Goal: Task Accomplishment & Management: Manage account settings

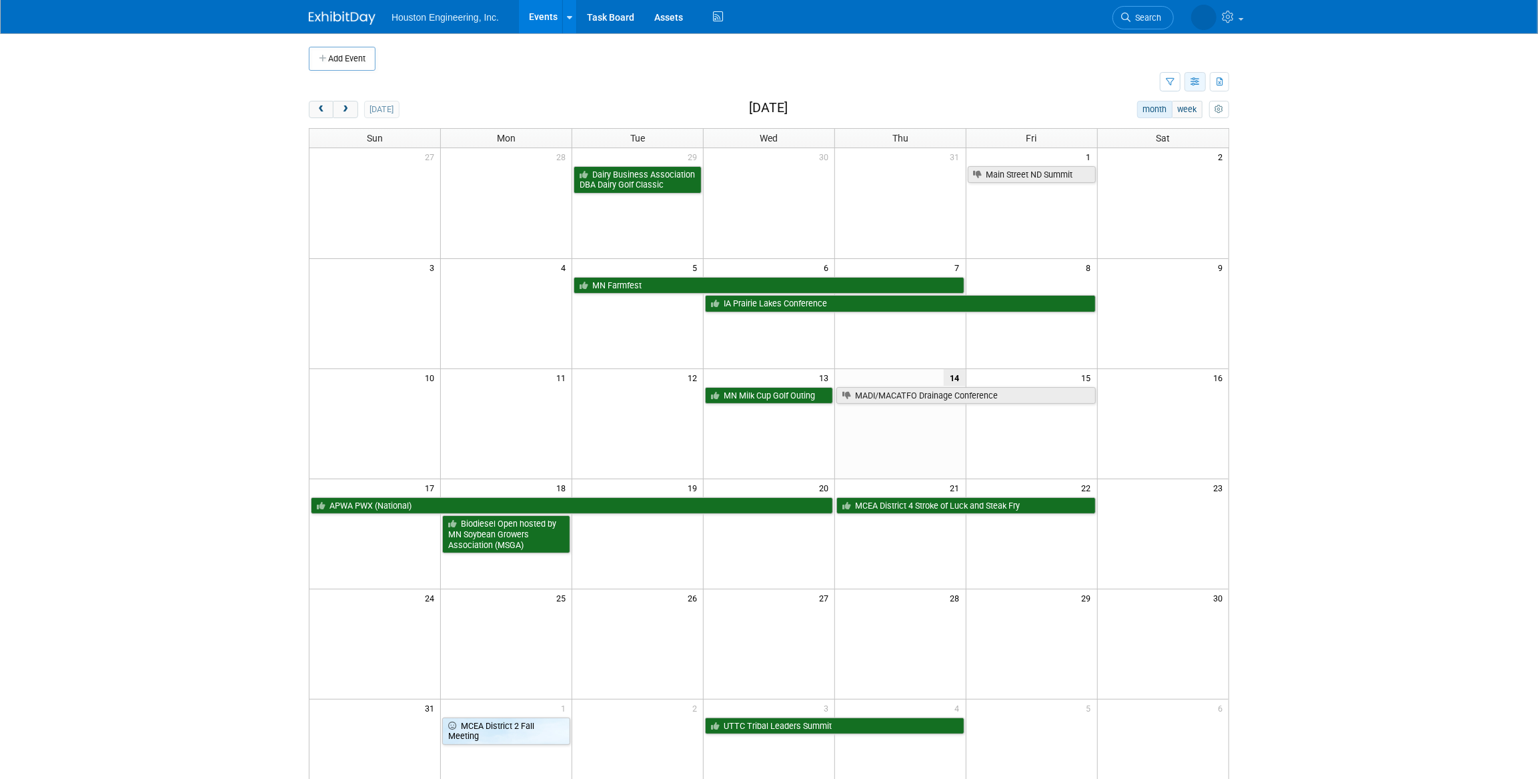
click at [1194, 85] on icon "button" at bounding box center [1196, 82] width 10 height 9
click at [1019, 89] on td at bounding box center [734, 82] width 851 height 23
click at [663, 19] on link "Assets" at bounding box center [668, 16] width 49 height 33
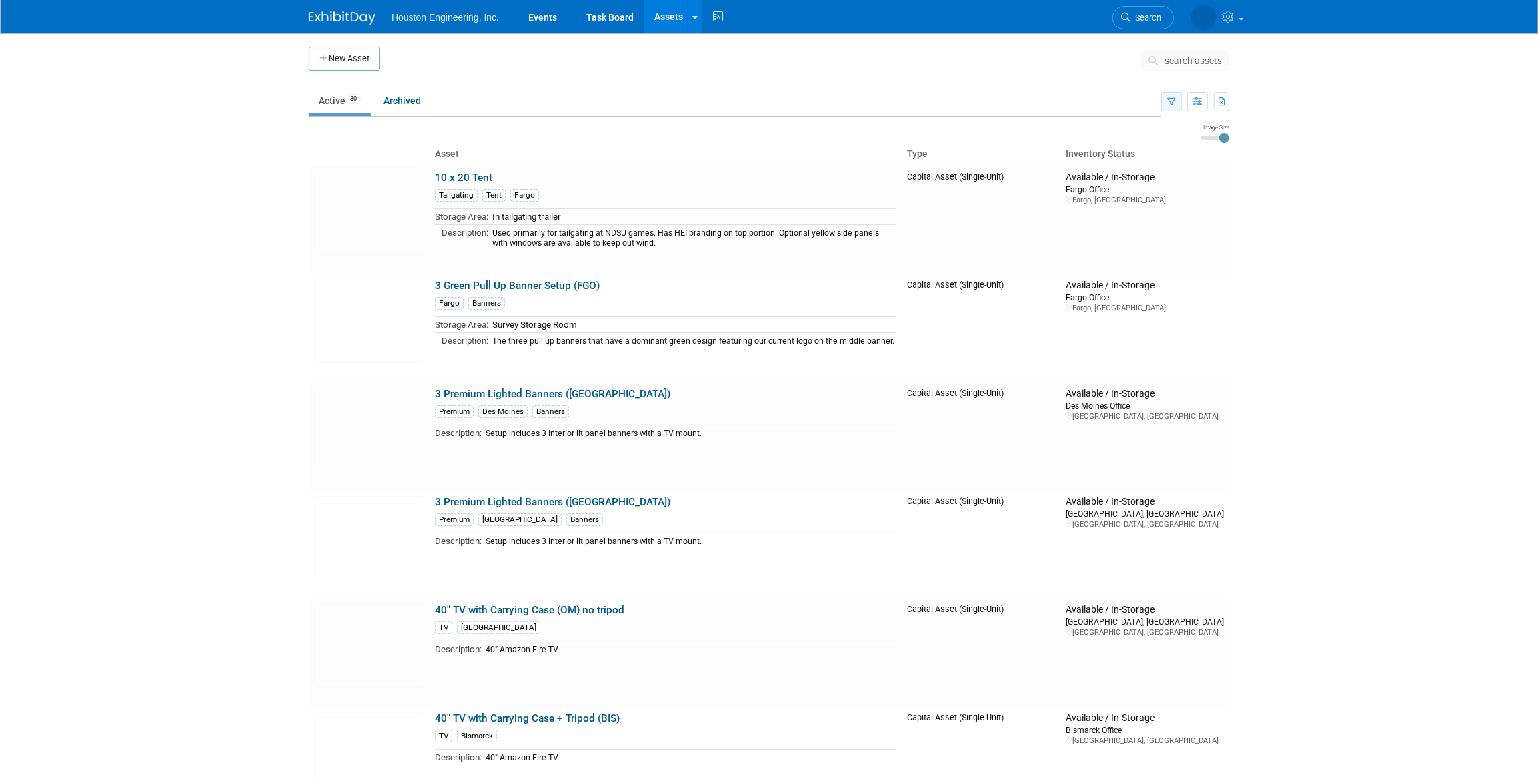
click at [1167, 107] on button "button" at bounding box center [1171, 101] width 21 height 19
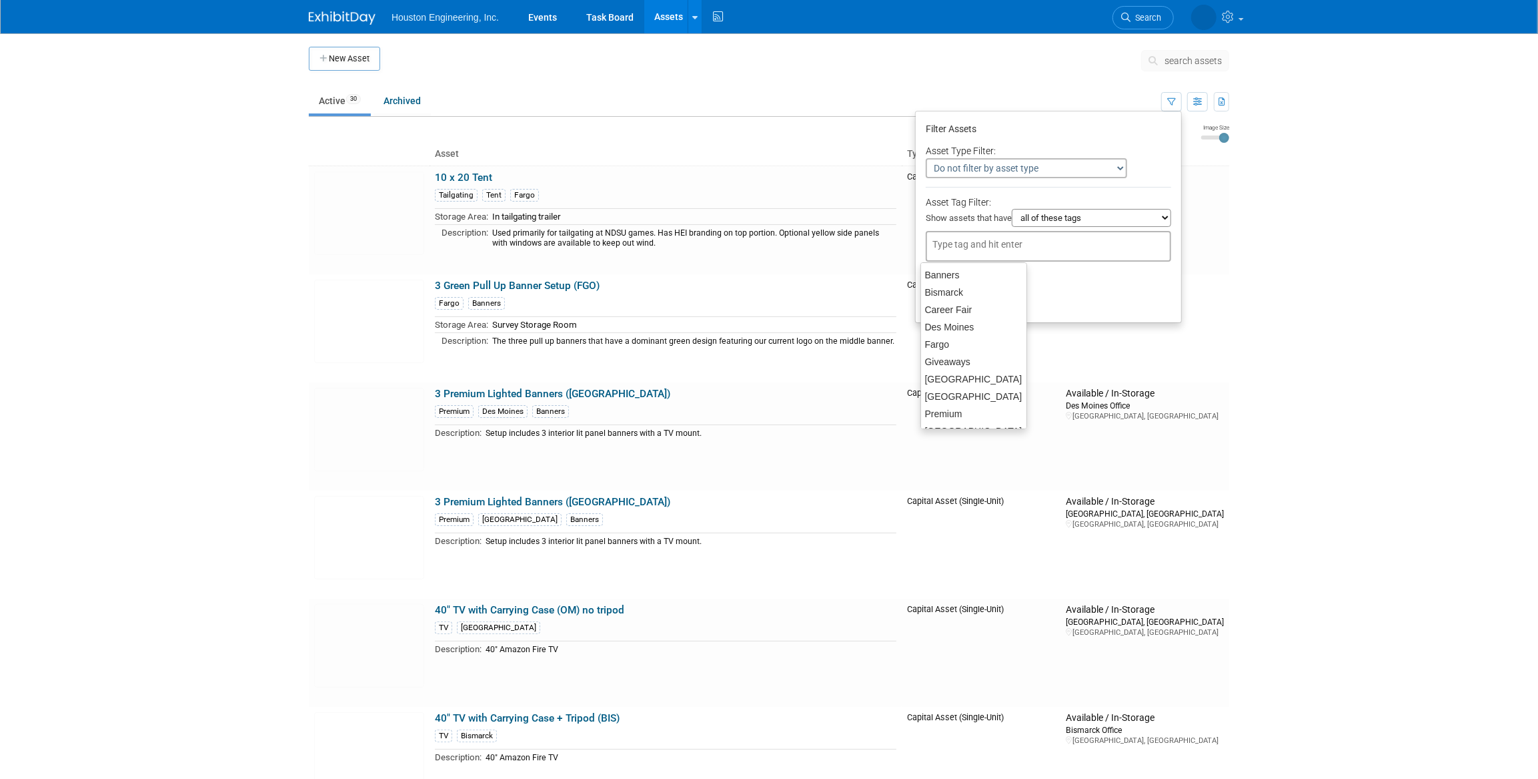
click at [1013, 247] on input "text" at bounding box center [986, 243] width 107 height 13
click at [965, 328] on div "Des Moines" at bounding box center [974, 327] width 107 height 19
type input "Des Moines"
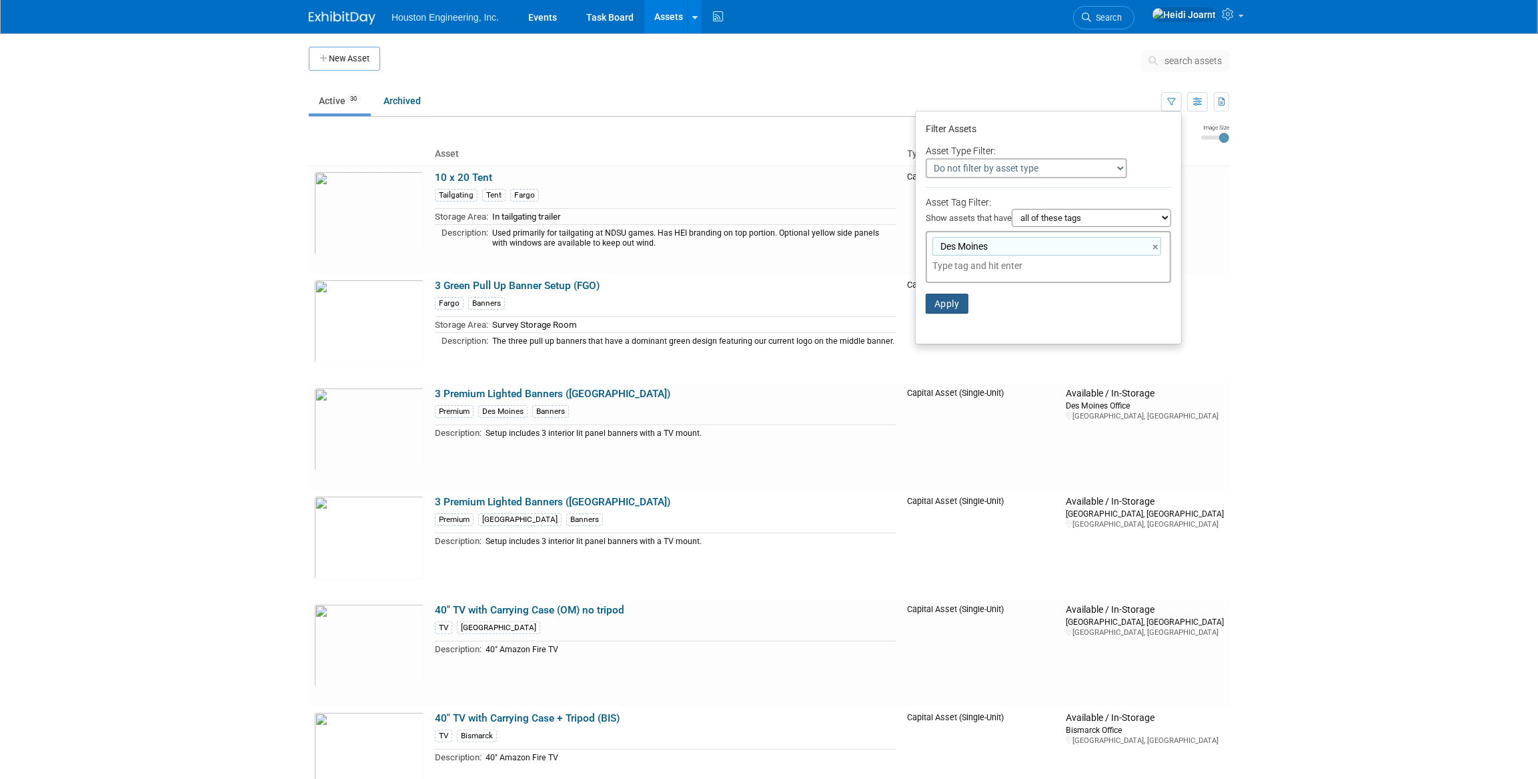
click at [961, 307] on button "Apply" at bounding box center [947, 304] width 43 height 20
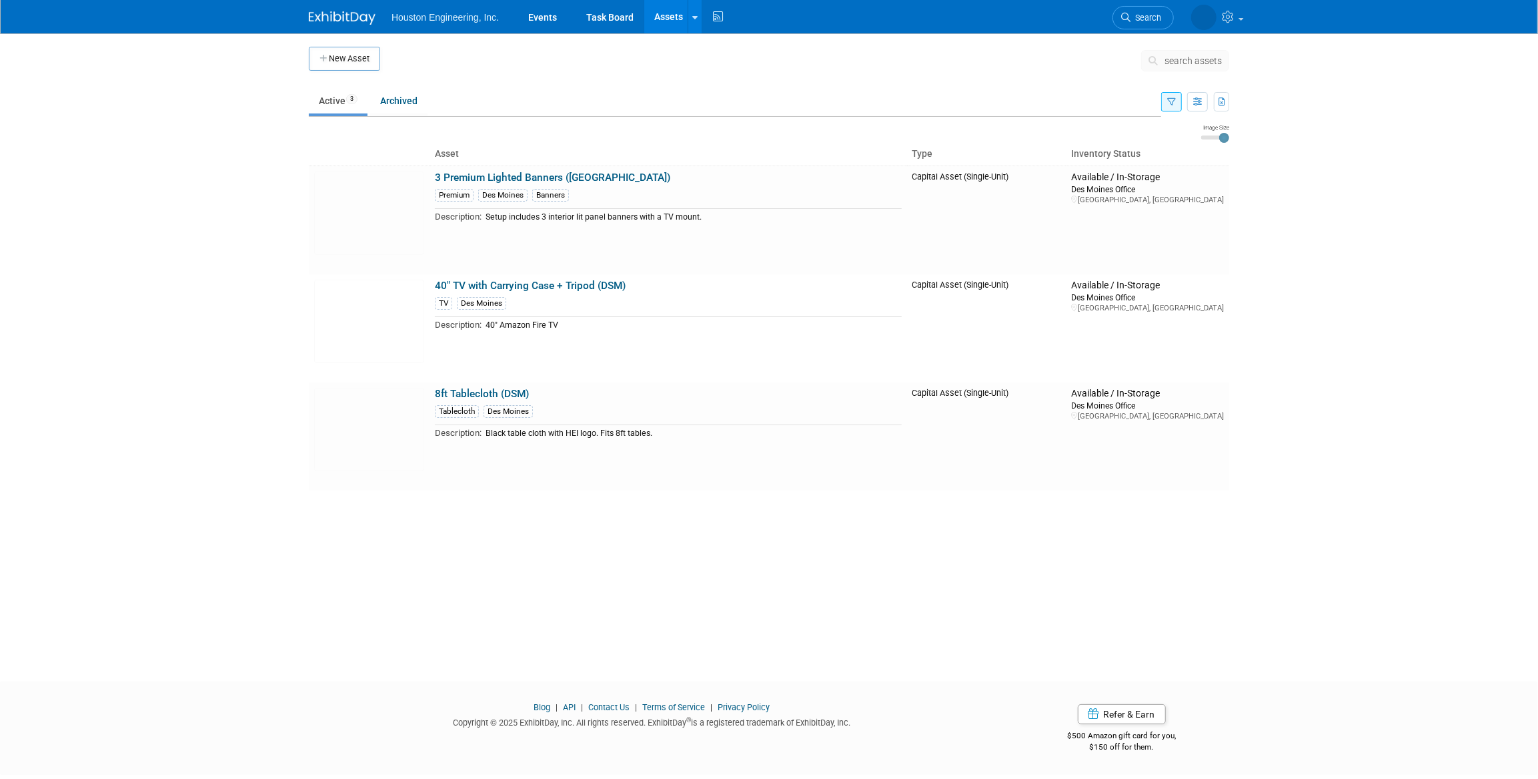
click at [1173, 105] on icon "button" at bounding box center [1171, 102] width 9 height 9
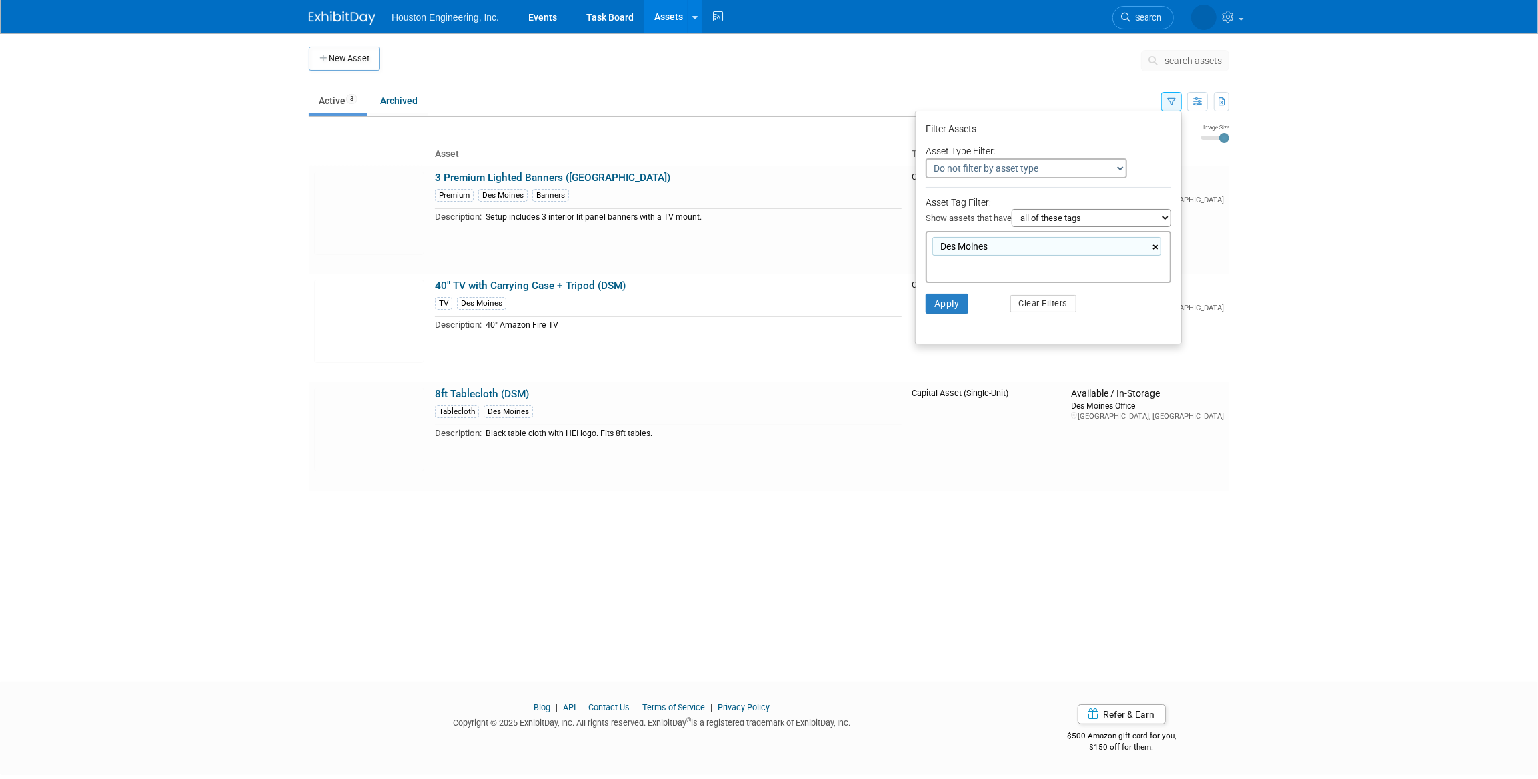
click at [1153, 251] on link "×" at bounding box center [1157, 246] width 9 height 15
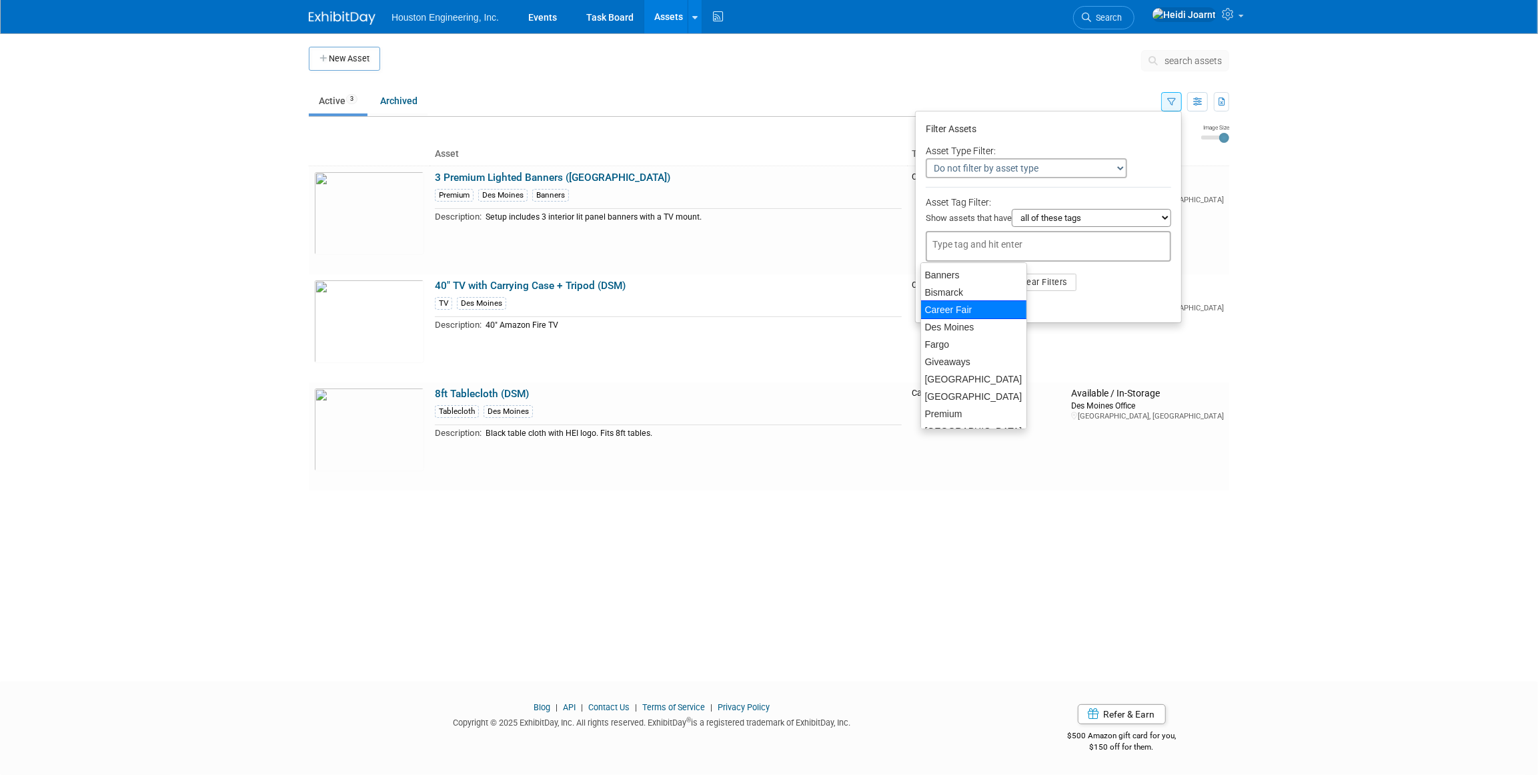
click at [969, 313] on div "Career Fair" at bounding box center [974, 309] width 107 height 19
type input "Career Fair"
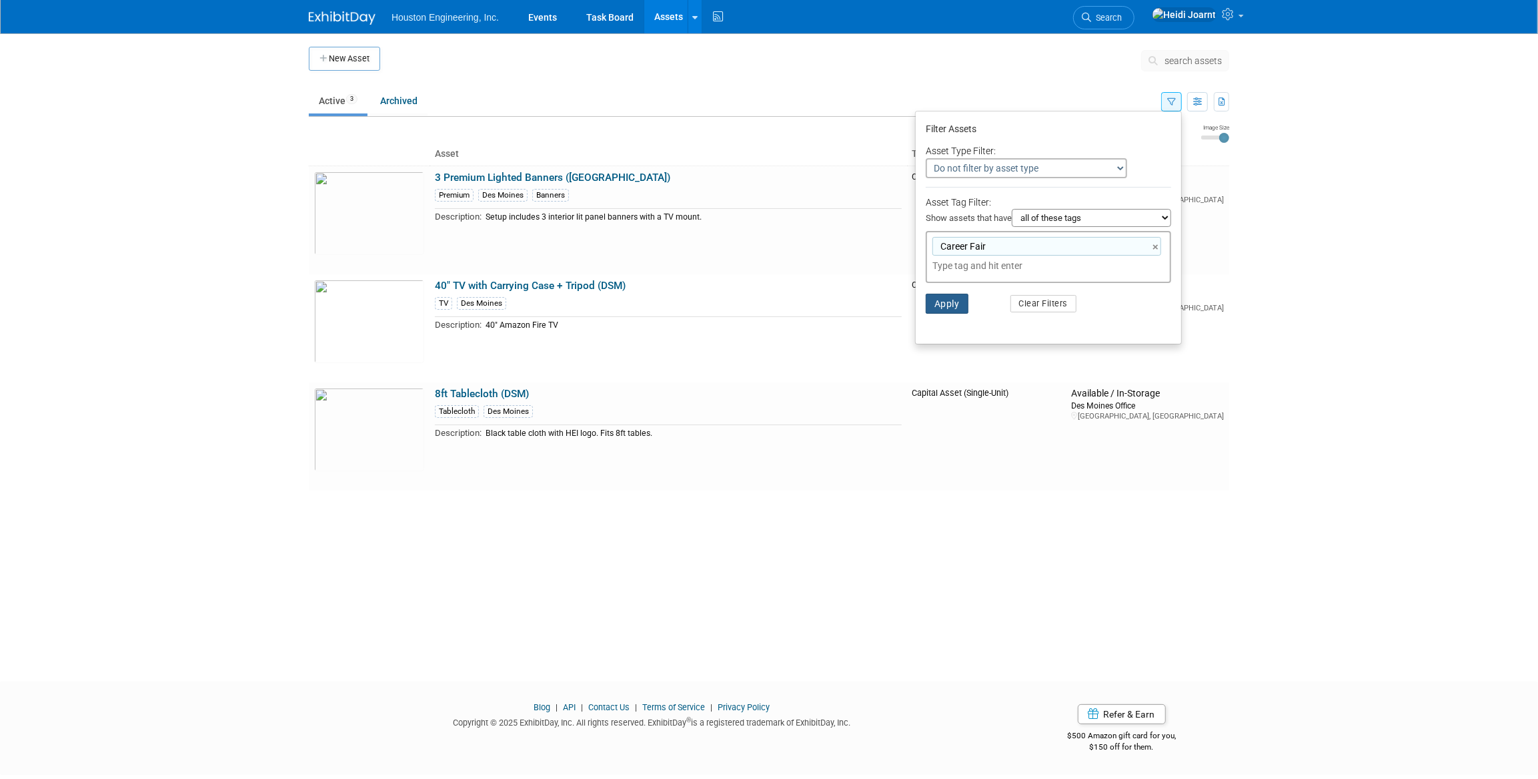
click at [953, 310] on button "Apply" at bounding box center [947, 304] width 43 height 20
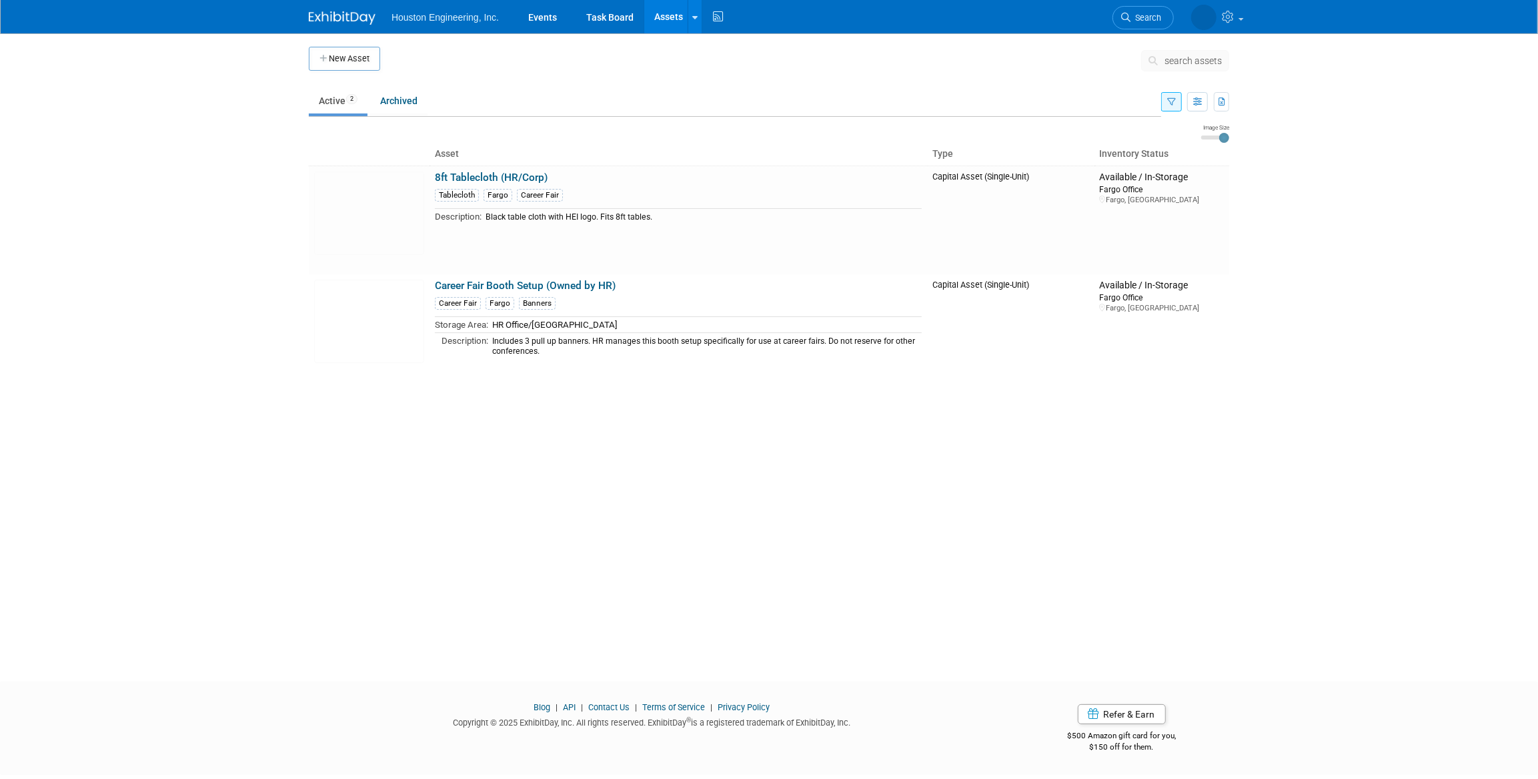
click at [1167, 109] on button "button" at bounding box center [1171, 101] width 21 height 19
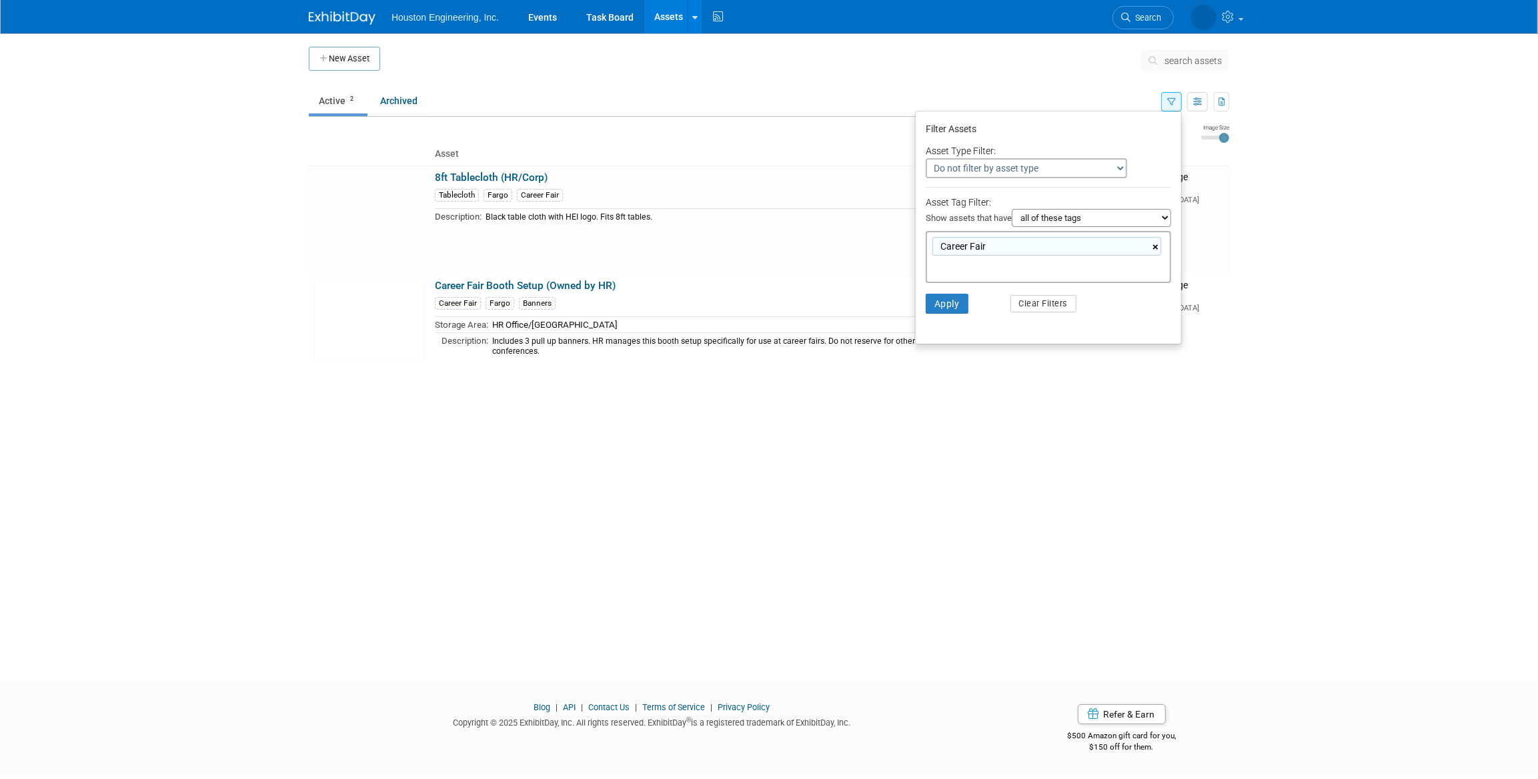
click at [1154, 249] on link "×" at bounding box center [1157, 246] width 9 height 15
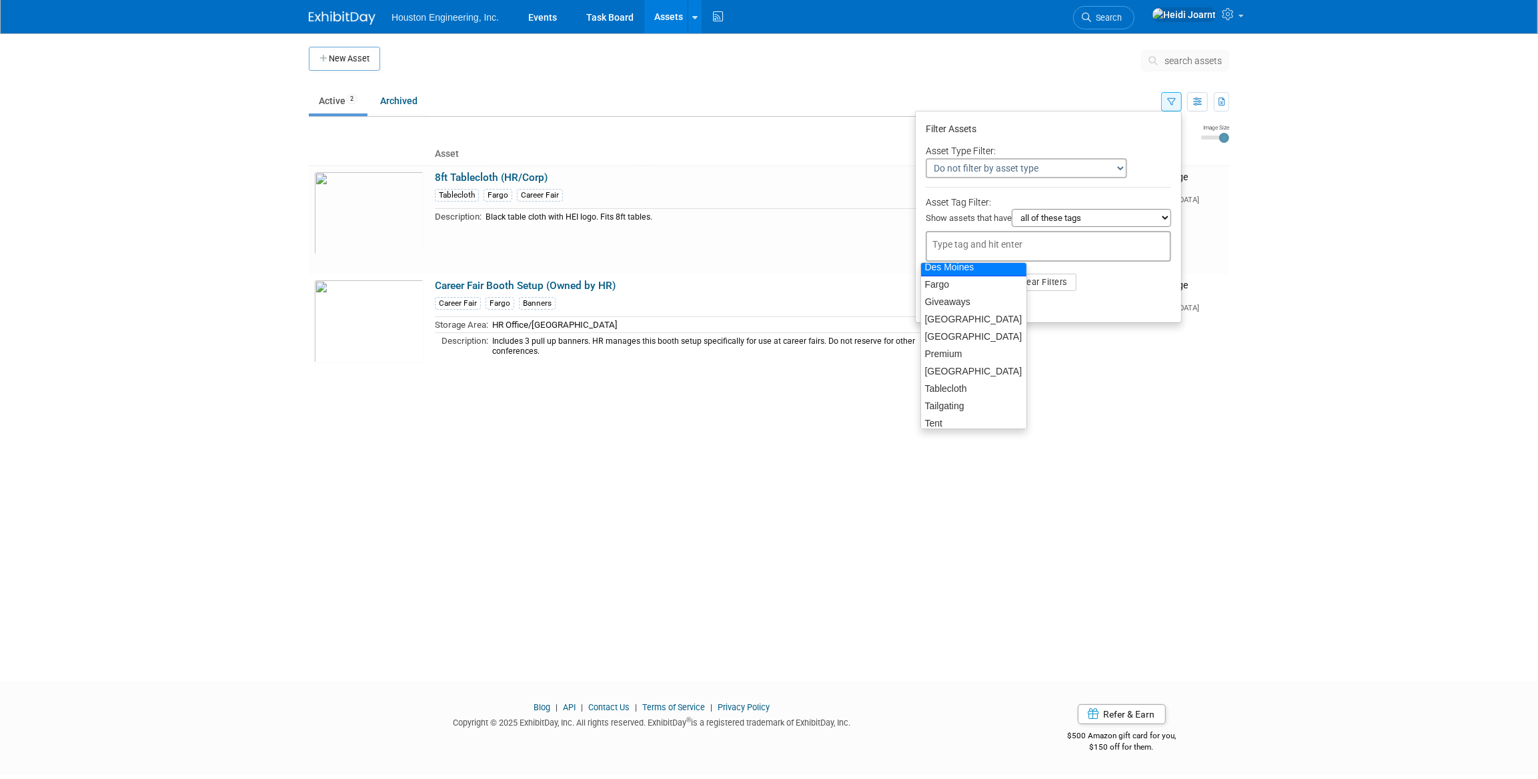
scroll to position [83, 0]
click at [1141, 304] on ul "Filter Assets Asset Type Filter: Do not filter by asset type Only show Single-U…" at bounding box center [1048, 217] width 267 height 212
click at [1167, 104] on button "button" at bounding box center [1171, 101] width 21 height 19
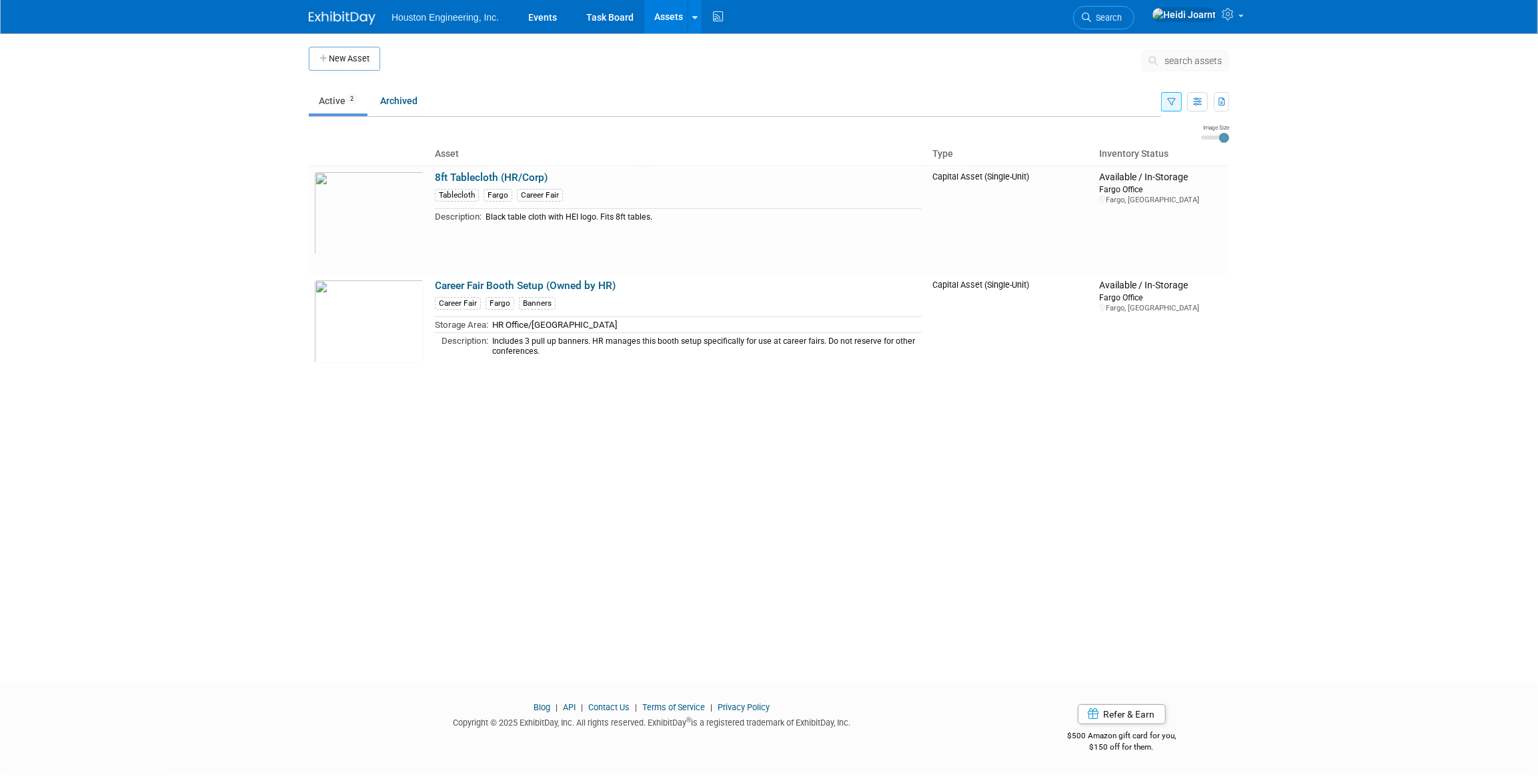
click at [1167, 103] on button "button" at bounding box center [1171, 101] width 21 height 19
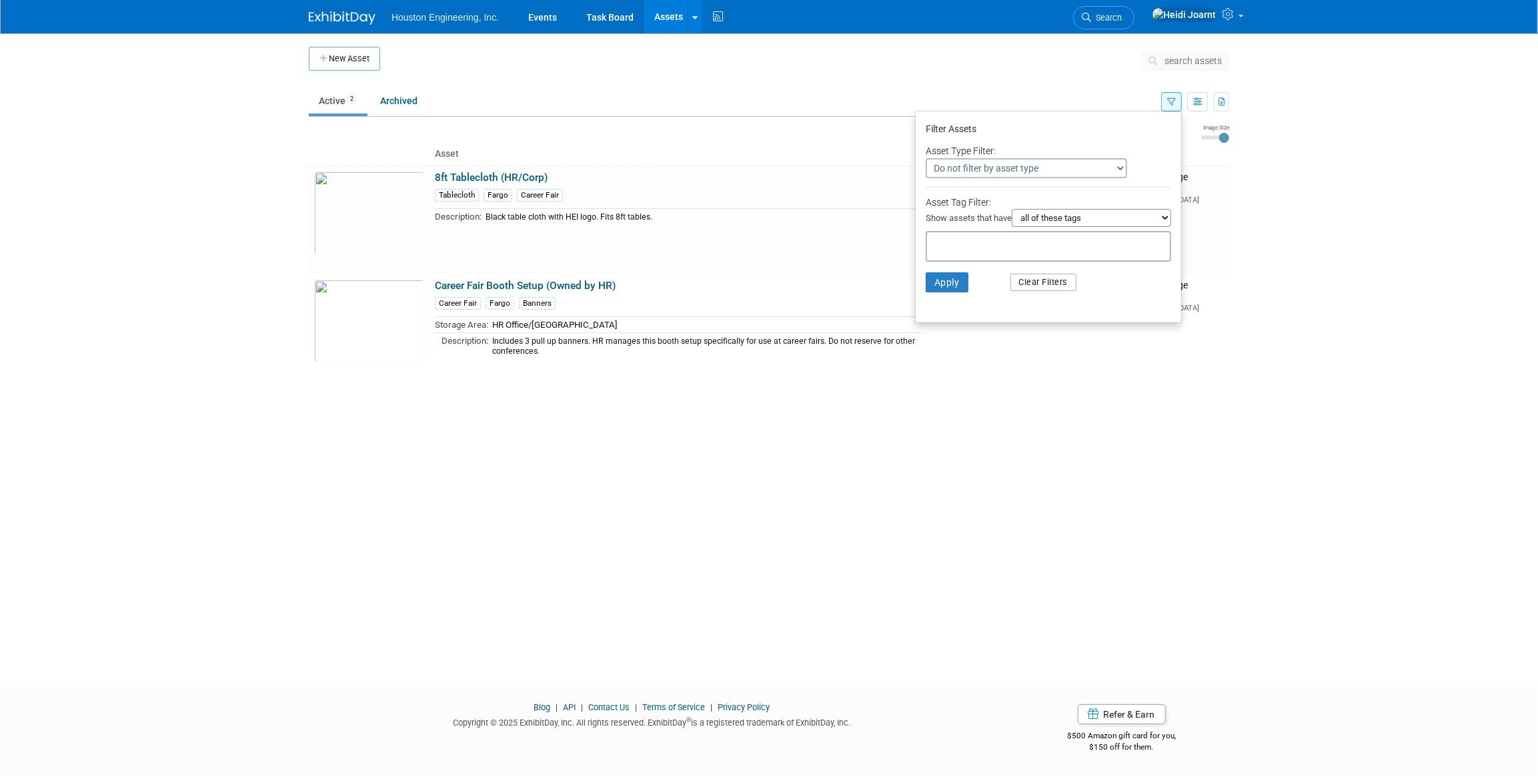
click at [1033, 284] on button "Clear Filters" at bounding box center [1044, 282] width 67 height 17
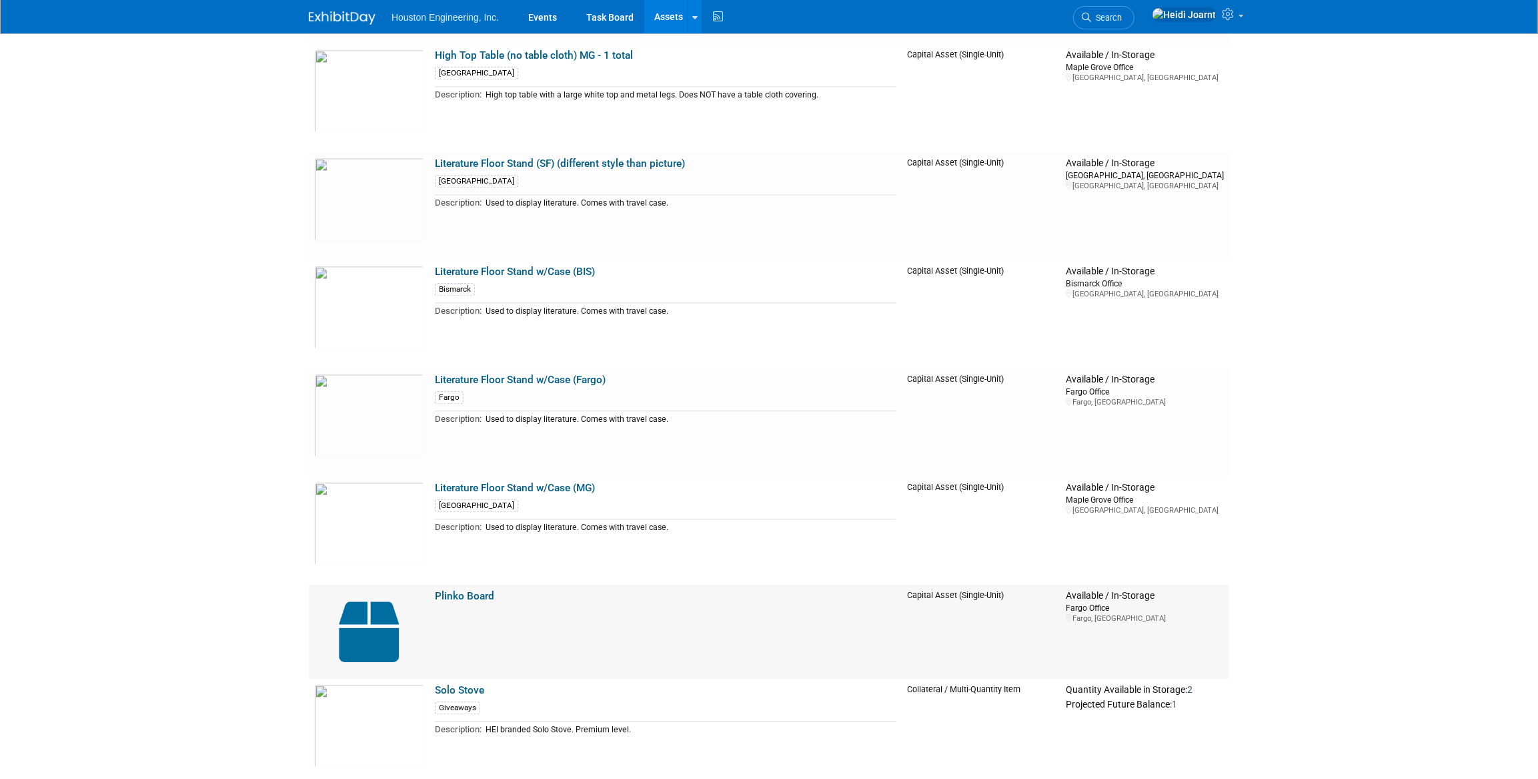
scroll to position [2728, 0]
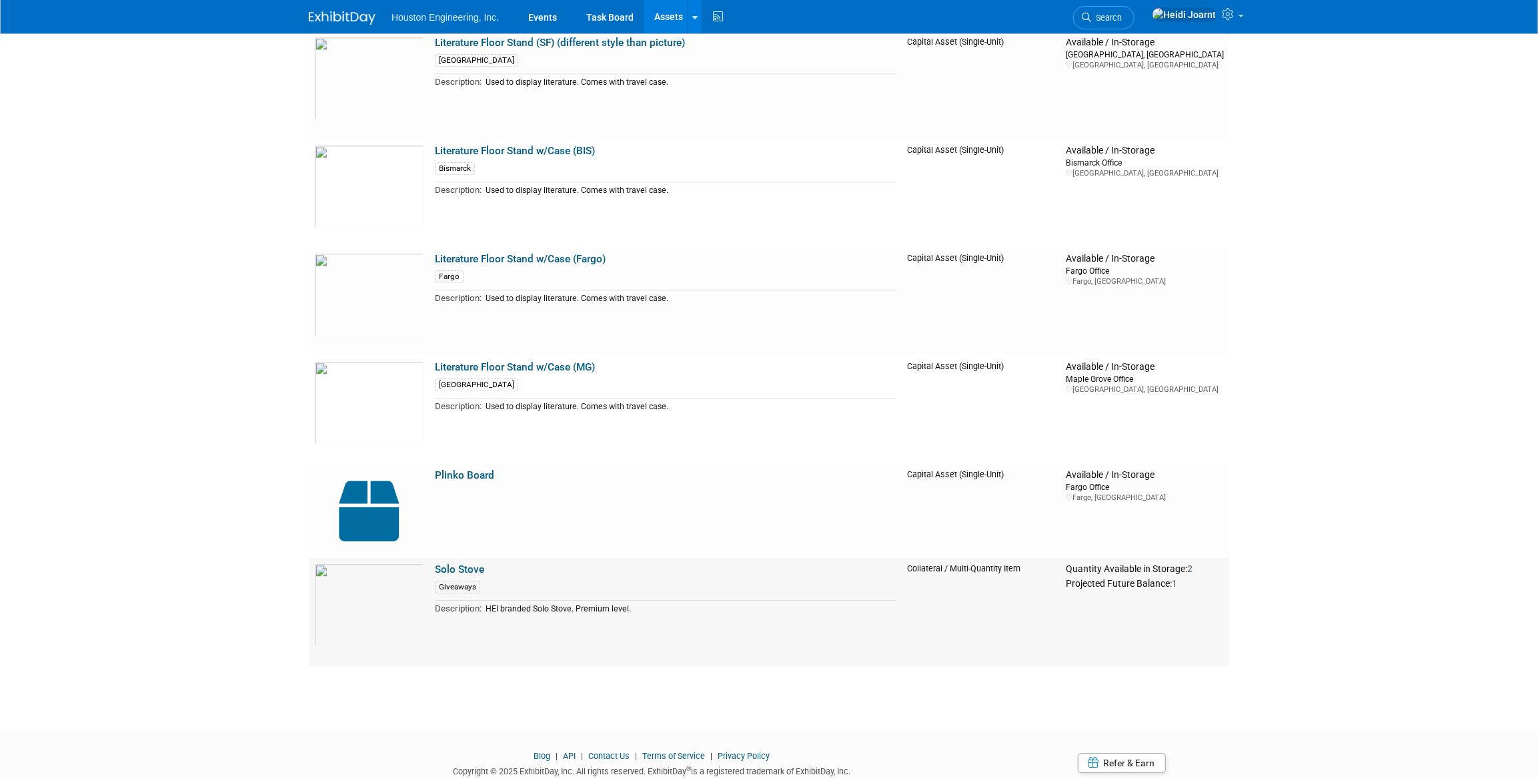
click at [540, 590] on div "Giveaways" at bounding box center [666, 585] width 462 height 15
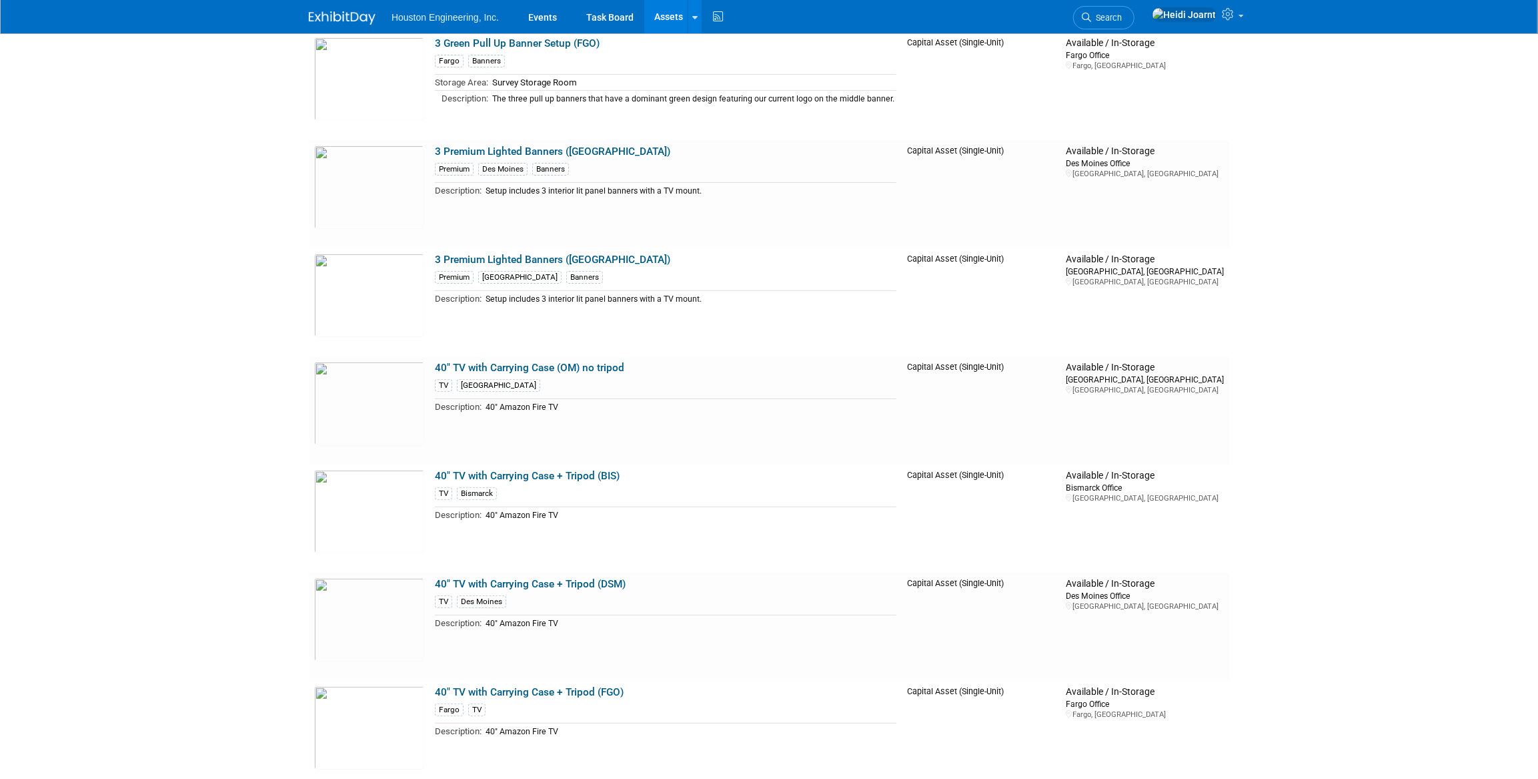
scroll to position [0, 0]
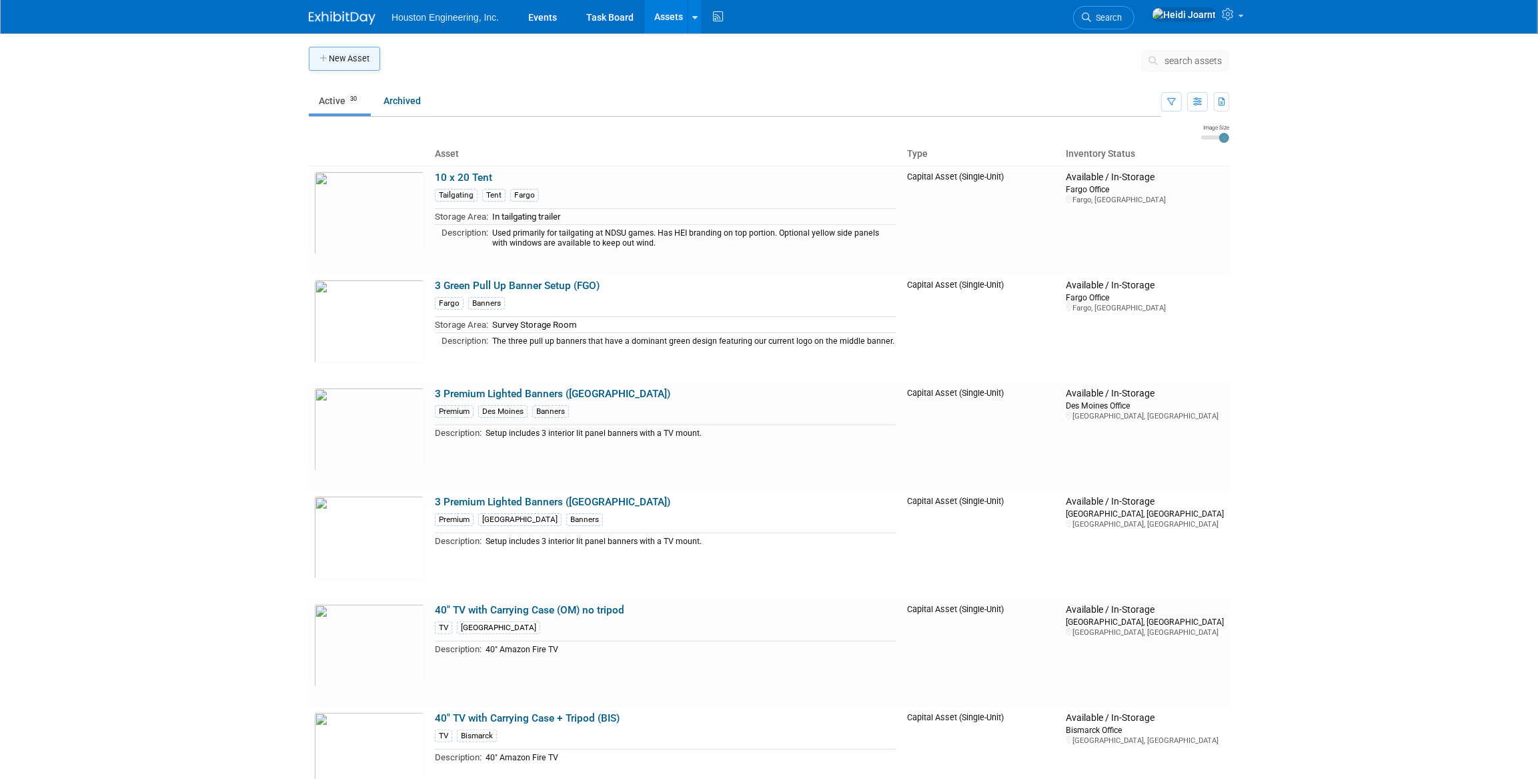
click at [366, 61] on button "New Asset" at bounding box center [344, 59] width 71 height 24
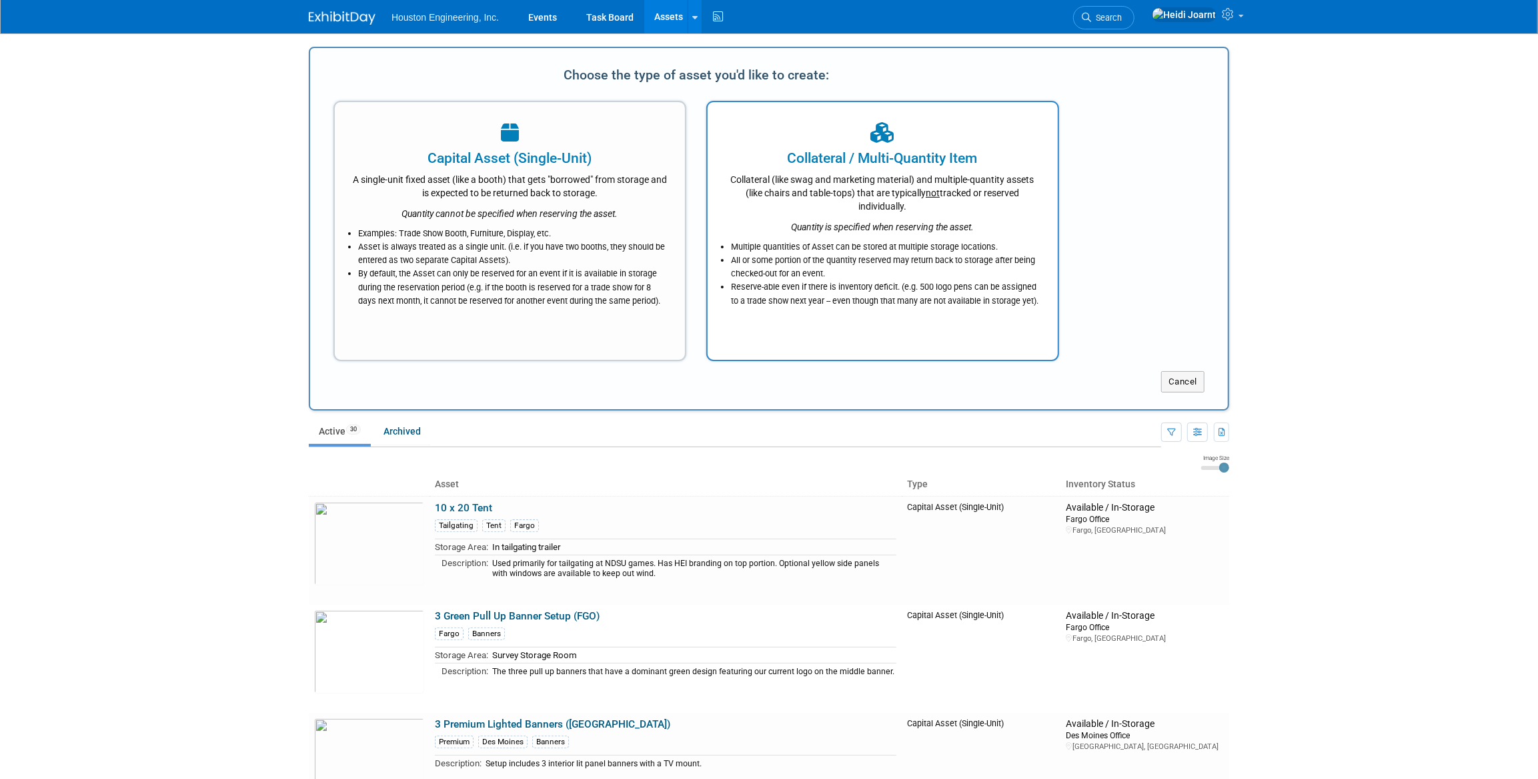
click at [883, 131] on icon at bounding box center [882, 133] width 23 height 21
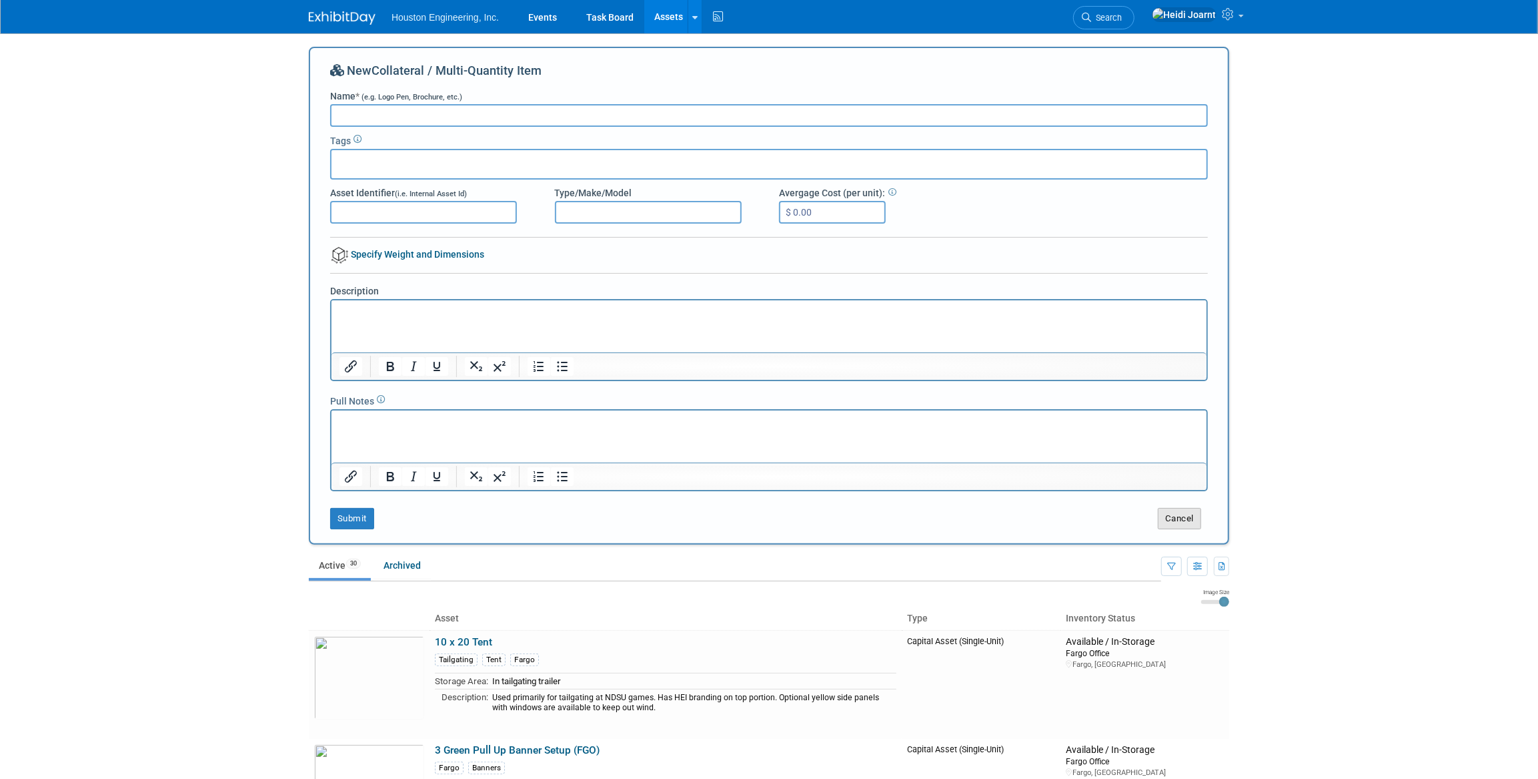
click at [1181, 522] on button "Cancel" at bounding box center [1179, 518] width 43 height 21
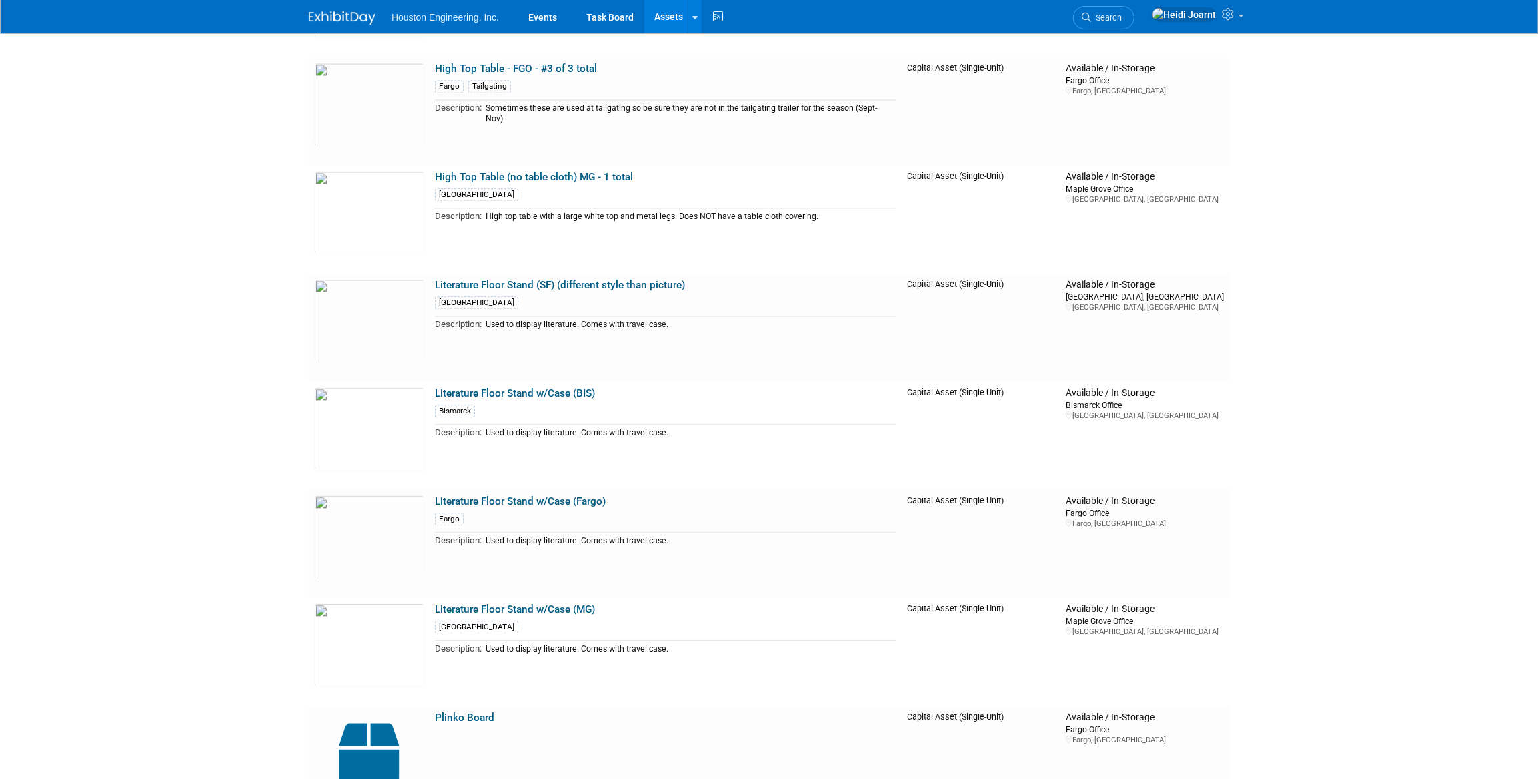
scroll to position [2772, 0]
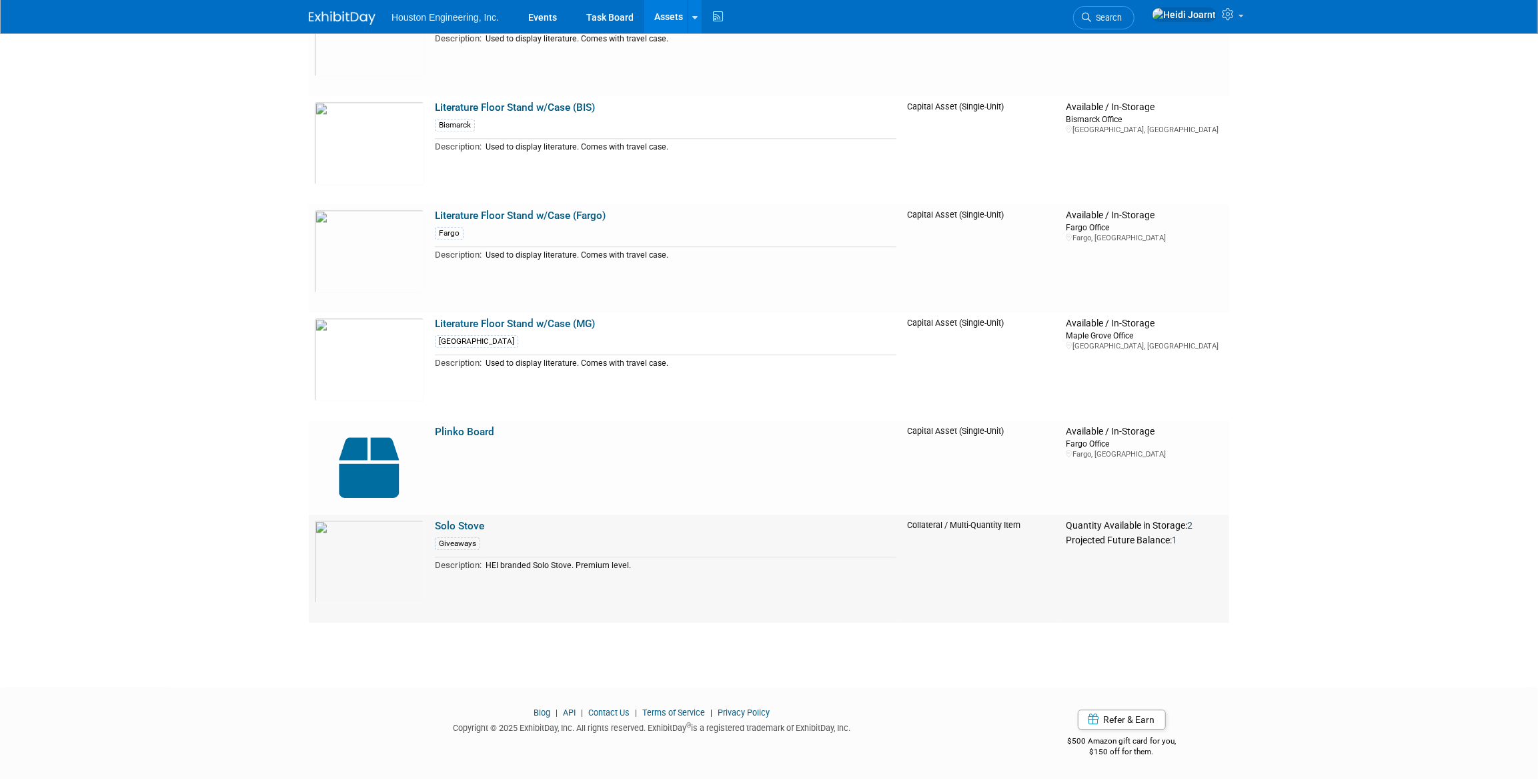
click at [447, 548] on td "Solo Stove Giveaways Description: HEI branded Solo Stove. Premium level." at bounding box center [666, 568] width 472 height 108
click at [452, 532] on td "Solo Stove Giveaways Description: HEI branded Solo Stove. Premium level." at bounding box center [666, 568] width 472 height 108
click at [454, 526] on link "Solo Stove" at bounding box center [459, 526] width 49 height 12
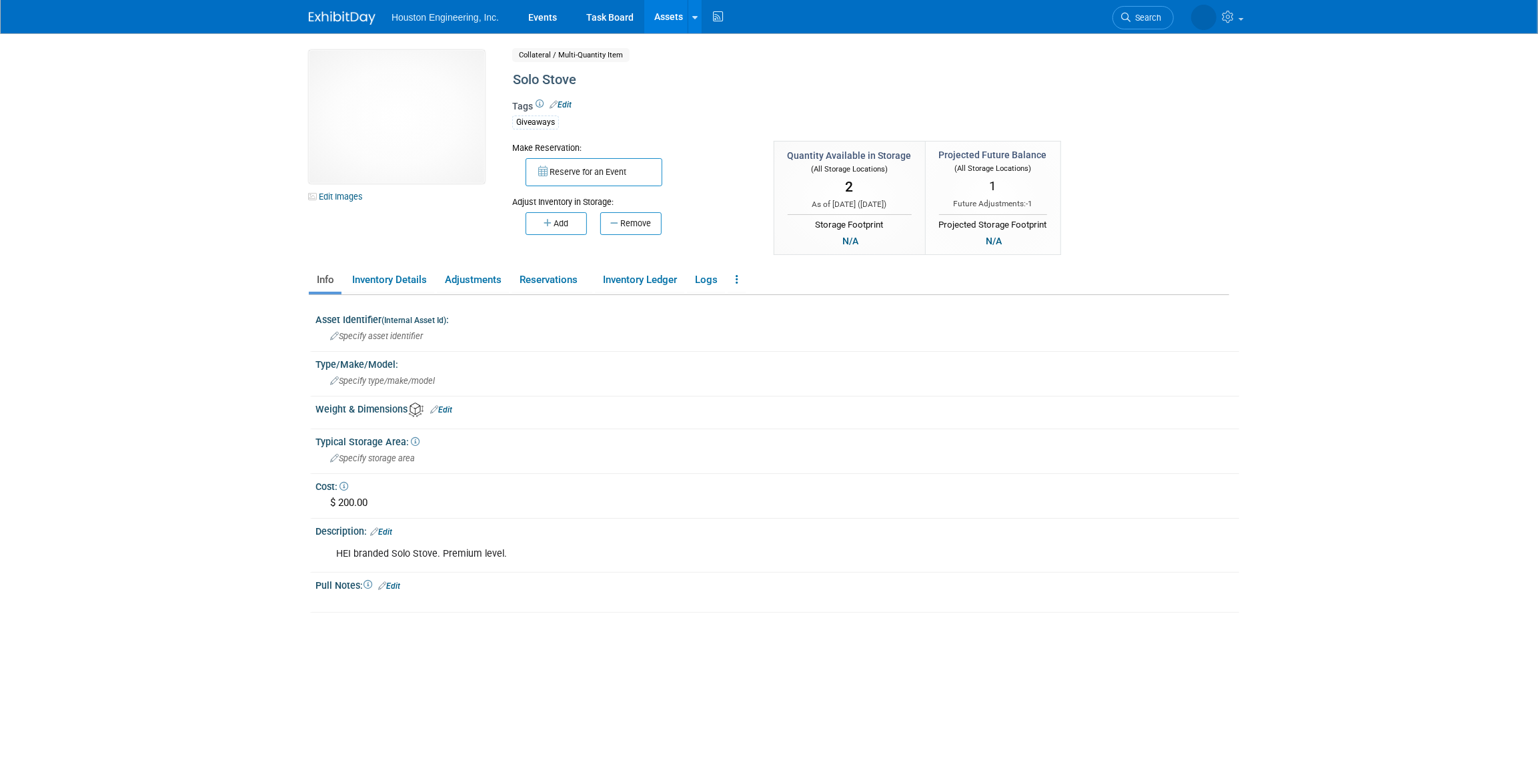
drag, startPoint x: 788, startPoint y: 153, endPoint x: 915, endPoint y: 161, distance: 127.0
click at [915, 161] on td "Quantity Available in Storage (All Storage Locations) 2 As of [DATE] ( [DATE] )…" at bounding box center [849, 197] width 151 height 113
drag, startPoint x: 915, startPoint y: 161, endPoint x: 895, endPoint y: 179, distance: 26.9
click at [895, 179] on div "2" at bounding box center [850, 187] width 124 height 25
drag, startPoint x: 843, startPoint y: 185, endPoint x: 858, endPoint y: 185, distance: 15.3
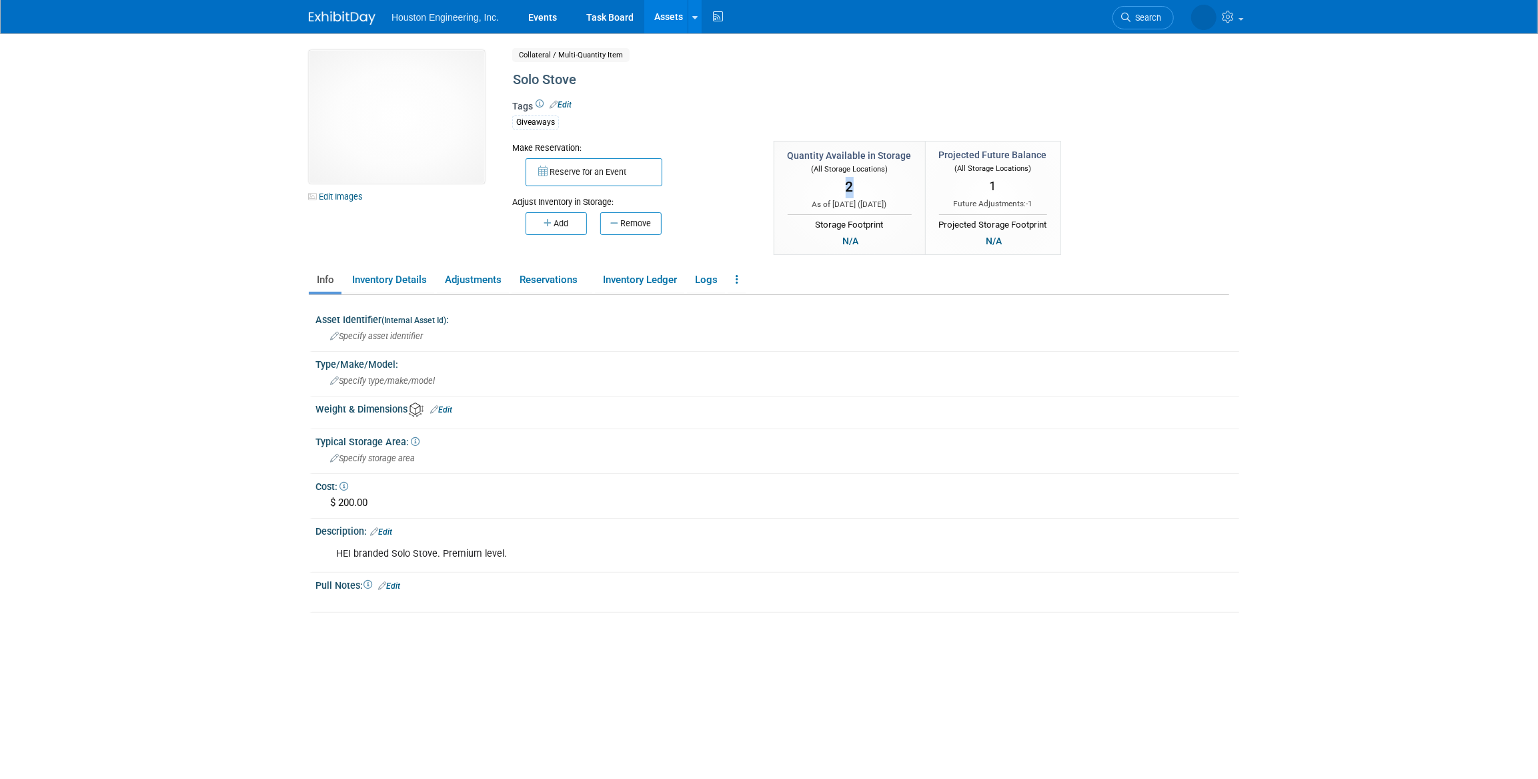
click at [858, 185] on div "2" at bounding box center [850, 187] width 124 height 25
drag, startPoint x: 858, startPoint y: 185, endPoint x: 976, endPoint y: 186, distance: 118.1
click at [976, 186] on div "1" at bounding box center [993, 186] width 108 height 24
drag, startPoint x: 987, startPoint y: 183, endPoint x: 995, endPoint y: 187, distance: 9.3
click at [995, 187] on div "1" at bounding box center [993, 186] width 108 height 24
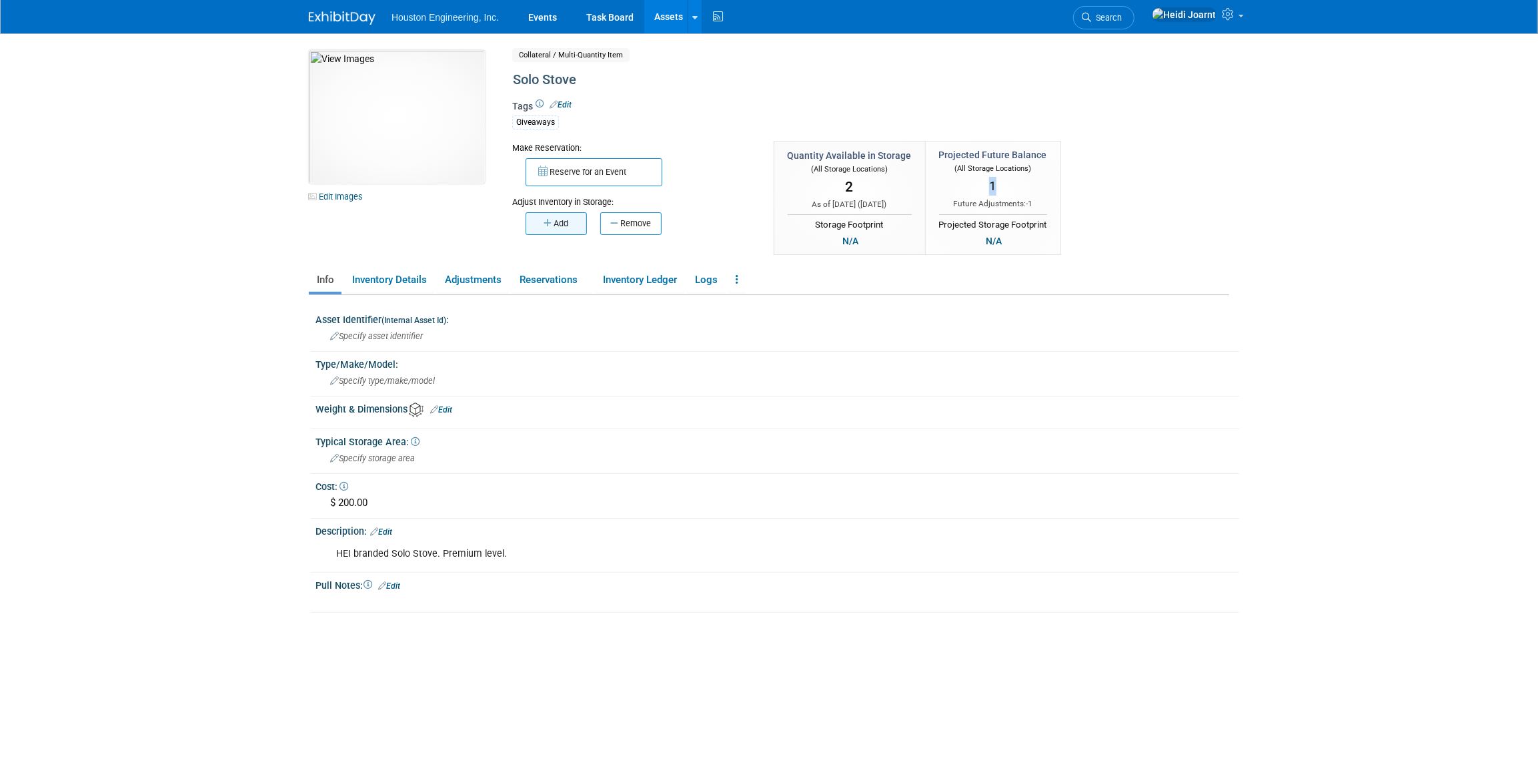
click at [557, 226] on button "Add" at bounding box center [556, 223] width 61 height 23
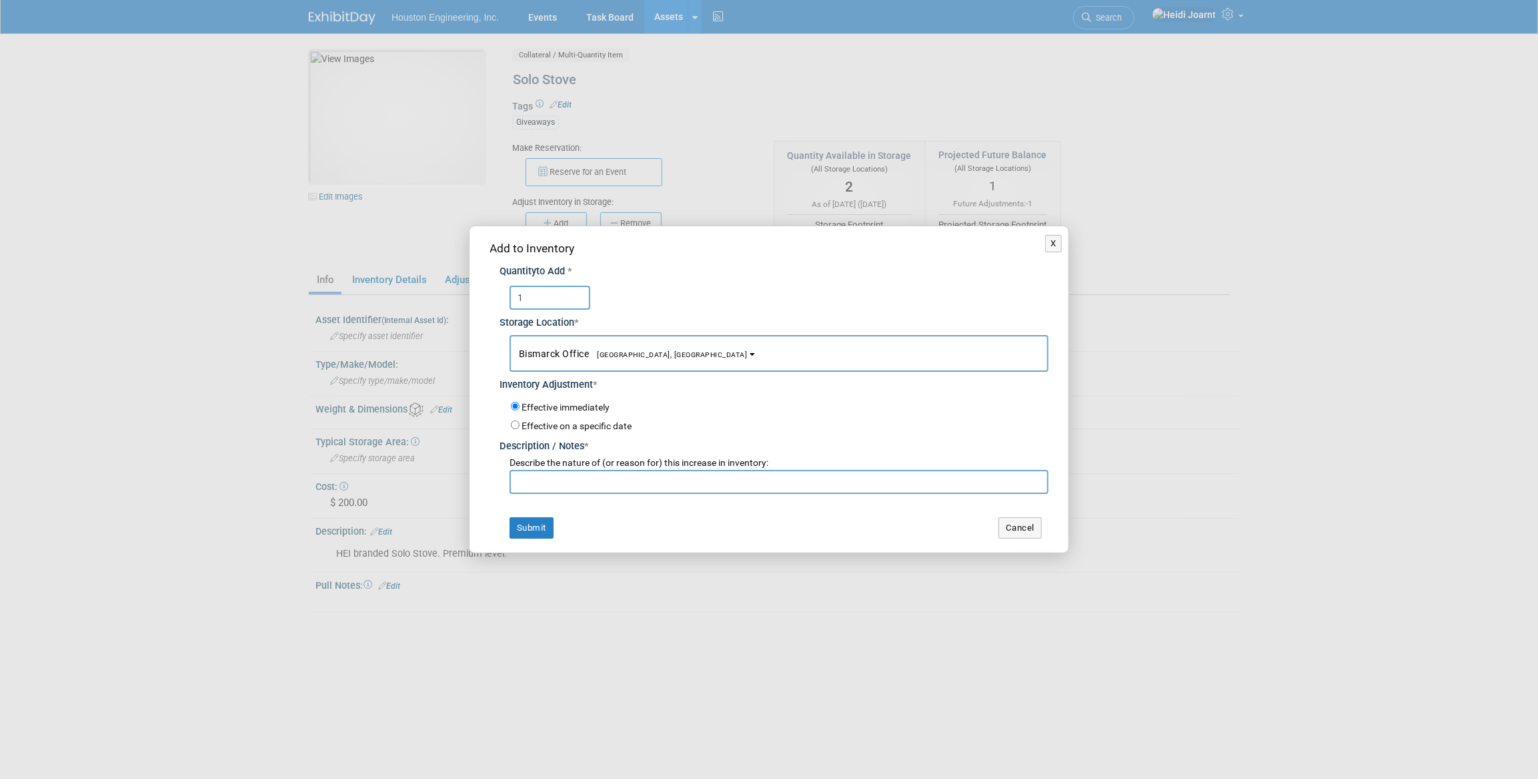
type input "1"
click at [545, 353] on span "Bismarck Office Bismarck, ND" at bounding box center [633, 353] width 229 height 11
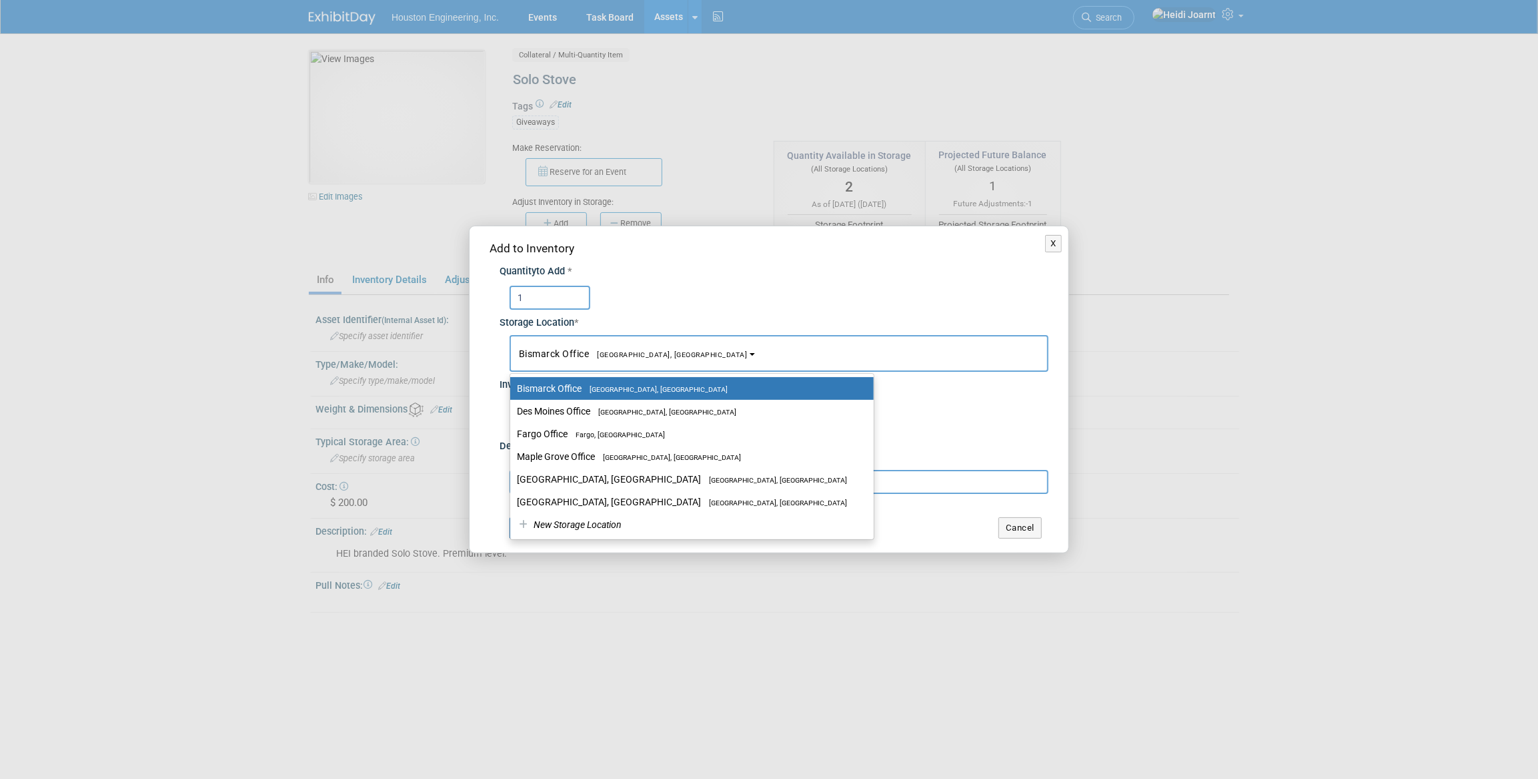
click at [545, 353] on span "Bismarck Office Bismarck, ND" at bounding box center [633, 353] width 229 height 11
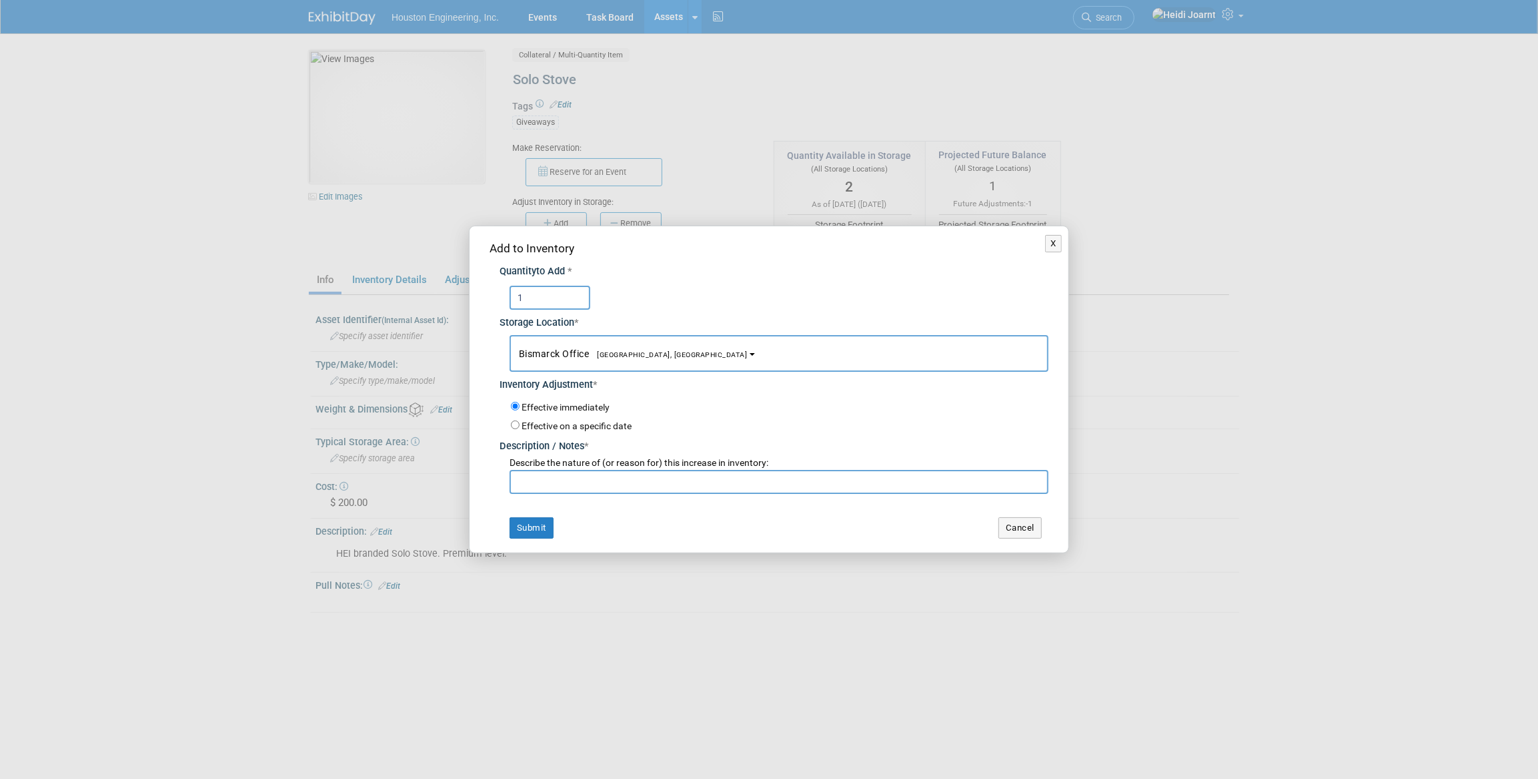
click at [624, 478] on input "text" at bounding box center [779, 482] width 539 height 24
click at [1028, 523] on button "Cancel" at bounding box center [1020, 527] width 43 height 21
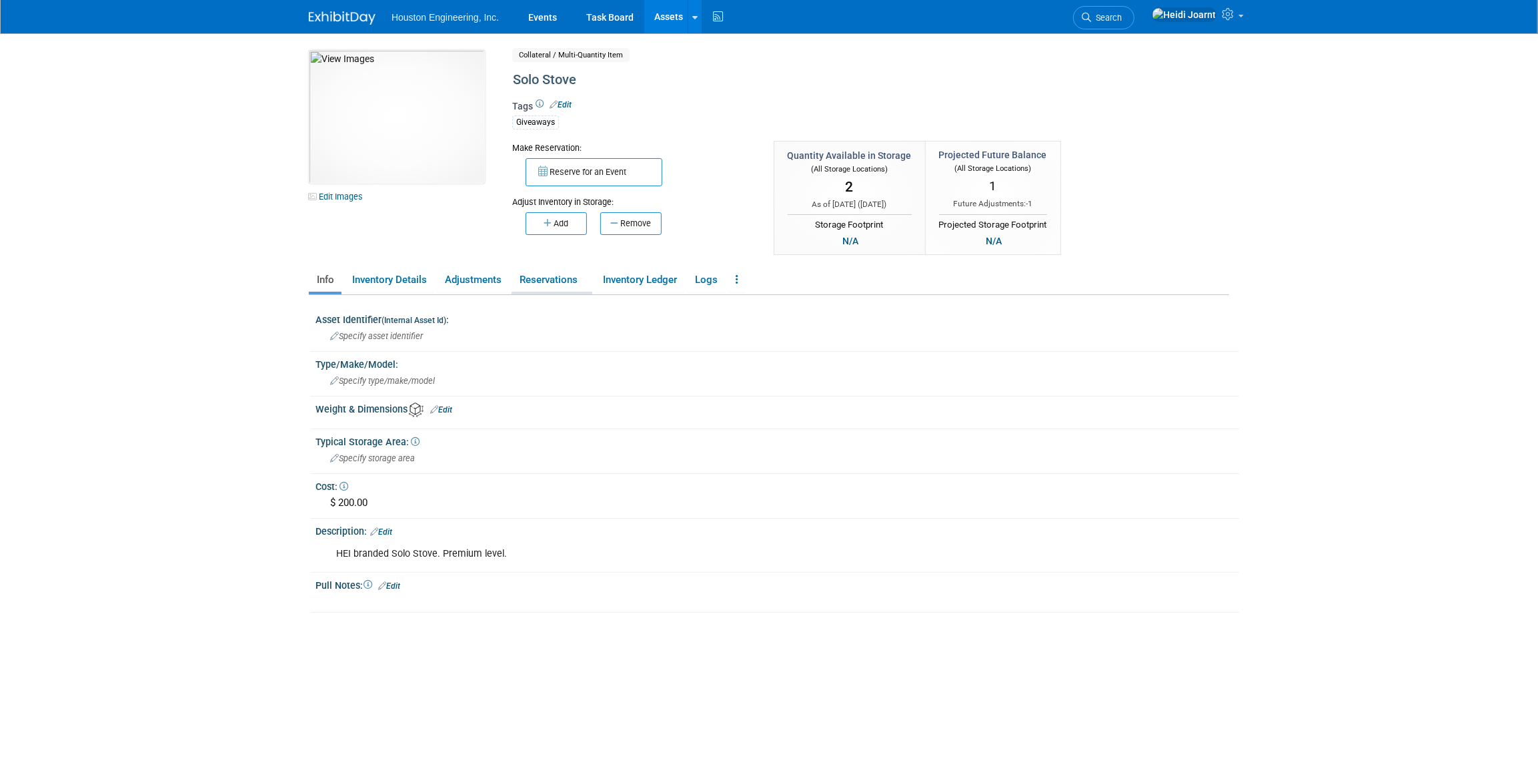
click at [540, 273] on link "Reservations" at bounding box center [552, 279] width 81 height 23
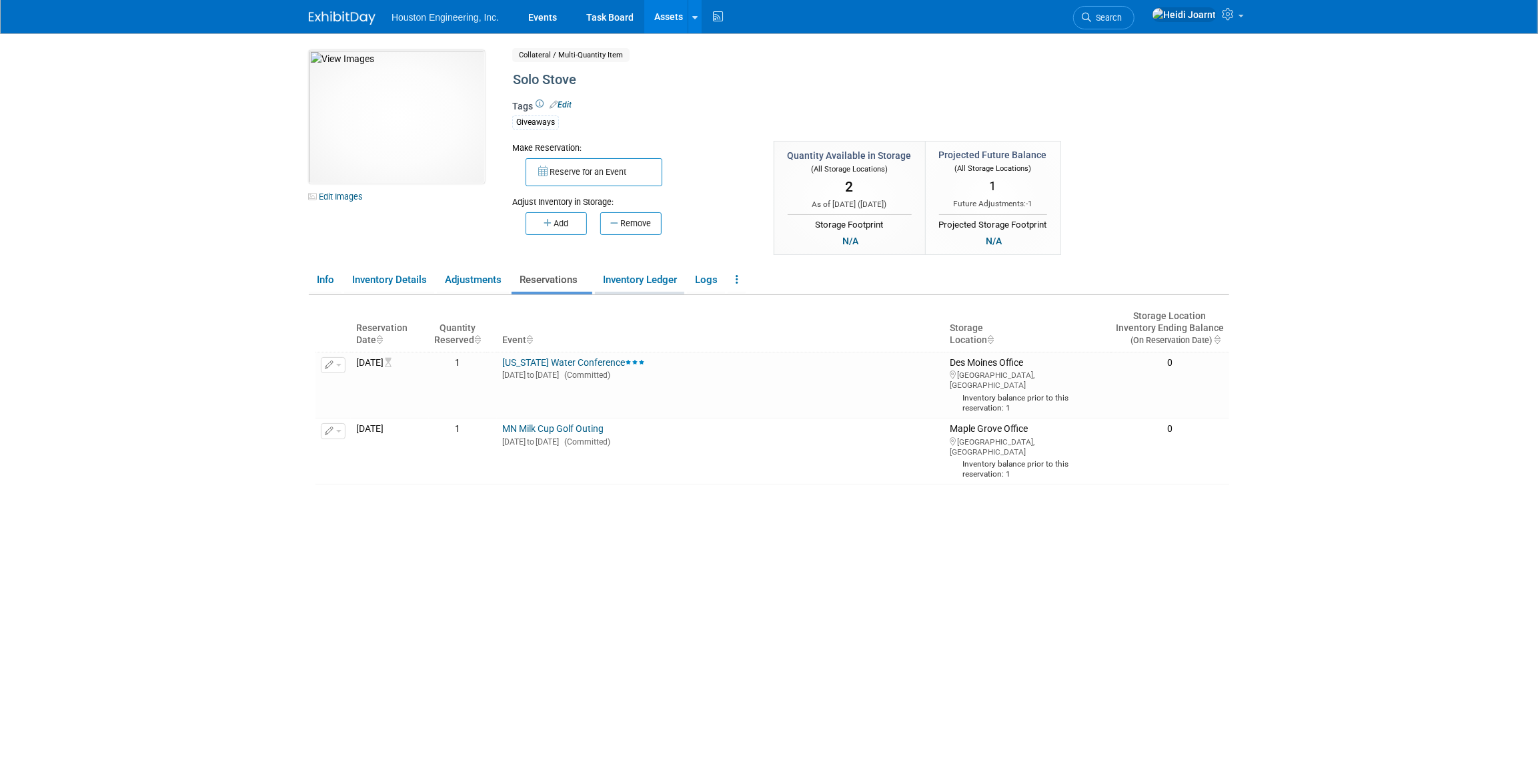
click at [654, 290] on link "Inventory Ledger" at bounding box center [639, 279] width 89 height 23
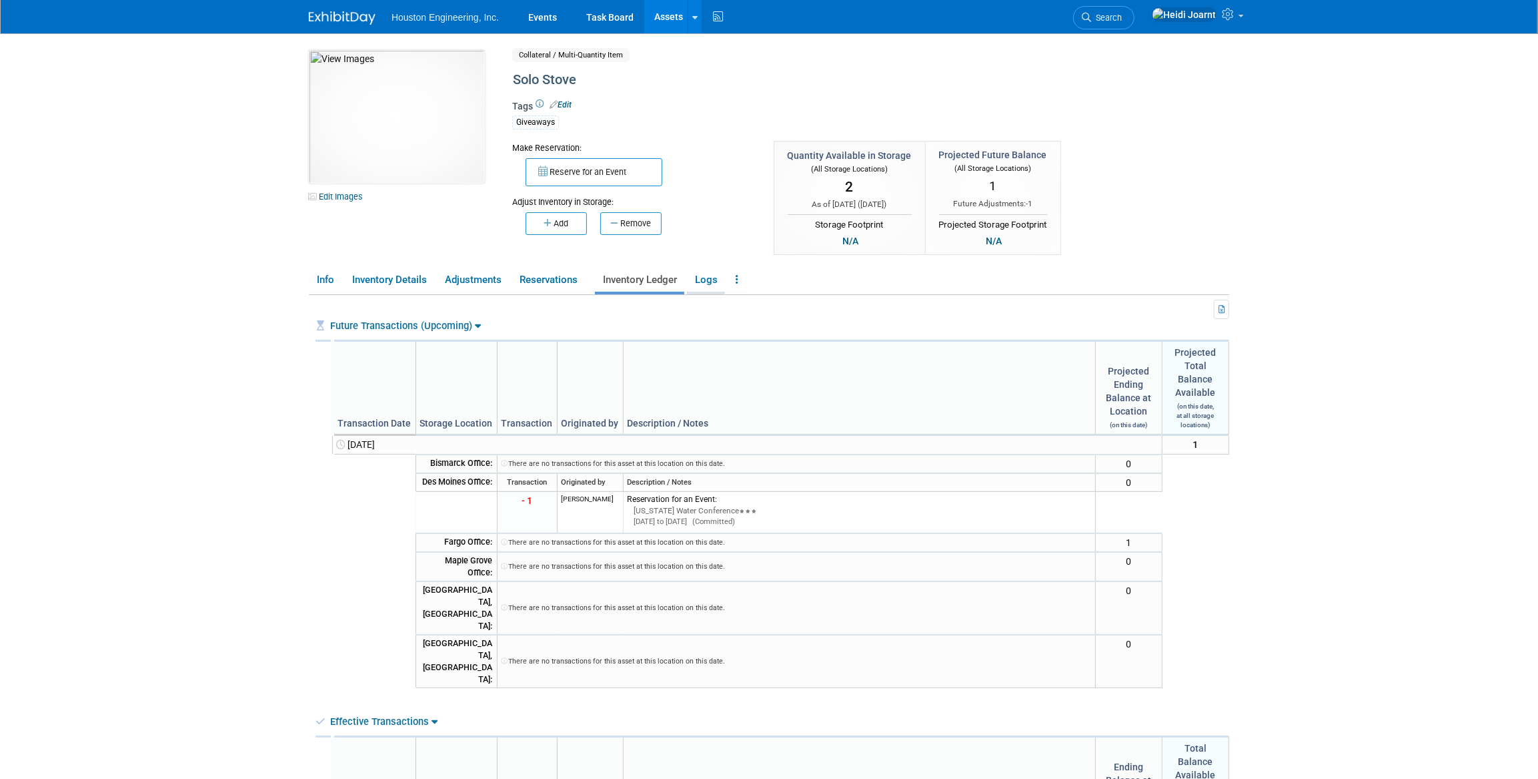
click at [708, 286] on link "Logs" at bounding box center [706, 279] width 38 height 23
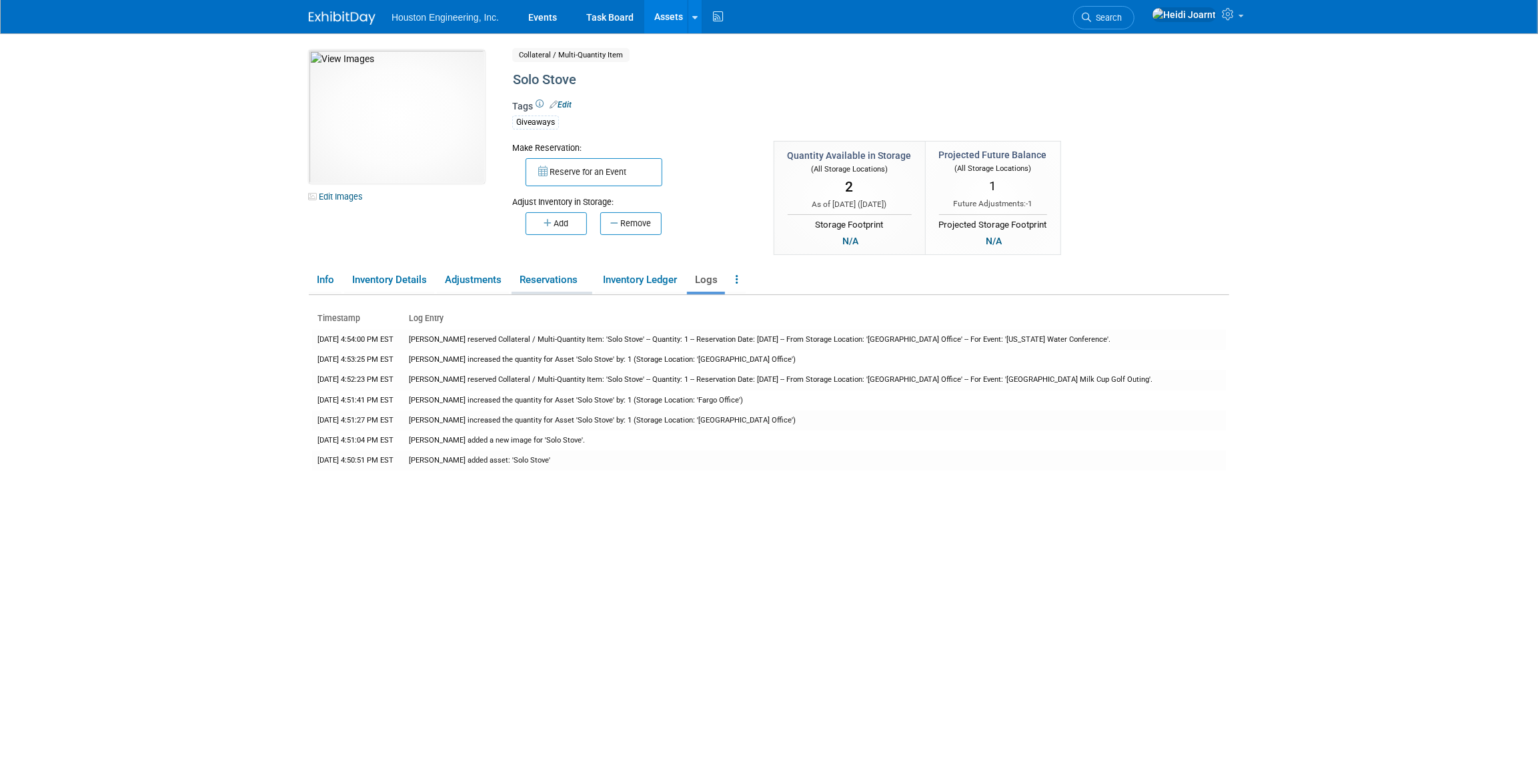
click at [554, 283] on link "Reservations" at bounding box center [552, 279] width 81 height 23
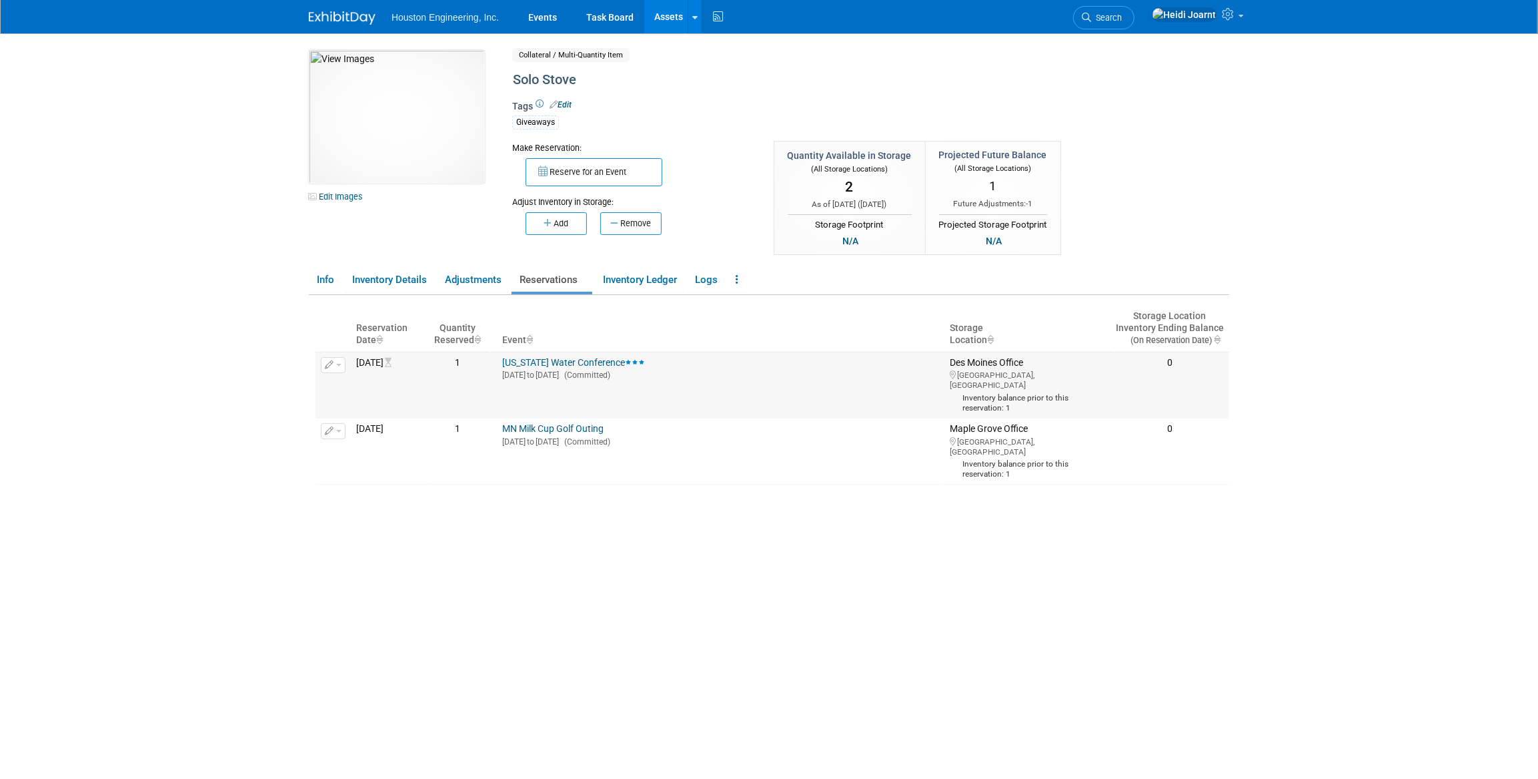
click at [593, 367] on link "[US_STATE] Water Conference" at bounding box center [573, 362] width 143 height 11
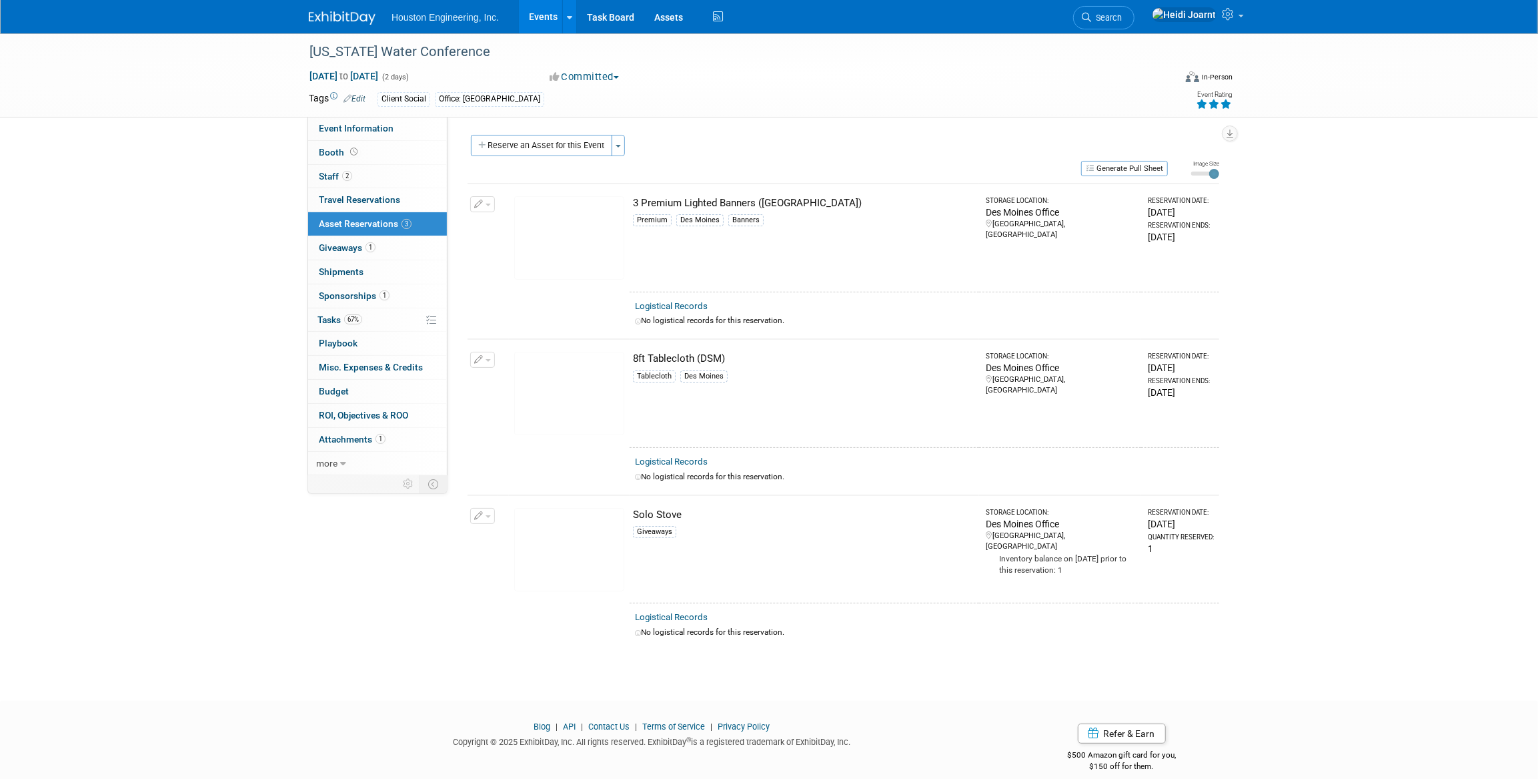
click at [598, 524] on img at bounding box center [569, 549] width 110 height 83
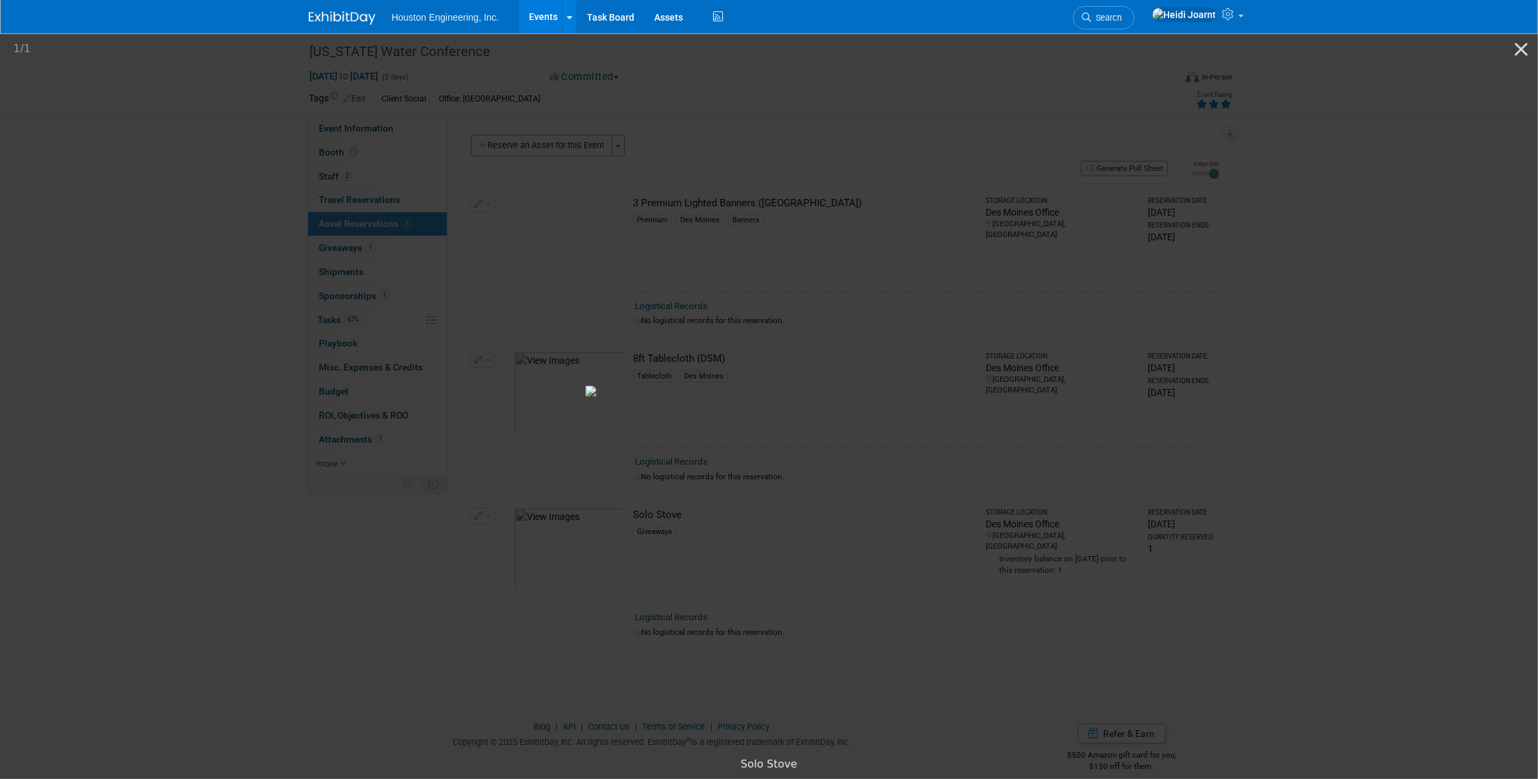
click at [939, 126] on picture at bounding box center [769, 390] width 1538 height 718
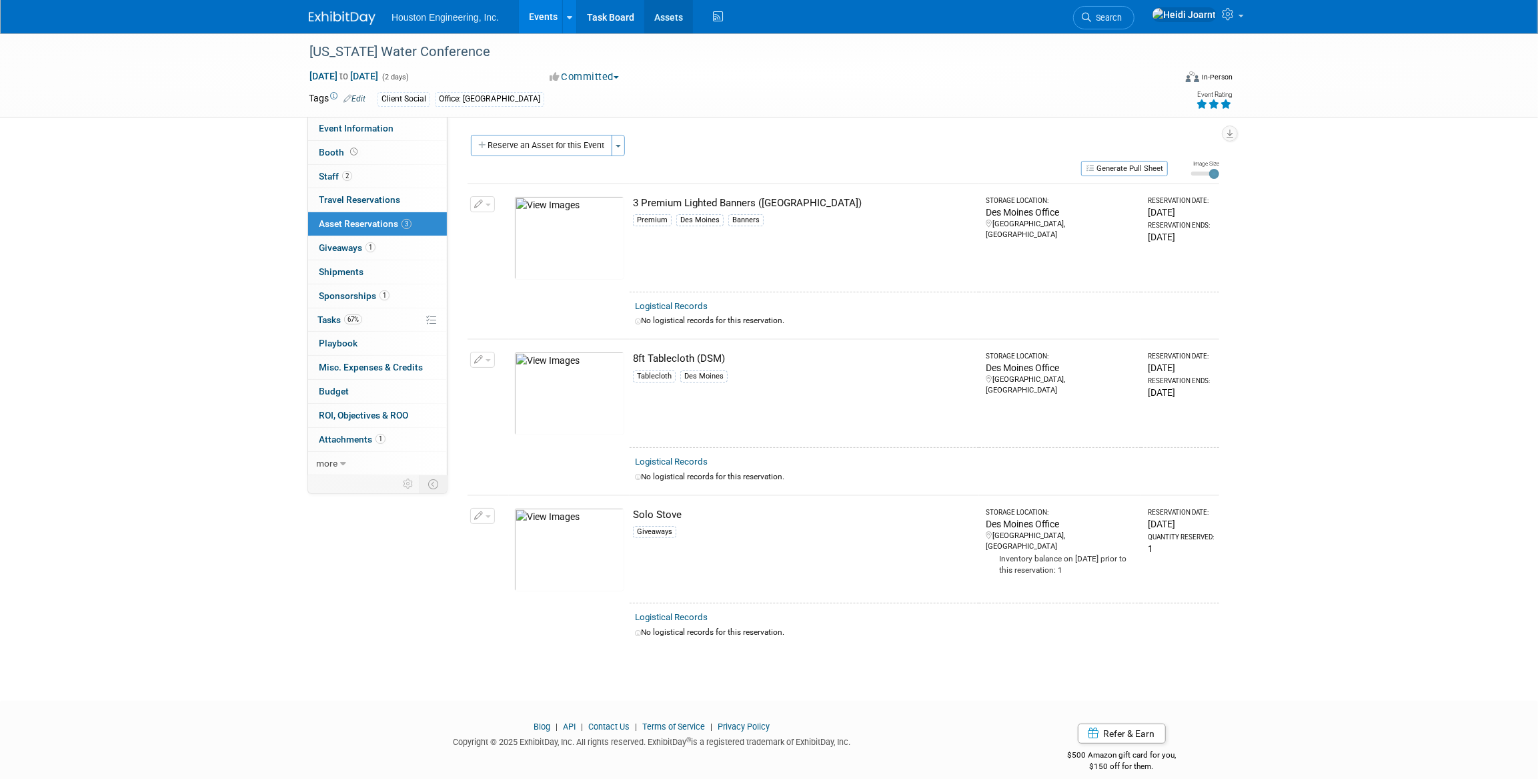
click at [673, 18] on link "Assets" at bounding box center [668, 16] width 49 height 33
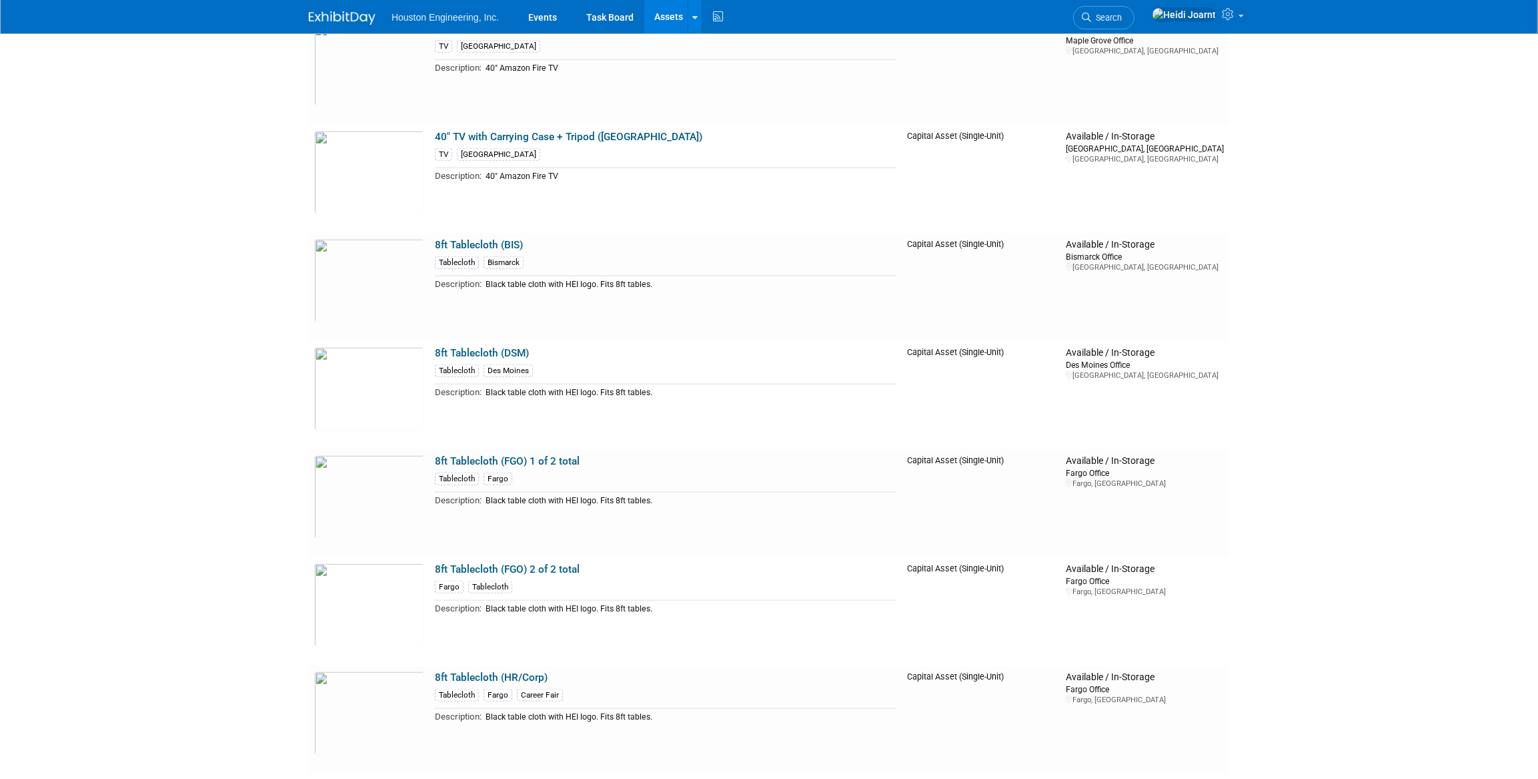
scroll to position [649, 0]
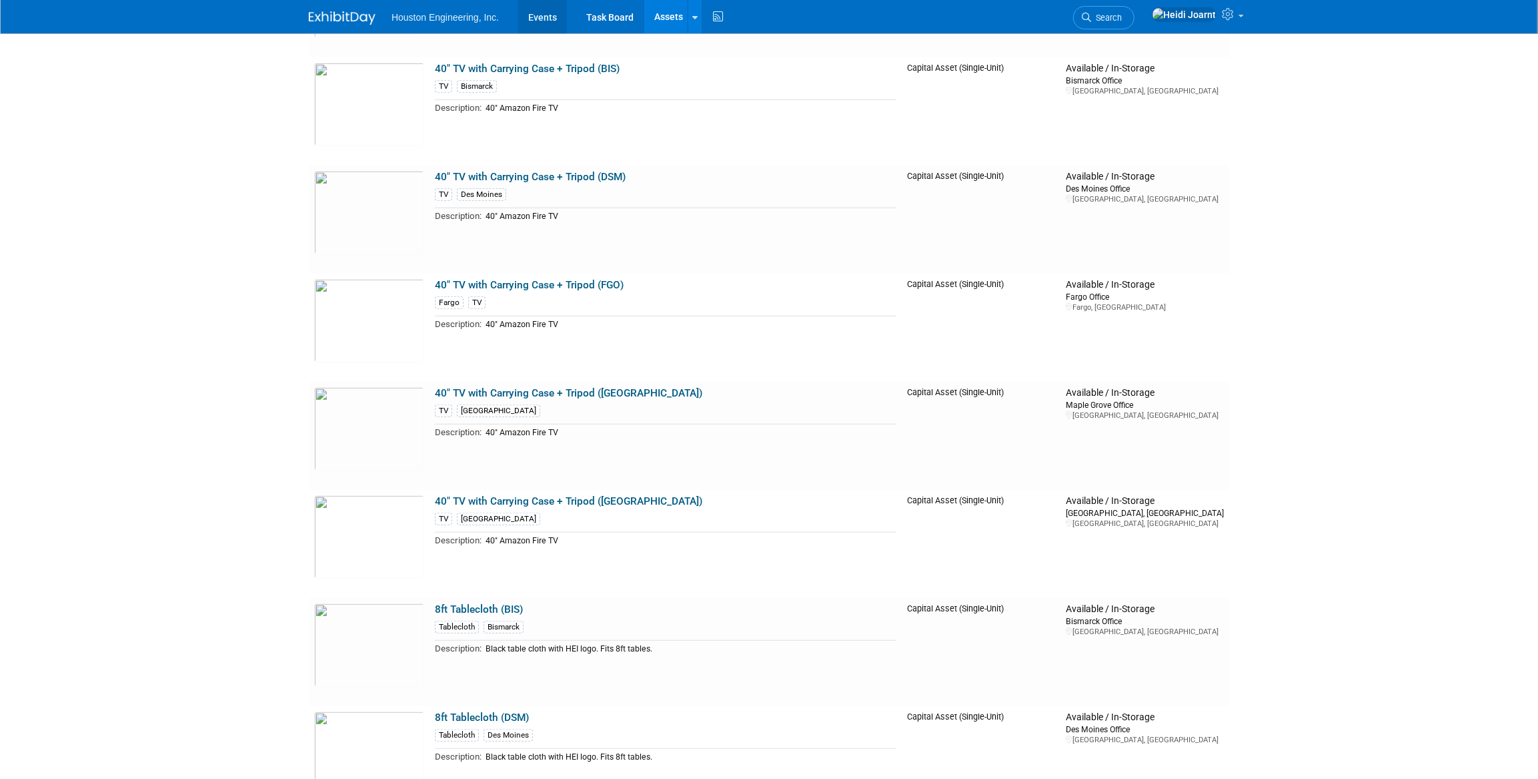
click at [552, 19] on link "Events" at bounding box center [542, 16] width 49 height 33
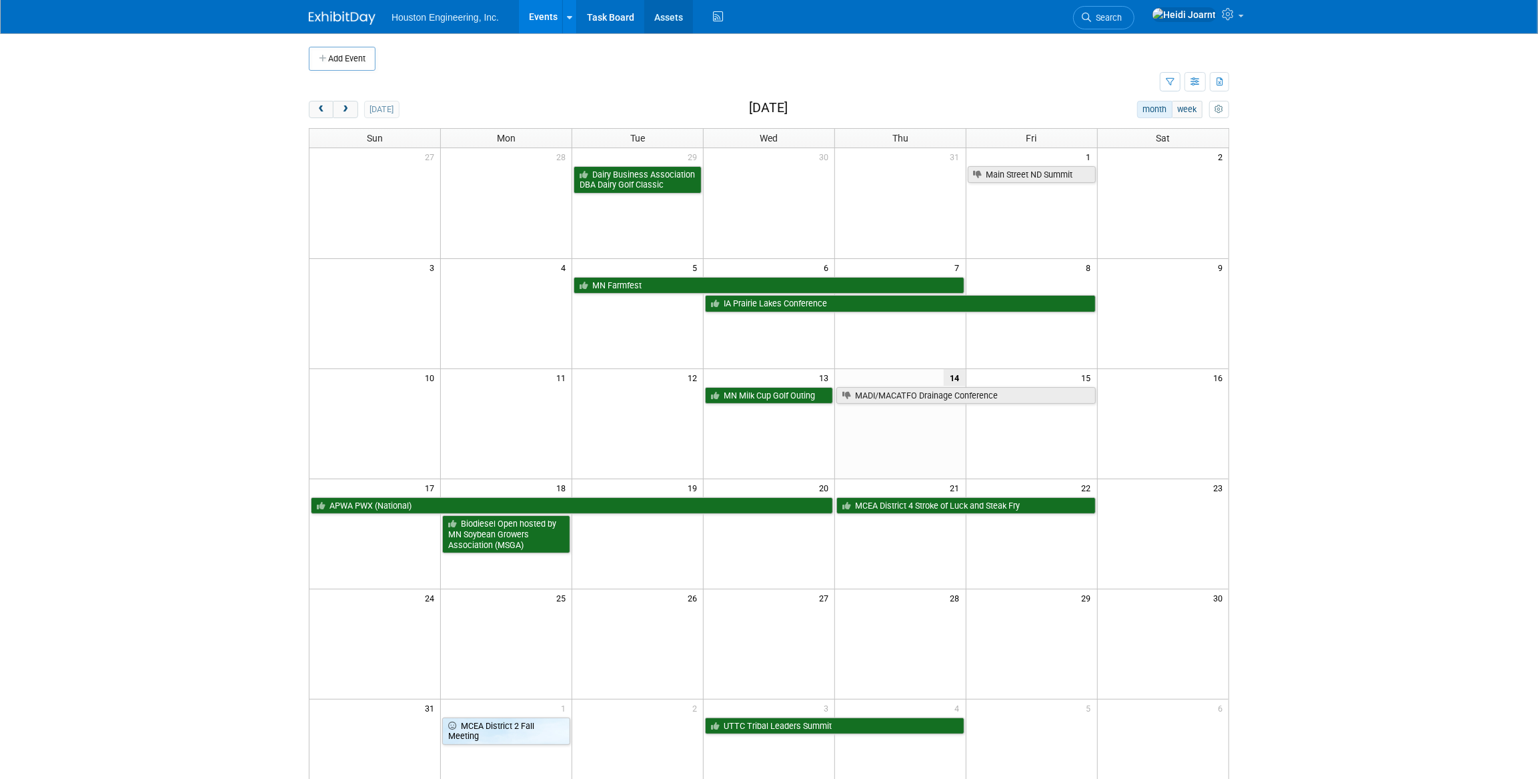
click at [666, 19] on link "Assets" at bounding box center [668, 16] width 49 height 33
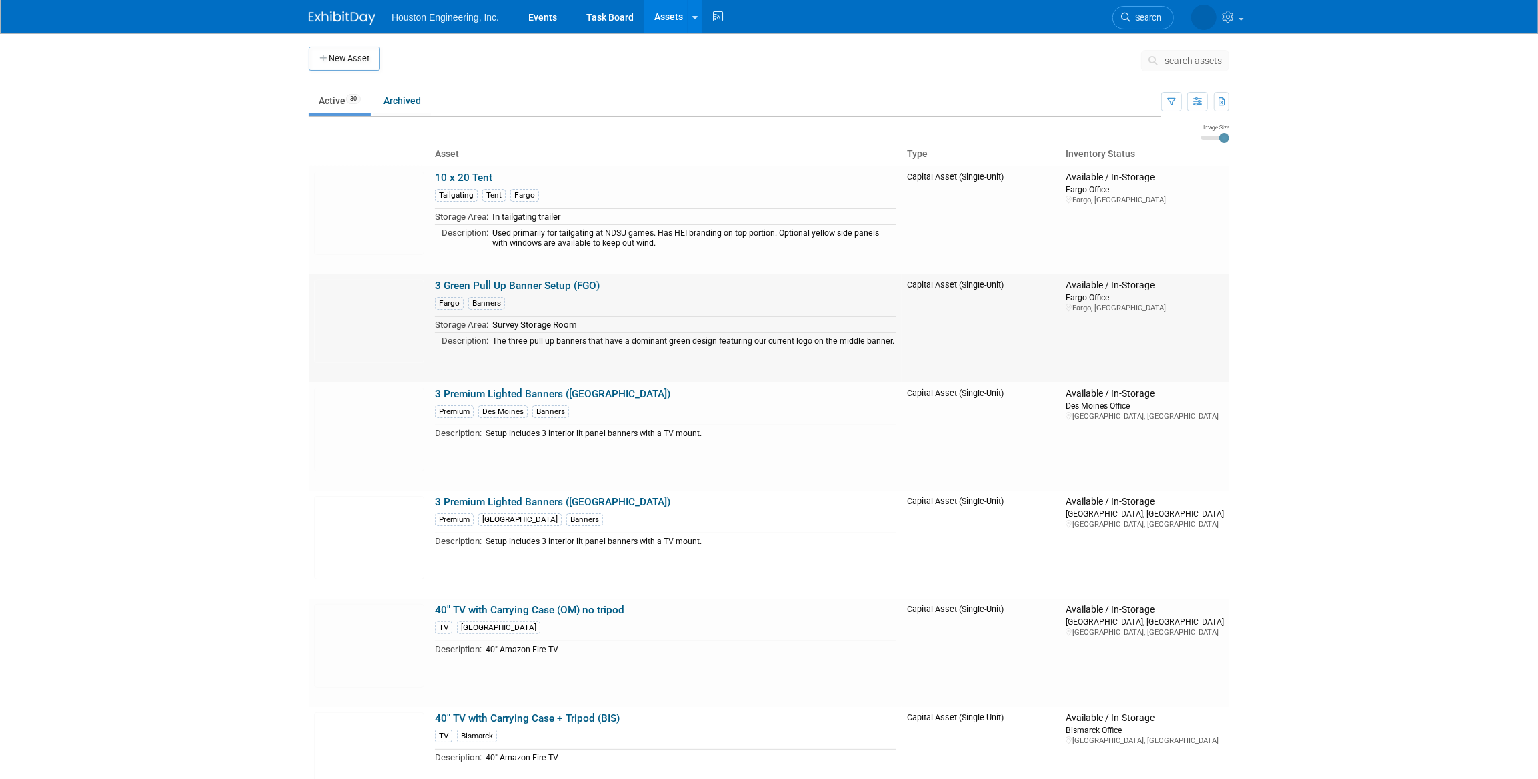
click at [571, 288] on link "3 Green Pull Up Banner Setup (FGO)" at bounding box center [517, 286] width 165 height 12
click at [530, 14] on link "Events" at bounding box center [542, 16] width 49 height 33
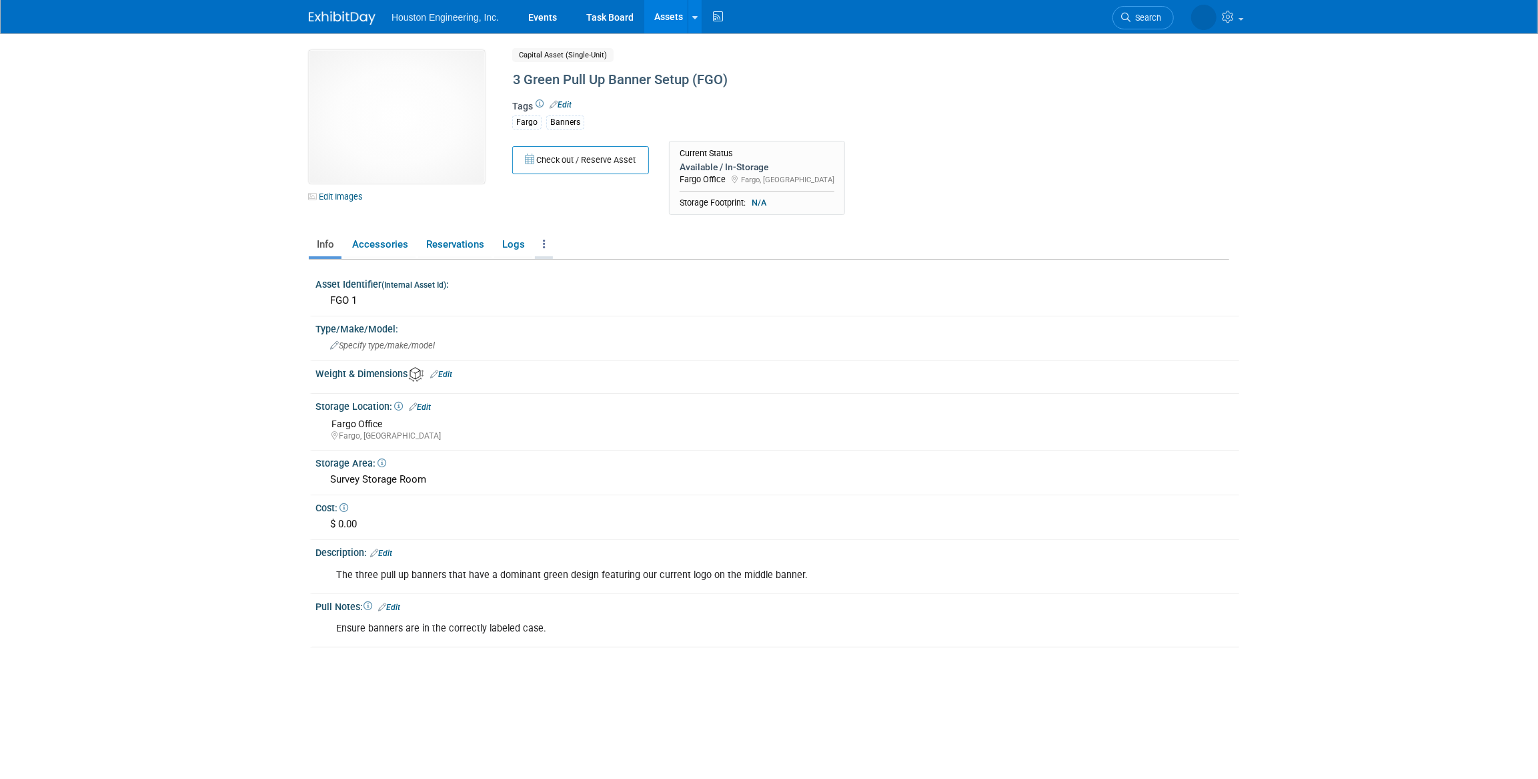
click at [539, 246] on link at bounding box center [544, 244] width 18 height 23
click at [540, 246] on link at bounding box center [544, 244] width 18 height 23
click at [510, 247] on link "Logs" at bounding box center [513, 244] width 38 height 23
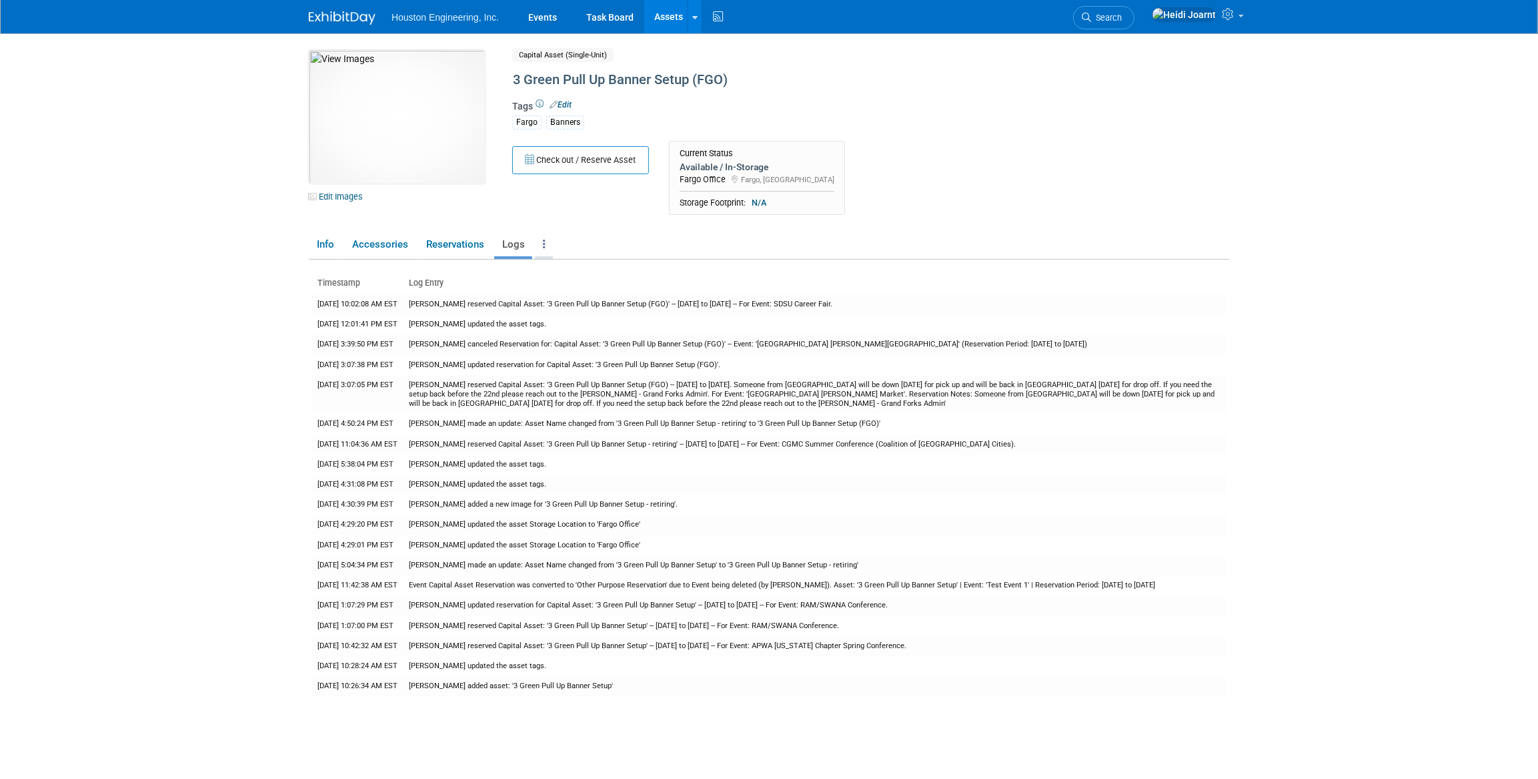
click at [539, 249] on link at bounding box center [544, 244] width 18 height 23
click at [597, 232] on ul "Info Accessories Reservations Logs Reservation Policy Copy/Duplicate Asset Arch…" at bounding box center [769, 245] width 921 height 28
click at [341, 245] on link "Info" at bounding box center [325, 244] width 33 height 23
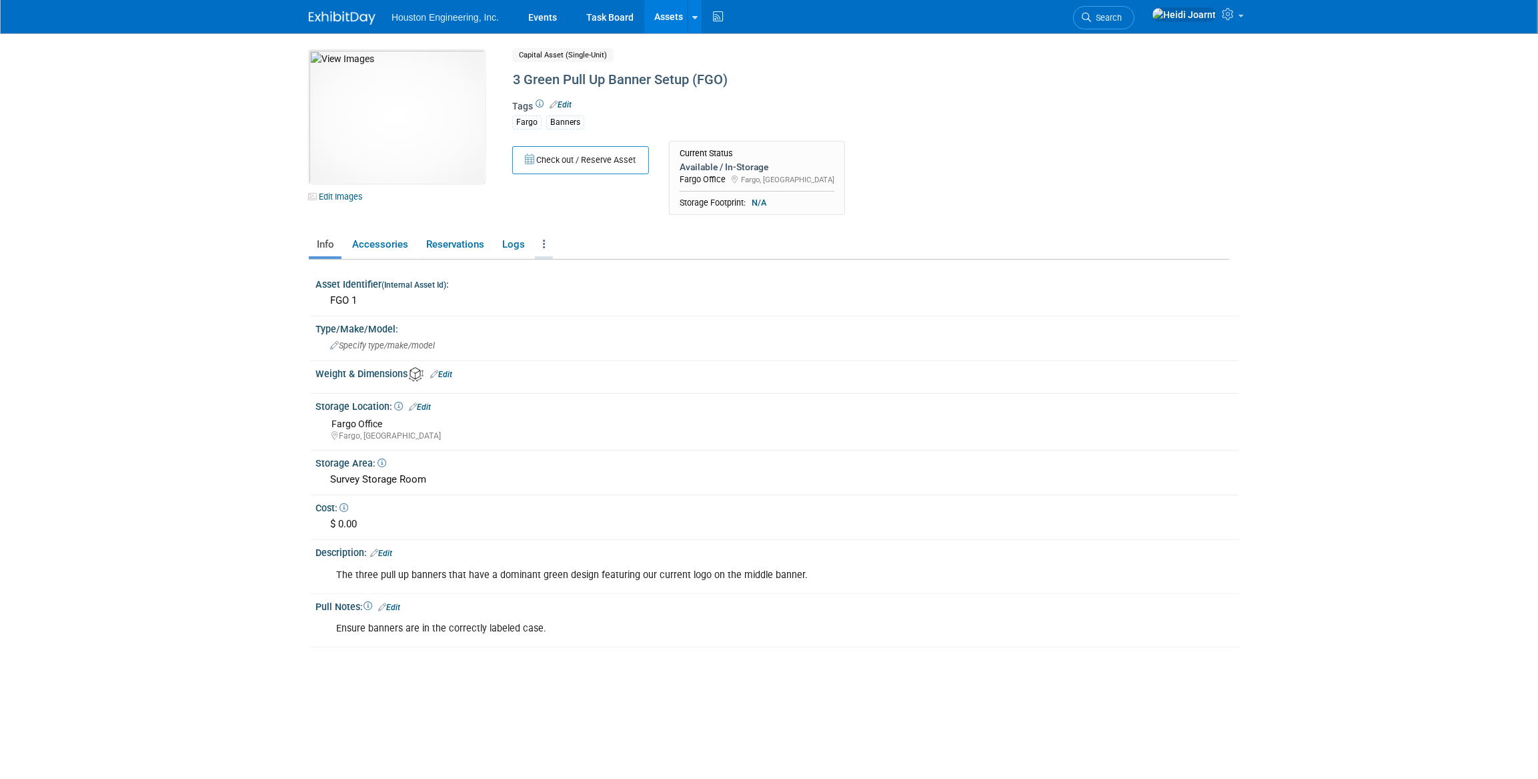
click at [546, 244] on link at bounding box center [544, 244] width 18 height 23
click at [633, 239] on ul "Info Accessories Reservations Logs Reservation Policy Copy/Duplicate Asset Arch…" at bounding box center [769, 245] width 921 height 28
click at [394, 407] on span at bounding box center [397, 406] width 11 height 11
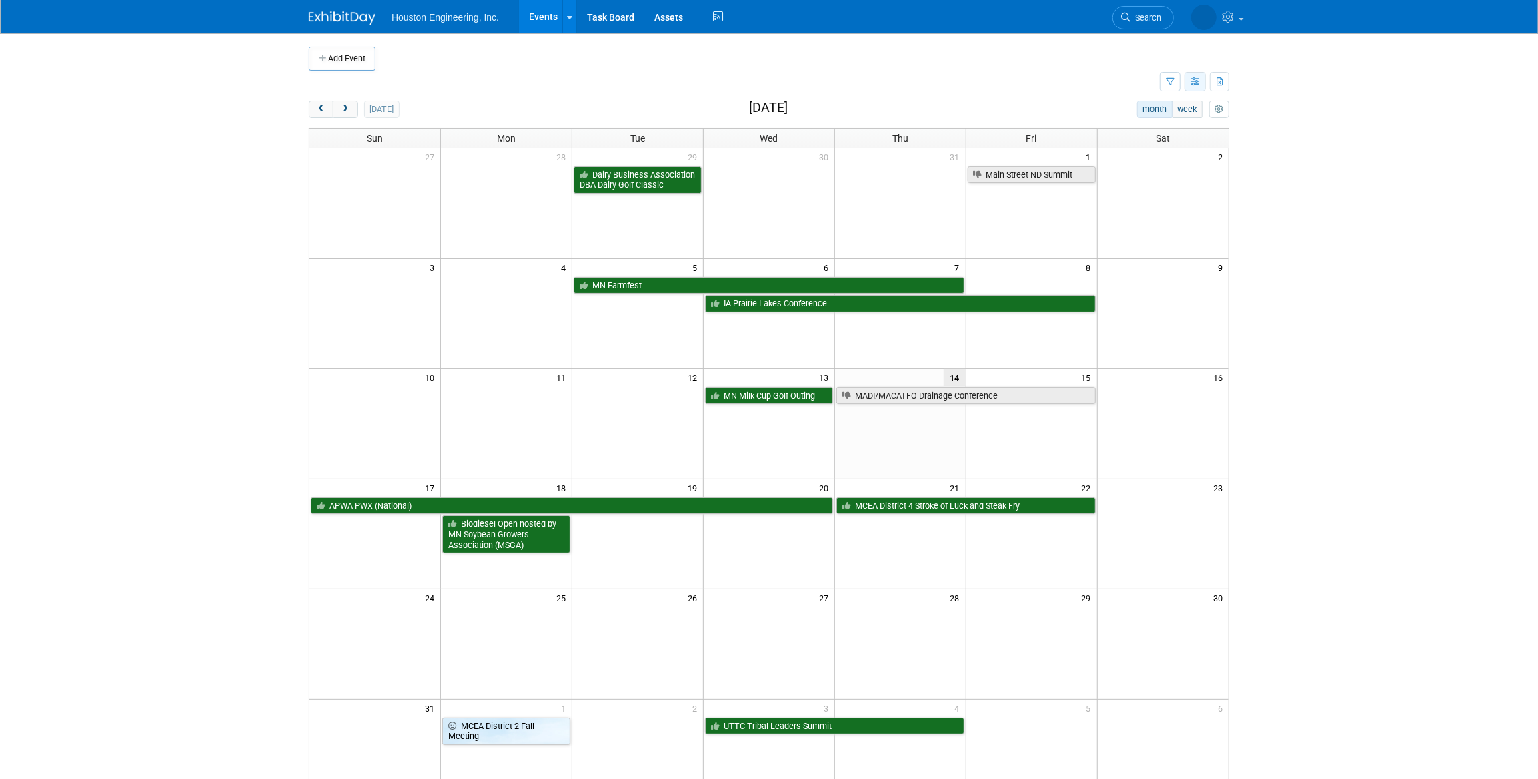
click at [1191, 86] on button "button" at bounding box center [1195, 81] width 21 height 19
click at [1137, 200] on ul "View Preference: List View Detail View Calendar View Expert Grid" at bounding box center [1139, 148] width 133 height 115
click at [1142, 194] on link "Expert Grid" at bounding box center [1139, 190] width 112 height 19
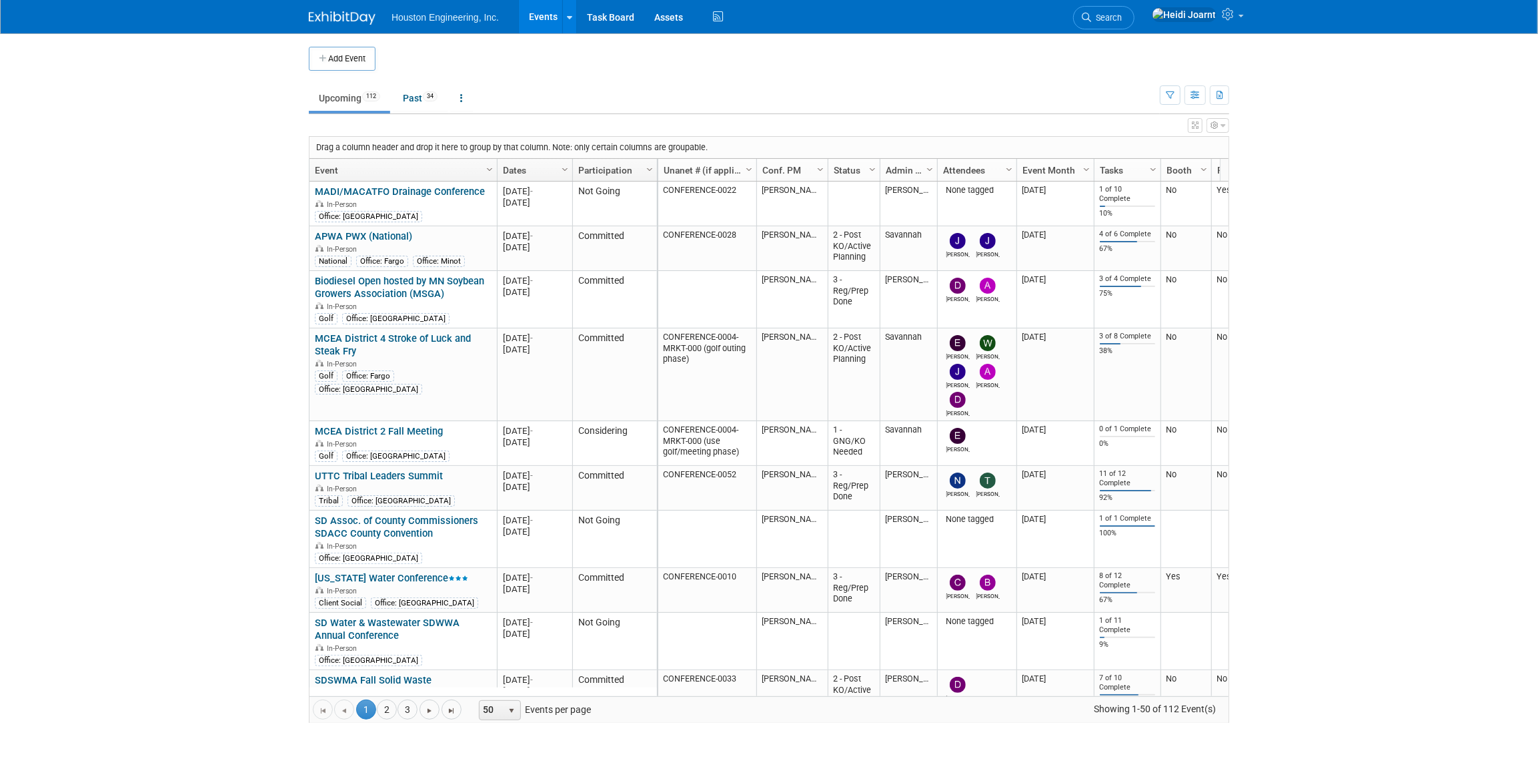
click at [1196, 124] on icon "button" at bounding box center [1195, 125] width 7 height 8
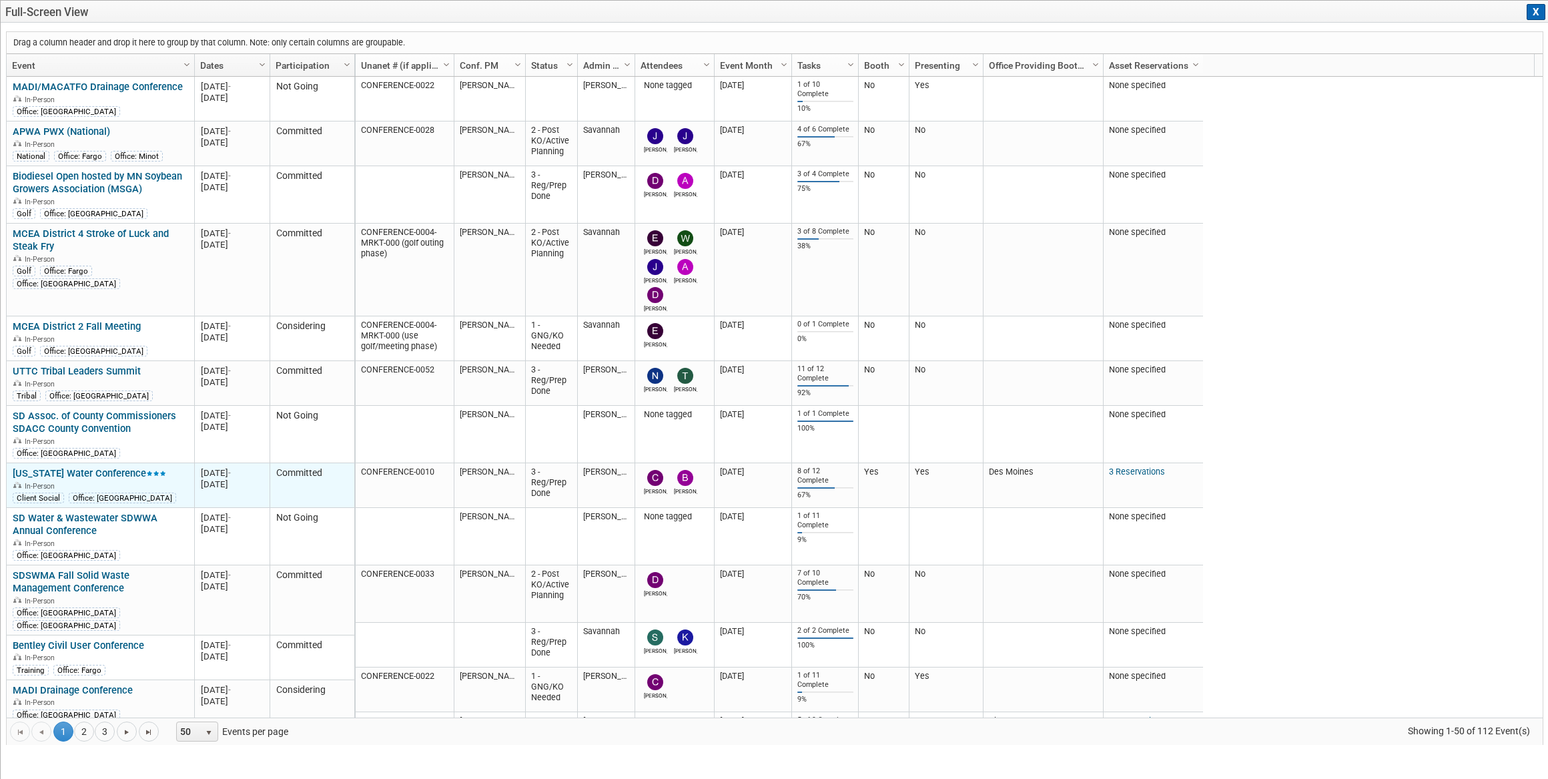
click at [103, 471] on link "[US_STATE] Water Conference" at bounding box center [89, 473] width 153 height 12
drag, startPoint x: 766, startPoint y: 61, endPoint x: 256, endPoint y: 37, distance: 510.9
click at [256, 37] on div "Drag a column header and drop it here to group by that column. Note: only certa…" at bounding box center [774, 387] width 1537 height 713
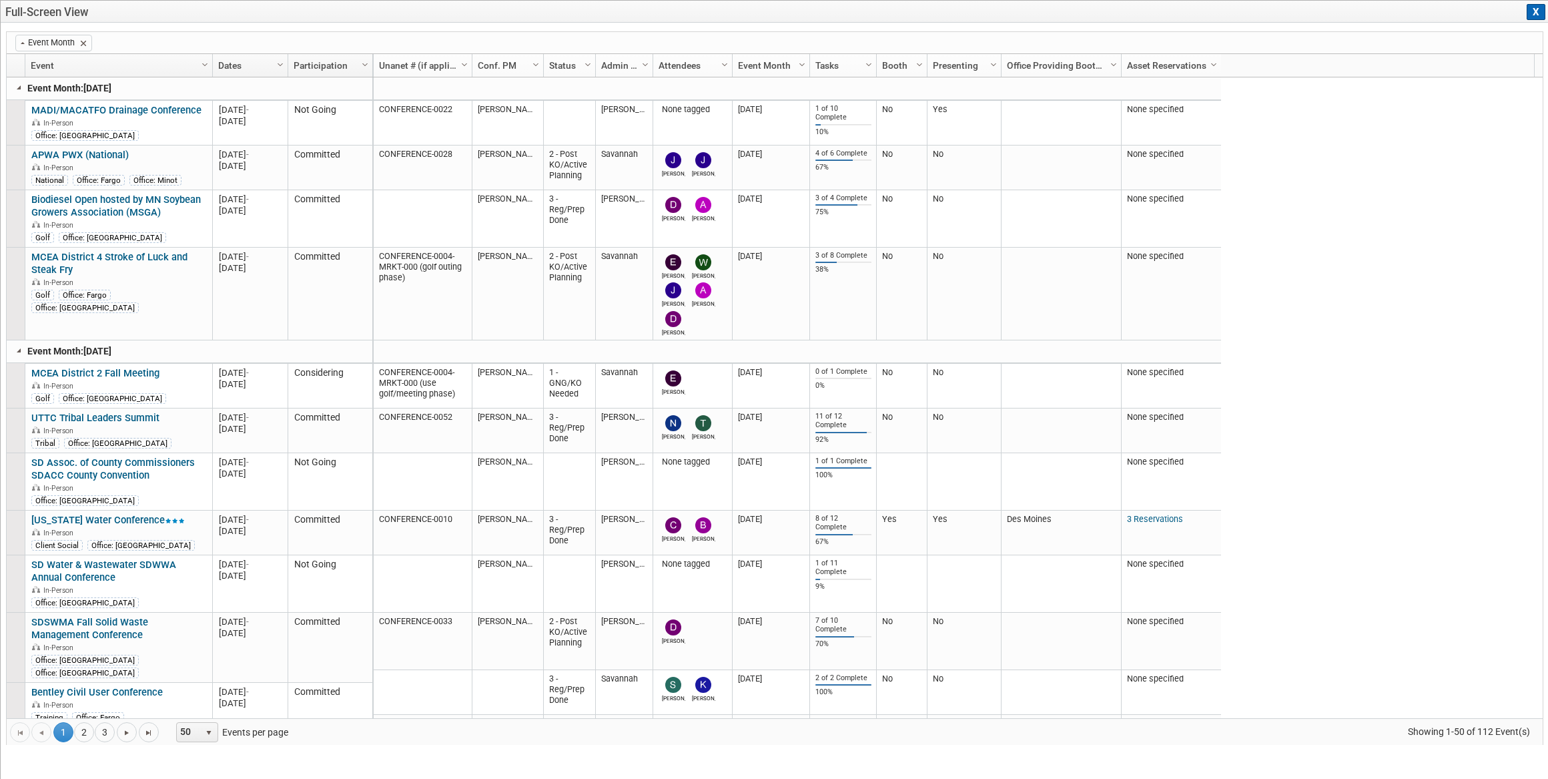
click at [1534, 14] on button "X" at bounding box center [1535, 12] width 19 height 16
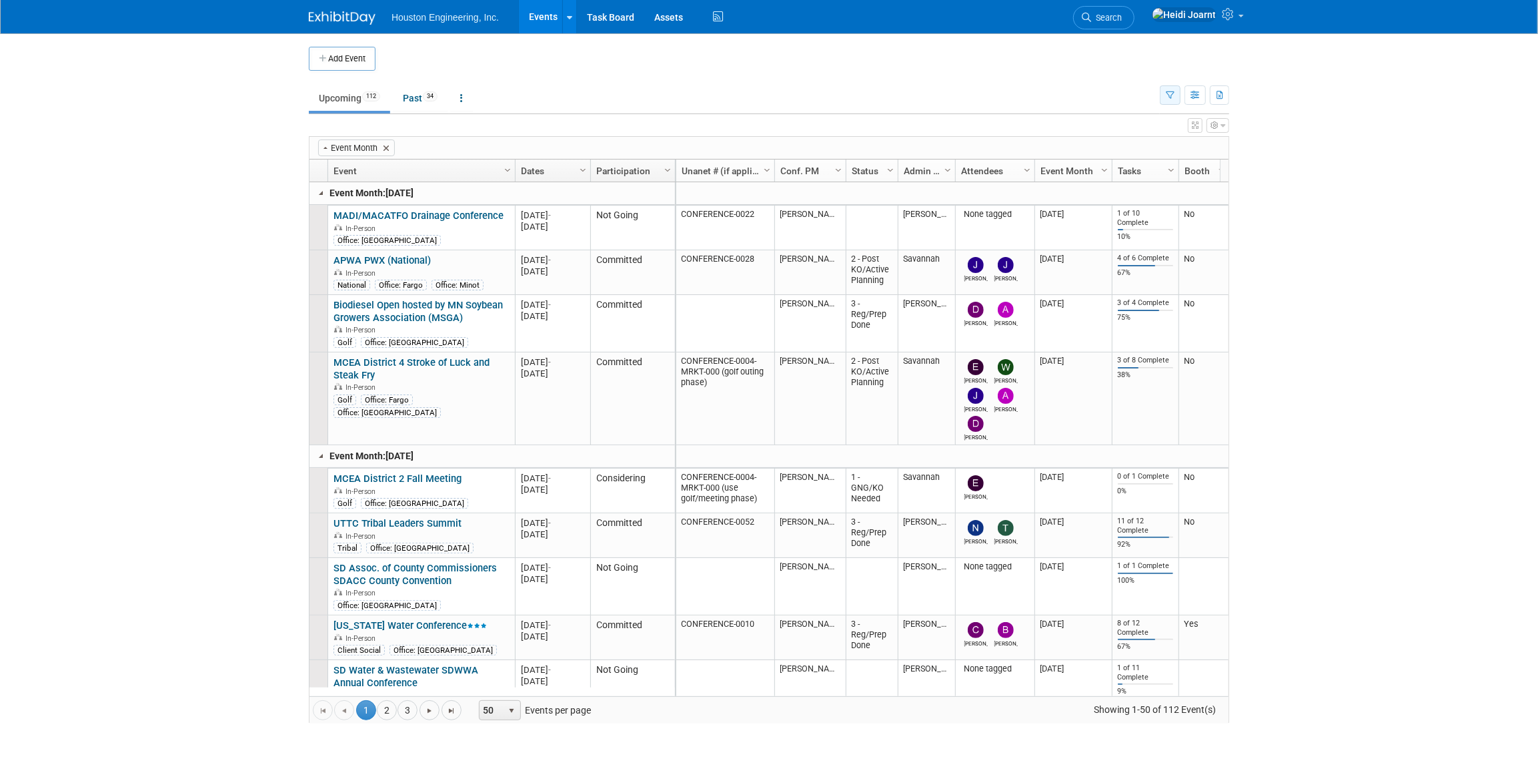
click at [1174, 96] on icon "button" at bounding box center [1170, 95] width 9 height 9
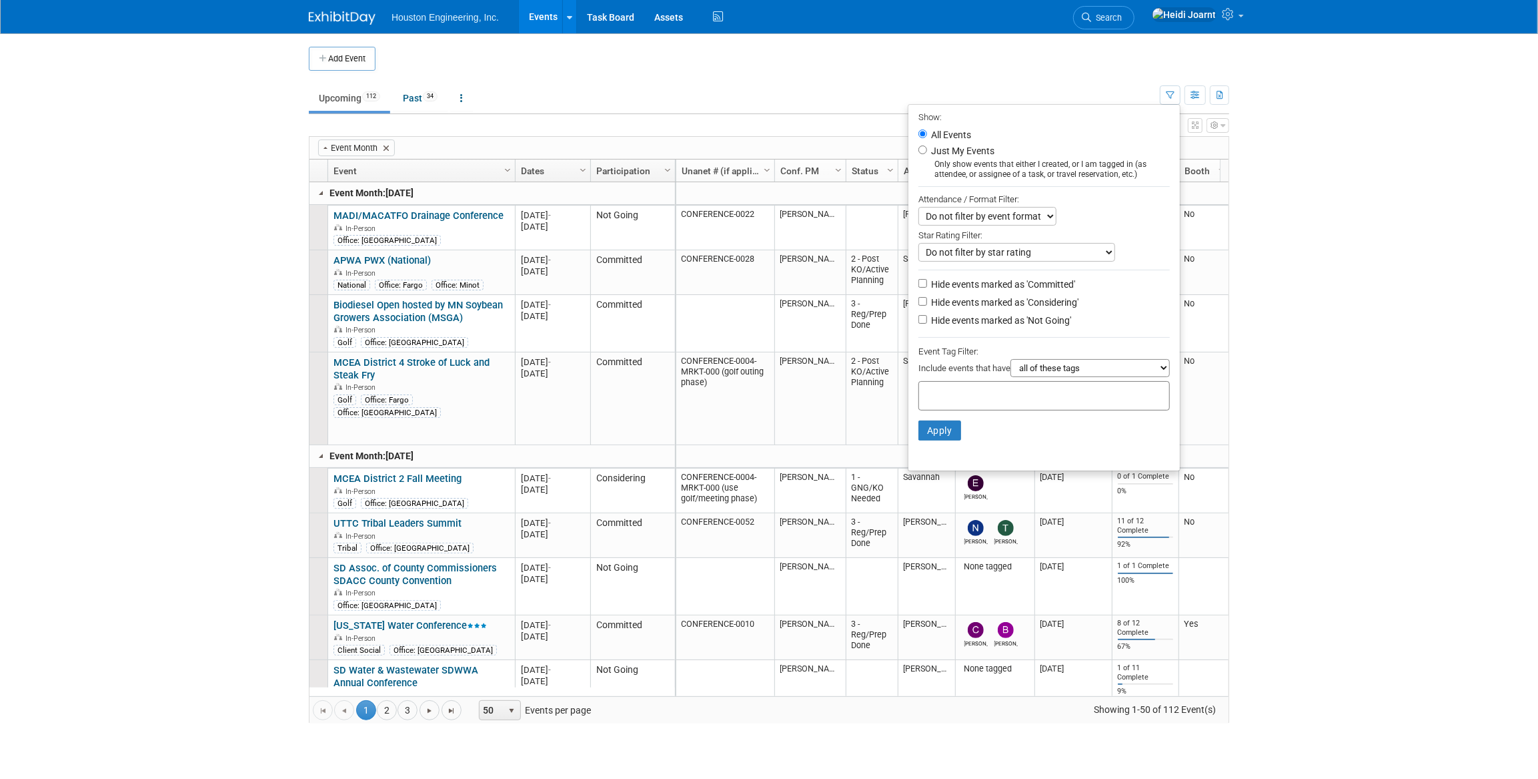
click at [967, 323] on label "Hide events marked as 'Not Going'" at bounding box center [1000, 320] width 143 height 13
click at [927, 323] on input "Hide events marked as 'Not Going'" at bounding box center [923, 319] width 9 height 9
checkbox input "true"
click at [927, 434] on button "Apply" at bounding box center [940, 430] width 43 height 20
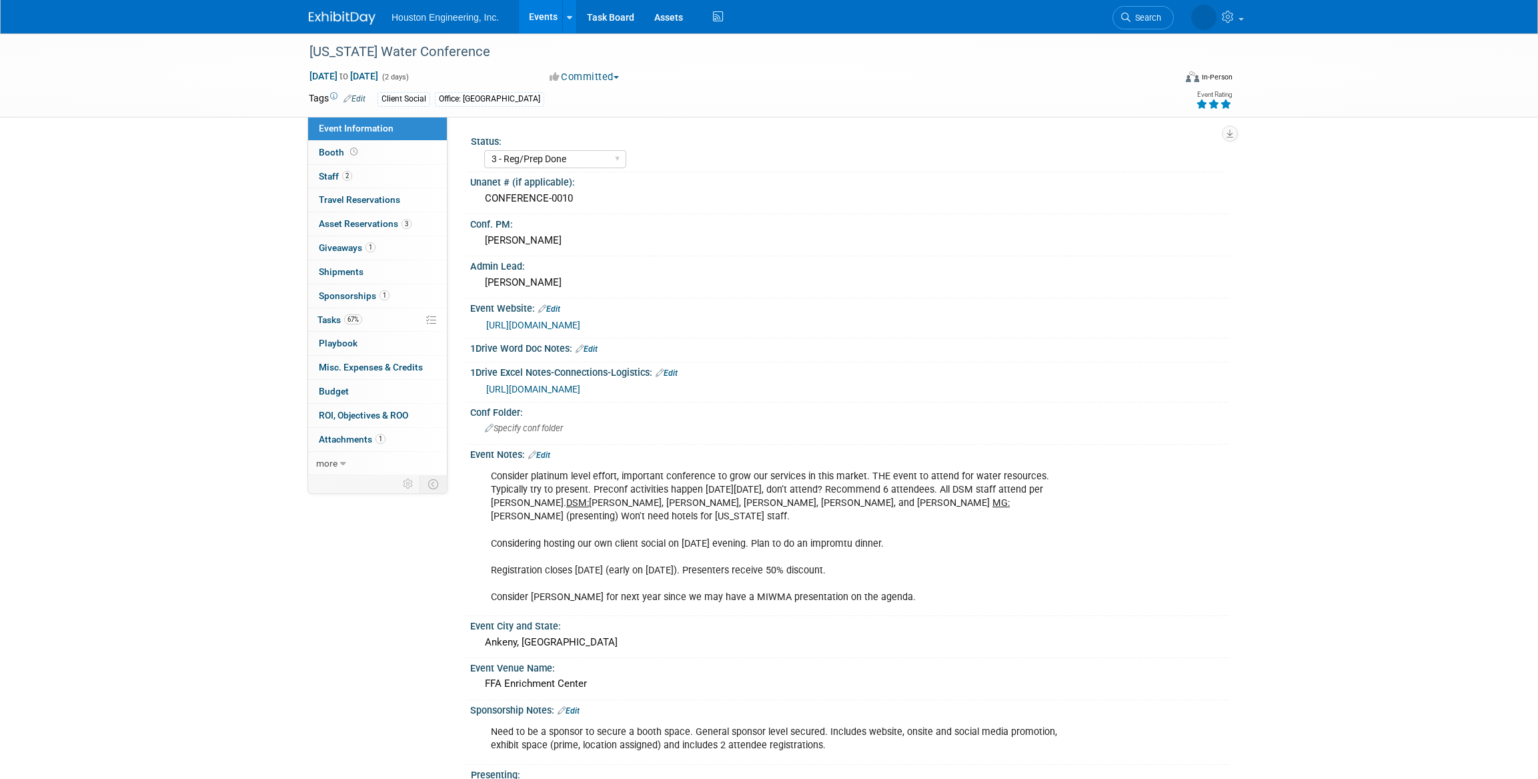
select select "3 - Reg/Prep Done"
select select "Yes"
select select "Water Resources"
click at [396, 224] on span "Asset Reservations 3" at bounding box center [365, 223] width 93 height 11
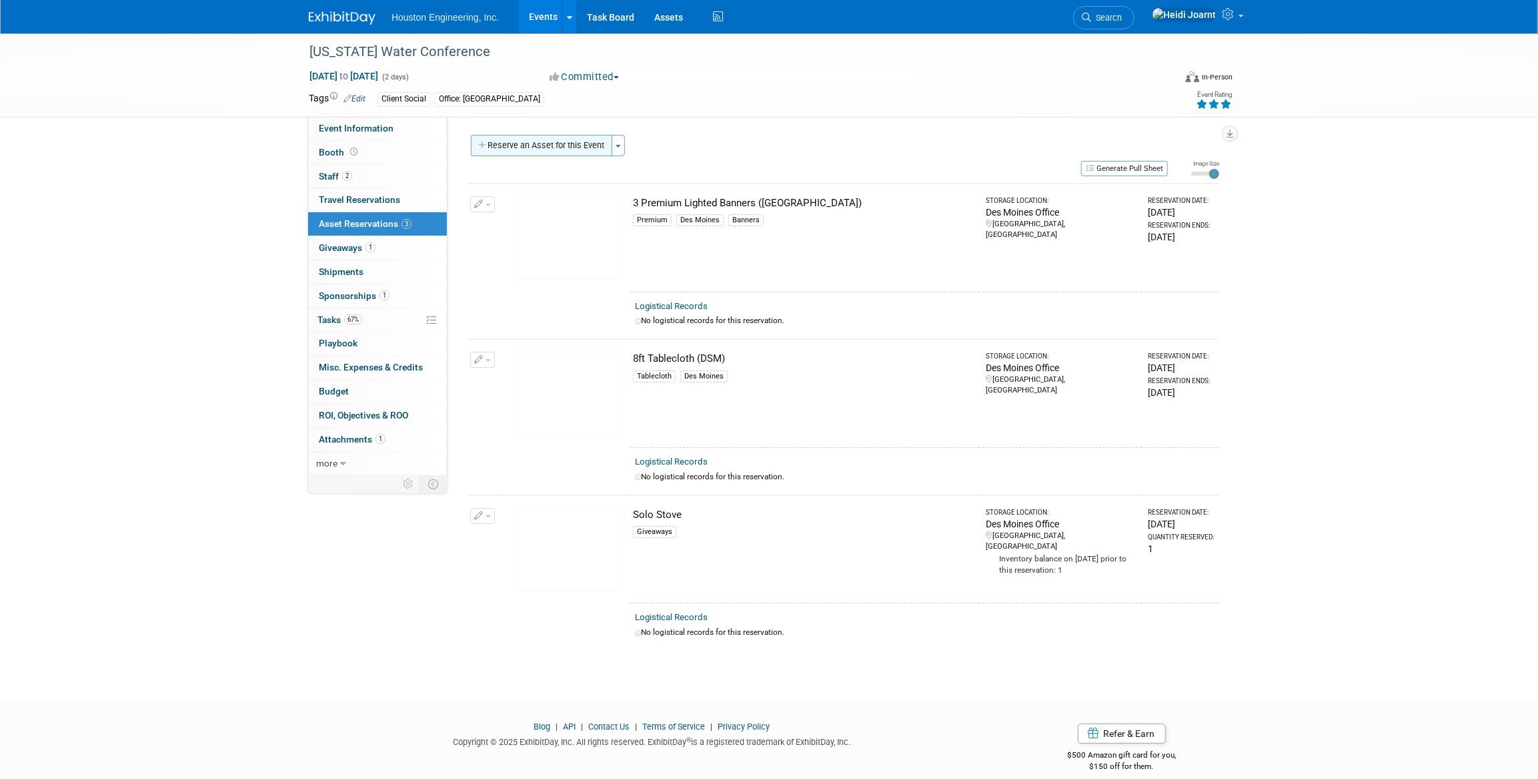
click at [558, 151] on button "Reserve an Asset for this Event" at bounding box center [541, 145] width 141 height 21
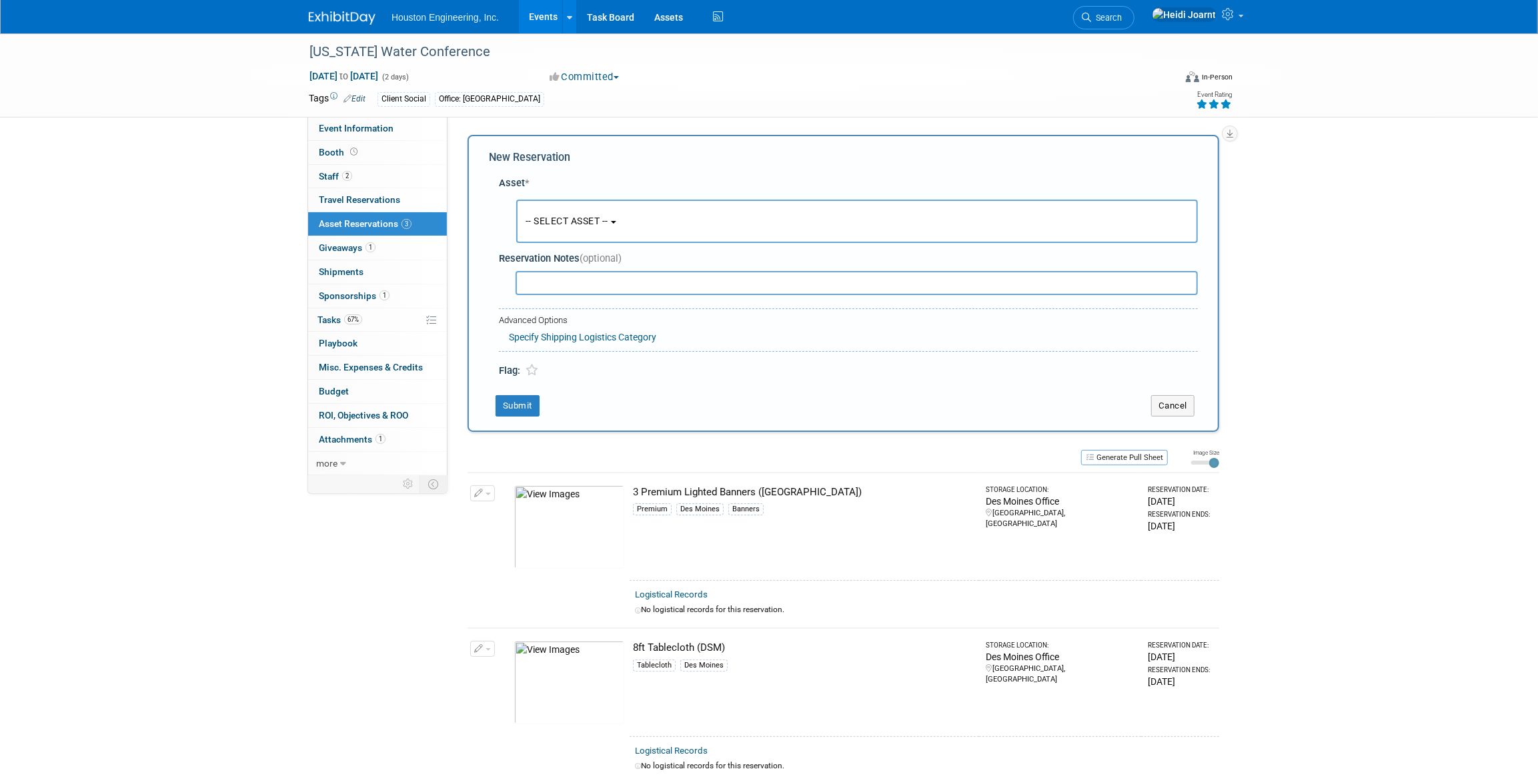
scroll to position [13, 0]
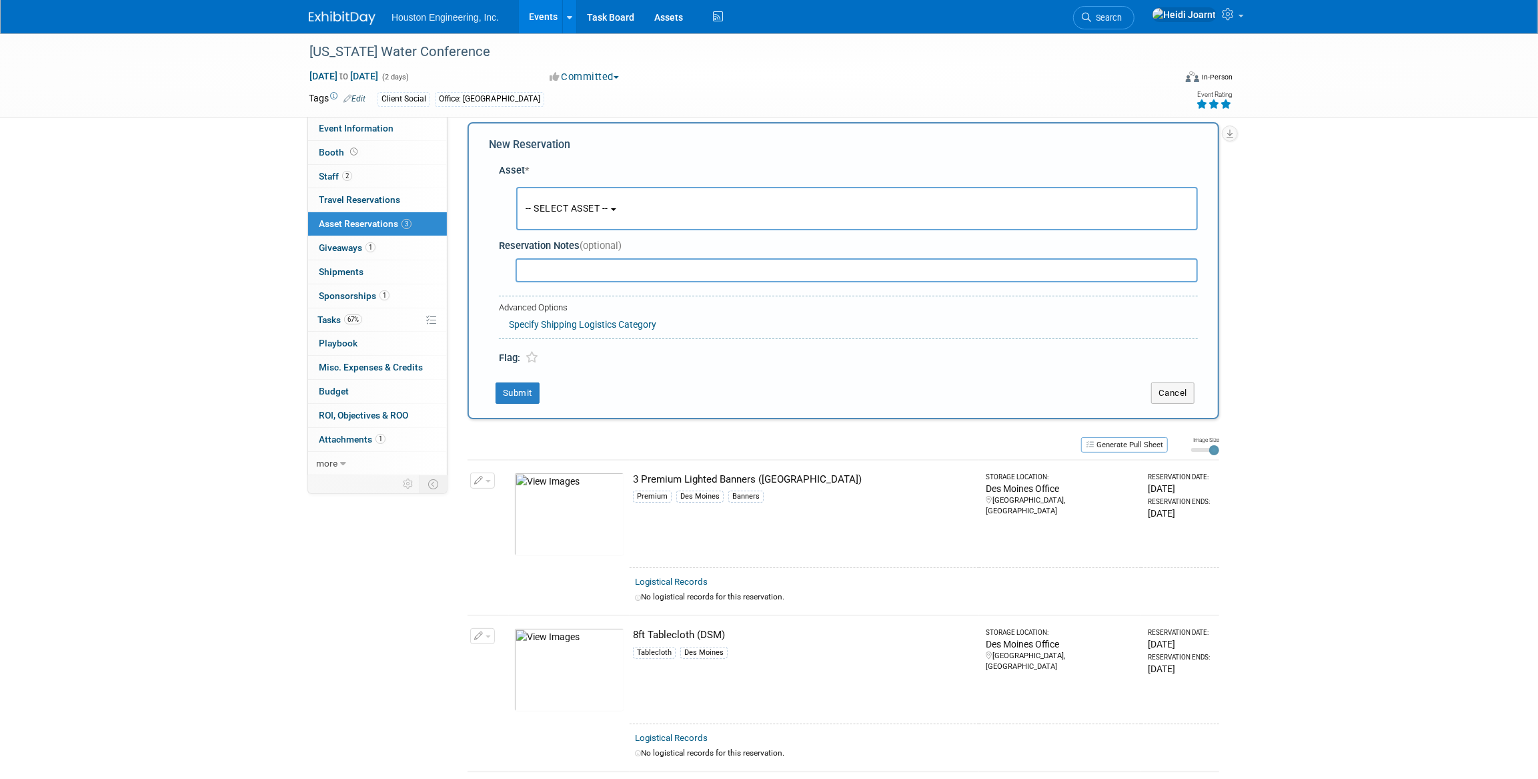
click at [593, 207] on span "-- SELECT ASSET --" at bounding box center [567, 208] width 83 height 11
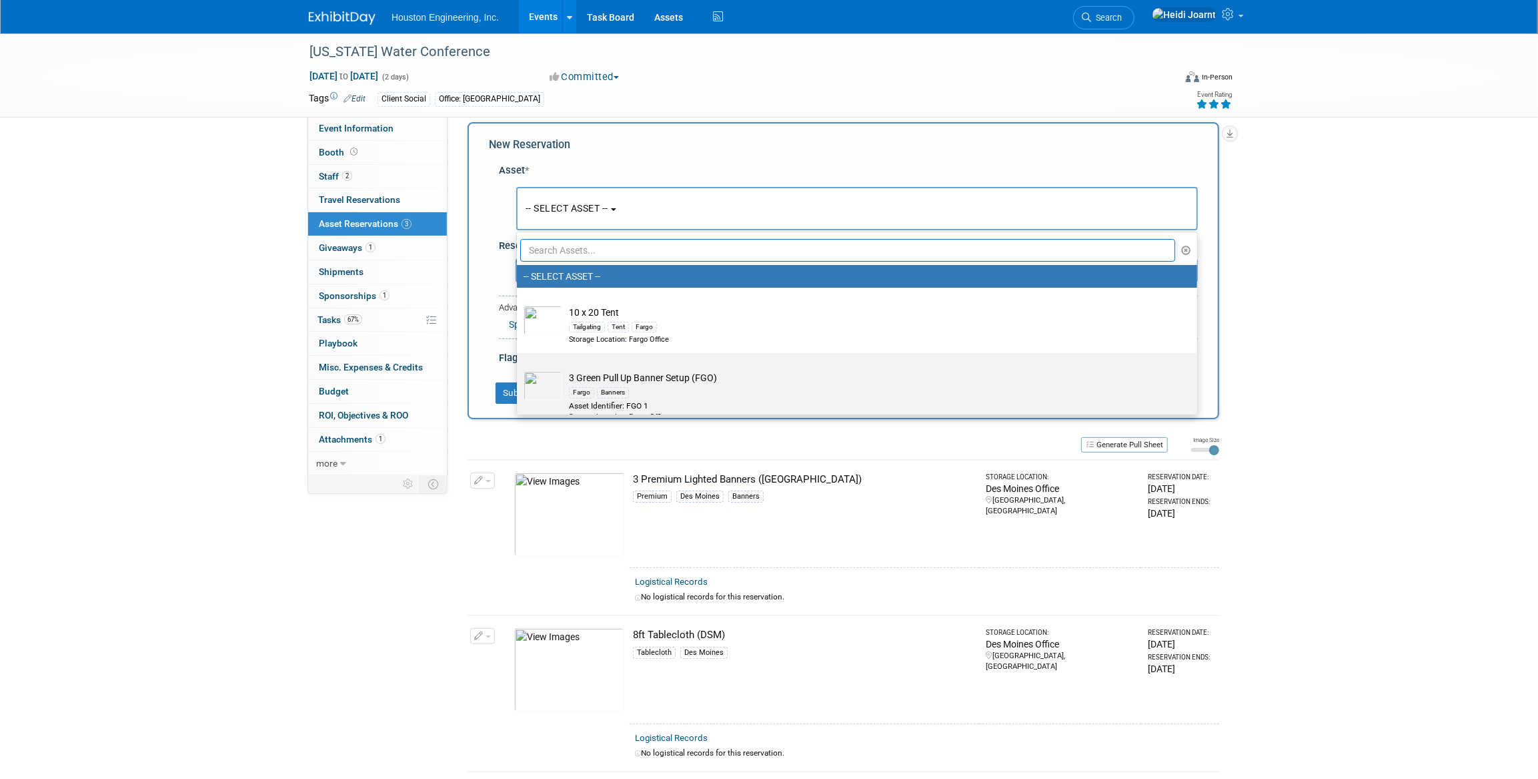
click at [651, 378] on td "3 Green Pull Up Banner Setup (FGO) Fargo Banners Asset Identifier: FGO 1 Storag…" at bounding box center [866, 396] width 608 height 51
click at [519, 369] on input "3 Green Pull Up Banner Setup (FGO) Fargo Banners Asset Identifier: FGO 1 Storag…" at bounding box center [514, 364] width 9 height 9
select select "10722415"
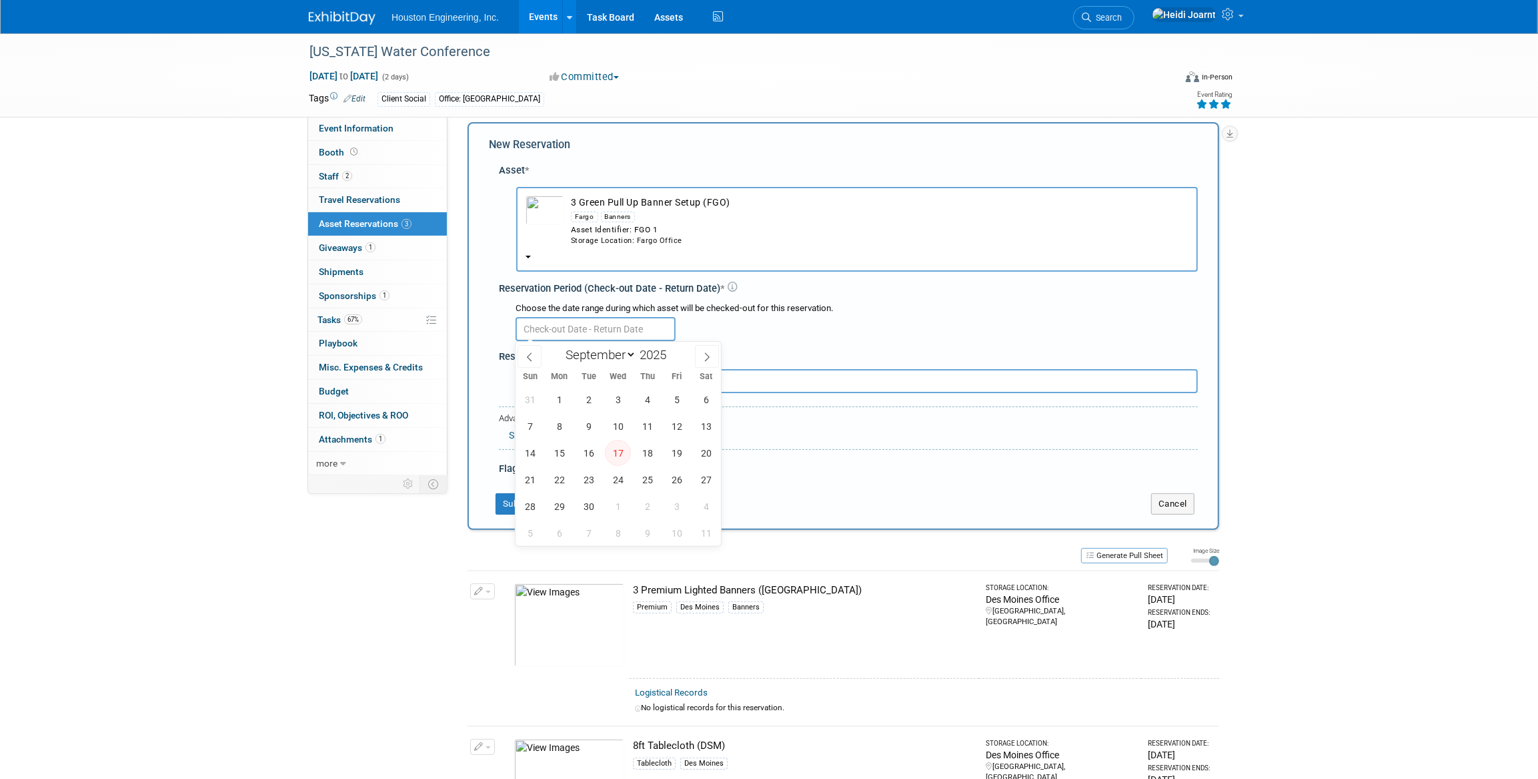
click at [634, 325] on input "text" at bounding box center [596, 329] width 160 height 24
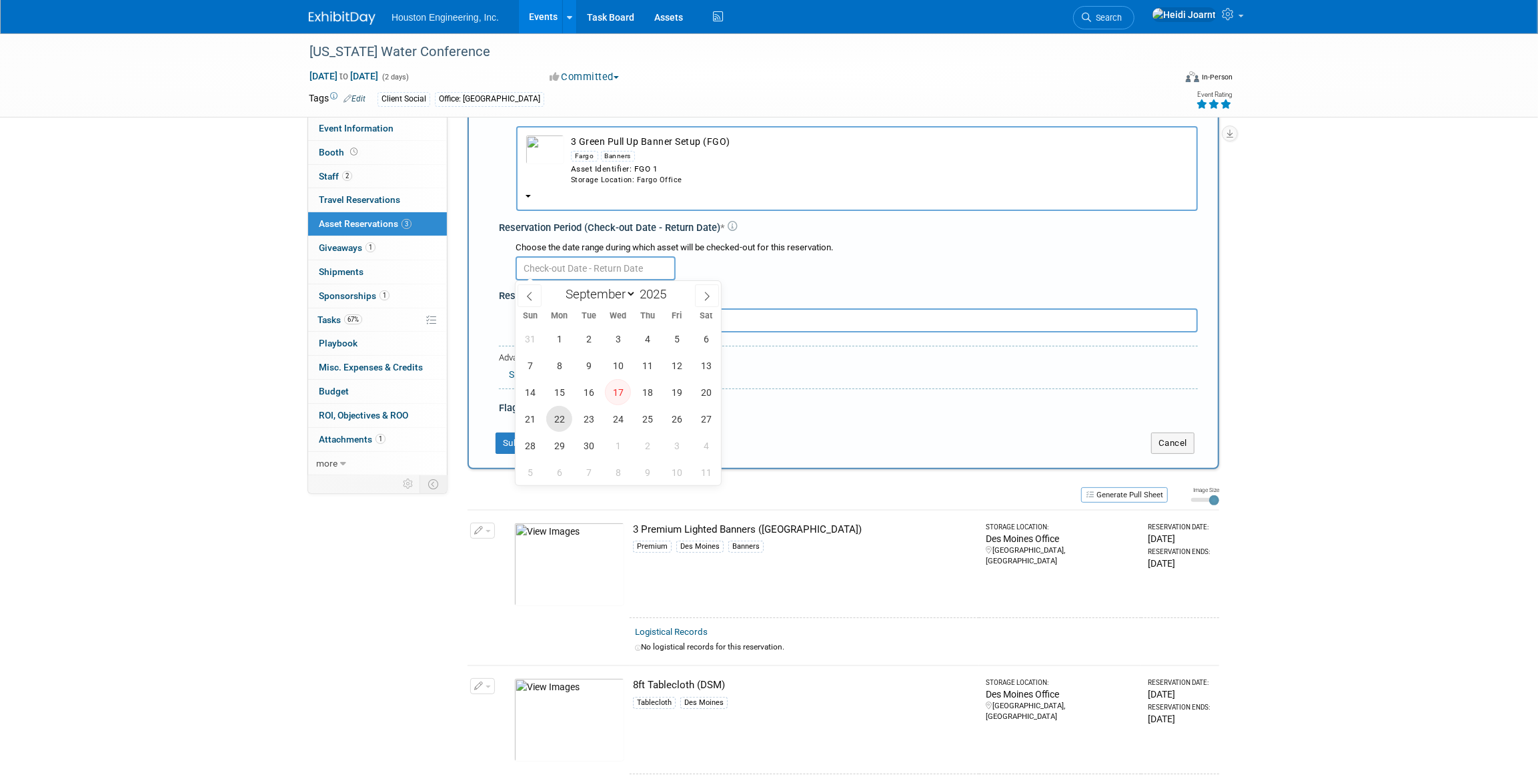
click at [555, 422] on span "22" at bounding box center [559, 419] width 26 height 26
click at [672, 423] on span "26" at bounding box center [677, 419] width 26 height 26
type input "Sep 22, 2025 to Sep 26, 2025"
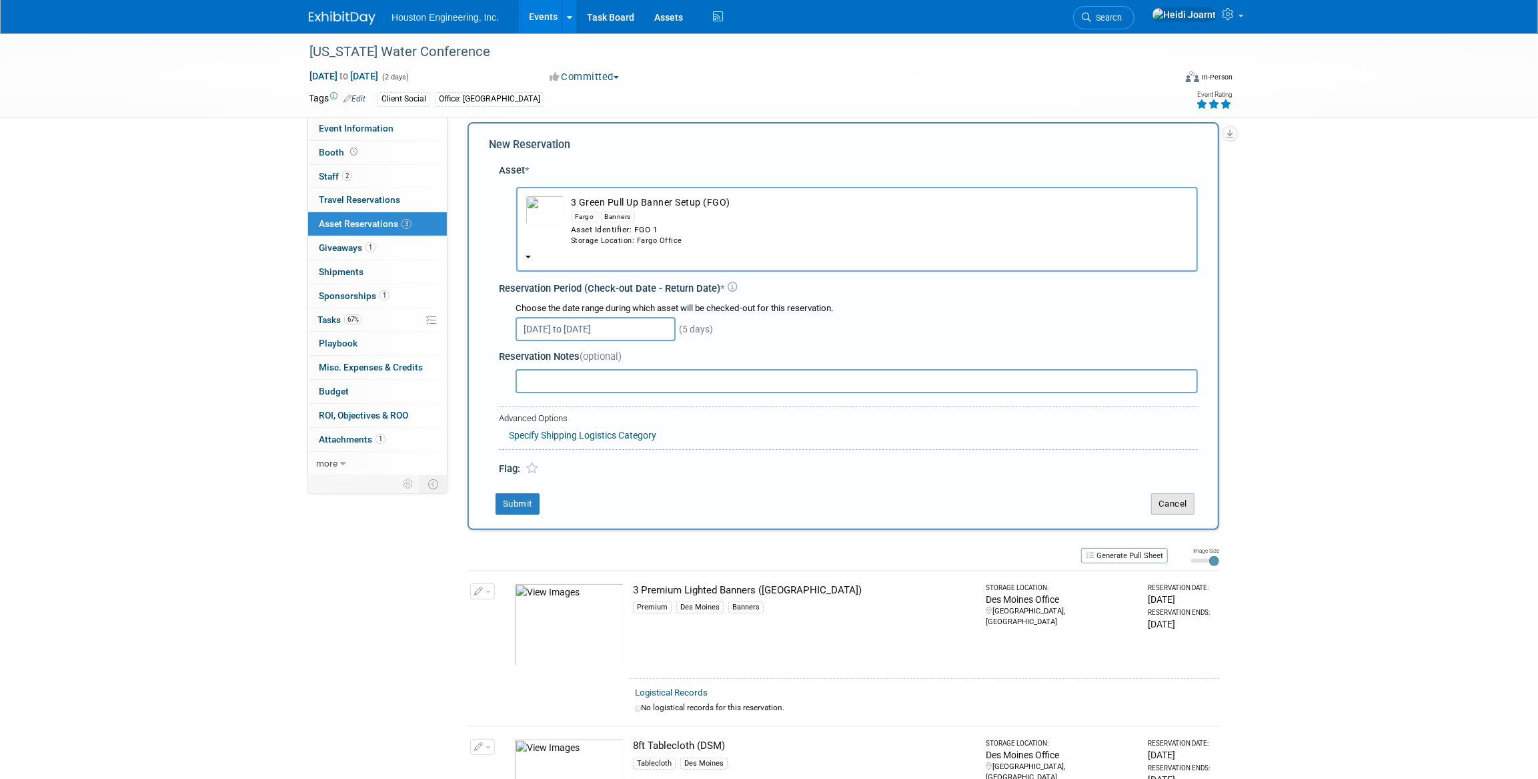
click at [1181, 506] on button "Cancel" at bounding box center [1172, 503] width 43 height 21
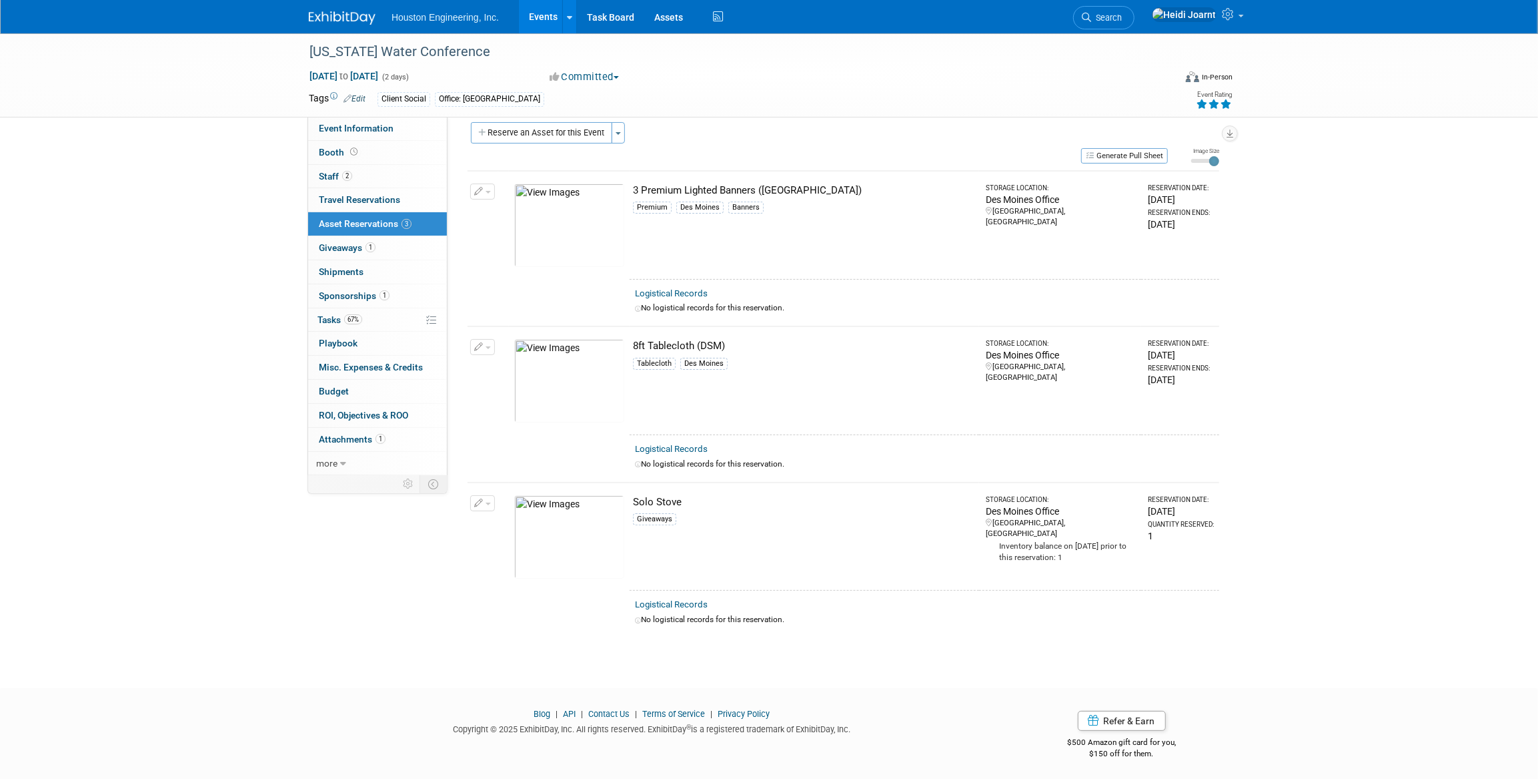
scroll to position [0, 0]
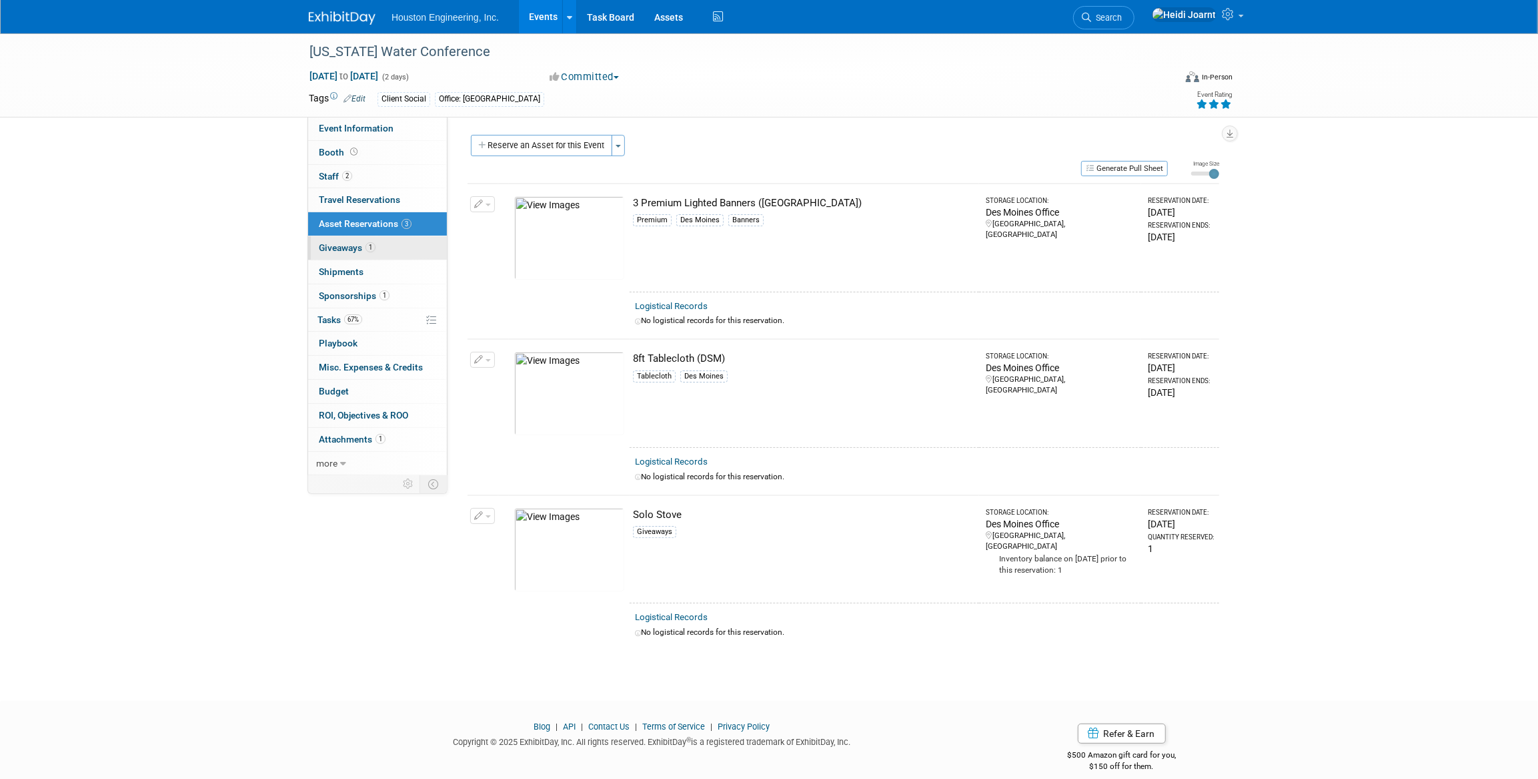
click at [402, 248] on link "1 Giveaways 1" at bounding box center [377, 247] width 139 height 23
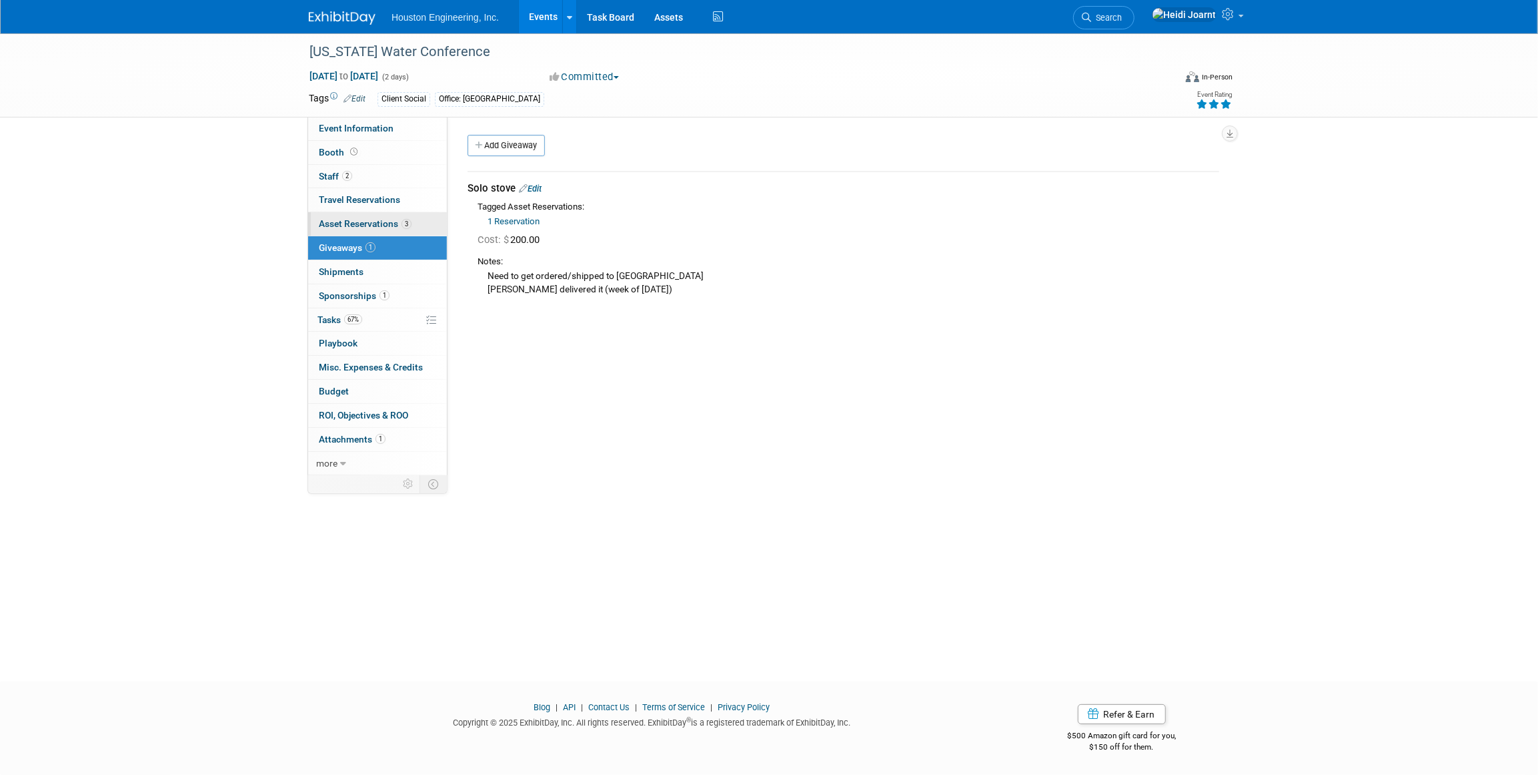
click at [394, 225] on span "Asset Reservations 3" at bounding box center [365, 223] width 93 height 11
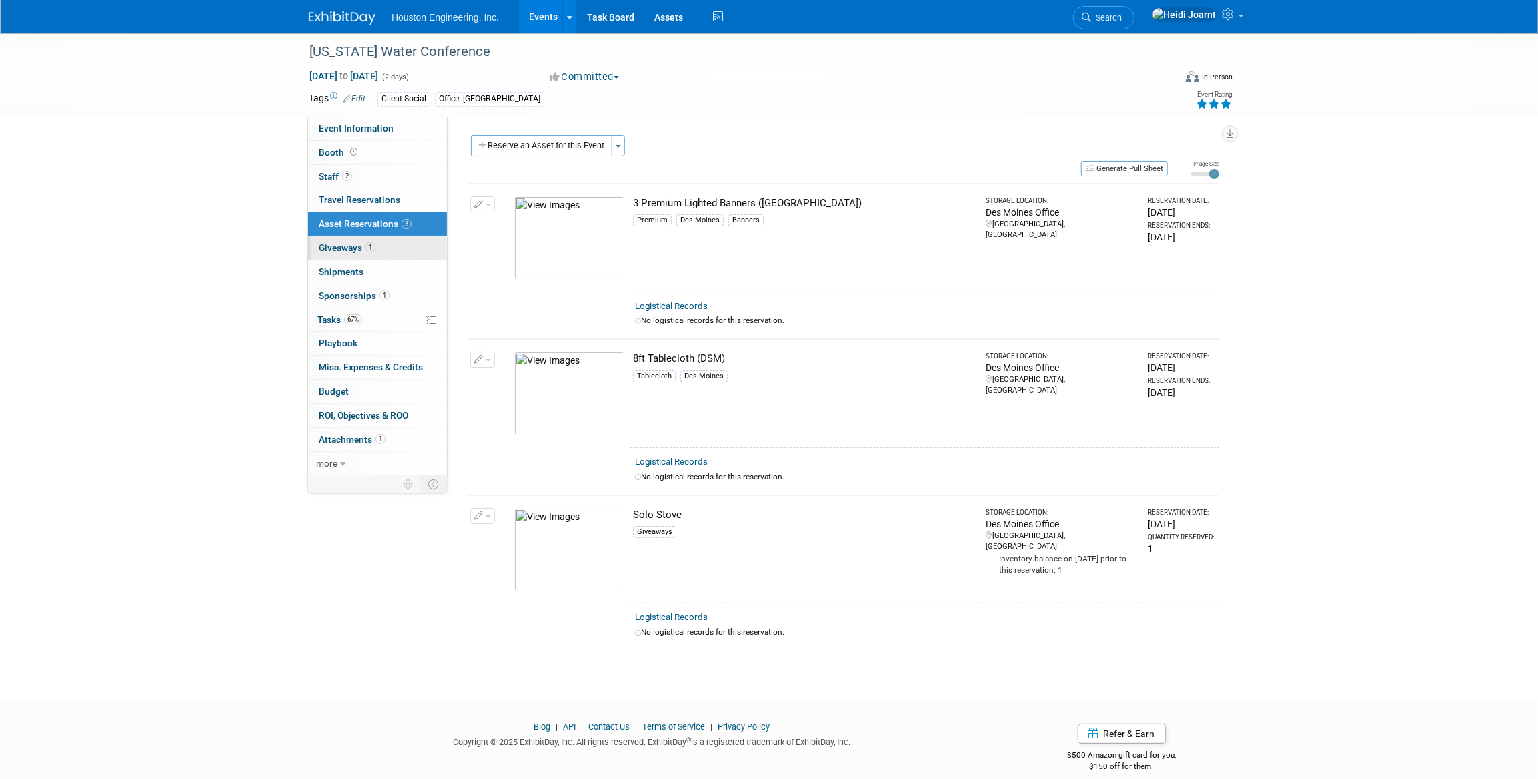
click at [358, 256] on link "1 Giveaways 1" at bounding box center [377, 247] width 139 height 23
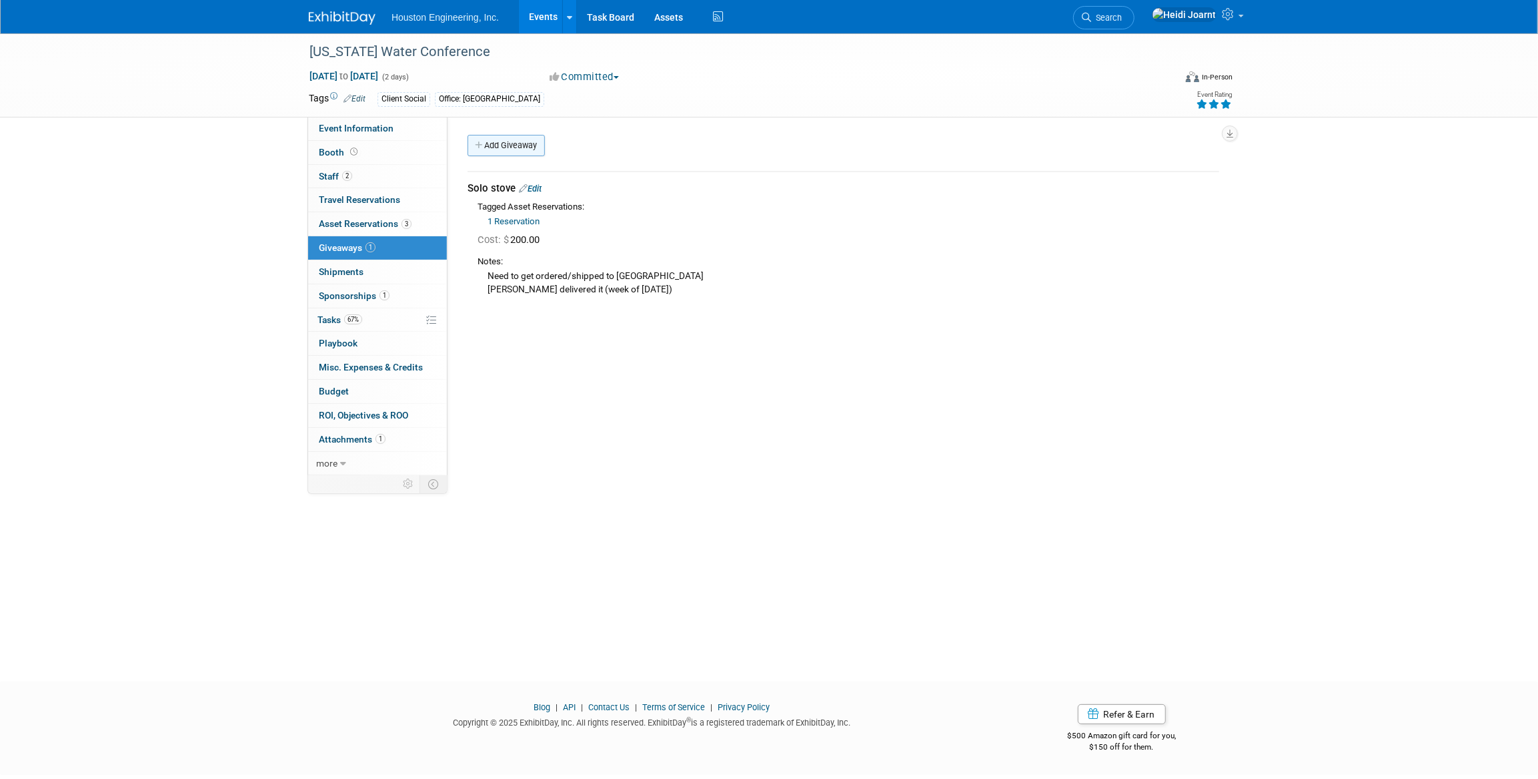
click at [524, 138] on link "Add Giveaway" at bounding box center [506, 145] width 77 height 21
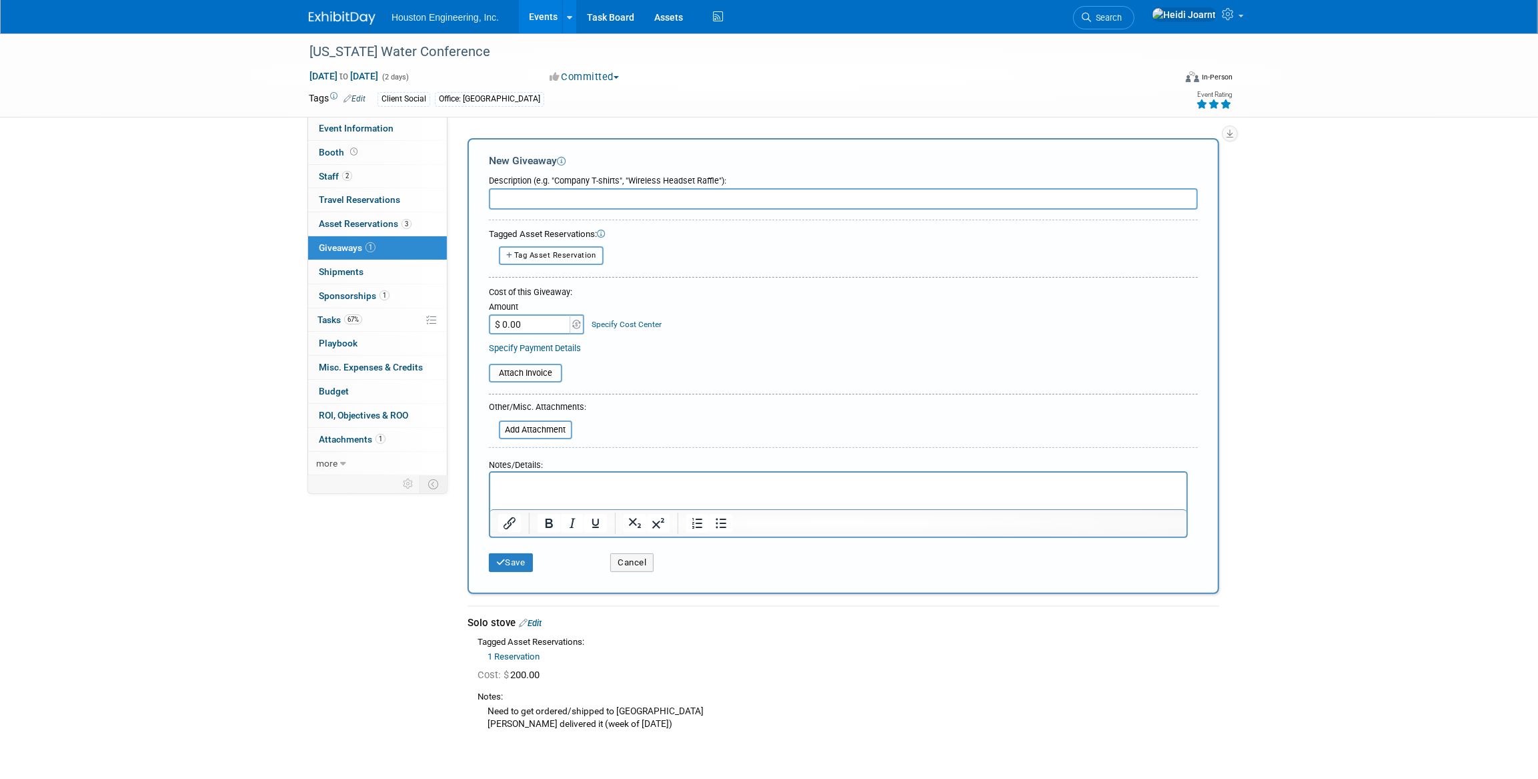
click at [539, 258] on span "Tag Asset Reservation" at bounding box center [555, 255] width 82 height 9
select select
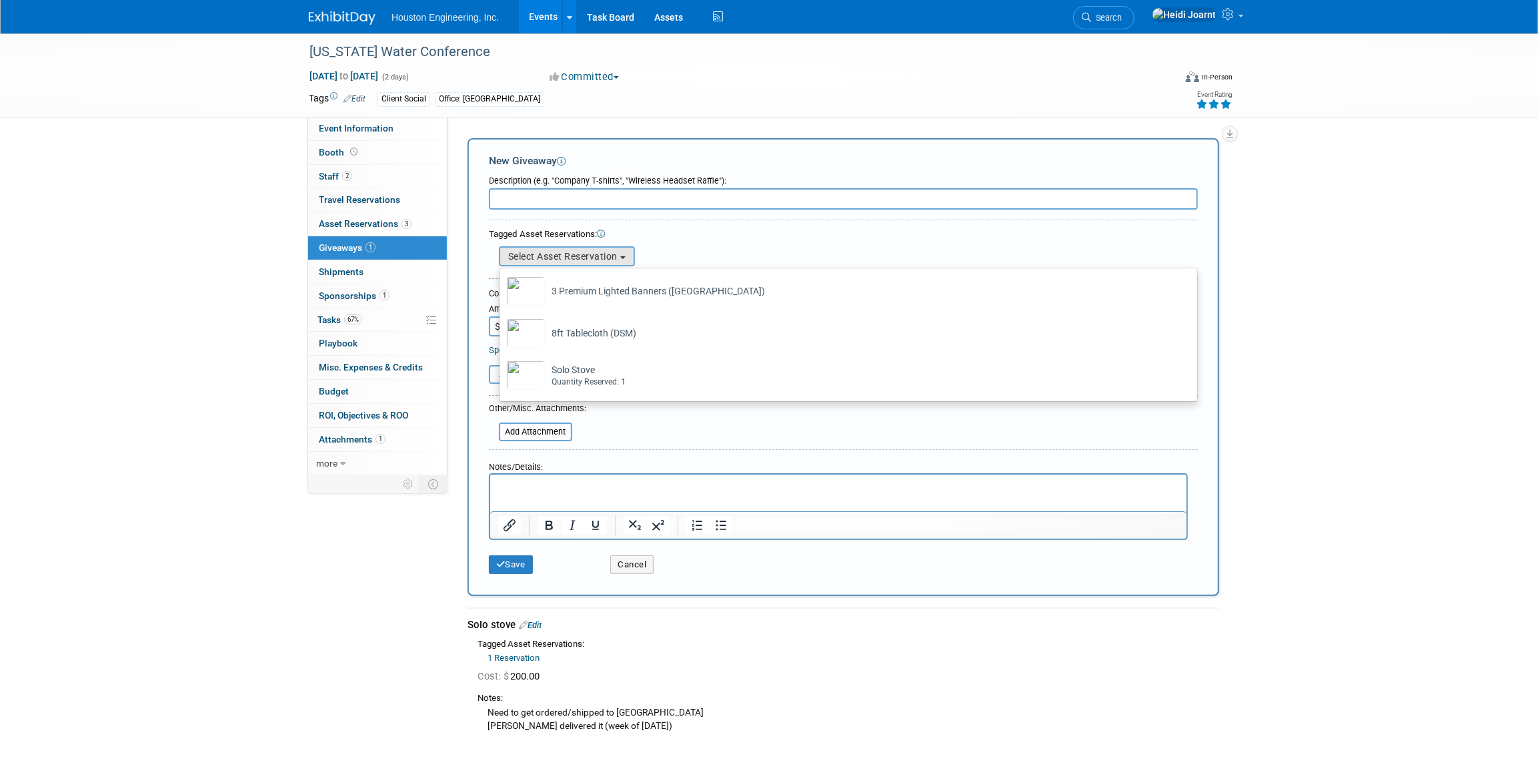
click at [703, 233] on div "Tagged Asset Reservations:" at bounding box center [843, 234] width 709 height 13
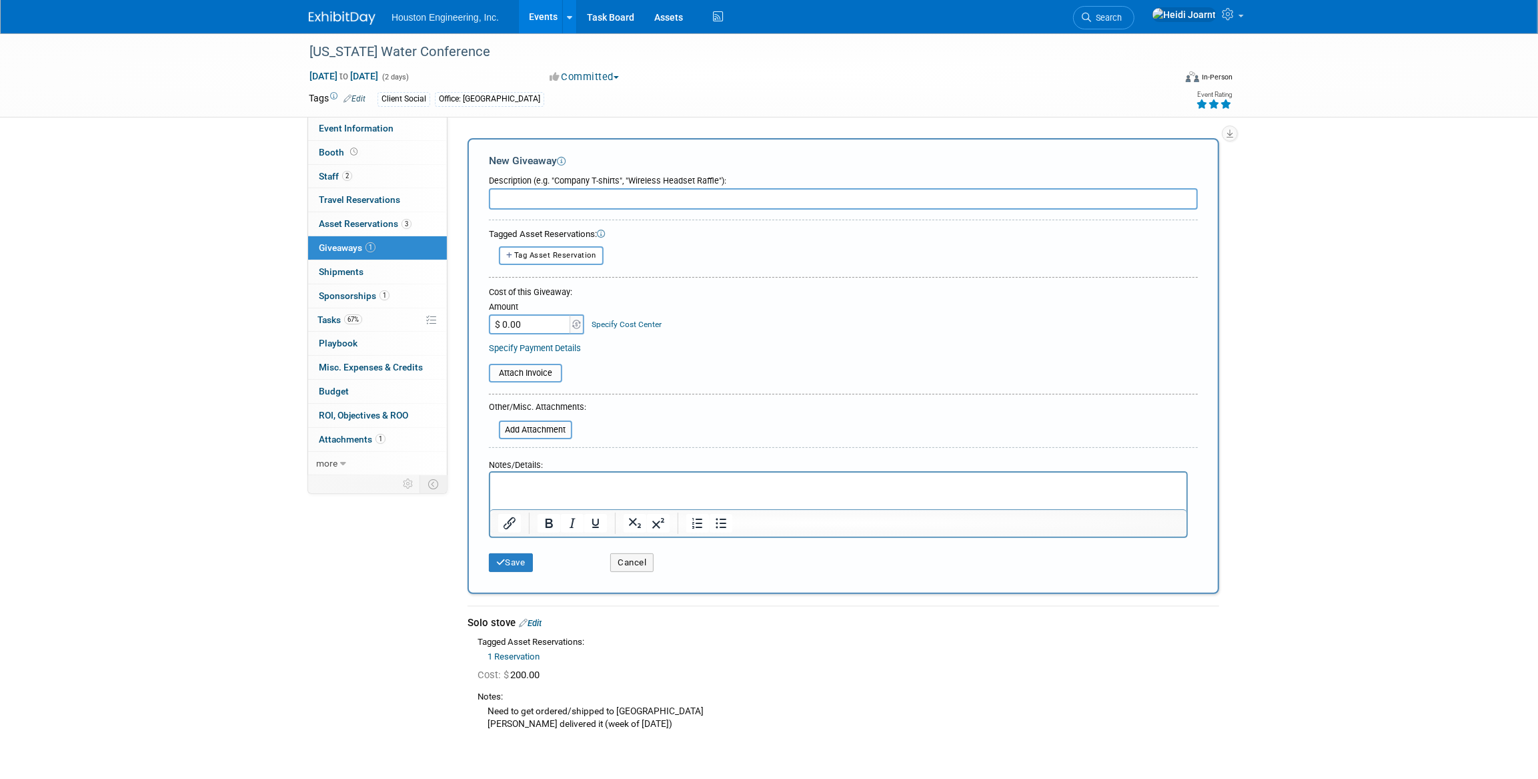
click at [553, 197] on input "text" at bounding box center [843, 198] width 709 height 21
click at [642, 560] on button "Cancel" at bounding box center [631, 562] width 43 height 19
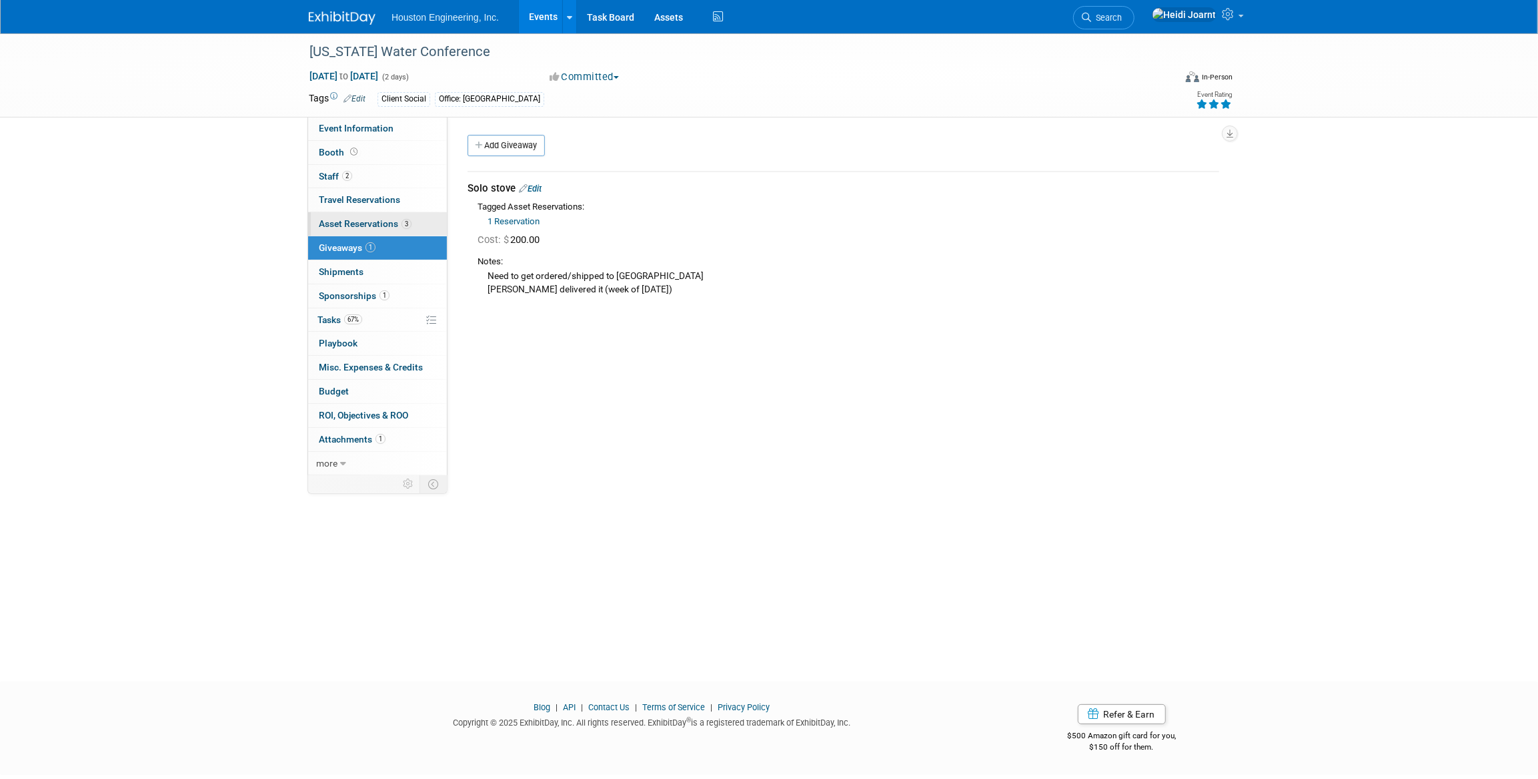
click at [379, 217] on link "3 Asset Reservations 3" at bounding box center [377, 223] width 139 height 23
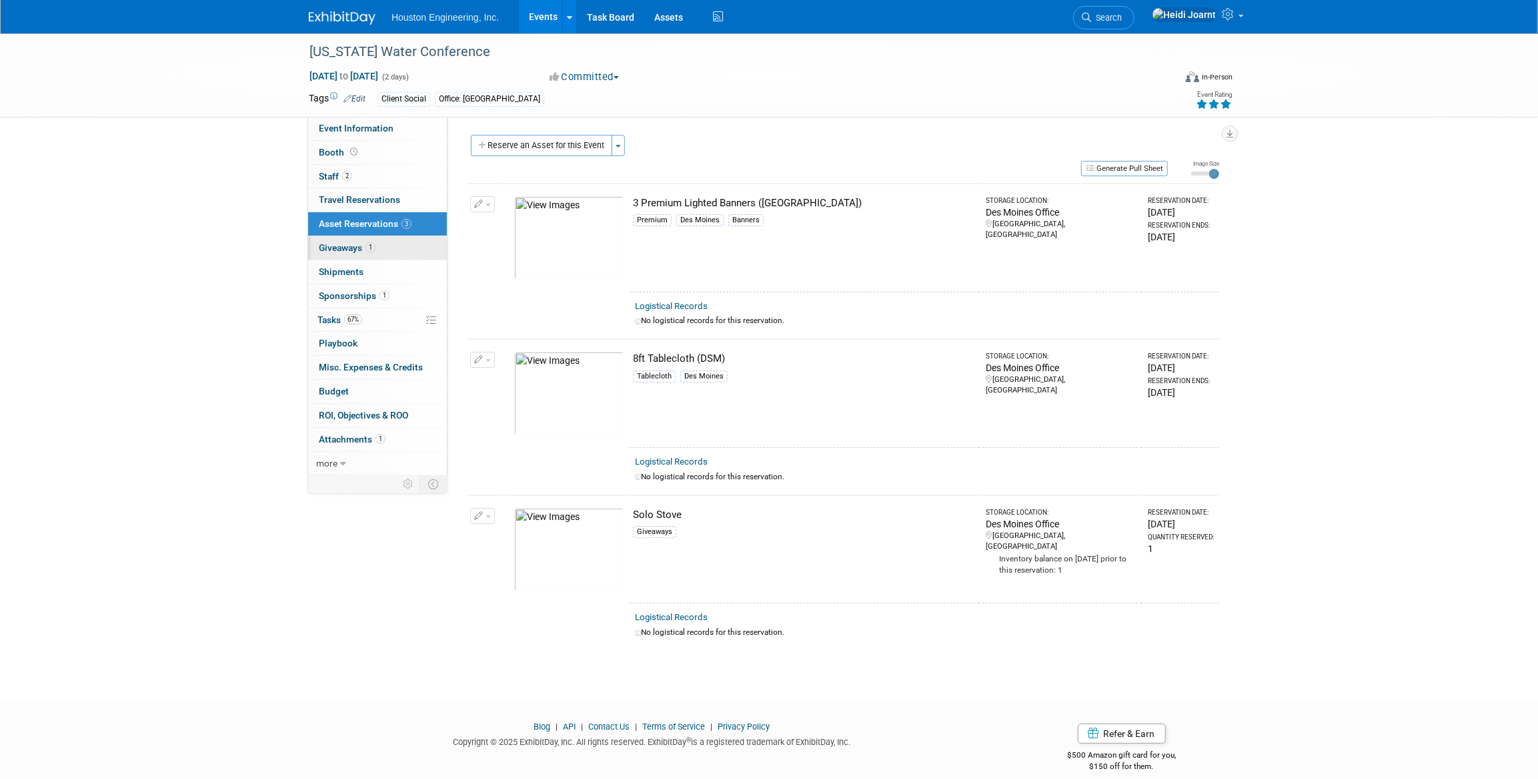
click at [380, 253] on link "1 Giveaways 1" at bounding box center [377, 247] width 139 height 23
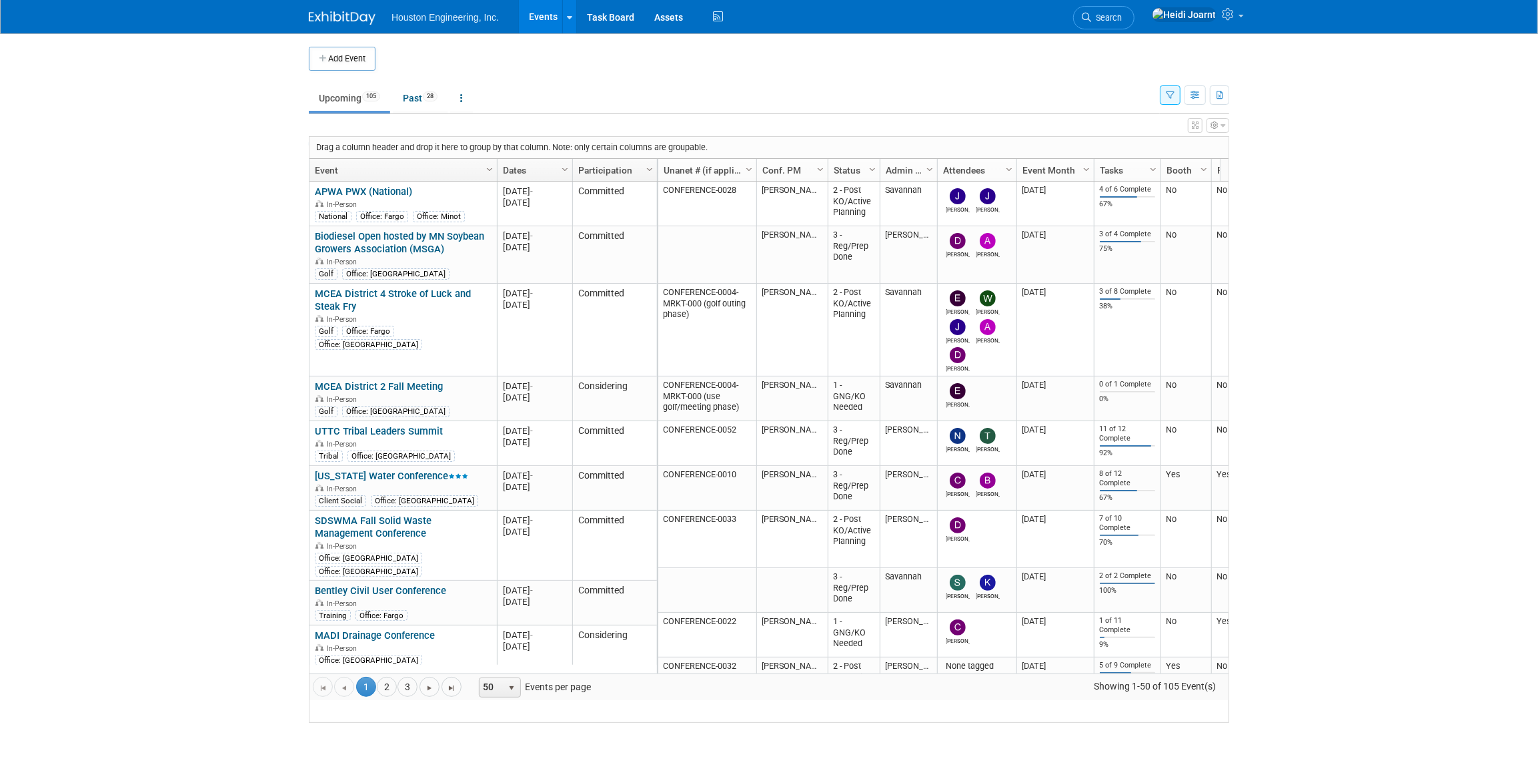
click at [1192, 124] on icon "button" at bounding box center [1195, 125] width 7 height 8
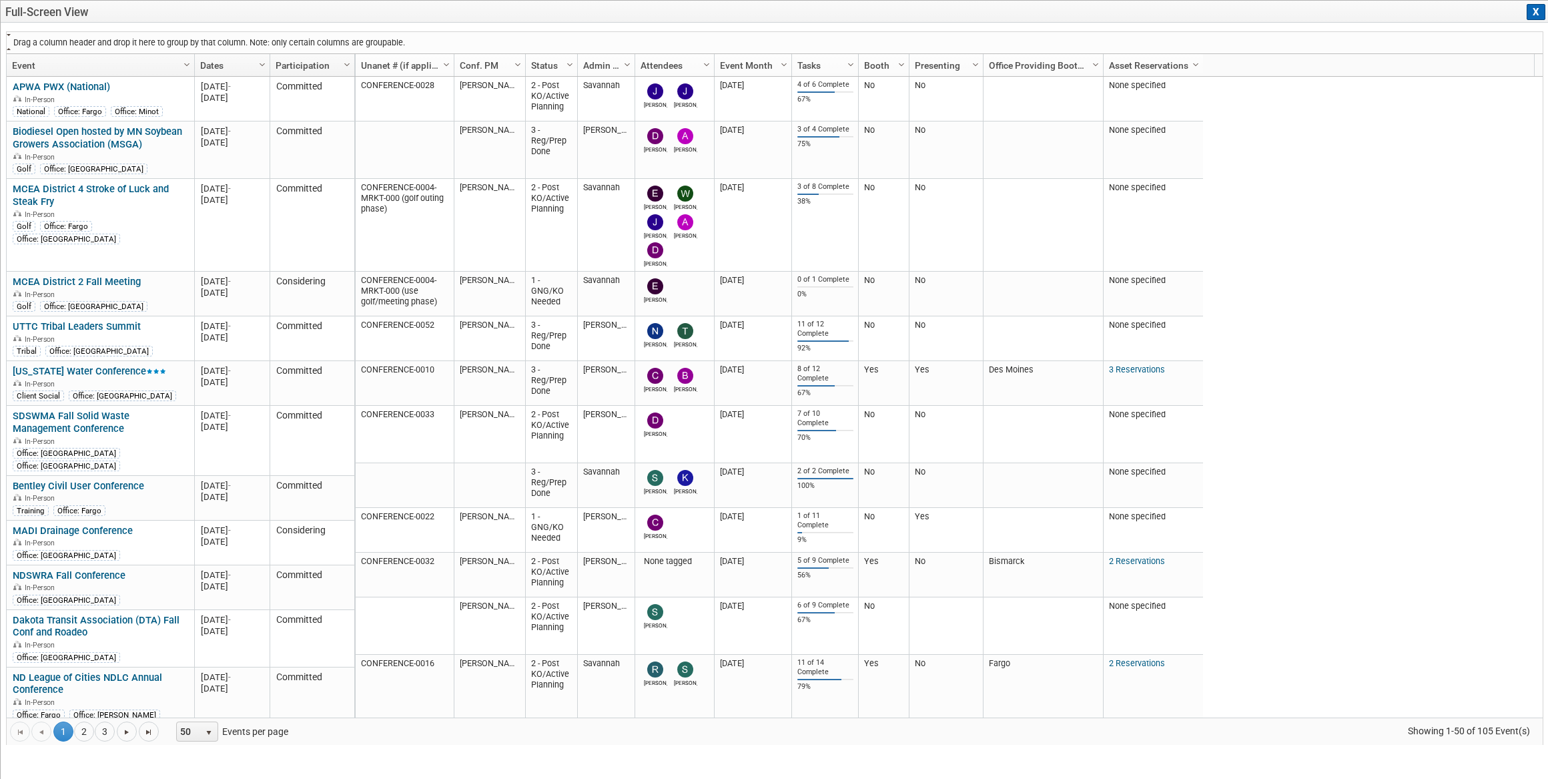
drag, startPoint x: 746, startPoint y: 63, endPoint x: 146, endPoint y: 45, distance: 600.7
click at [146, 45] on div "Drag a column header and drop it here to group by that column. Note: only certa…" at bounding box center [774, 387] width 1537 height 713
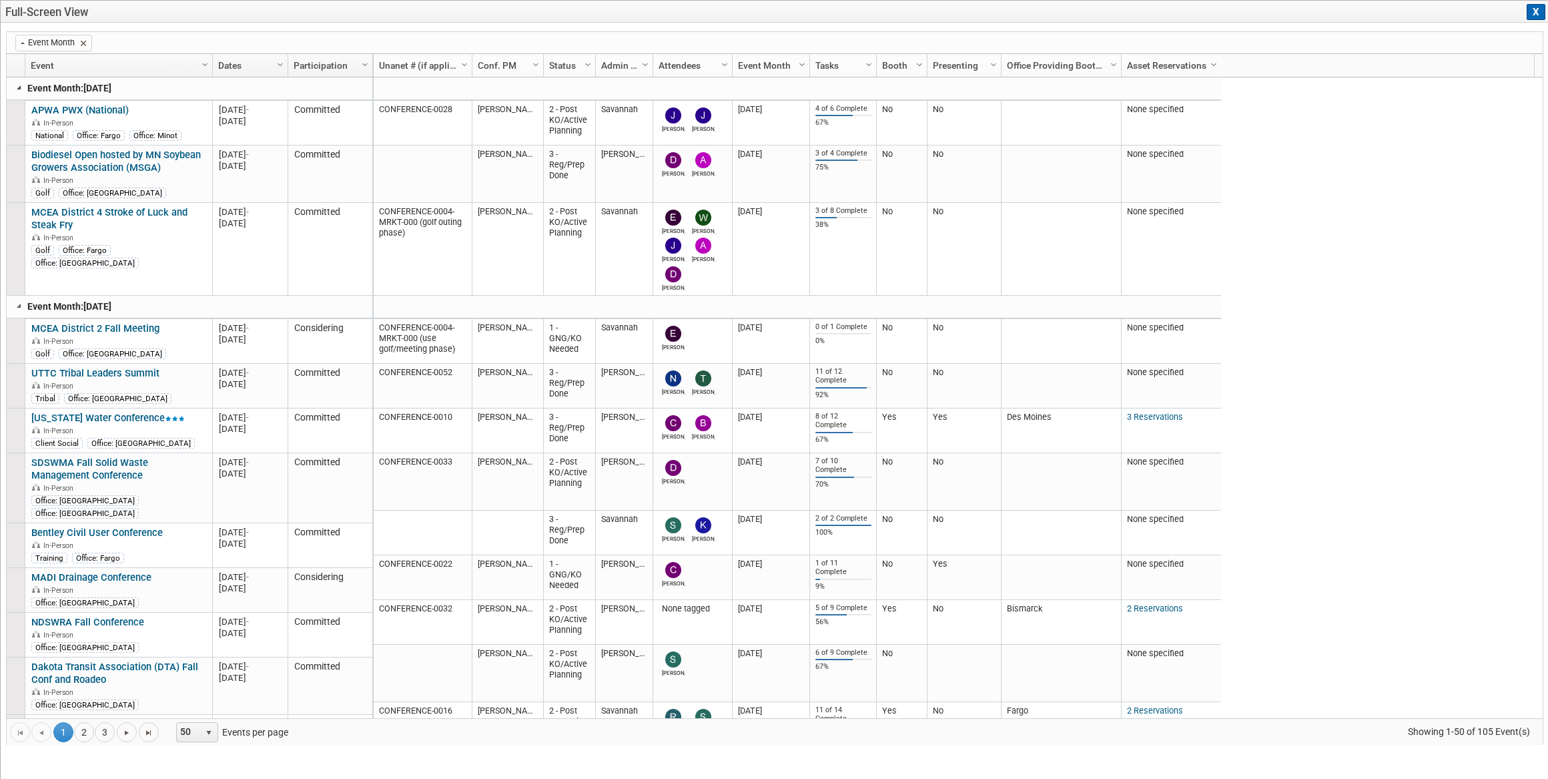
click at [19, 90] on link at bounding box center [19, 87] width 11 height 11
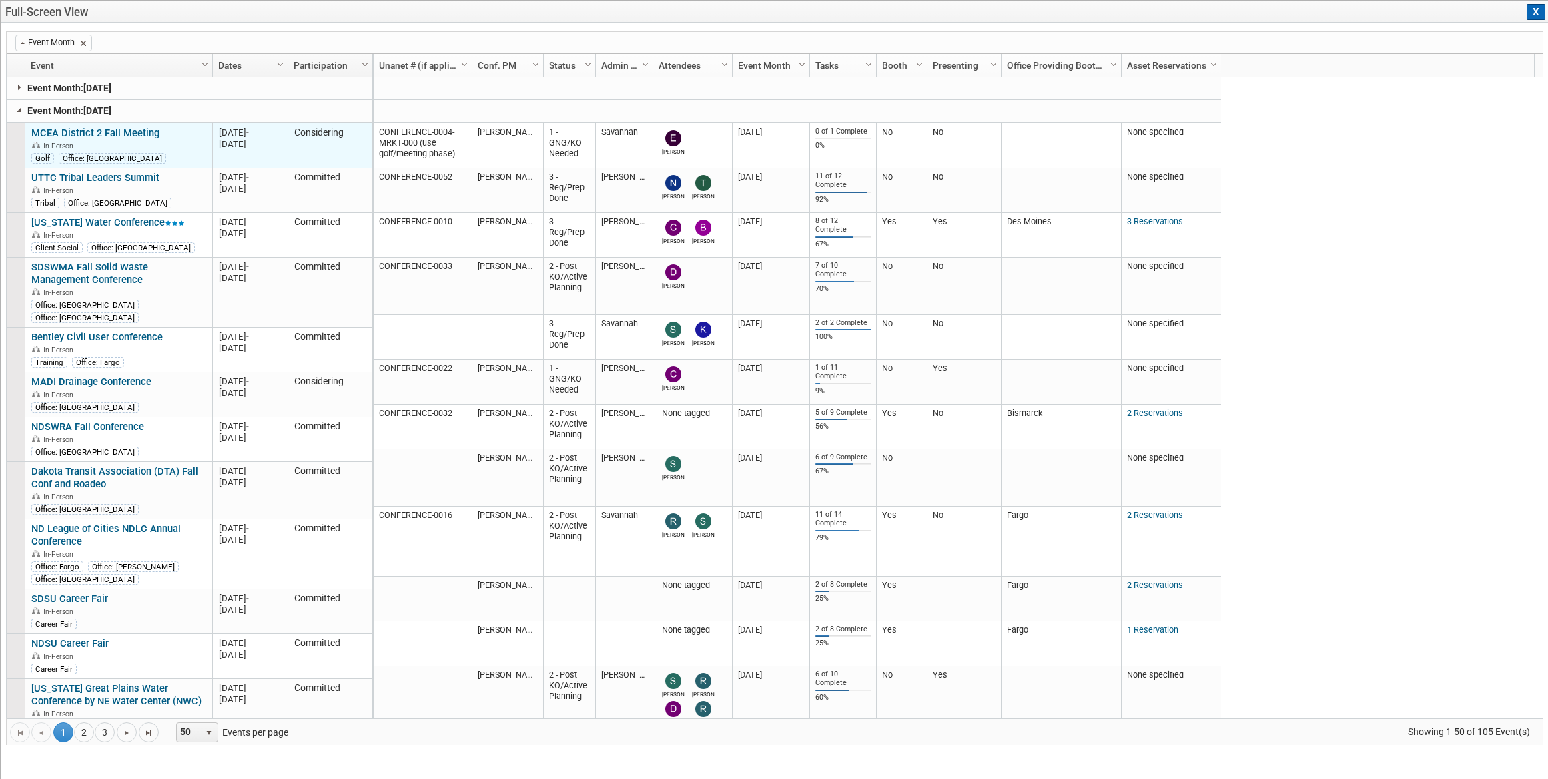
click at [135, 135] on link "MCEA District 2 Fall Meeting" at bounding box center [95, 133] width 128 height 12
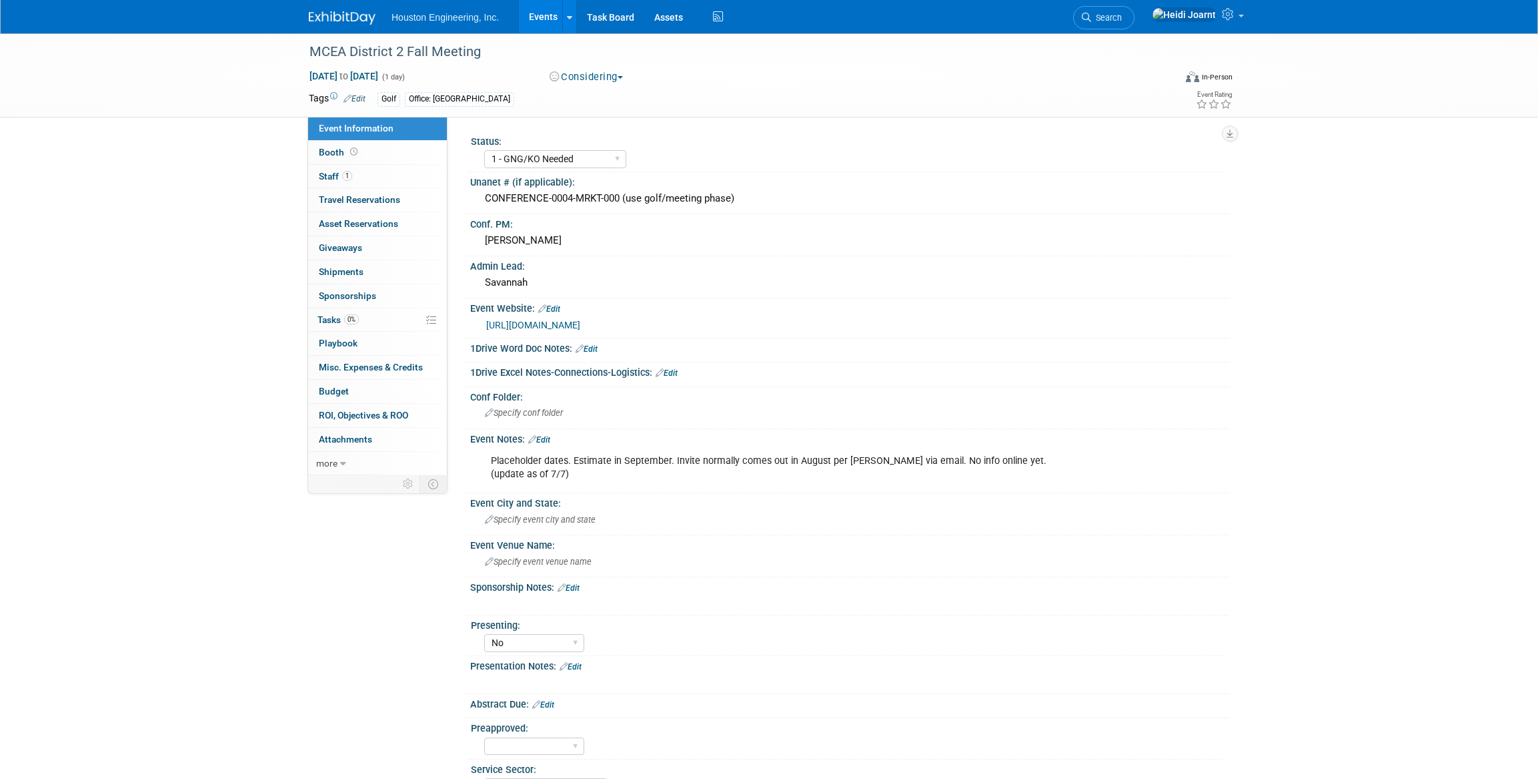
select select "1 - GNG/KO Needed"
select select "No"
select select "Transportation"
click at [580, 326] on link "https://minnesotacountyengineers.org/calendar/" at bounding box center [533, 325] width 94 height 11
click at [350, 74] on span "to" at bounding box center [344, 76] width 13 height 11
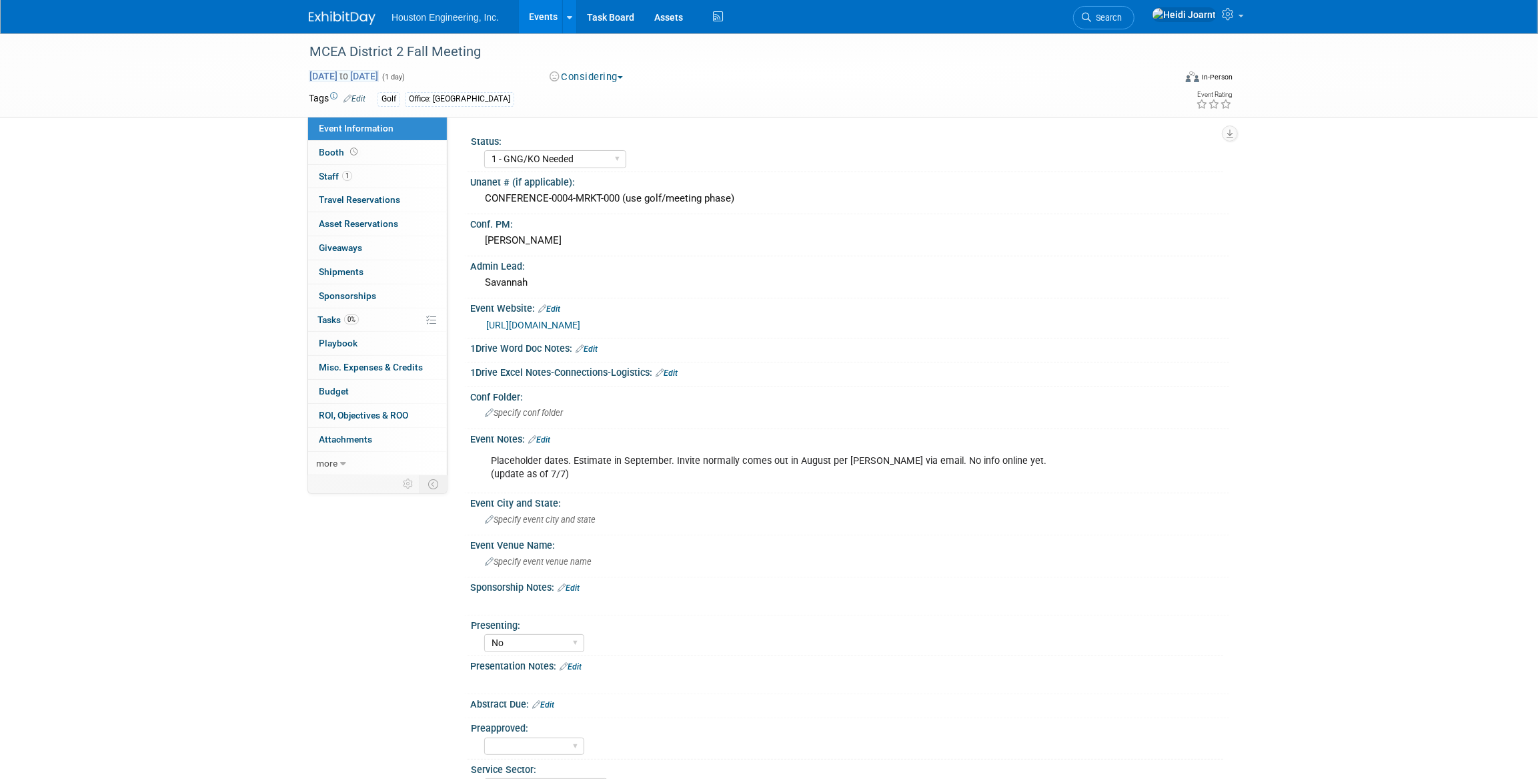
type input "Sep 1, 2025"
select select "8"
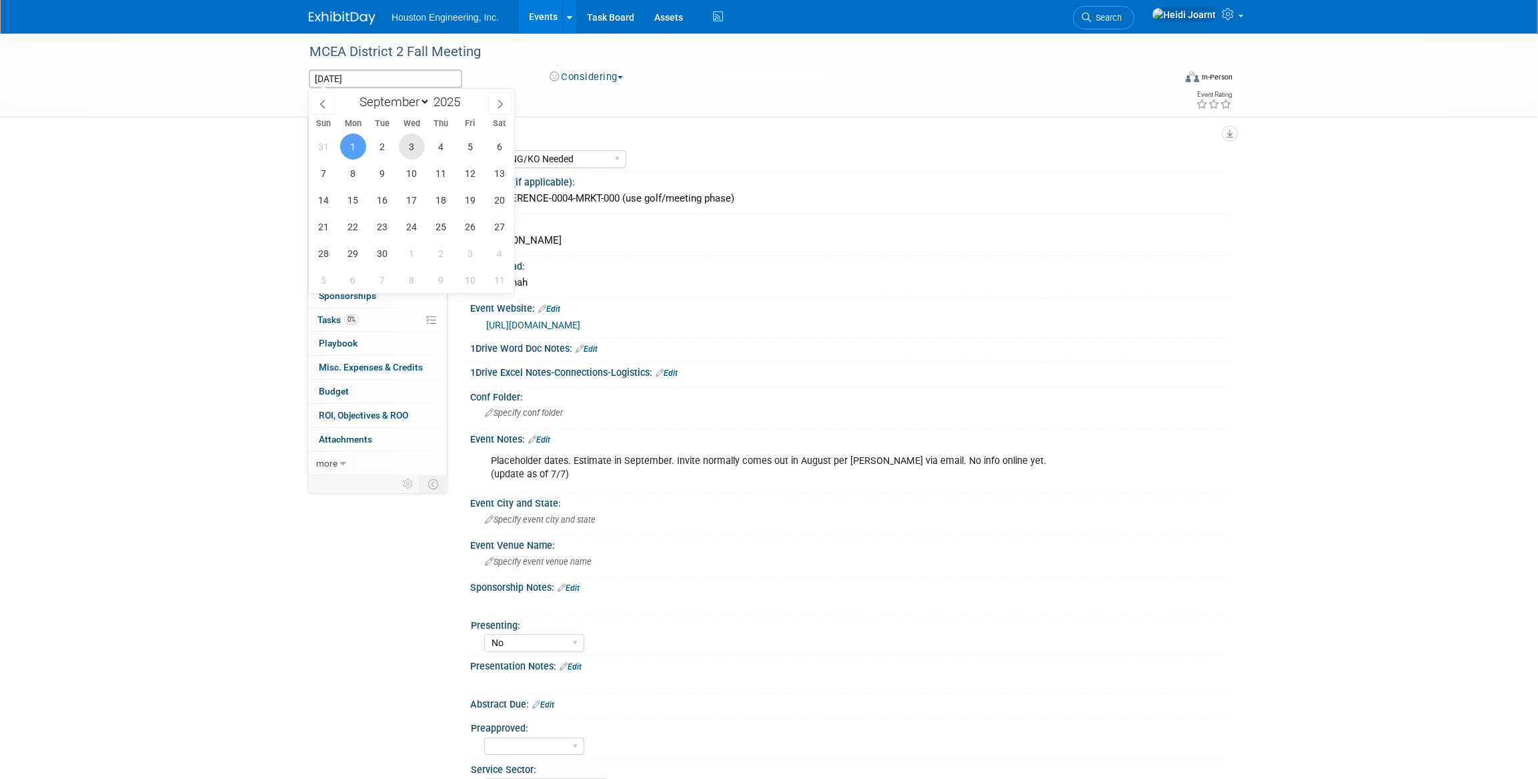
click at [412, 147] on span "3" at bounding box center [412, 146] width 26 height 26
type input "Sep 3, 2025"
click at [438, 146] on span "4" at bounding box center [441, 146] width 26 height 26
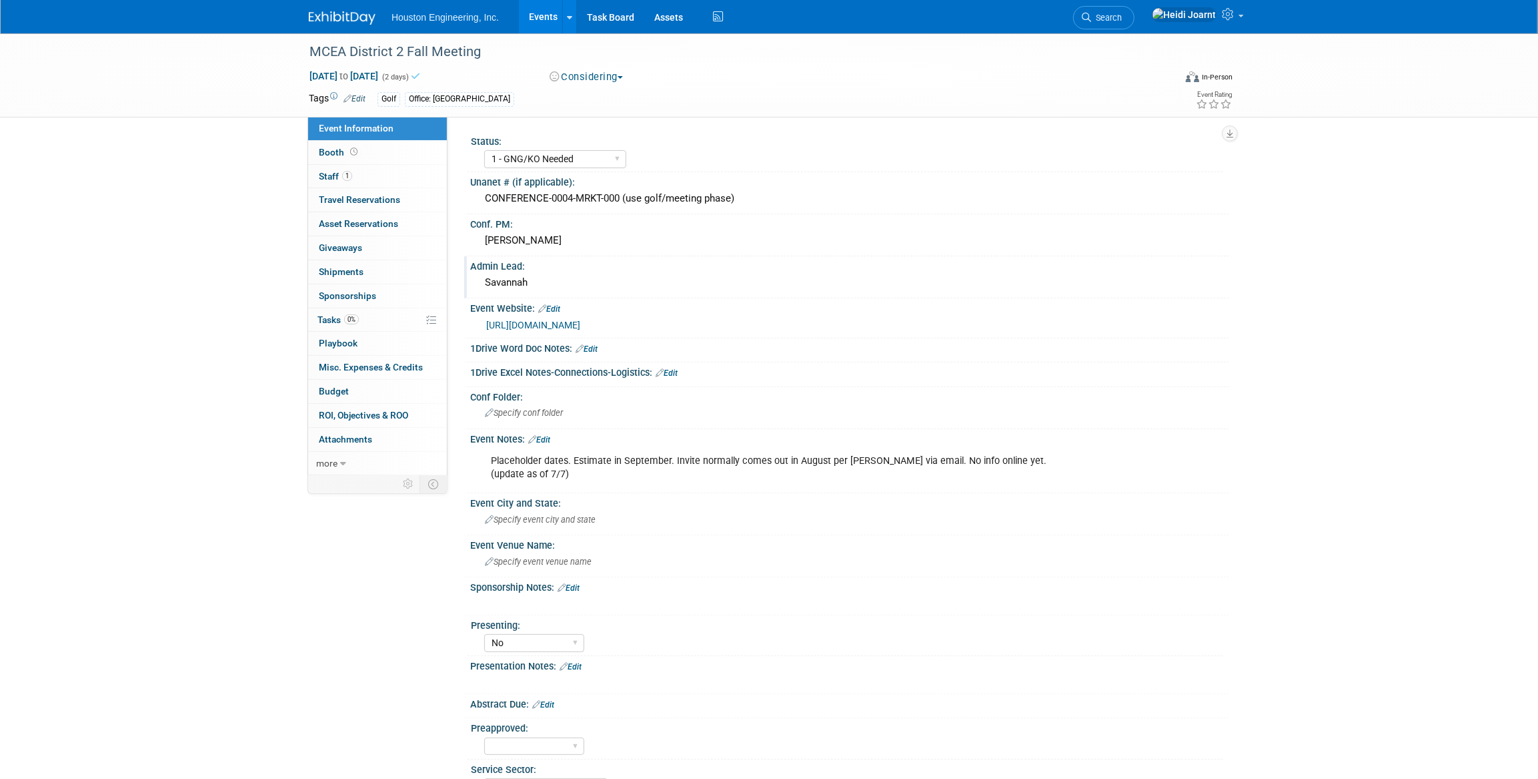
click at [537, 285] on div "Savannah" at bounding box center [849, 282] width 739 height 21
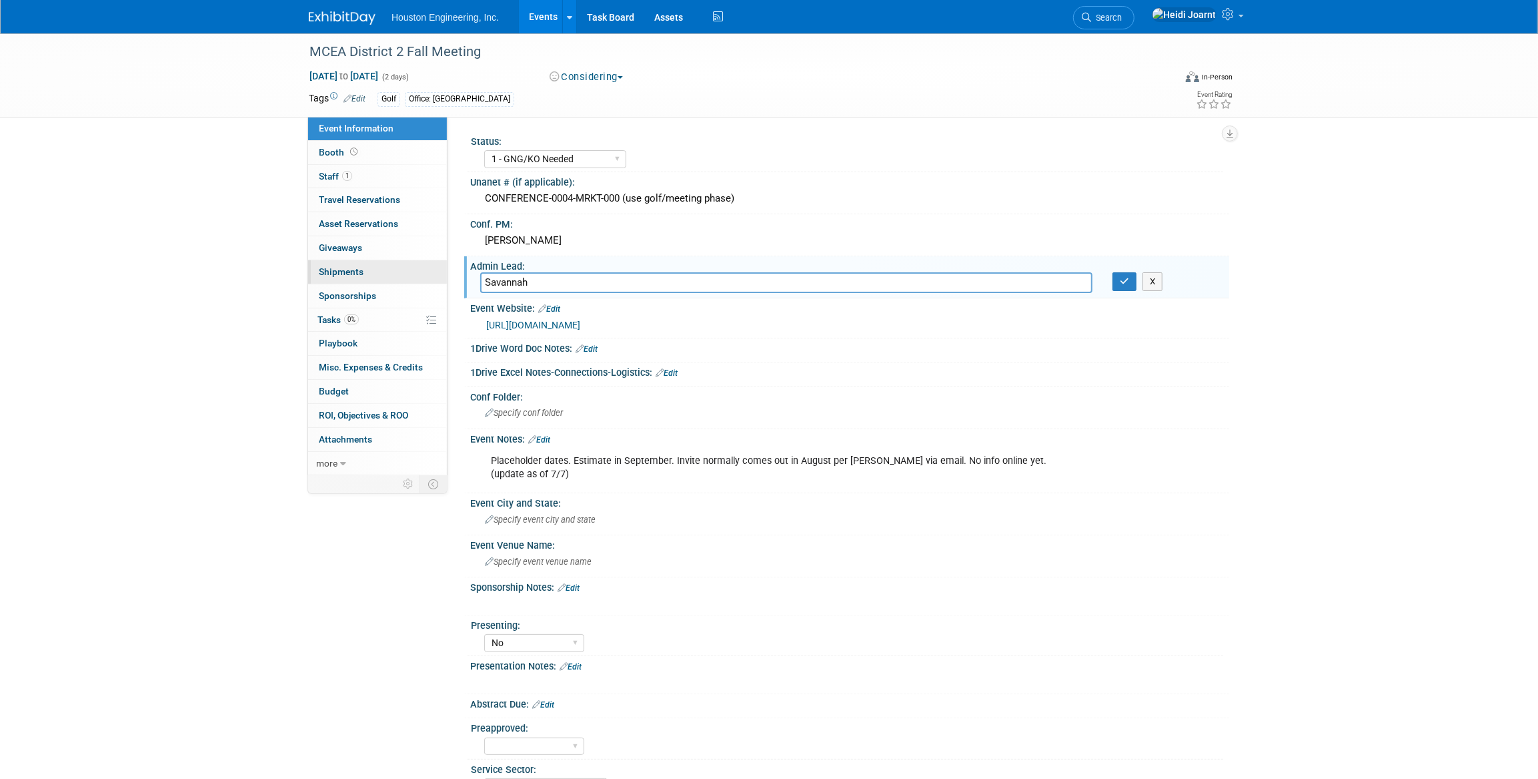
drag, startPoint x: 542, startPoint y: 282, endPoint x: 410, endPoint y: 268, distance: 132.8
click at [410, 268] on div "Event Information Event Info Booth Booth 1 Staff 1 Staff 0 Travel Reservations …" at bounding box center [769, 416] width 941 height 767
type input "Kendra"
click at [1129, 283] on button "button" at bounding box center [1125, 281] width 24 height 19
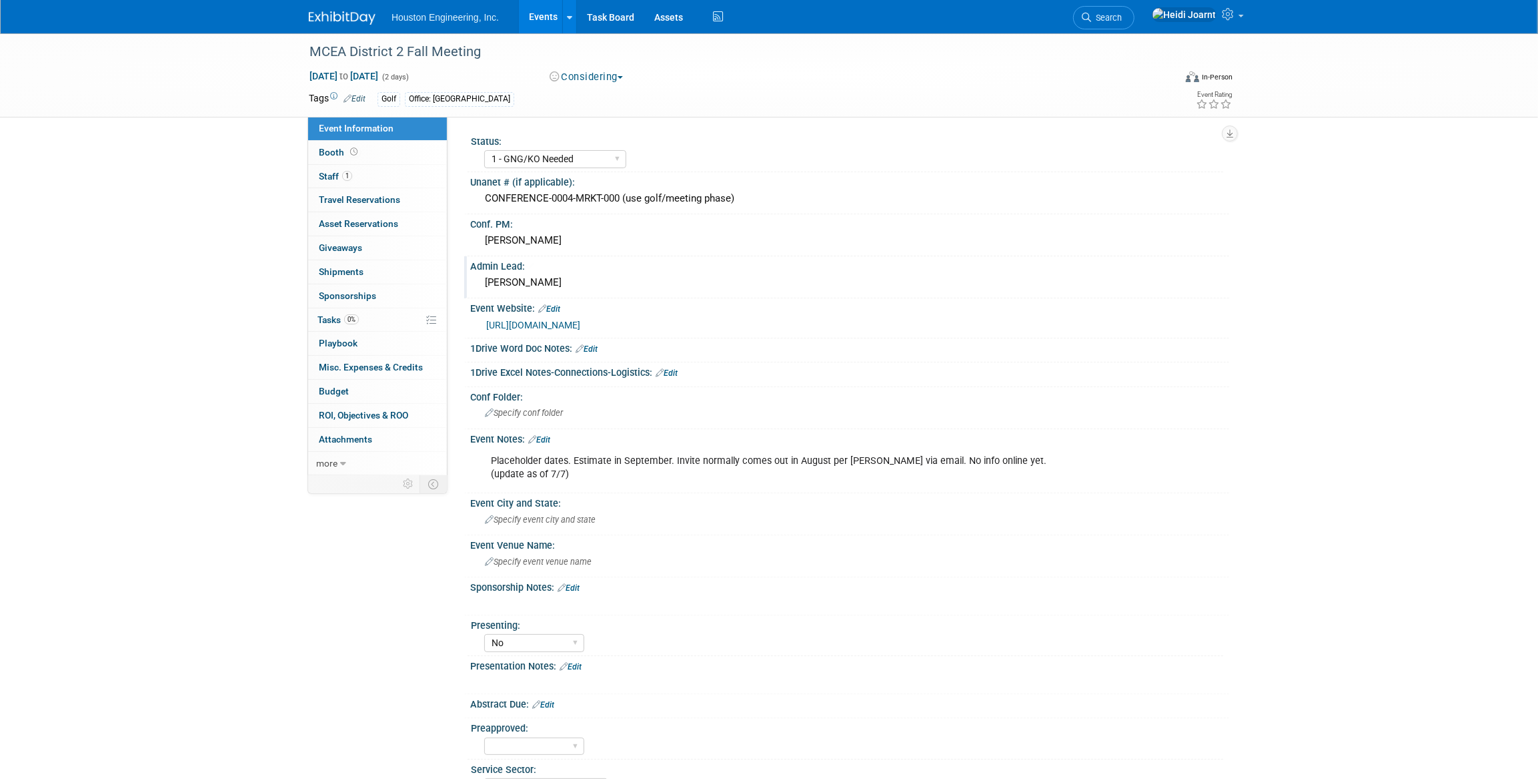
click at [546, 21] on link "Events" at bounding box center [543, 16] width 49 height 33
click at [549, 20] on link "Events" at bounding box center [543, 16] width 49 height 33
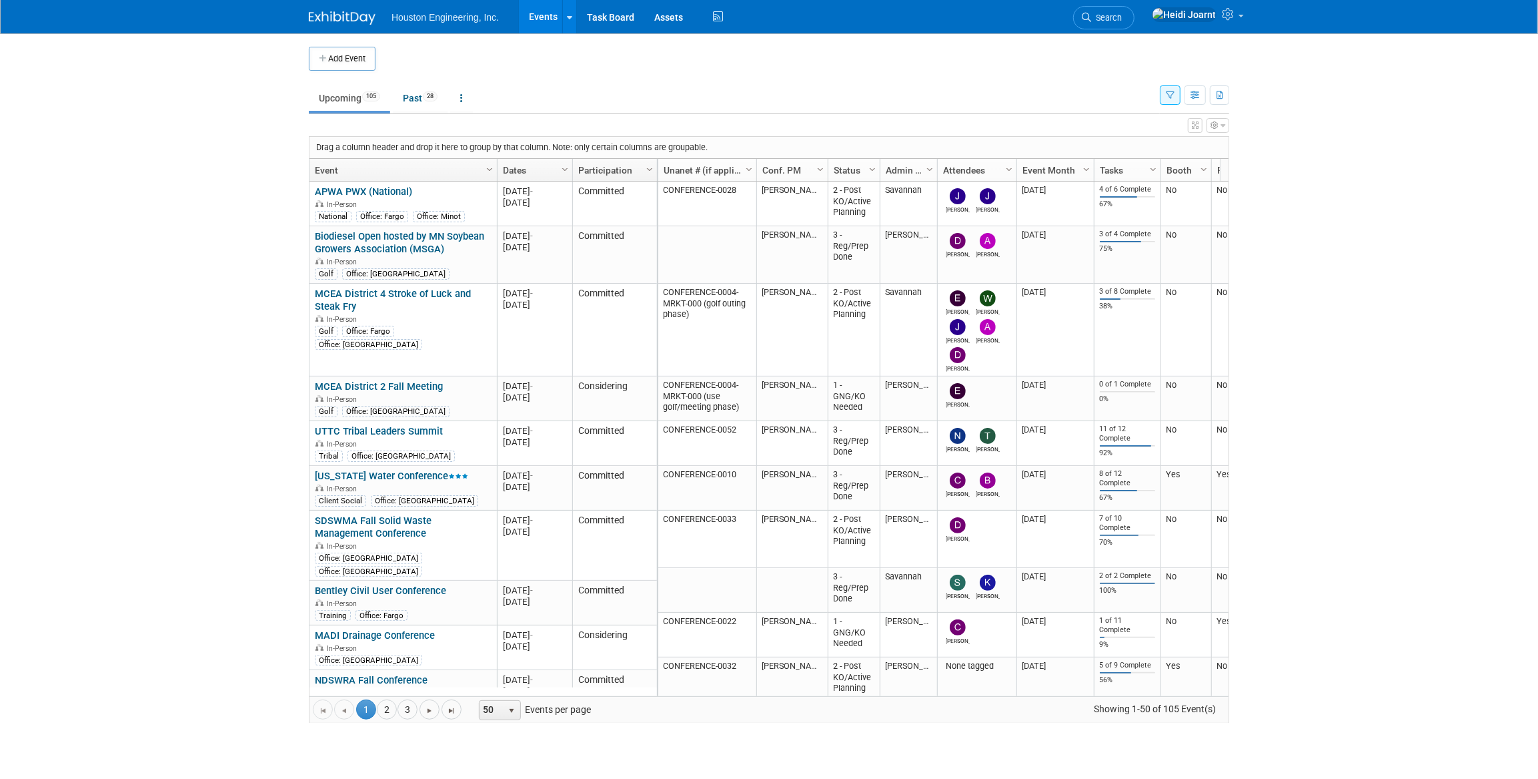
drag, startPoint x: 1198, startPoint y: 127, endPoint x: 1151, endPoint y: 115, distance: 48.2
click at [1150, 114] on div "View Grid Tips & Tricks Advanced Options Reset Grid Layout (back to default)" at bounding box center [769, 123] width 921 height 19
click at [1165, 97] on button "button" at bounding box center [1170, 94] width 21 height 19
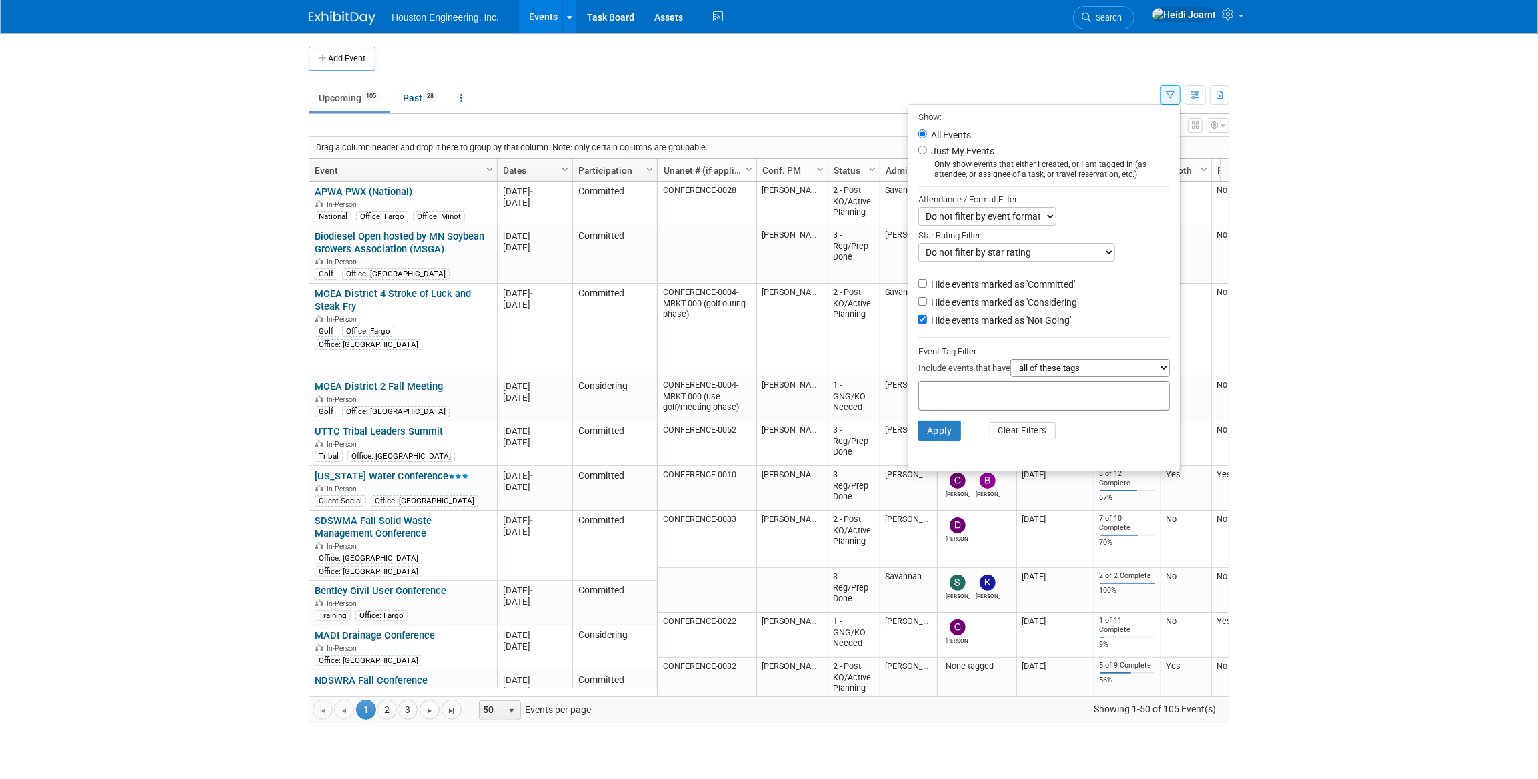
click at [1165, 97] on button "button" at bounding box center [1170, 94] width 21 height 19
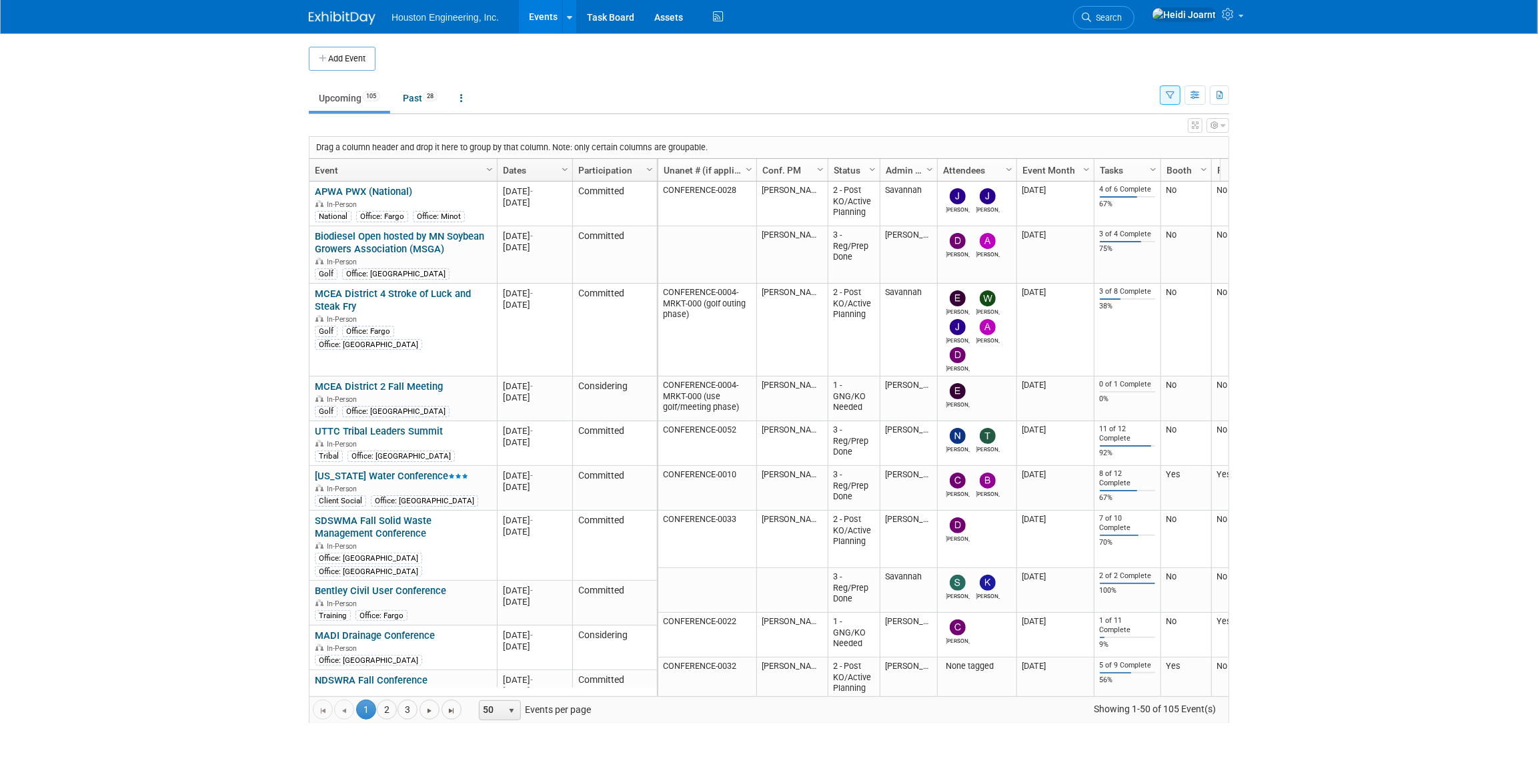
click at [1194, 129] on icon "button" at bounding box center [1195, 125] width 7 height 8
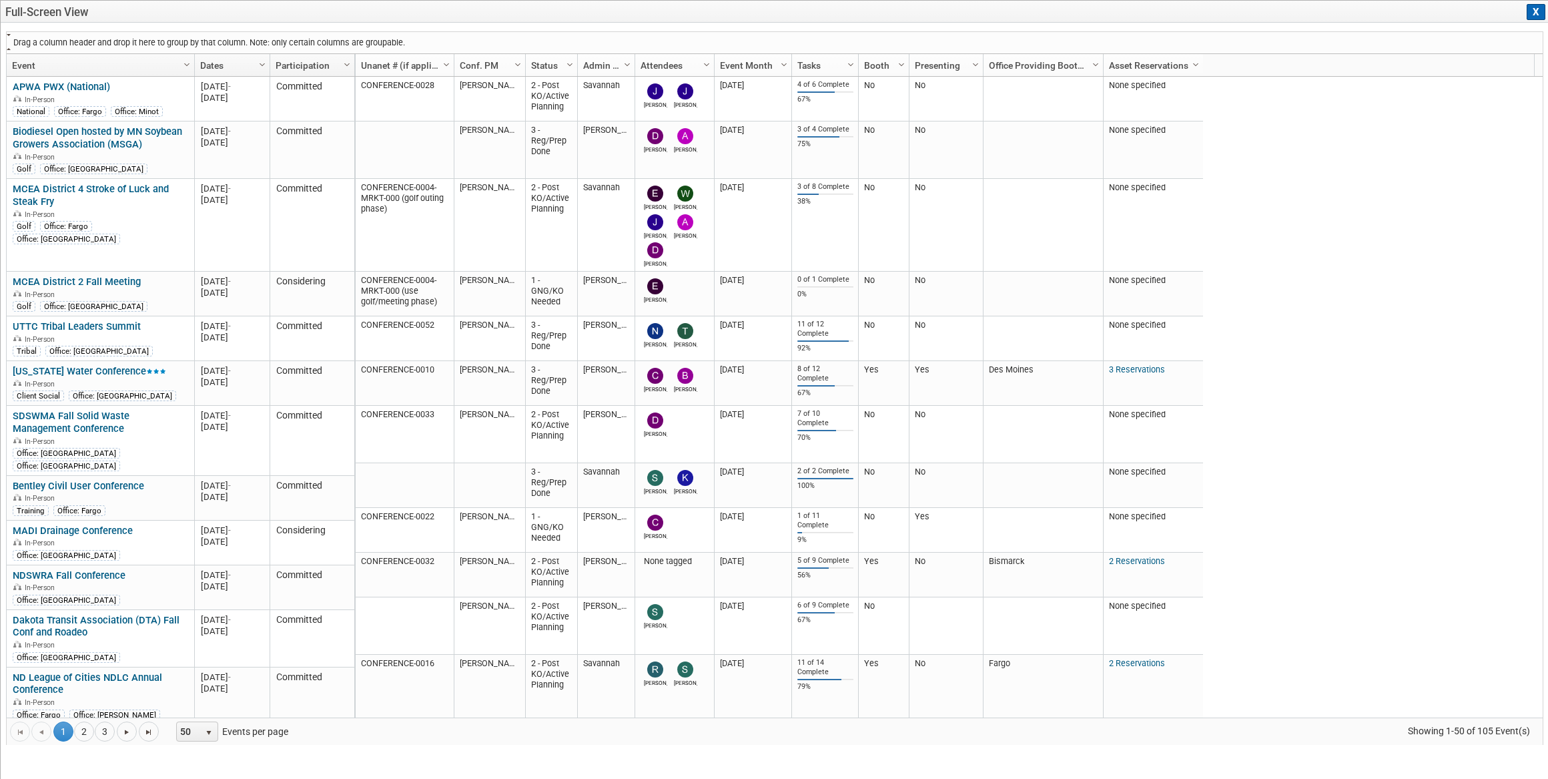
drag, startPoint x: 739, startPoint y: 67, endPoint x: 316, endPoint y: 37, distance: 424.1
click at [316, 37] on div "Drag a column header and drop it here to group by that column. Note: only certa…" at bounding box center [774, 387] width 1537 height 713
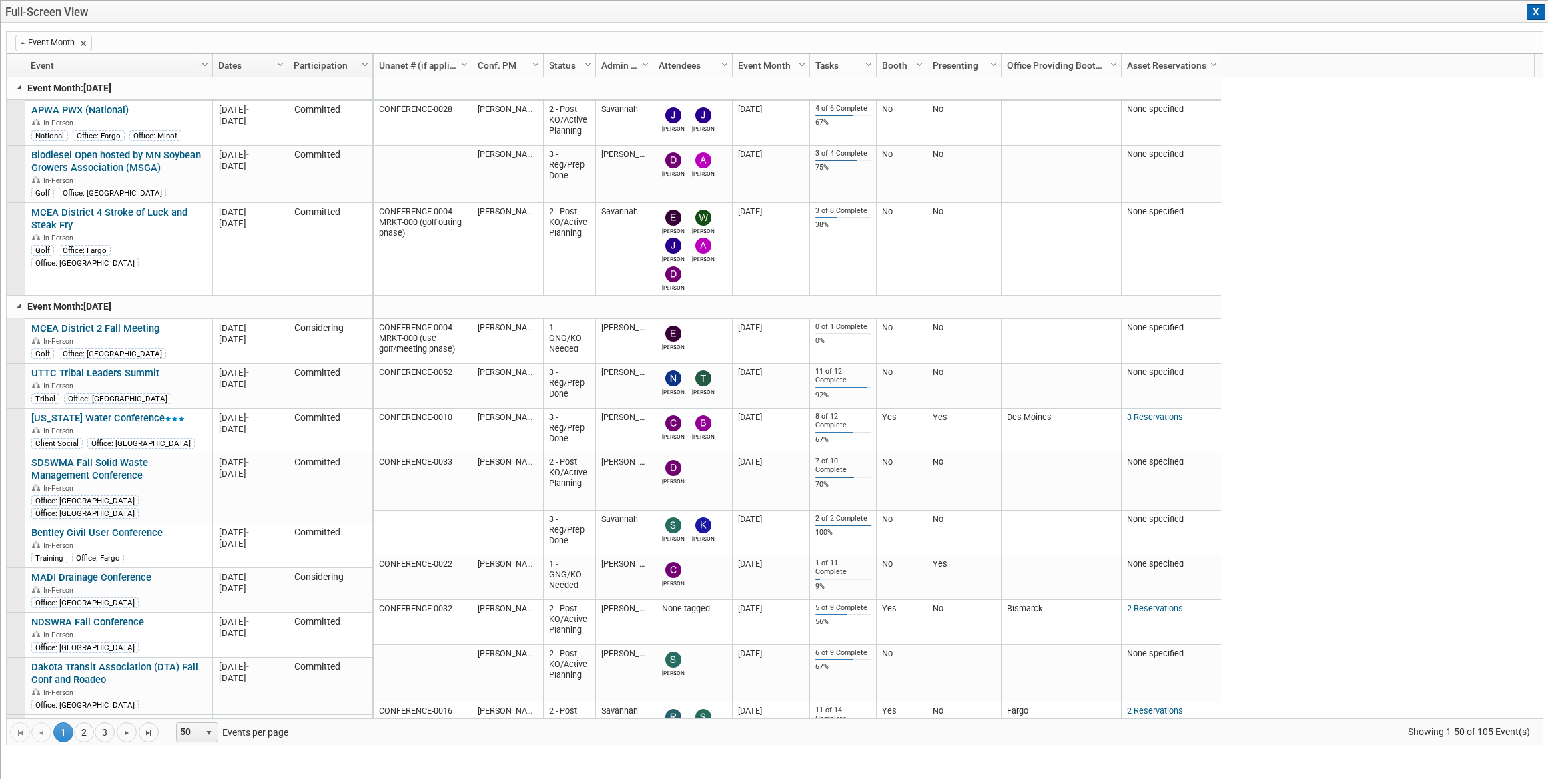
click at [14, 87] on link at bounding box center [19, 87] width 11 height 11
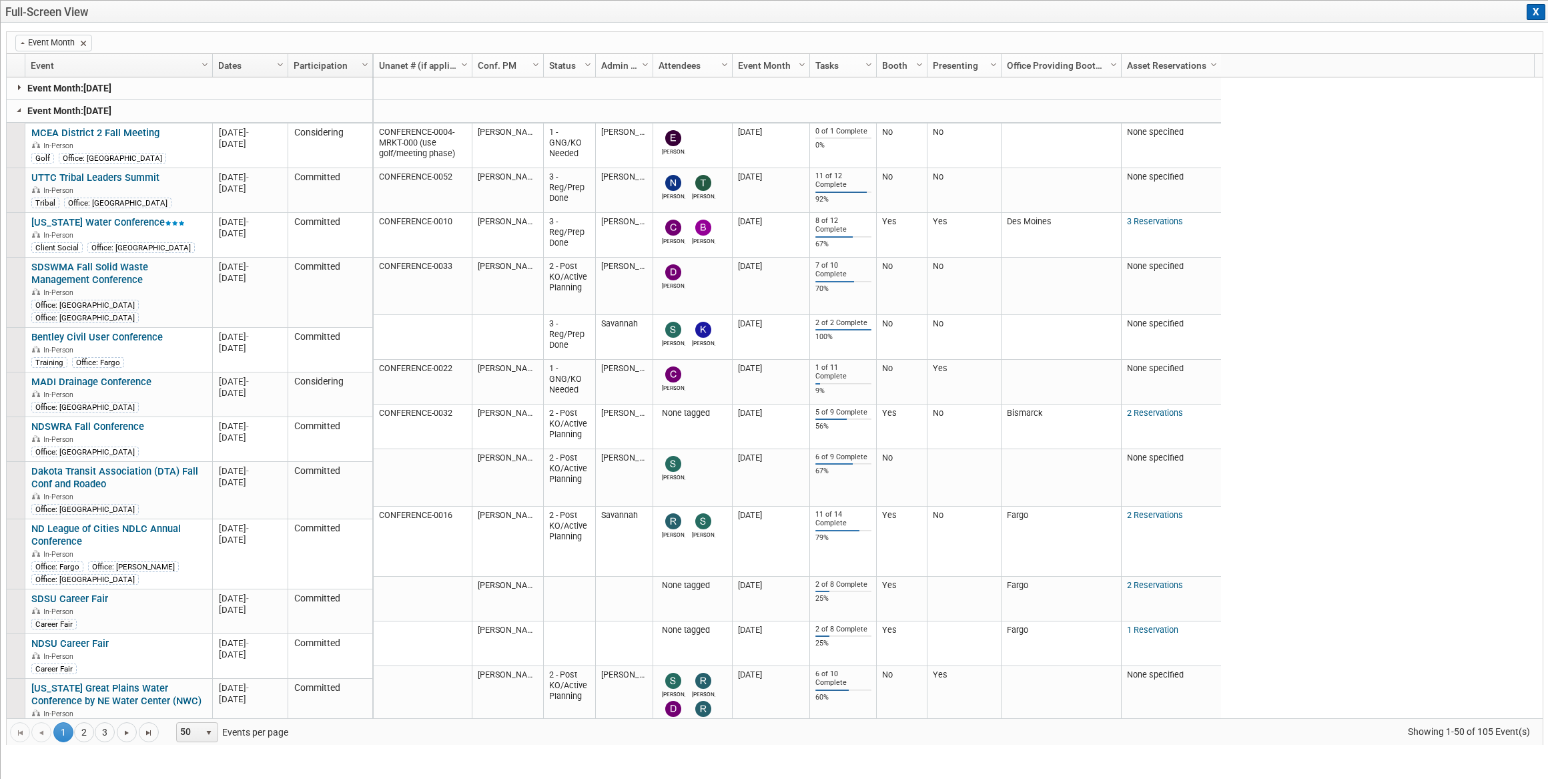
click at [17, 88] on link at bounding box center [19, 87] width 11 height 11
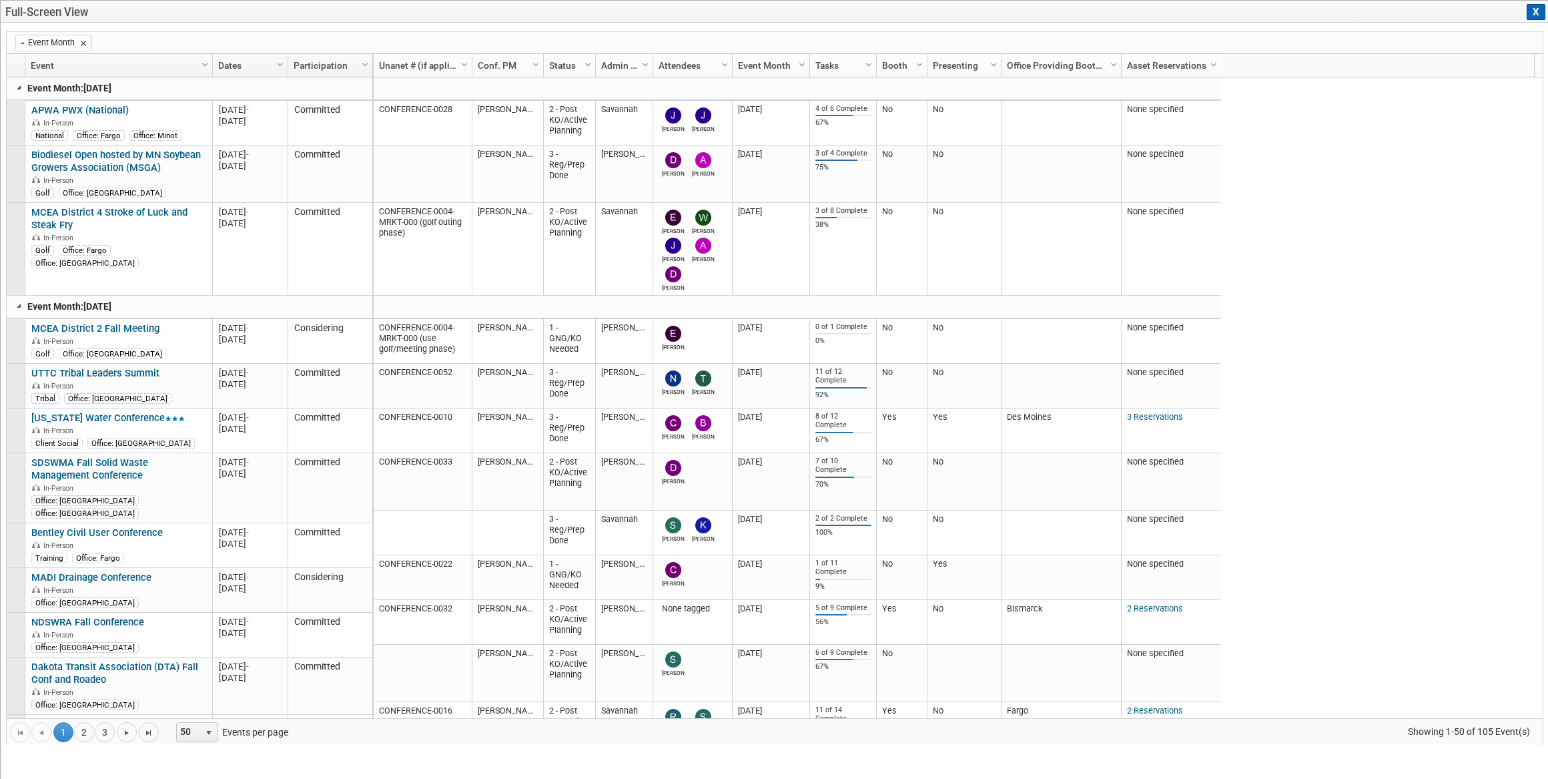
click at [19, 88] on link at bounding box center [19, 87] width 11 height 11
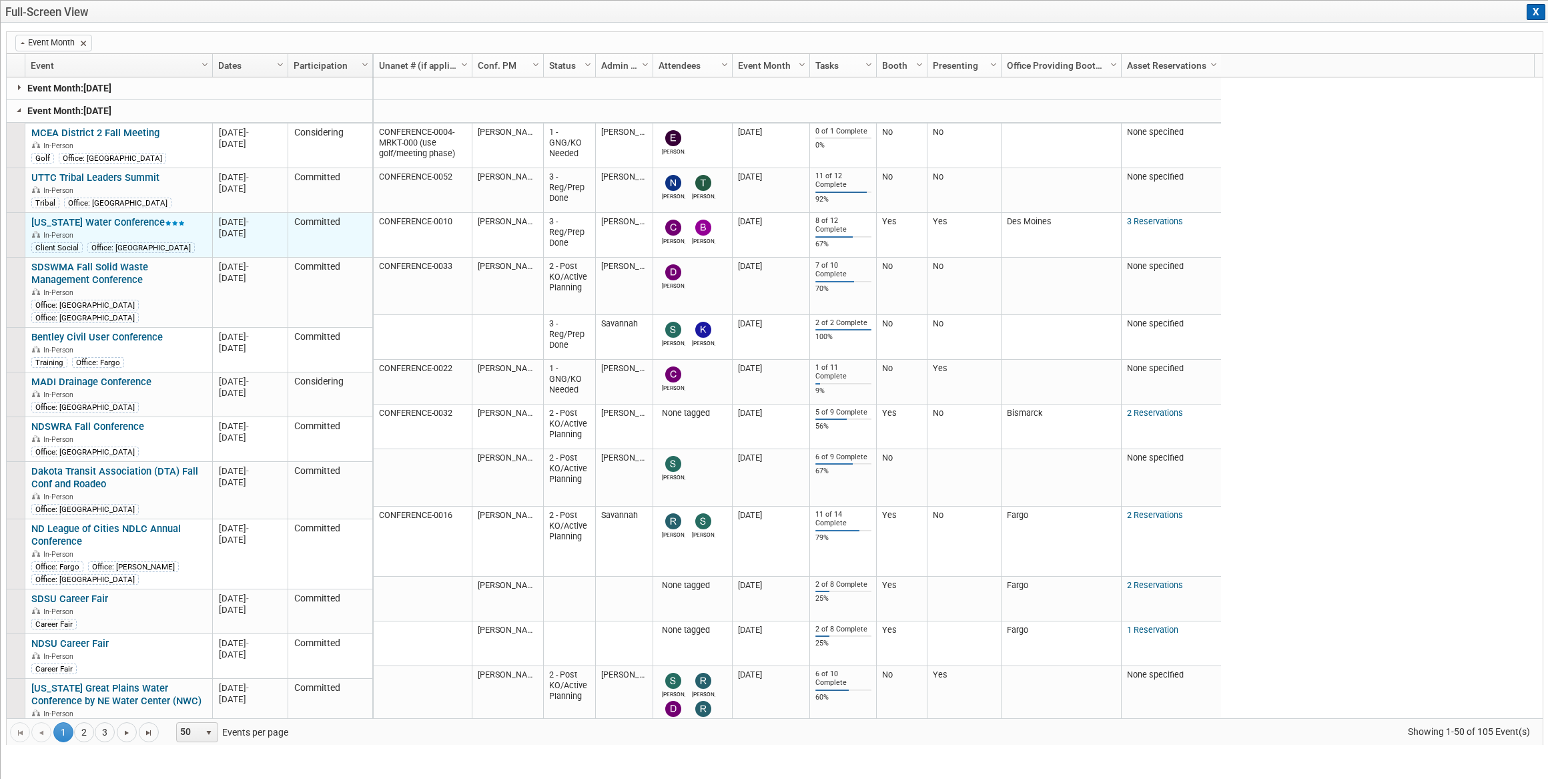
click at [115, 223] on link "[US_STATE] Water Conference" at bounding box center [107, 222] width 153 height 12
drag, startPoint x: 220, startPoint y: 221, endPoint x: 267, endPoint y: 222, distance: 46.7
click at [267, 222] on div "Sep 9, 2025 -" at bounding box center [250, 221] width 63 height 11
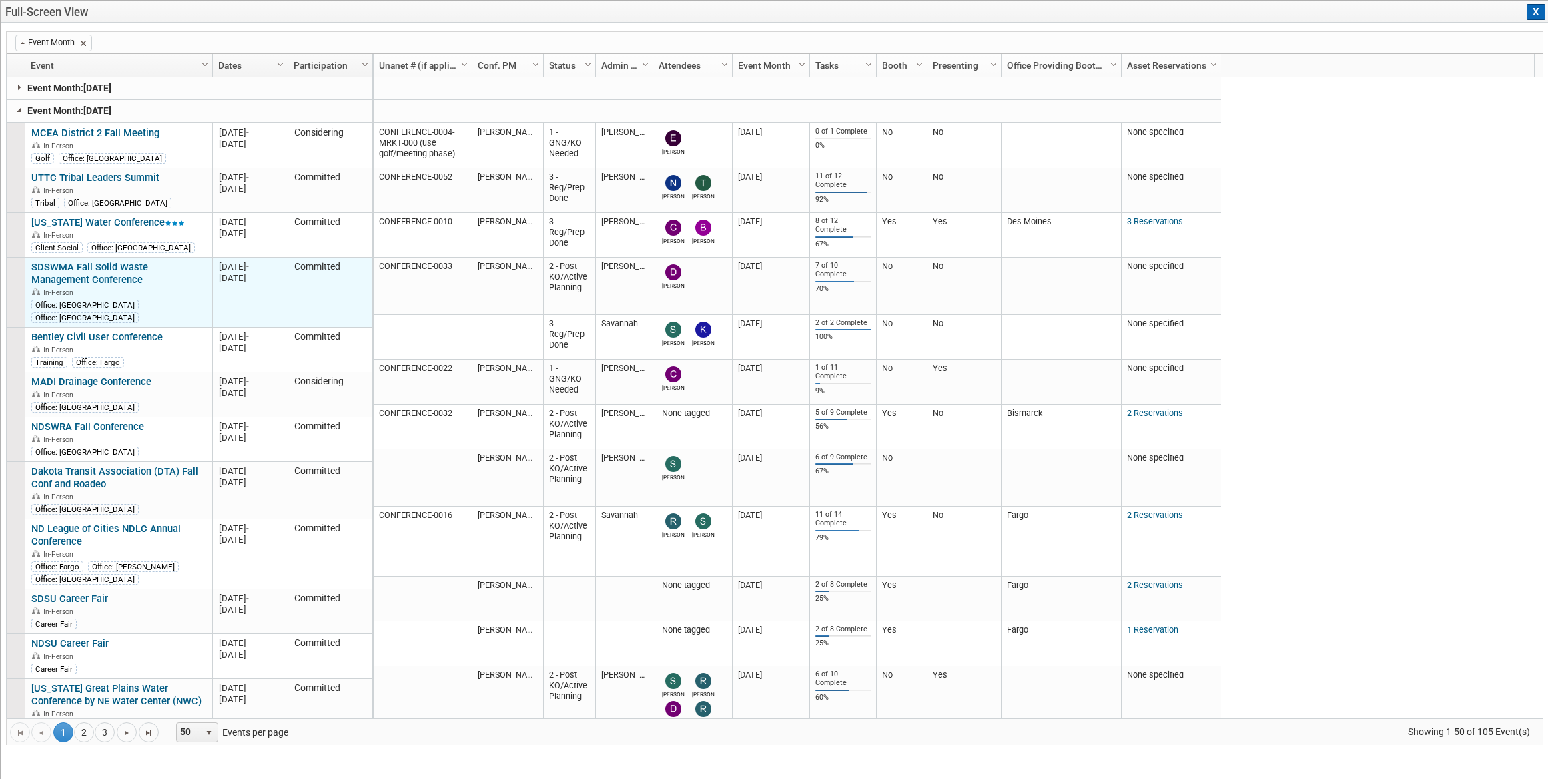
click at [148, 266] on link "SDSWMA Fall Solid Waste Management Conference" at bounding box center [89, 273] width 117 height 25
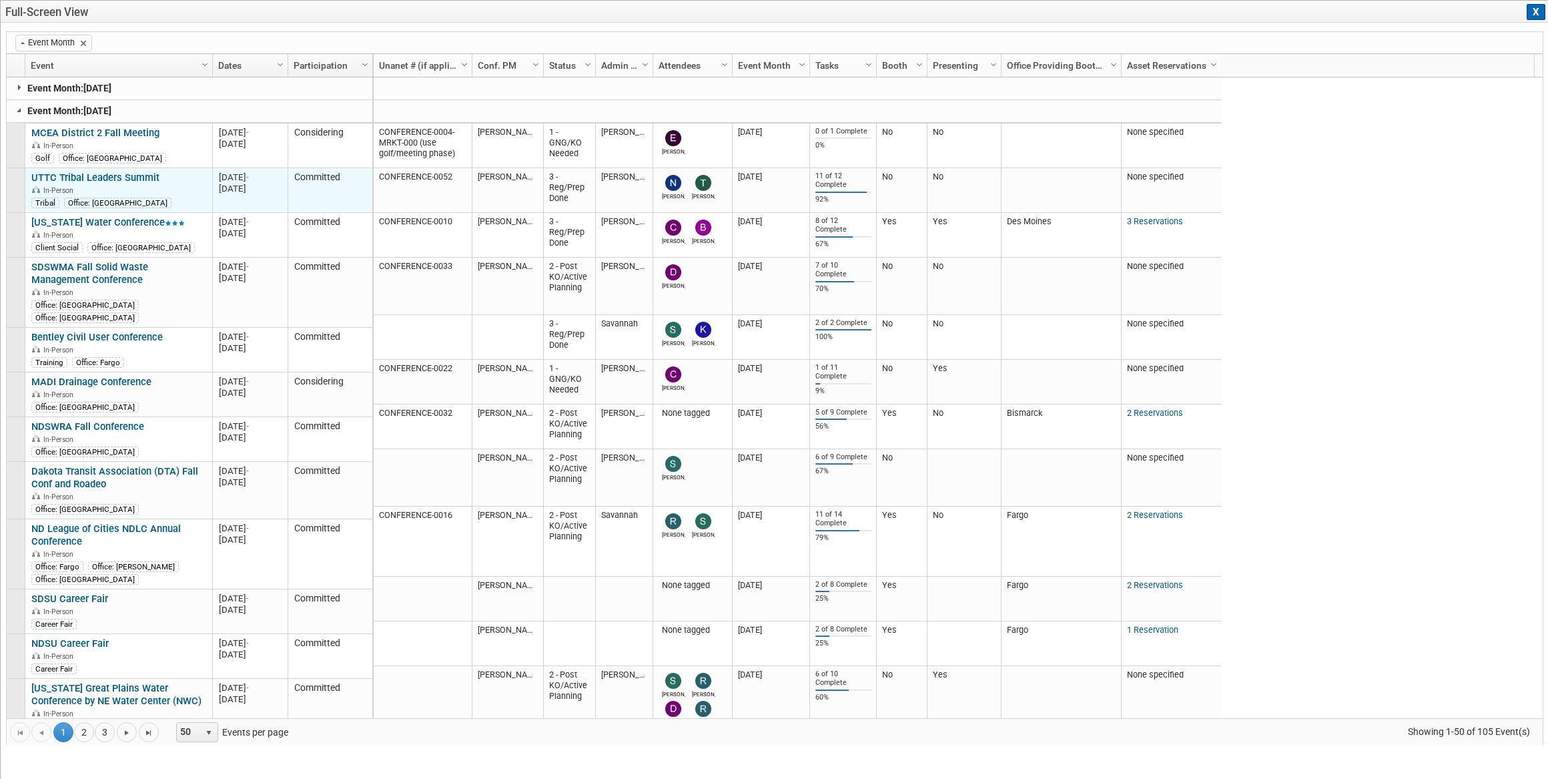
click at [119, 174] on link "UTTC Tribal Leaders Summit" at bounding box center [95, 177] width 128 height 12
click at [1538, 14] on button "X" at bounding box center [1535, 12] width 19 height 16
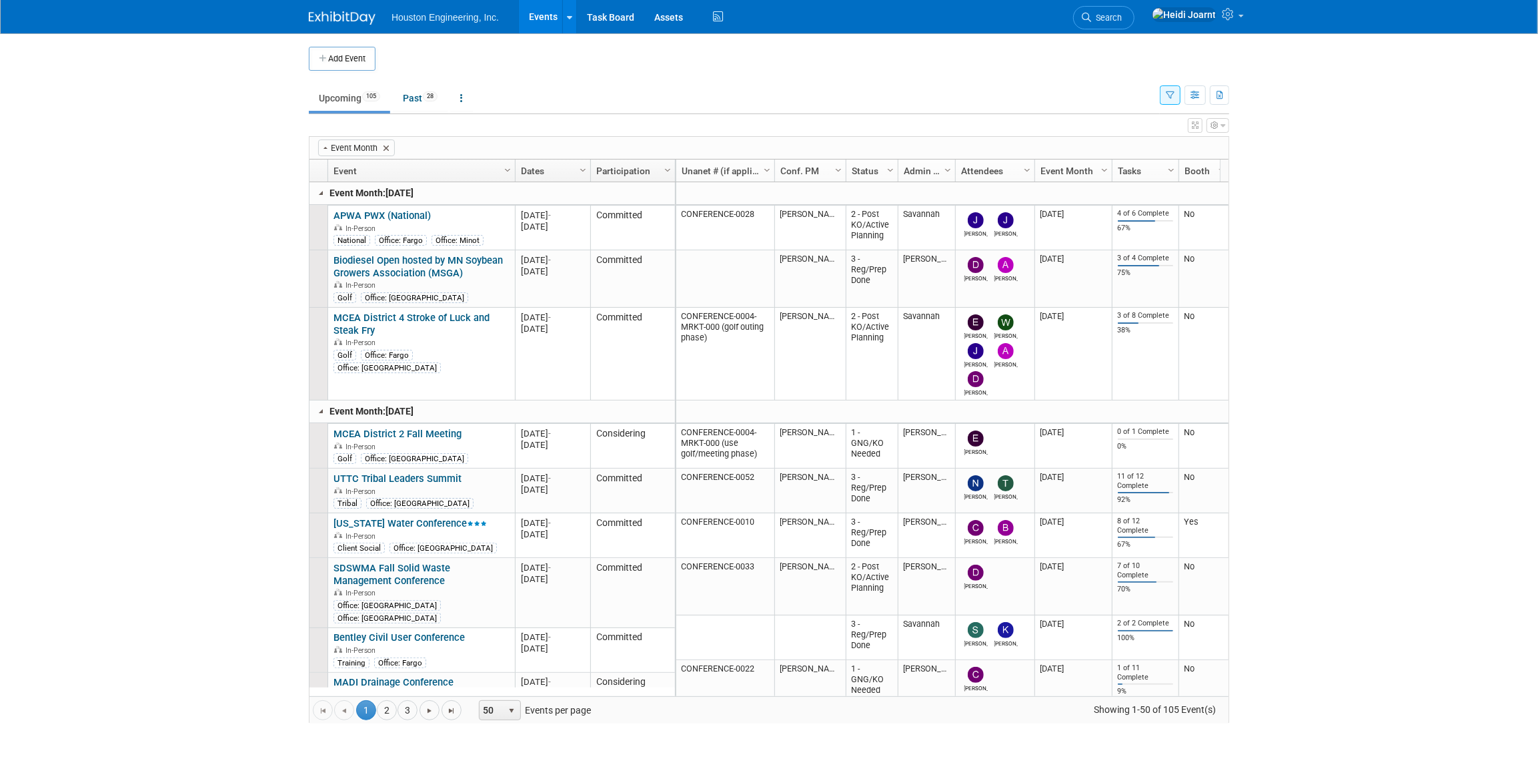
click at [1166, 100] on button "button" at bounding box center [1170, 94] width 21 height 19
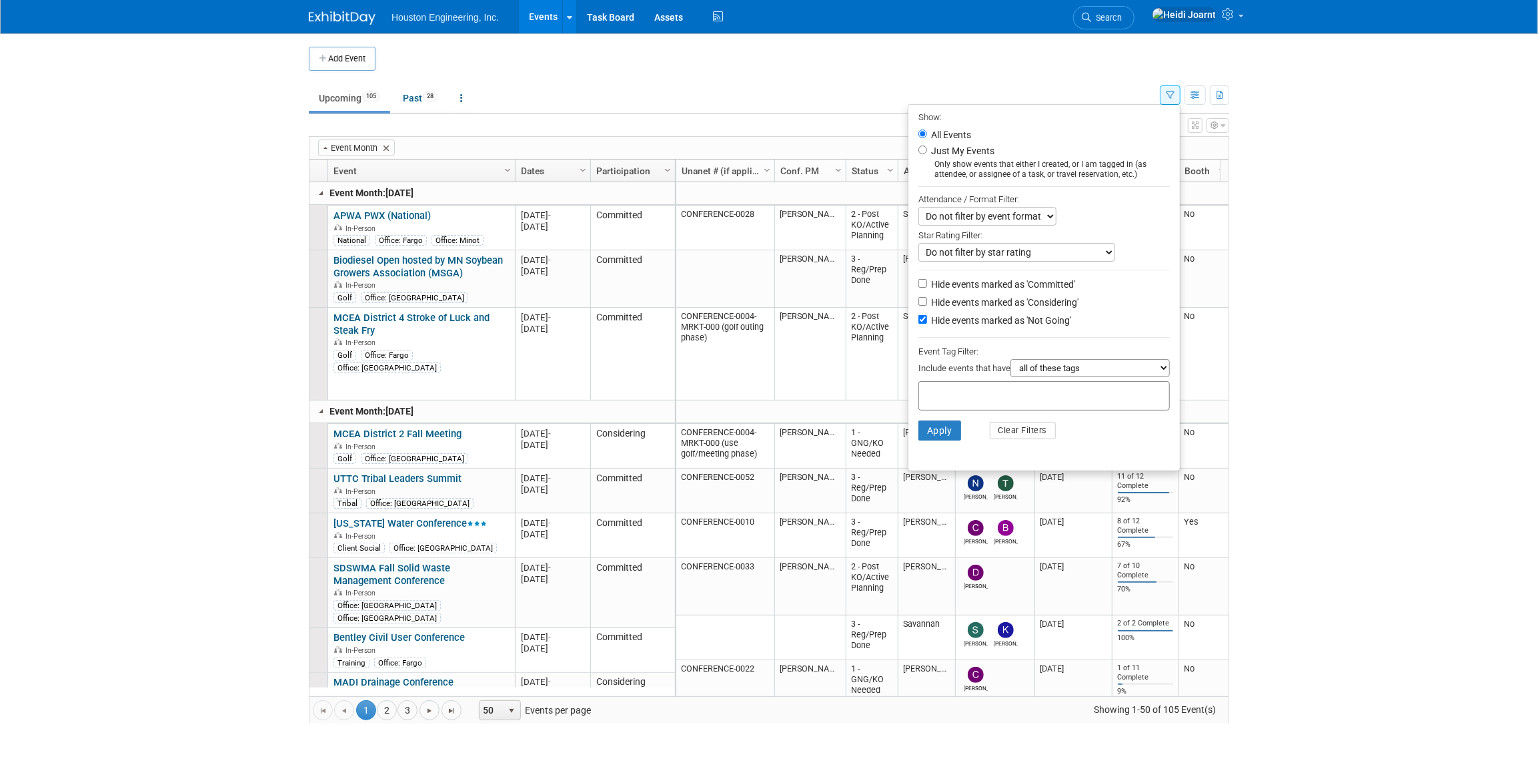
click at [1166, 100] on button "button" at bounding box center [1170, 94] width 21 height 19
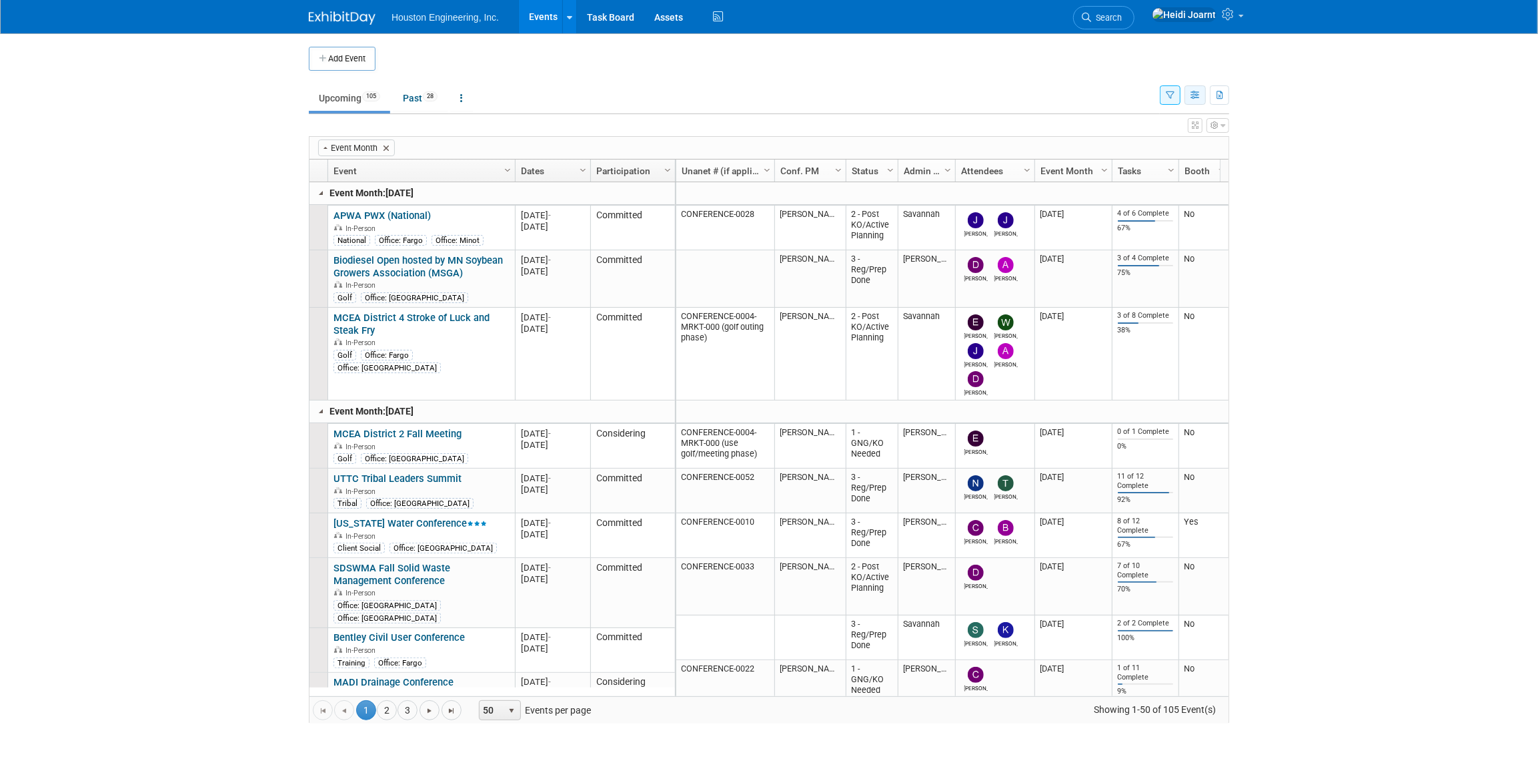
click at [1201, 98] on button "button" at bounding box center [1195, 94] width 21 height 19
click at [1199, 126] on button "button" at bounding box center [1195, 125] width 15 height 15
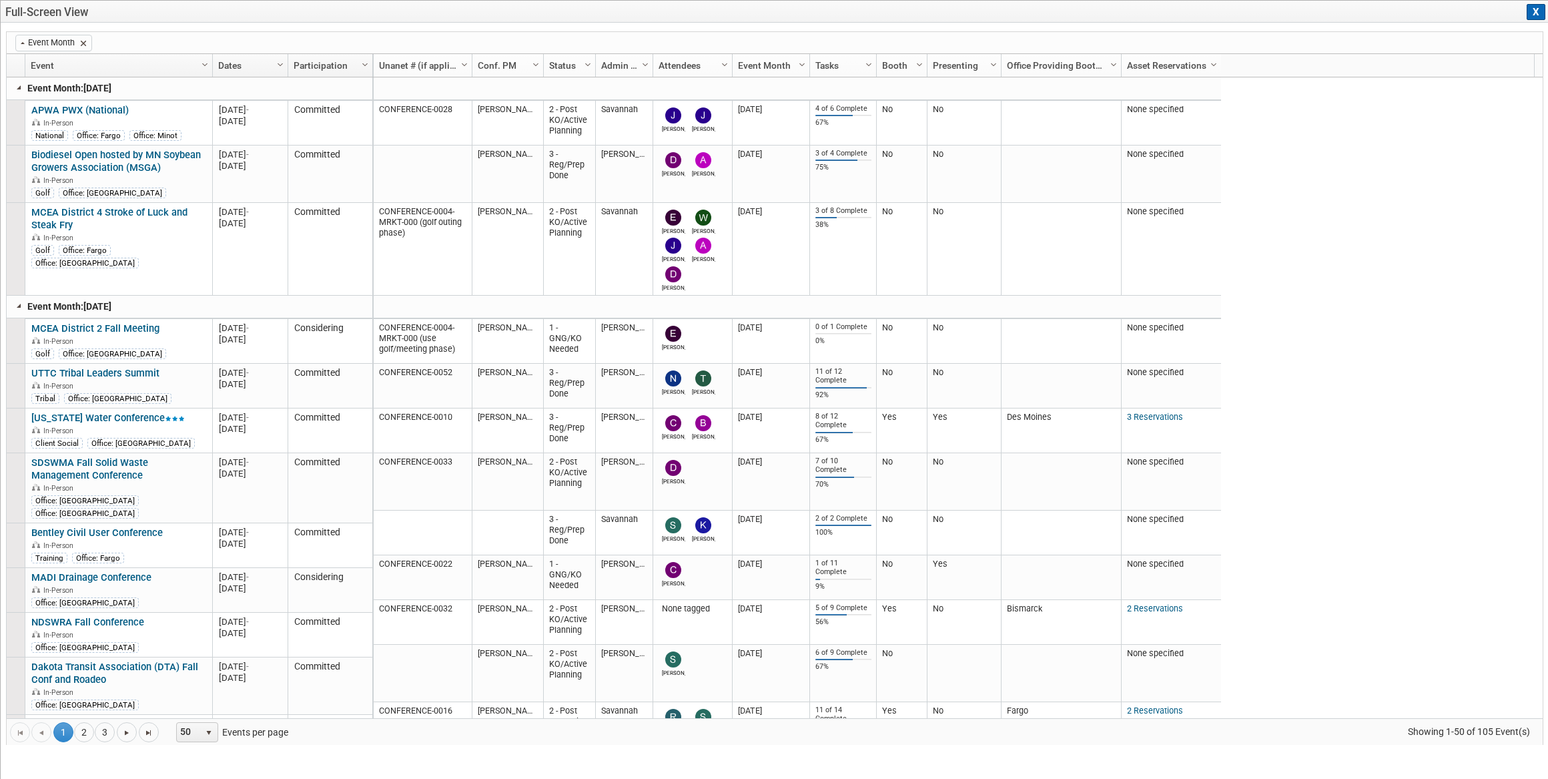
click at [13, 88] on p "Event Month: M-2025-08 August 2025" at bounding box center [62, 88] width 110 height 14
click at [19, 89] on link at bounding box center [19, 87] width 11 height 11
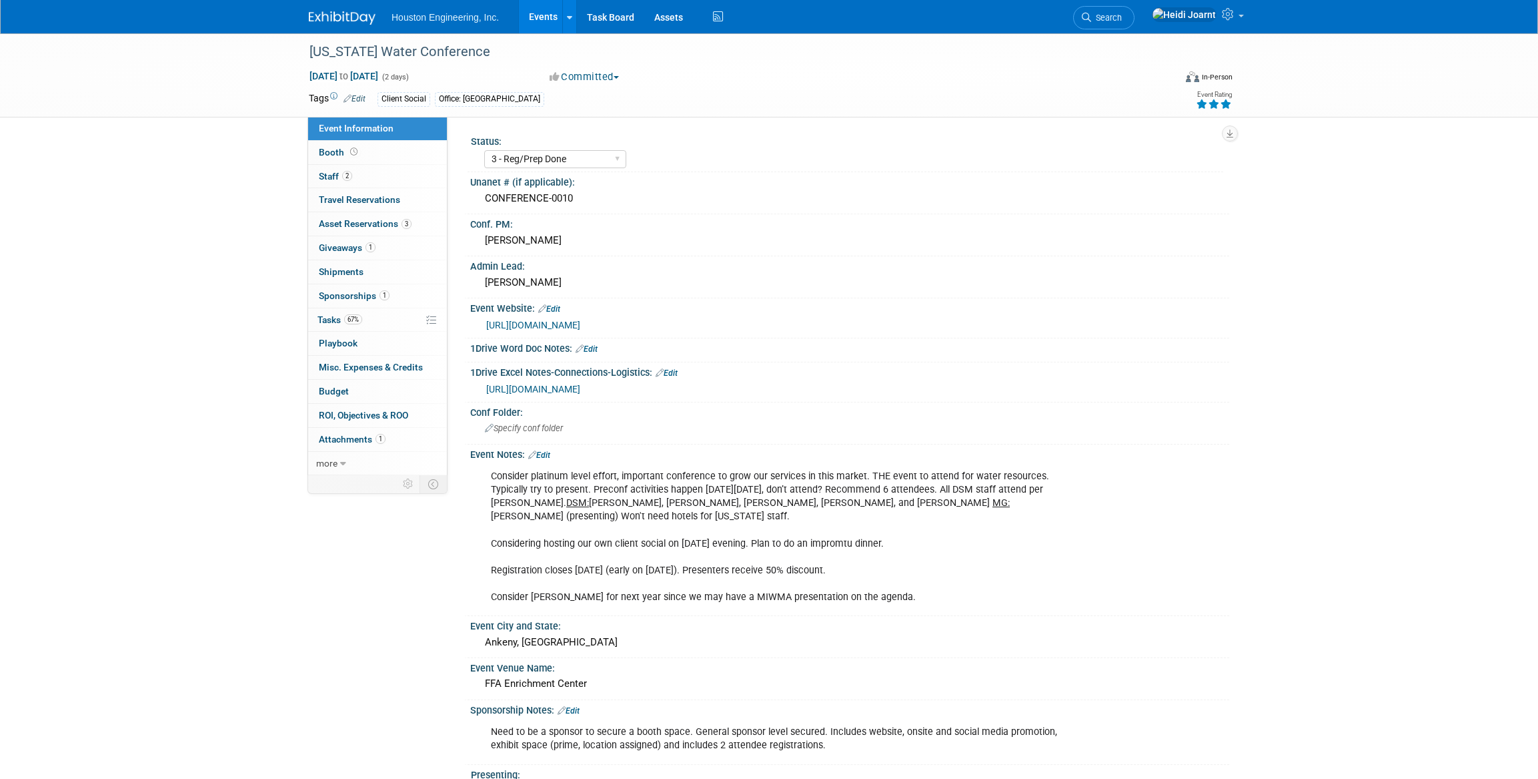
select select "3 - Reg/Prep Done"
select select "Yes"
select select "Water Resources"
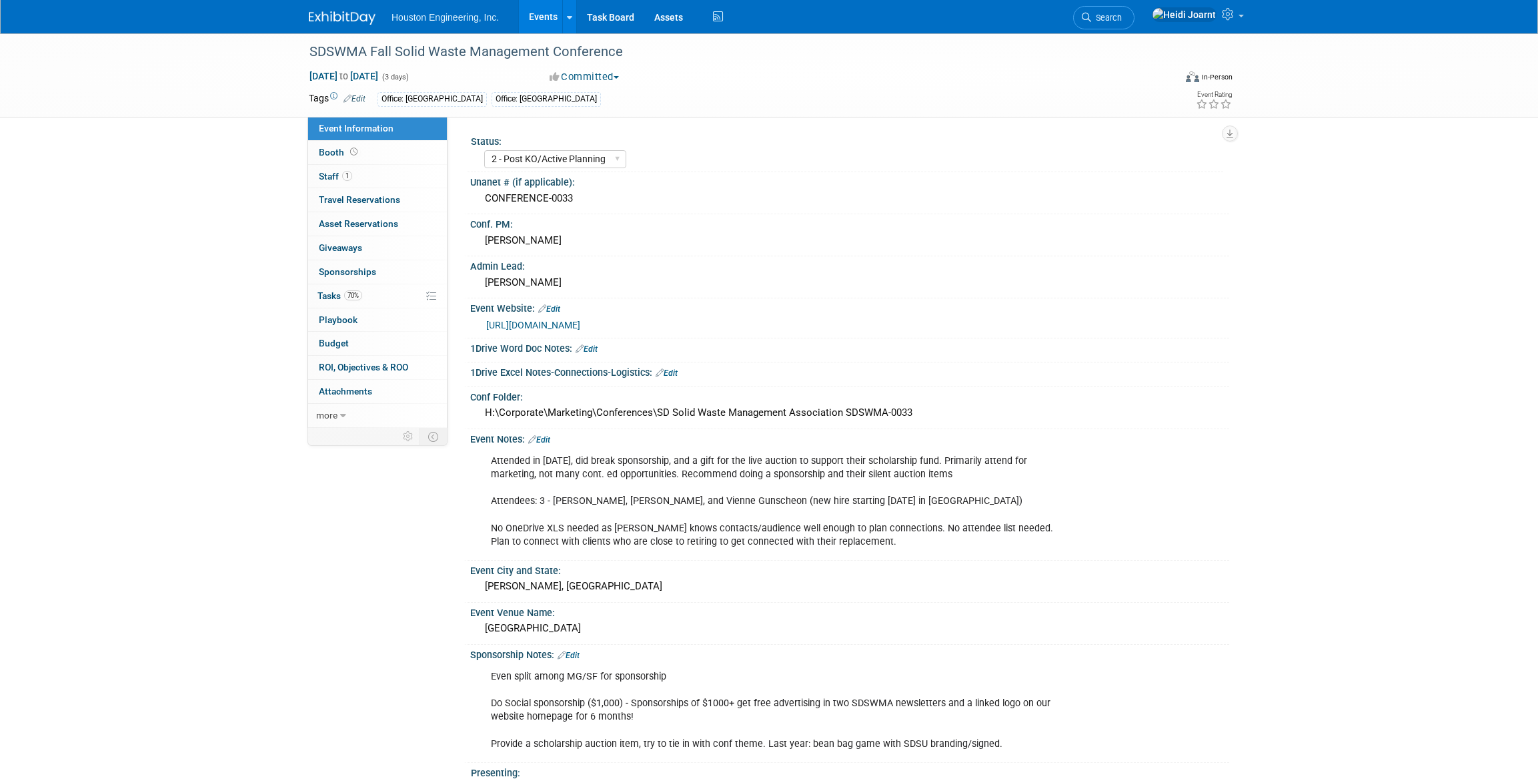
select select "2 - Post KO/Active Planning"
select select "No"
select select "Multi-sector/Any/All"
click at [382, 179] on link "1 Staff 1" at bounding box center [377, 176] width 139 height 23
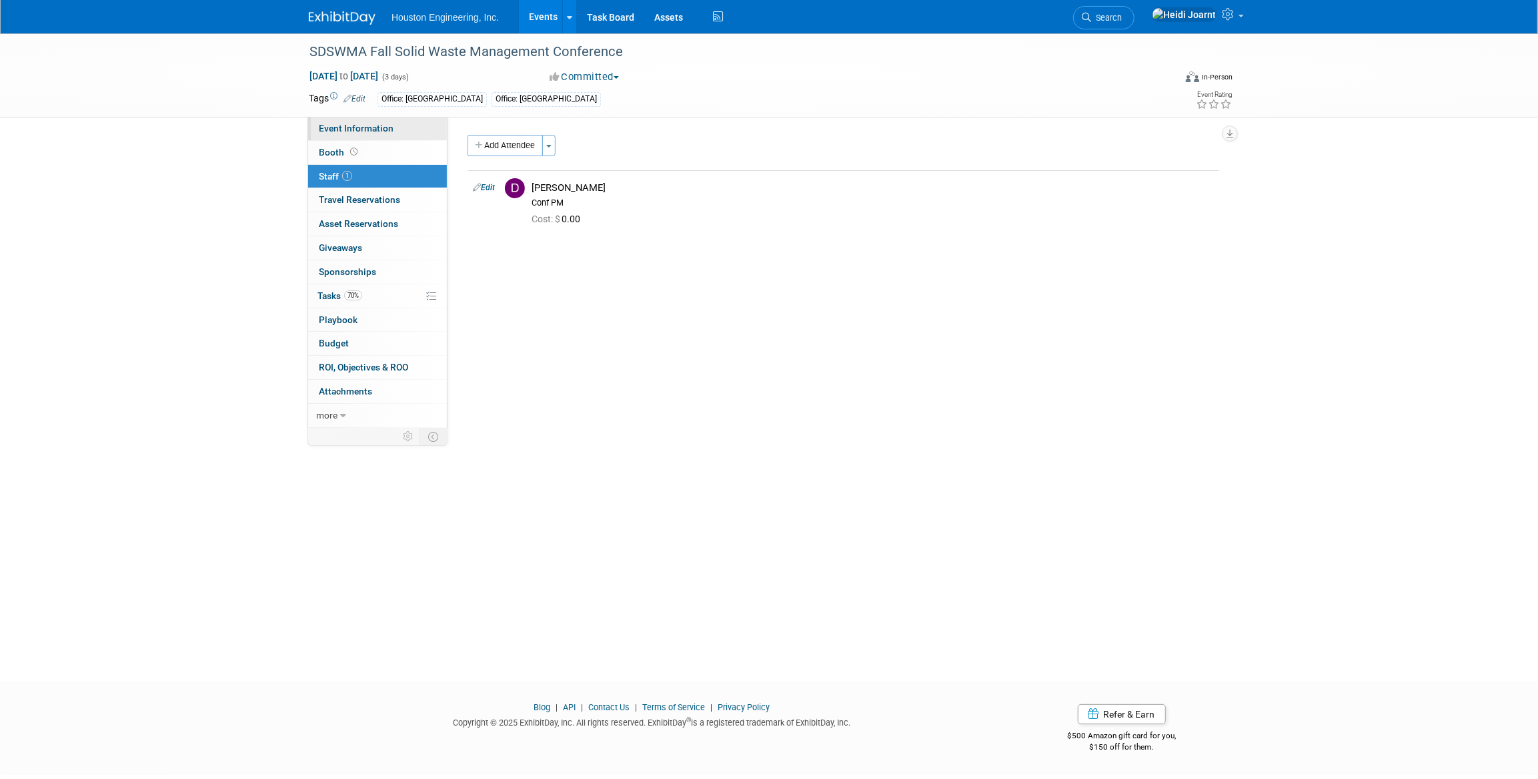
click at [367, 123] on span "Event Information" at bounding box center [356, 128] width 75 height 11
select select "2 - Post KO/Active Planning"
select select "No"
select select "Multi-sector/Any/All"
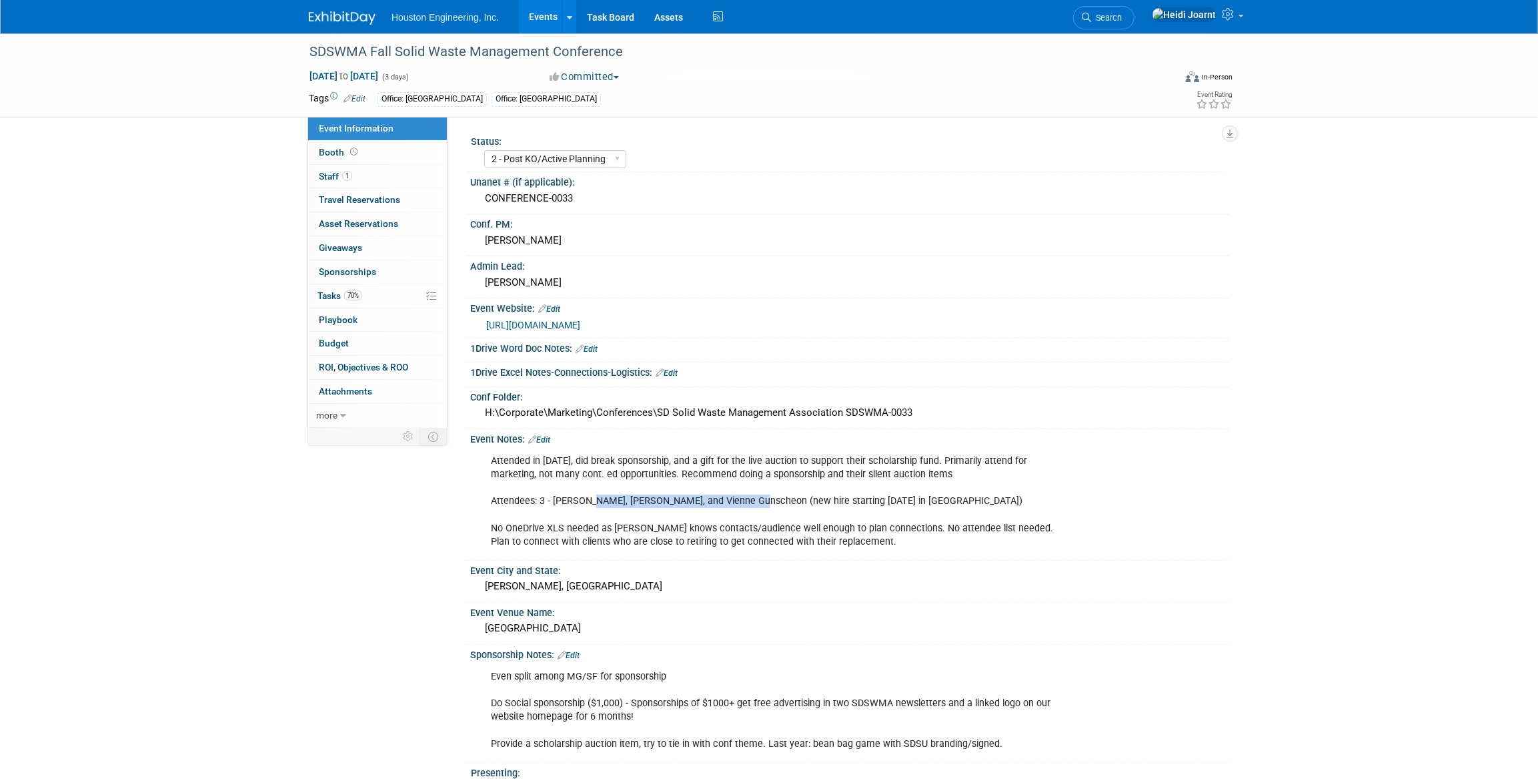
drag, startPoint x: 752, startPoint y: 500, endPoint x: 586, endPoint y: 497, distance: 165.5
click at [586, 497] on div "Attended in 2024, did break sponsorship, and a gift for the live auction to sup…" at bounding box center [782, 501] width 601 height 107
drag, startPoint x: 586, startPoint y: 497, endPoint x: 640, endPoint y: 505, distance: 54.6
click at [640, 505] on div "Attended in 2024, did break sponsorship, and a gift for the live auction to sup…" at bounding box center [782, 501] width 601 height 107
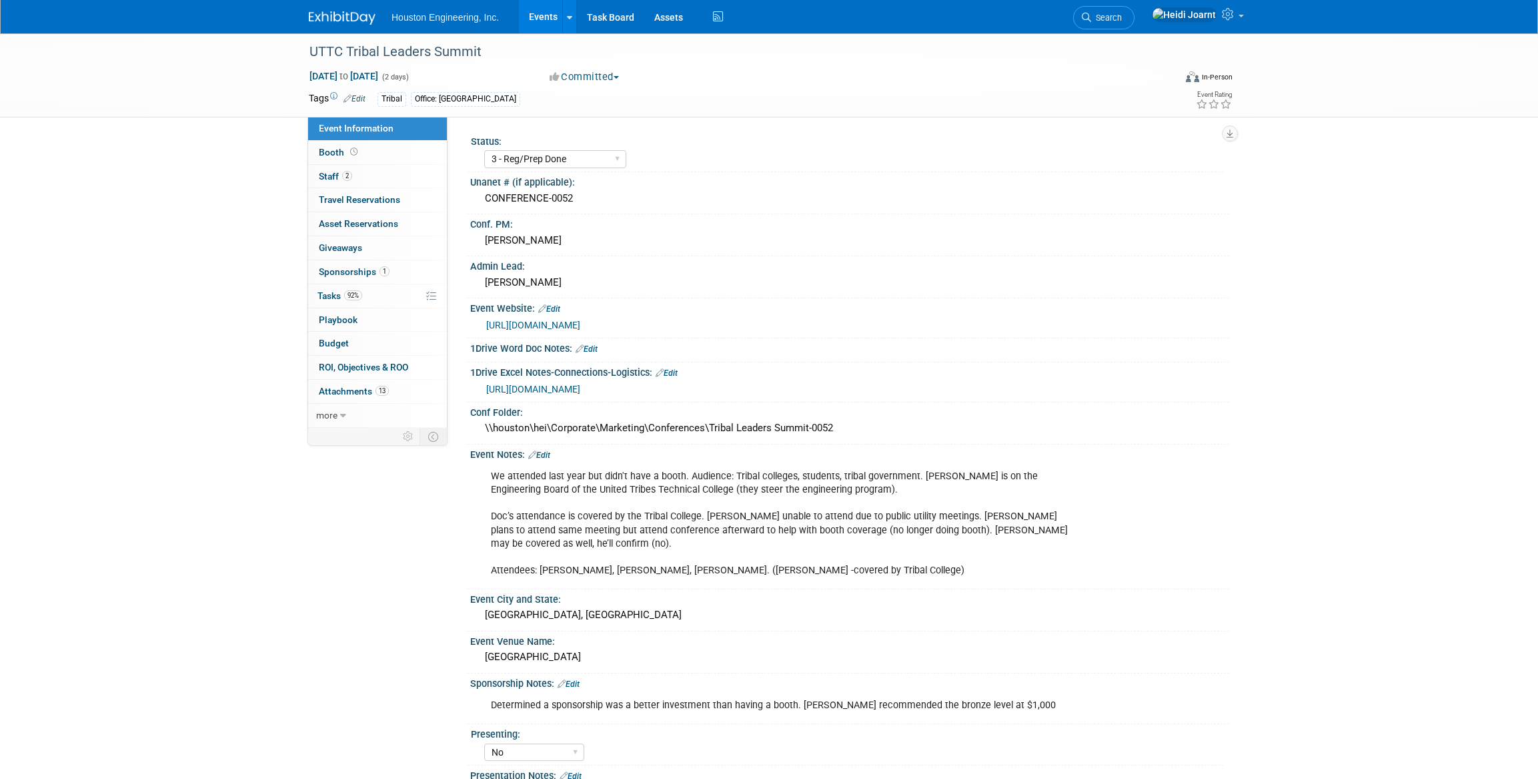
select select "3 - Reg/Prep Done"
select select "No"
select select "Multi-sector/Any/All"
click at [400, 153] on link "Booth" at bounding box center [377, 152] width 139 height 23
select select "No"
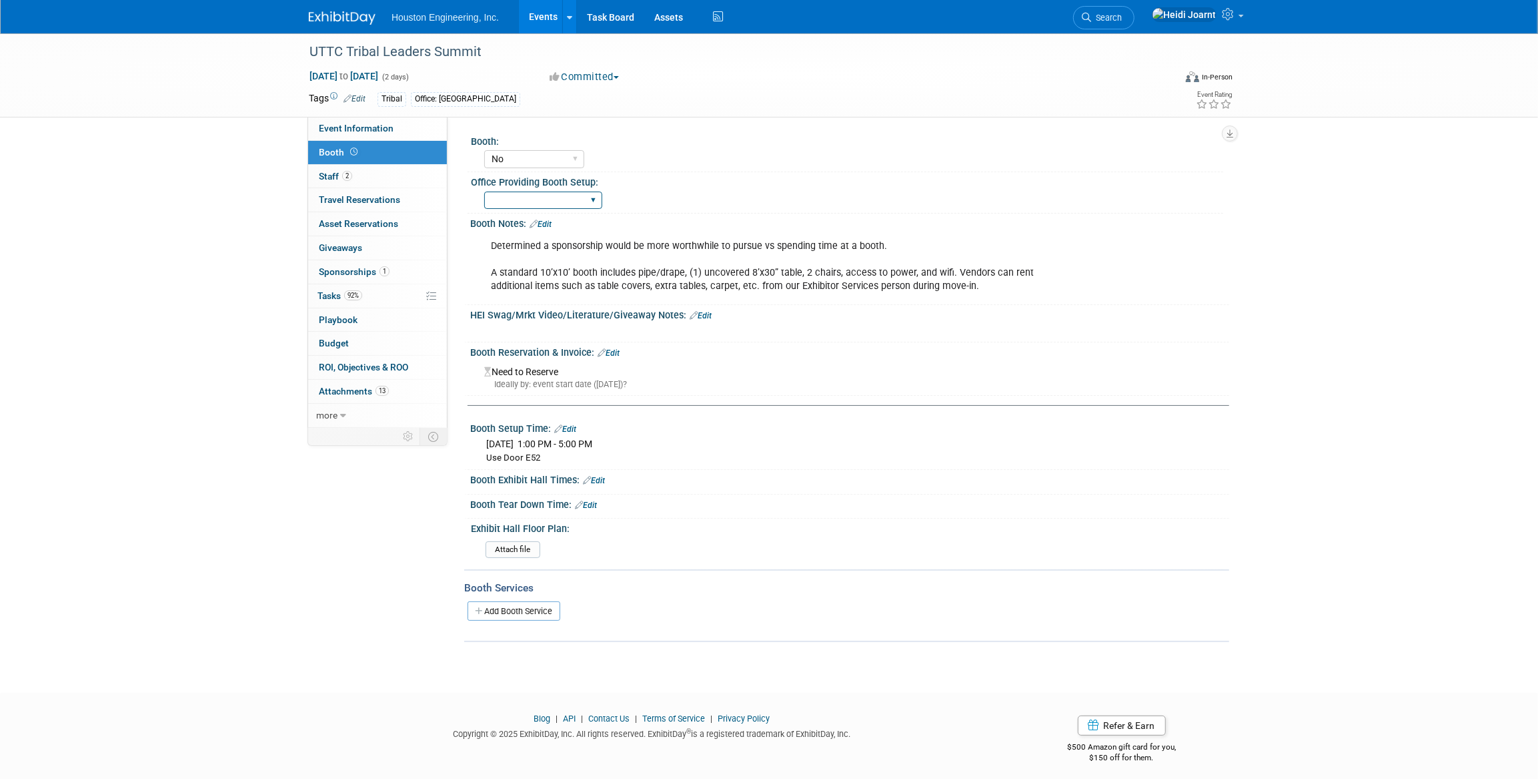
click at [578, 200] on select "Fargo [GEOGRAPHIC_DATA] [GEOGRAPHIC_DATA] [GEOGRAPHIC_DATA] [GEOGRAPHIC_DATA] […" at bounding box center [543, 200] width 118 height 18
click at [658, 207] on div "Fargo [GEOGRAPHIC_DATA] [GEOGRAPHIC_DATA] [GEOGRAPHIC_DATA] [GEOGRAPHIC_DATA] […" at bounding box center [853, 198] width 739 height 21
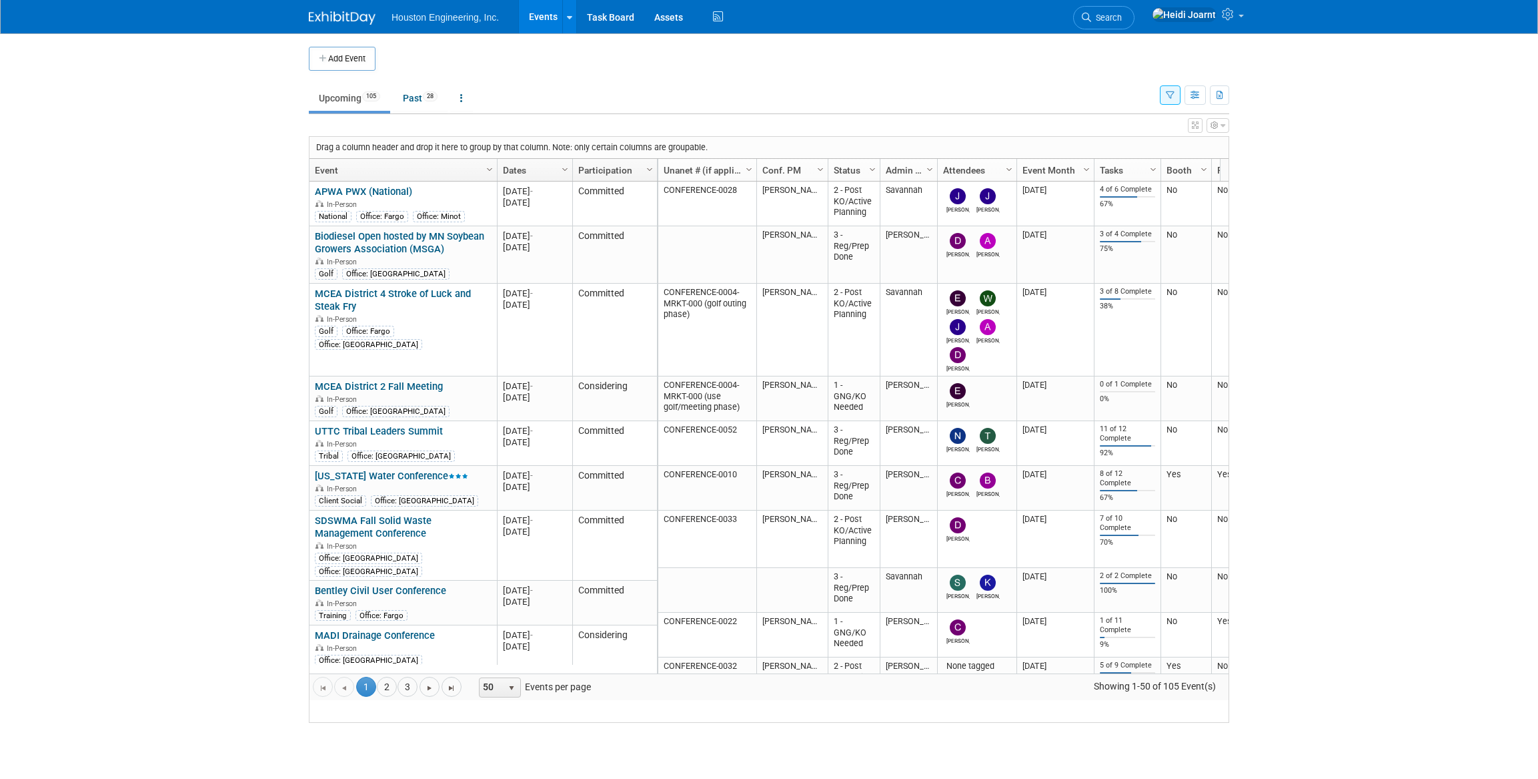
click at [1197, 104] on button "button" at bounding box center [1195, 94] width 21 height 19
click at [0, 0] on link "Calendar View" at bounding box center [0, 0] width 0 height 0
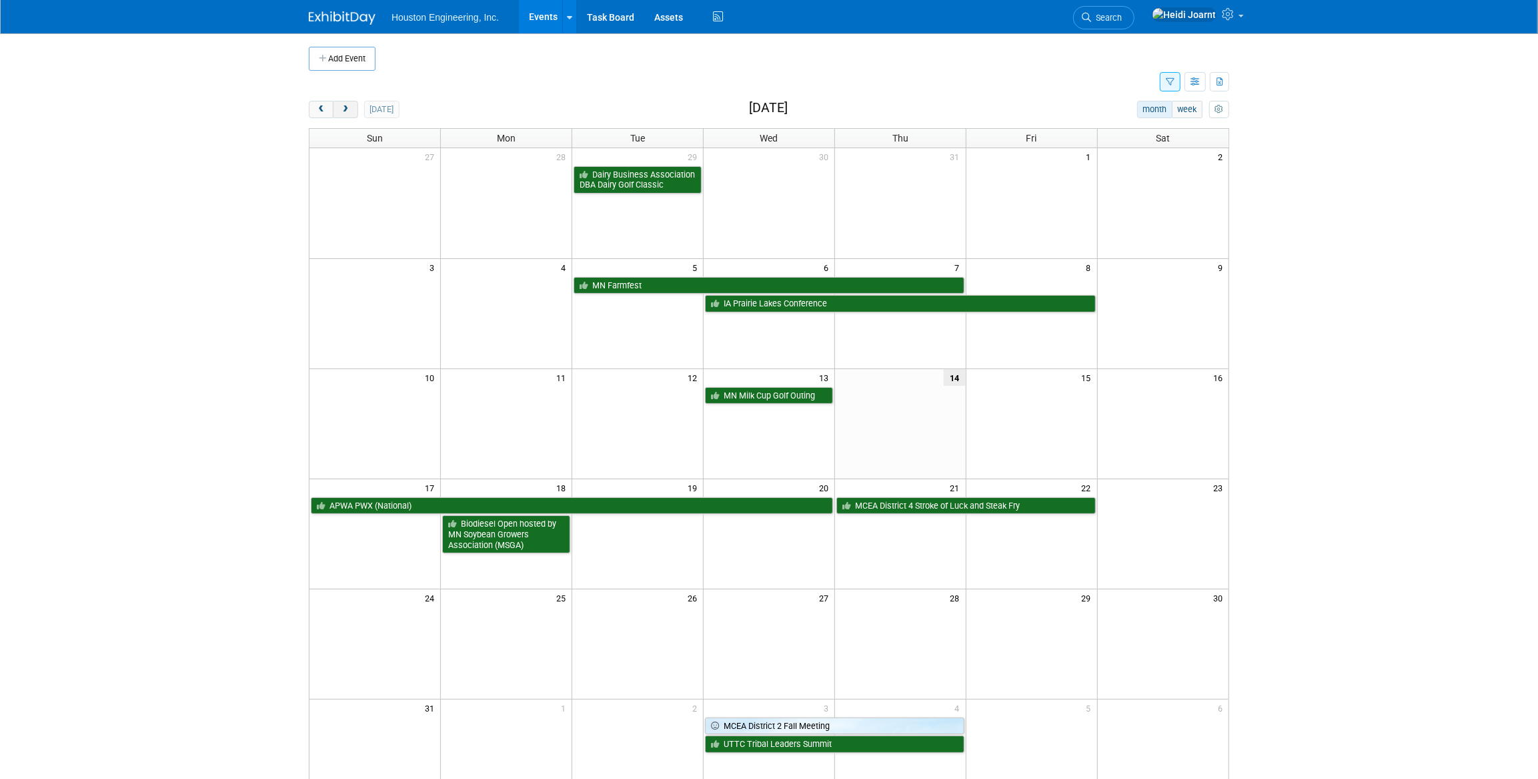
click at [343, 110] on span "next" at bounding box center [345, 109] width 10 height 9
click at [1197, 87] on button "button" at bounding box center [1195, 81] width 21 height 19
click at [1138, 187] on link "Expert Grid" at bounding box center [1139, 190] width 112 height 19
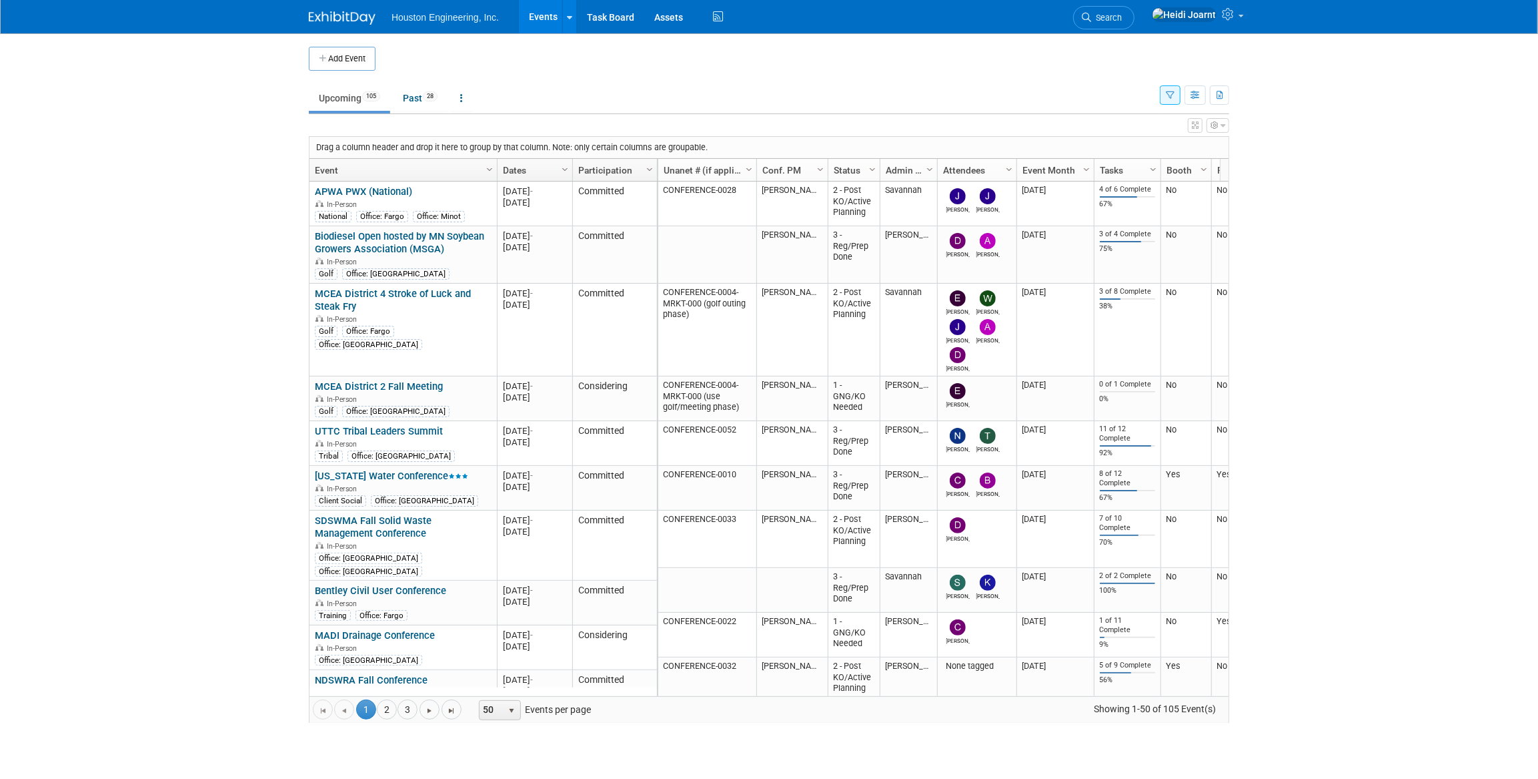
click at [1206, 125] on div "View Grid Tips & Tricks Advanced Options Reset Grid Layout (back to default)" at bounding box center [769, 123] width 921 height 19
click at [1193, 127] on icon "button" at bounding box center [1195, 125] width 7 height 8
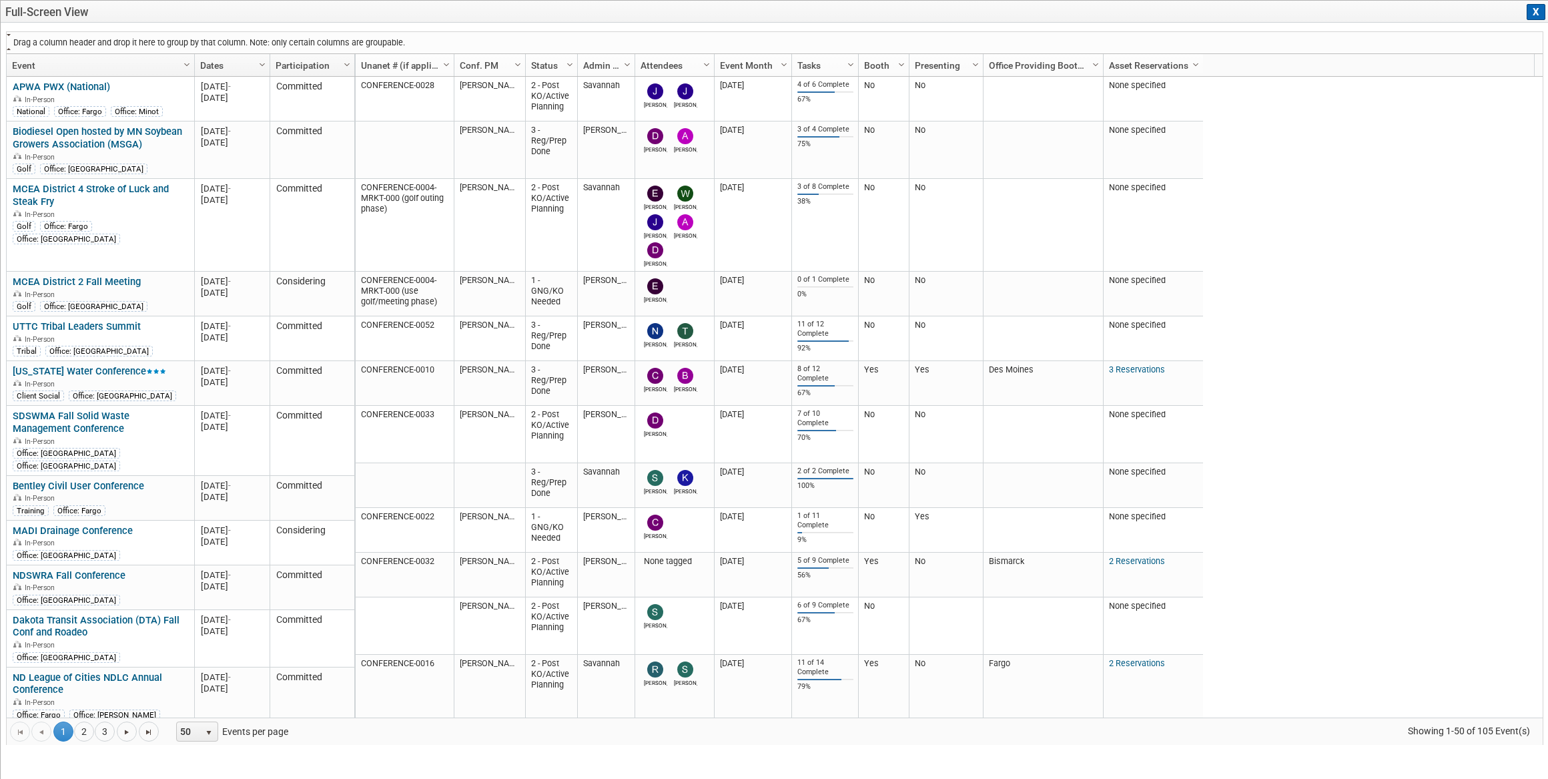
drag, startPoint x: 748, startPoint y: 62, endPoint x: 584, endPoint y: 33, distance: 165.9
click at [584, 33] on div "Drag a column header and drop it here to group by that column. Note: only certa…" at bounding box center [774, 387] width 1537 height 713
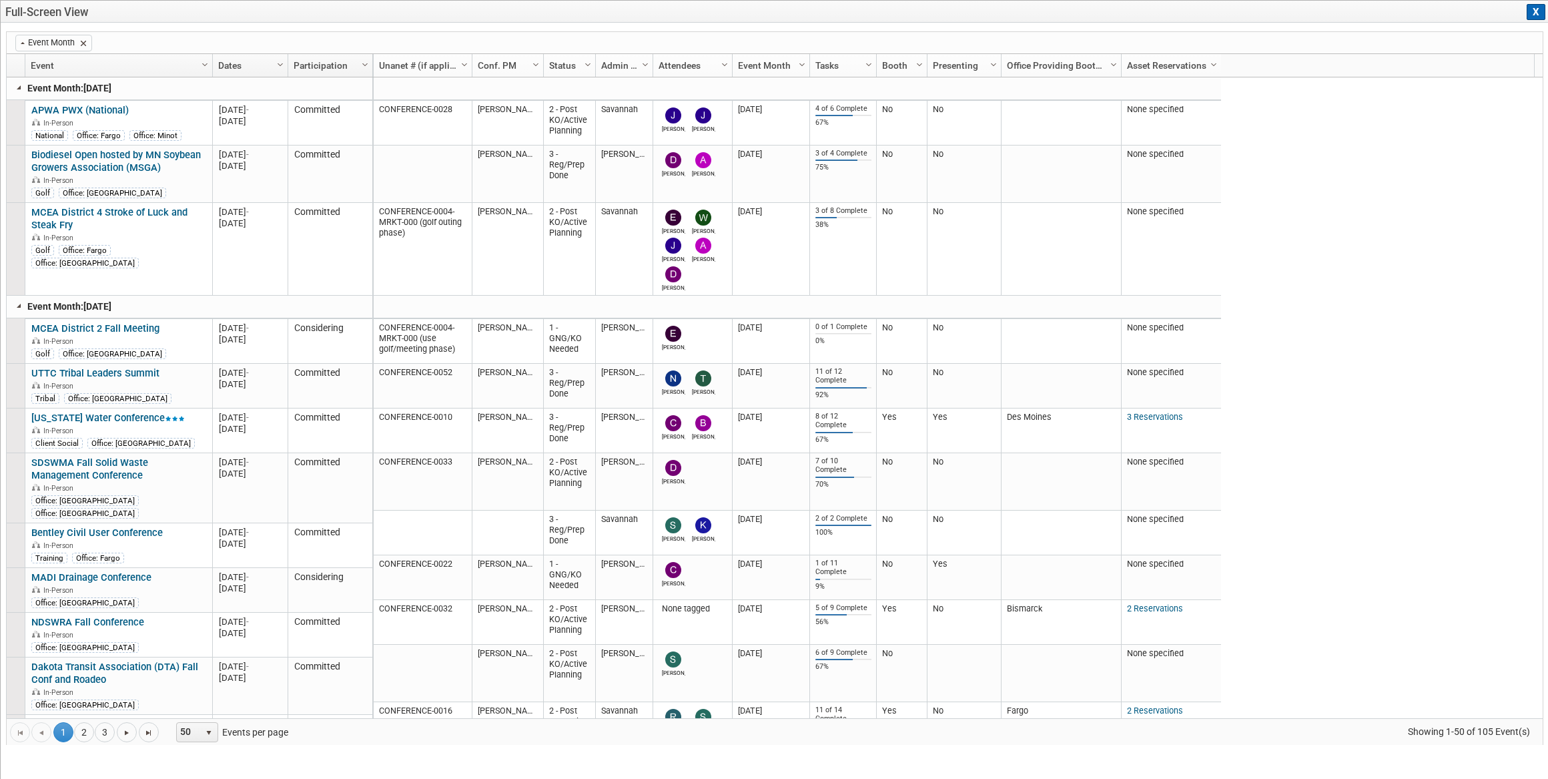
click at [19, 88] on link at bounding box center [19, 87] width 11 height 11
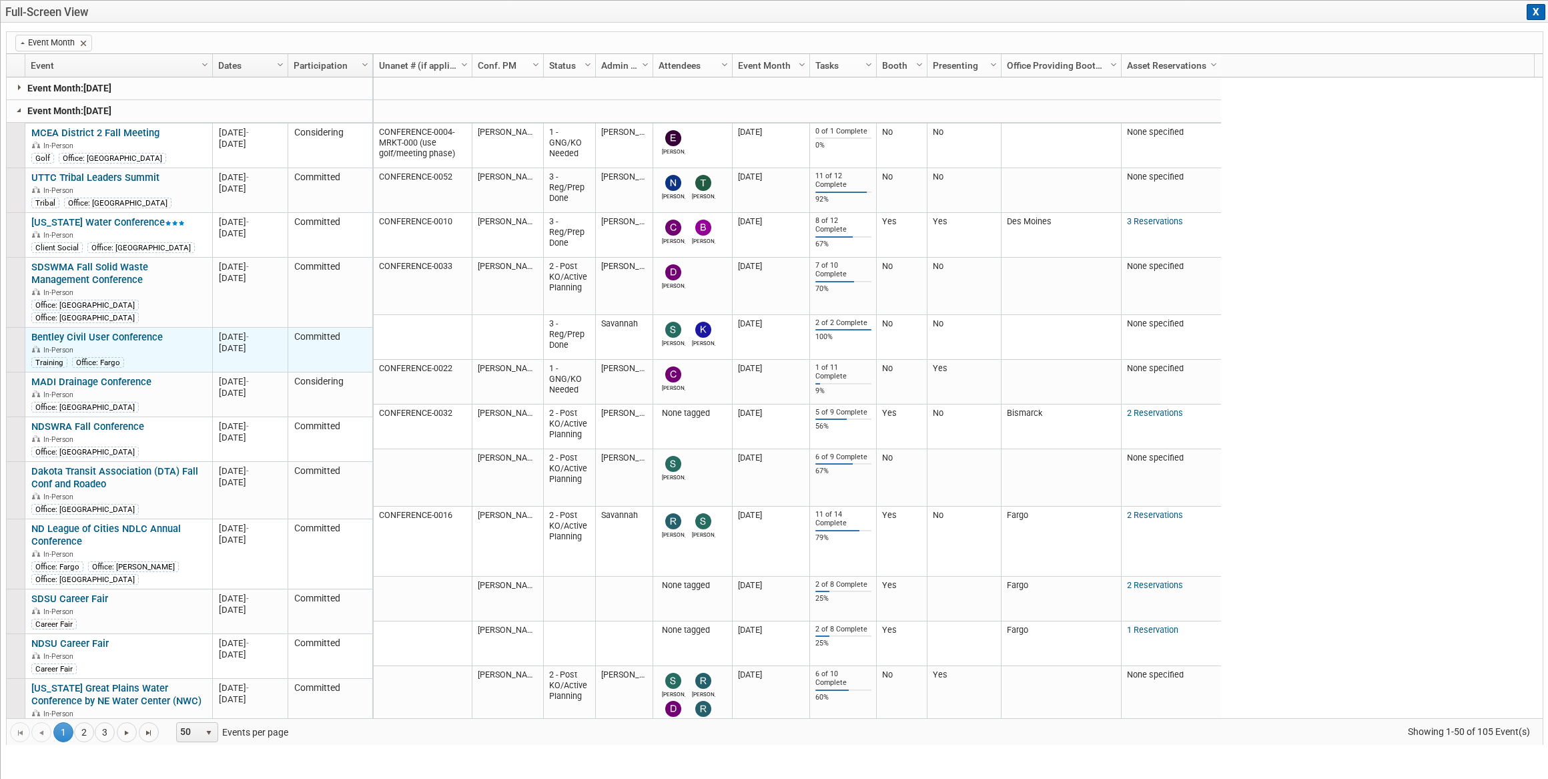
scroll to position [73, 0]
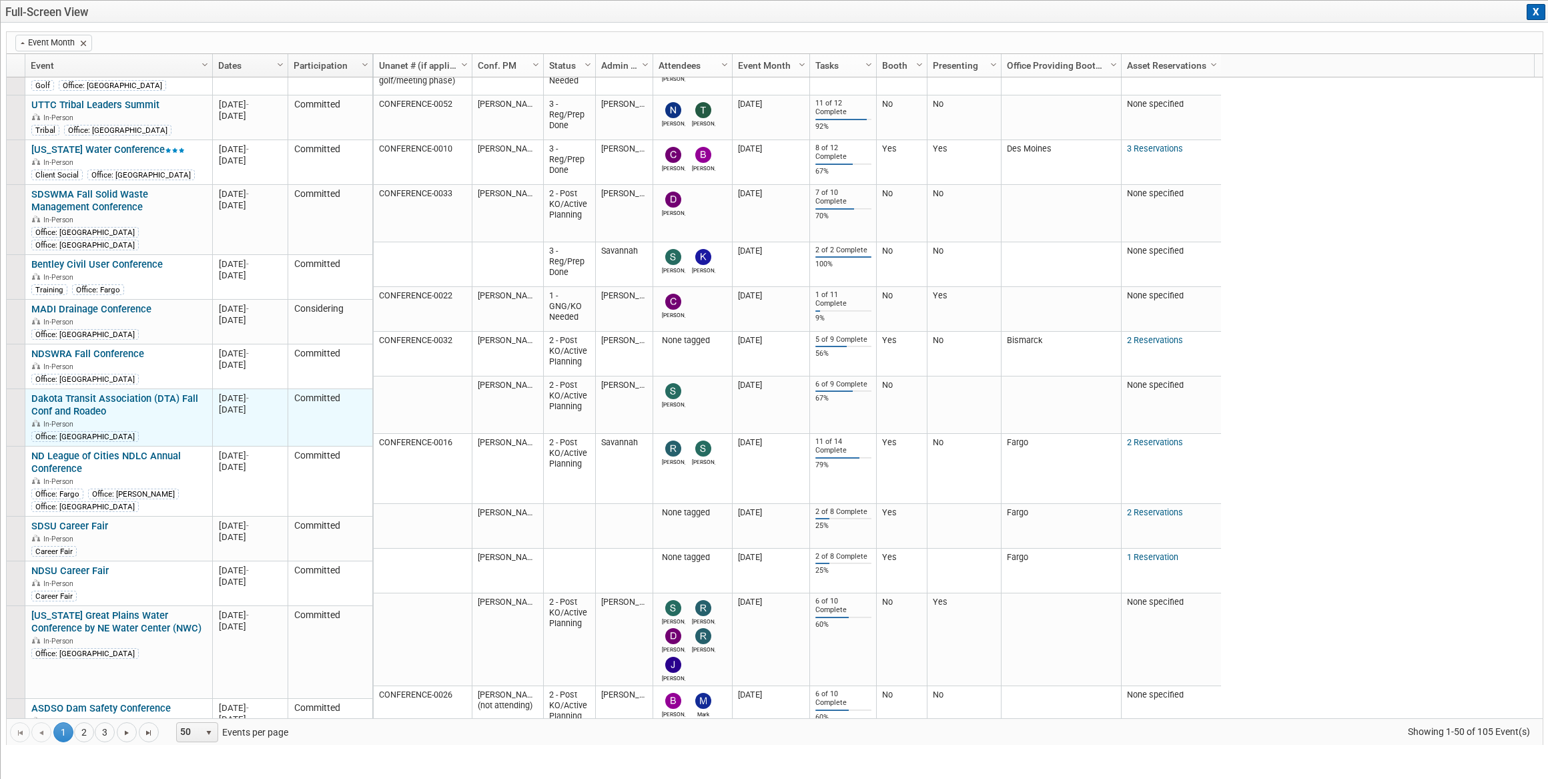
click at [133, 392] on link "Dakota Transit Association (DTA) Fall Conf and Roadeo" at bounding box center [114, 404] width 167 height 25
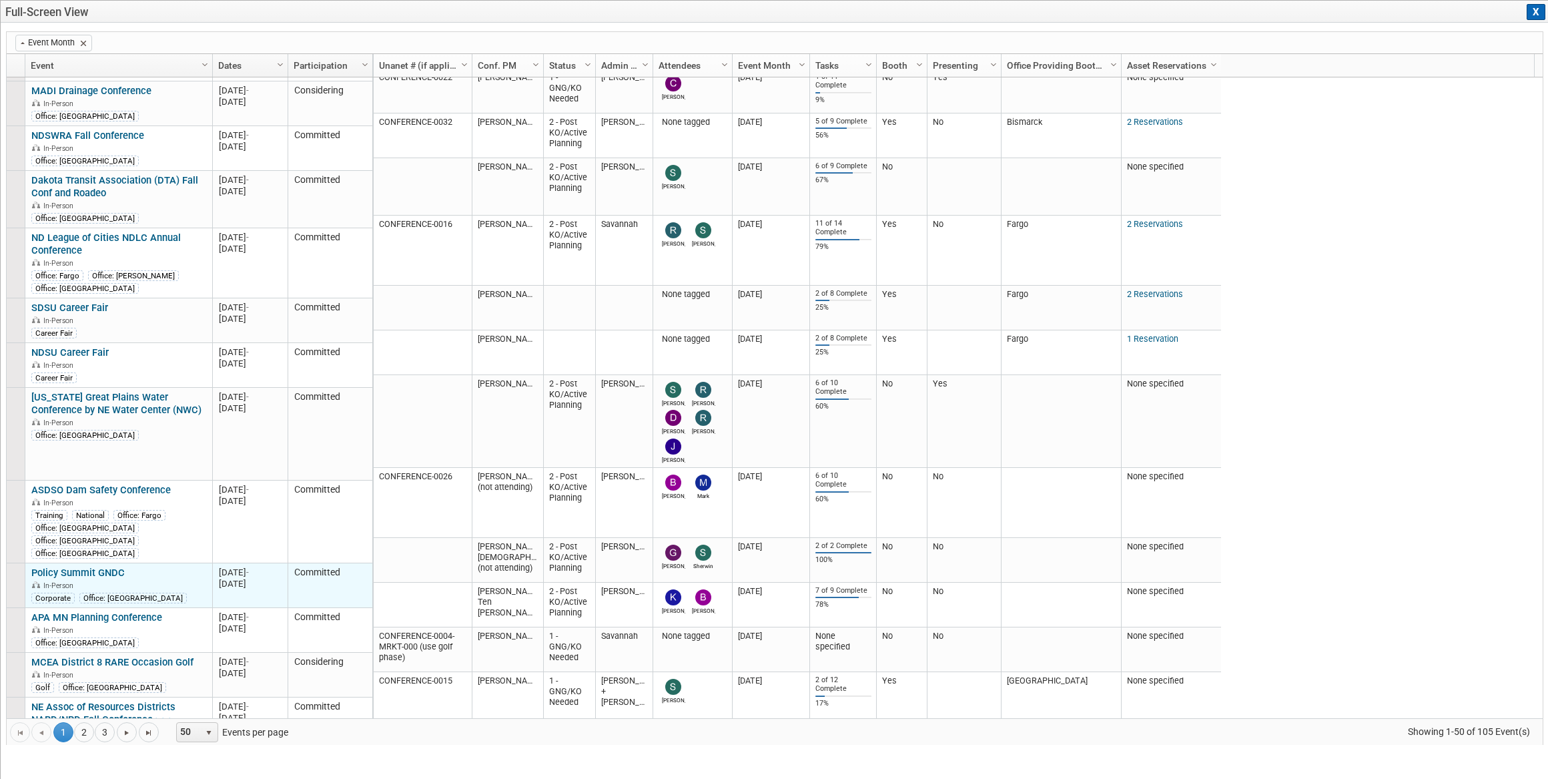
scroll to position [364, 0]
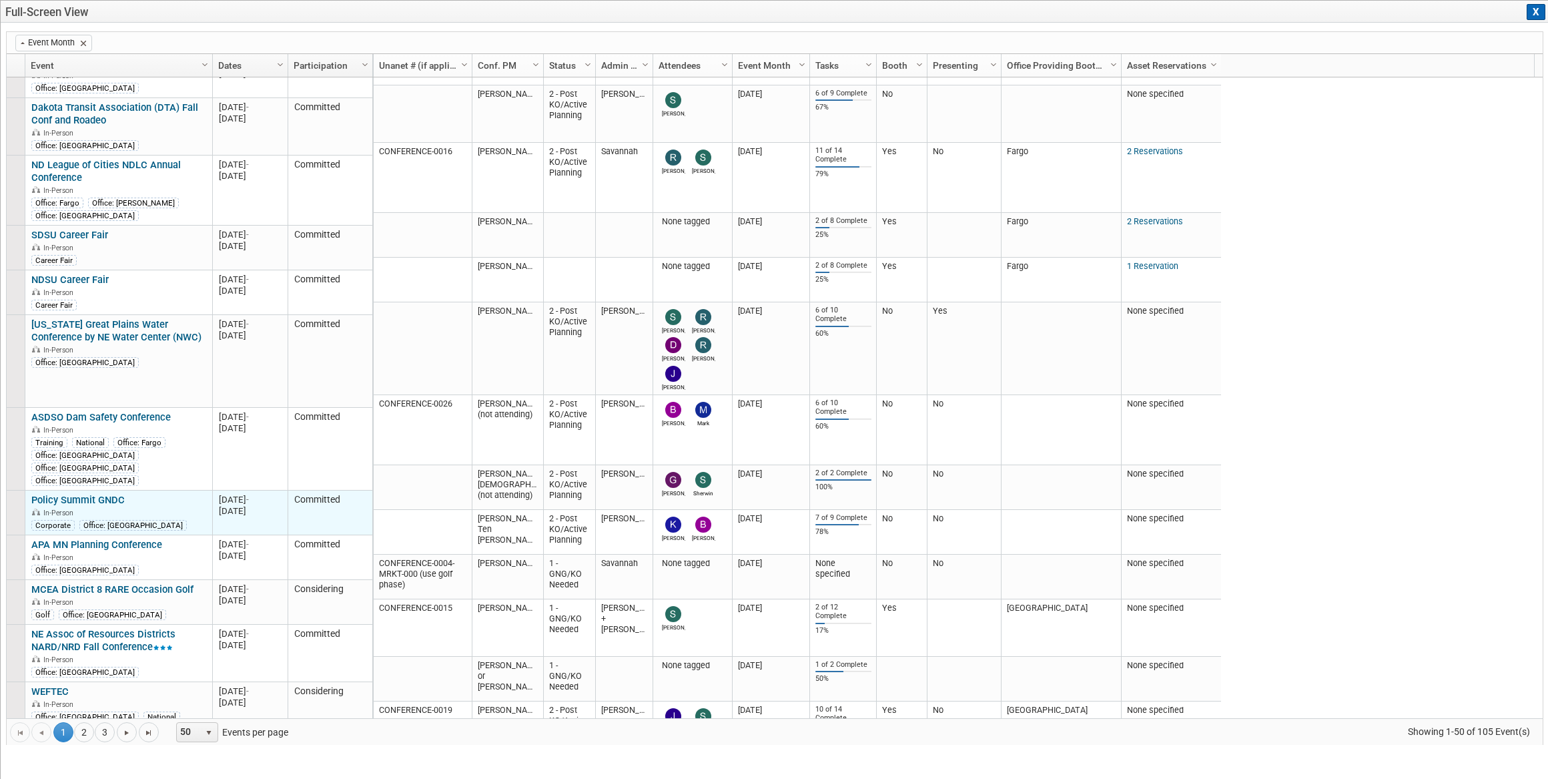
click at [101, 494] on link "Policy Summit GNDC" at bounding box center [77, 500] width 93 height 12
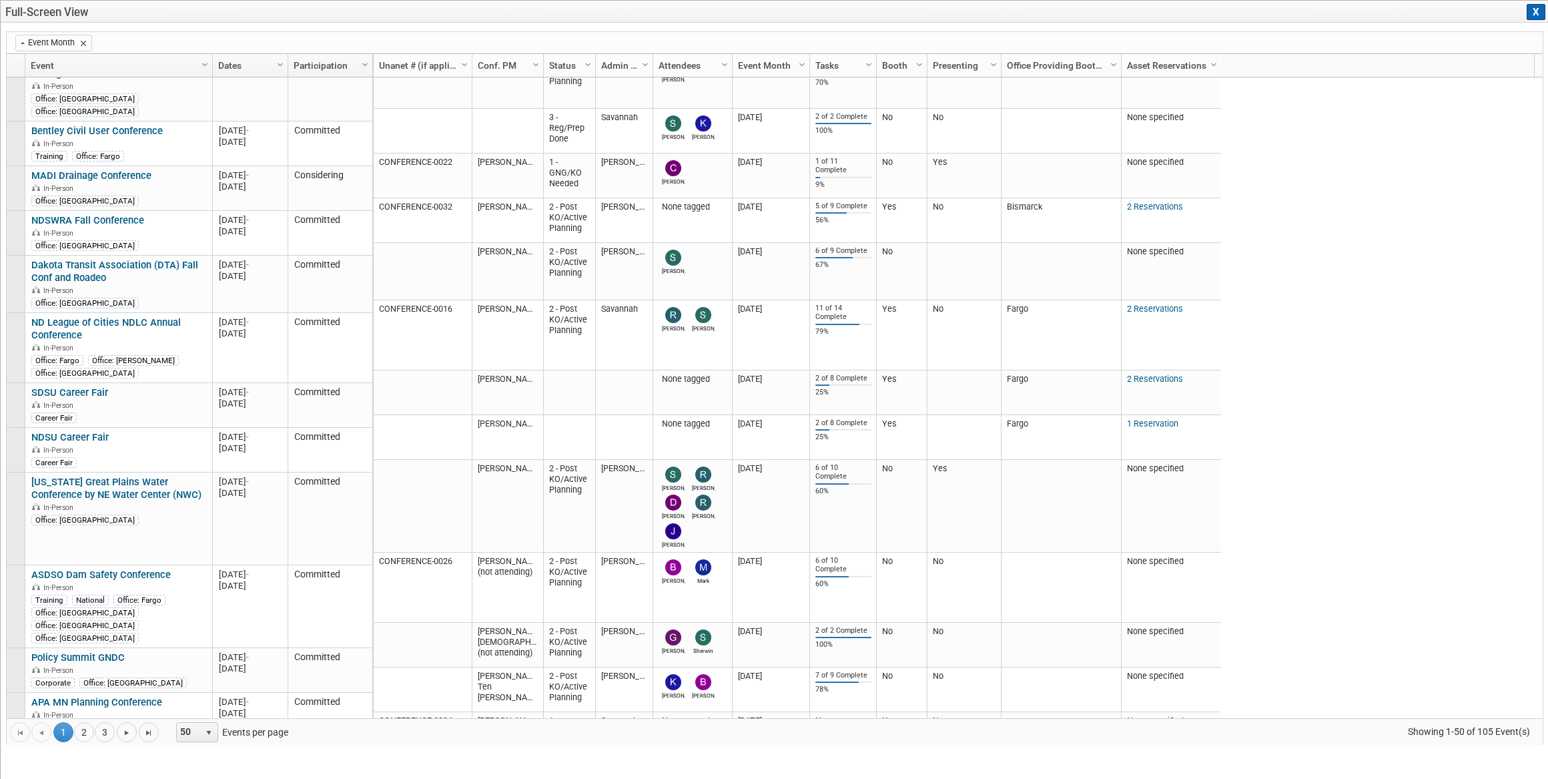
scroll to position [24, 0]
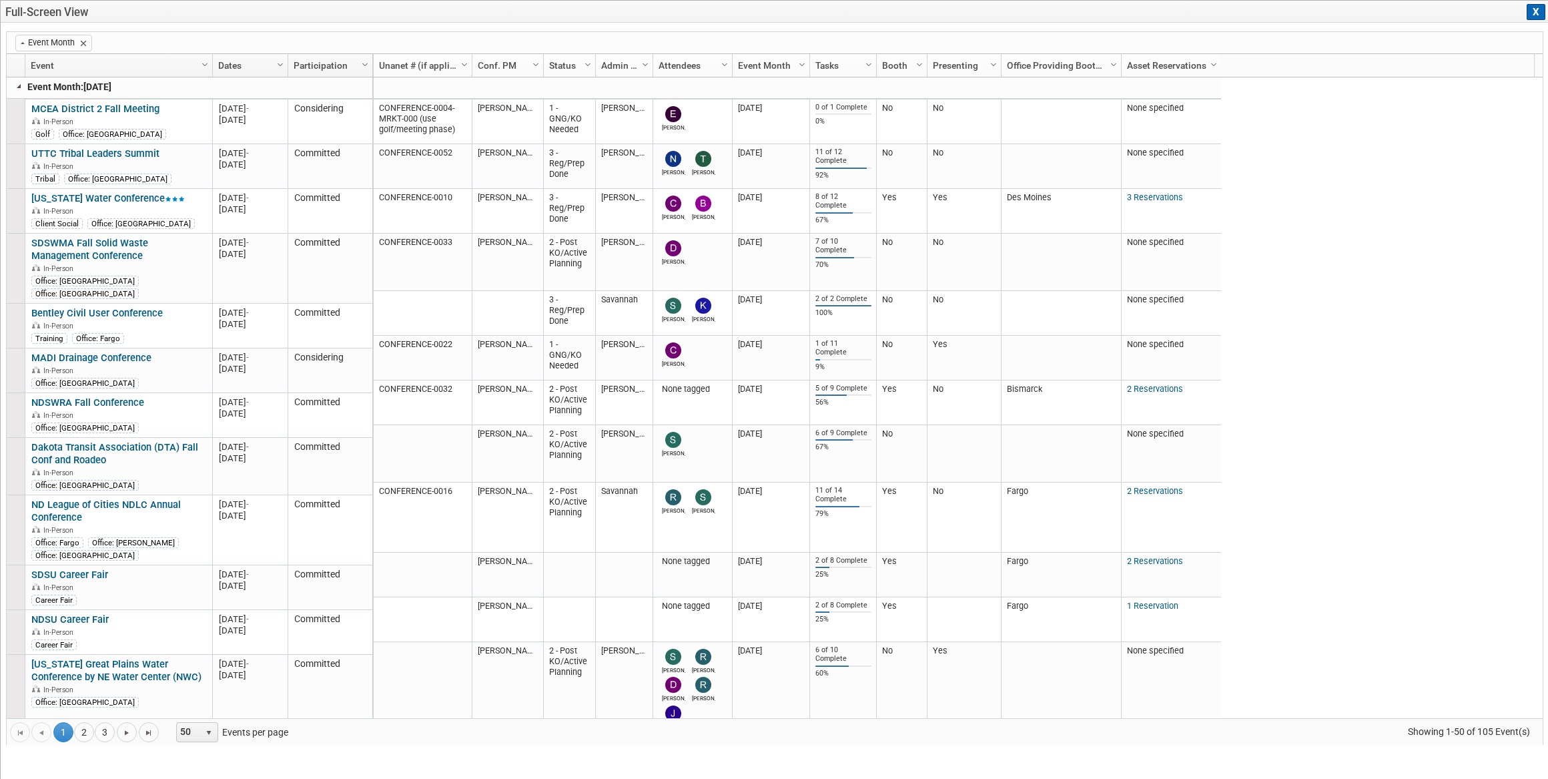
click at [16, 83] on link at bounding box center [19, 86] width 11 height 11
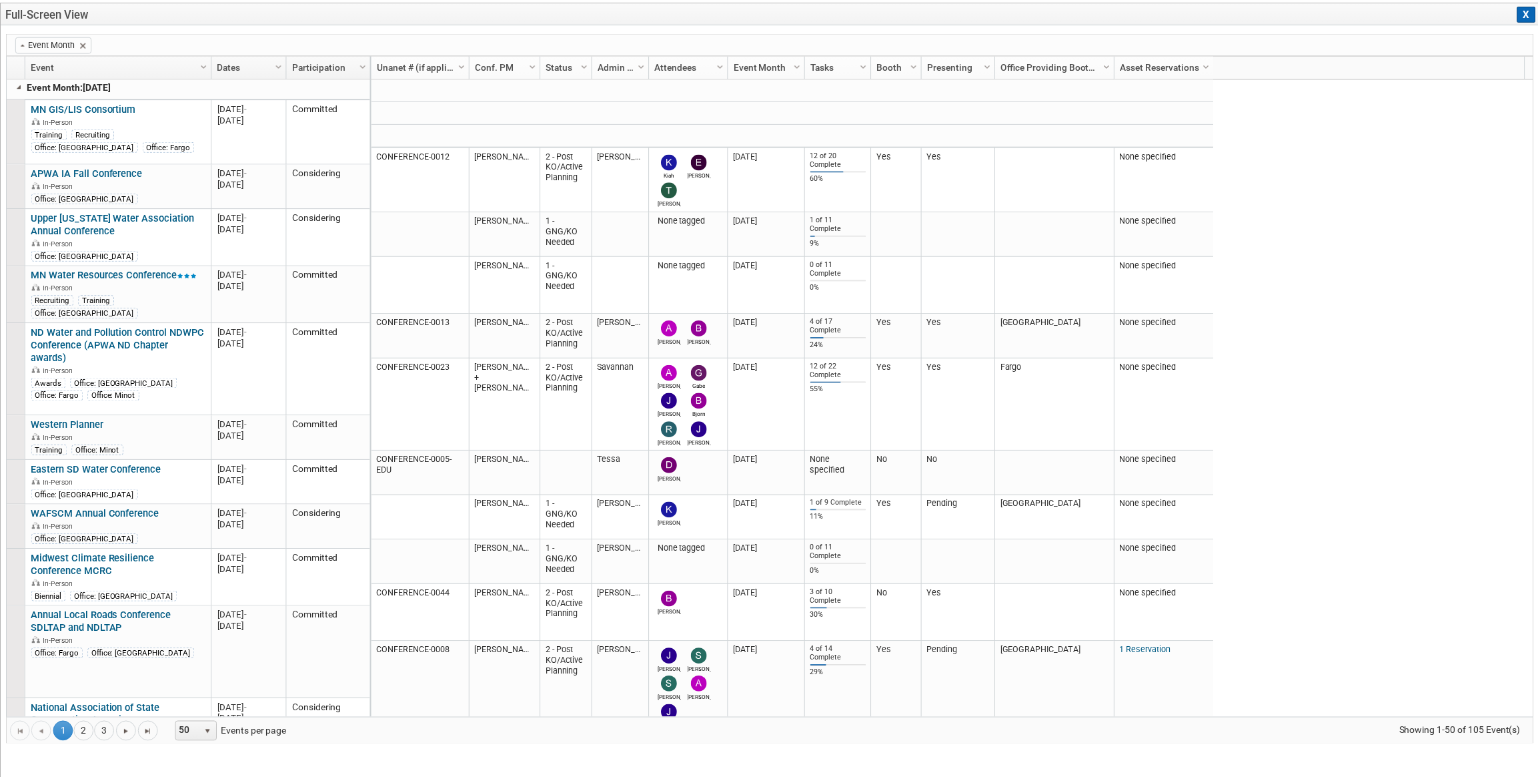
scroll to position [0, 0]
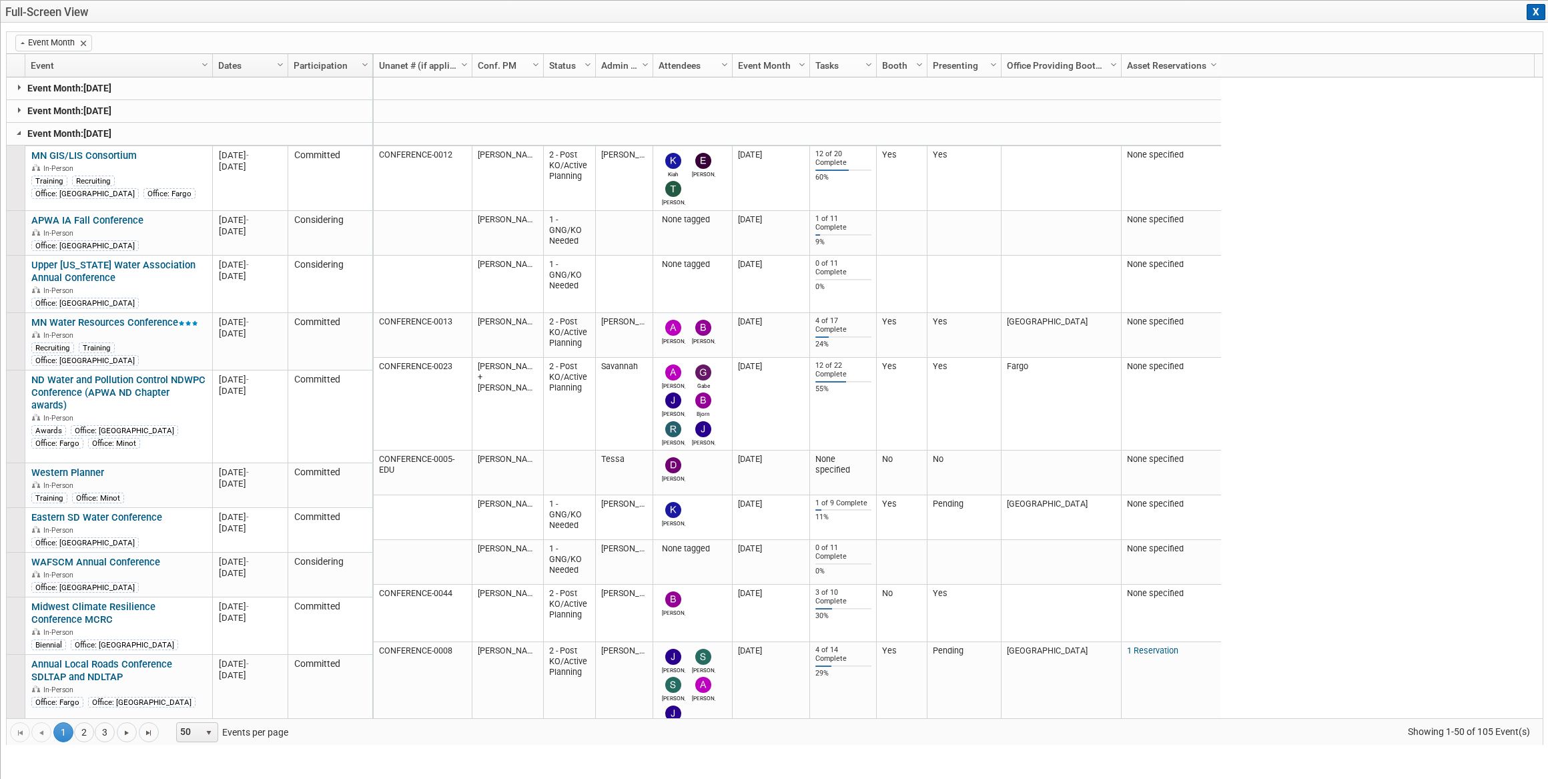
click at [1532, 11] on button "X" at bounding box center [1535, 12] width 19 height 16
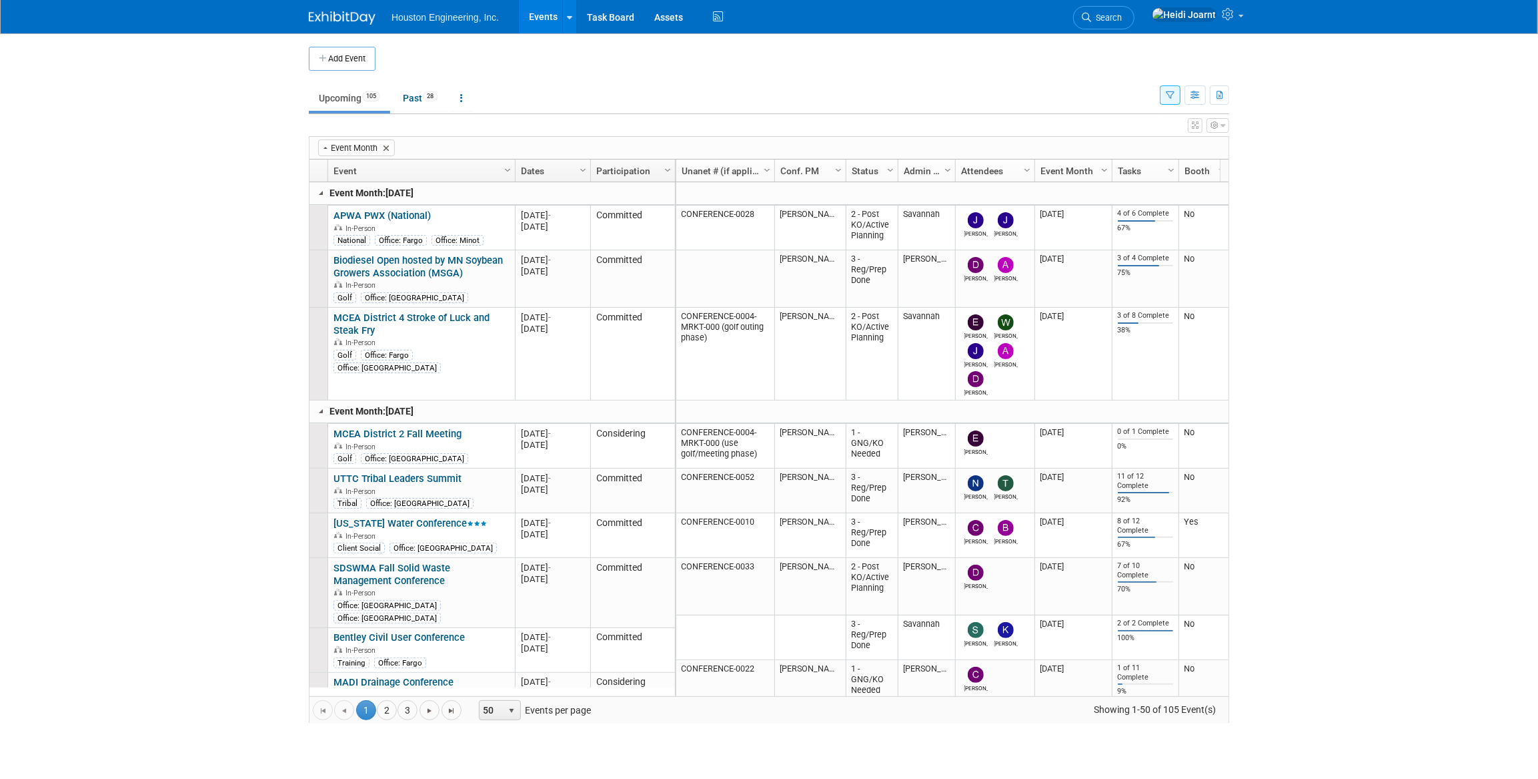
click at [1105, 75] on td "Upcoming 105 Past 28 All Events 133 Past and Upcoming Grouped Annually Events g…" at bounding box center [734, 92] width 851 height 43
click at [1229, 13] on icon at bounding box center [1229, 14] width 15 height 12
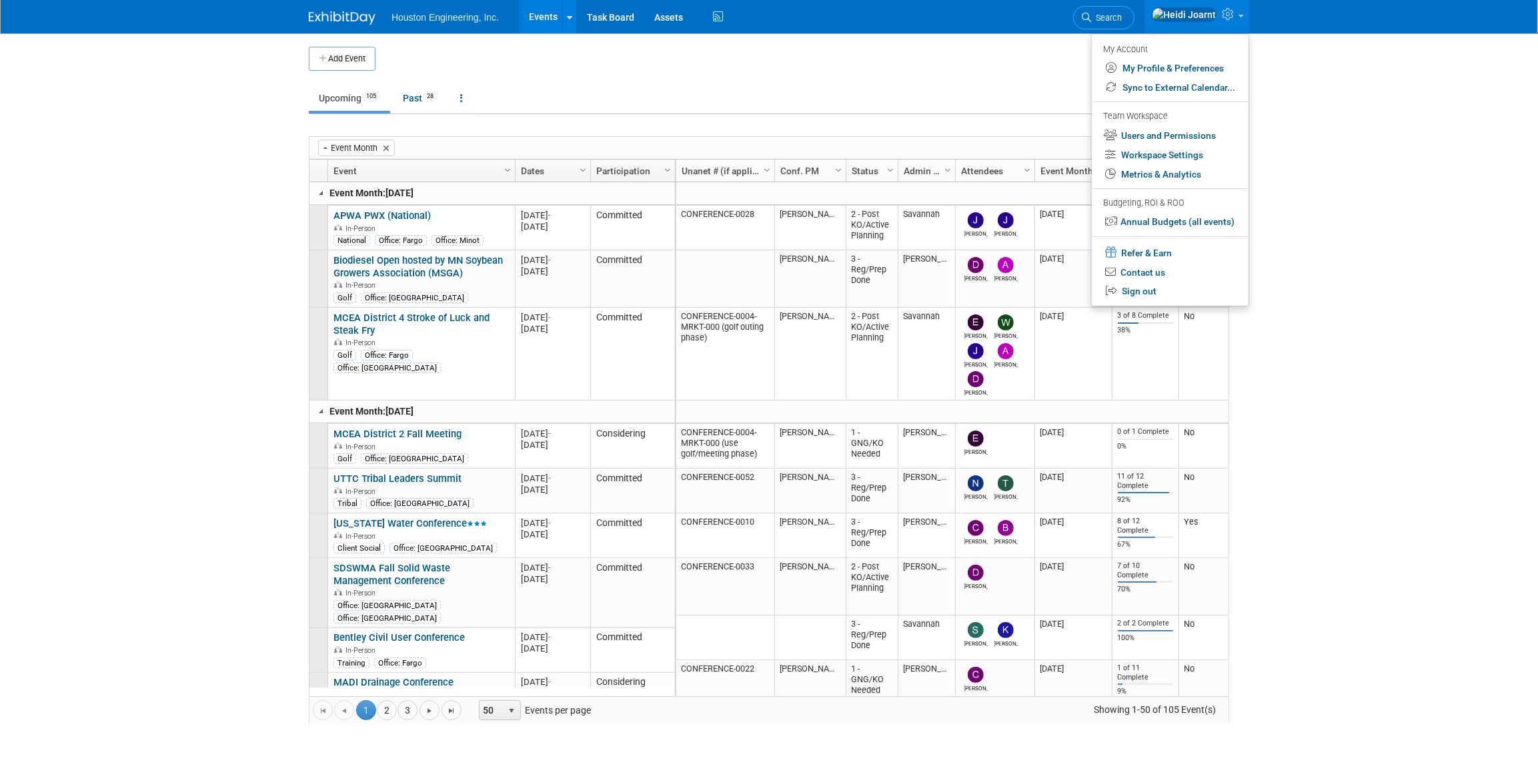
click at [1229, 13] on icon at bounding box center [1229, 14] width 15 height 12
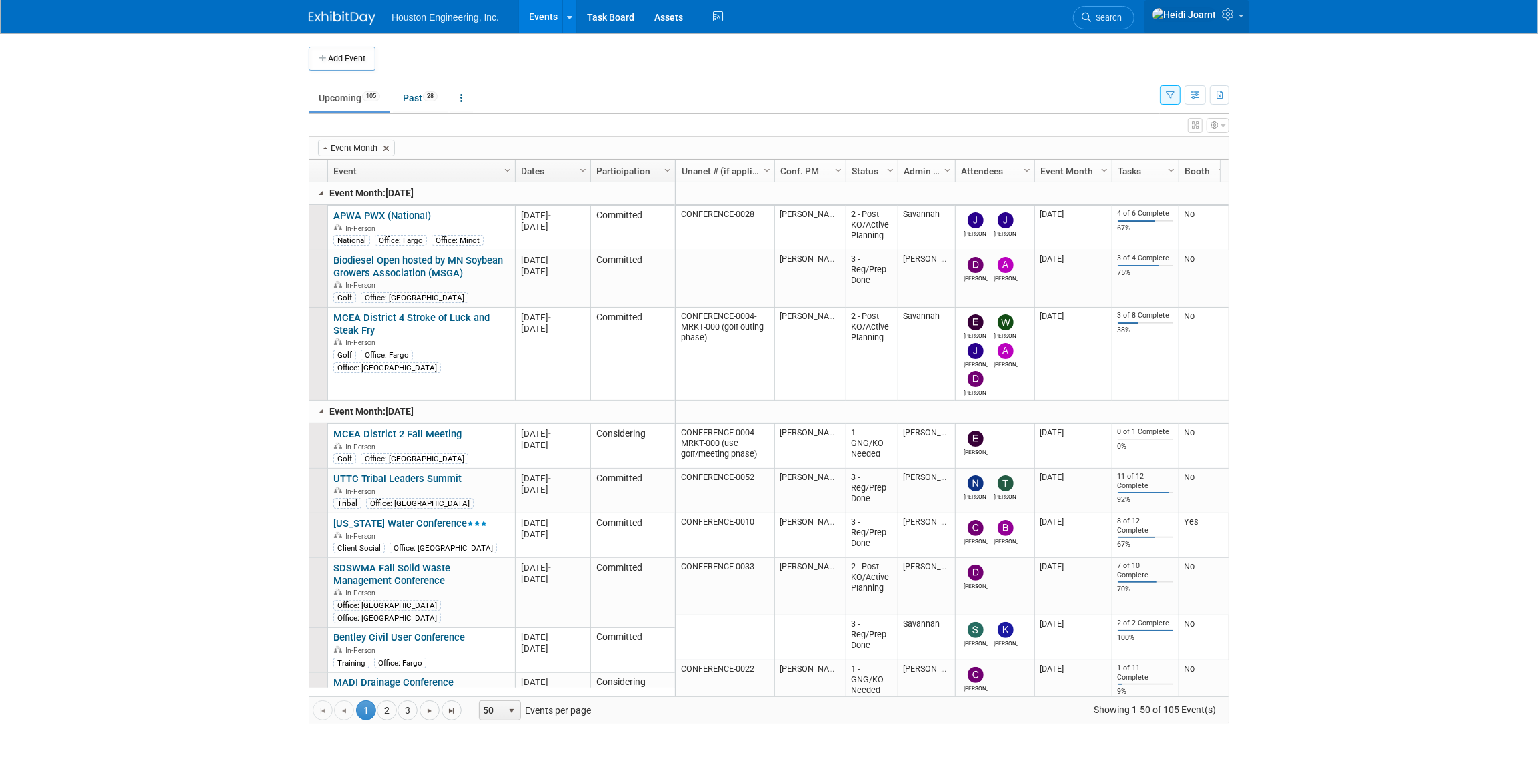
click at [1237, 19] on icon at bounding box center [1229, 14] width 15 height 12
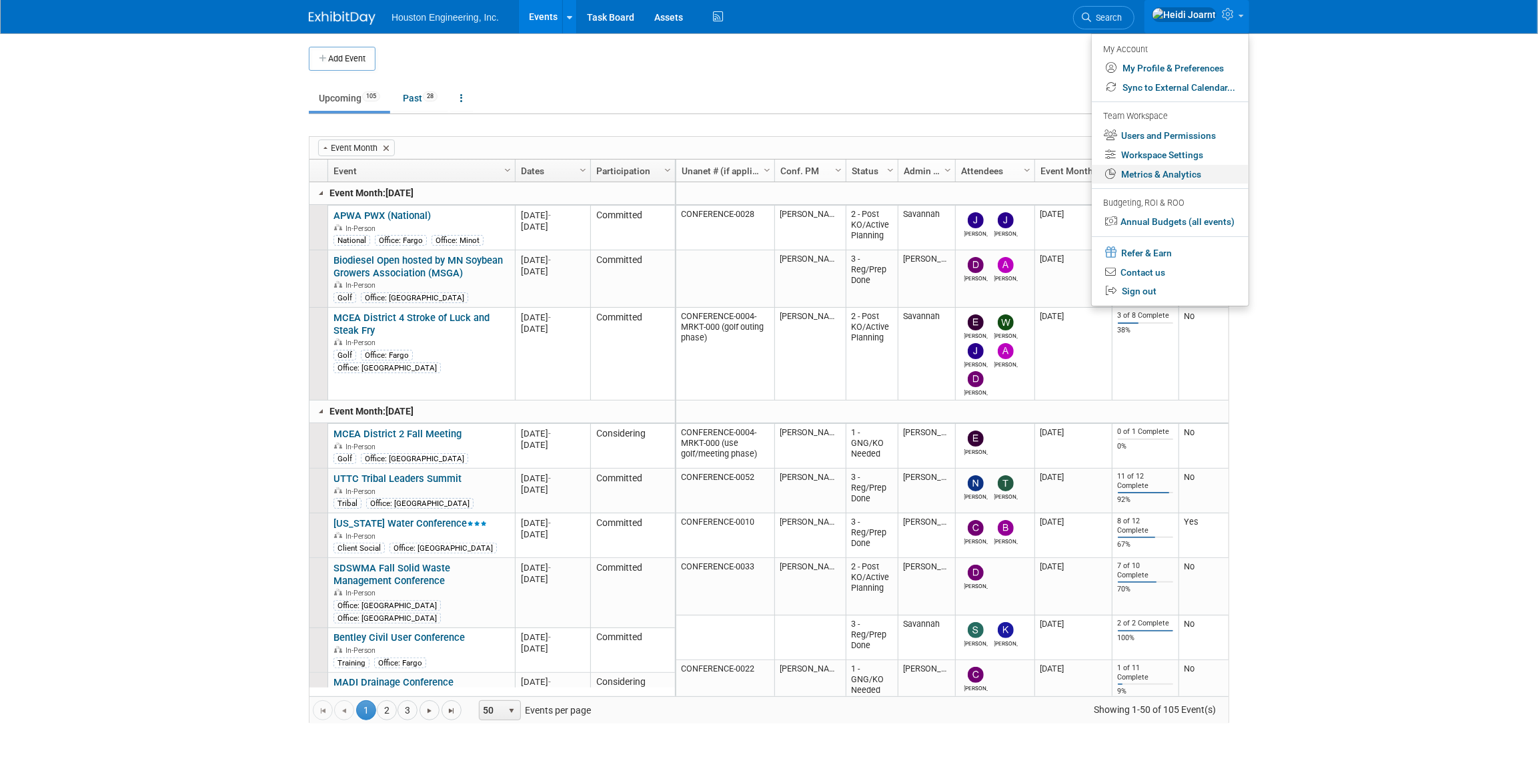
click at [1187, 182] on link "Metrics & Analytics" at bounding box center [1170, 174] width 157 height 19
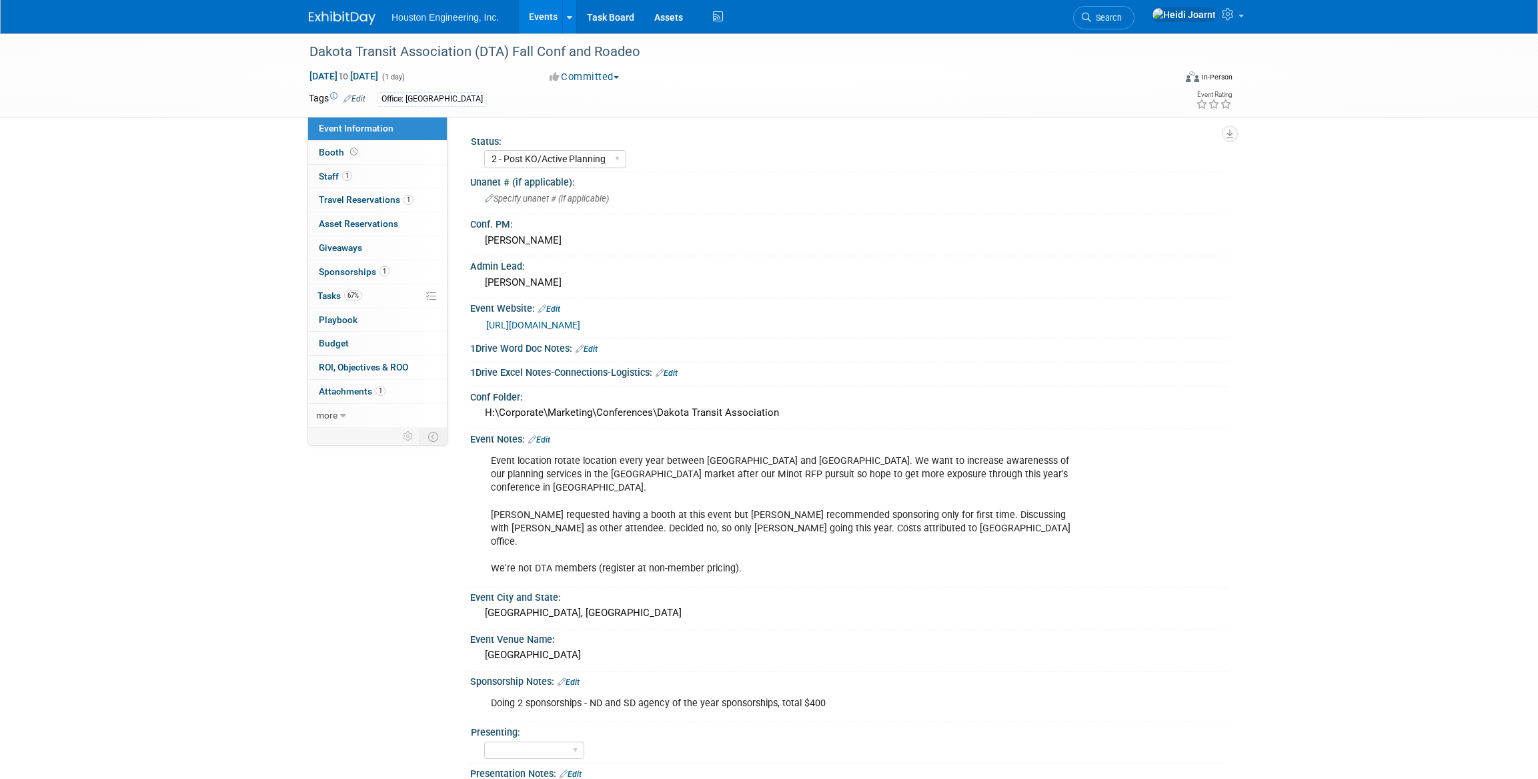
select select "2 - Post KO/Active Planning"
select select "Transportation"
click at [406, 181] on link "1 Staff 1" at bounding box center [377, 176] width 139 height 23
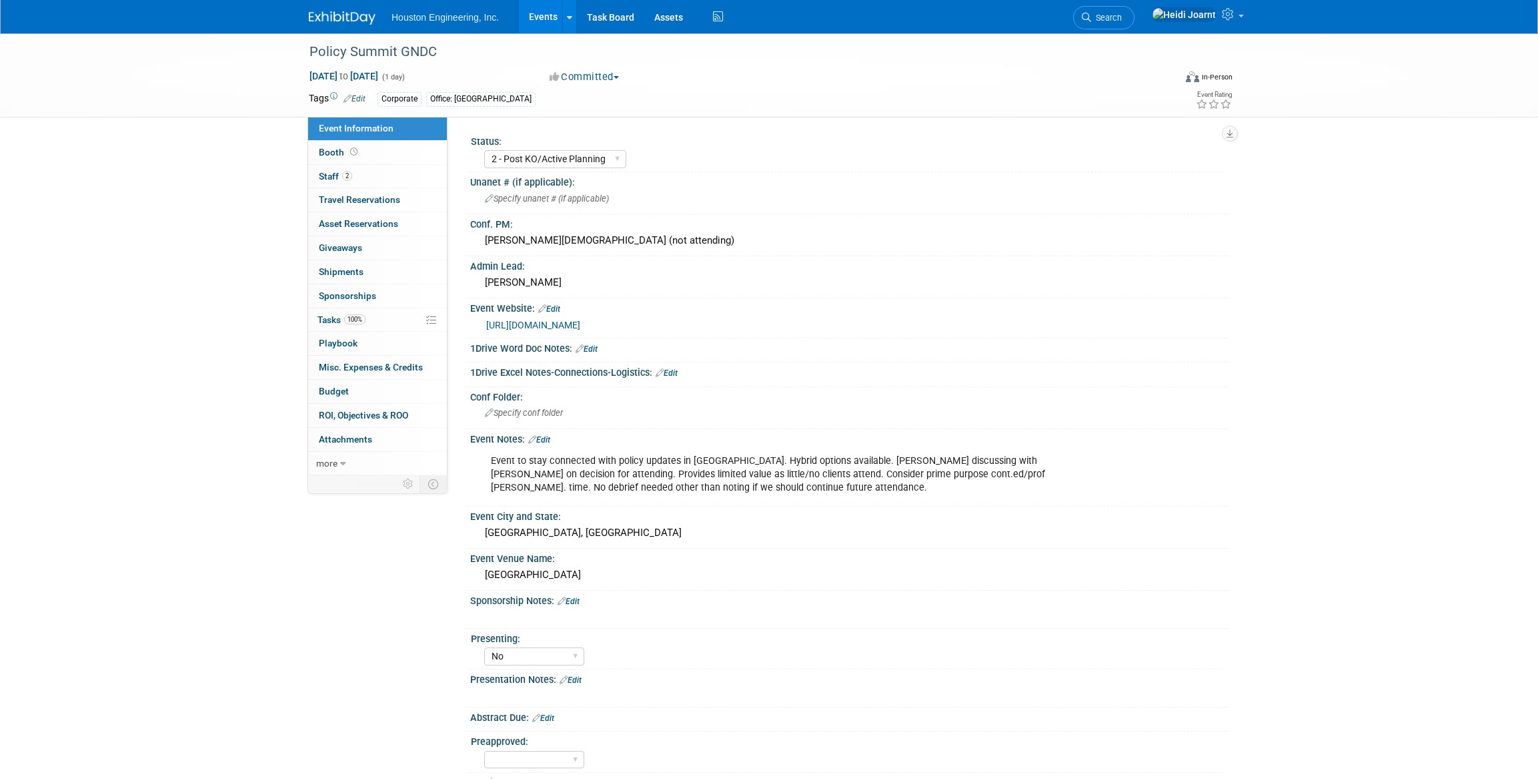
select select "2 - Post KO/Active Planning"
select select "No"
select select "Community/Prof Orgs"
click at [394, 179] on link "2 Staff 2" at bounding box center [377, 176] width 139 height 23
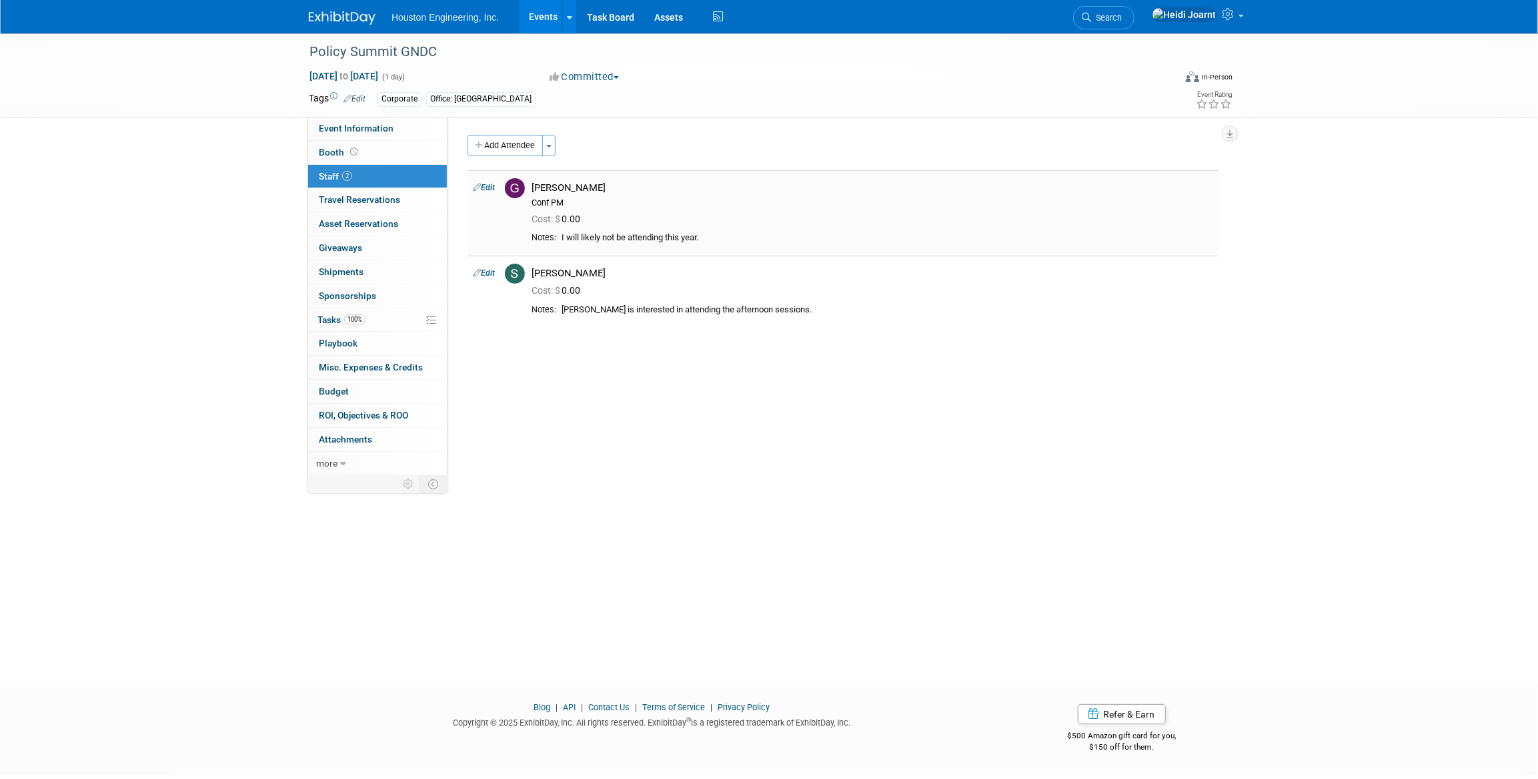
click at [490, 185] on link "Edit" at bounding box center [484, 187] width 22 height 9
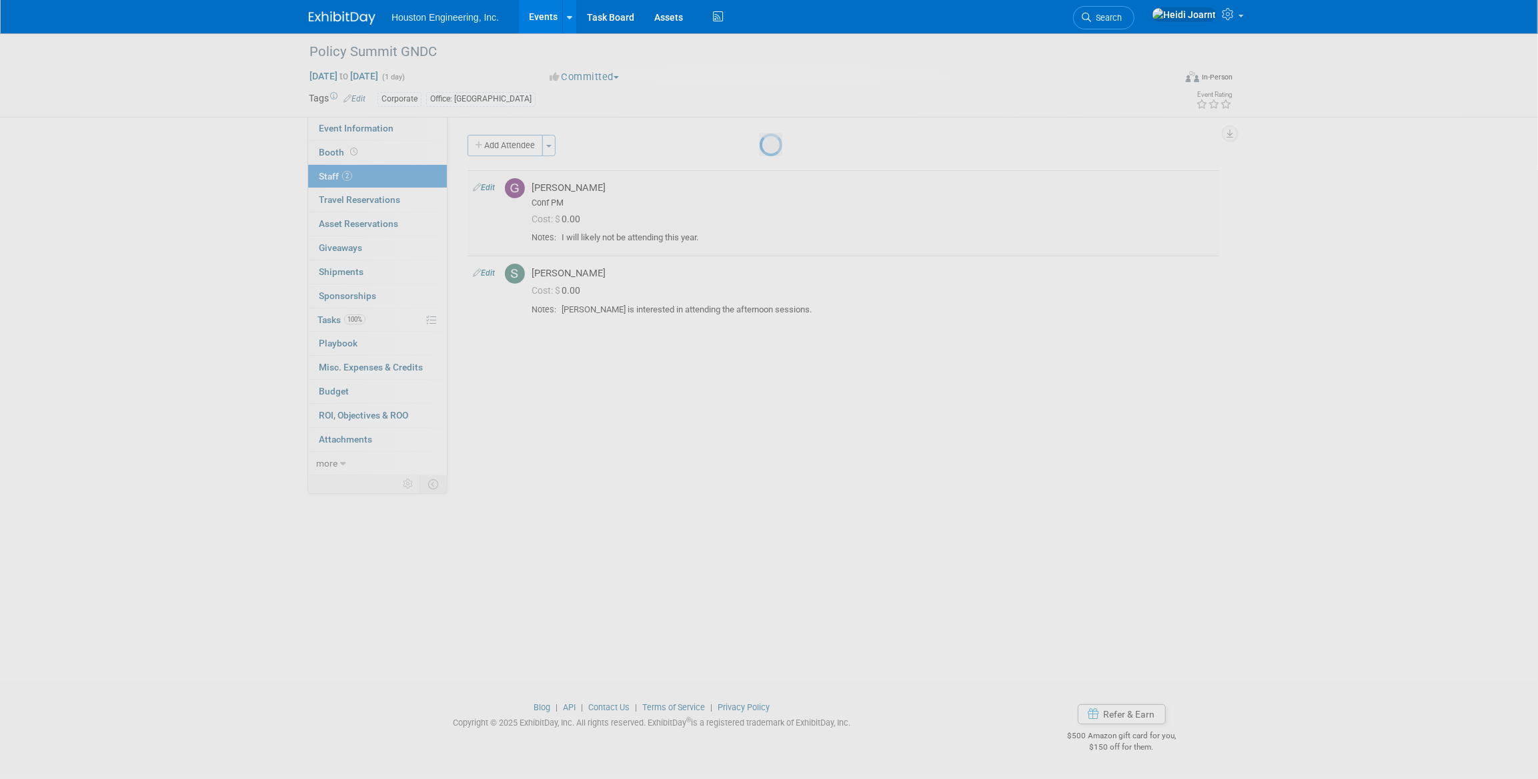
select select "b29fd3e1-0ad0-409d-ae3a-83dbcb98781c"
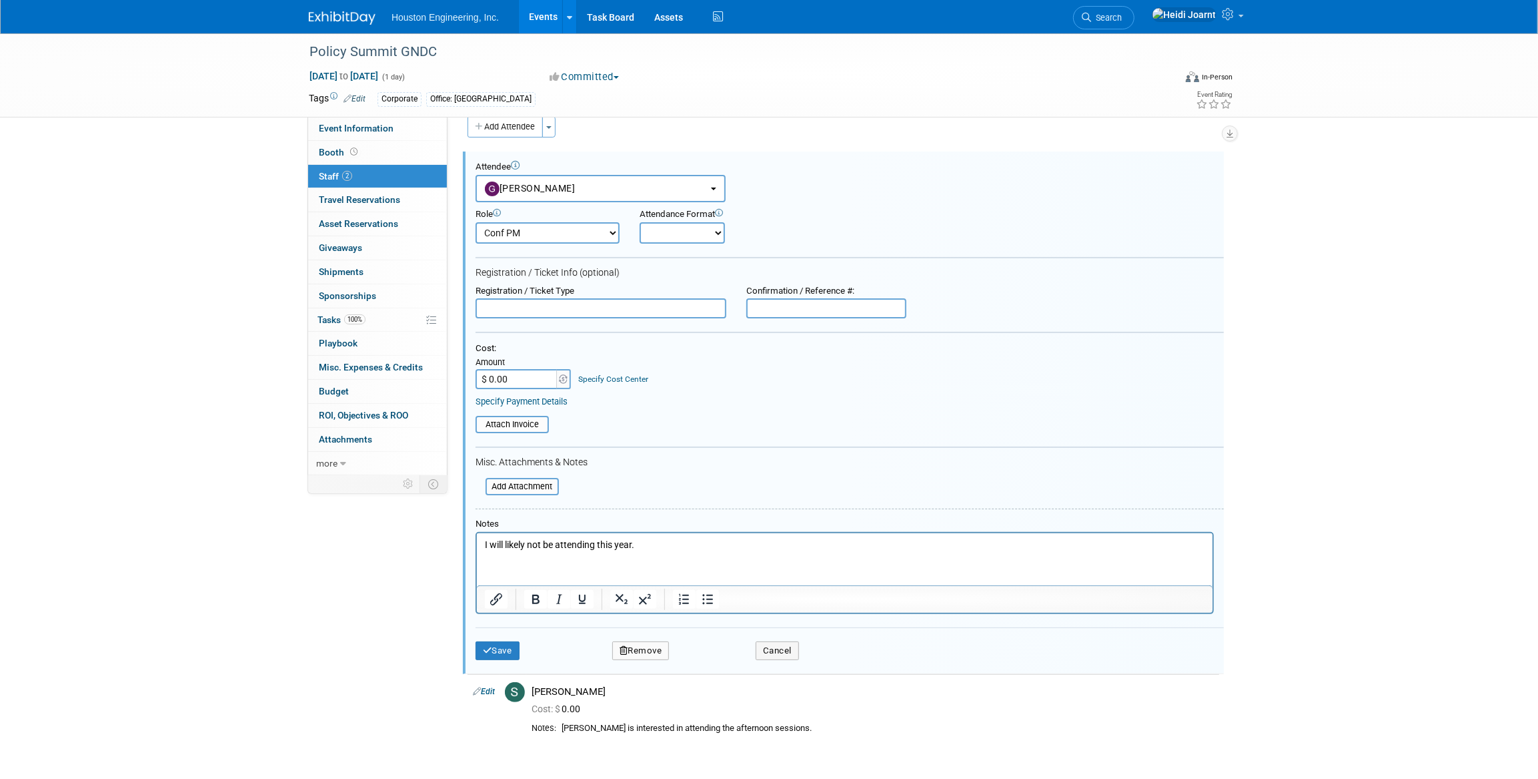
click at [662, 655] on button "Remove" at bounding box center [640, 650] width 57 height 19
click at [713, 664] on link "Yes" at bounding box center [713, 659] width 39 height 21
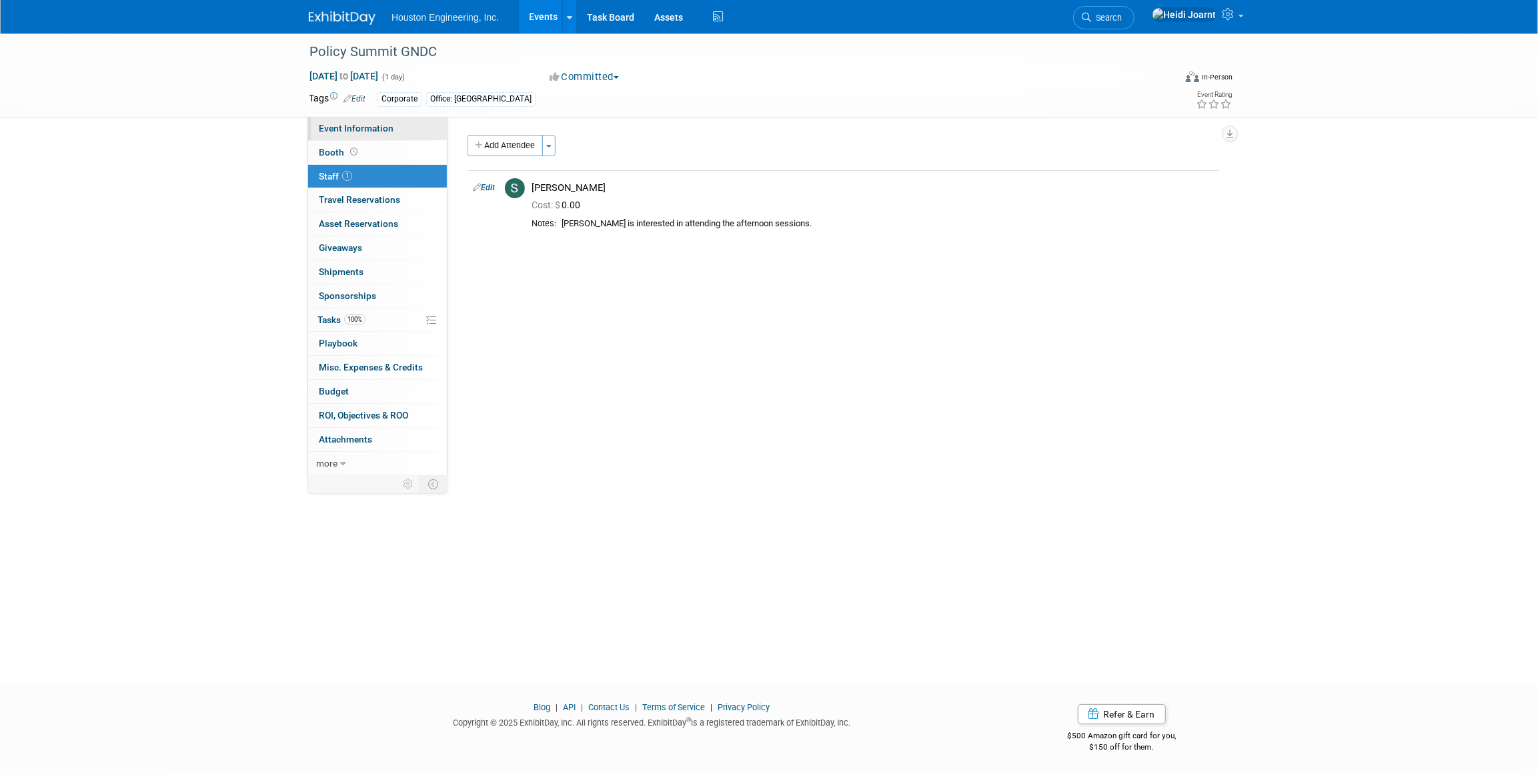
click at [336, 127] on span "Event Information" at bounding box center [356, 128] width 75 height 11
select select "2 - Post KO/Active Planning"
select select "No"
select select "Community/Prof Orgs"
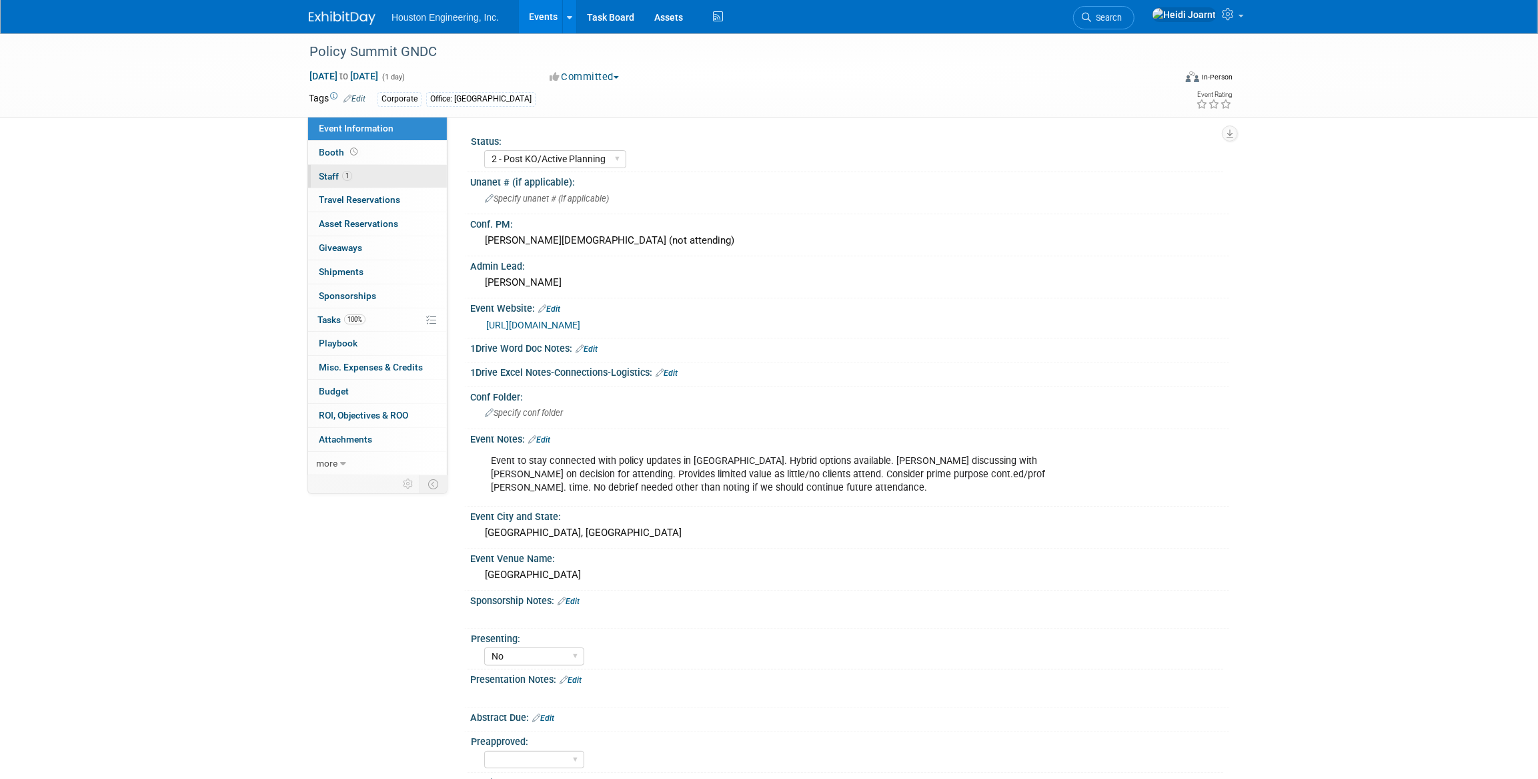
click at [370, 172] on link "1 Staff 1" at bounding box center [377, 176] width 139 height 23
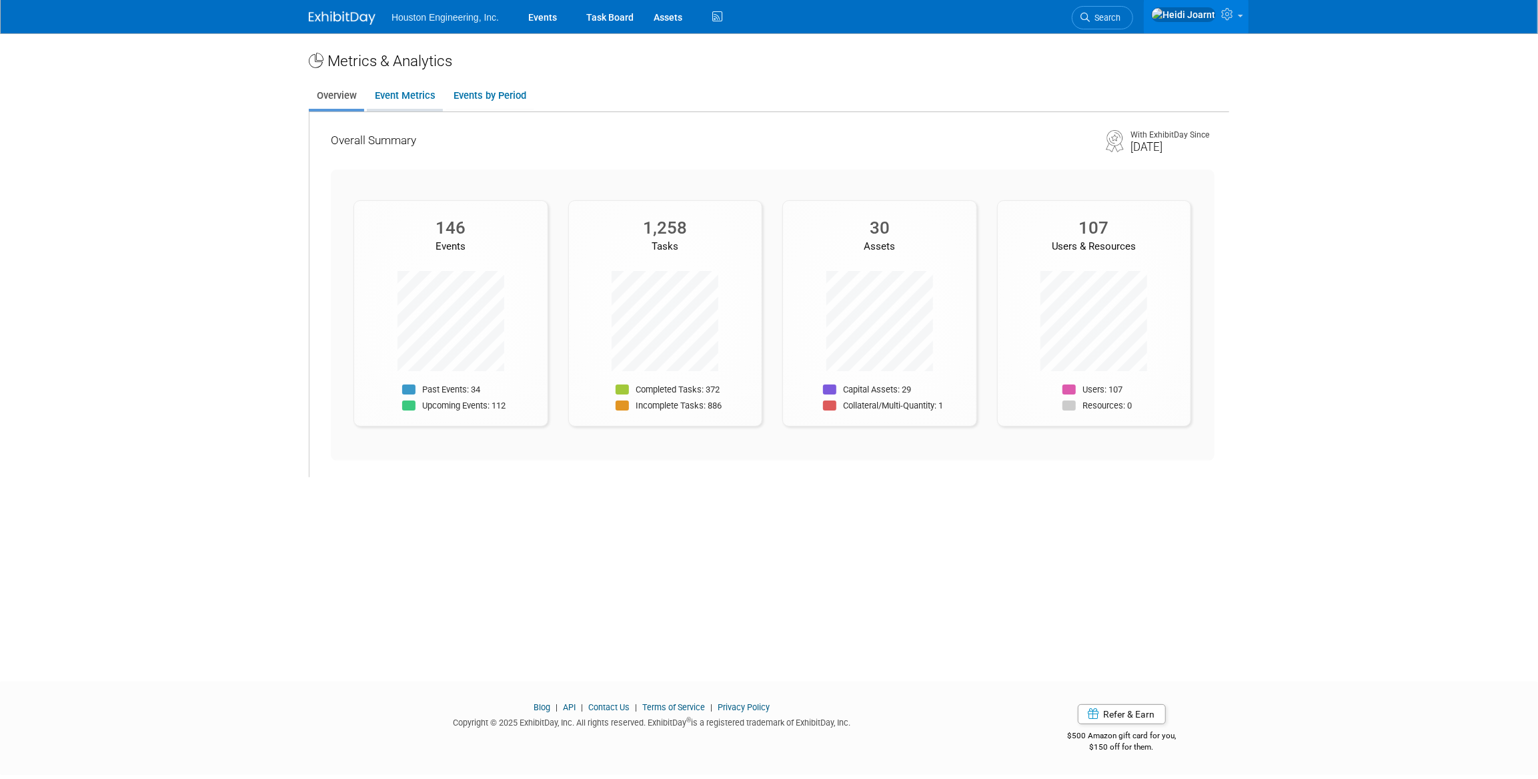
click at [399, 89] on link "Event Metrics" at bounding box center [405, 96] width 76 height 26
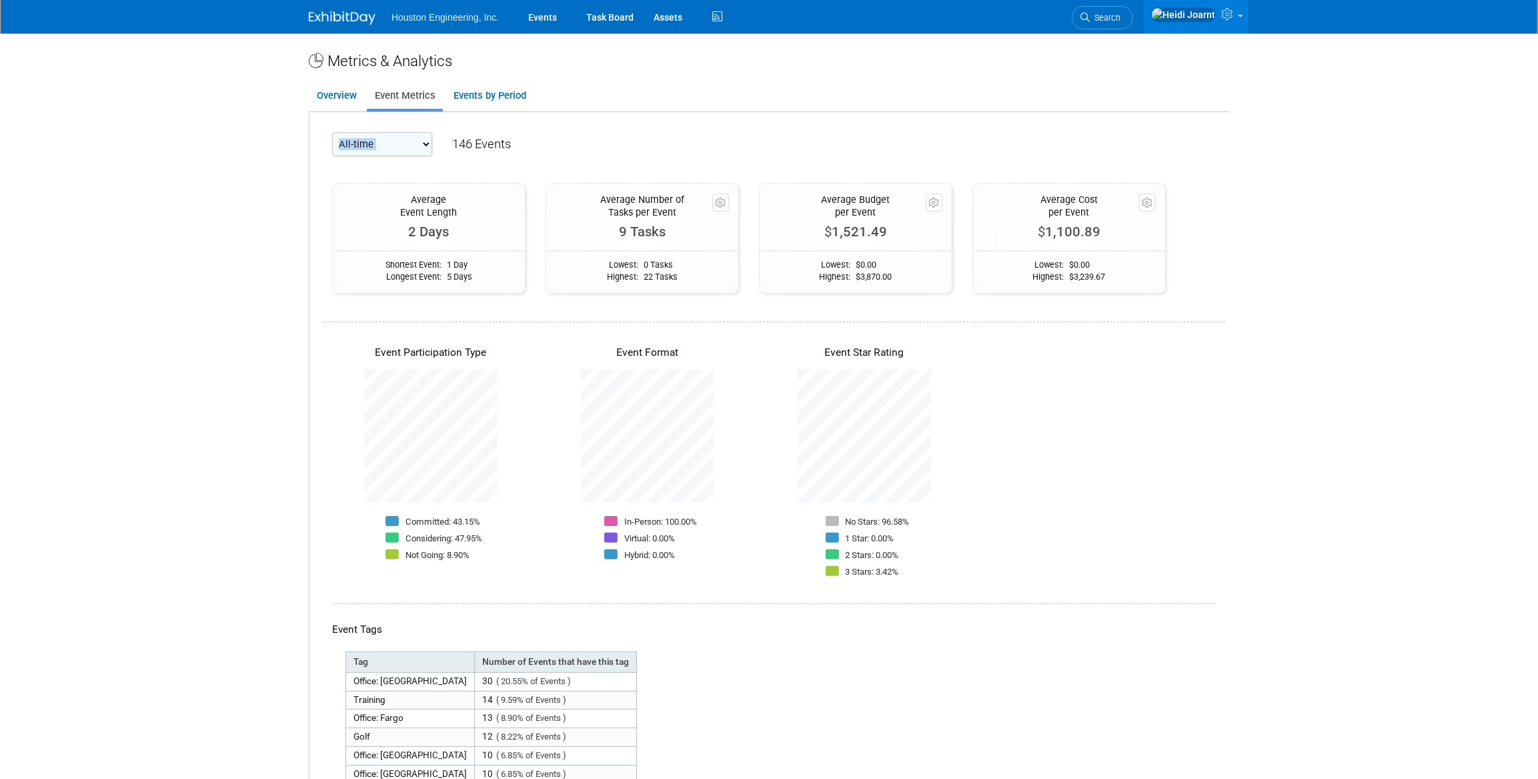
drag, startPoint x: 451, startPoint y: 139, endPoint x: 532, endPoint y: 140, distance: 80.7
click at [532, 140] on div "All-time 2026 2025 146 Events" at bounding box center [774, 149] width 884 height 34
drag, startPoint x: 532, startPoint y: 140, endPoint x: 541, endPoint y: 172, distance: 33.4
click at [541, 172] on div "Include Events with No Tasks For the calculation of "Average Number of Tasks pe…" at bounding box center [642, 229] width 213 height 127
click at [488, 104] on link "Events by Period" at bounding box center [490, 96] width 88 height 26
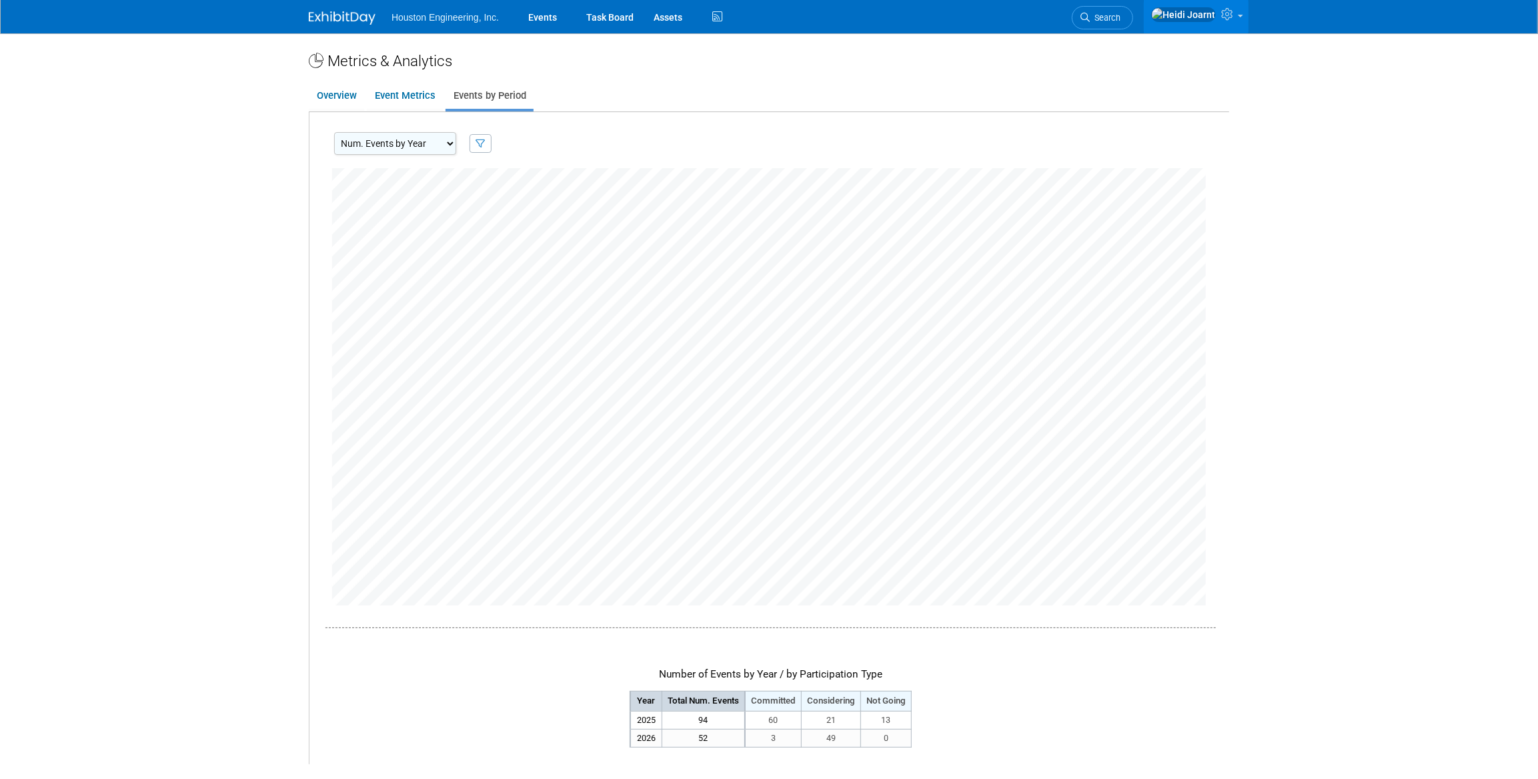
click at [436, 153] on select "Num. Events by Year Num. Events by Quarter Num. Events by Month" at bounding box center [395, 143] width 122 height 23
select select "EventsByMonth"
click at [334, 132] on select "Num. Events by Year Num. Events by Quarter Num. Events by Month" at bounding box center [395, 143] width 122 height 23
click at [347, 97] on link "Overview" at bounding box center [336, 96] width 55 height 26
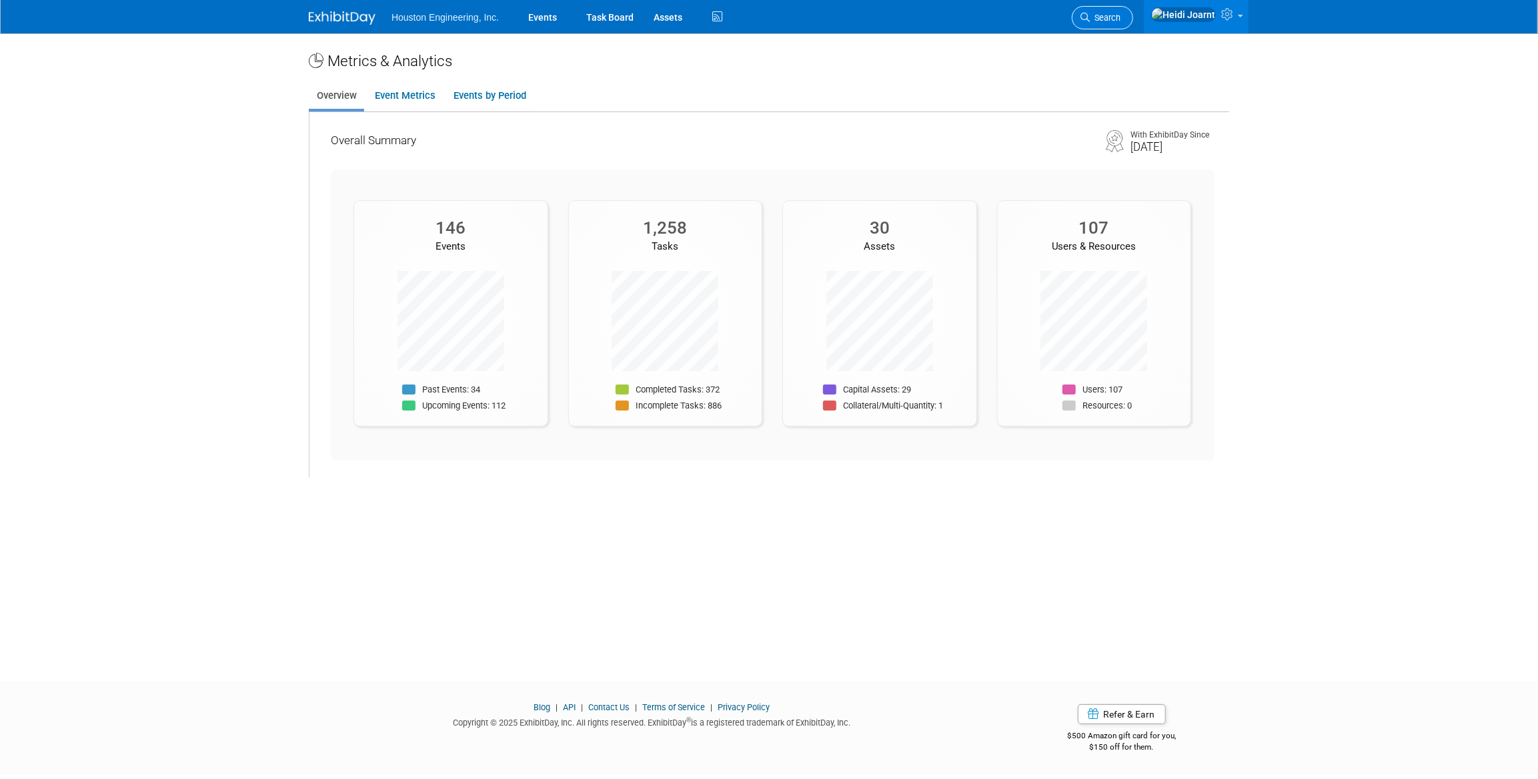
click at [1121, 15] on span "Search" at bounding box center [1105, 18] width 31 height 10
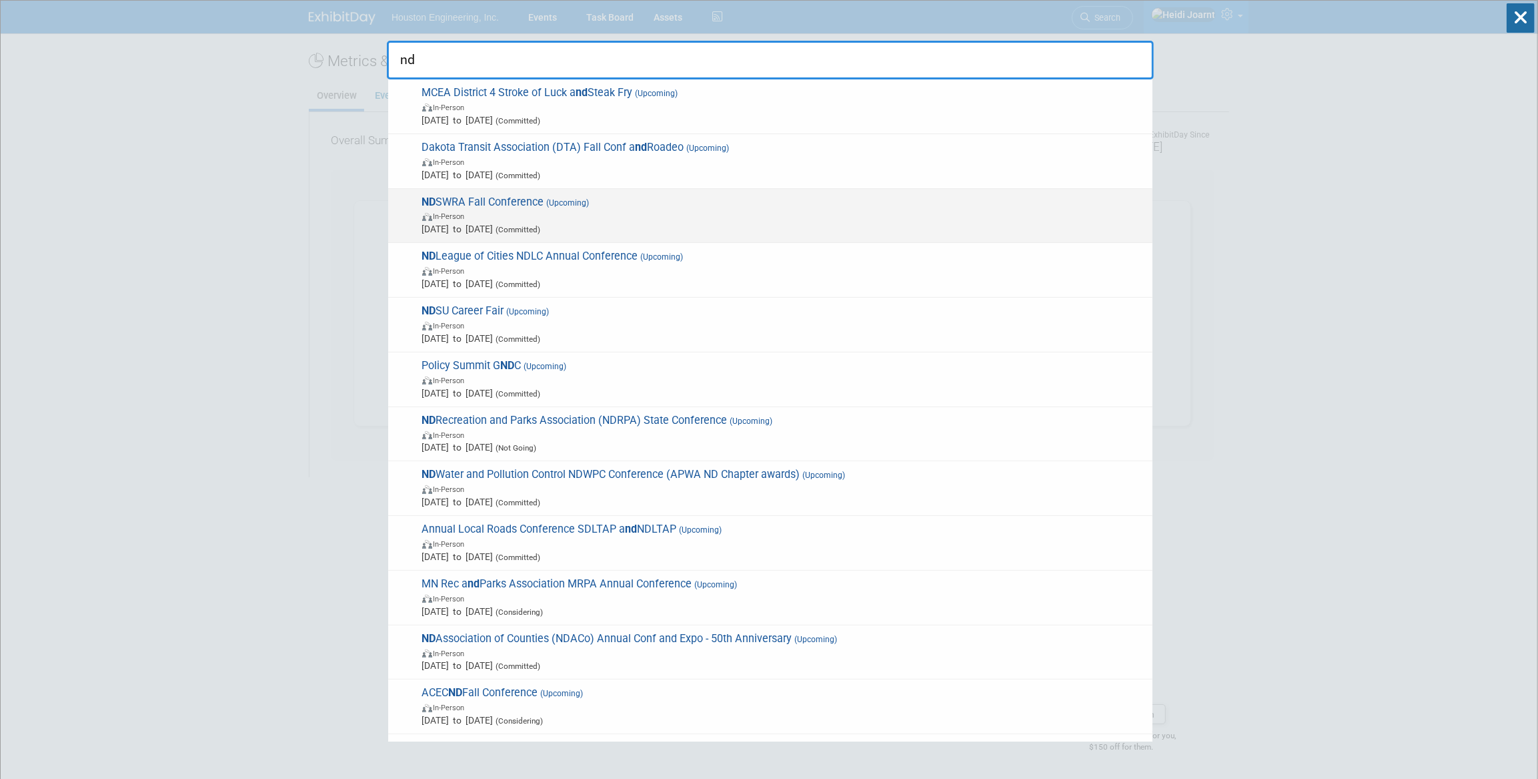
type input "nd"
click at [544, 213] on span "In-Person" at bounding box center [784, 215] width 724 height 13
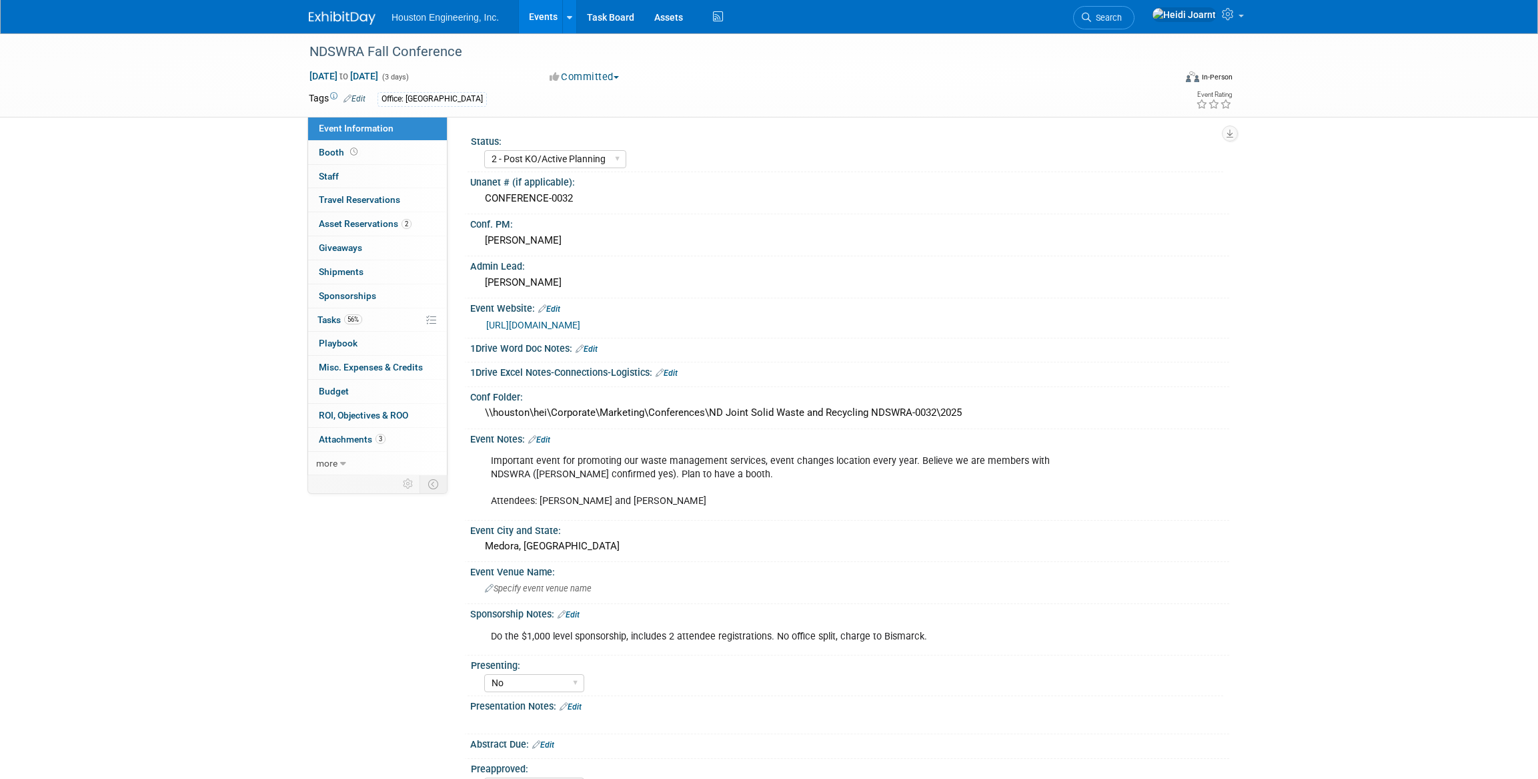
select select "2 - Post KO/Active Planning"
select select "No"
select select "Mun. Infrastructure"
click at [351, 192] on link "0 Travel Reservations 0" at bounding box center [377, 199] width 139 height 23
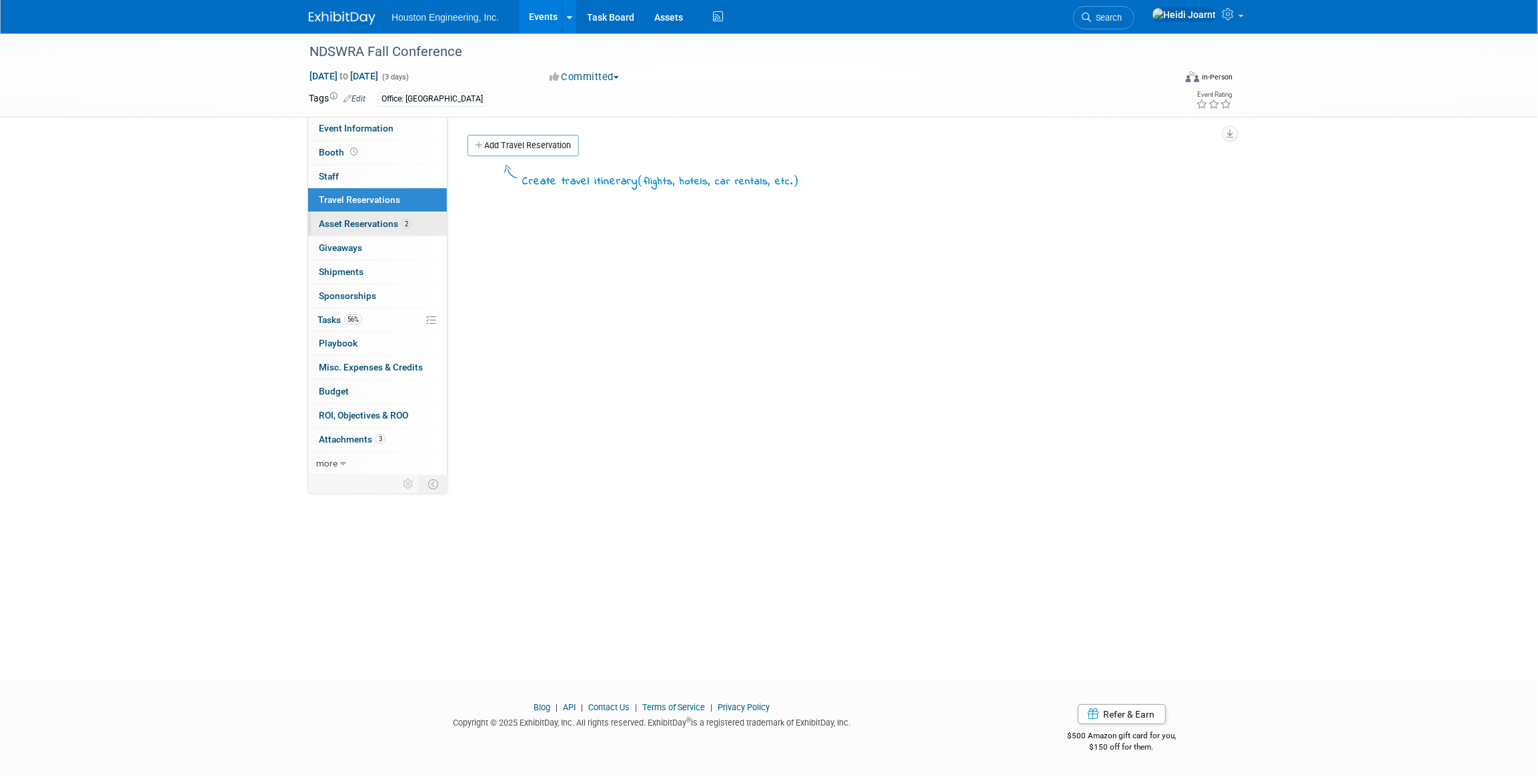
click at [380, 225] on span "Asset Reservations 2" at bounding box center [365, 223] width 93 height 11
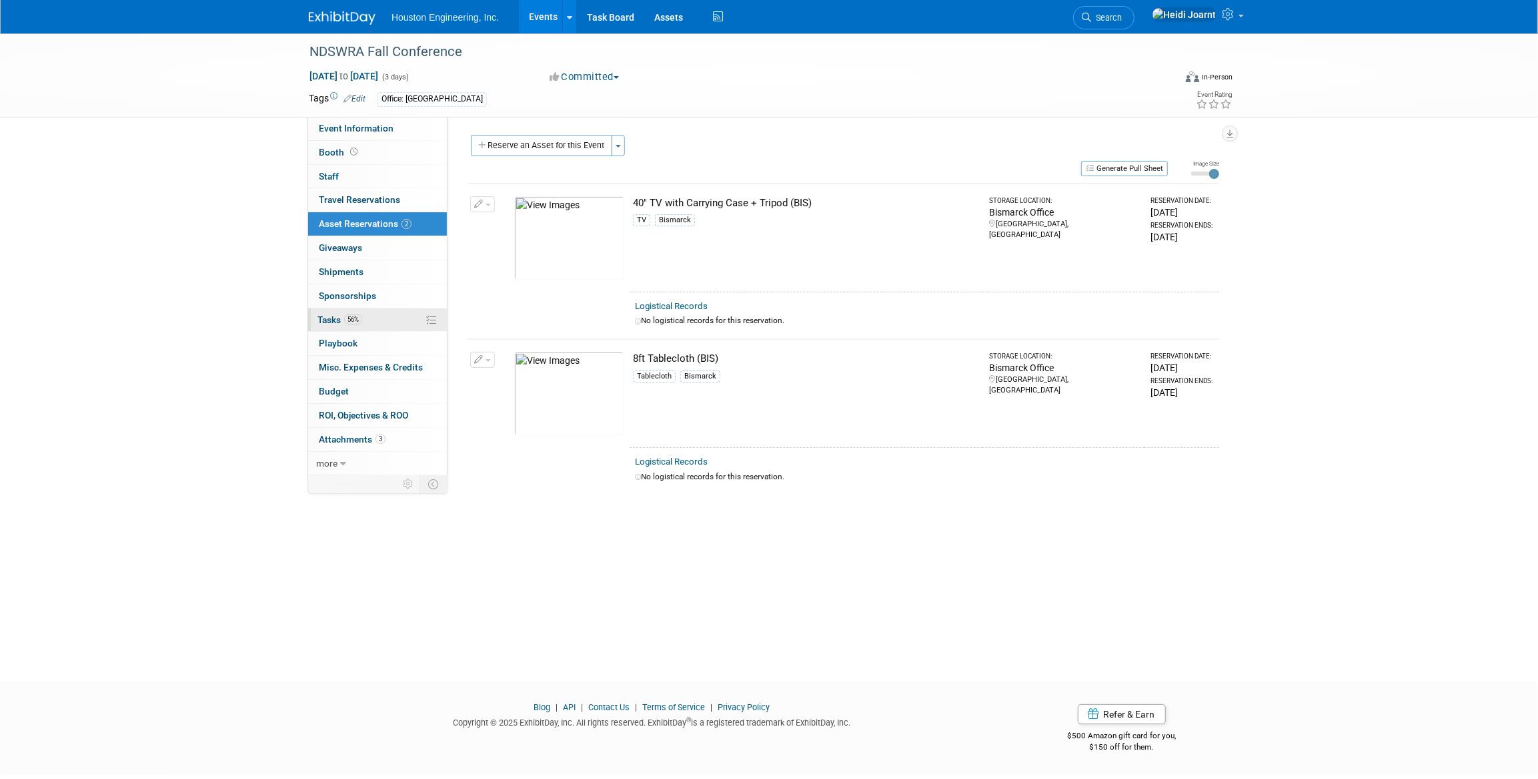
click at [368, 322] on link "56% Tasks 56%" at bounding box center [377, 319] width 139 height 23
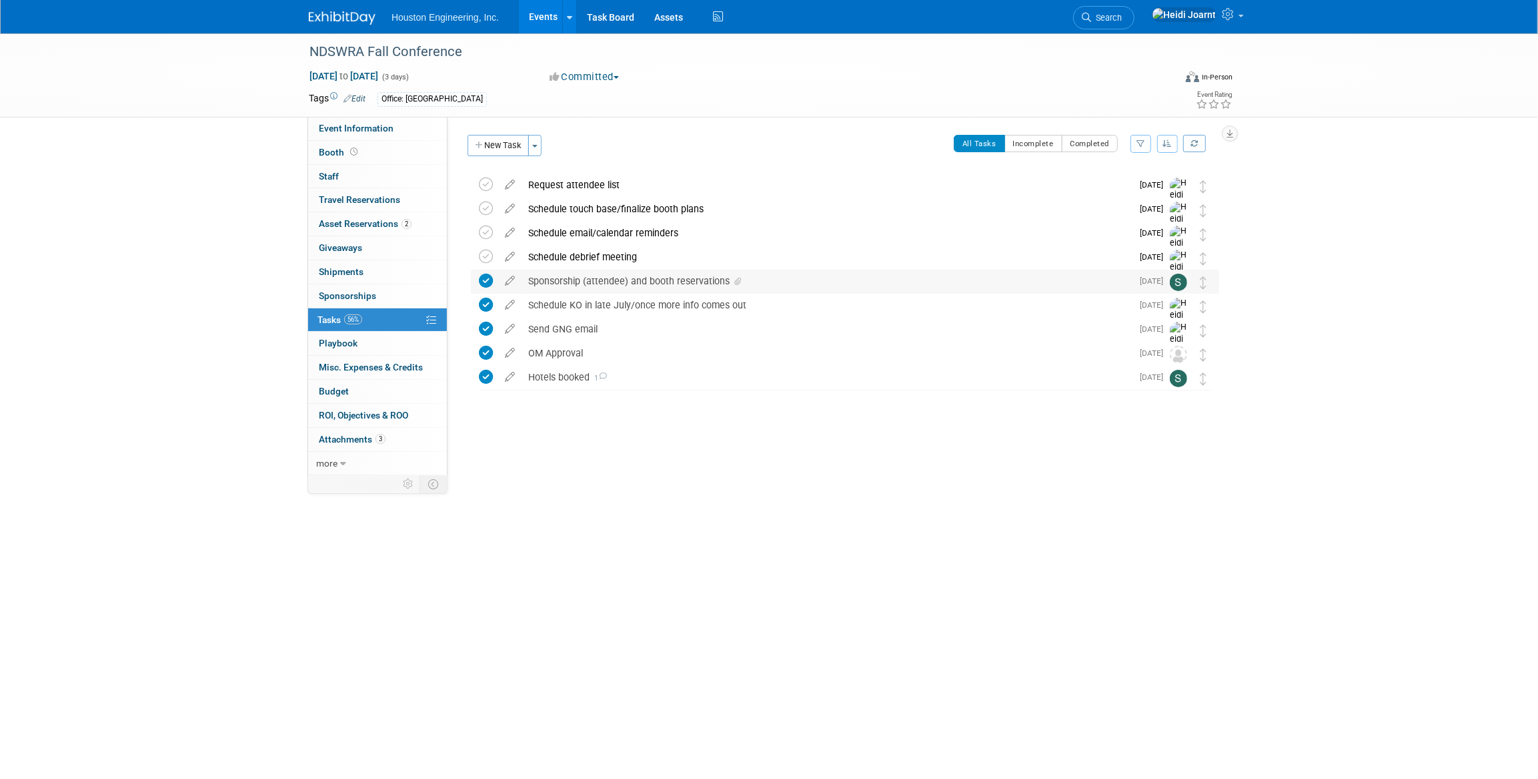
click at [778, 280] on div "Sponsorship (attendee) and booth reservations" at bounding box center [827, 281] width 610 height 23
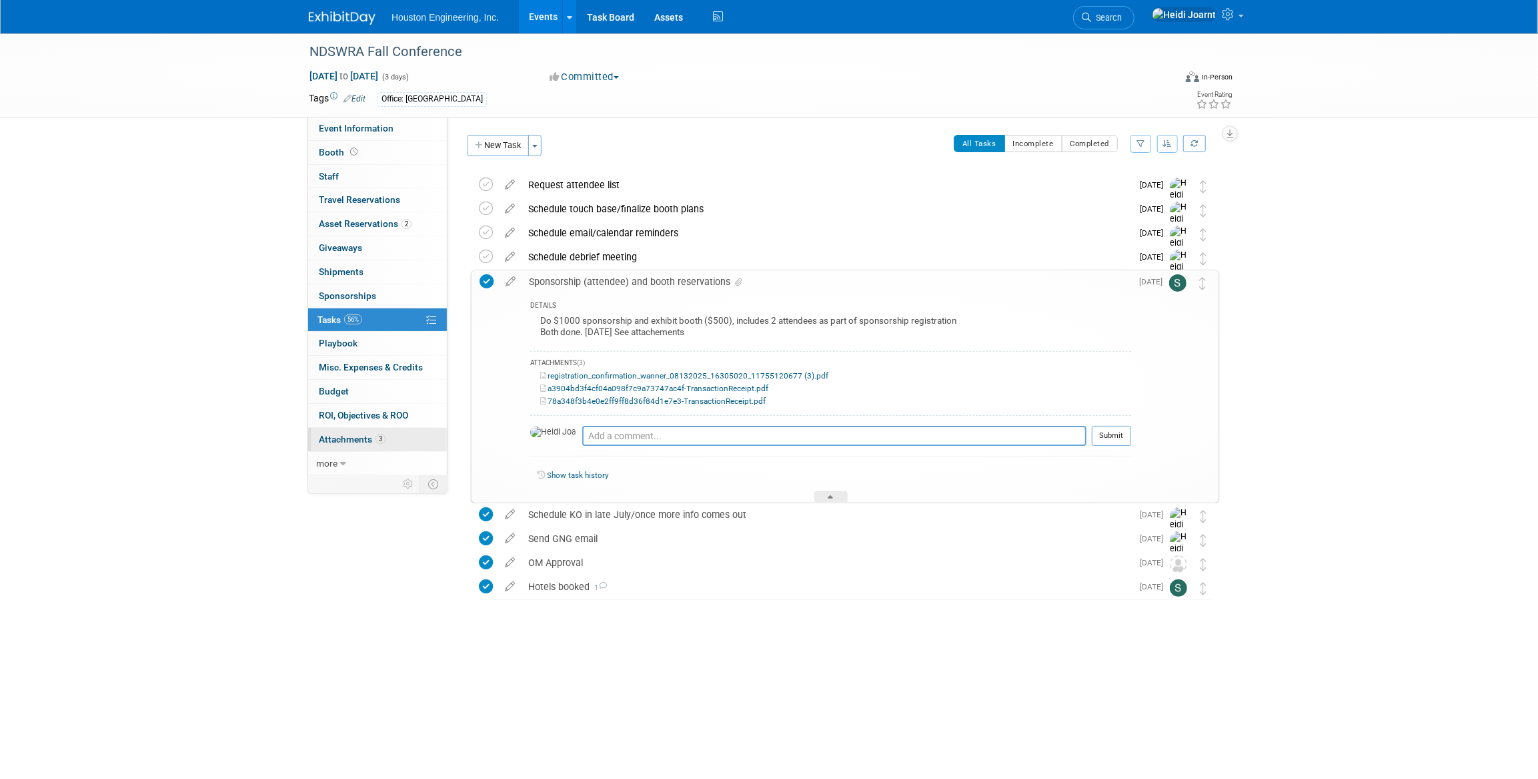
click at [354, 440] on span "Attachments 3" at bounding box center [352, 439] width 67 height 11
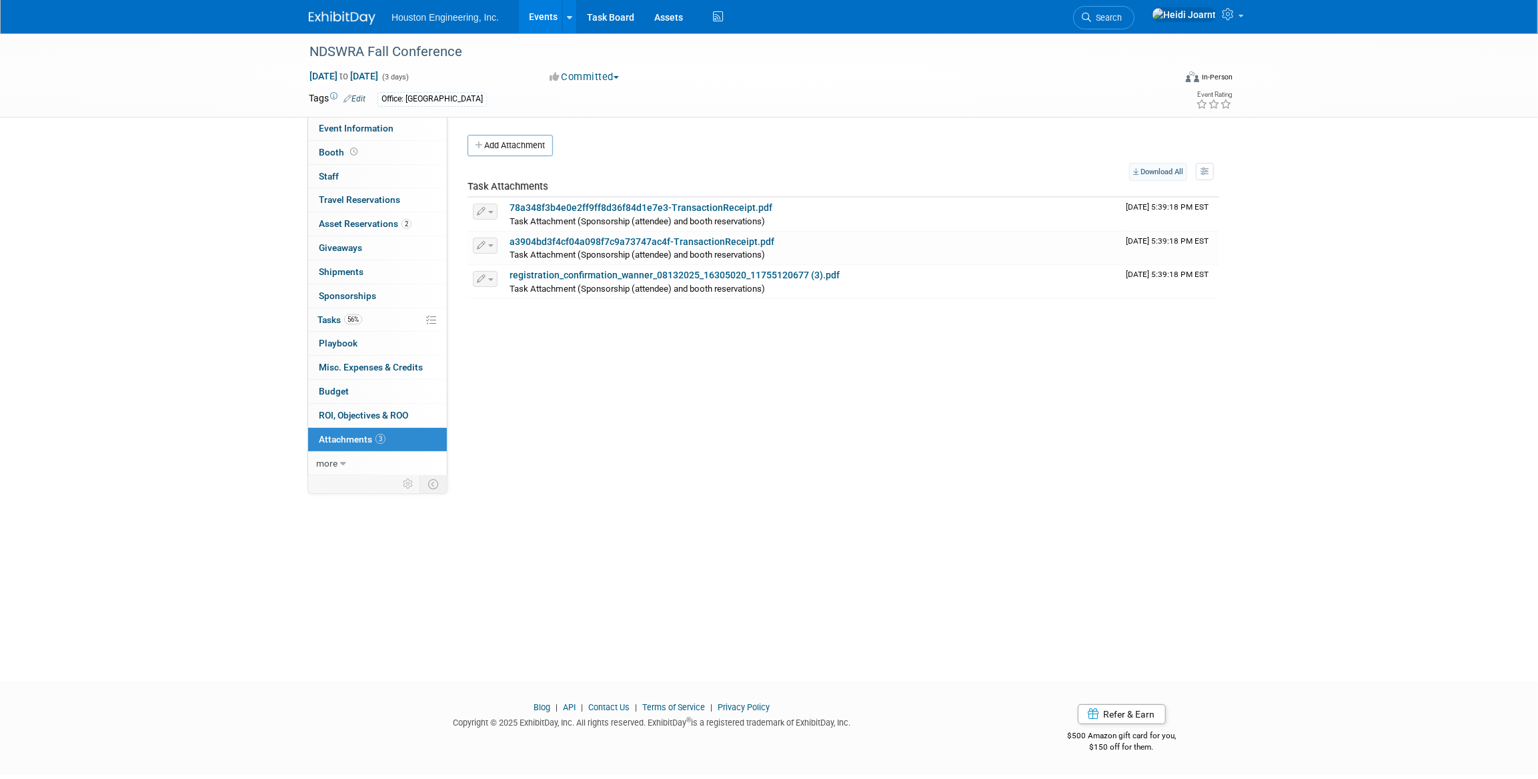
click at [1146, 169] on link "Download All" at bounding box center [1158, 172] width 58 height 18
click at [328, 123] on span "Event Information" at bounding box center [356, 128] width 75 height 11
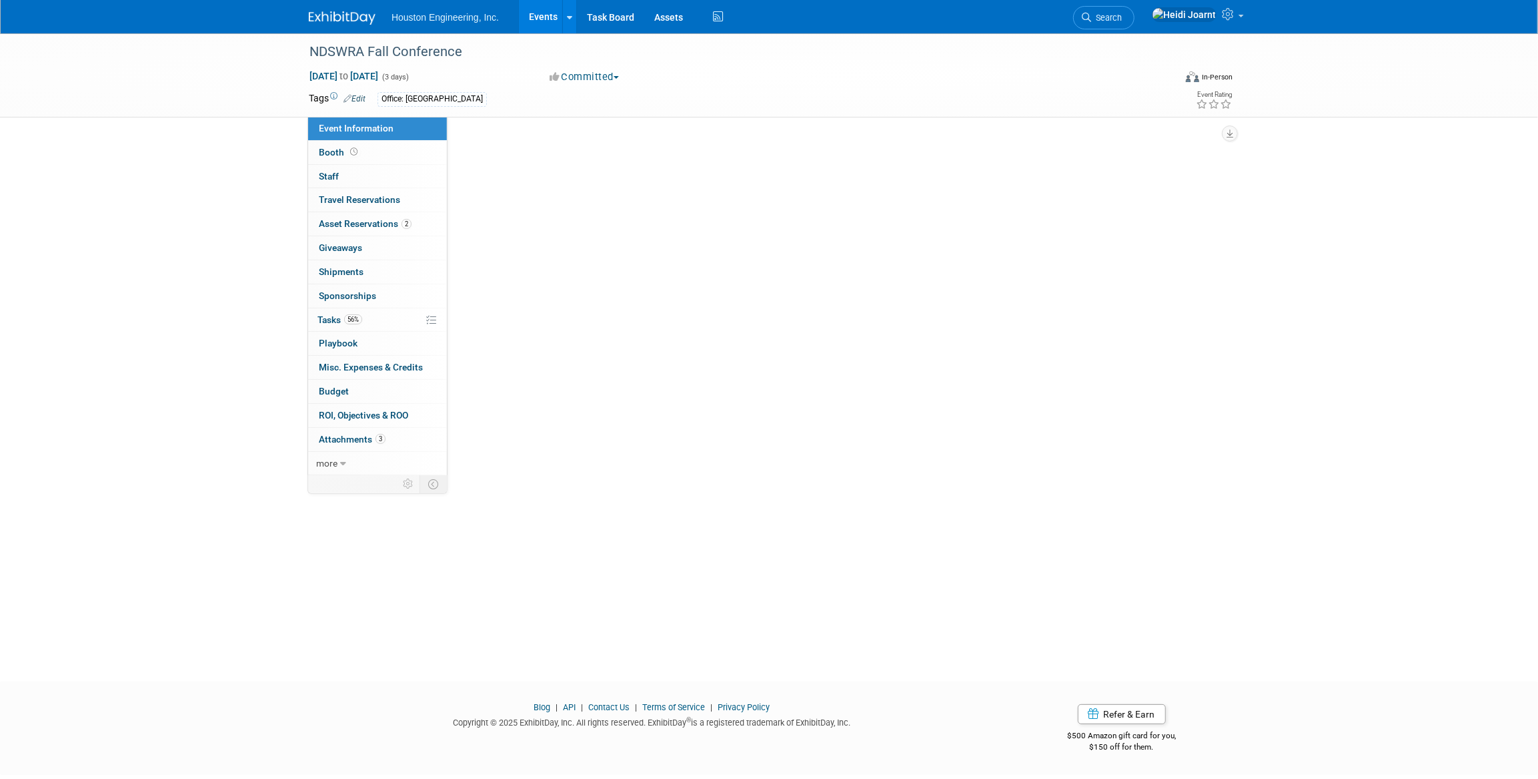
select select "2 - Post KO/Active Planning"
select select "No"
select select "Mun. Infrastructure"
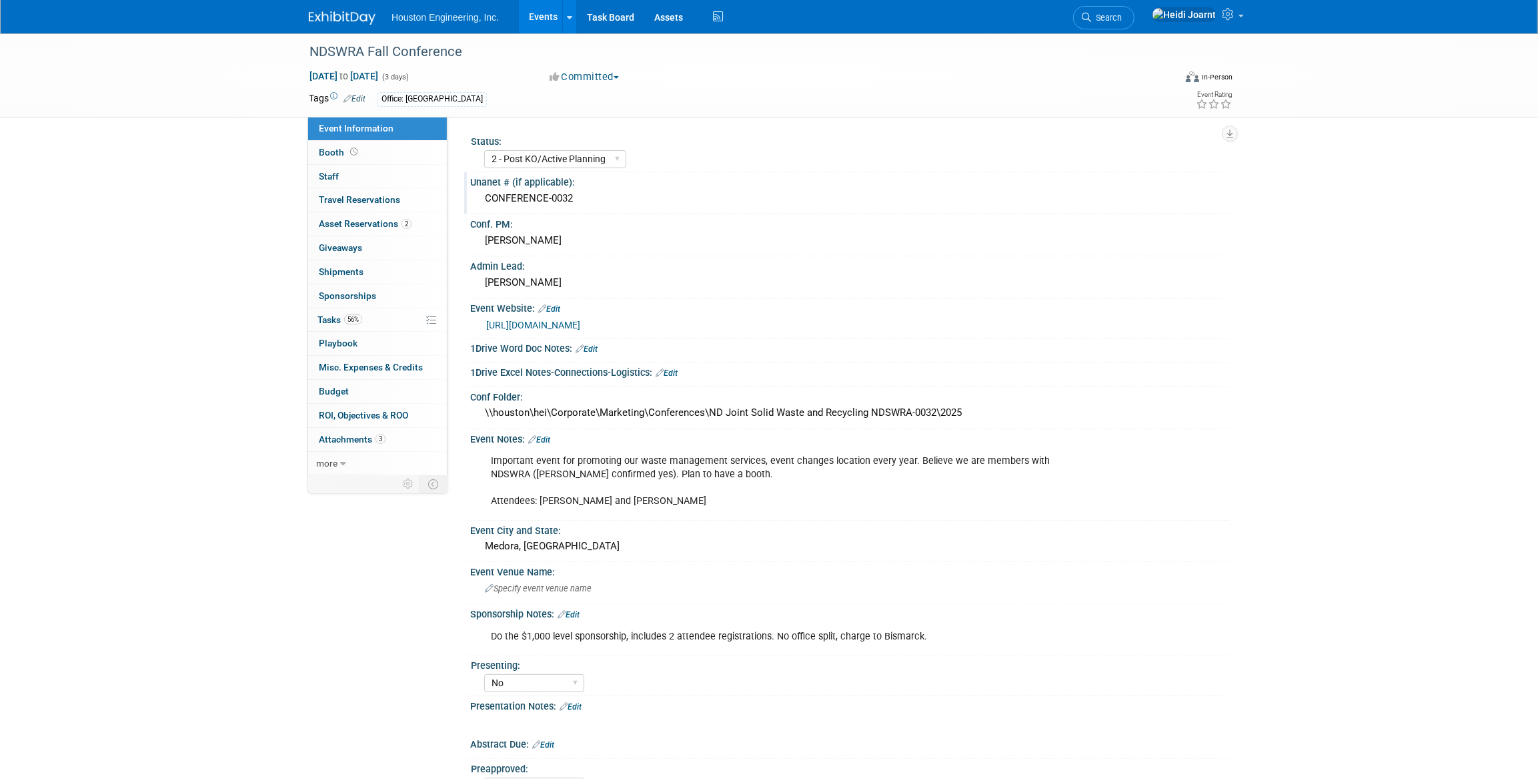
drag, startPoint x: 584, startPoint y: 200, endPoint x: 476, endPoint y: 203, distance: 107.5
click at [476, 203] on div "CONFERENCE-0032" at bounding box center [849, 199] width 759 height 22
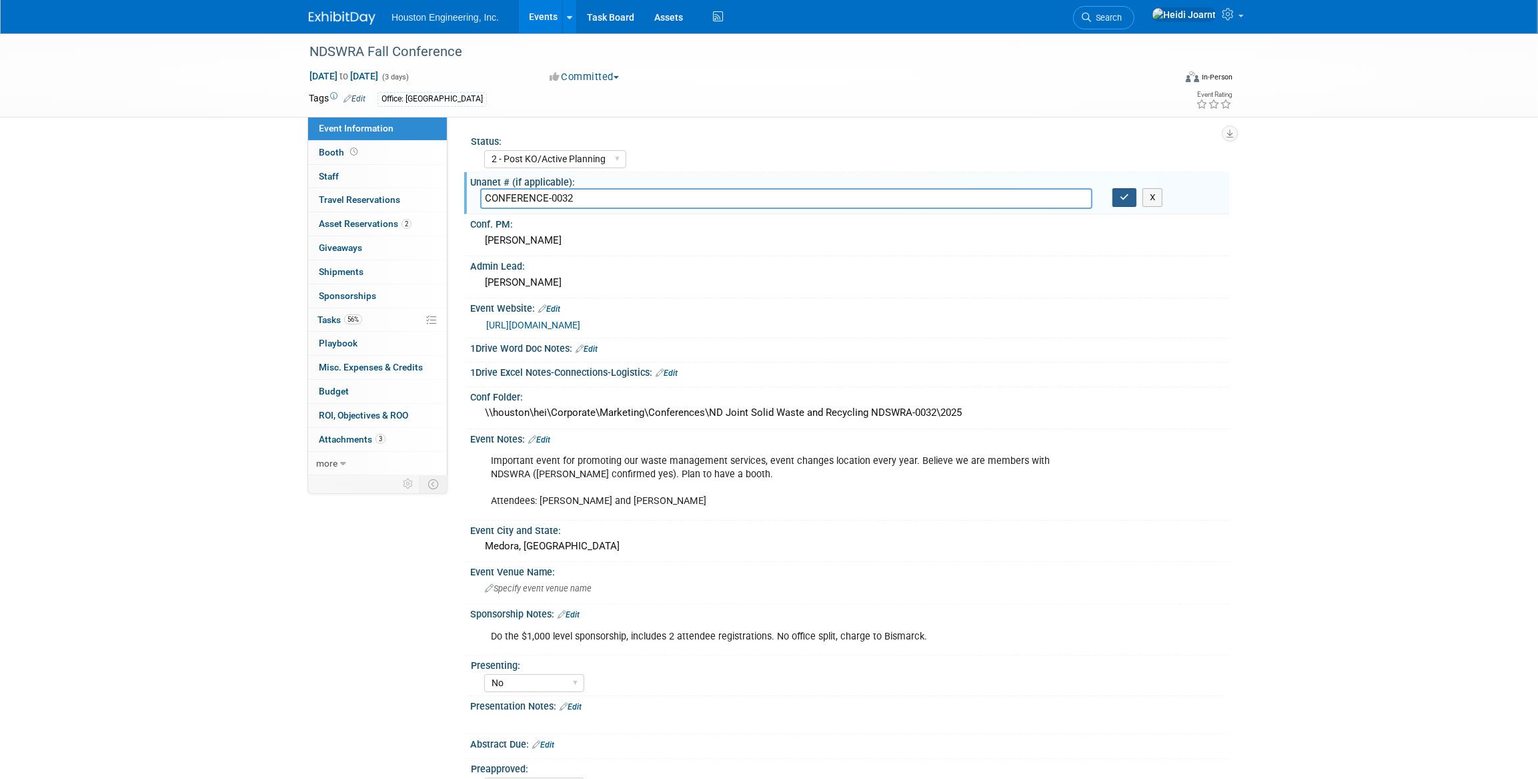
click at [1128, 200] on icon "button" at bounding box center [1124, 197] width 9 height 9
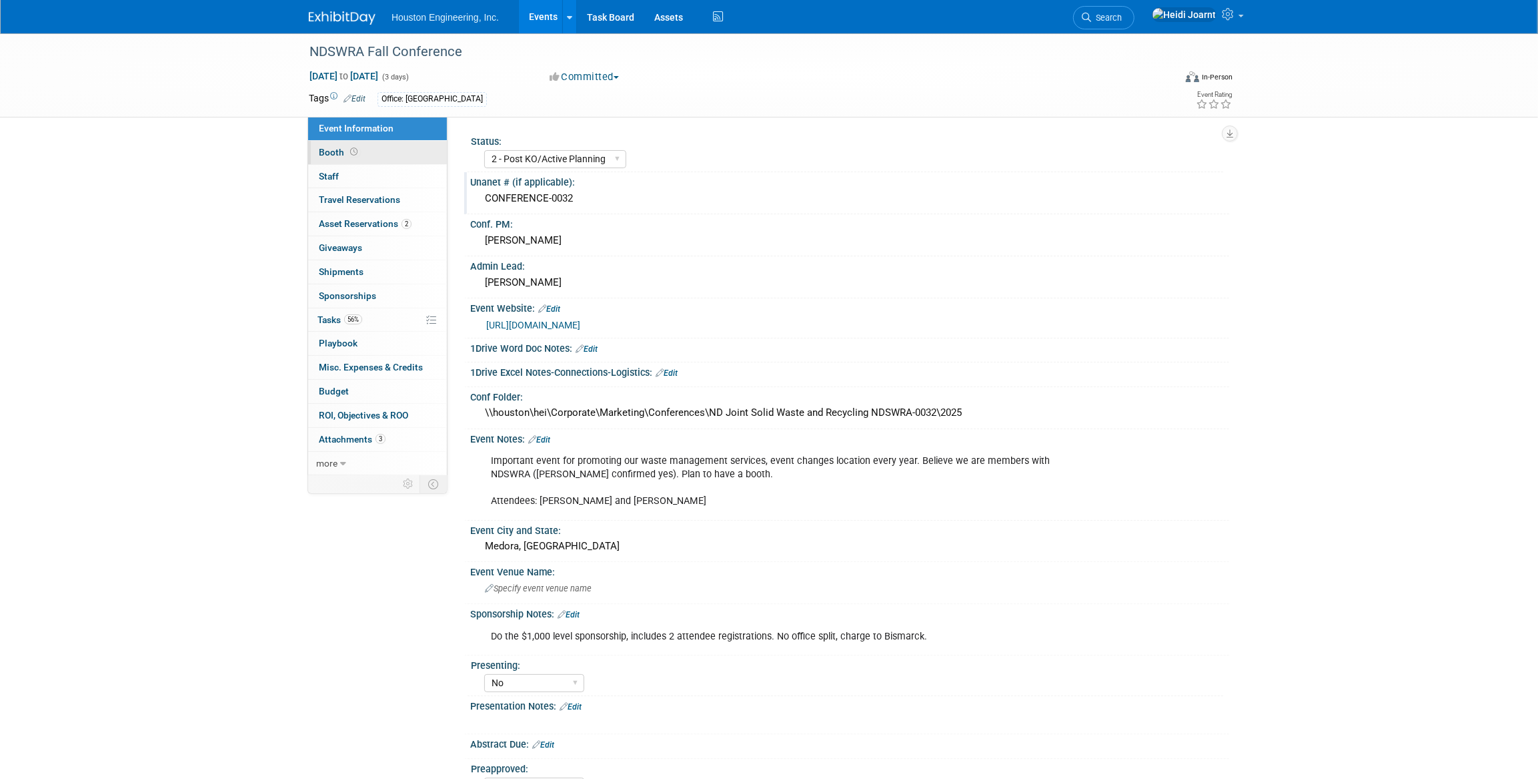
scroll to position [121, 0]
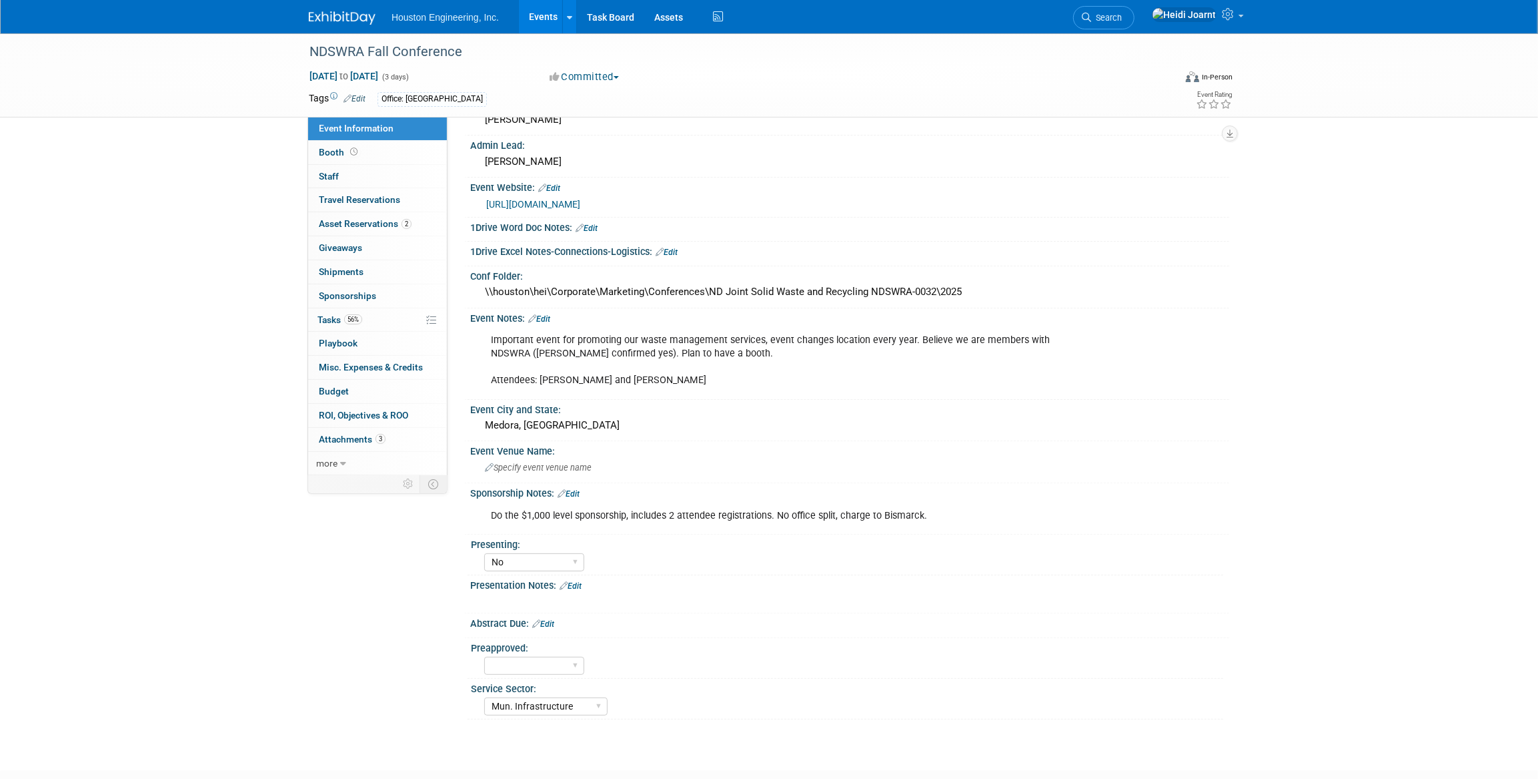
click at [578, 582] on link "Edit" at bounding box center [571, 585] width 22 height 9
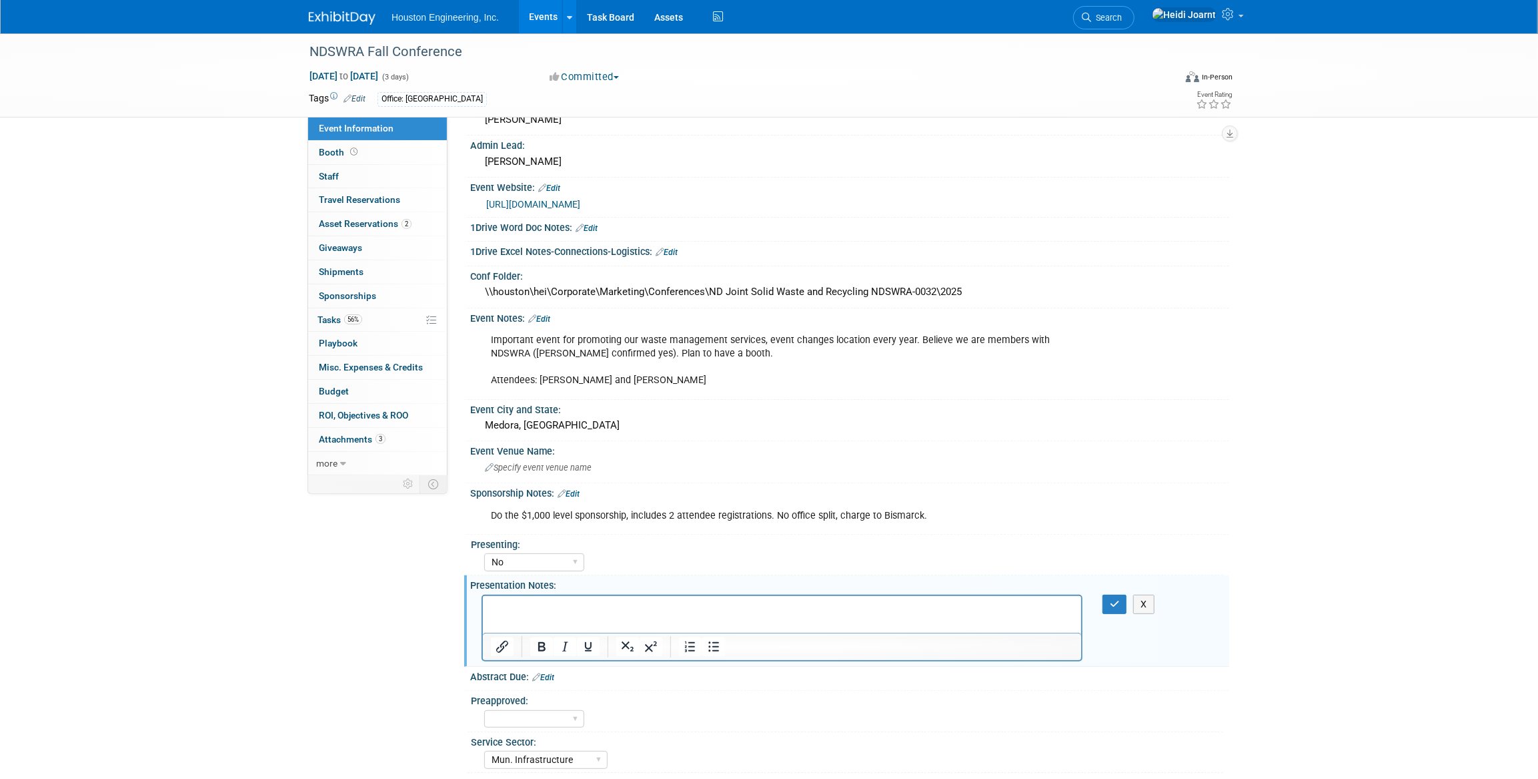
scroll to position [0, 0]
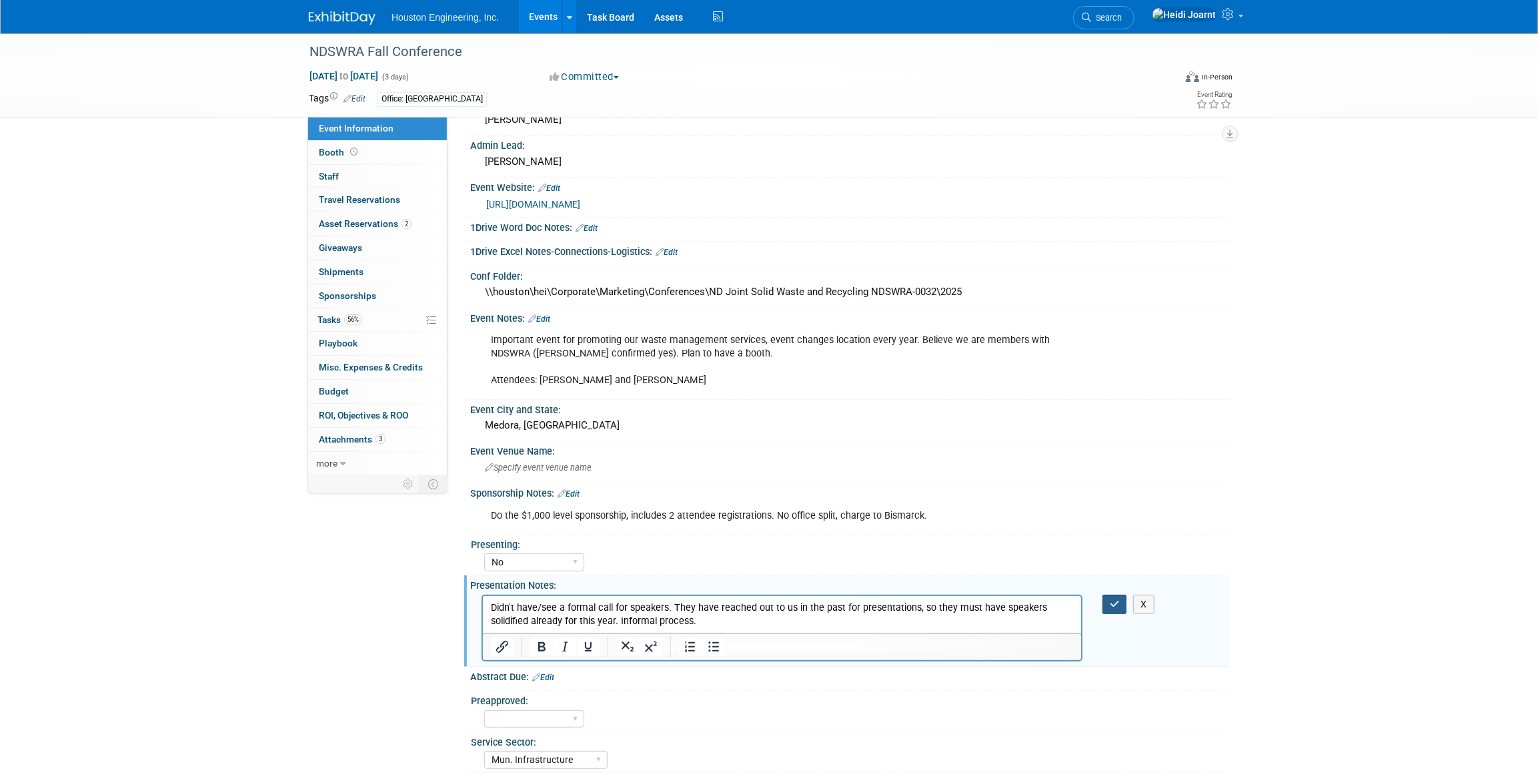
click at [1106, 600] on button "button" at bounding box center [1115, 603] width 25 height 19
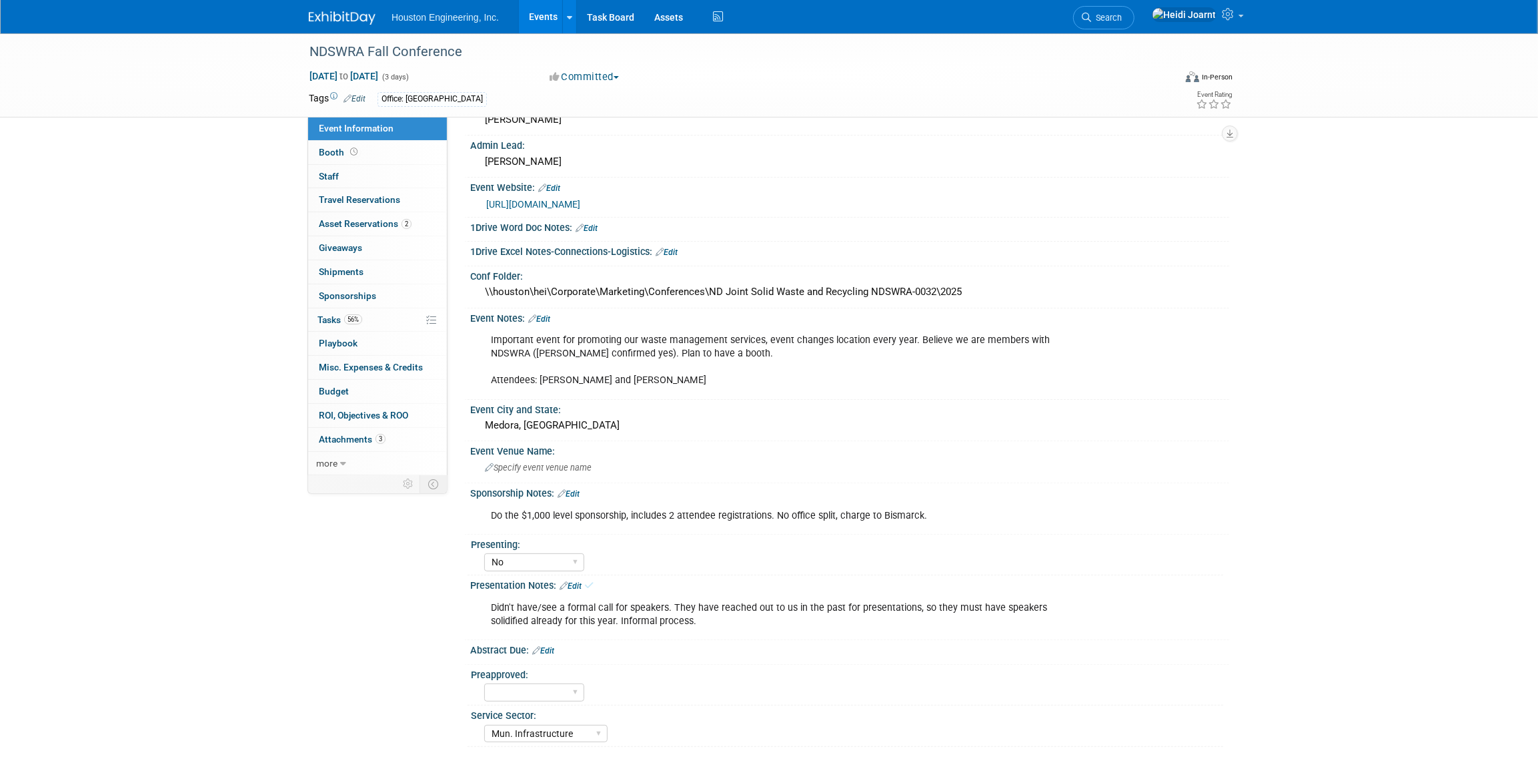
click at [551, 19] on link "Events" at bounding box center [543, 16] width 49 height 33
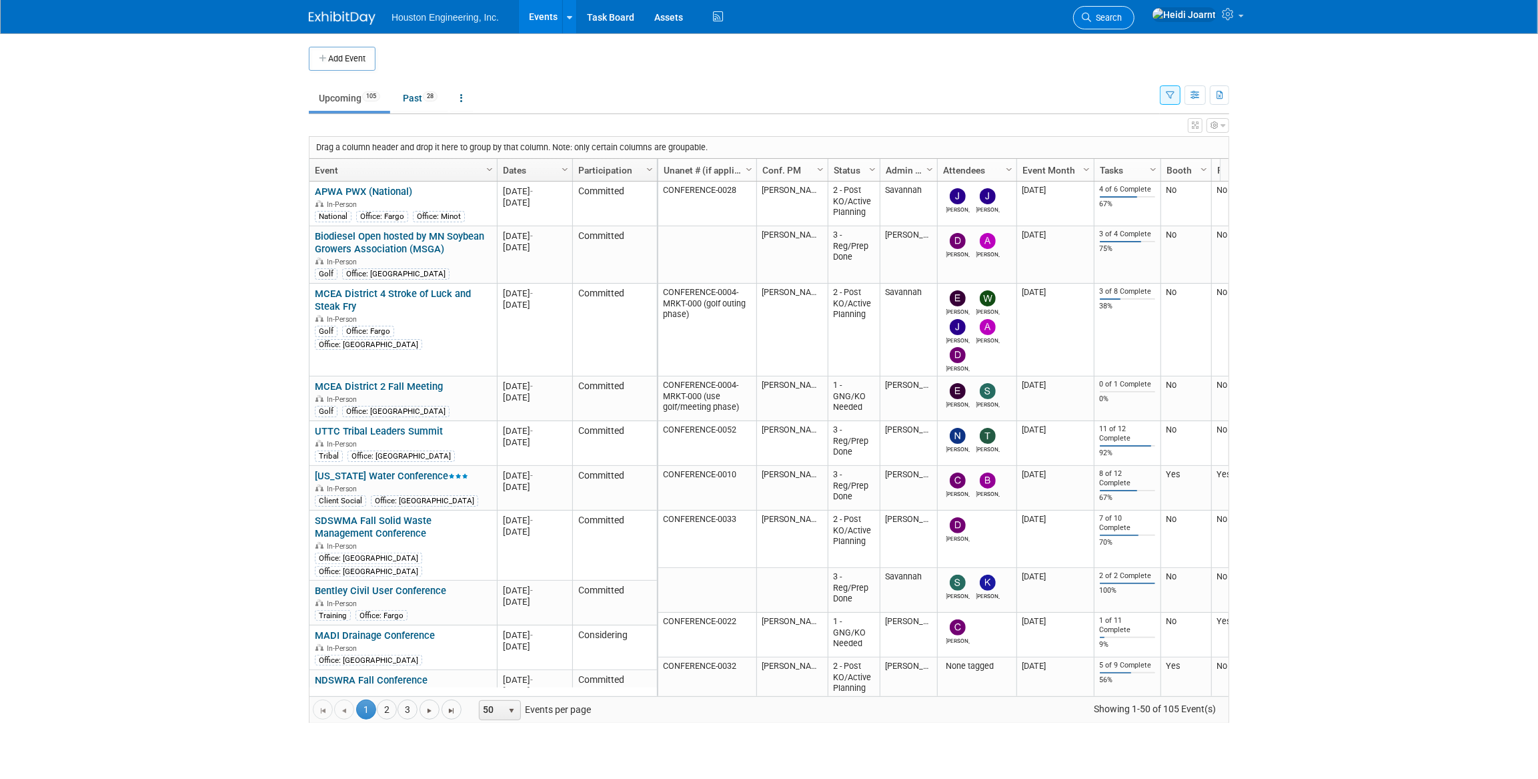
click at [1122, 21] on span "Search" at bounding box center [1106, 18] width 31 height 10
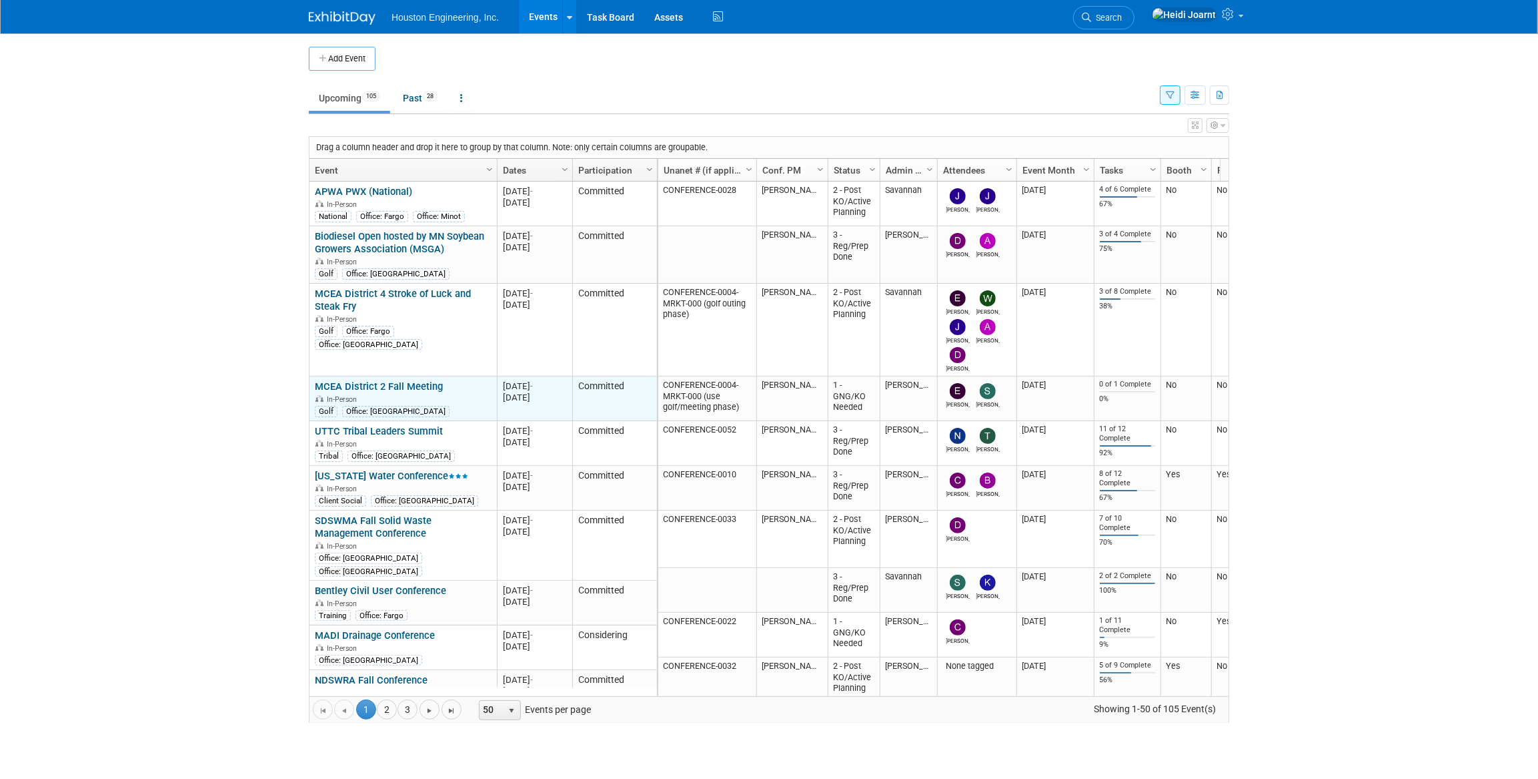
click at [424, 386] on link "MCEA District 2 Fall Meeting" at bounding box center [379, 386] width 128 height 12
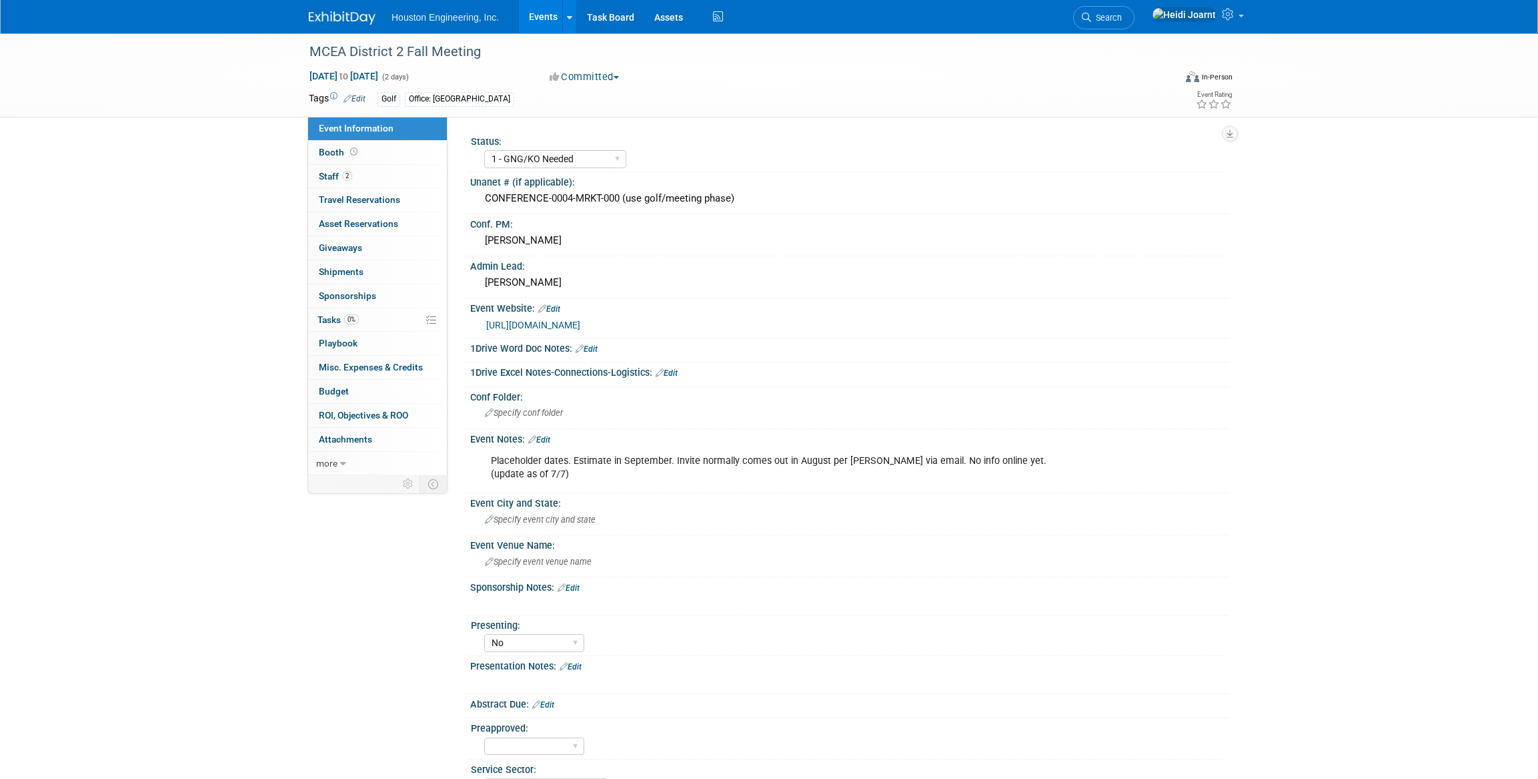
select select "1 - GNG/KO Needed"
select select "No"
select select "Transportation"
click at [558, 415] on span "Specify conf folder" at bounding box center [524, 413] width 78 height 10
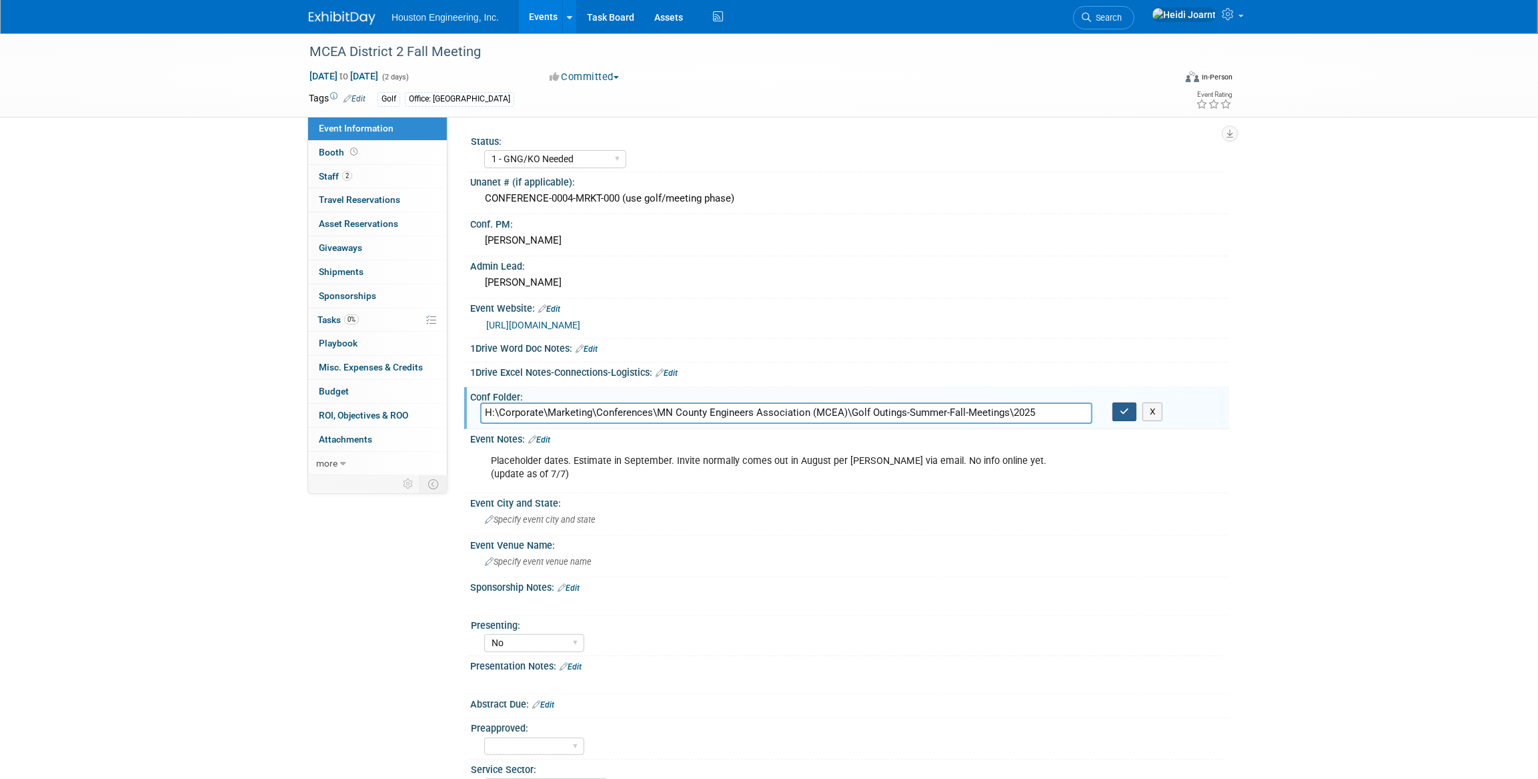
type input "H:\Corporate\Marketing\Conferences\MN County Engineers Association (MCEA)\Golf …"
click at [1121, 412] on icon "button" at bounding box center [1124, 411] width 9 height 9
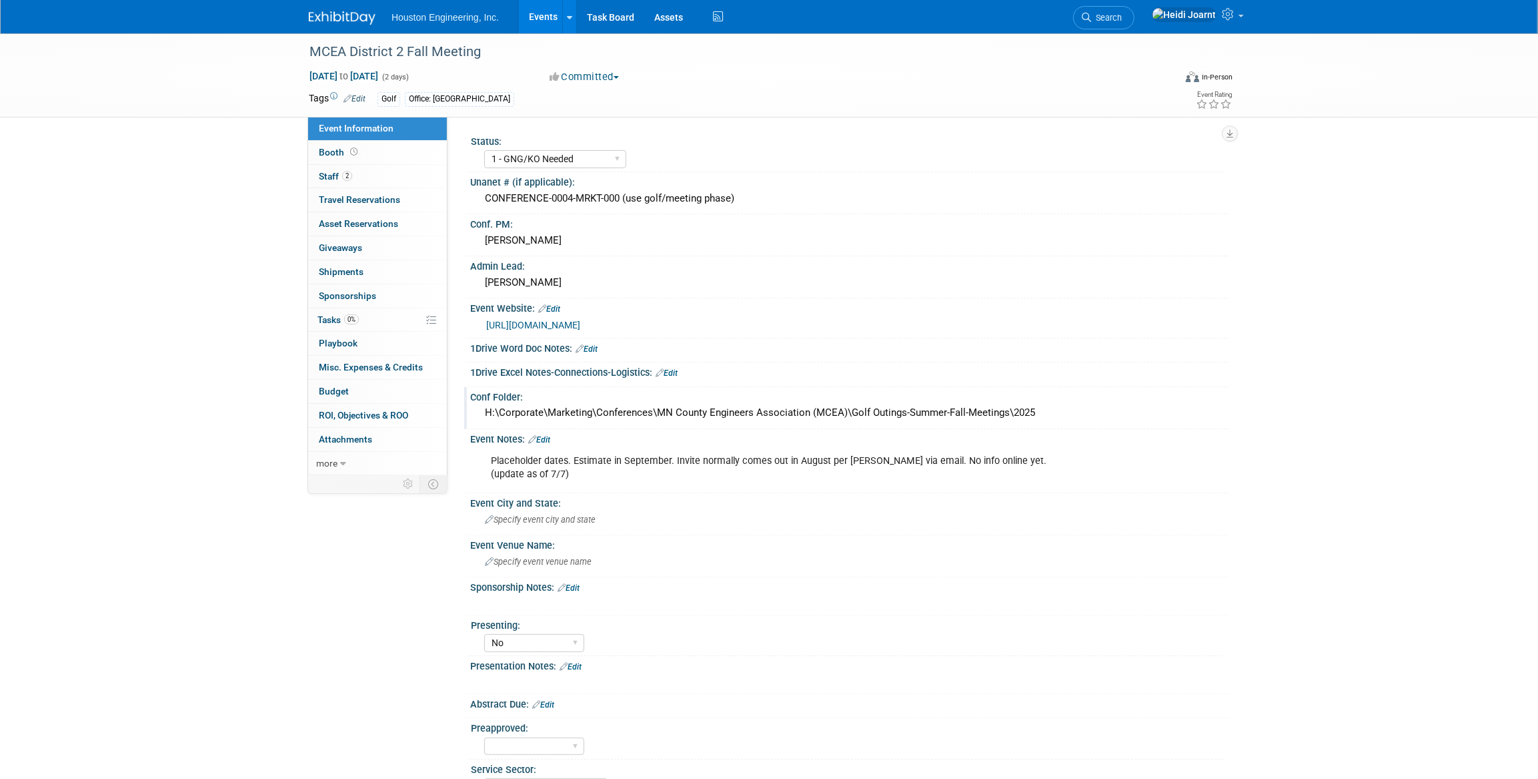
click at [540, 15] on link "Events" at bounding box center [543, 16] width 49 height 33
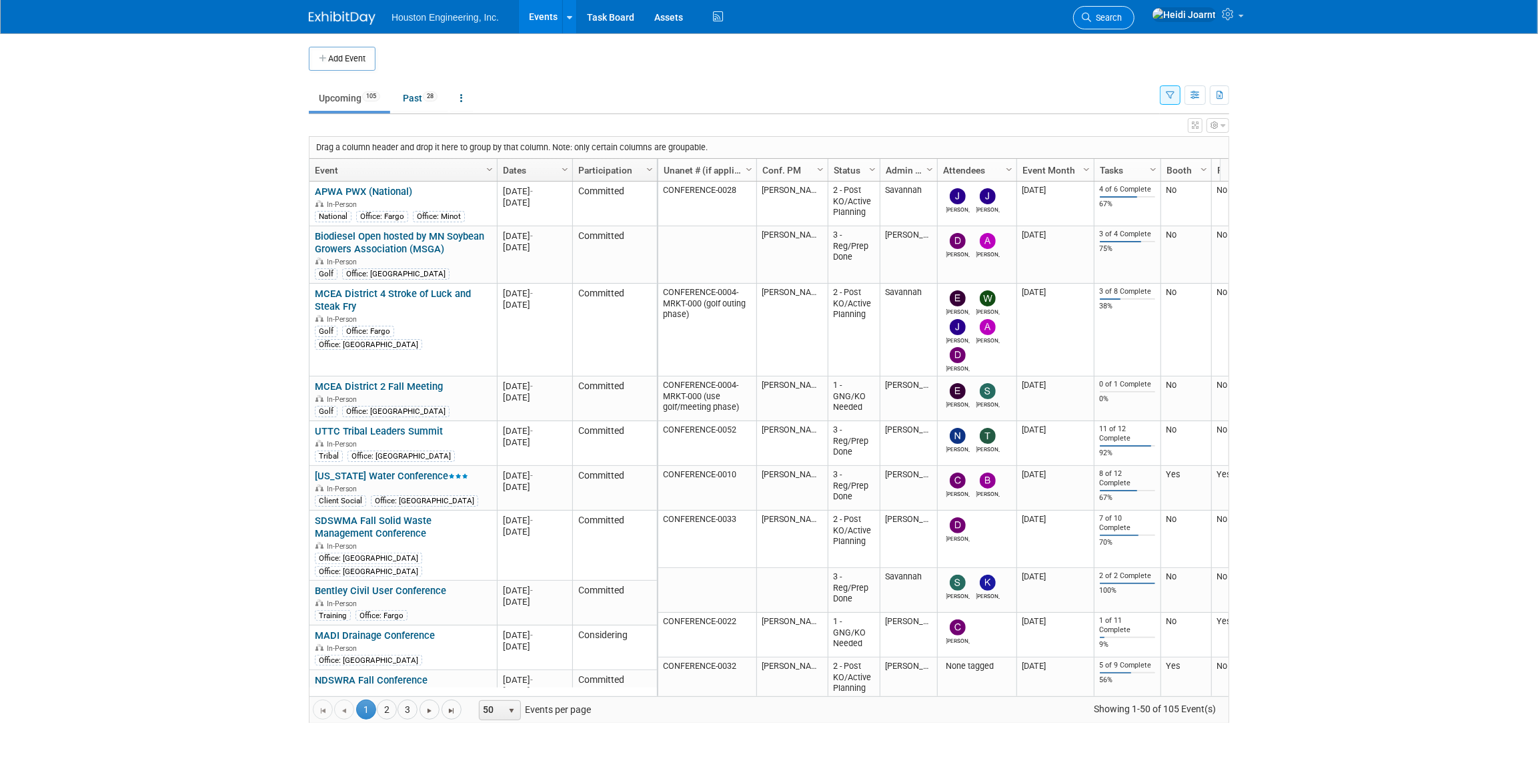
click at [1091, 13] on icon at bounding box center [1086, 17] width 9 height 9
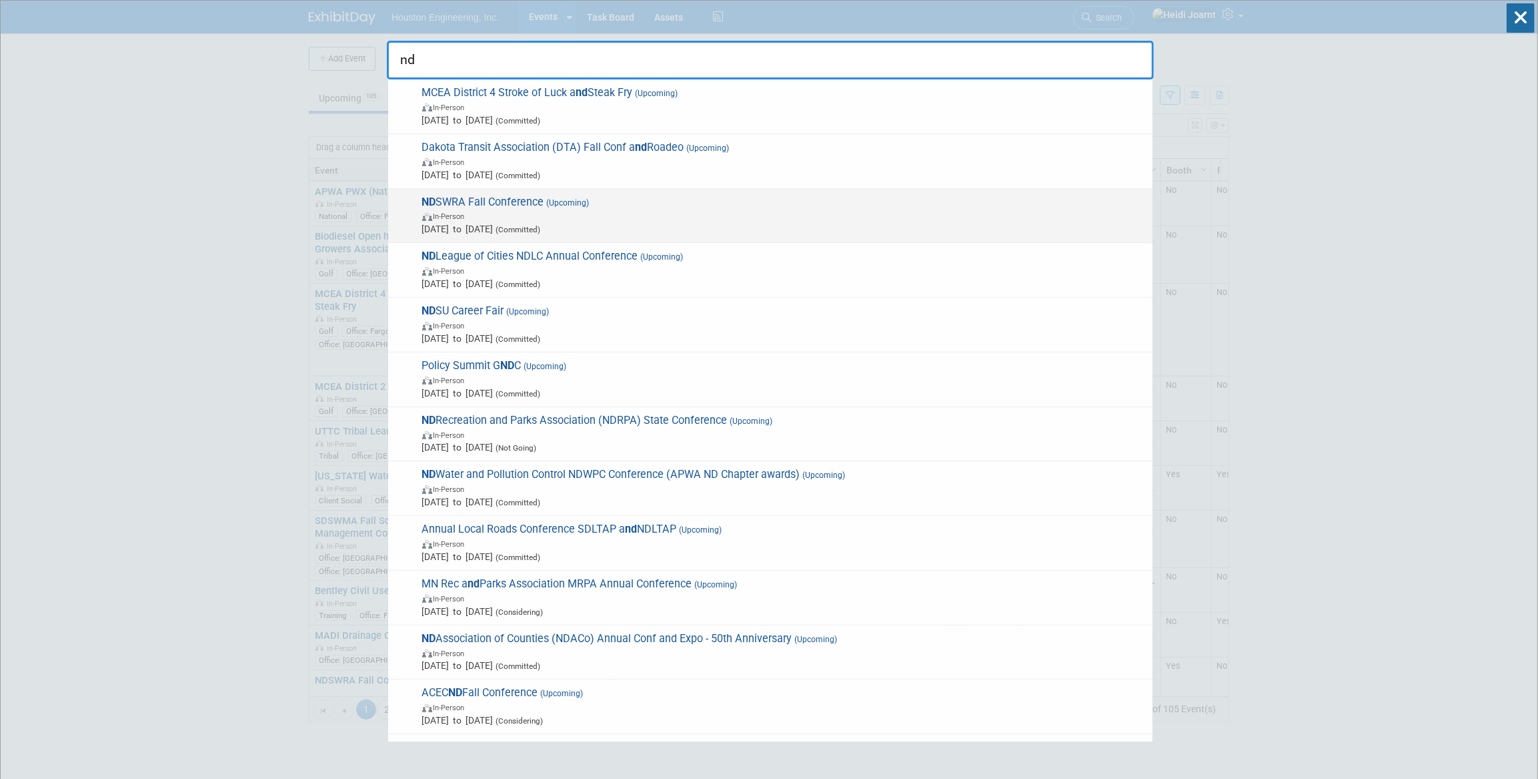
type input "nd"
click at [647, 190] on div "ND SWRA Fall Conference (Upcoming) In-Person [DATE] to [DATE] (Committed)" at bounding box center [770, 216] width 764 height 55
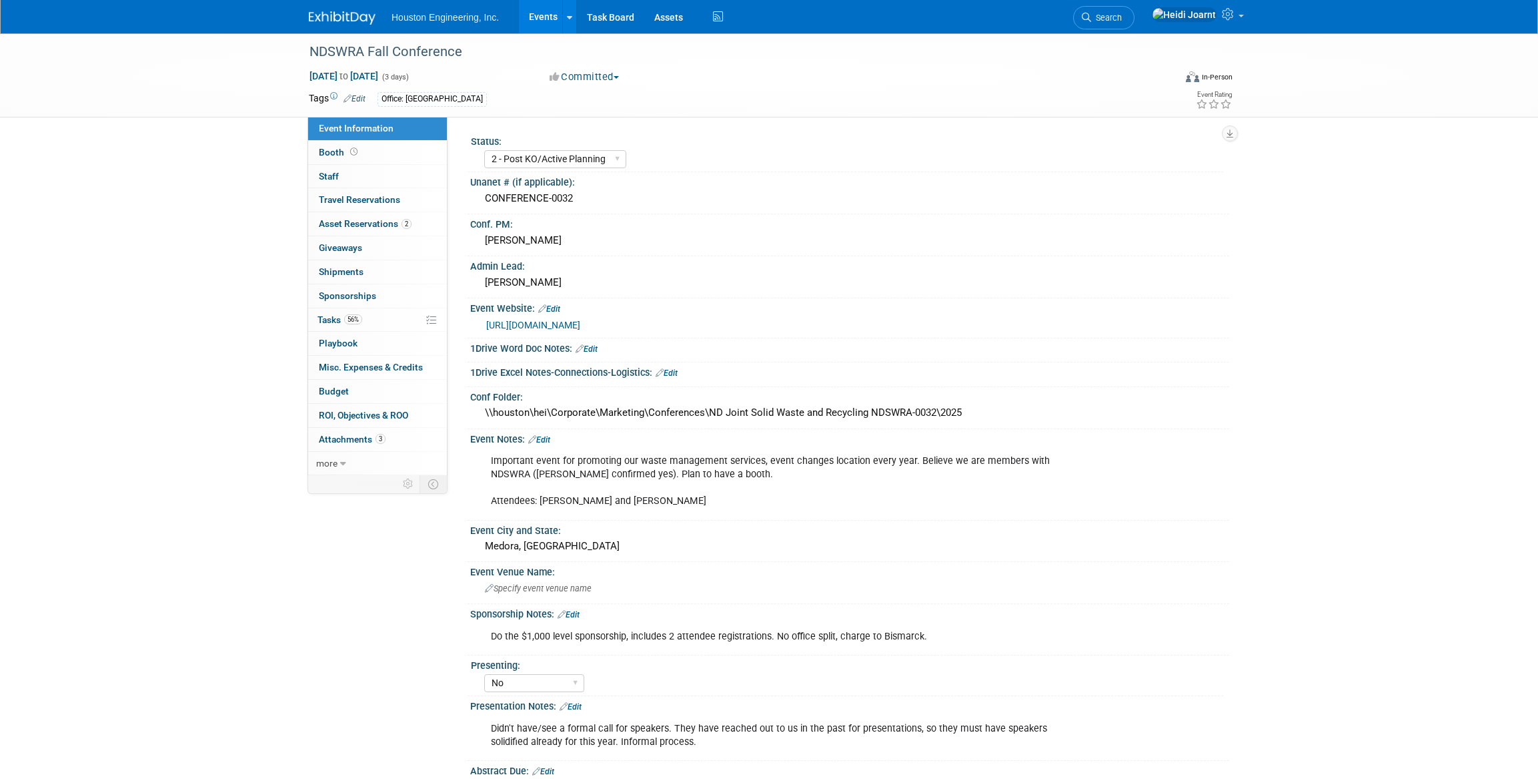
select select "2 - Post KO/Active Planning"
select select "No"
select select "Mun. Infrastructure"
click at [638, 203] on div "CONFERENCE-0032" at bounding box center [849, 198] width 739 height 21
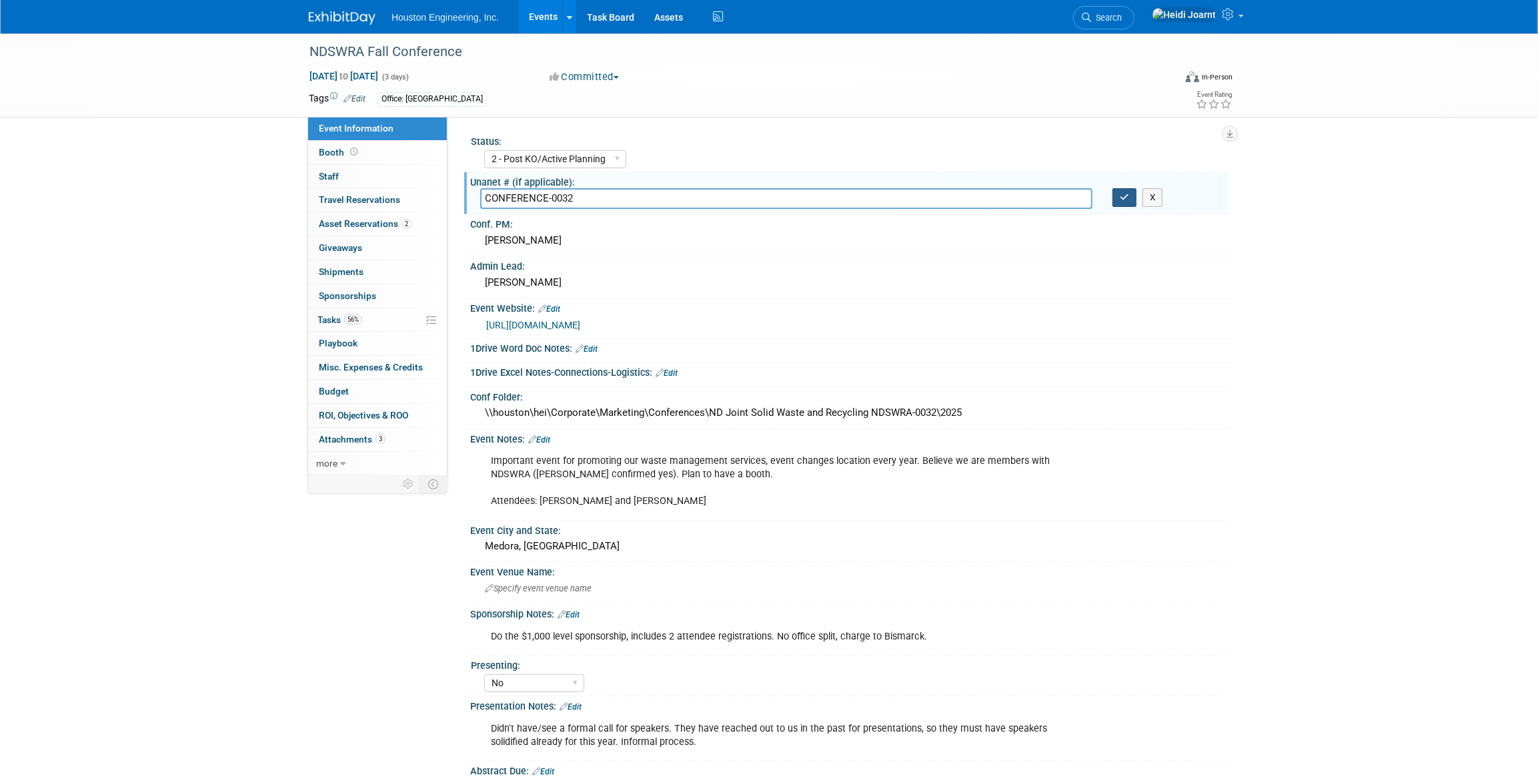
click at [1119, 203] on button "button" at bounding box center [1125, 197] width 24 height 19
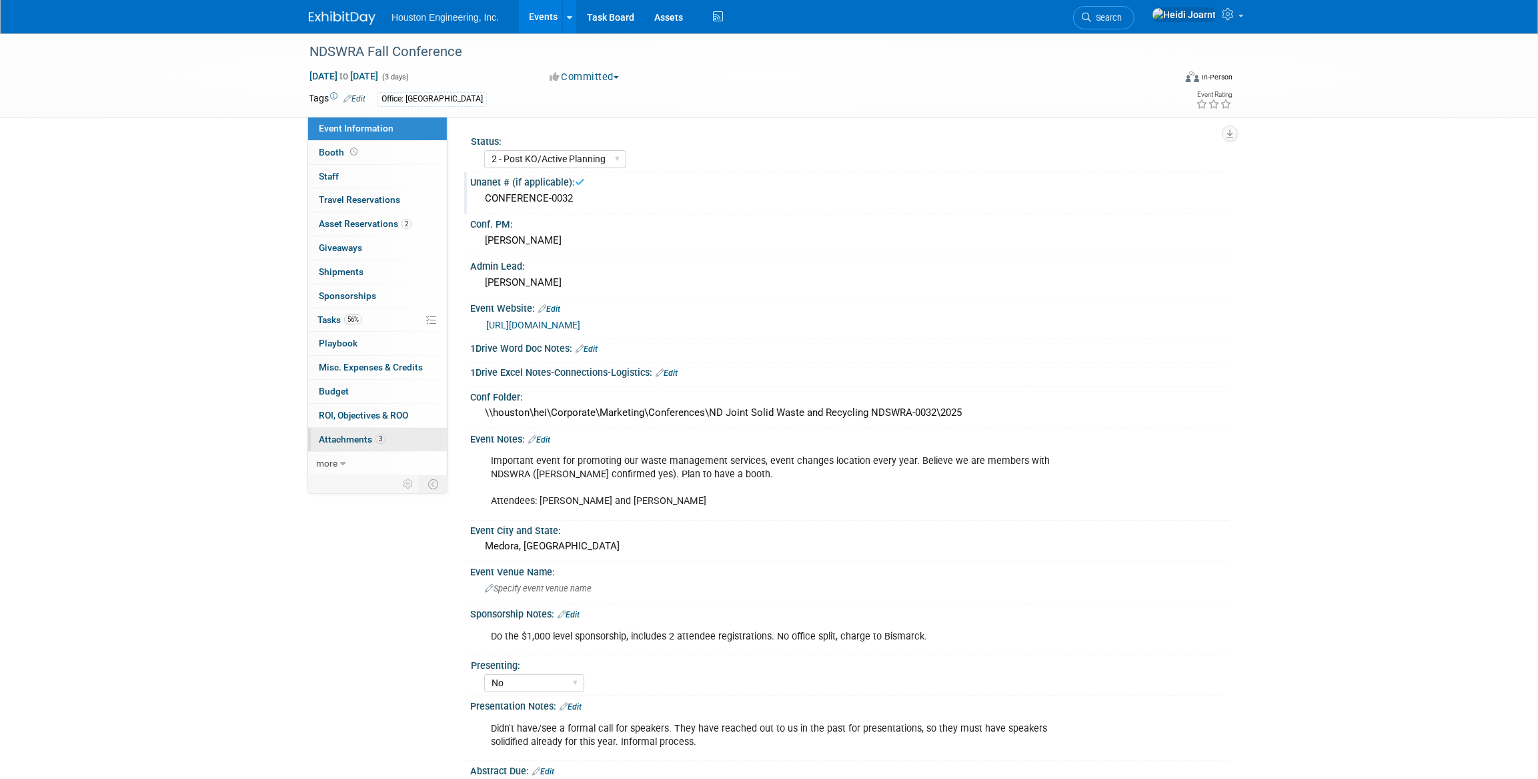
click at [357, 438] on span "Attachments 3" at bounding box center [352, 439] width 67 height 11
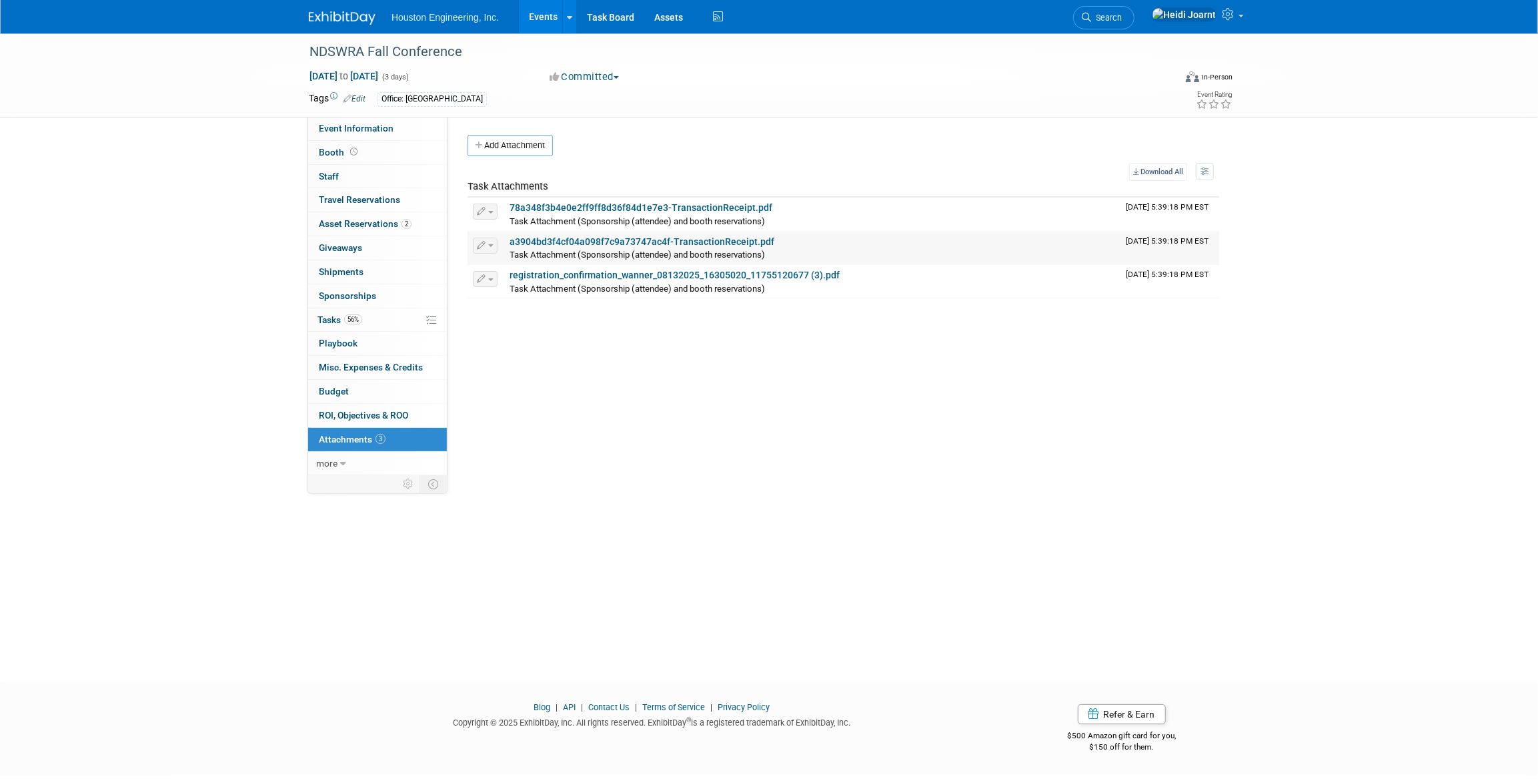
click at [698, 237] on link "a3904bd3f4cf04a098f7c9a73747ac4f-TransactionReceipt.pdf" at bounding box center [642, 241] width 265 height 11
click at [376, 132] on span "Event Information" at bounding box center [356, 128] width 75 height 11
select select "2 - Post KO/Active Planning"
select select "No"
select select "Mun. Infrastructure"
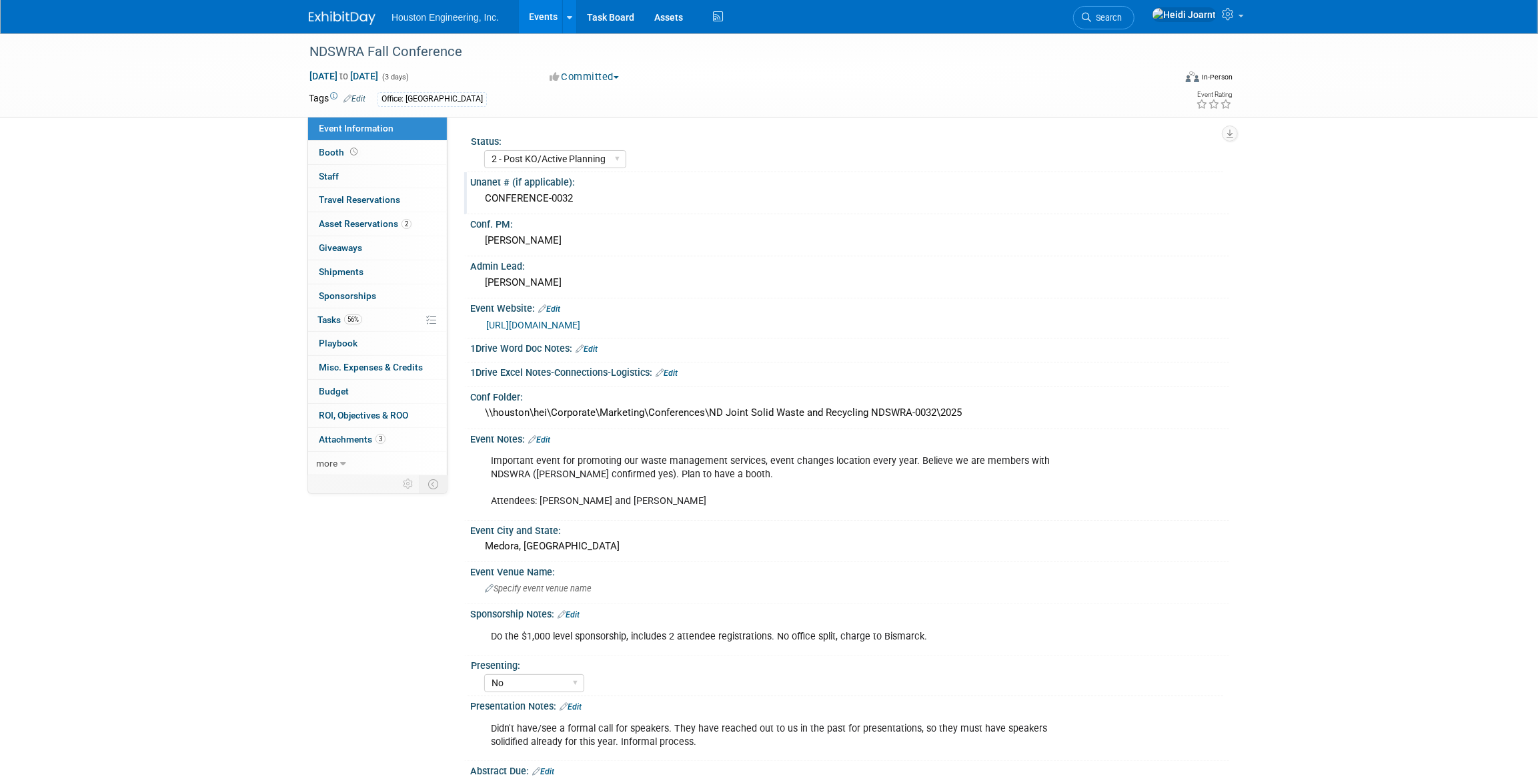
drag, startPoint x: 594, startPoint y: 195, endPoint x: 484, endPoint y: 199, distance: 110.1
click at [484, 199] on div "CONFERENCE-0032" at bounding box center [849, 198] width 739 height 21
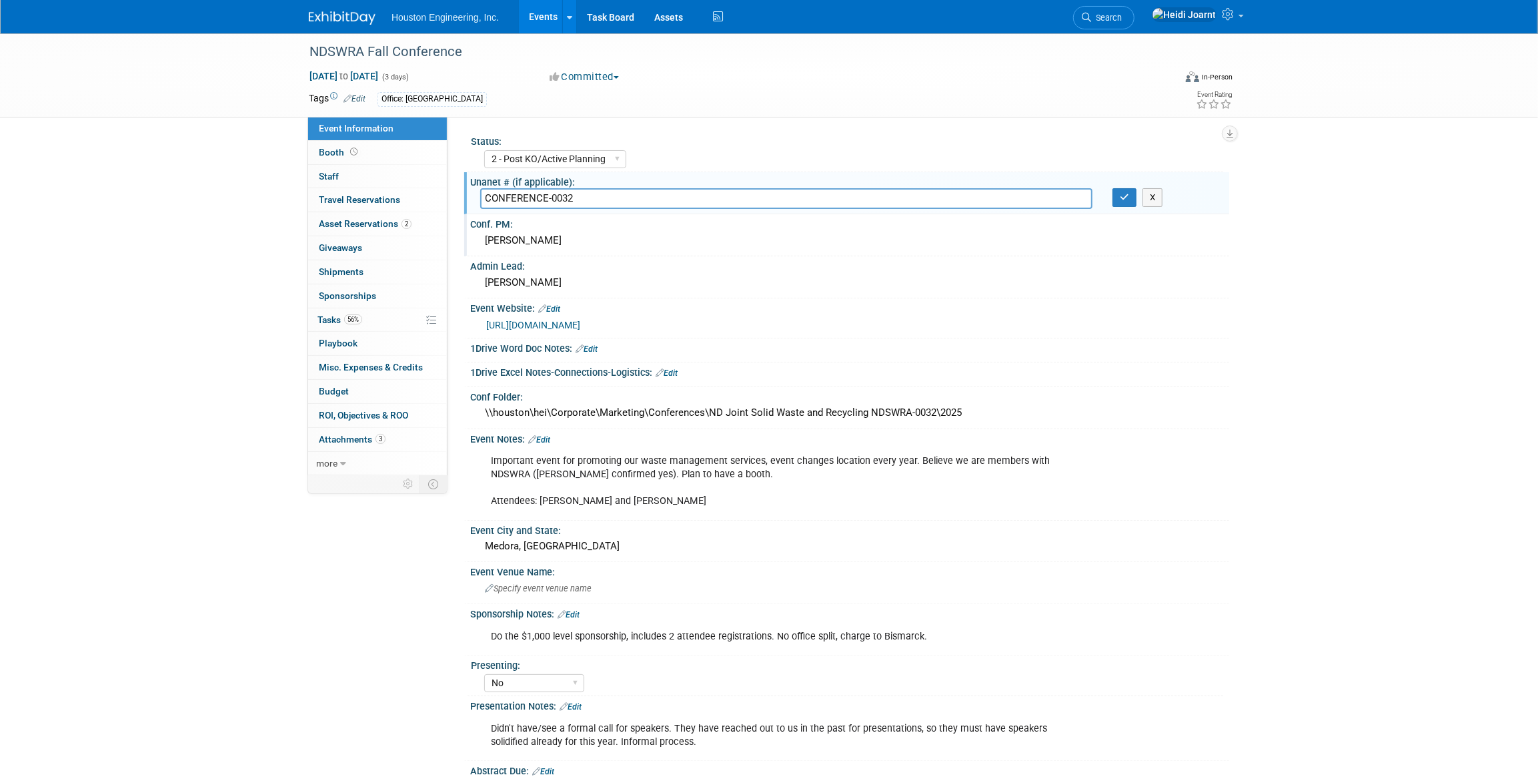
click at [692, 243] on div "[PERSON_NAME]" at bounding box center [849, 240] width 739 height 21
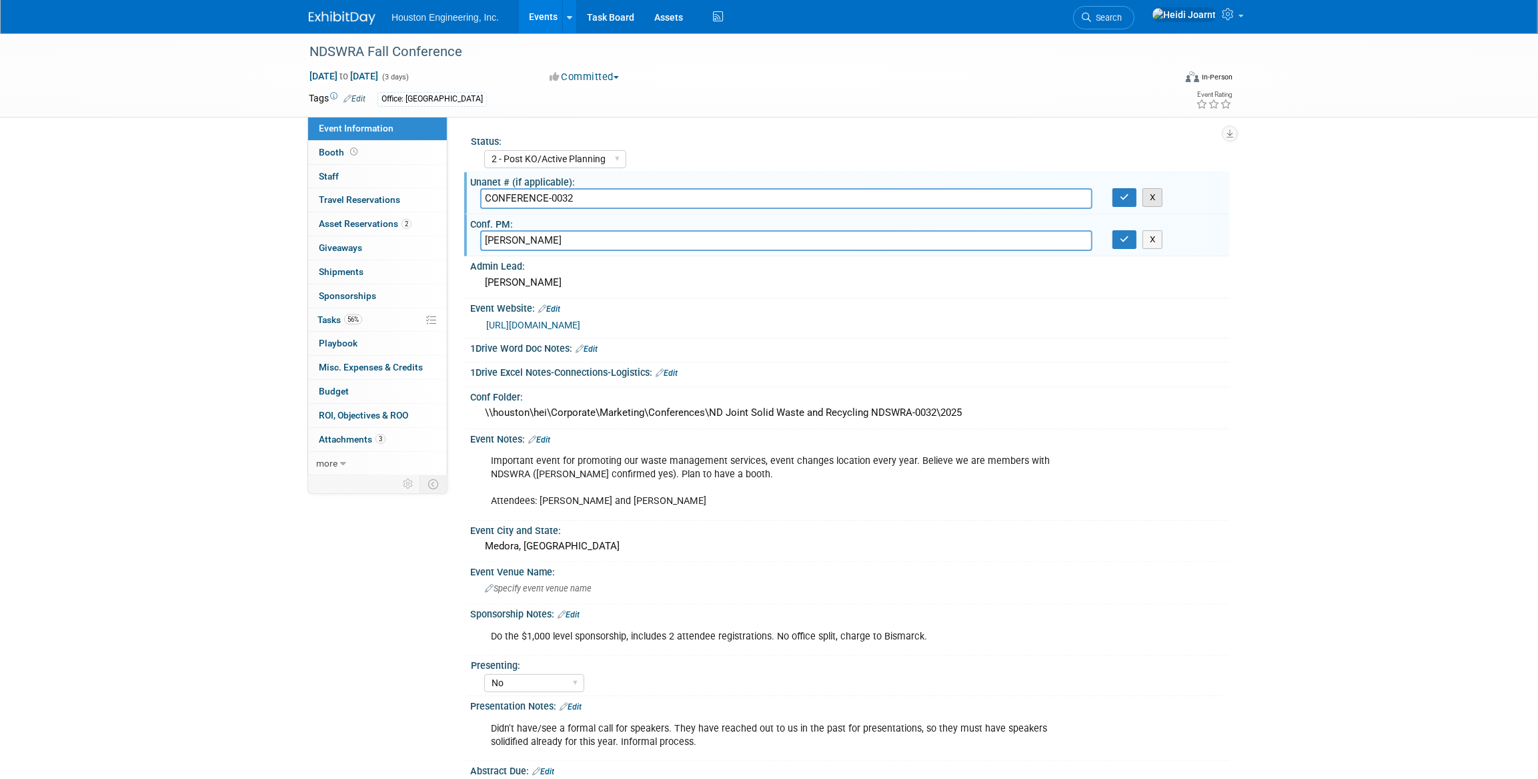
click at [1151, 196] on button "X" at bounding box center [1153, 197] width 21 height 19
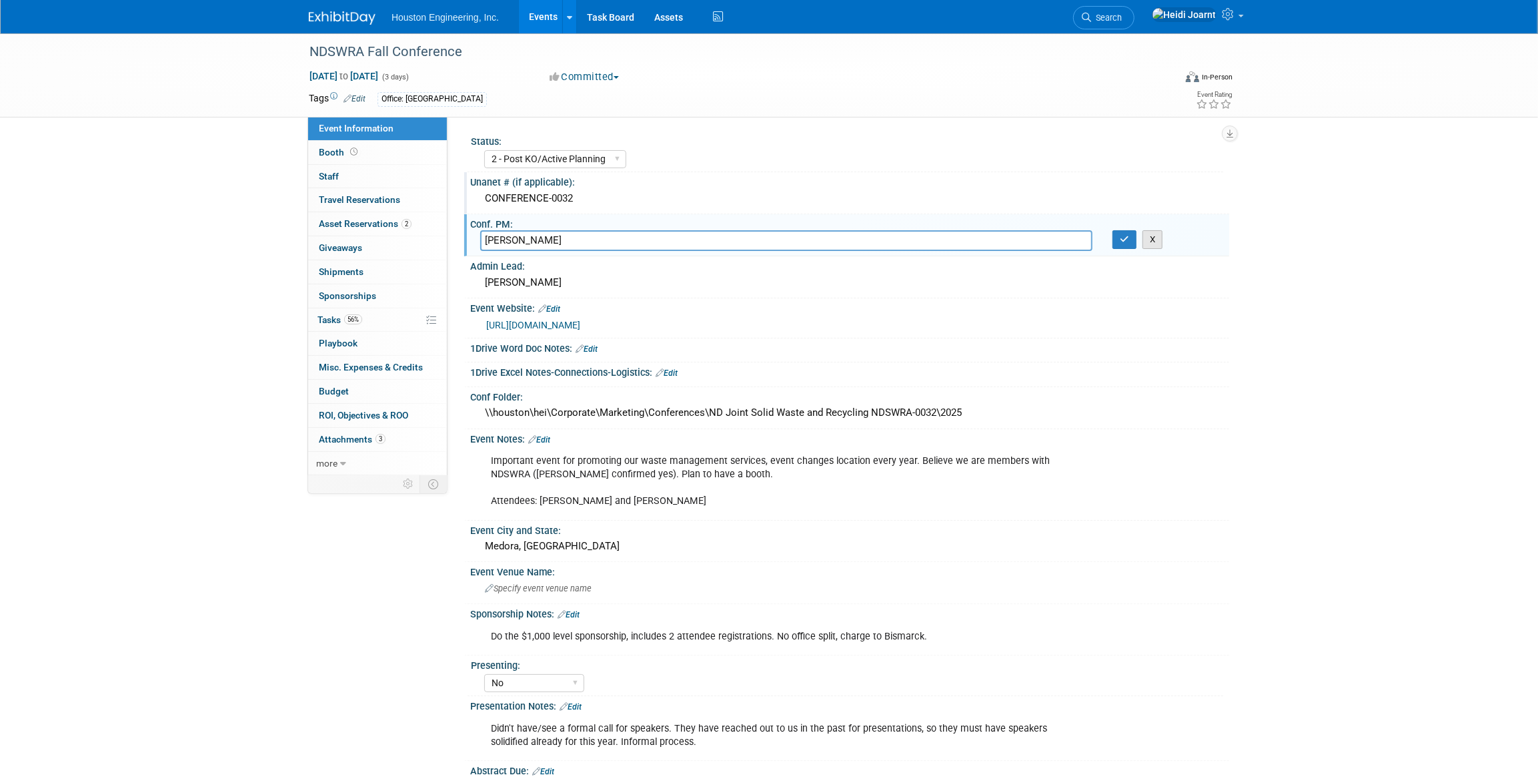
click at [1153, 235] on button "X" at bounding box center [1153, 239] width 21 height 19
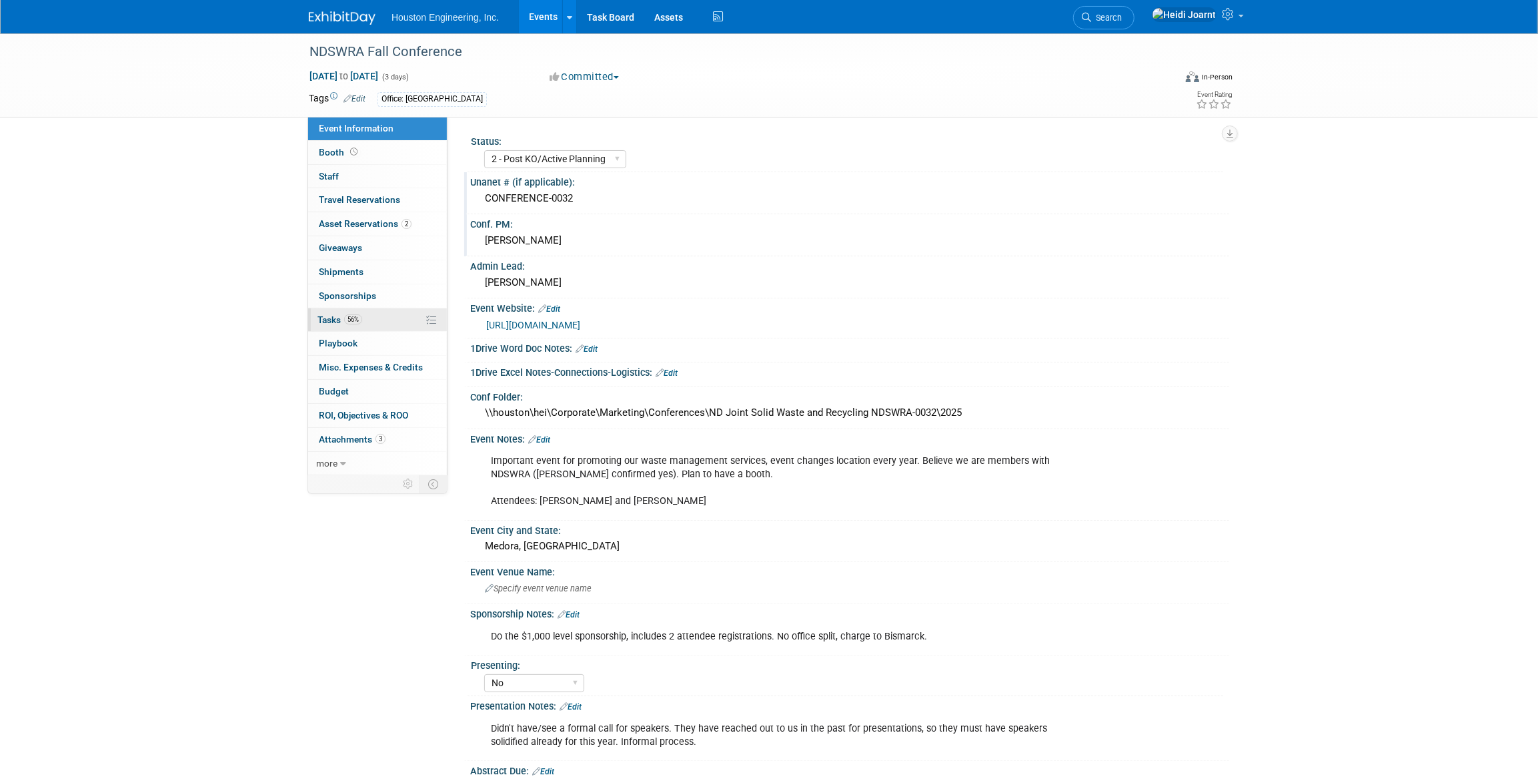
click at [374, 323] on link "56% Tasks 56%" at bounding box center [377, 319] width 139 height 23
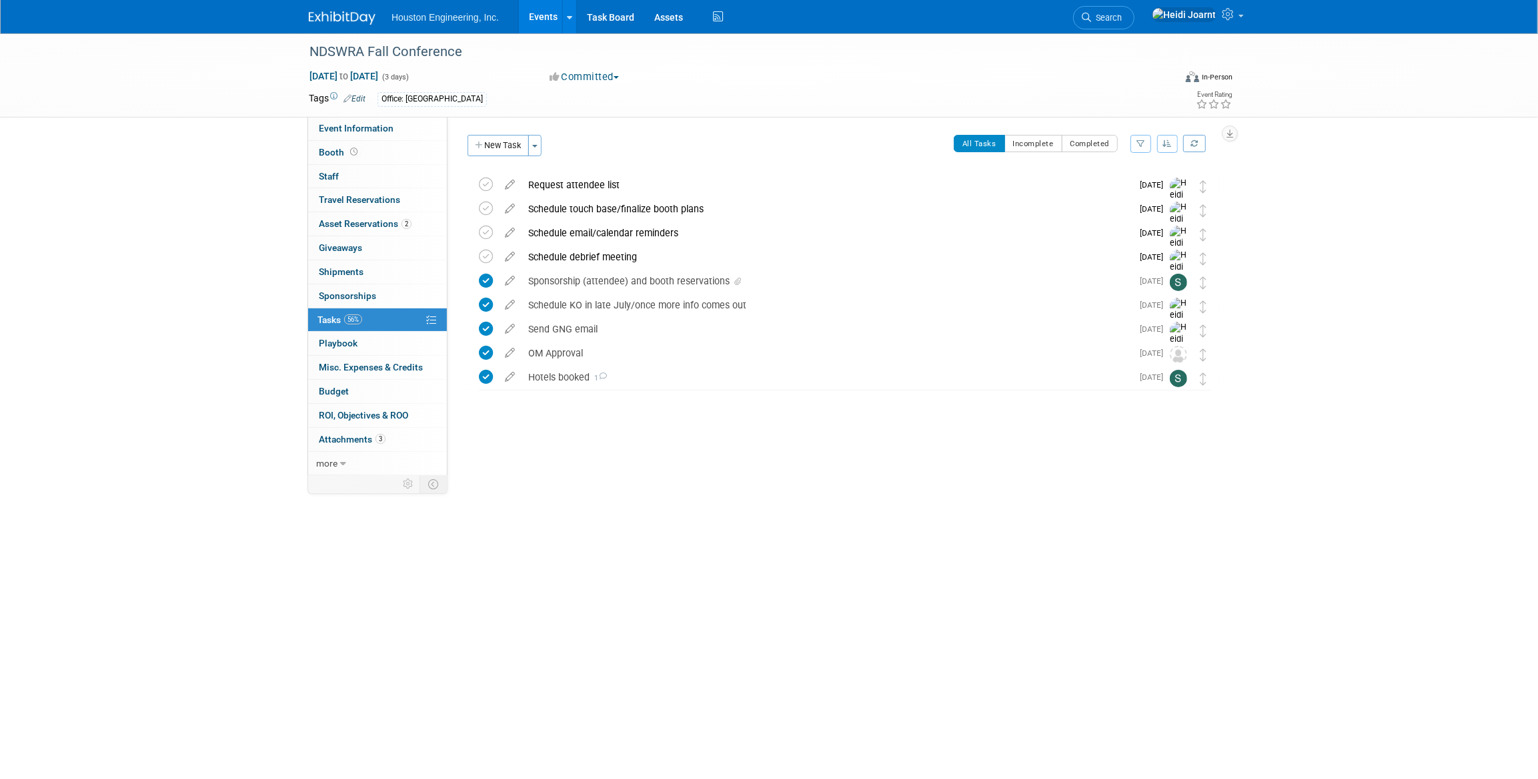
click at [531, 23] on link "Events" at bounding box center [543, 16] width 49 height 33
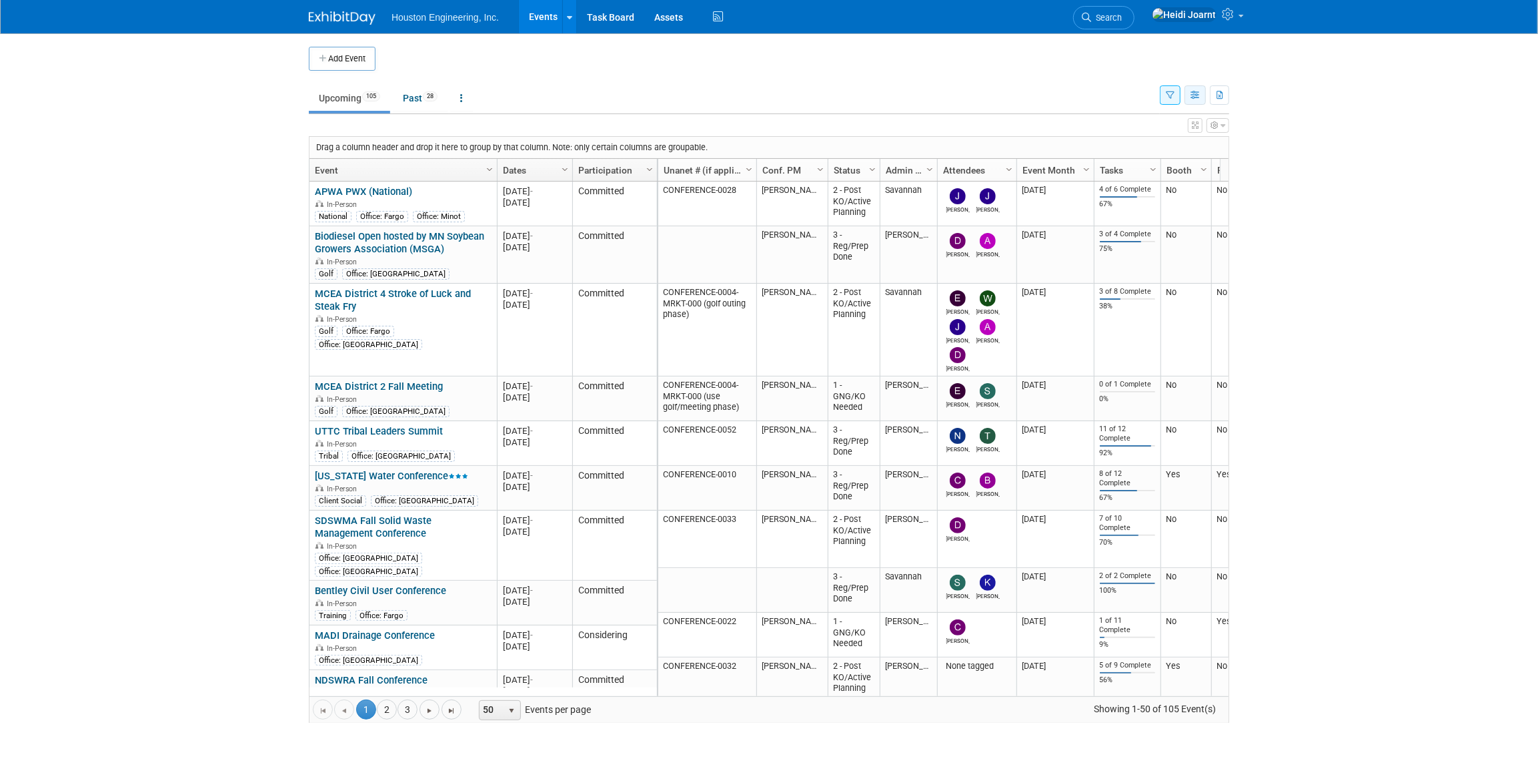
click at [1194, 92] on icon "button" at bounding box center [1196, 95] width 10 height 9
click at [1153, 187] on link "Calendar View" at bounding box center [1139, 182] width 112 height 19
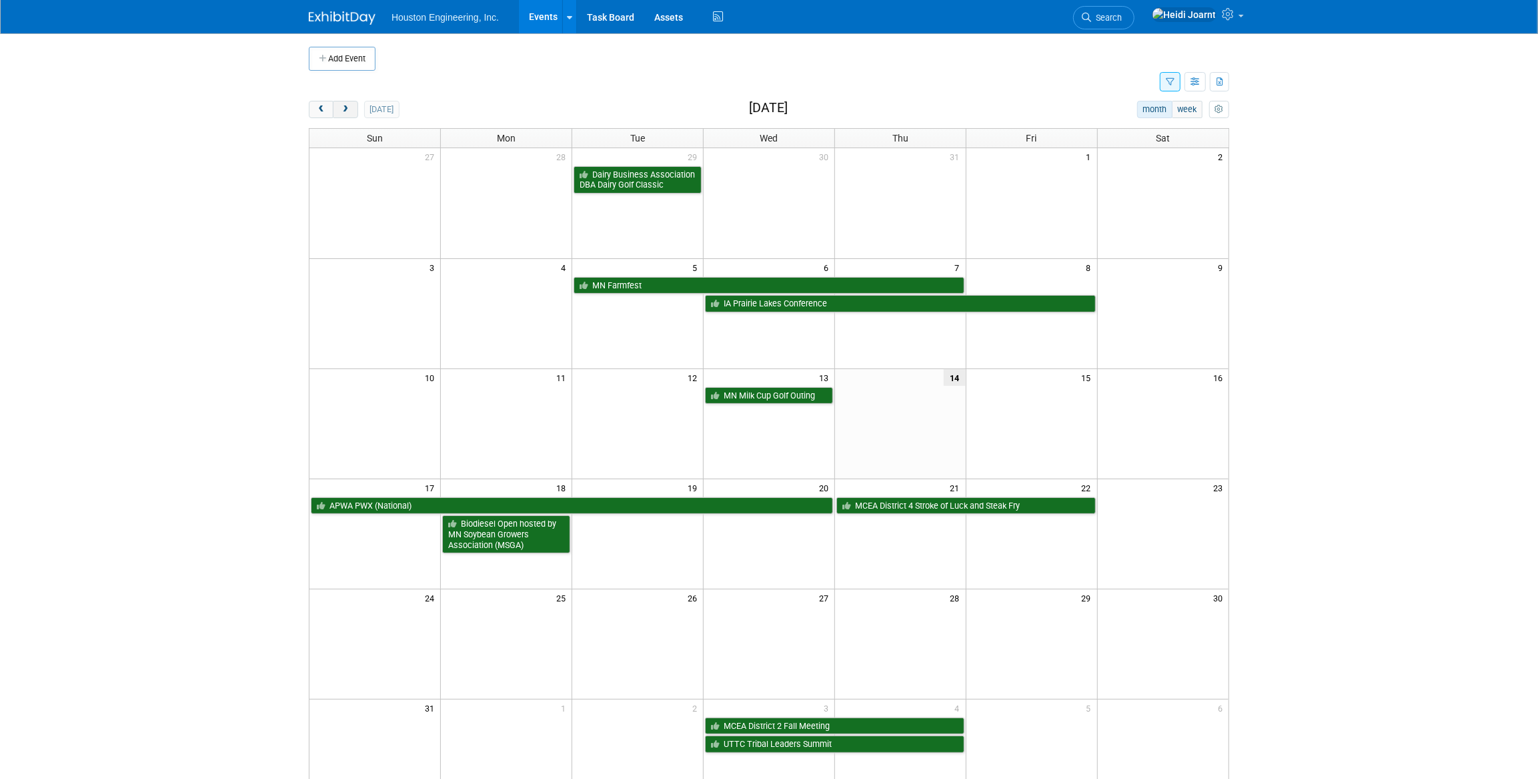
click at [352, 109] on button "next" at bounding box center [345, 109] width 25 height 17
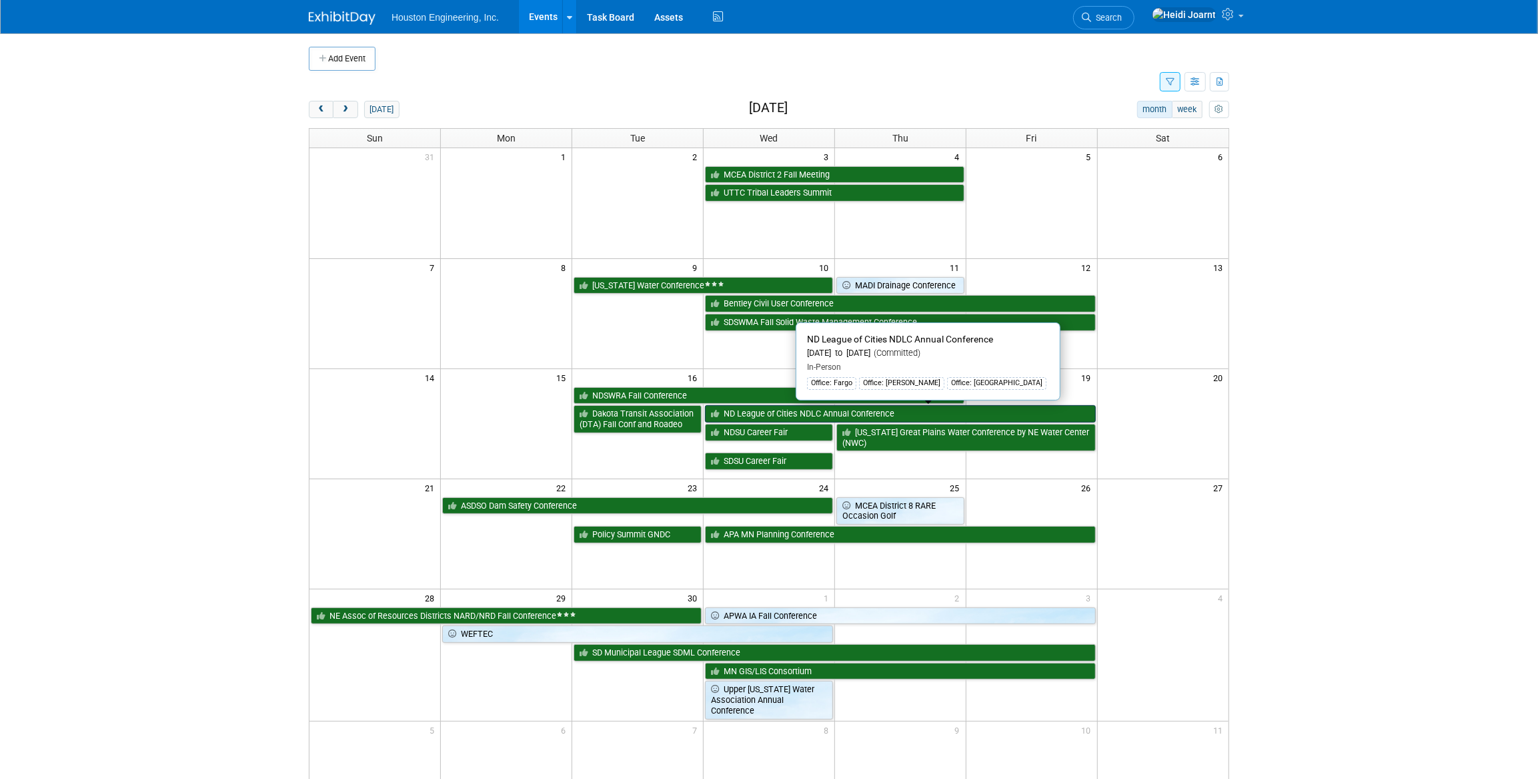
click at [793, 414] on link "ND League of Cities NDLC Annual Conference" at bounding box center [900, 413] width 391 height 17
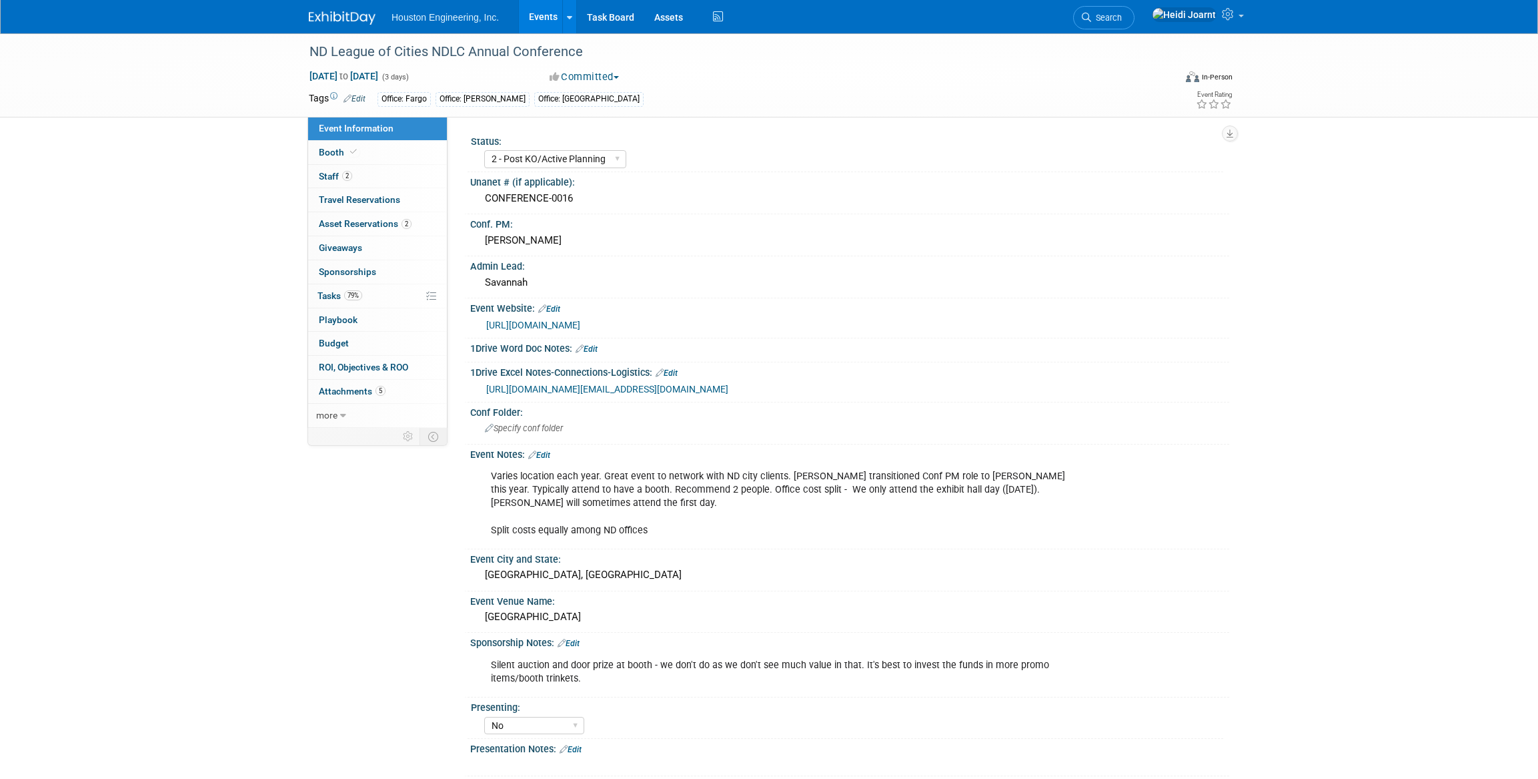
select select "2 - Post KO/Active Planning"
select select "No"
select select "Mun. Infrastructure"
click at [384, 231] on link "2 Asset Reservations 2" at bounding box center [377, 223] width 139 height 23
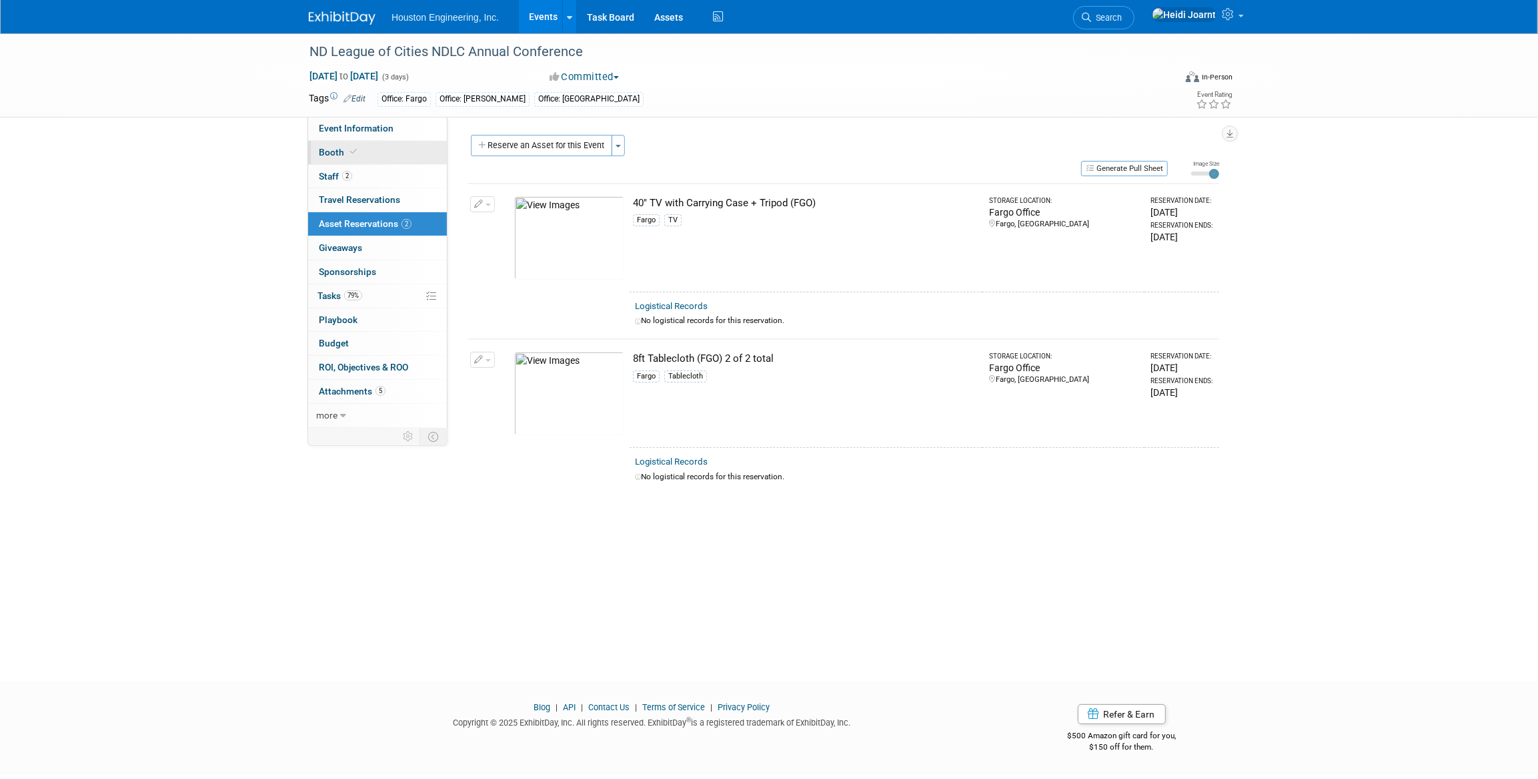
click at [366, 159] on link "Booth" at bounding box center [377, 152] width 139 height 23
select select "Yes"
select select "Fargo"
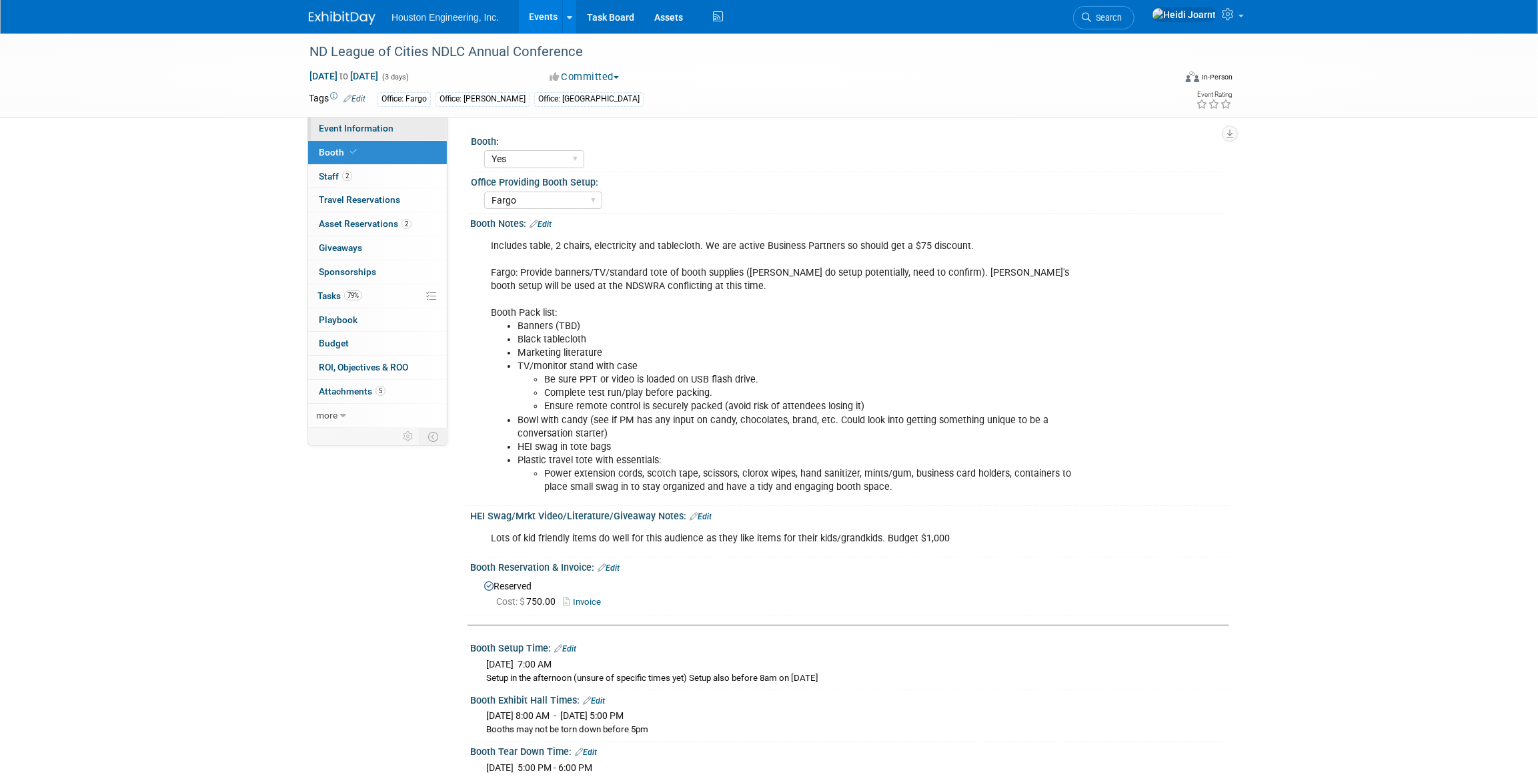
click at [399, 132] on link "Event Information" at bounding box center [377, 128] width 139 height 23
select select "2 - Post KO/Active Planning"
select select "No"
select select "Mun. Infrastructure"
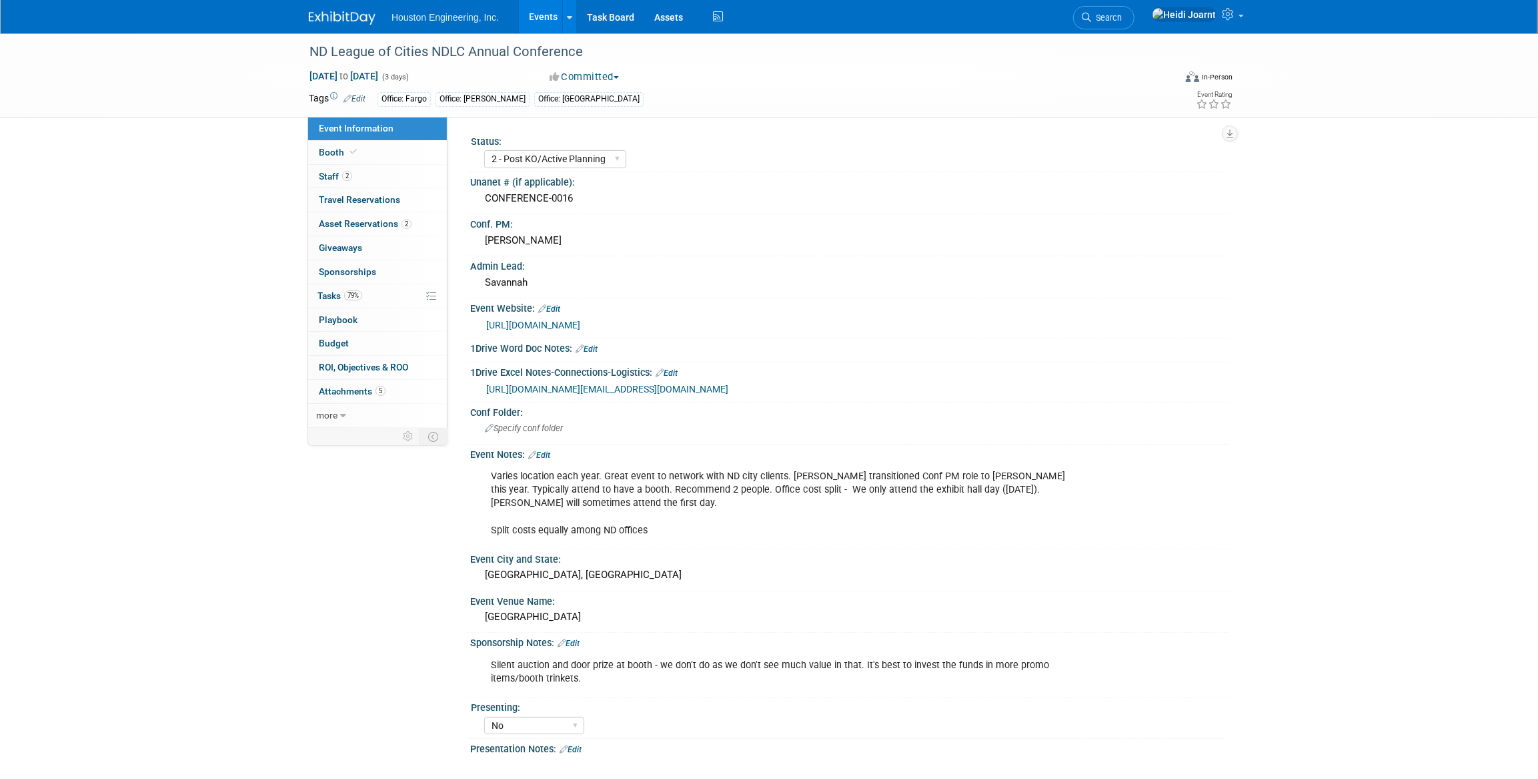
click at [550, 19] on link "Events" at bounding box center [543, 16] width 49 height 33
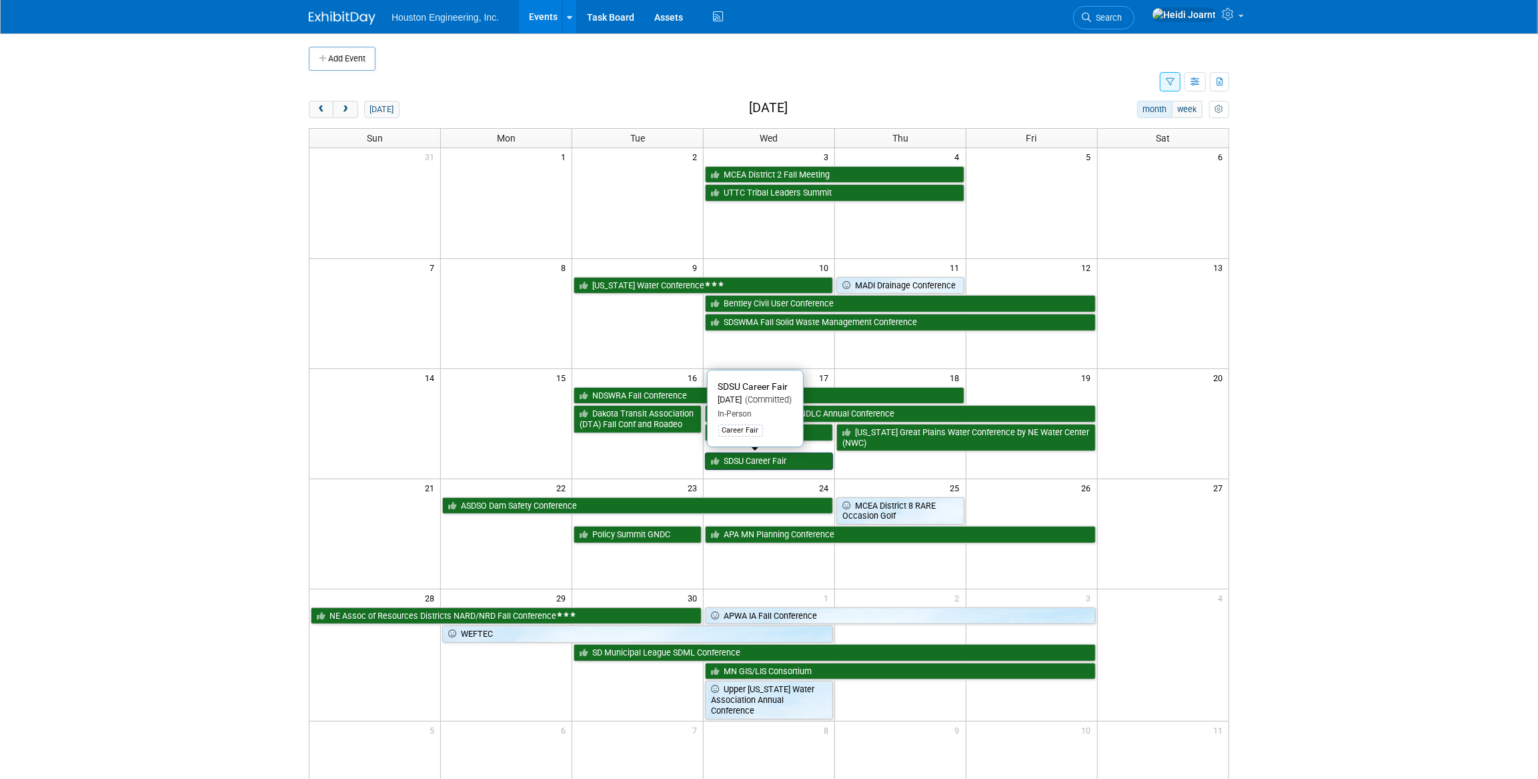
click at [781, 463] on link "SDSU Career Fair" at bounding box center [769, 460] width 128 height 17
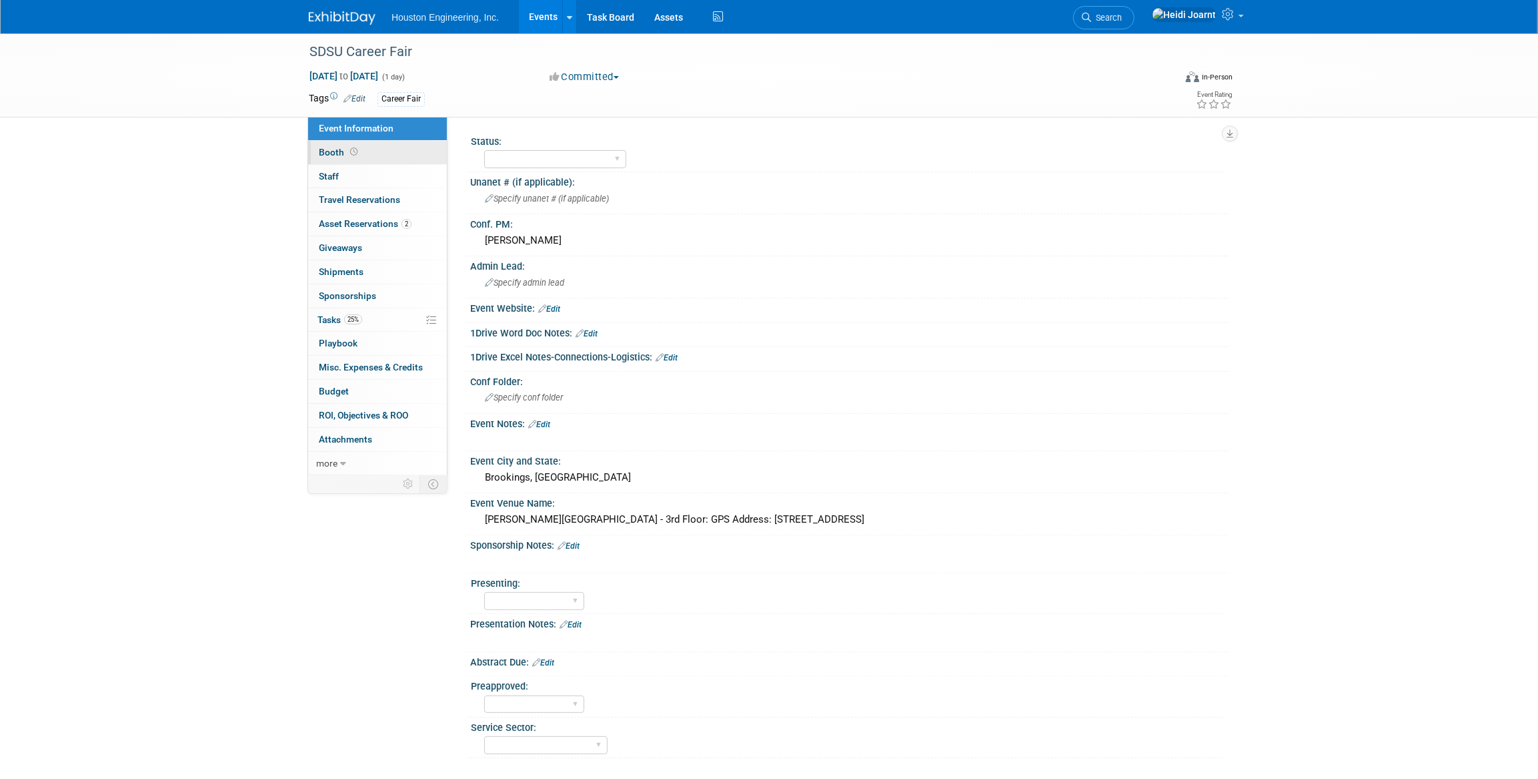
click at [339, 149] on span "Booth" at bounding box center [339, 152] width 41 height 11
select select "Yes"
select select "Fargo"
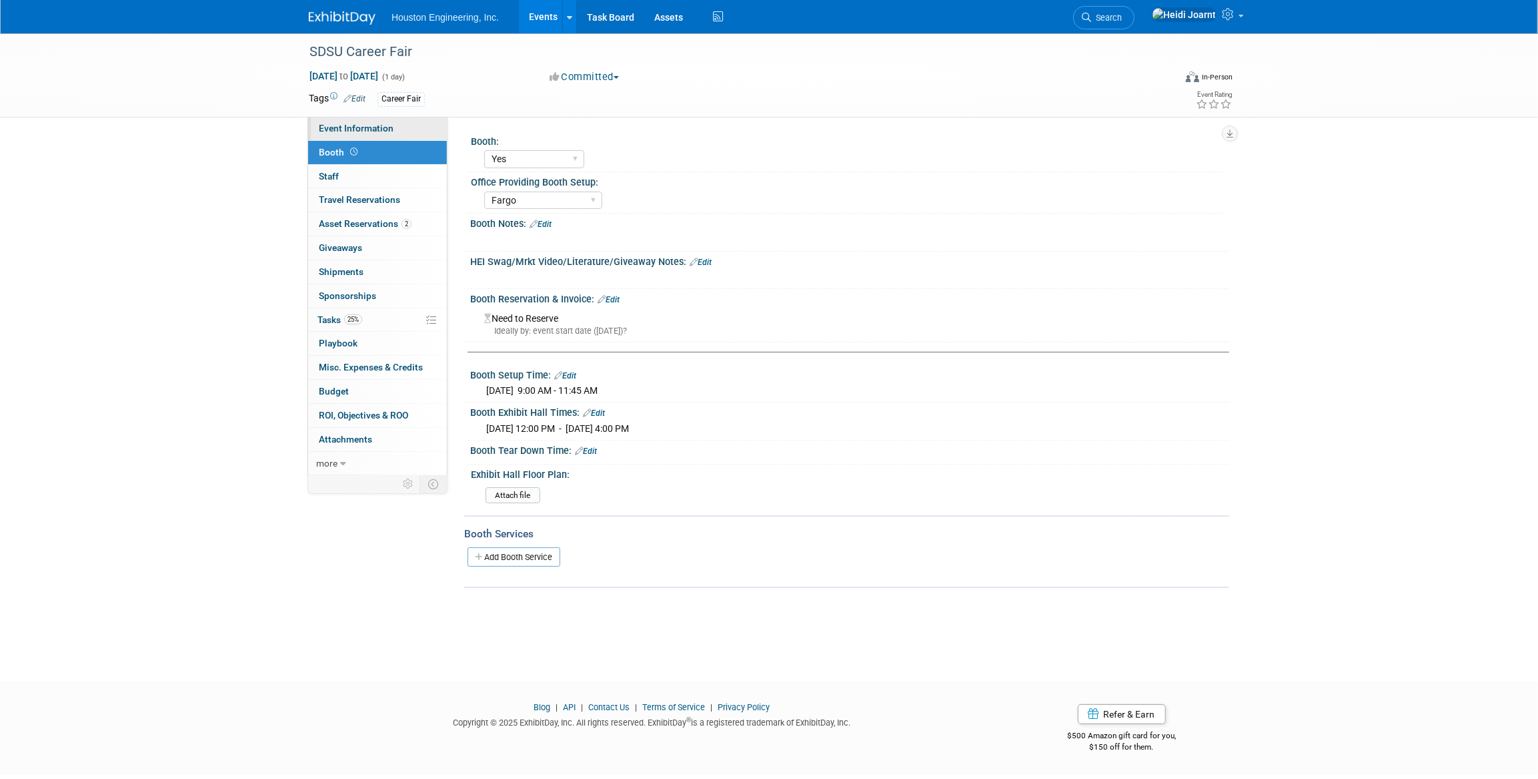
click at [376, 121] on link "Event Information" at bounding box center [377, 128] width 139 height 23
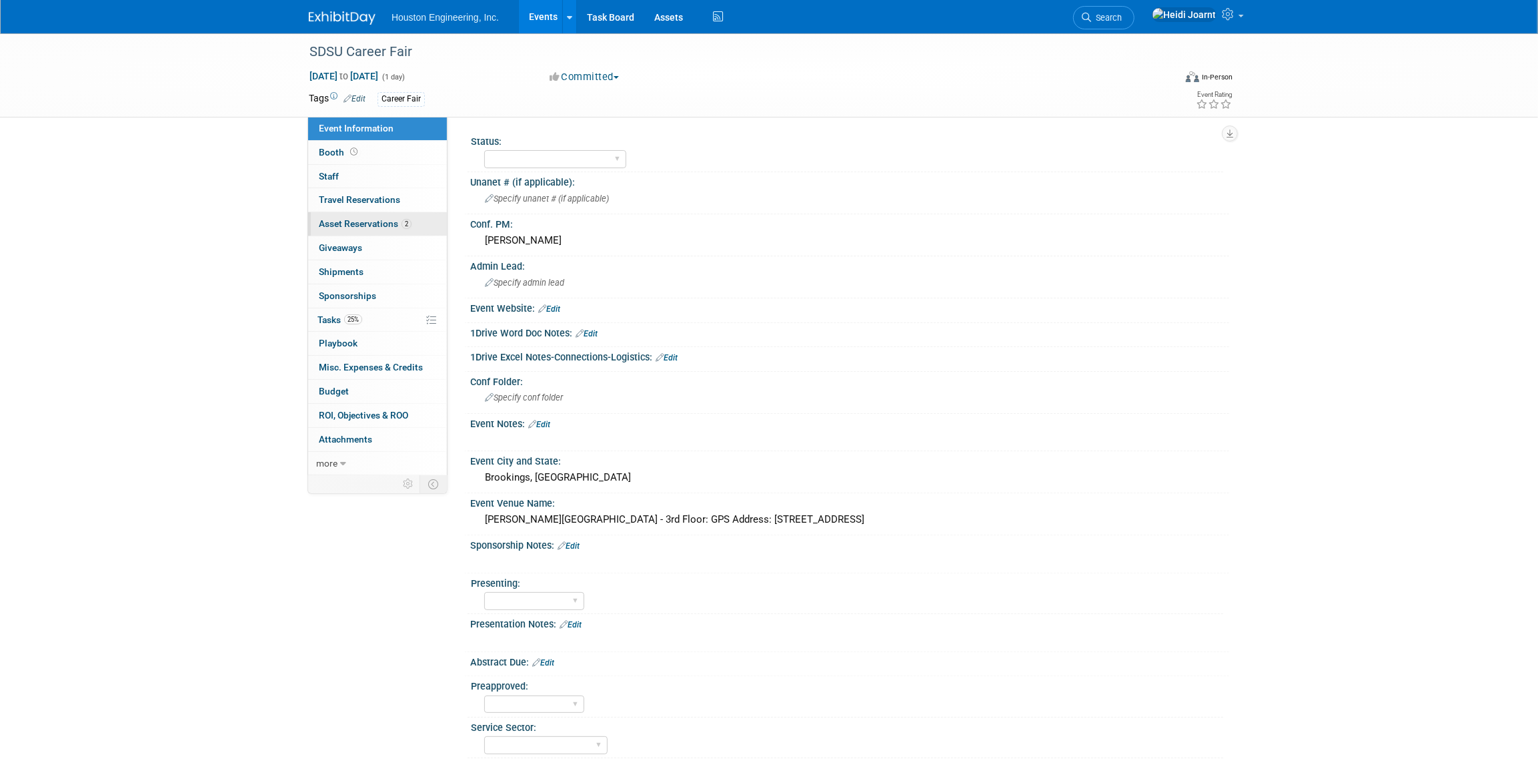
click at [397, 220] on span "Asset Reservations 2" at bounding box center [365, 223] width 93 height 11
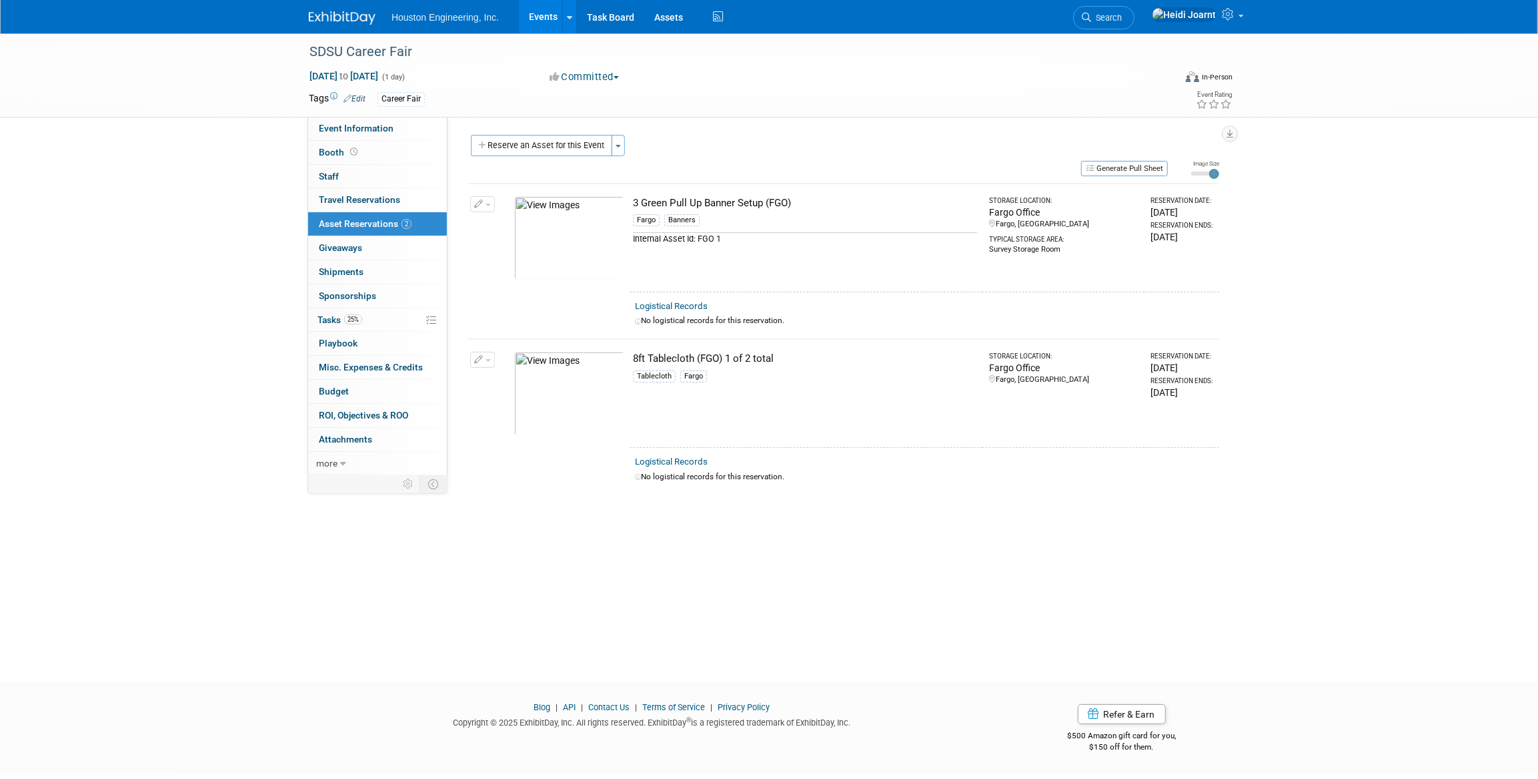
click at [548, 21] on link "Events" at bounding box center [543, 16] width 49 height 33
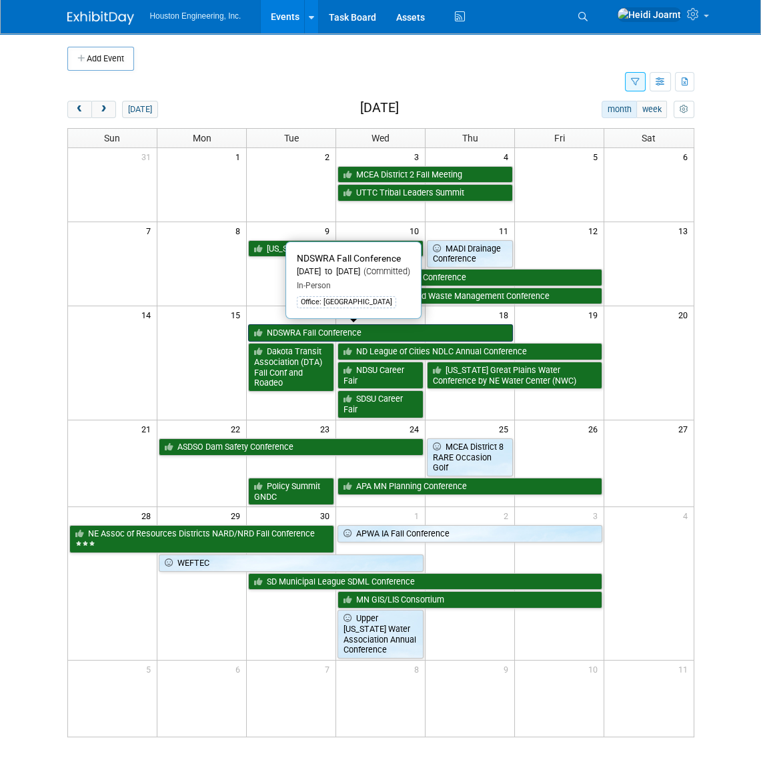
click at [312, 335] on link "NDSWRA Fall Conference" at bounding box center [380, 332] width 265 height 17
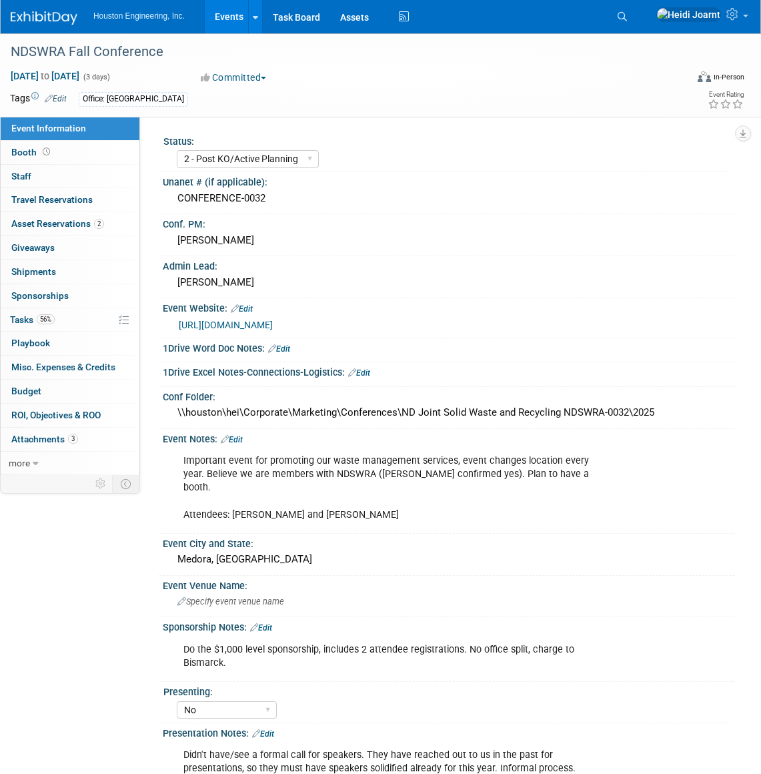
select select "2 - Post KO/Active Planning"
select select "No"
select select "Mun. Infrastructure"
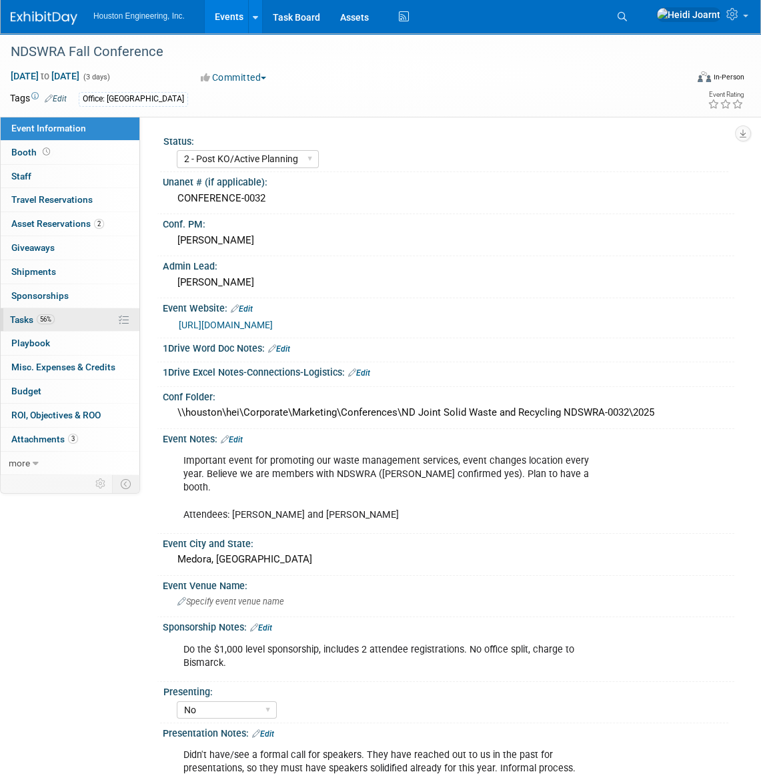
click at [55, 326] on link "56% Tasks 56%" at bounding box center [70, 319] width 139 height 23
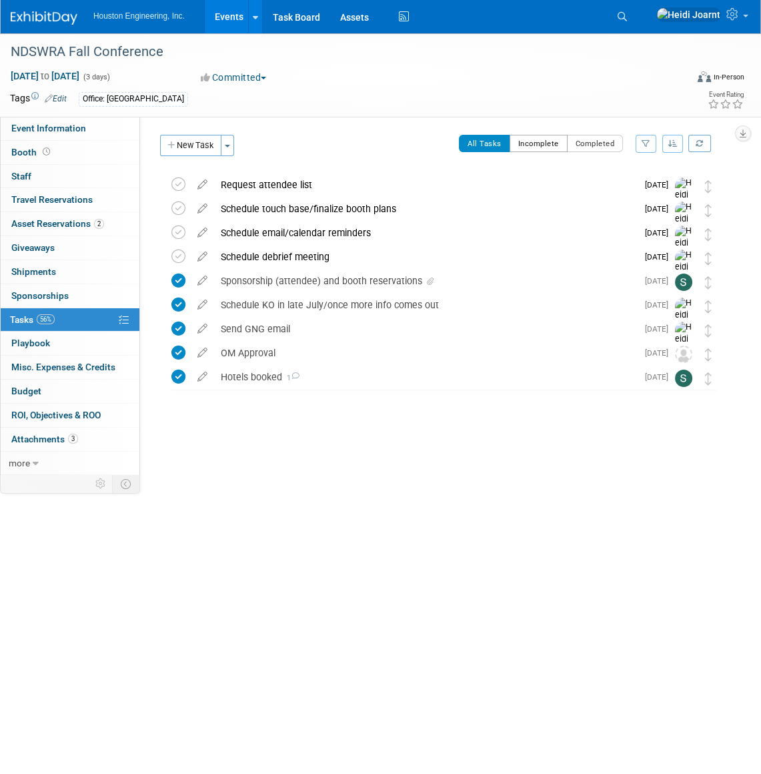
click at [554, 143] on button "Incomplete" at bounding box center [539, 143] width 58 height 17
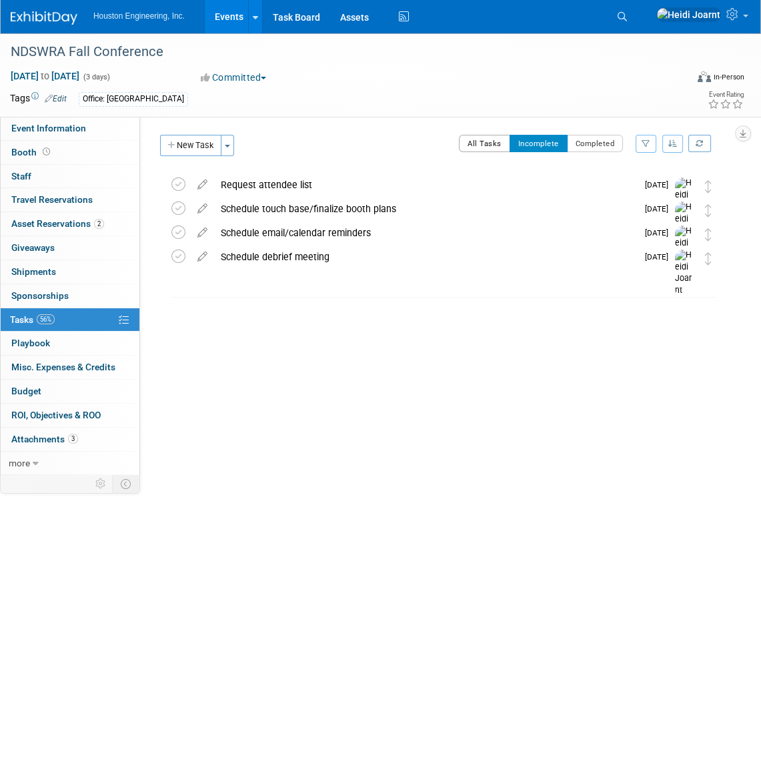
click at [485, 142] on button "All Tasks" at bounding box center [484, 143] width 51 height 17
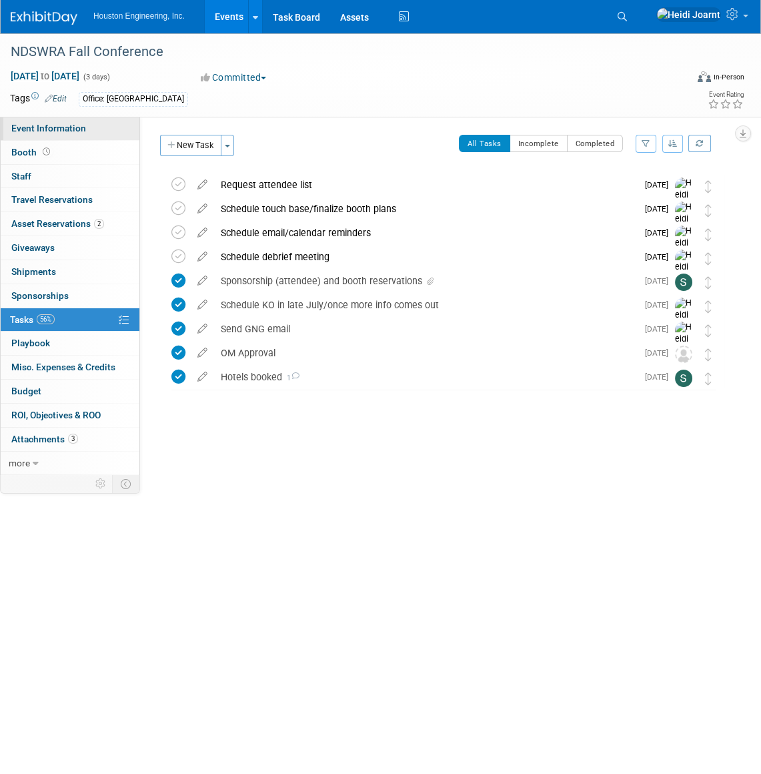
click at [83, 131] on span "Event Information" at bounding box center [48, 128] width 75 height 11
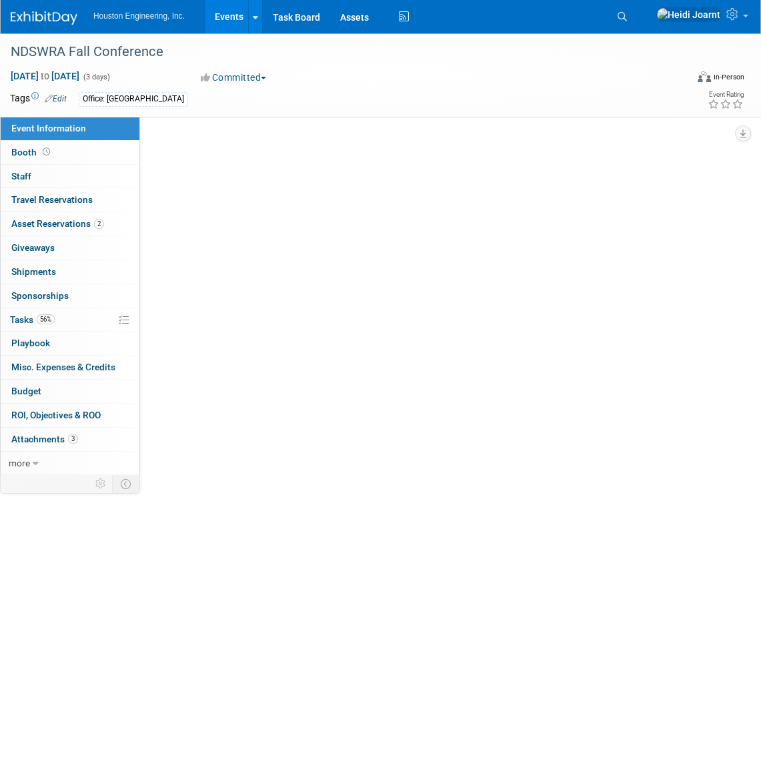
select select "2 - Post KO/Active Planning"
select select "No"
select select "Mun. Infrastructure"
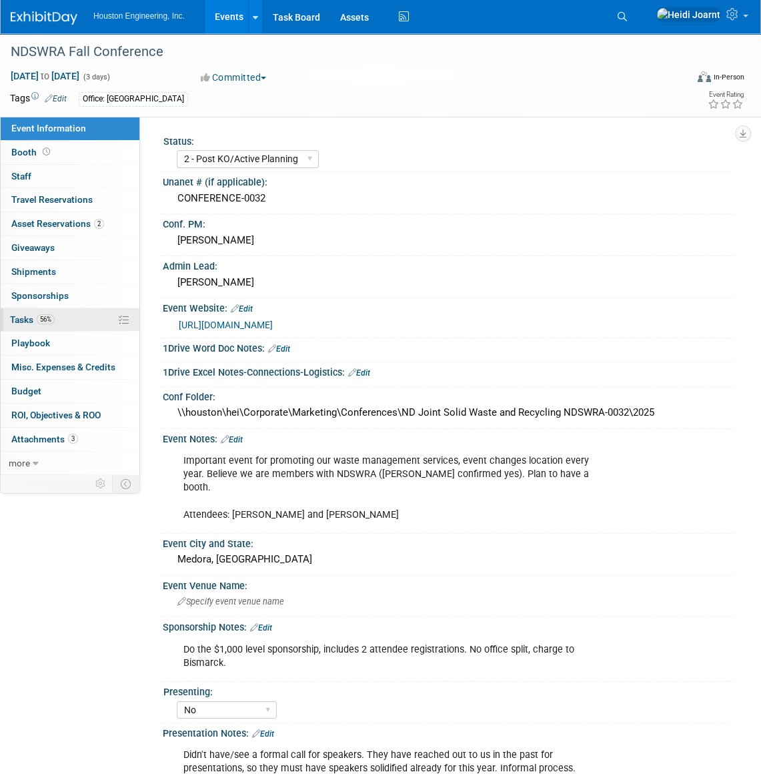
click at [77, 326] on link "56% Tasks 56%" at bounding box center [70, 319] width 139 height 23
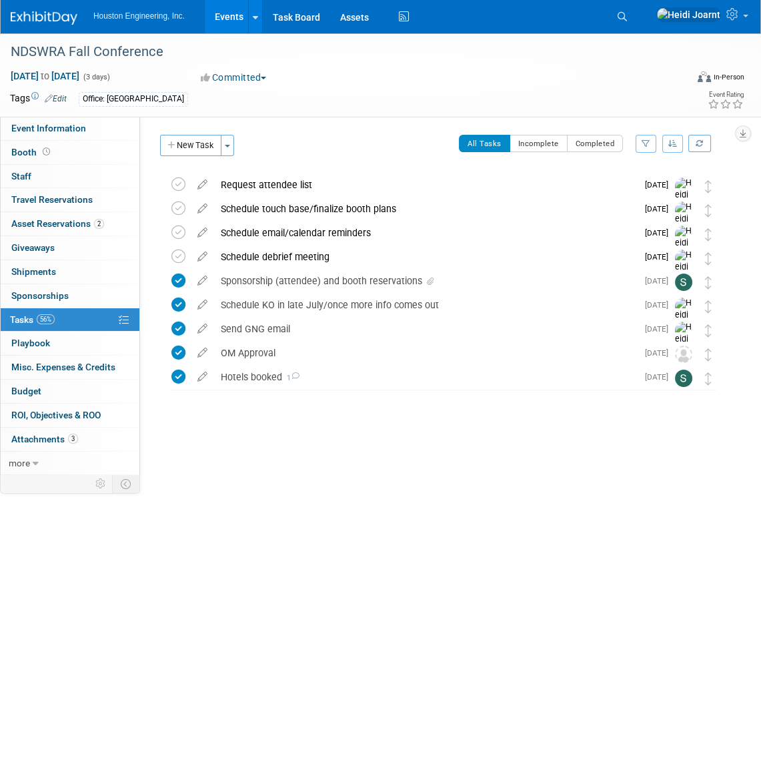
click at [669, 147] on icon "button" at bounding box center [672, 143] width 9 height 8
click at [655, 205] on link "By Due Date" at bounding box center [634, 204] width 95 height 19
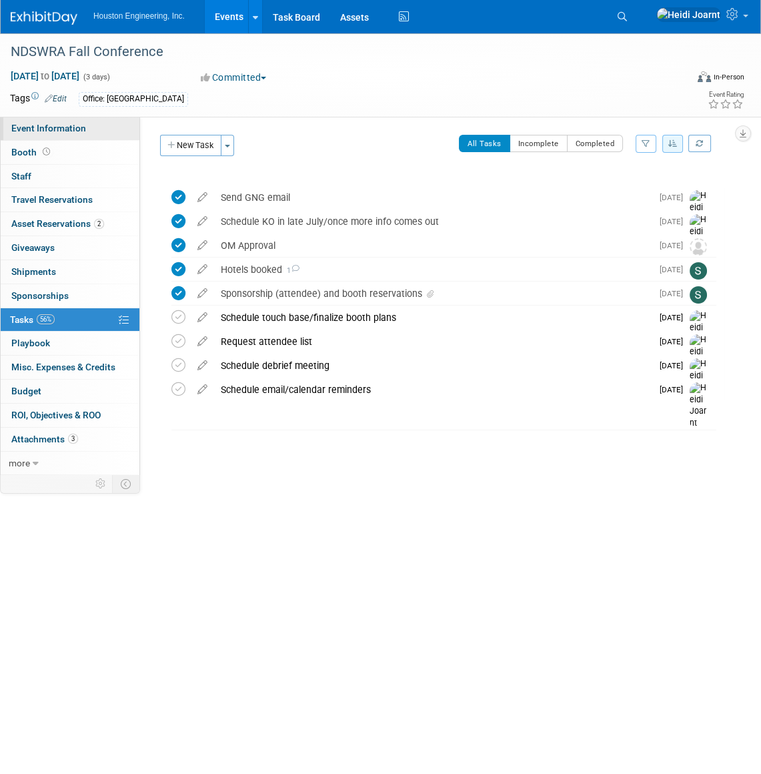
click at [51, 129] on span "Event Information" at bounding box center [48, 128] width 75 height 11
select select "2 - Post KO/Active Planning"
select select "No"
select select "Mun. Infrastructure"
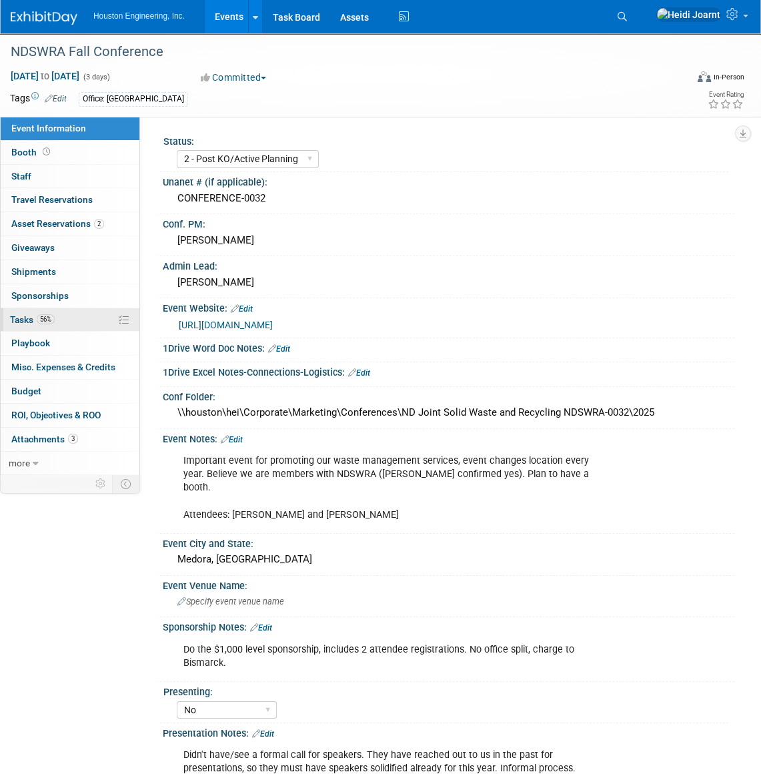
click at [67, 324] on link "56% Tasks 56%" at bounding box center [70, 319] width 139 height 23
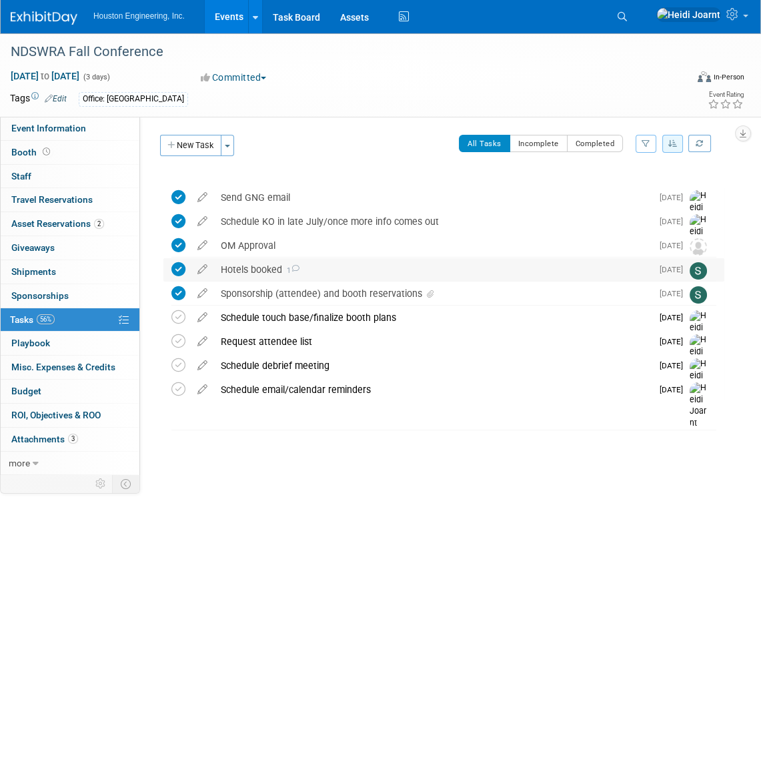
click at [390, 270] on div "Hotels booked 1" at bounding box center [433, 269] width 438 height 23
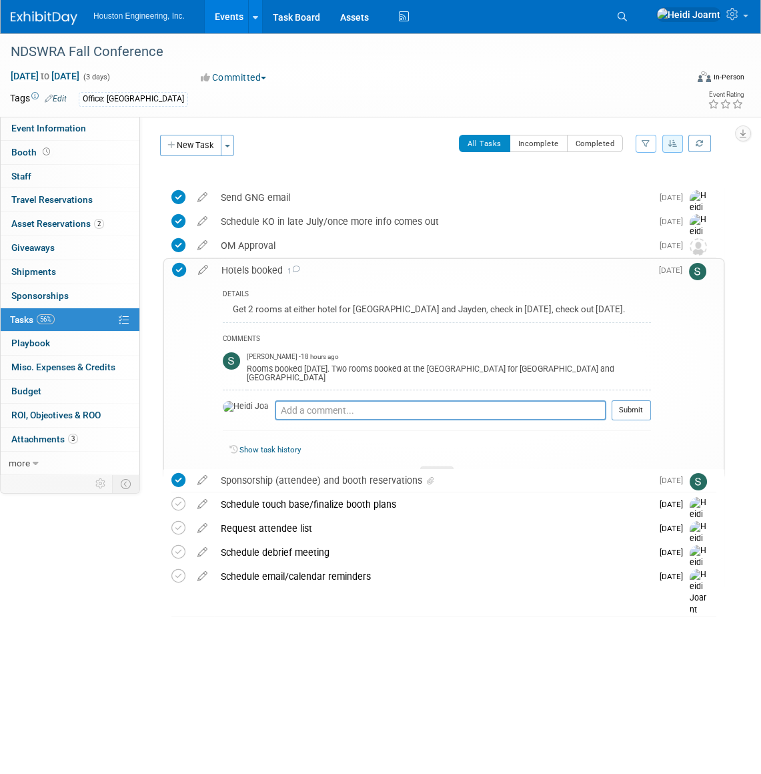
click at [390, 270] on div "Hotels booked 1" at bounding box center [433, 270] width 436 height 23
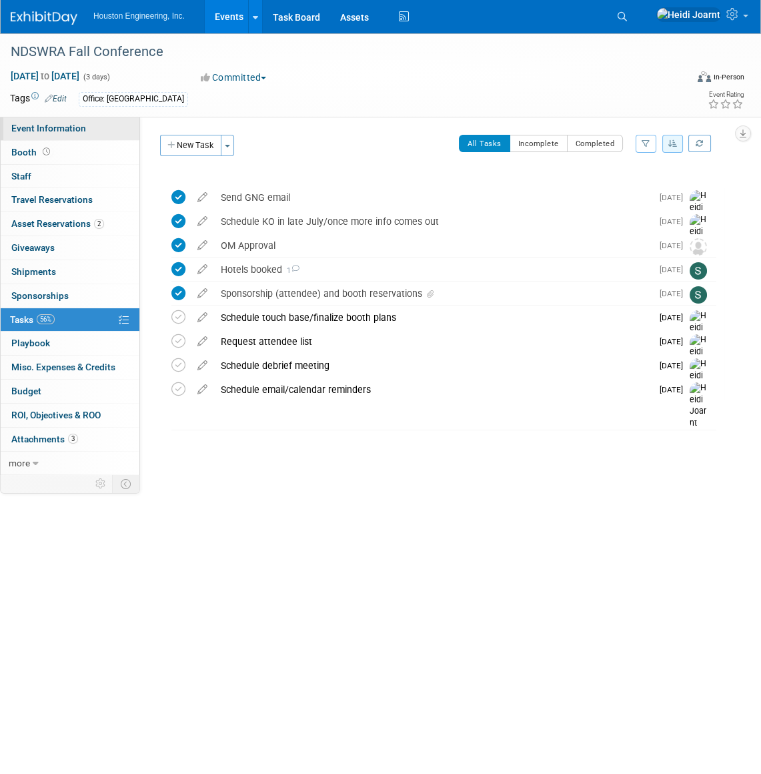
click at [92, 127] on link "Event Information" at bounding box center [70, 128] width 139 height 23
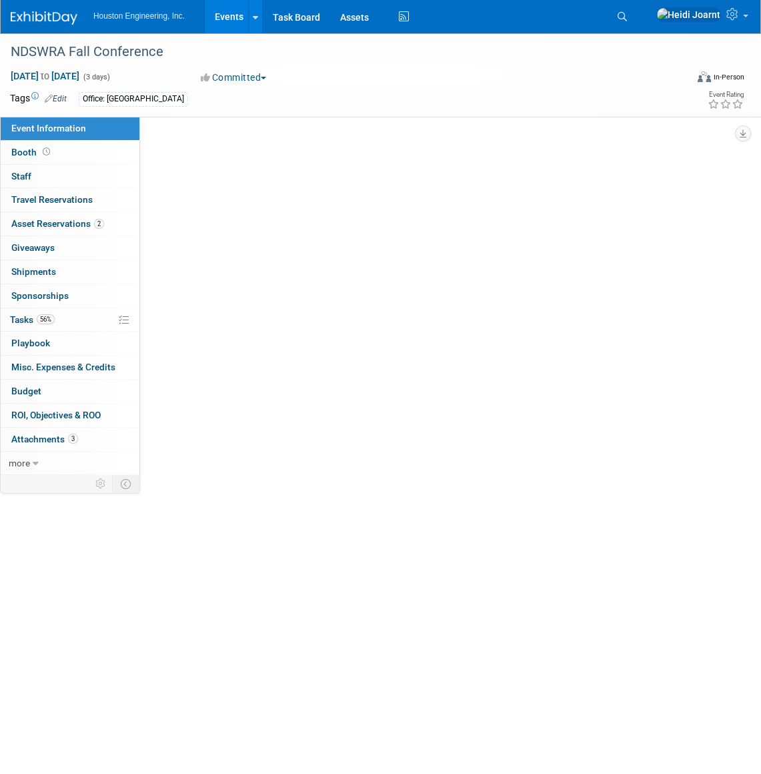
select select "2 - Post KO/Active Planning"
select select "No"
select select "Mun. Infrastructure"
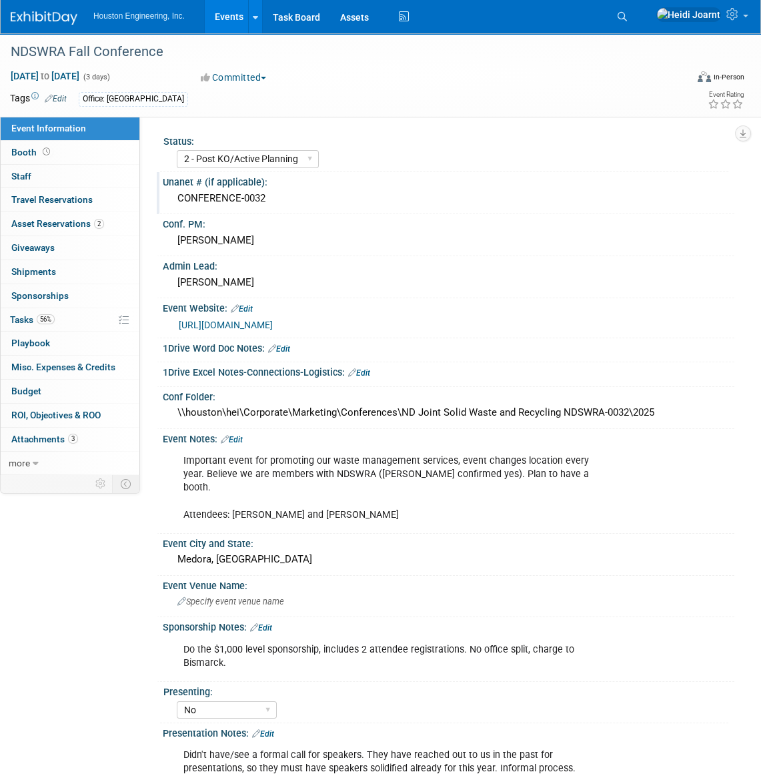
drag, startPoint x: 288, startPoint y: 202, endPoint x: 167, endPoint y: 205, distance: 120.8
click at [167, 205] on div "CONFERENCE-0032" at bounding box center [449, 199] width 572 height 22
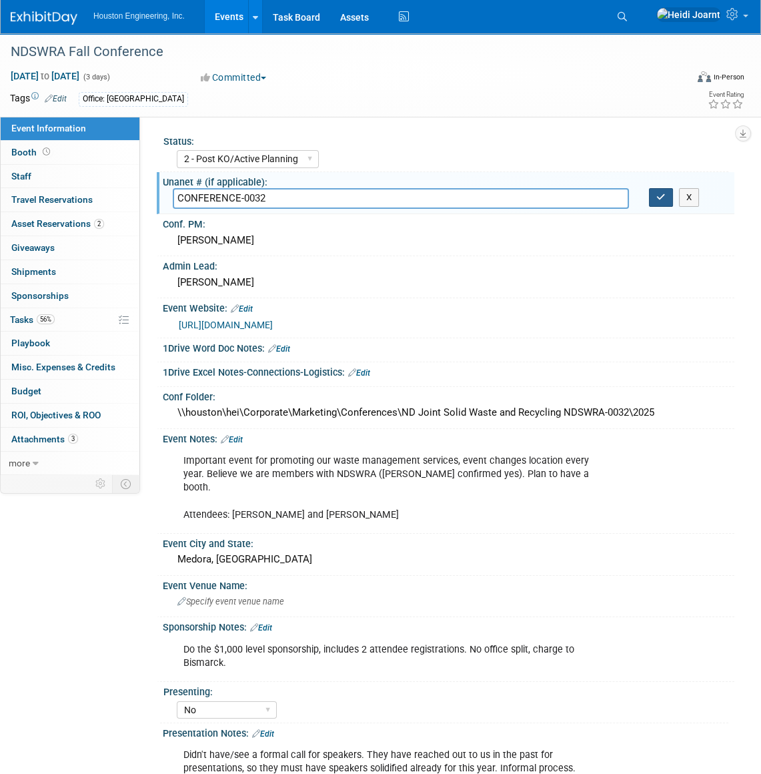
click at [656, 201] on button "button" at bounding box center [661, 197] width 24 height 19
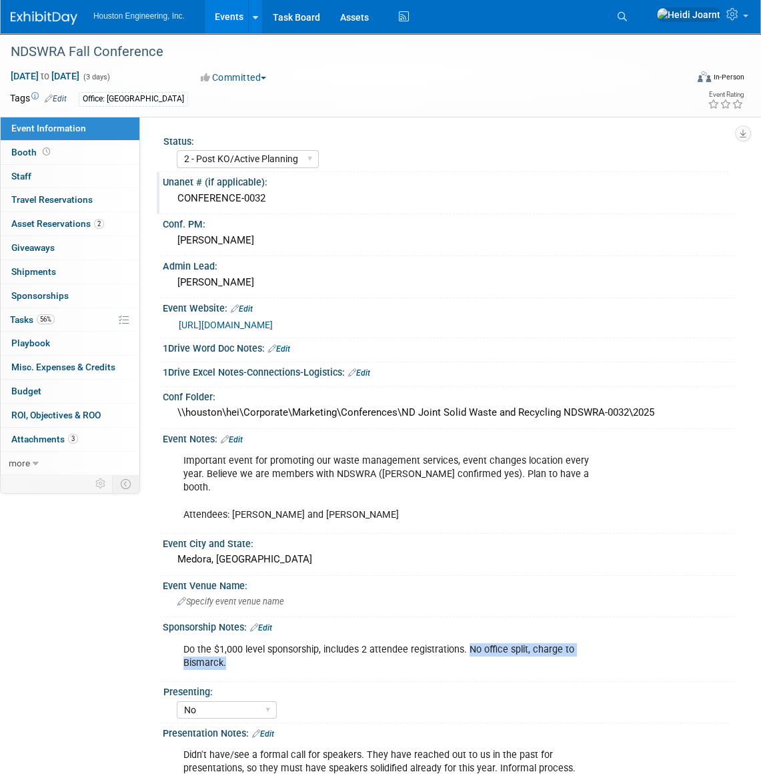
drag, startPoint x: 472, startPoint y: 636, endPoint x: 490, endPoint y: 648, distance: 21.1
click at [490, 648] on div "Do the $1,000 level sponsorship, includes 2 attendee registrations. No office s…" at bounding box center [396, 656] width 445 height 40
drag, startPoint x: 490, startPoint y: 648, endPoint x: 451, endPoint y: 640, distance: 39.4
click at [451, 640] on div "Do the $1,000 level sponsorship, includes 2 attendee registrations. No office s…" at bounding box center [396, 656] width 445 height 40
click at [97, 150] on link "Booth" at bounding box center [70, 152] width 139 height 23
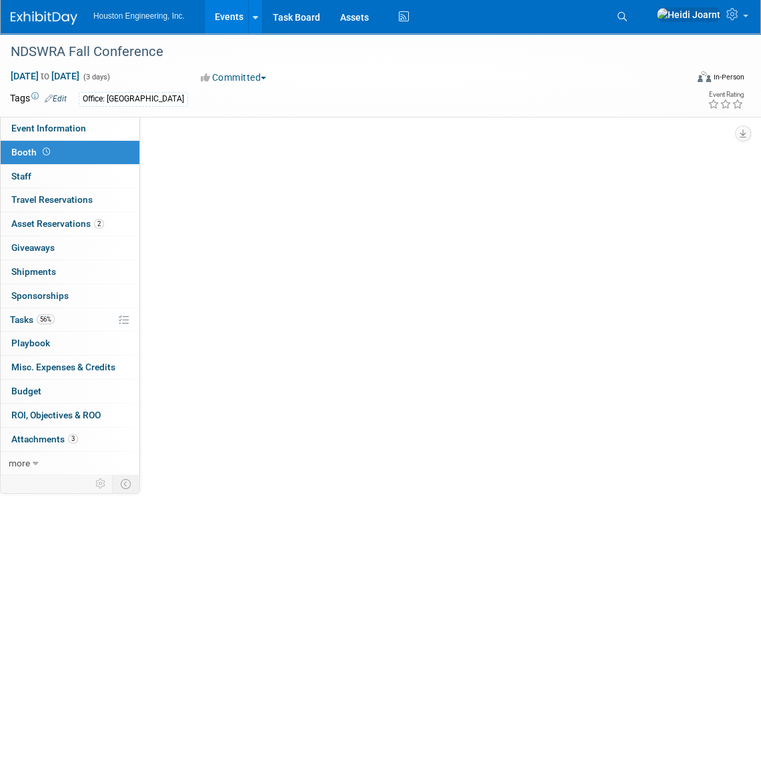
select select "Yes"
select select "Bismarck"
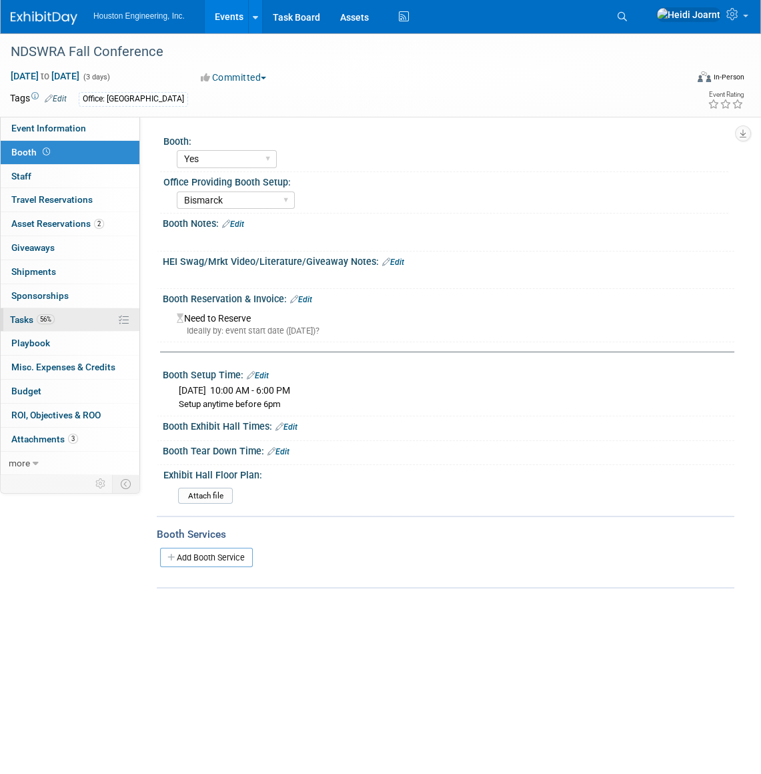
click at [59, 320] on link "56% Tasks 56%" at bounding box center [70, 319] width 139 height 23
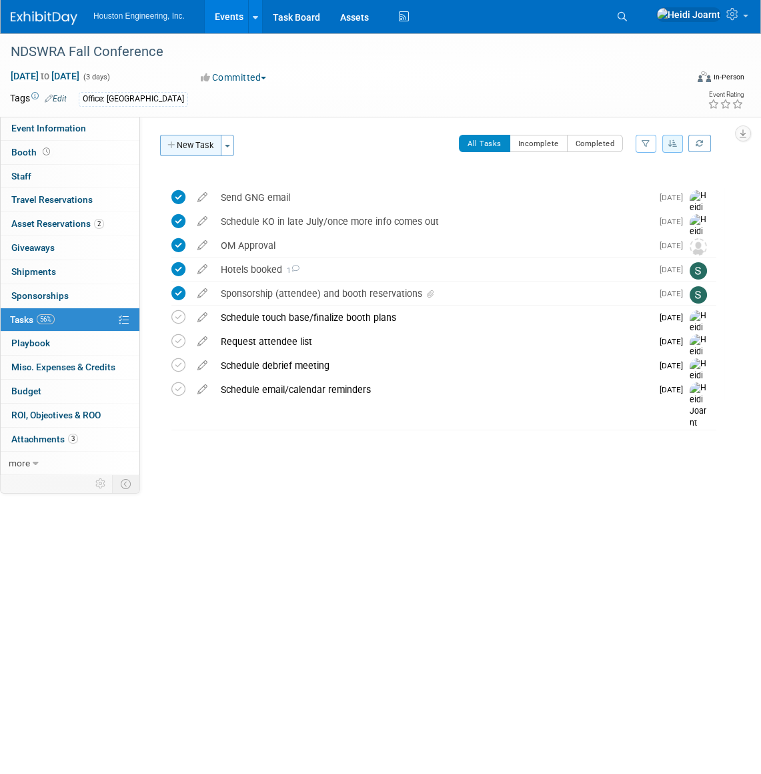
click at [197, 140] on button "New Task" at bounding box center [190, 145] width 61 height 21
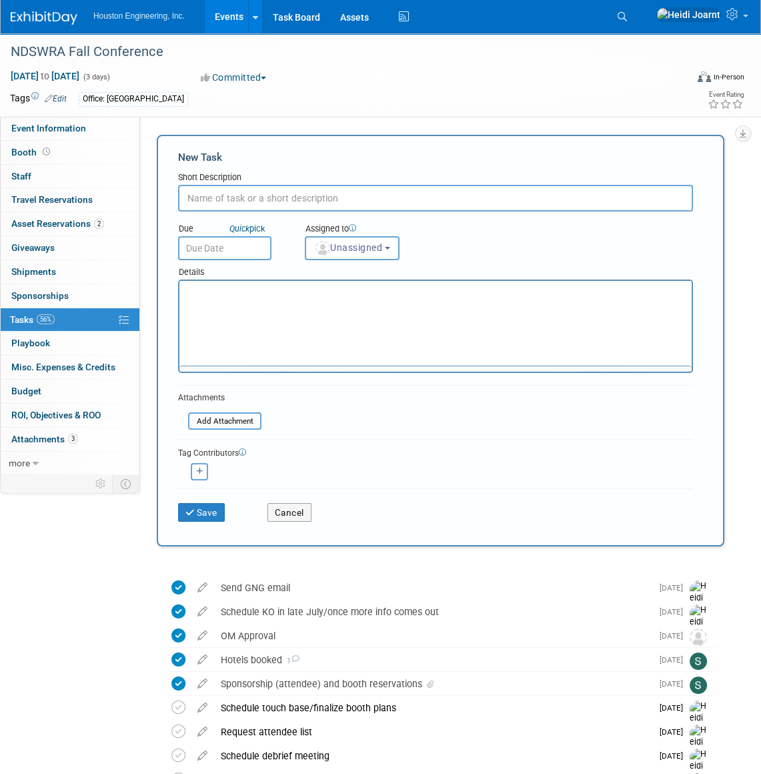
click at [246, 198] on input "text" at bounding box center [435, 198] width 515 height 27
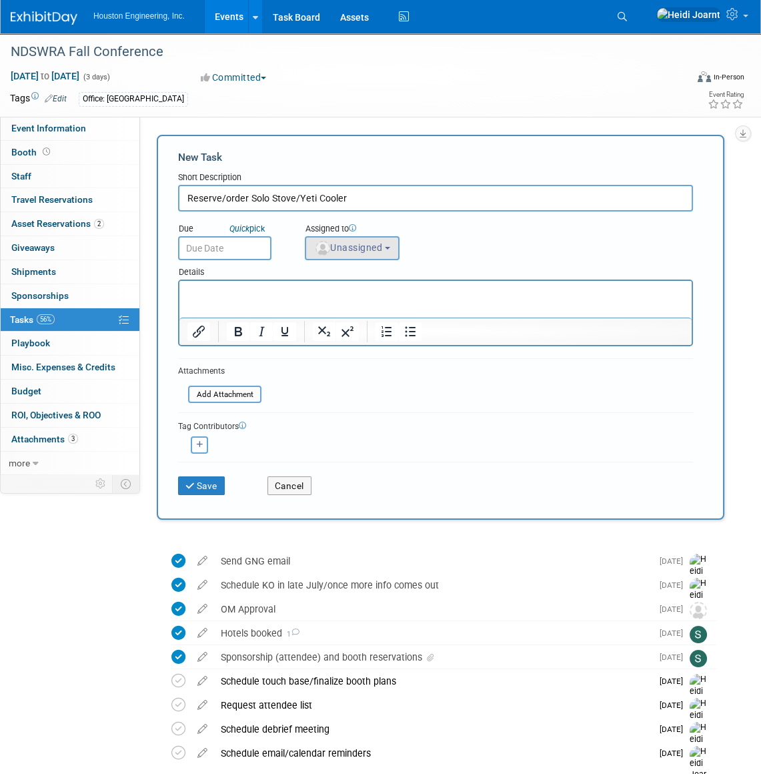
type input "Reserve/order Solo Stove/Yeti Cooler"
click at [377, 251] on span "Unassigned" at bounding box center [348, 247] width 68 height 11
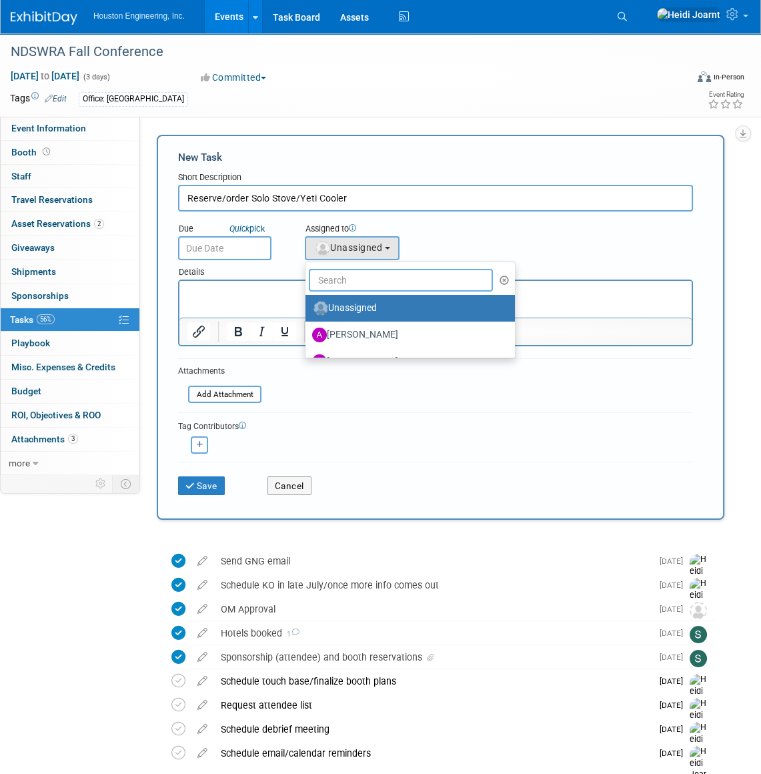
click at [395, 288] on input "text" at bounding box center [401, 280] width 184 height 23
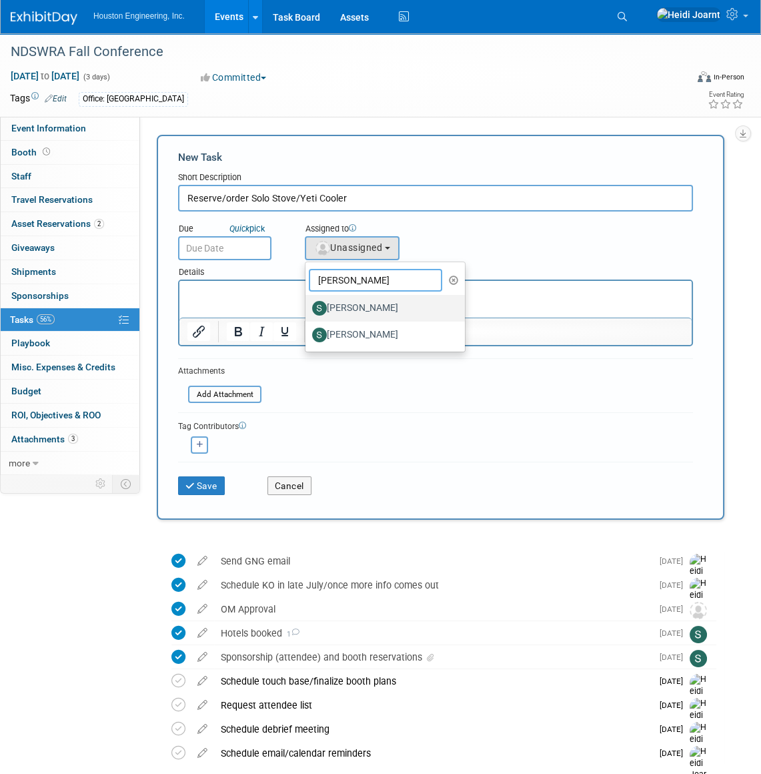
type input "shawn"
click at [393, 302] on label "Shawn Mistelski" at bounding box center [381, 308] width 139 height 21
click at [308, 302] on input "Shawn Mistelski" at bounding box center [303, 306] width 9 height 9
select select "a959374d-91c4-4fac-b647-c63e43f51f1b"
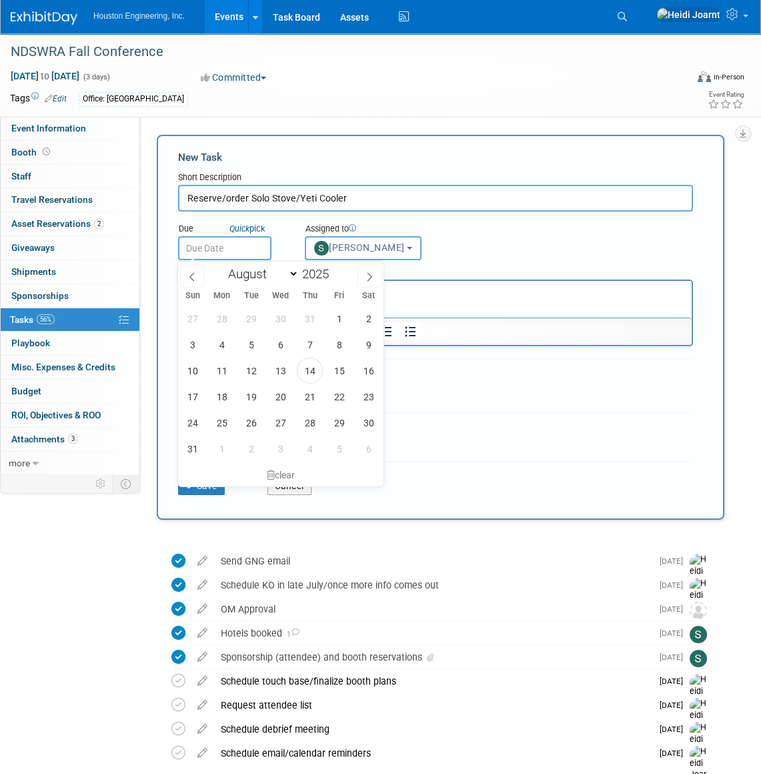
click at [232, 247] on input "text" at bounding box center [224, 248] width 93 height 24
click at [366, 275] on icon at bounding box center [369, 276] width 9 height 9
select select "8"
click at [334, 349] on span "12" at bounding box center [339, 345] width 26 height 26
type input "Sep 12, 2025"
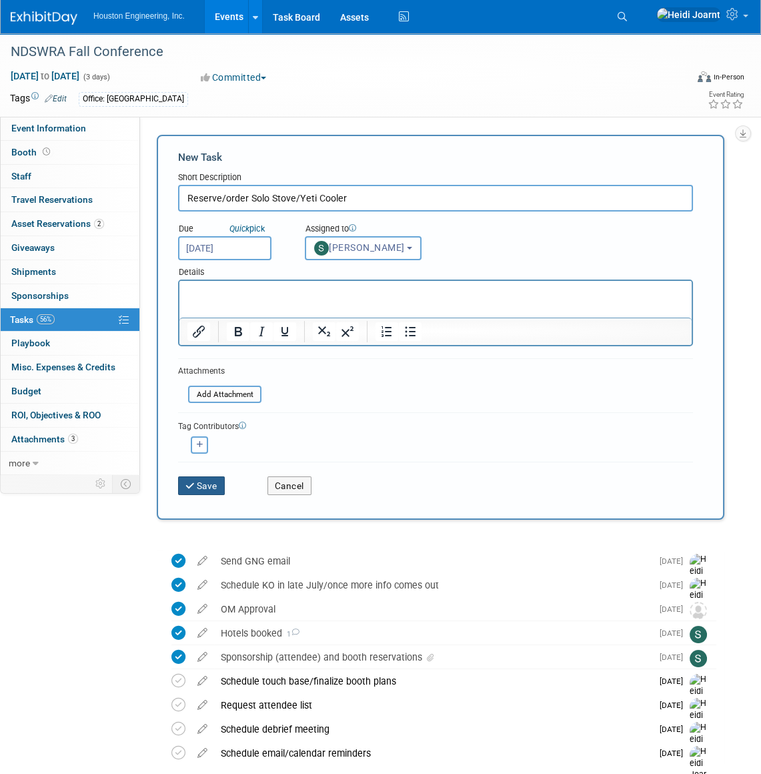
click at [220, 485] on button "Save" at bounding box center [201, 485] width 47 height 19
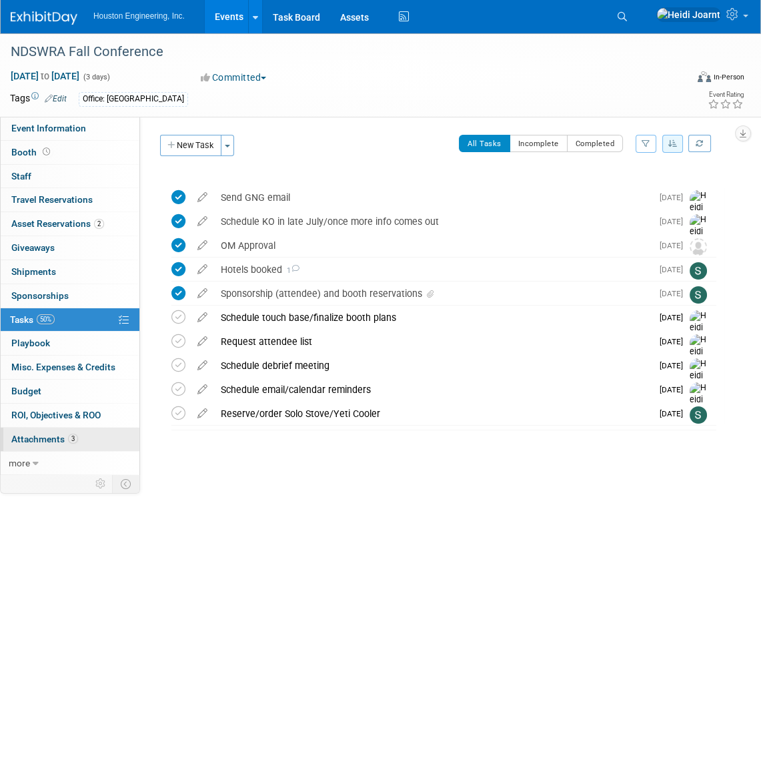
click at [82, 433] on link "3 Attachments 3" at bounding box center [70, 439] width 139 height 23
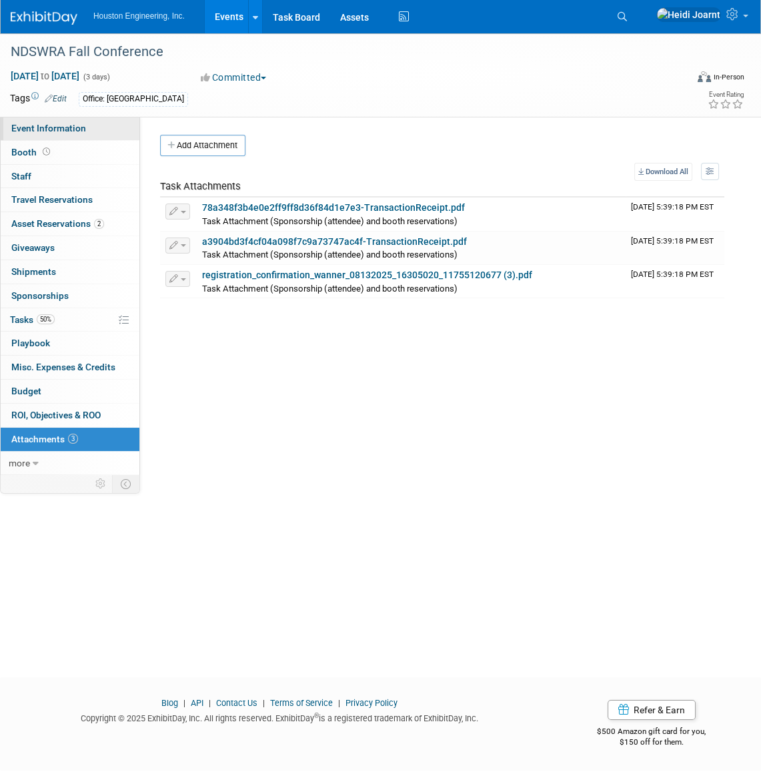
click at [71, 129] on span "Event Information" at bounding box center [48, 128] width 75 height 11
select select "2 - Post KO/Active Planning"
select select "No"
select select "Mun. Infrastructure"
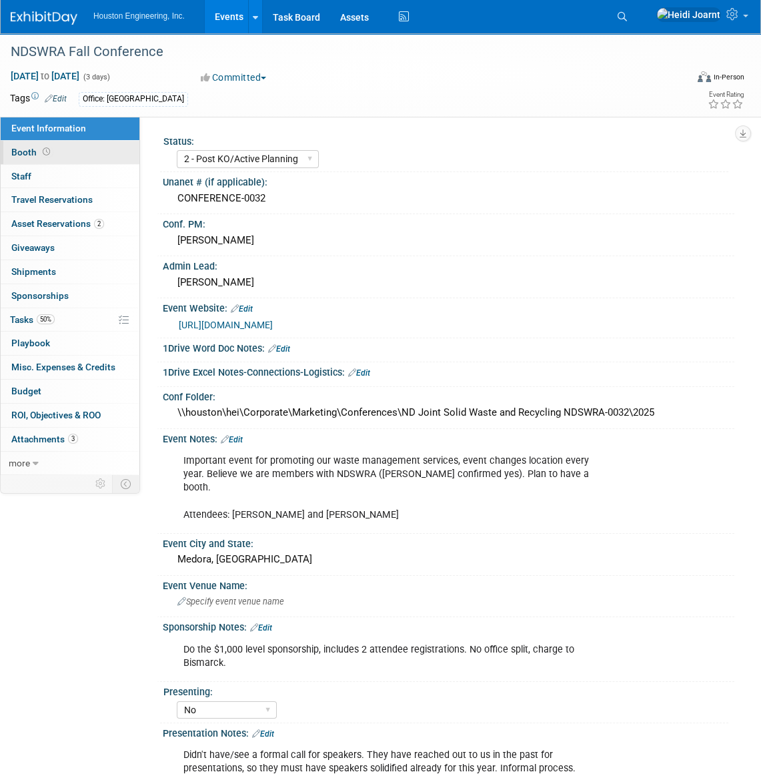
click at [67, 148] on link "Booth" at bounding box center [70, 152] width 139 height 23
select select "Yes"
select select "Bismarck"
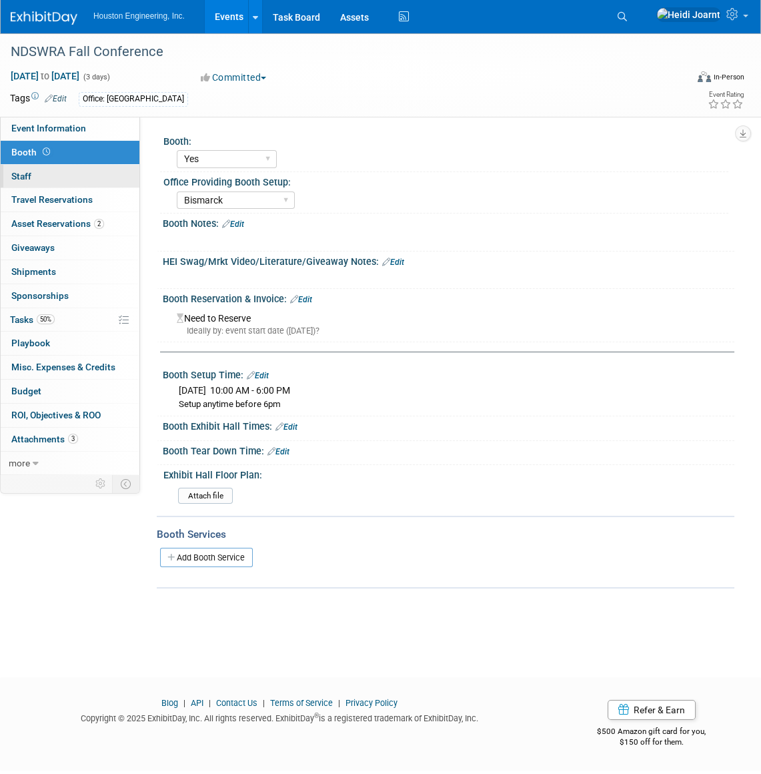
click at [69, 179] on link "0 Staff 0" at bounding box center [70, 176] width 139 height 23
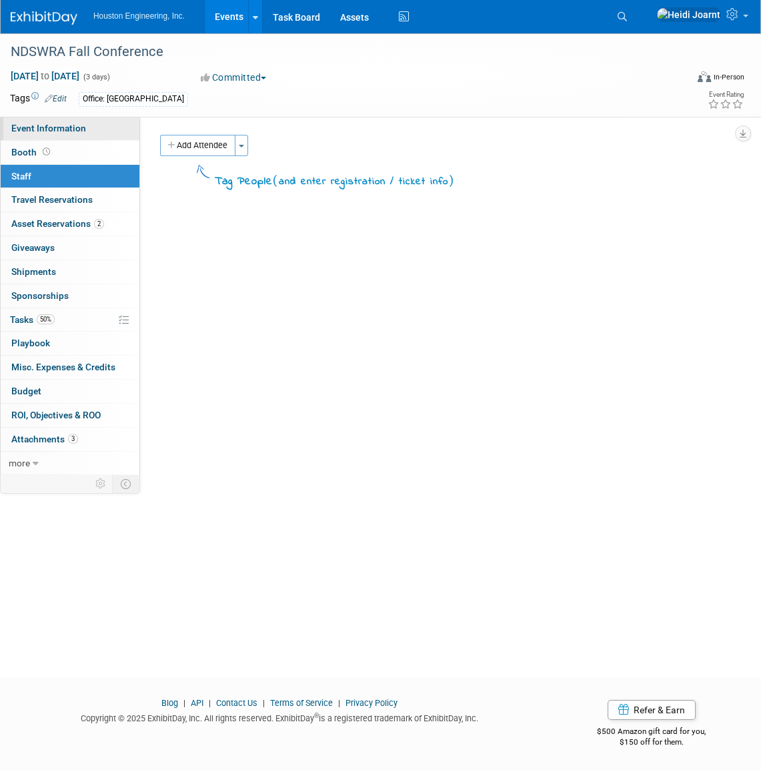
click at [96, 125] on link "Event Information" at bounding box center [70, 128] width 139 height 23
select select "2 - Post KO/Active Planning"
select select "No"
select select "Mun. Infrastructure"
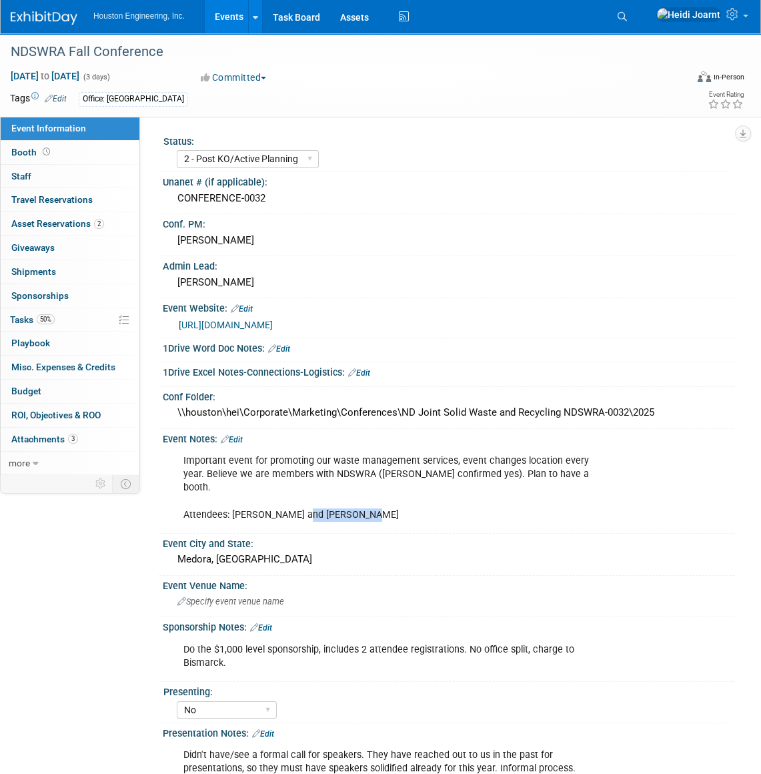
drag, startPoint x: 370, startPoint y: 498, endPoint x: 302, endPoint y: 502, distance: 67.5
click at [302, 502] on div "Important event for promoting our waste management services, event changes loca…" at bounding box center [396, 488] width 445 height 80
click at [61, 173] on link "0 Staff 0" at bounding box center [70, 176] width 139 height 23
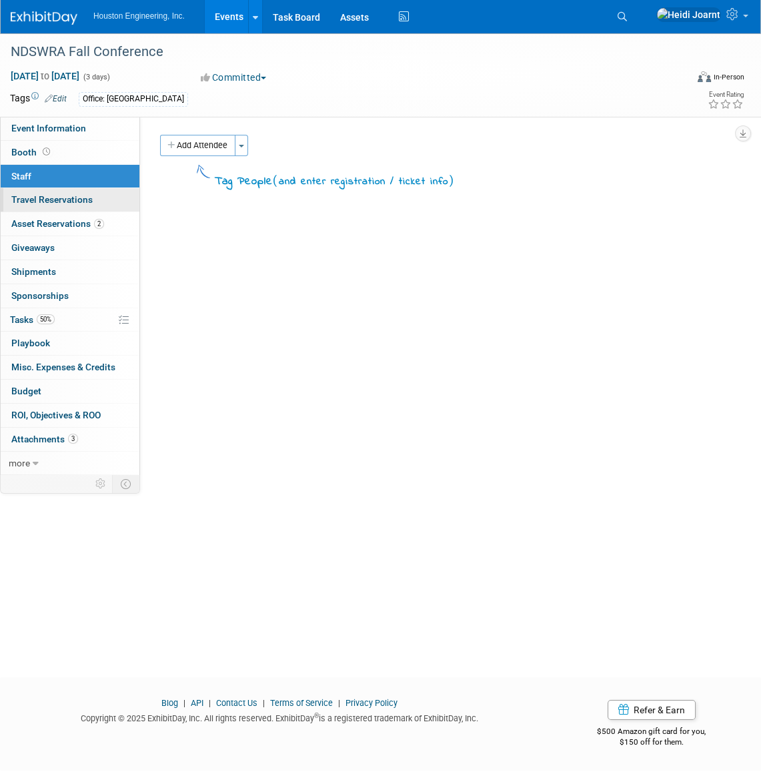
click at [100, 206] on link "0 Travel Reservations 0" at bounding box center [70, 199] width 139 height 23
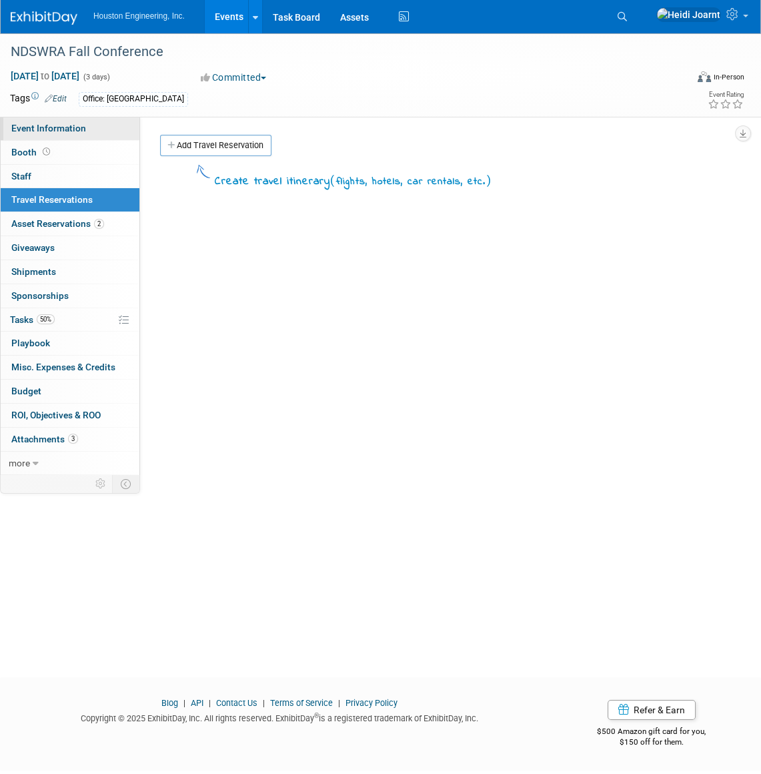
click at [68, 134] on link "Event Information" at bounding box center [70, 128] width 139 height 23
select select "2 - Post KO/Active Planning"
select select "No"
select select "Mun. Infrastructure"
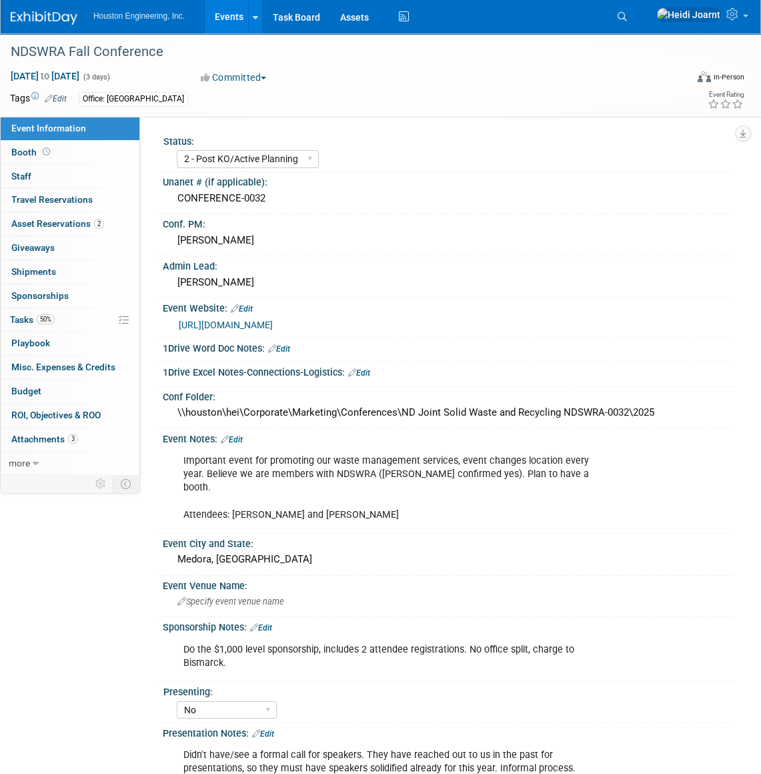
click at [273, 322] on link "https://www.ndswra.org/events.html" at bounding box center [226, 325] width 94 height 11
click at [43, 438] on span "Attachments 3" at bounding box center [44, 439] width 67 height 11
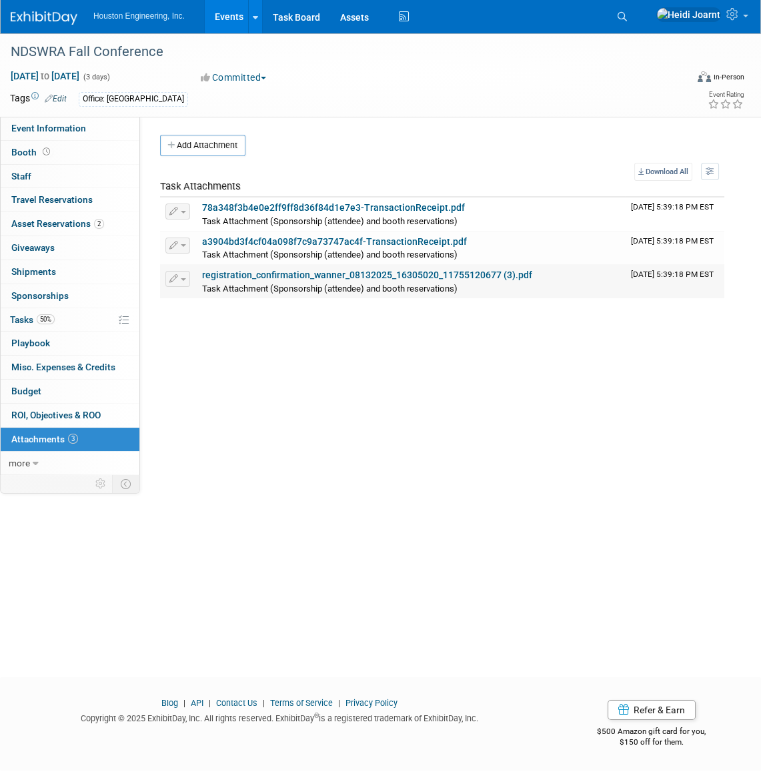
click at [437, 273] on link "registration_confirmation_wanner_08132025_16305020_11755120677 (3).pdf" at bounding box center [367, 275] width 330 height 11
click at [60, 318] on link "50% Tasks 50%" at bounding box center [70, 319] width 139 height 23
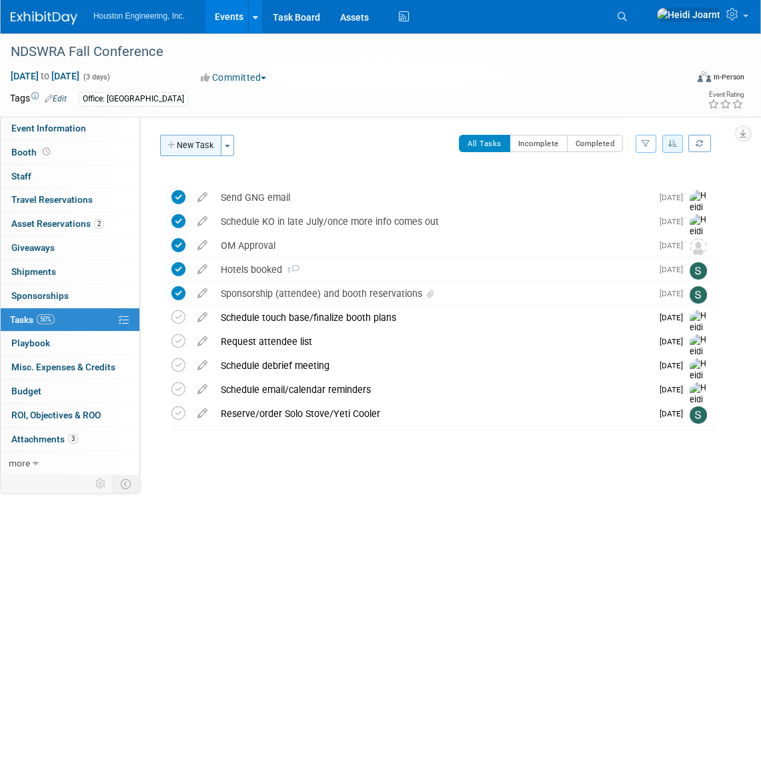
click at [177, 144] on button "New Task" at bounding box center [190, 145] width 61 height 21
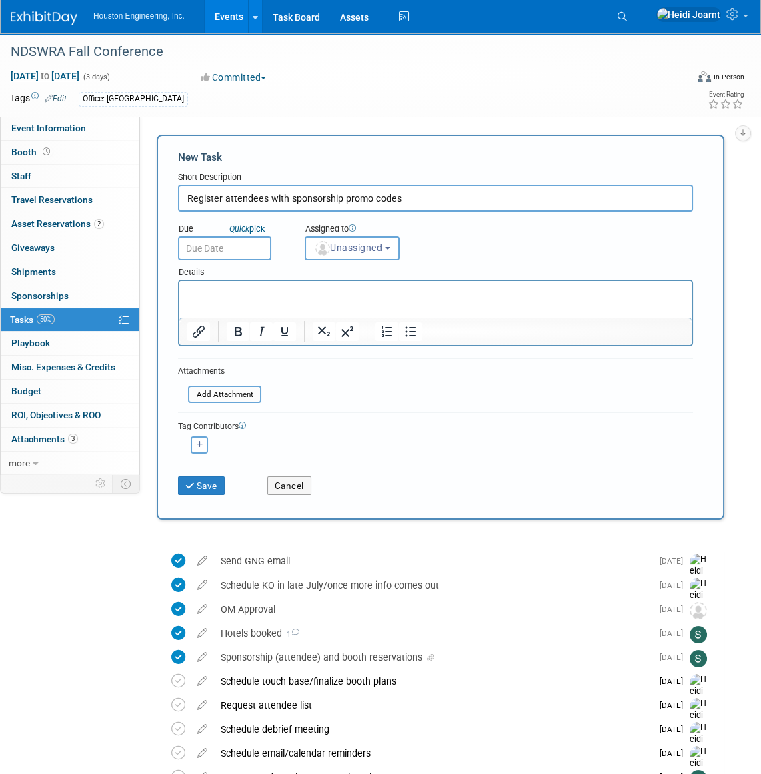
type input "Register attendees with sponsorship promo codes"
click at [325, 294] on p "Rich Text Area. Press ALT-0 for help." at bounding box center [435, 292] width 497 height 13
click at [201, 494] on div "Save Cancel" at bounding box center [435, 483] width 515 height 43
click at [200, 490] on button "Save" at bounding box center [201, 485] width 47 height 19
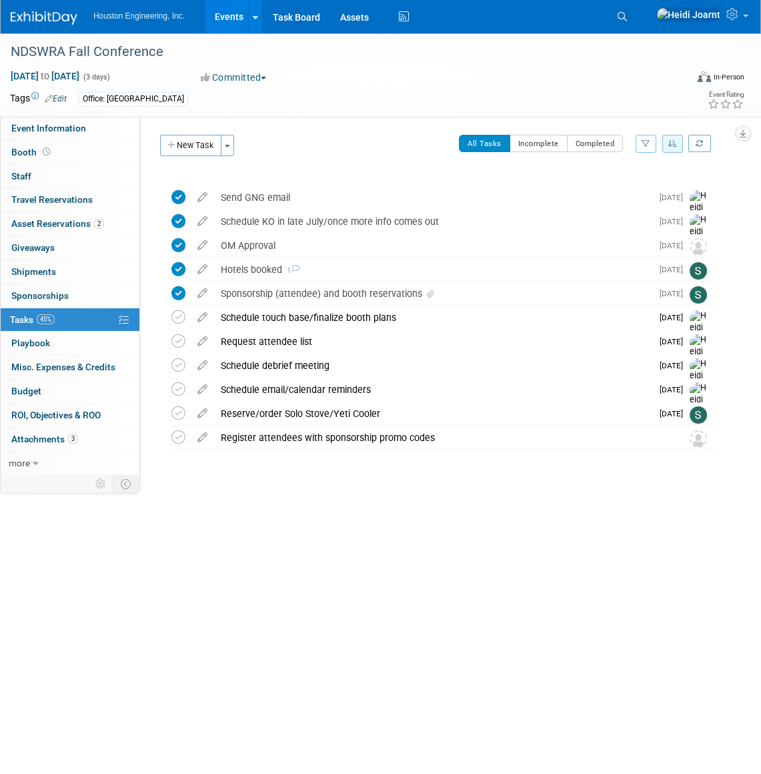
click at [346, 435] on div "Register attendees with sponsorship promo codes" at bounding box center [438, 437] width 449 height 23
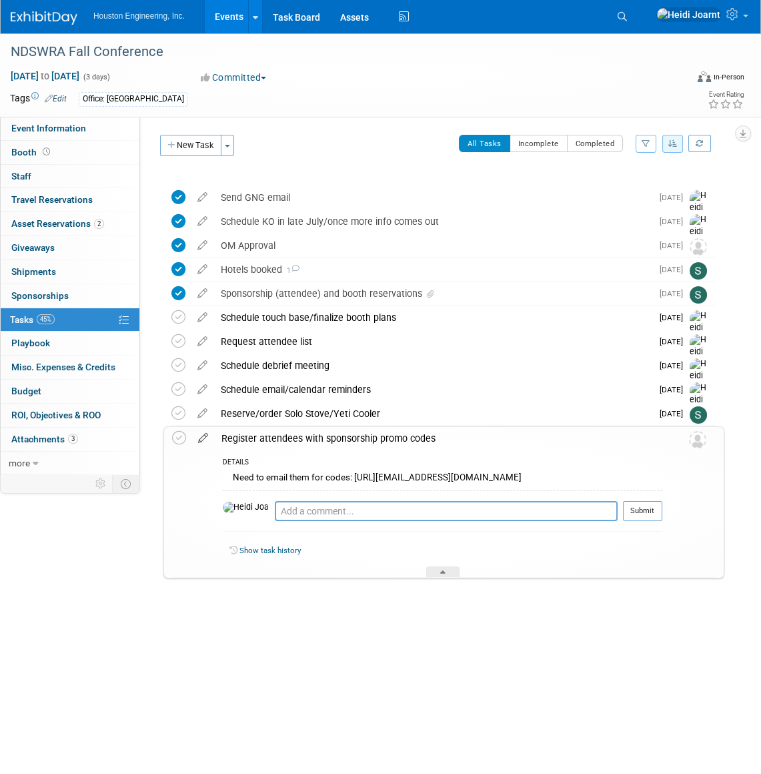
click at [207, 436] on icon at bounding box center [202, 435] width 23 height 17
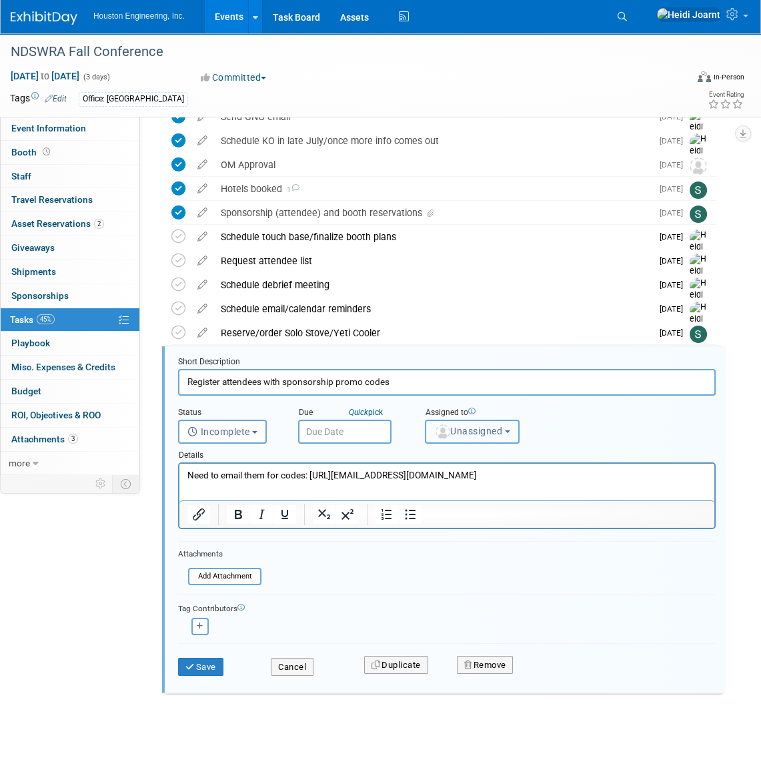
click at [479, 436] on button "Unassigned" at bounding box center [472, 432] width 95 height 24
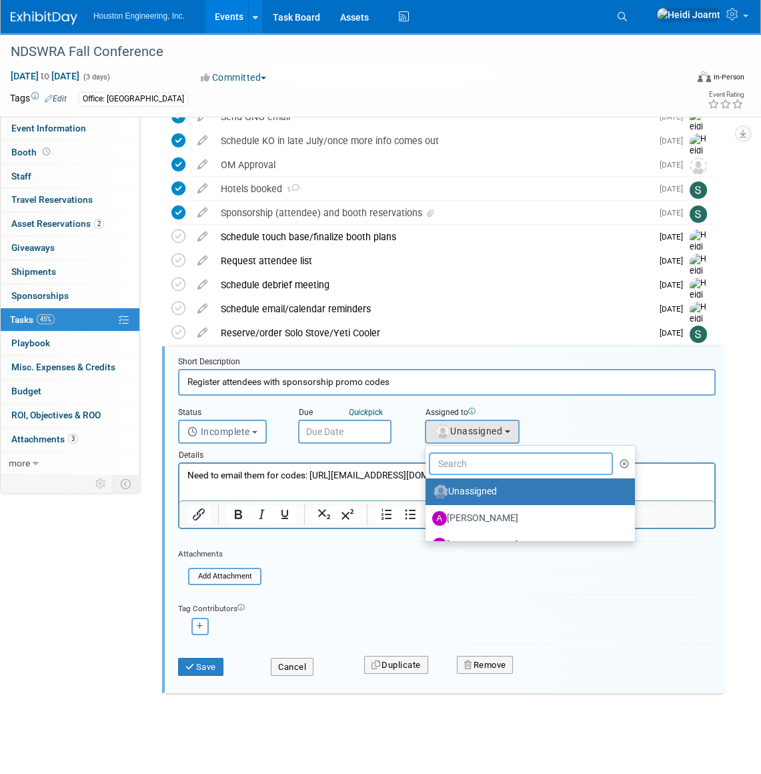
click at [476, 470] on input "text" at bounding box center [521, 463] width 184 height 23
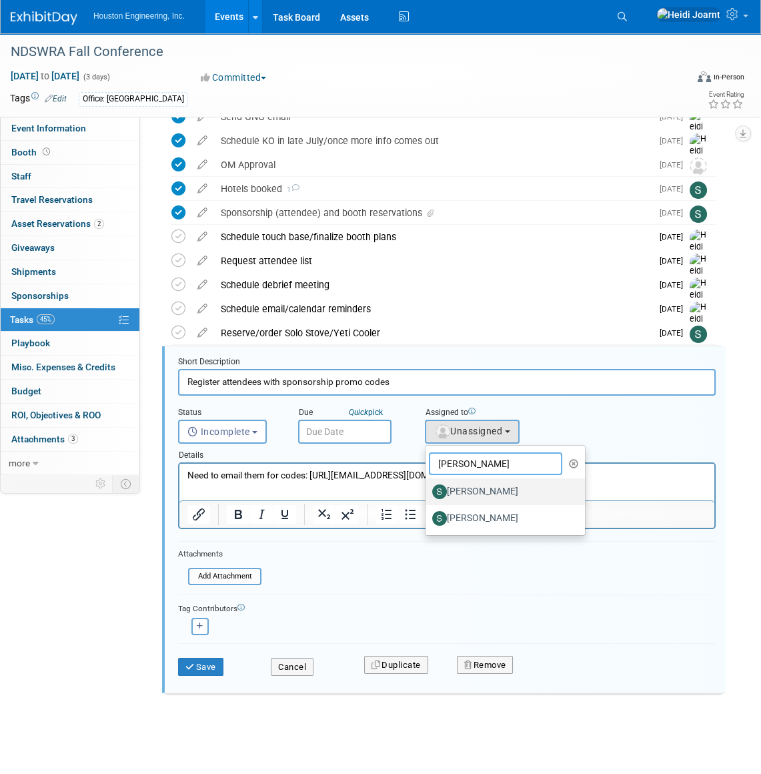
type input "shawn"
click at [494, 481] on label "Shawn Mistelski" at bounding box center [501, 491] width 139 height 21
click at [428, 486] on input "Shawn Mistelski" at bounding box center [423, 490] width 9 height 9
select select "a959374d-91c4-4fac-b647-c63e43f51f1b"
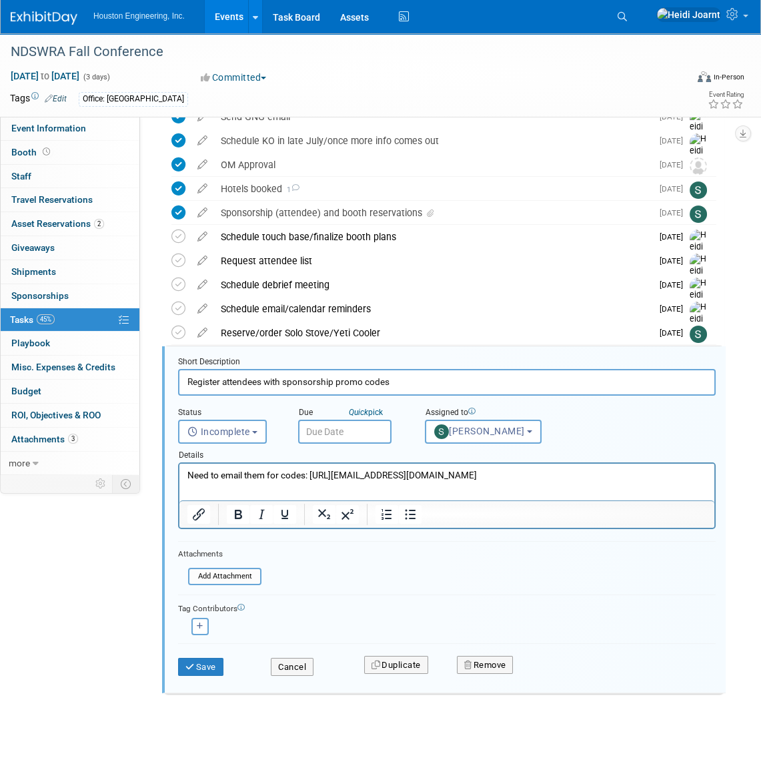
click at [364, 444] on div "Details" at bounding box center [447, 453] width 538 height 19
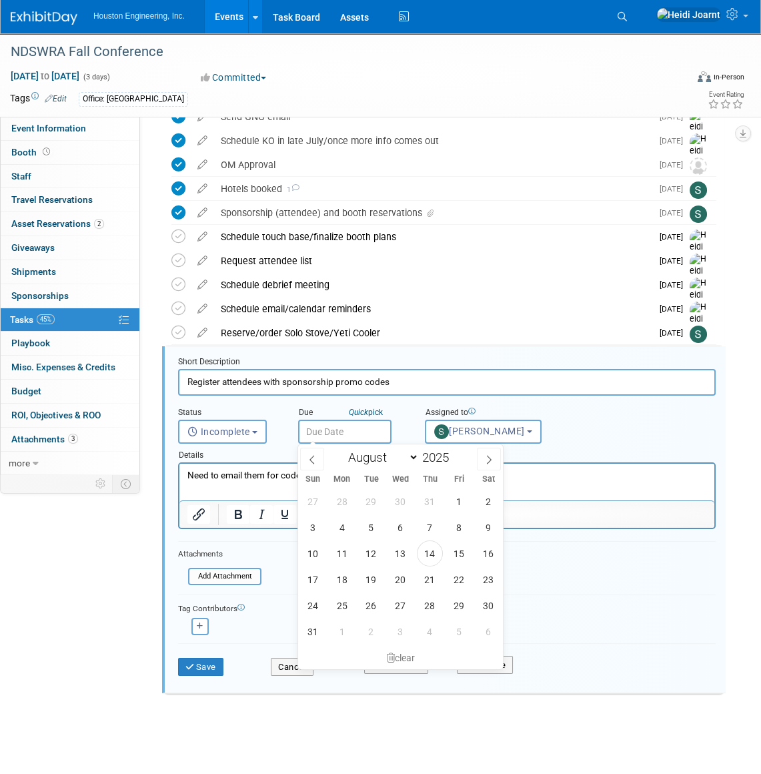
click at [364, 439] on input "text" at bounding box center [344, 432] width 93 height 24
click at [460, 556] on span "15" at bounding box center [459, 553] width 26 height 26
type input "Aug 15, 2025"
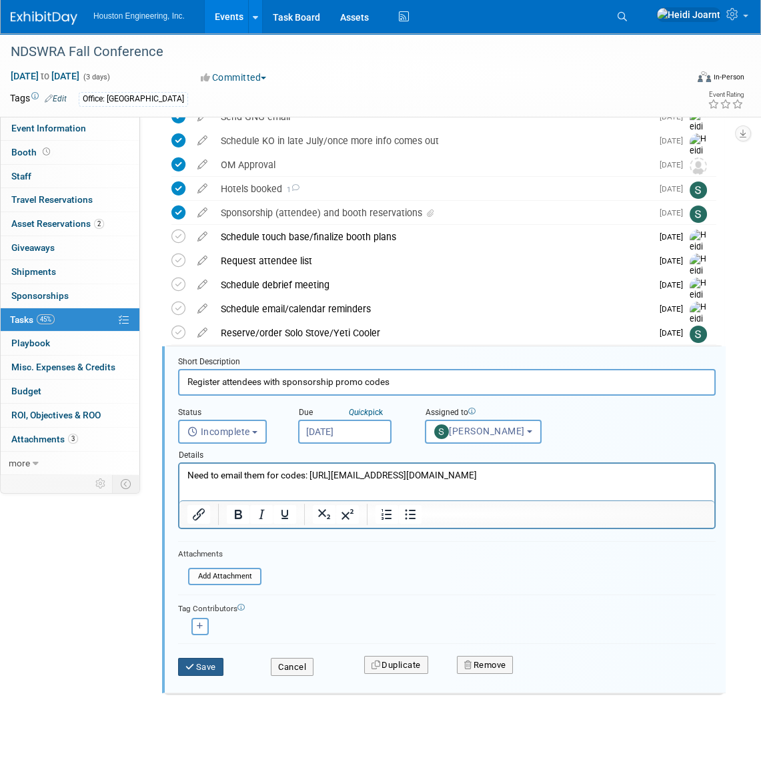
click at [199, 667] on button "Save" at bounding box center [200, 667] width 45 height 19
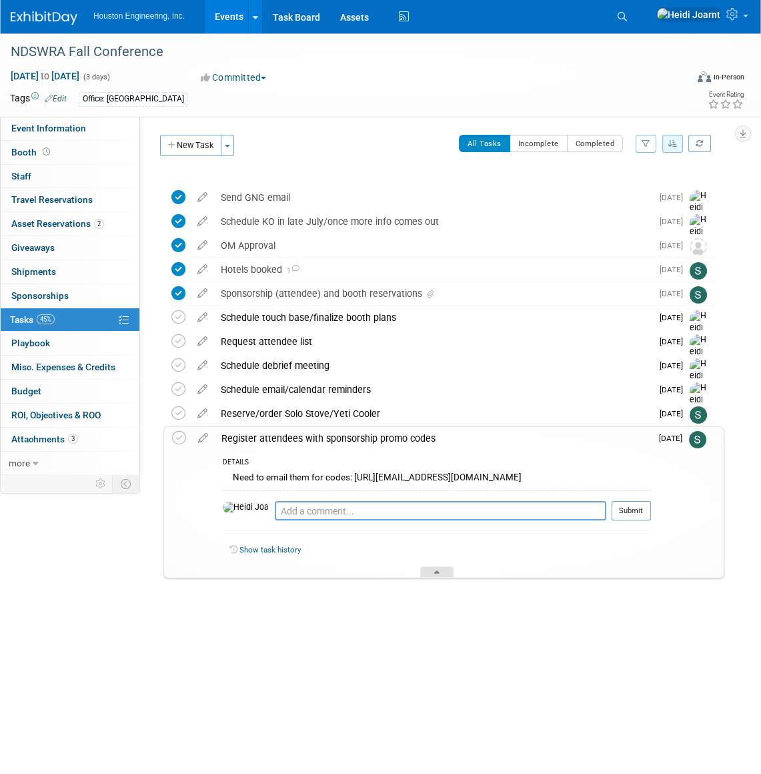
click at [452, 573] on div at bounding box center [436, 571] width 33 height 11
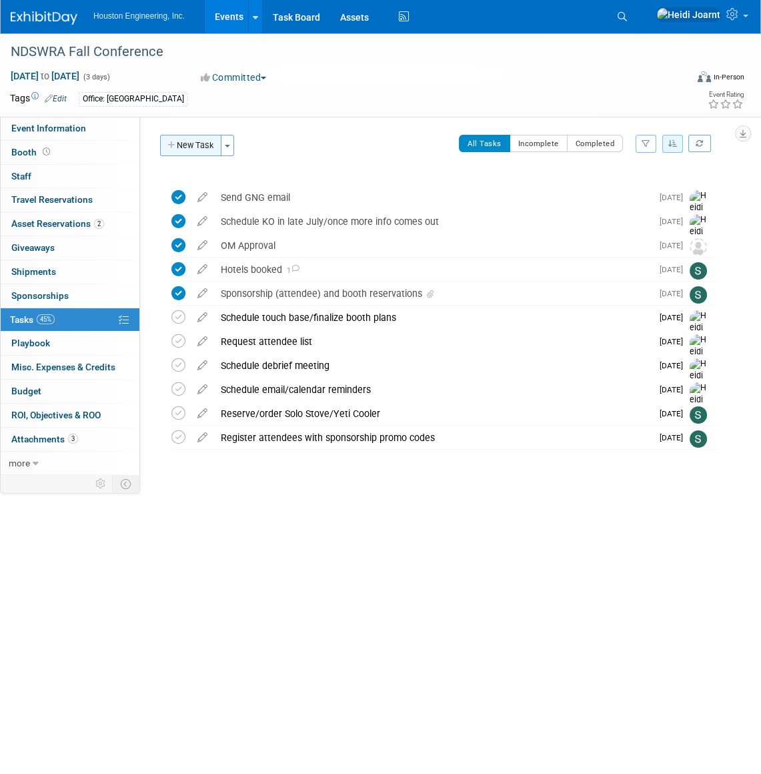
click at [191, 146] on button "New Task" at bounding box center [190, 145] width 61 height 21
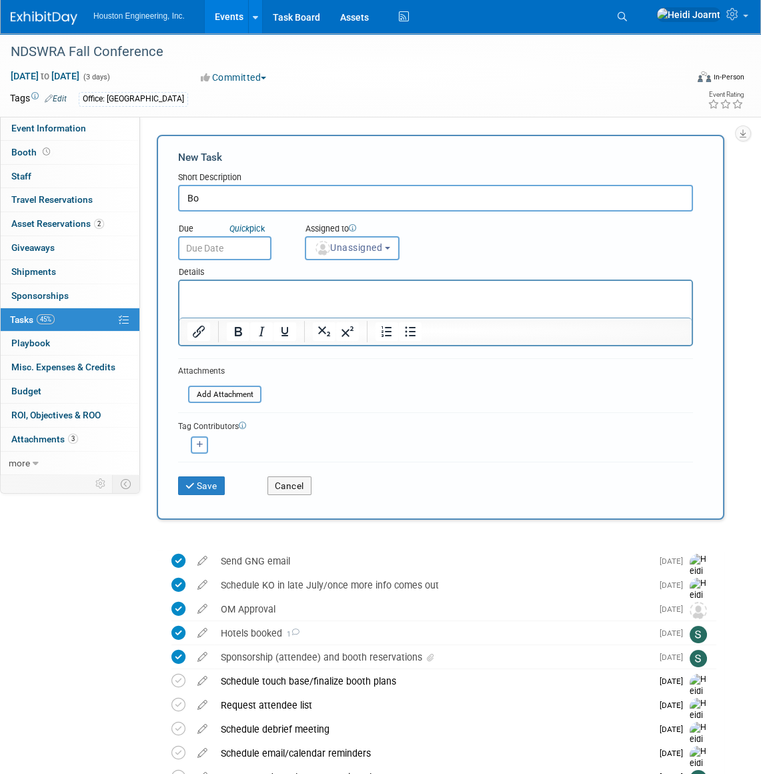
type input "B"
type input "Booth items prepped"
click at [355, 255] on button "Unassigned" at bounding box center [352, 248] width 95 height 24
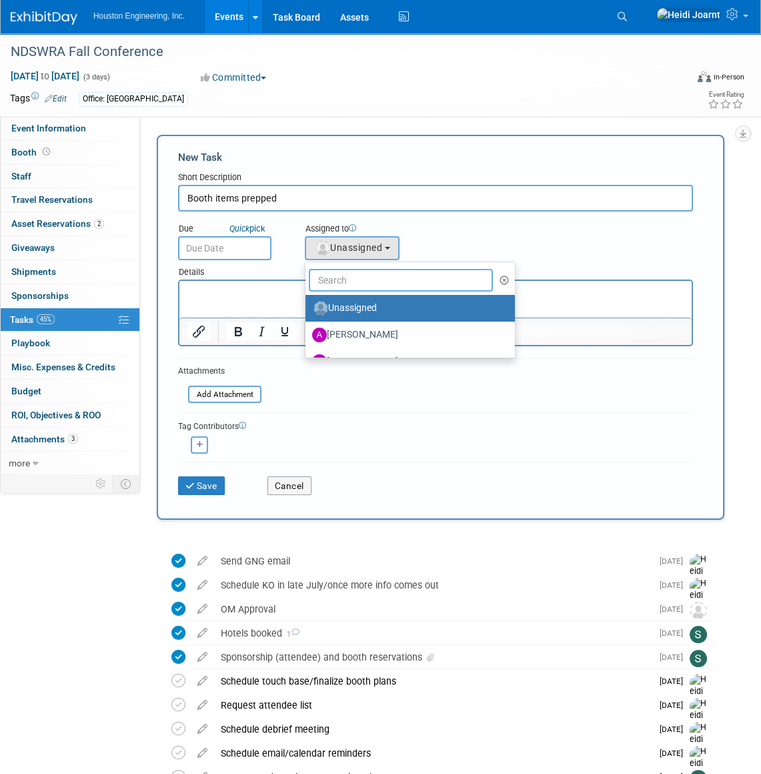
click at [380, 287] on input "text" at bounding box center [401, 280] width 184 height 23
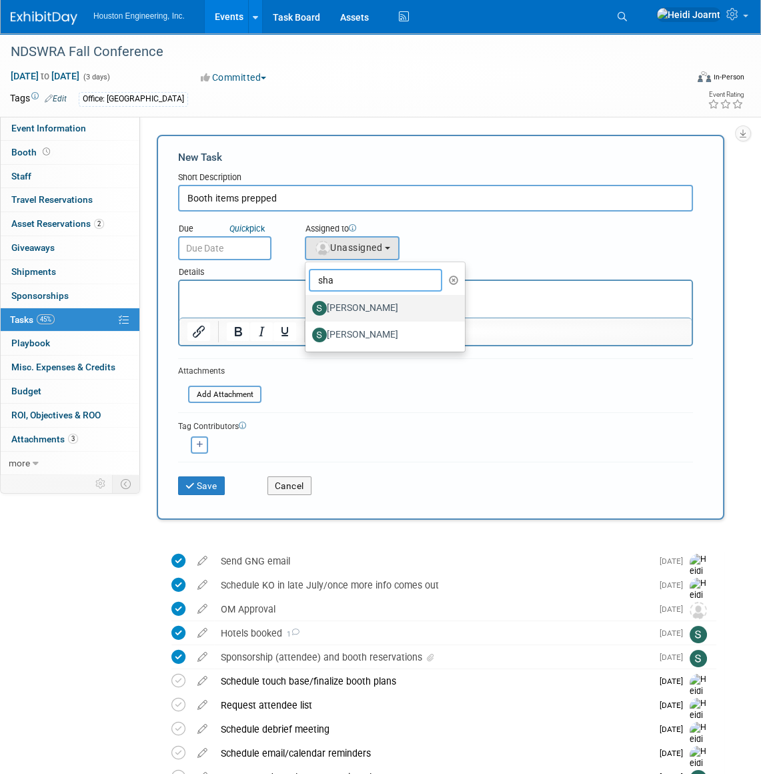
type input "sha"
click at [381, 304] on label "Shawn Mistelski" at bounding box center [381, 308] width 139 height 21
click at [308, 304] on input "Shawn Mistelski" at bounding box center [303, 306] width 9 height 9
select select "a959374d-91c4-4fac-b647-c63e43f51f1b"
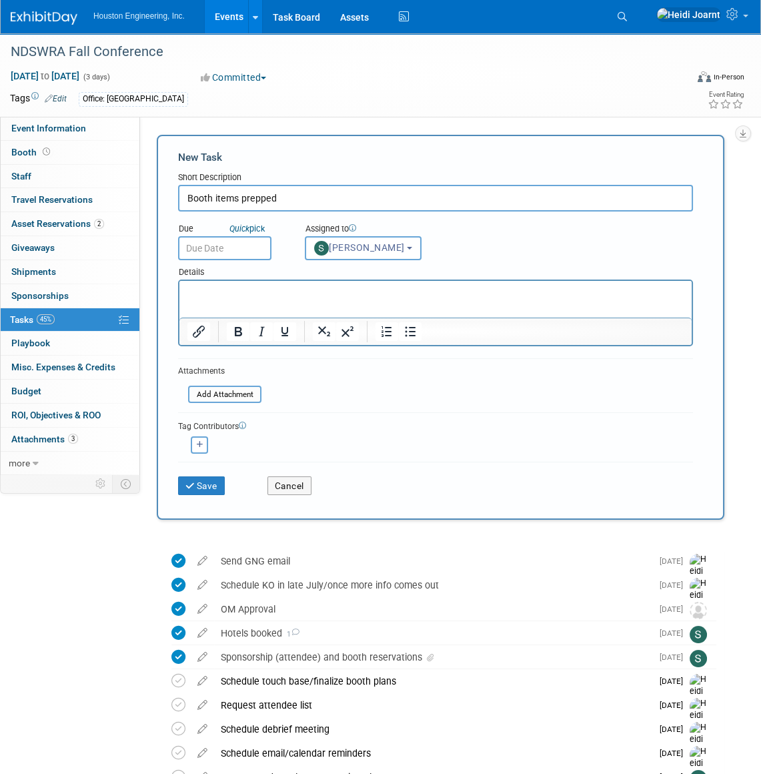
click at [238, 248] on input "text" at bounding box center [224, 248] width 93 height 24
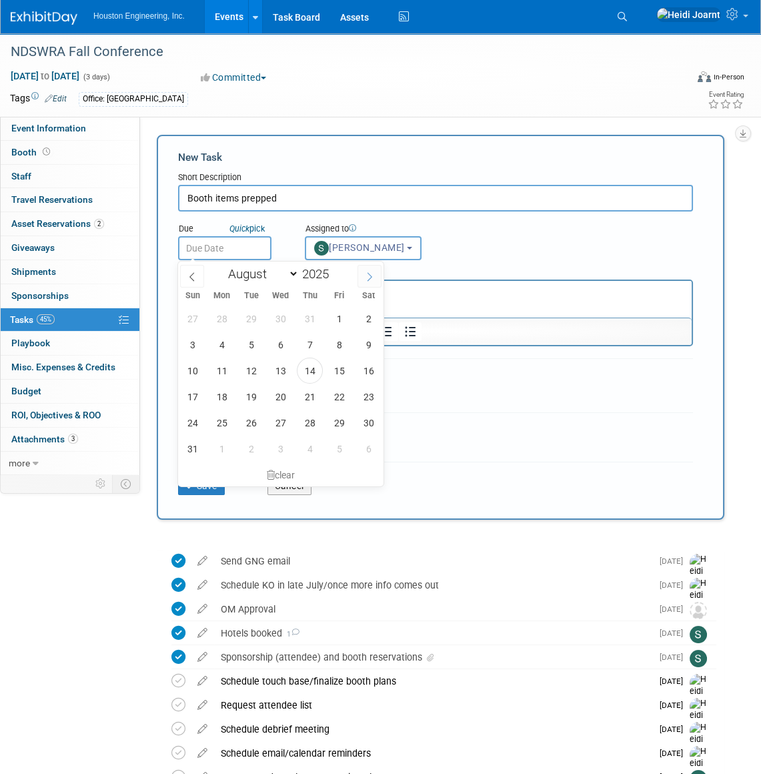
click at [367, 276] on icon at bounding box center [369, 276] width 9 height 9
select select "8"
click at [214, 370] on span "15" at bounding box center [222, 371] width 26 height 26
type input "Sep 15, 2025"
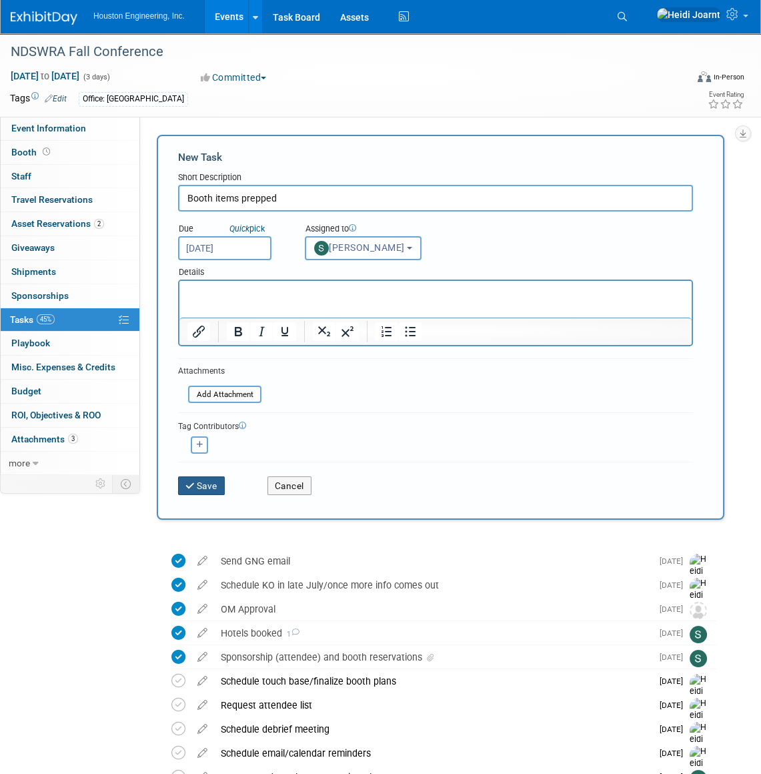
click at [205, 484] on button "Save" at bounding box center [201, 485] width 47 height 19
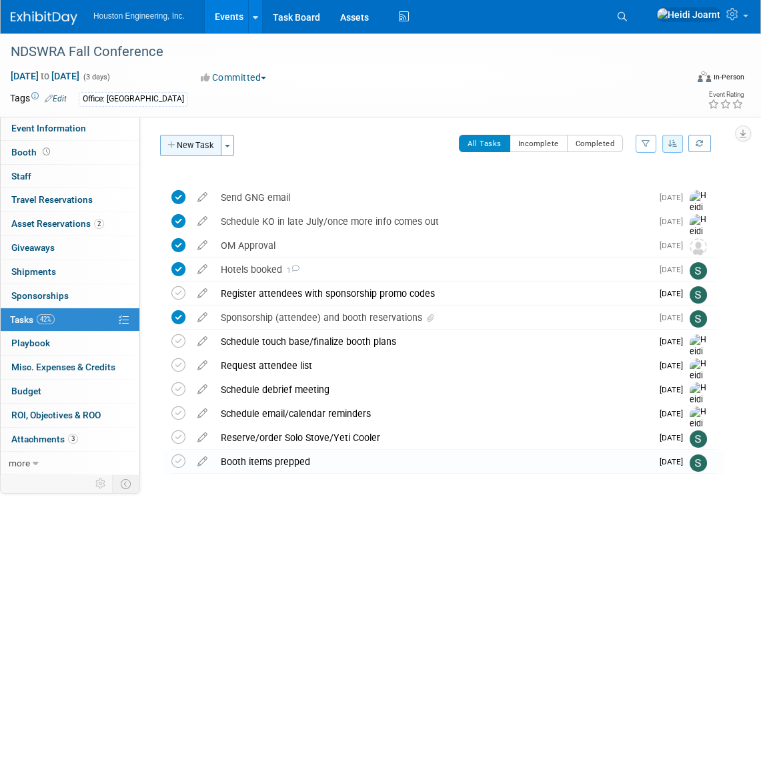
click at [188, 143] on button "New Task" at bounding box center [190, 145] width 61 height 21
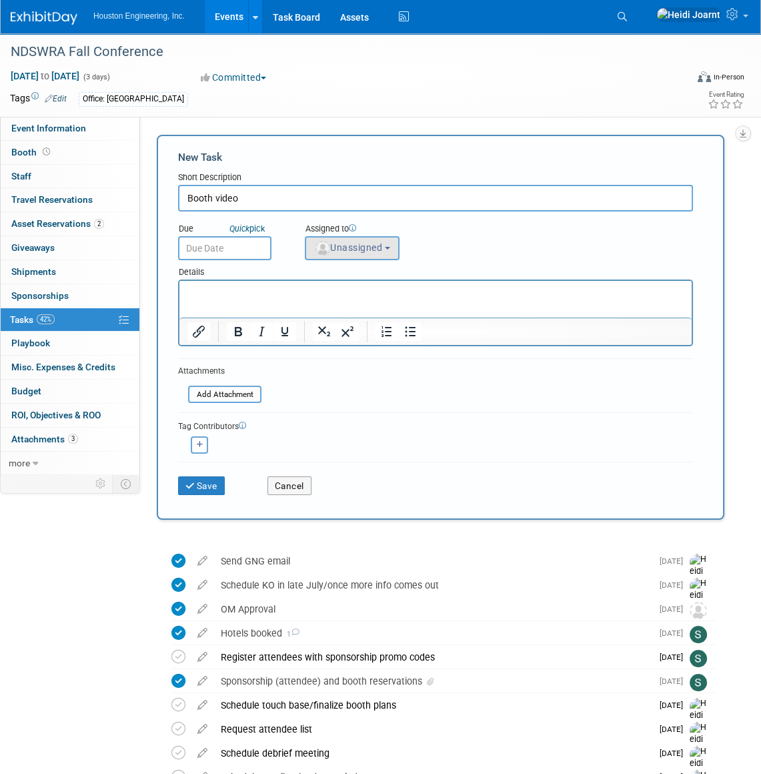
type input "Booth video"
click at [389, 251] on button "Unassigned" at bounding box center [352, 248] width 95 height 24
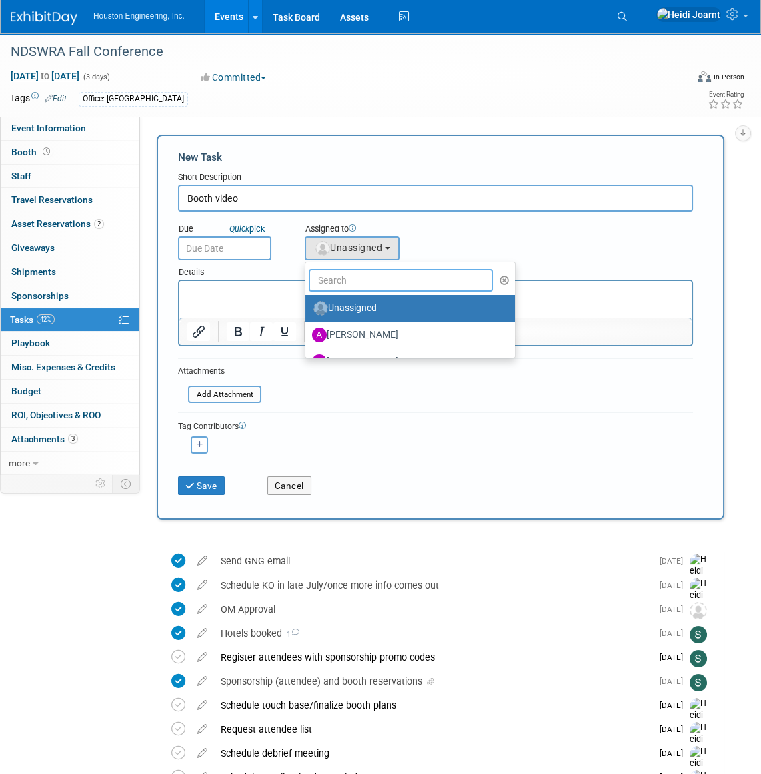
click at [390, 283] on input "text" at bounding box center [401, 280] width 184 height 23
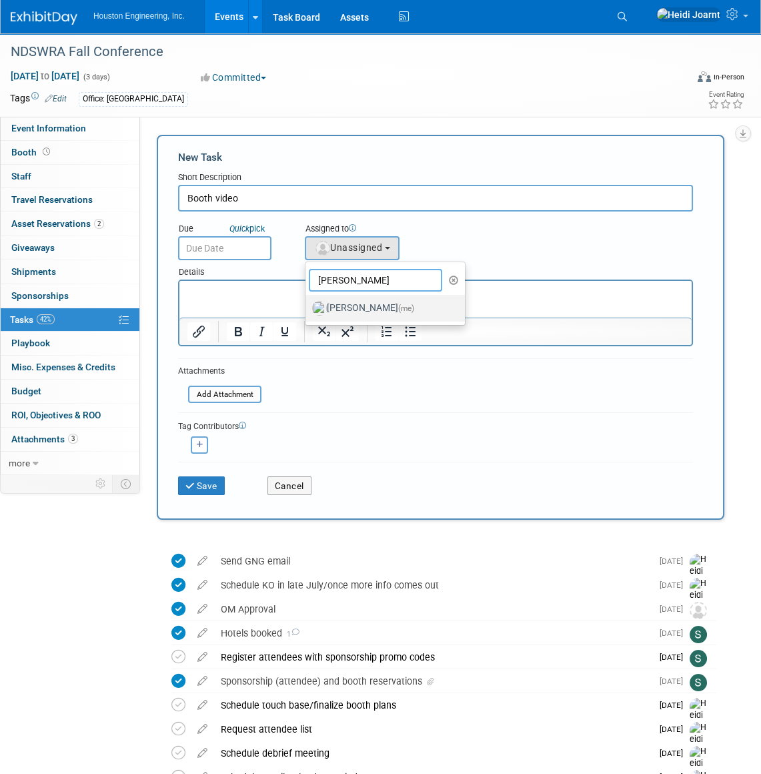
type input "heidi"
click at [398, 305] on span "(me)" at bounding box center [406, 308] width 16 height 9
click at [308, 305] on input "Heidi Joarnt (me)" at bounding box center [303, 306] width 9 height 9
select select "6d2580fd-cc23-403a-9f47-834f17e7f51f"
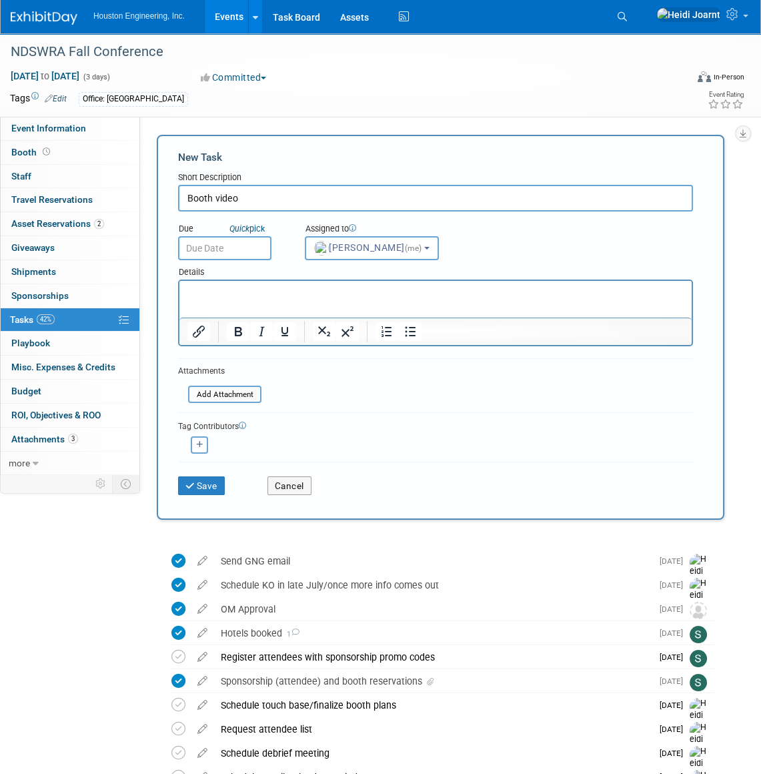
click at [253, 249] on input "text" at bounding box center [224, 248] width 93 height 24
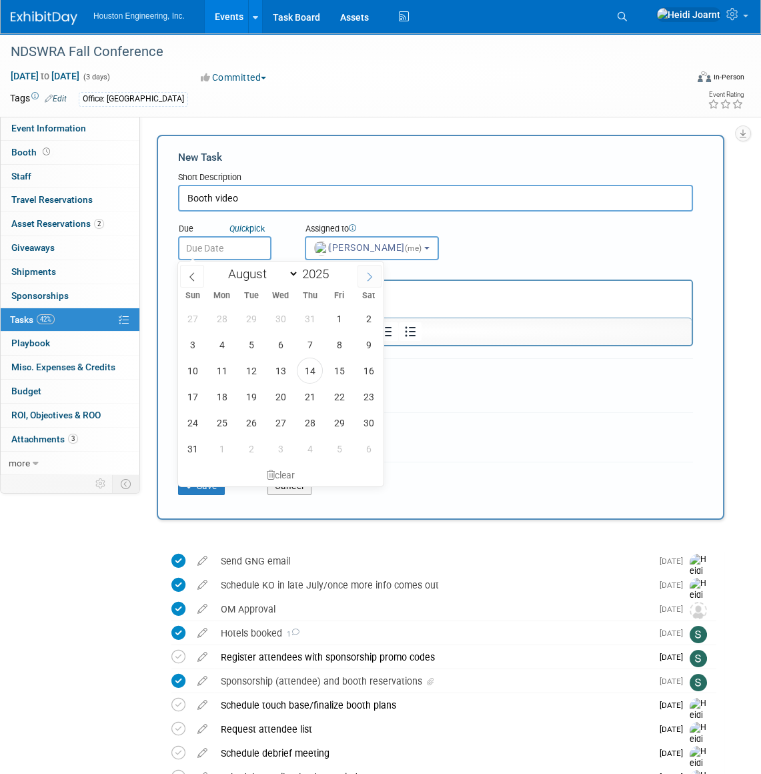
click at [376, 276] on span at bounding box center [370, 276] width 24 height 23
select select "8"
click at [209, 369] on span "15" at bounding box center [222, 371] width 26 height 26
type input "Sep 15, 2025"
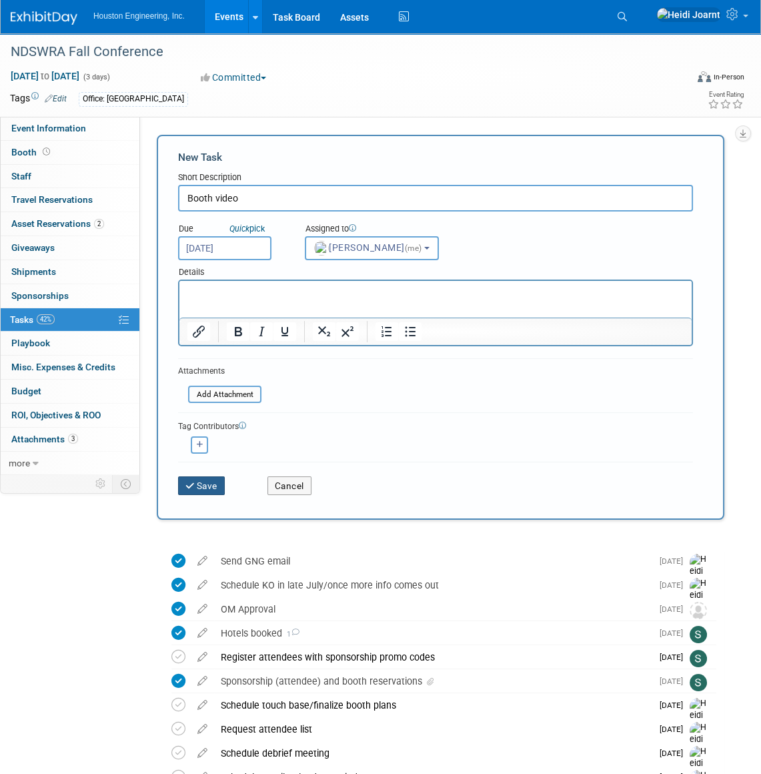
click at [217, 483] on button "Save" at bounding box center [201, 485] width 47 height 19
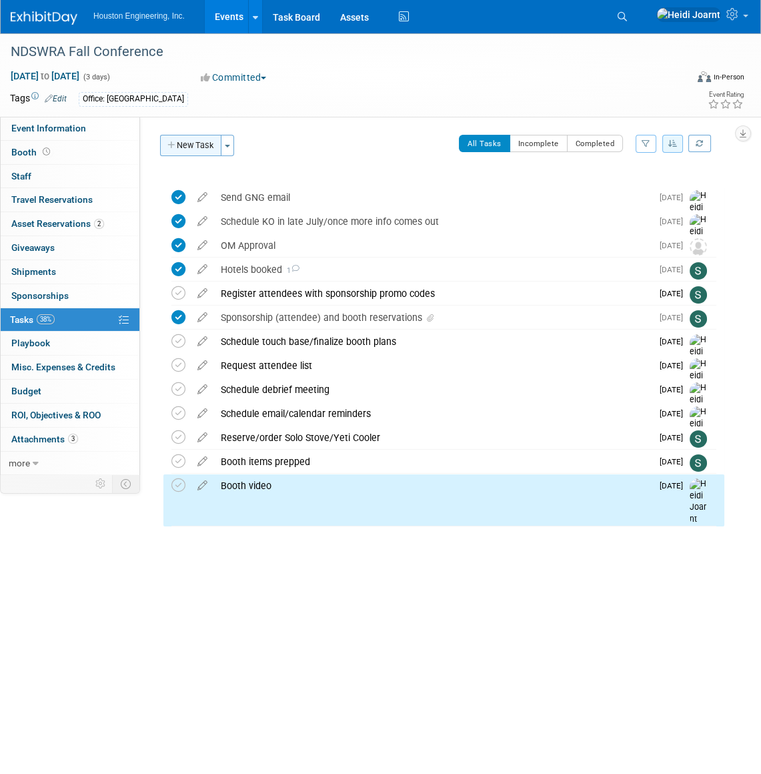
click at [195, 141] on button "New Task" at bounding box center [190, 145] width 61 height 21
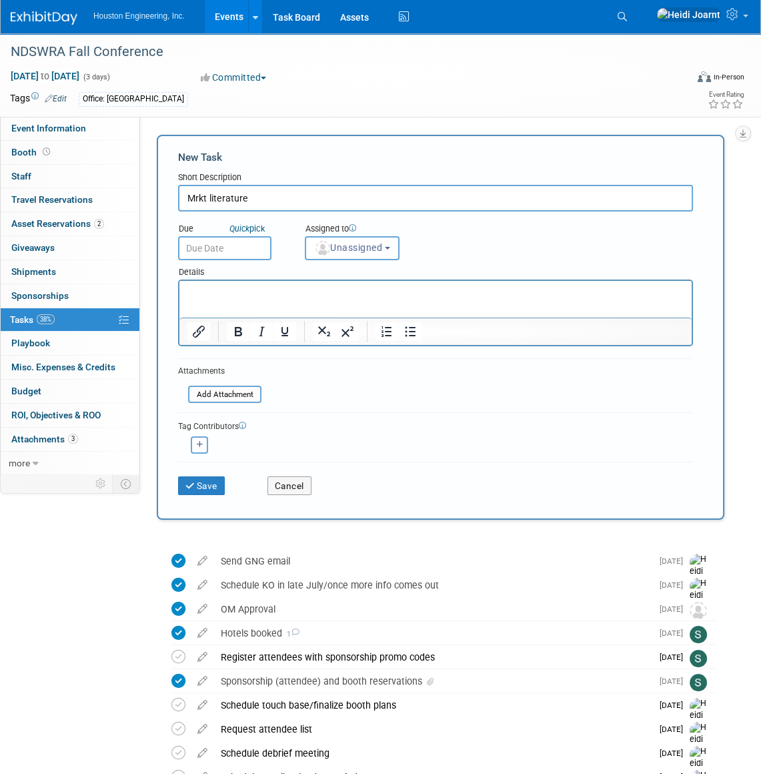
type input "Mrkt literature"
click at [264, 275] on div "Details" at bounding box center [435, 269] width 515 height 19
click at [274, 300] on html at bounding box center [435, 290] width 512 height 19
click at [190, 485] on icon "submit" at bounding box center [190, 486] width 11 height 9
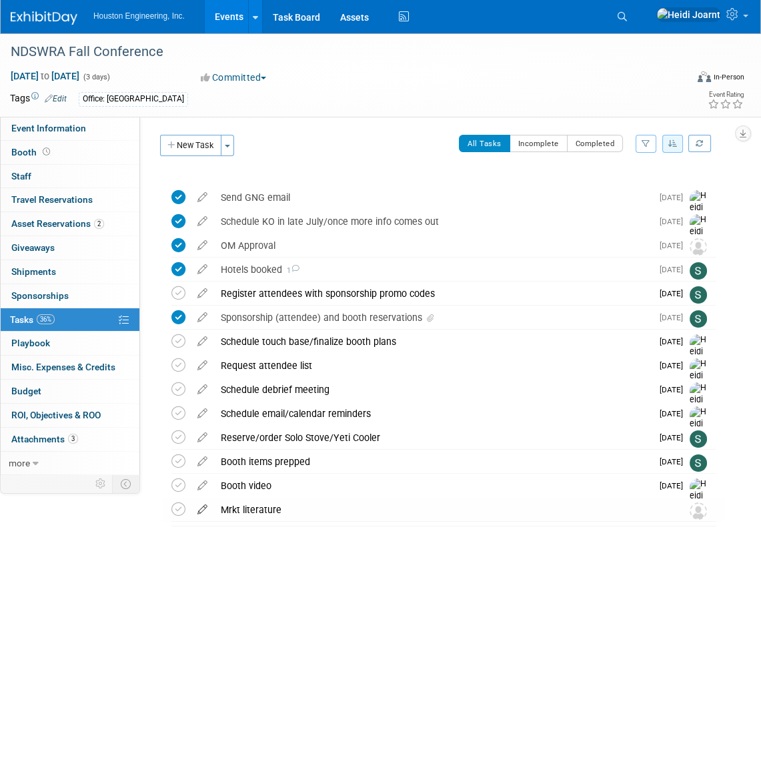
click at [207, 510] on icon at bounding box center [202, 506] width 23 height 17
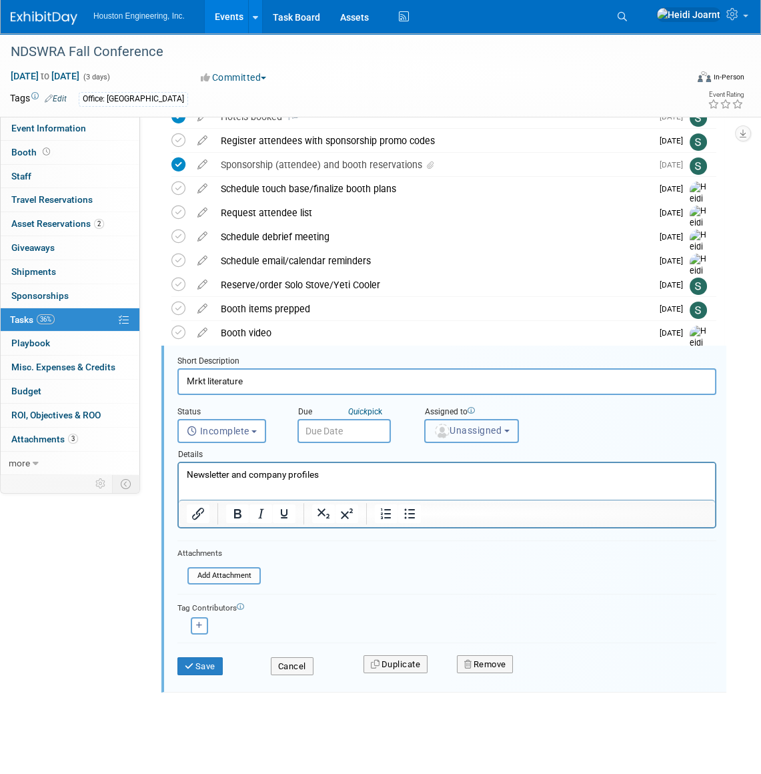
click at [468, 430] on span "Unassigned" at bounding box center [468, 430] width 68 height 11
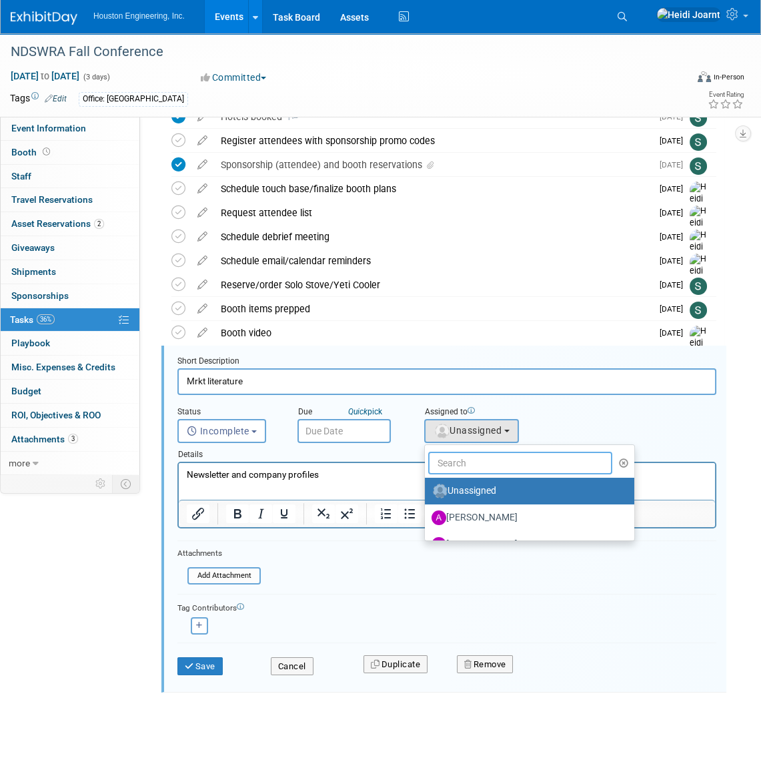
click at [475, 460] on input "text" at bounding box center [520, 463] width 184 height 23
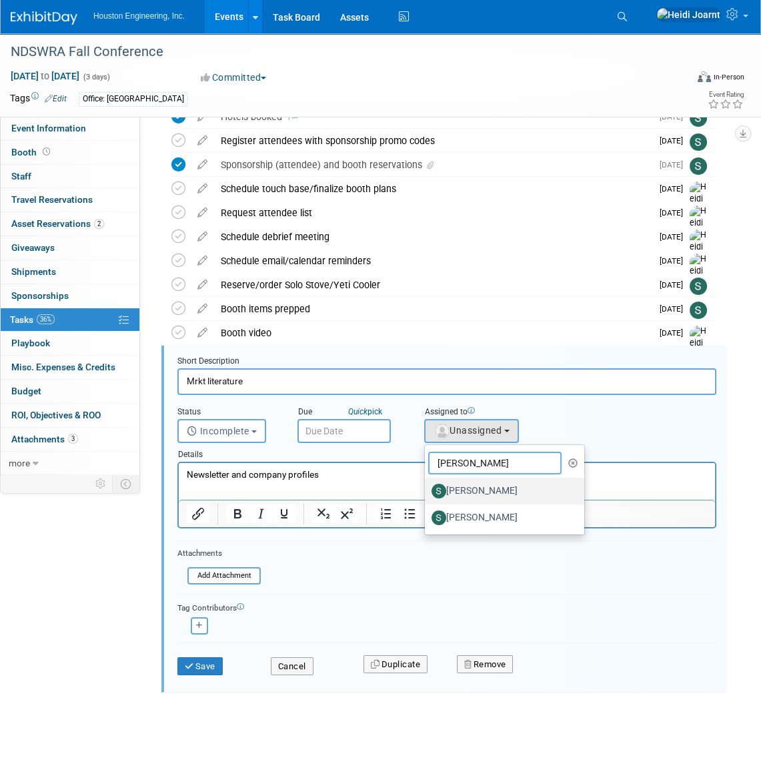
type input "shawn"
click at [468, 482] on label "Shawn Mistelski" at bounding box center [501, 490] width 139 height 21
click at [427, 485] on input "Shawn Mistelski" at bounding box center [422, 489] width 9 height 9
select select "a959374d-91c4-4fac-b647-c63e43f51f1b"
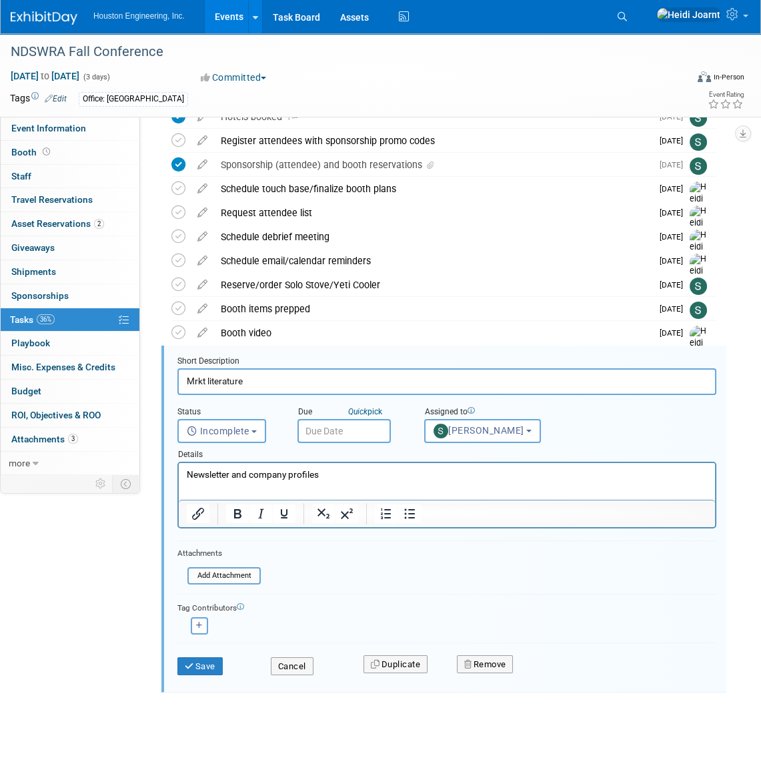
click at [348, 436] on input "text" at bounding box center [344, 431] width 93 height 24
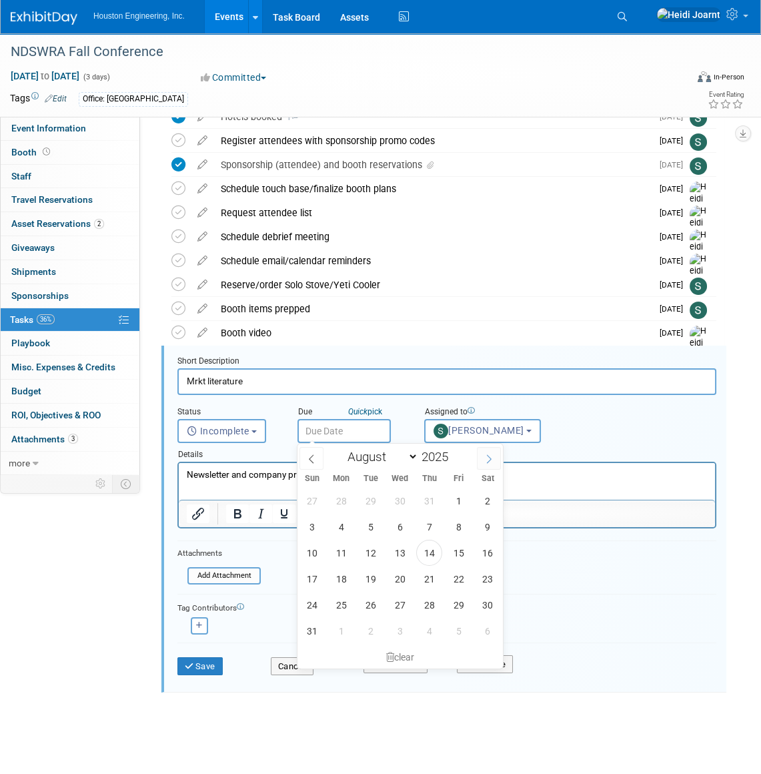
click at [485, 460] on icon at bounding box center [488, 458] width 9 height 9
select select "8"
click at [335, 552] on span "15" at bounding box center [341, 553] width 26 height 26
type input "Sep 15, 2025"
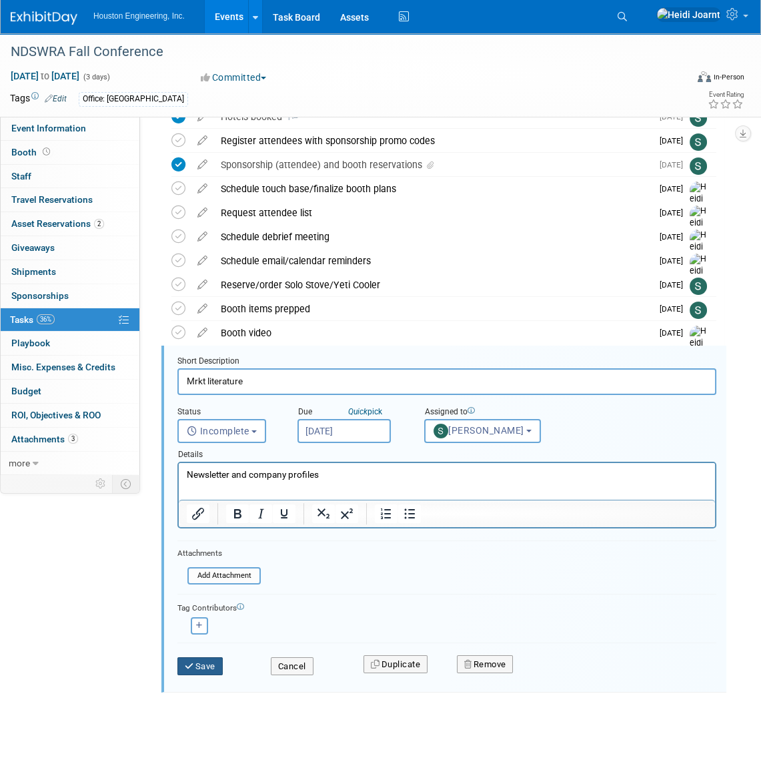
click at [209, 668] on button "Save" at bounding box center [199, 666] width 45 height 19
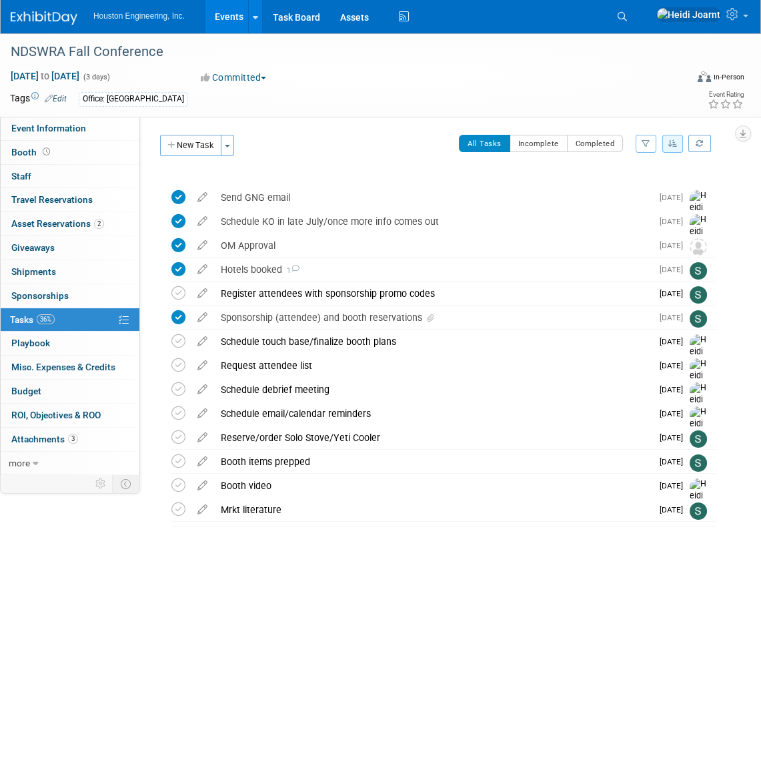
click at [231, 13] on link "Events" at bounding box center [229, 16] width 49 height 33
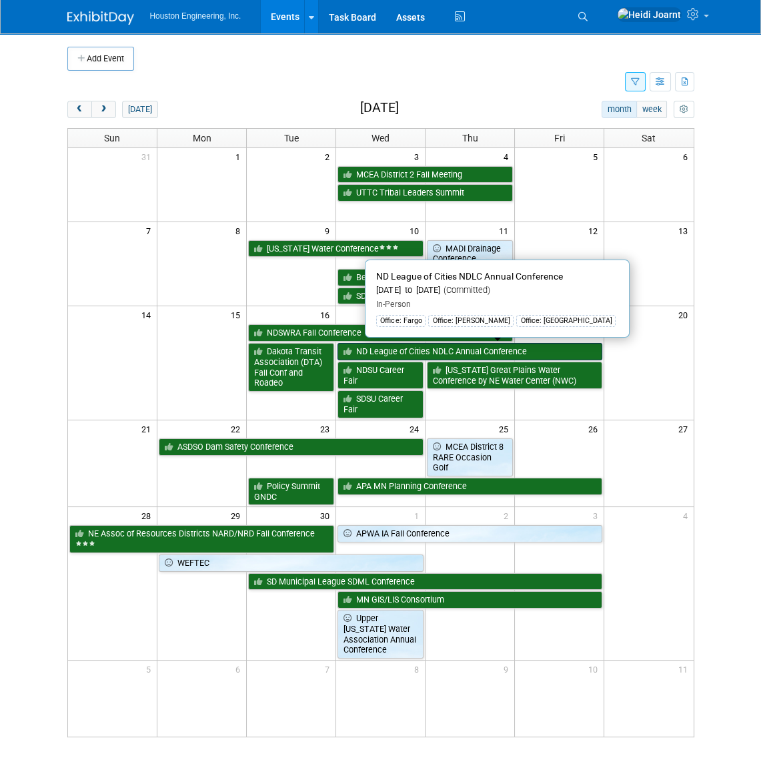
click at [394, 349] on link "ND League of Cities NDLC Annual Conference" at bounding box center [470, 351] width 265 height 17
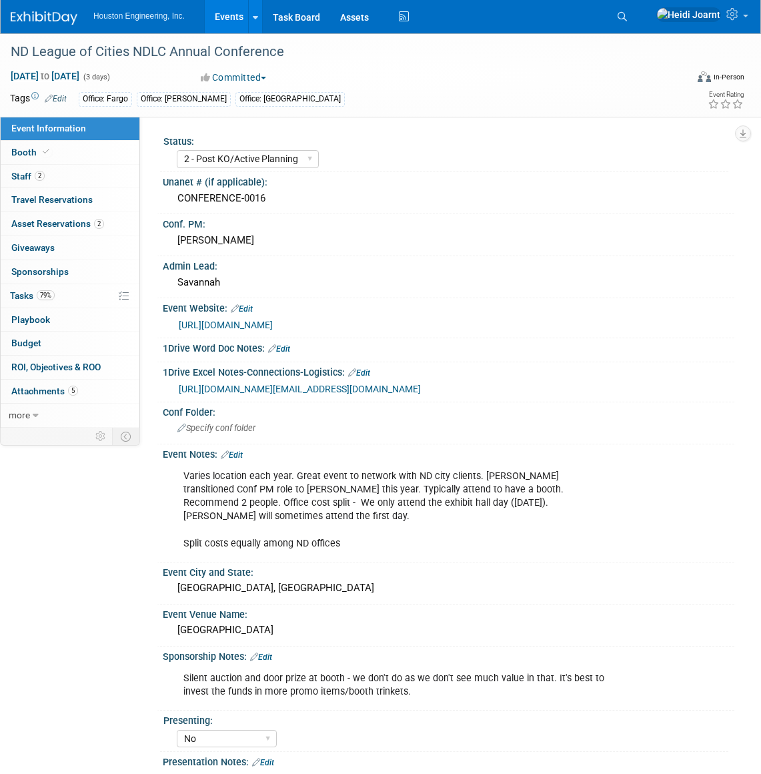
select select "2 - Post KO/Active Planning"
select select "No"
select select "Mun. Infrastructure"
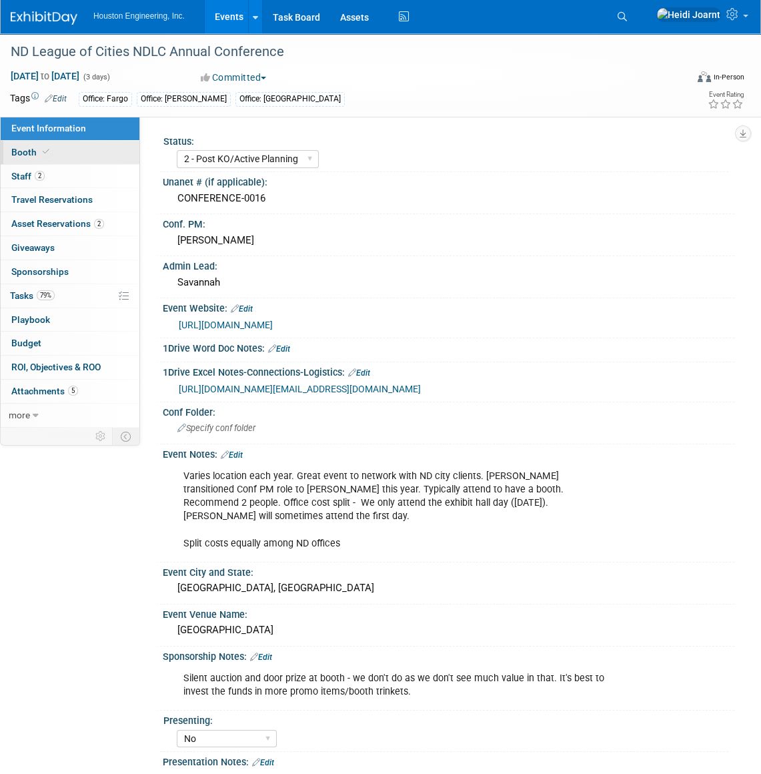
click at [33, 142] on link "Booth" at bounding box center [70, 152] width 139 height 23
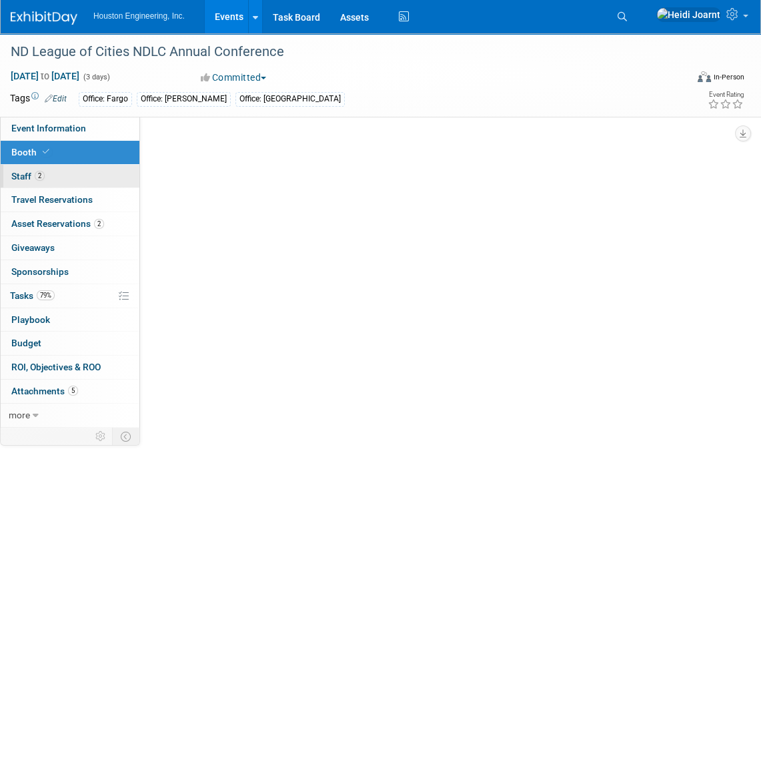
select select "Yes"
select select "Fargo"
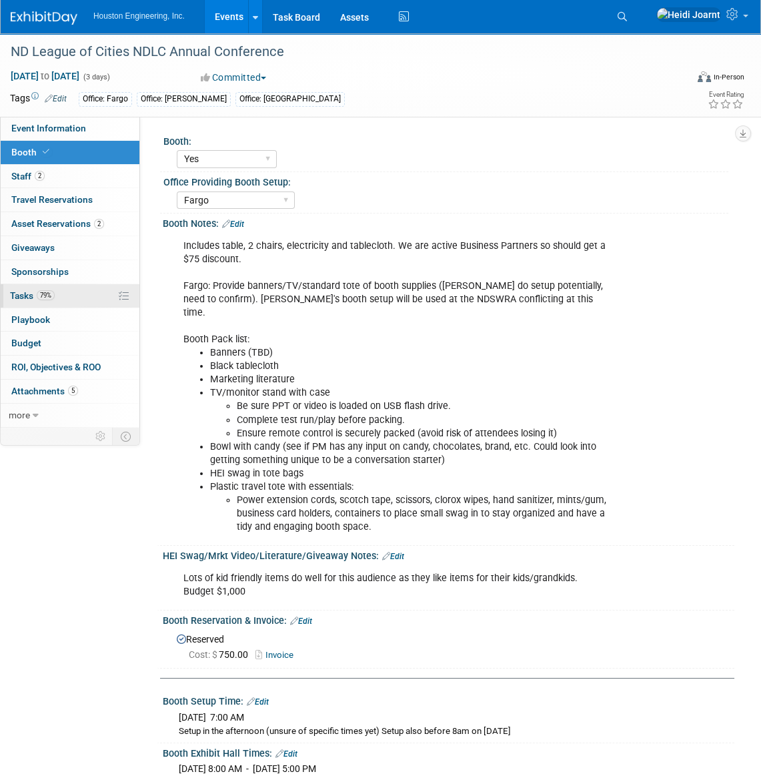
click at [79, 296] on link "79% Tasks 79%" at bounding box center [70, 295] width 139 height 23
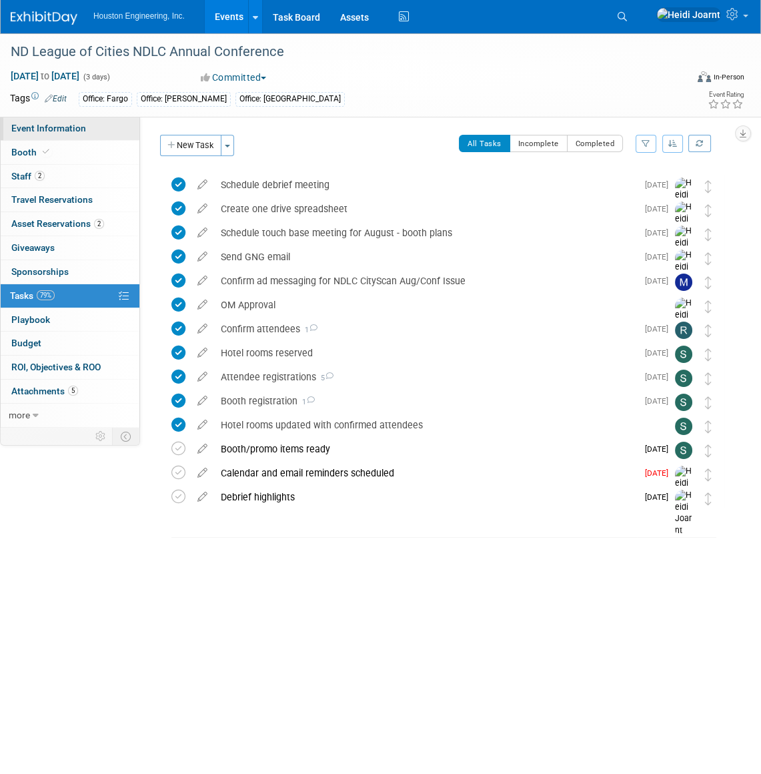
click at [62, 127] on span "Event Information" at bounding box center [48, 128] width 75 height 11
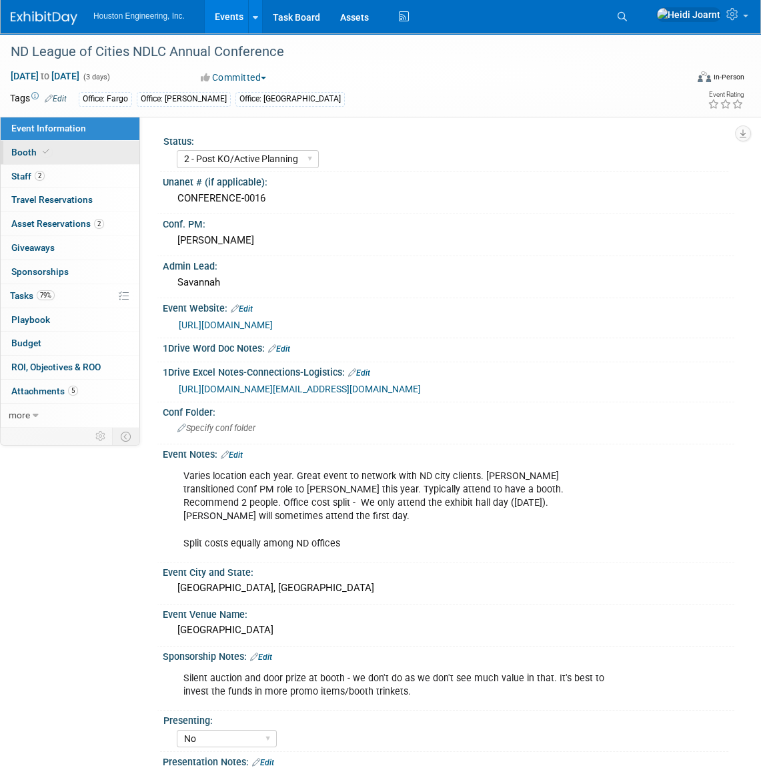
click at [65, 155] on link "Booth" at bounding box center [70, 152] width 139 height 23
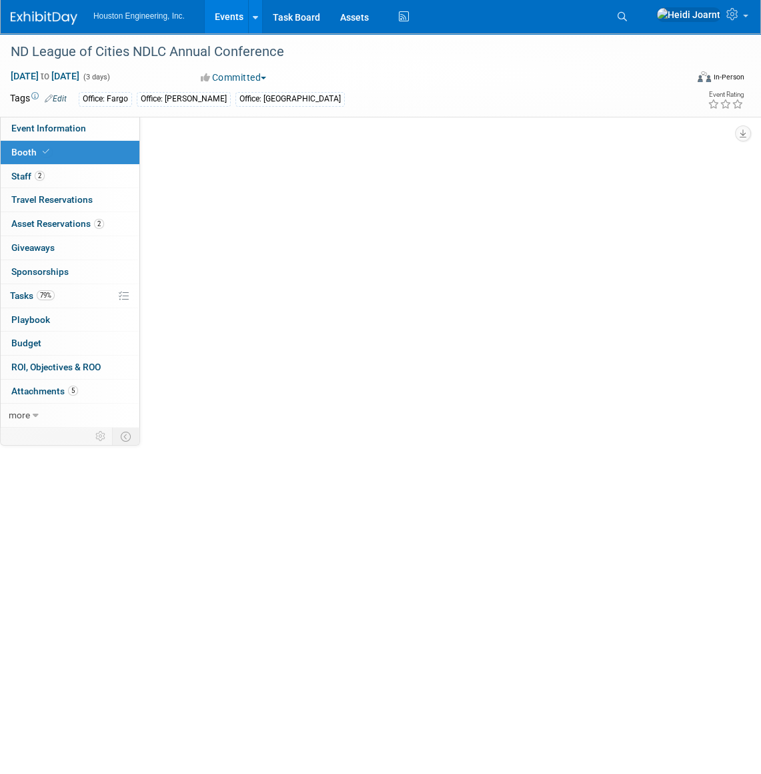
select select "Yes"
select select "Fargo"
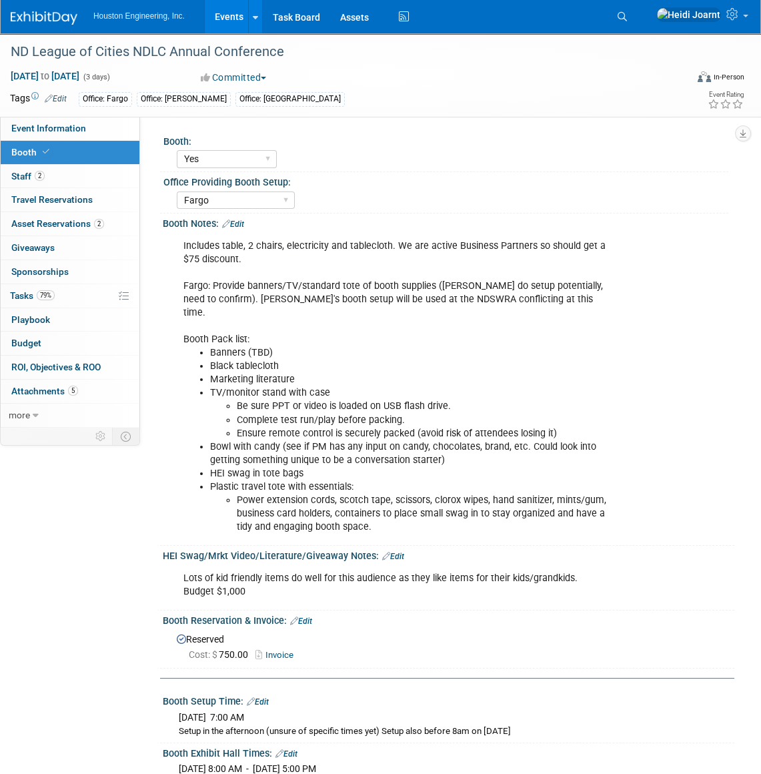
click at [371, 284] on div "Includes table, 2 chairs, electricity and tablecloth. We are active Business Pa…" at bounding box center [396, 387] width 445 height 308
click at [235, 221] on link "Edit" at bounding box center [233, 223] width 22 height 9
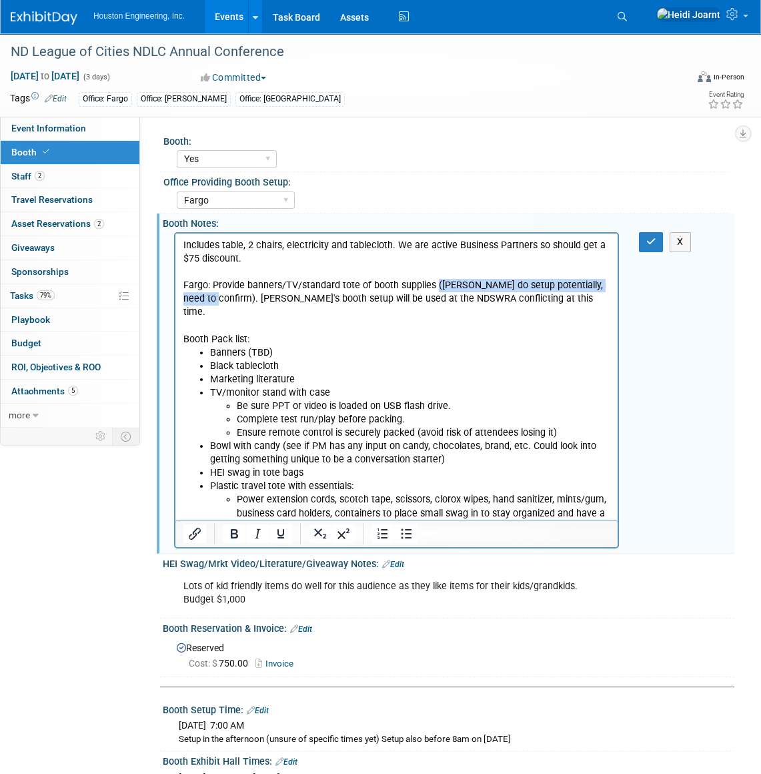
drag, startPoint x: 218, startPoint y: 302, endPoint x: 436, endPoint y: 284, distance: 218.3
click at [436, 284] on p "Includes table, 2 chairs, electricity and tablecloth. We are active Business Pa…" at bounding box center [396, 292] width 427 height 107
click at [652, 241] on icon "button" at bounding box center [651, 241] width 10 height 9
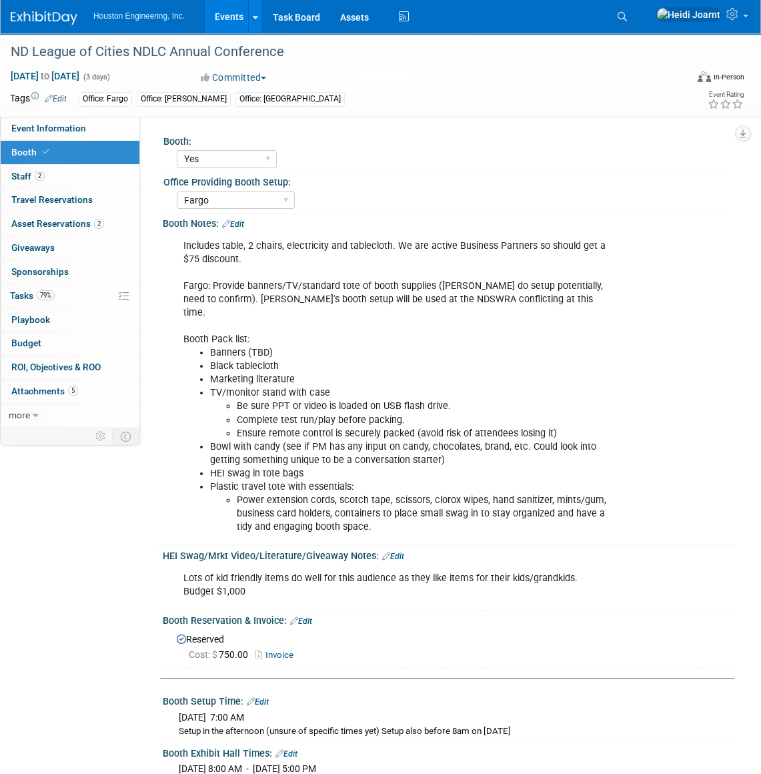
scroll to position [181, 0]
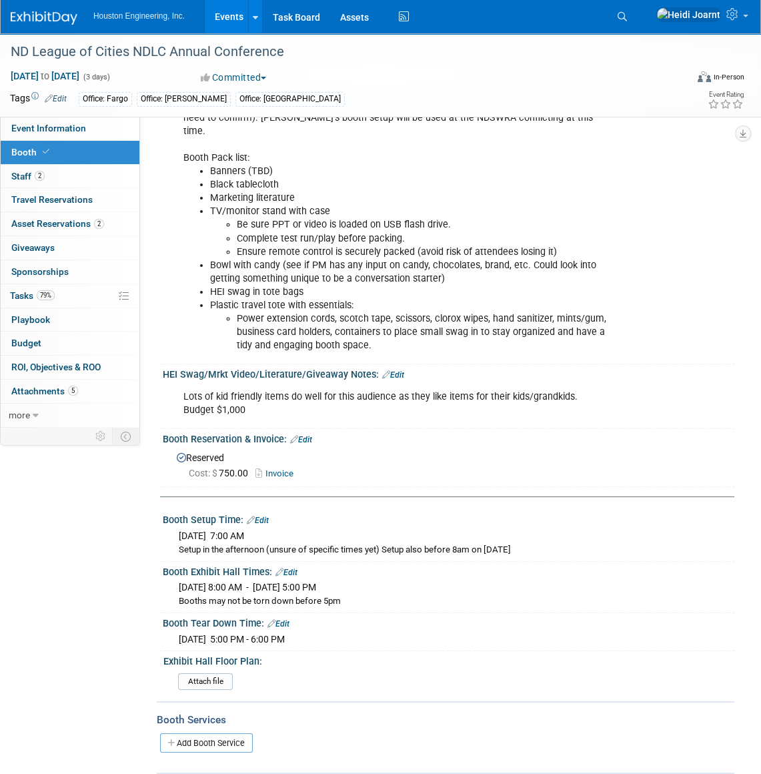
drag, startPoint x: 176, startPoint y: 523, endPoint x: 534, endPoint y: 540, distance: 358.0
click at [534, 540] on div "Wed. Sep 17, 2025 7:00 AM Setup in the afternoon (unsure of specific times yet)…" at bounding box center [449, 541] width 552 height 31
click at [454, 544] on div "Setup in the afternoon (unsure of specific times yet) Setup also before 8am on …" at bounding box center [452, 550] width 546 height 13
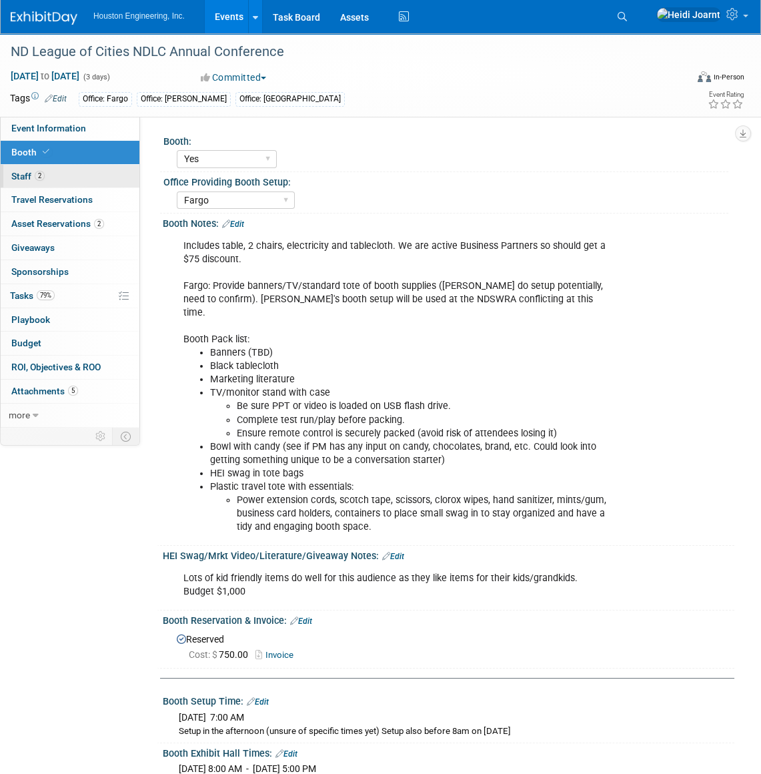
click at [70, 180] on link "2 Staff 2" at bounding box center [70, 176] width 139 height 23
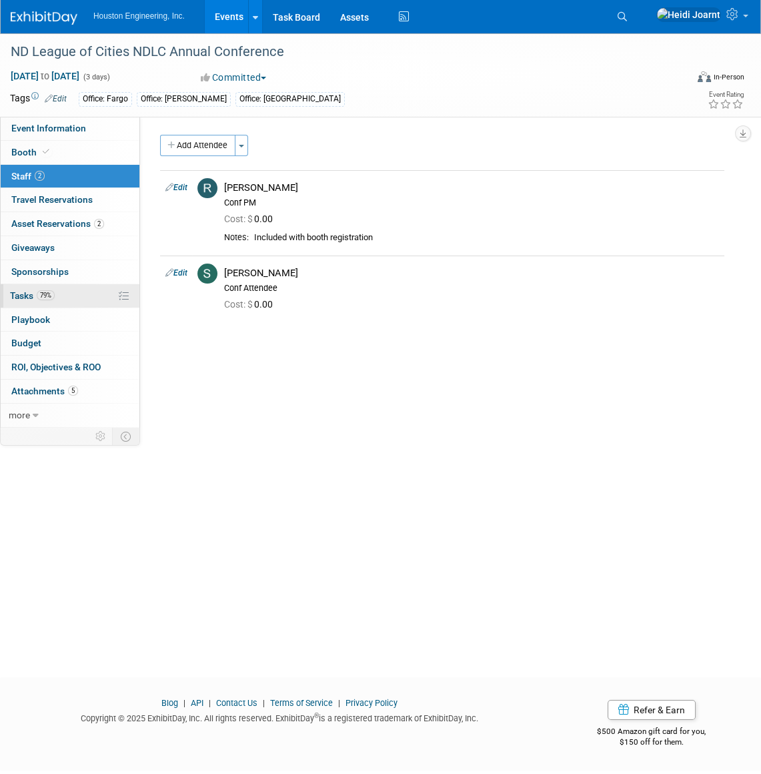
click at [63, 290] on link "79% Tasks 79%" at bounding box center [70, 295] width 139 height 23
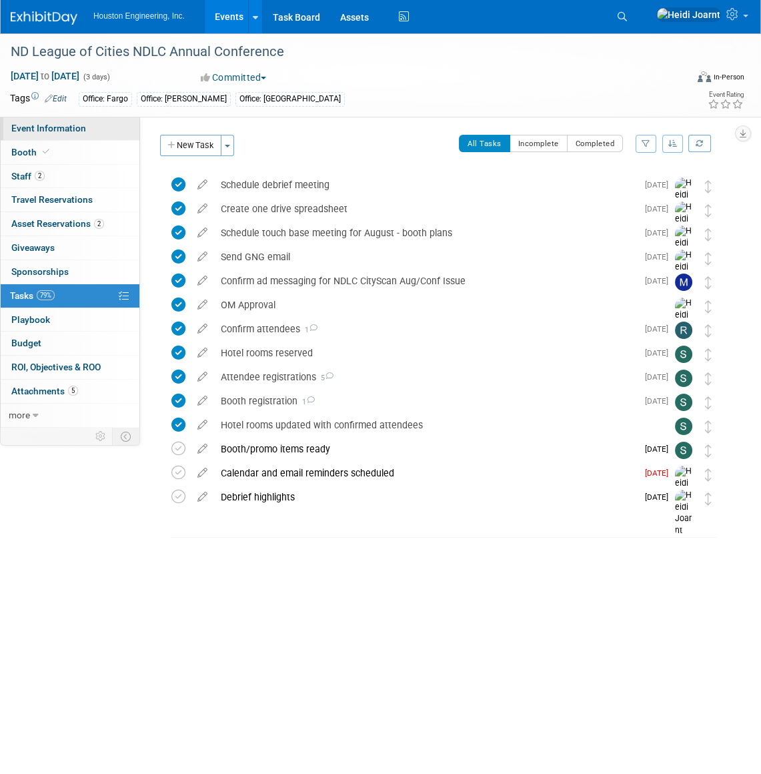
click at [63, 129] on span "Event Information" at bounding box center [48, 128] width 75 height 11
select select "2 - Post KO/Active Planning"
select select "No"
select select "Mun. Infrastructure"
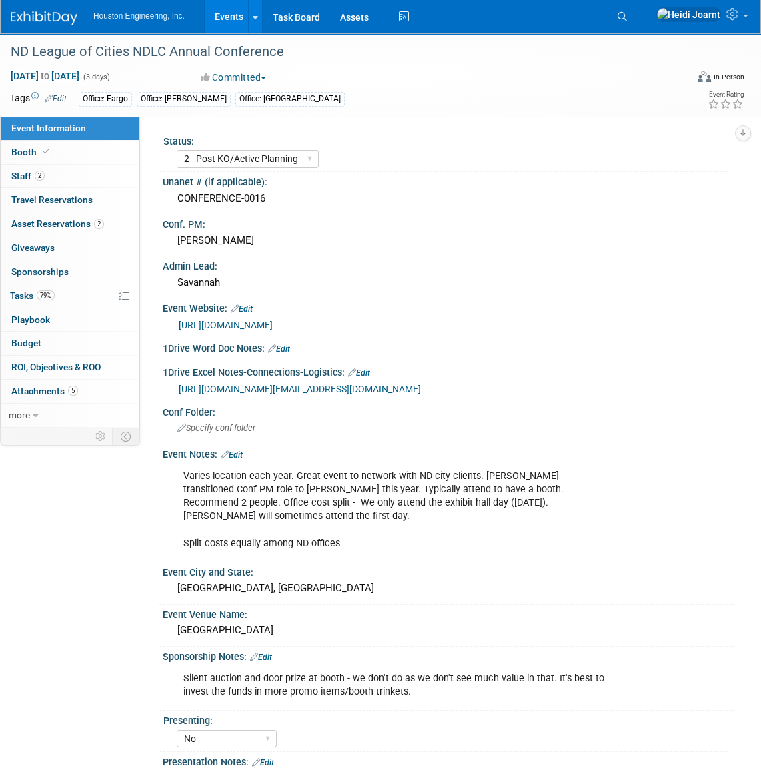
click at [232, 7] on link "Events" at bounding box center [229, 16] width 49 height 33
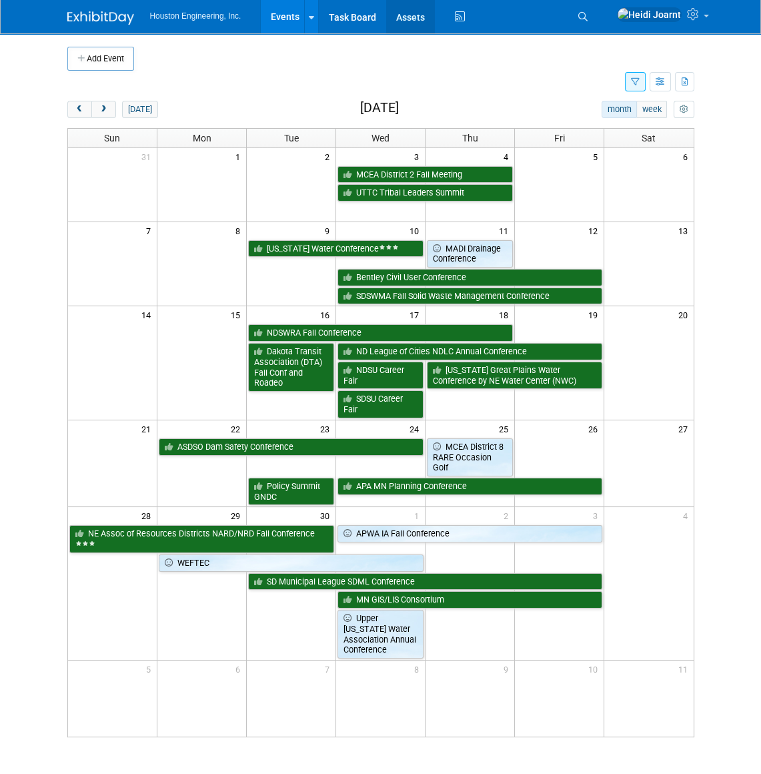
click at [425, 22] on link "Assets" at bounding box center [410, 16] width 49 height 33
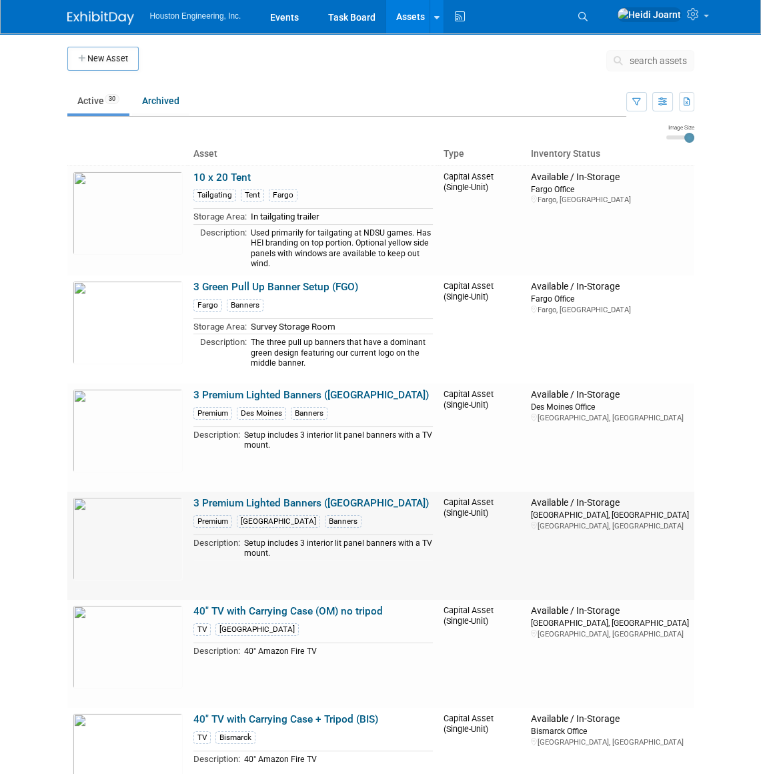
scroll to position [181, 0]
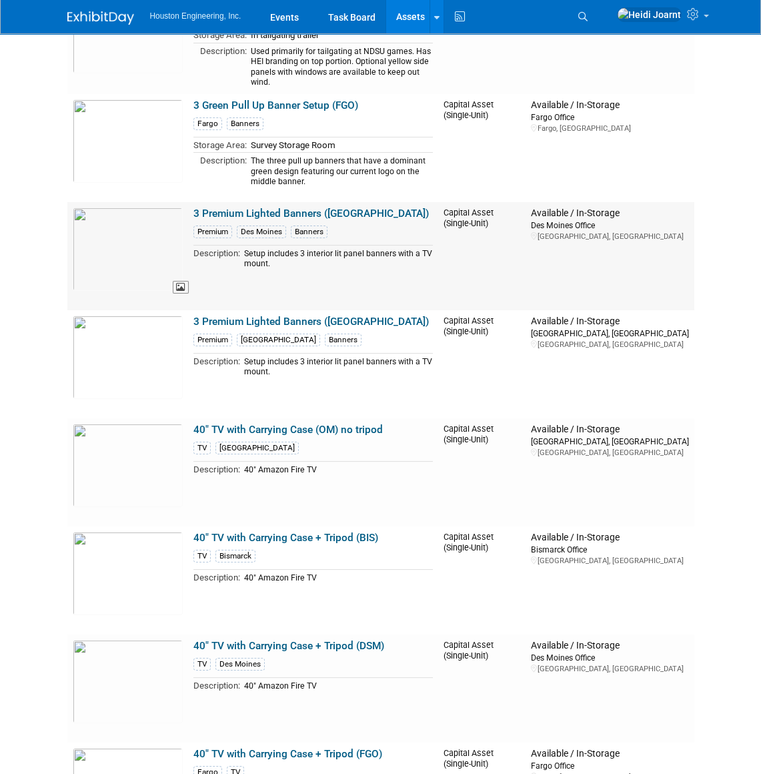
click at [131, 237] on img at bounding box center [128, 248] width 110 height 83
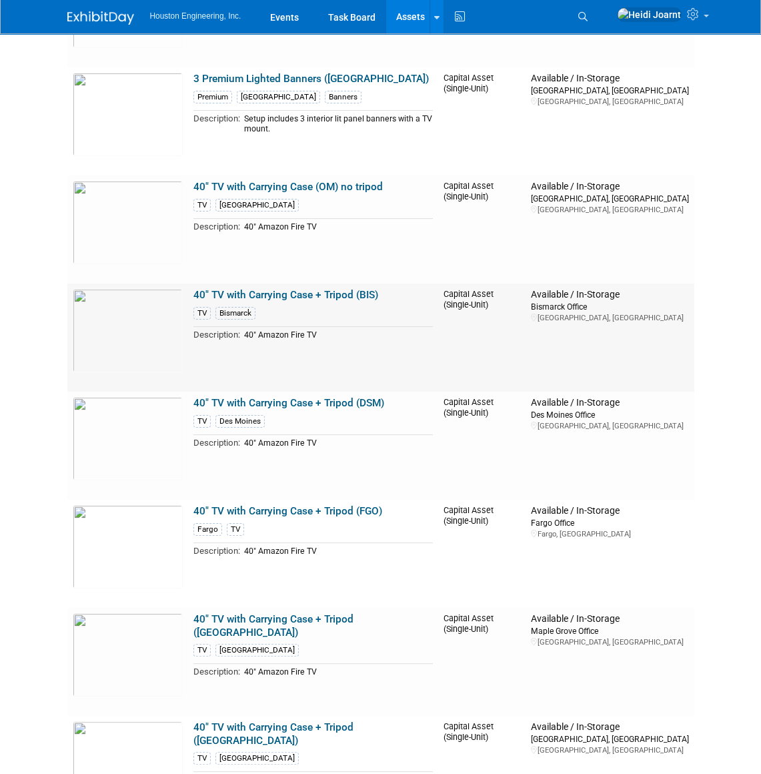
click at [278, 293] on link "40" TV with Carrying Case + Tripod (BIS)" at bounding box center [285, 295] width 185 height 12
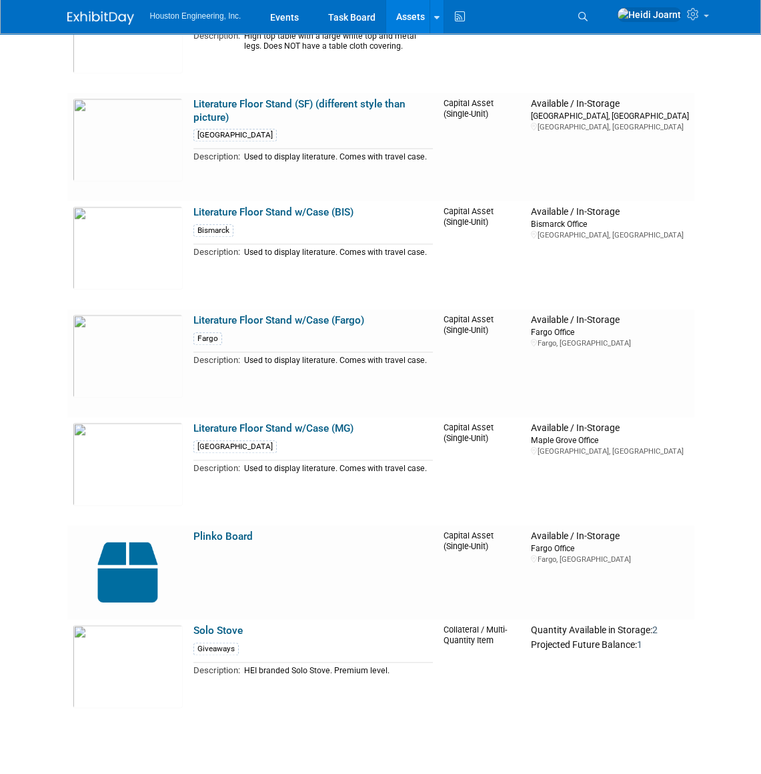
scroll to position [2776, 0]
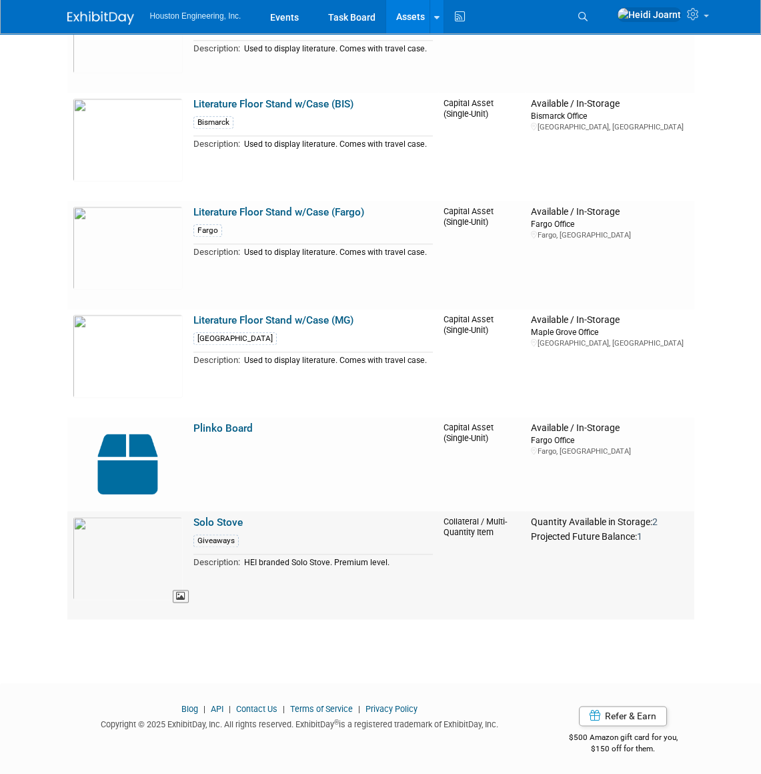
click at [147, 537] on img at bounding box center [128, 557] width 110 height 83
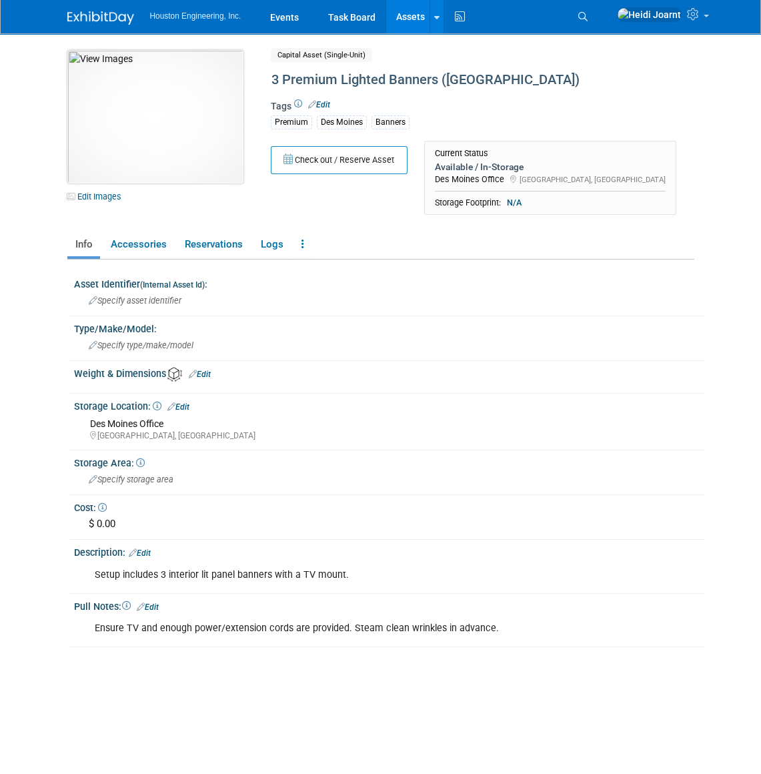
click at [153, 94] on img at bounding box center [155, 116] width 176 height 133
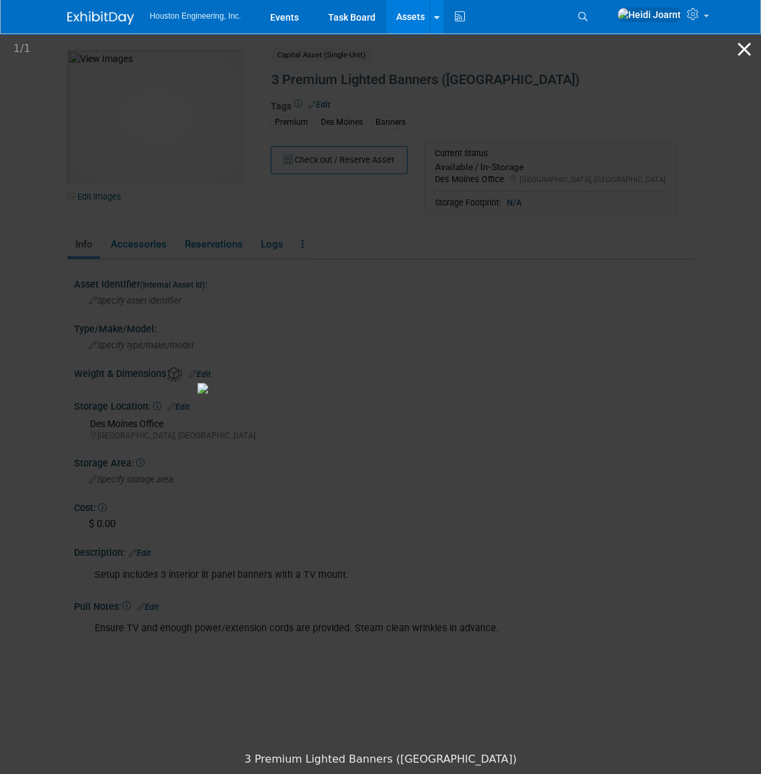
click at [750, 48] on button "Close gallery" at bounding box center [744, 48] width 33 height 31
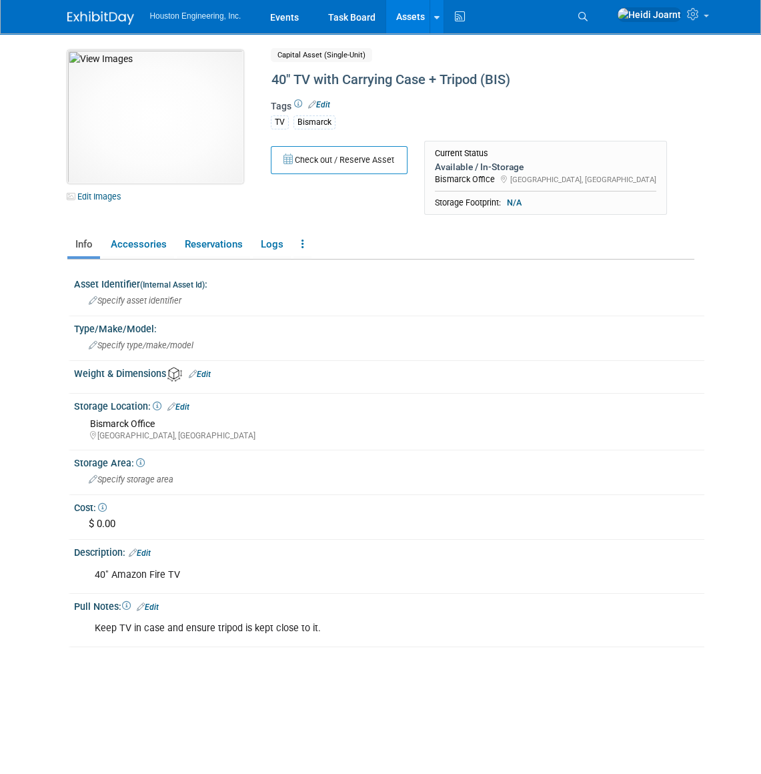
click at [152, 137] on img at bounding box center [155, 116] width 176 height 133
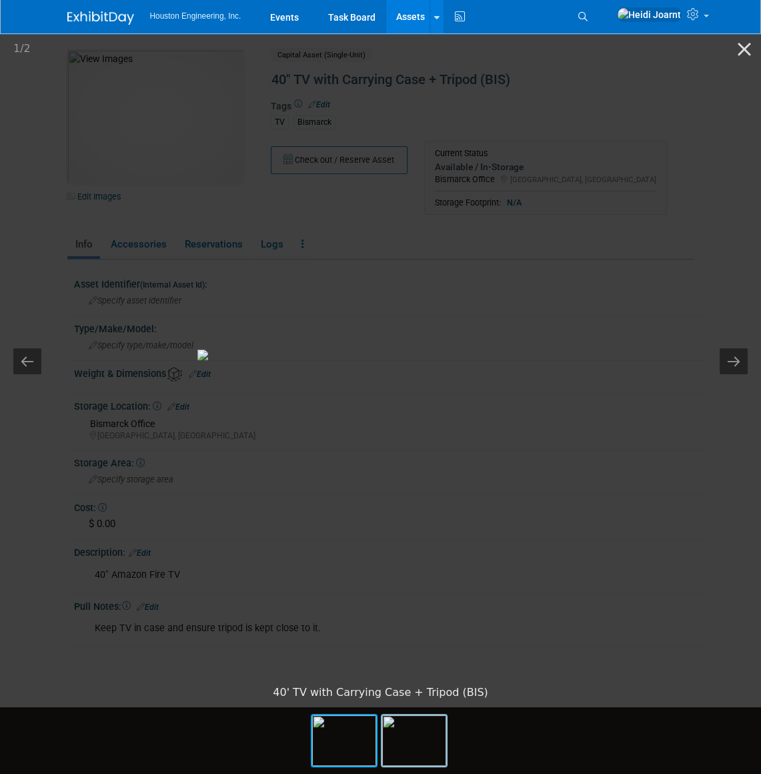
click at [433, 758] on img at bounding box center [414, 740] width 64 height 51
click at [358, 752] on img at bounding box center [344, 740] width 64 height 51
click at [432, 755] on img at bounding box center [414, 740] width 64 height 51
click at [333, 747] on img at bounding box center [344, 740] width 64 height 51
click at [748, 53] on button "Close gallery" at bounding box center [744, 48] width 33 height 31
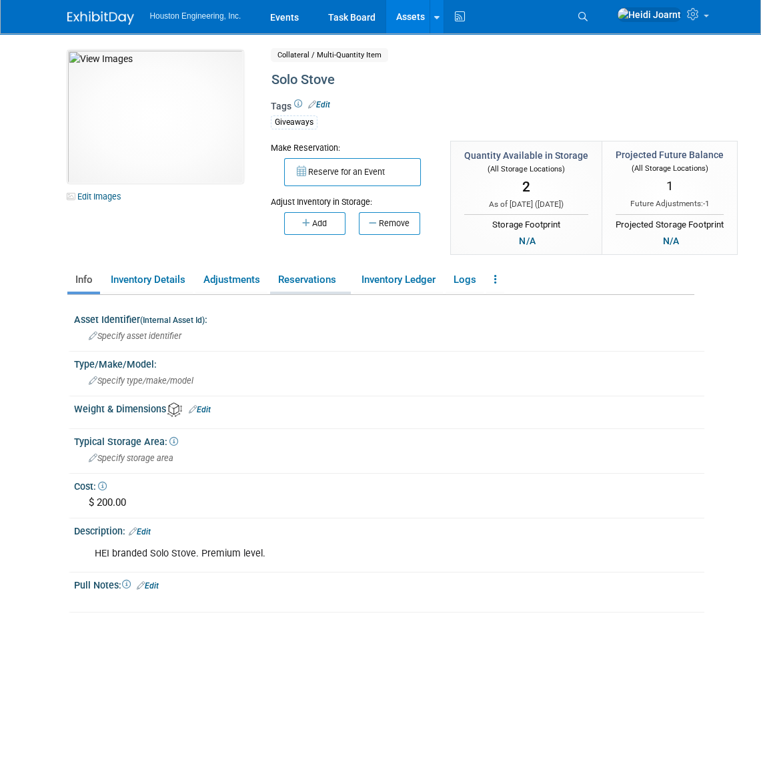
click at [306, 276] on link "Reservations" at bounding box center [310, 279] width 81 height 23
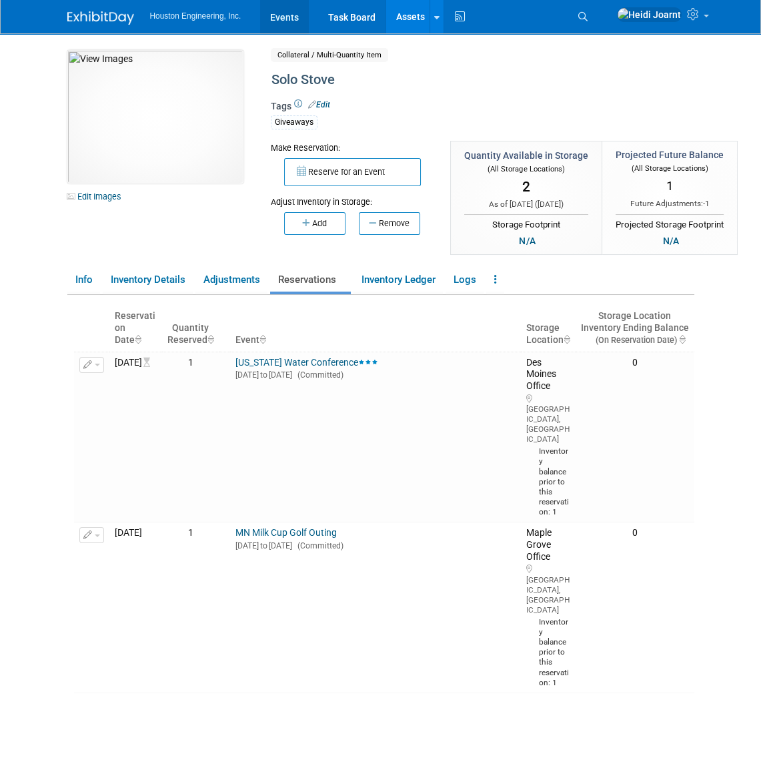
click at [294, 19] on link "Events" at bounding box center [284, 16] width 49 height 33
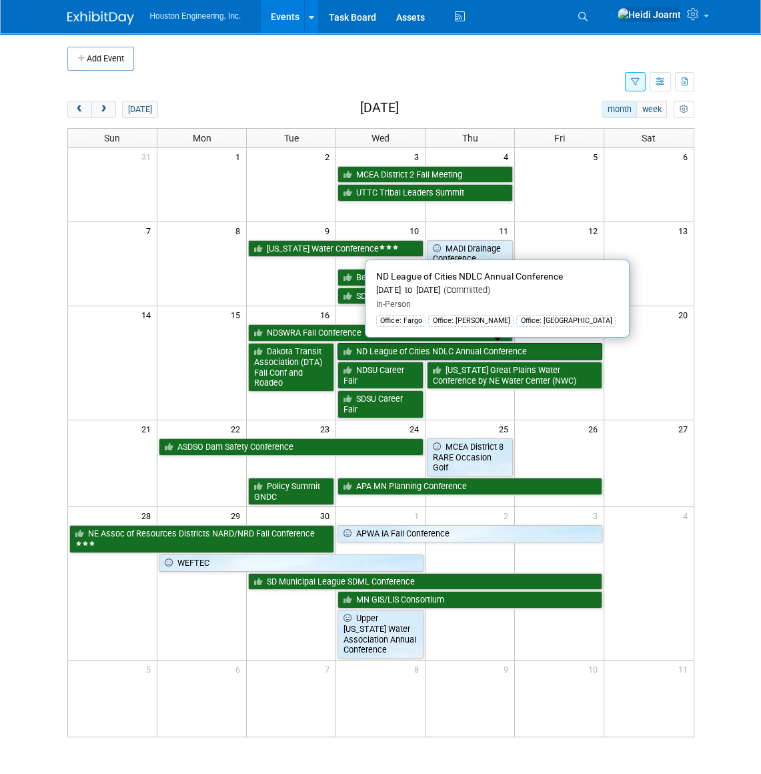
click at [402, 350] on link "ND League of Cities NDLC Annual Conference" at bounding box center [470, 351] width 265 height 17
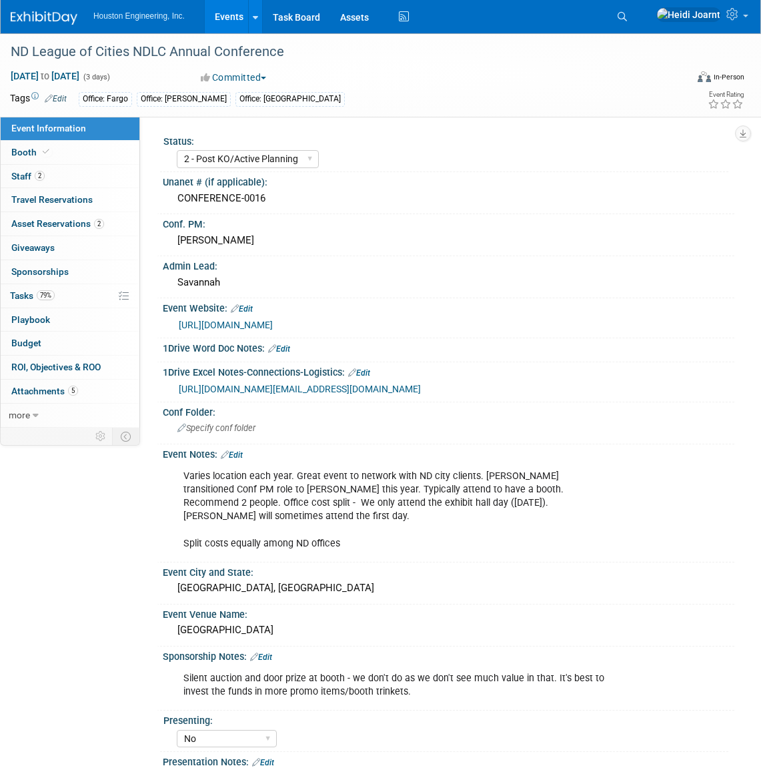
select select "2 - Post KO/Active Planning"
select select "No"
select select "Mun. Infrastructure"
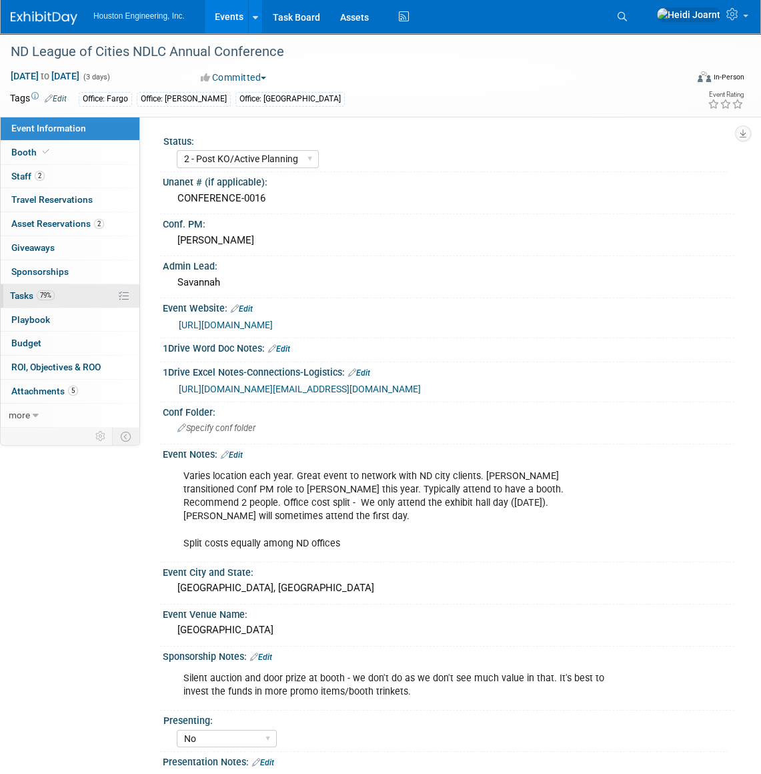
click at [47, 299] on span "79%" at bounding box center [46, 295] width 18 height 10
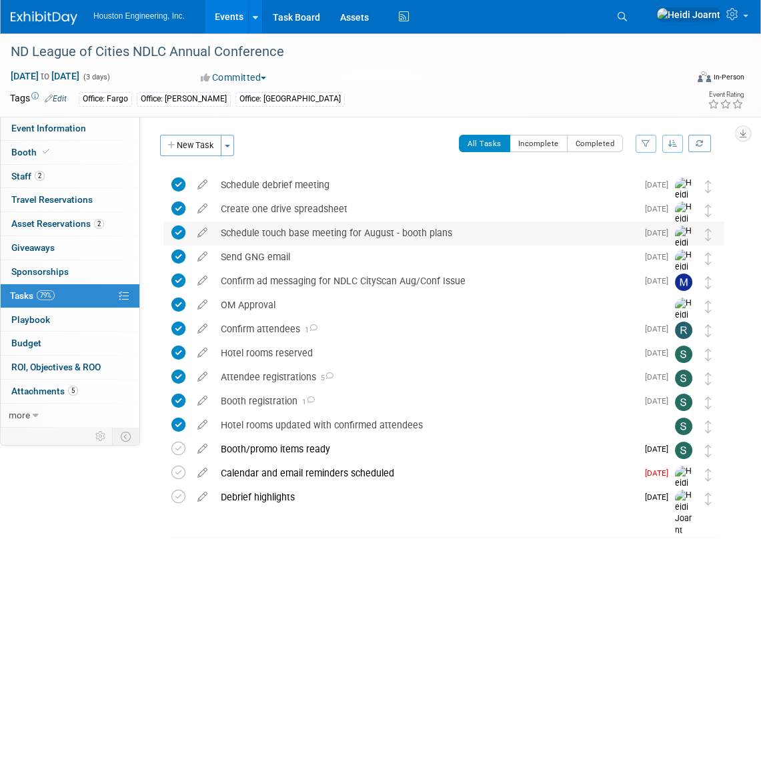
click at [273, 233] on div "Schedule touch base meeting for August - booth plans" at bounding box center [425, 232] width 423 height 23
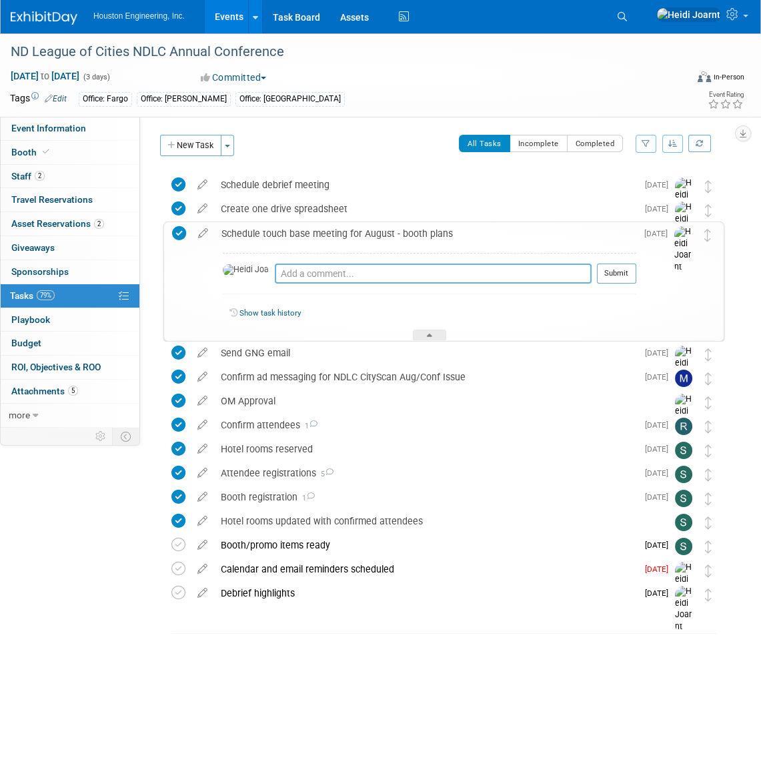
click at [322, 278] on textarea at bounding box center [433, 274] width 317 height 20
type textarea "Scheduled for 8/26"
click at [633, 278] on button "Submit" at bounding box center [616, 274] width 39 height 20
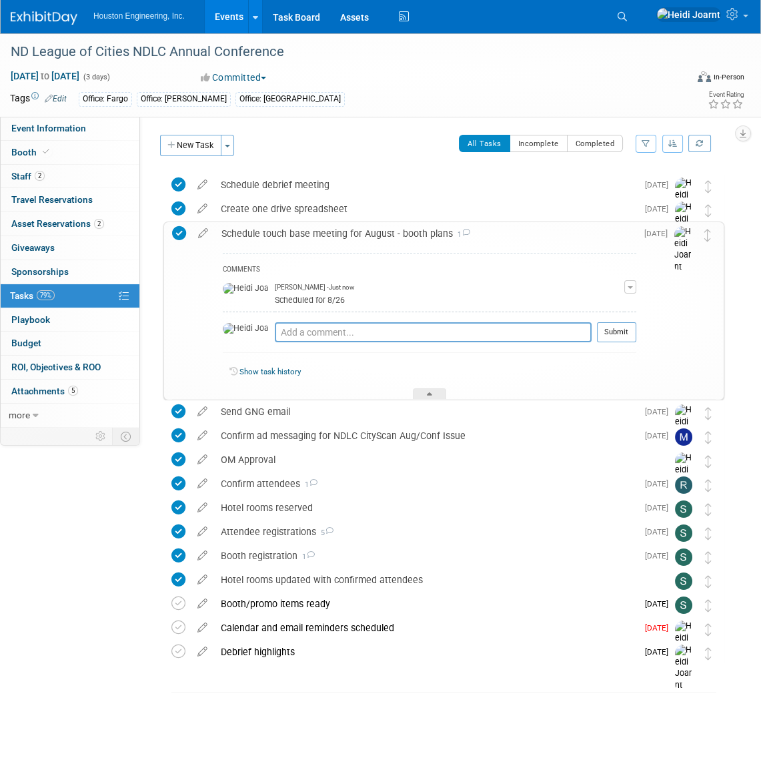
click at [241, 21] on link "Events" at bounding box center [229, 16] width 49 height 33
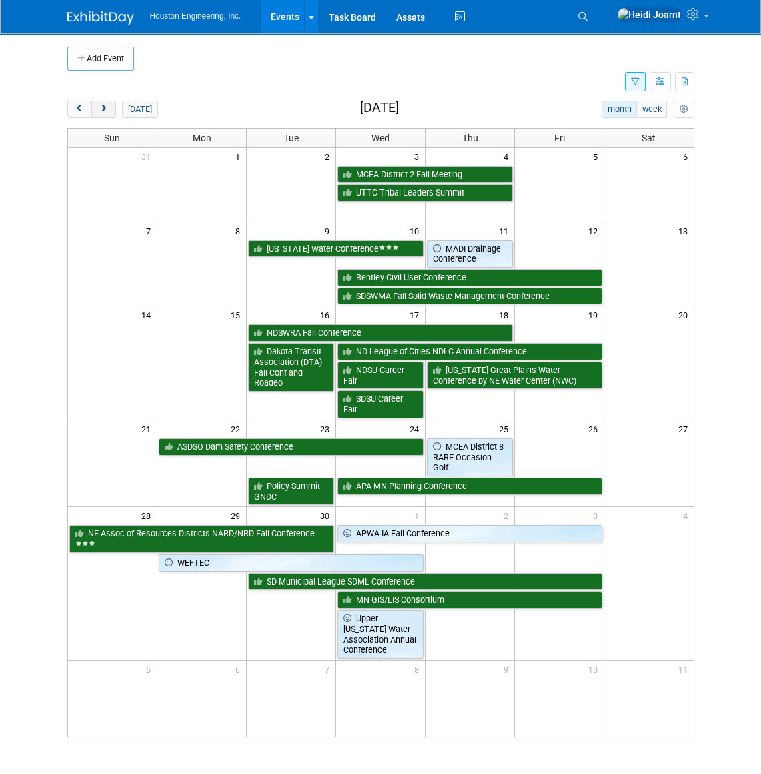
click at [111, 113] on button "next" at bounding box center [103, 109] width 25 height 17
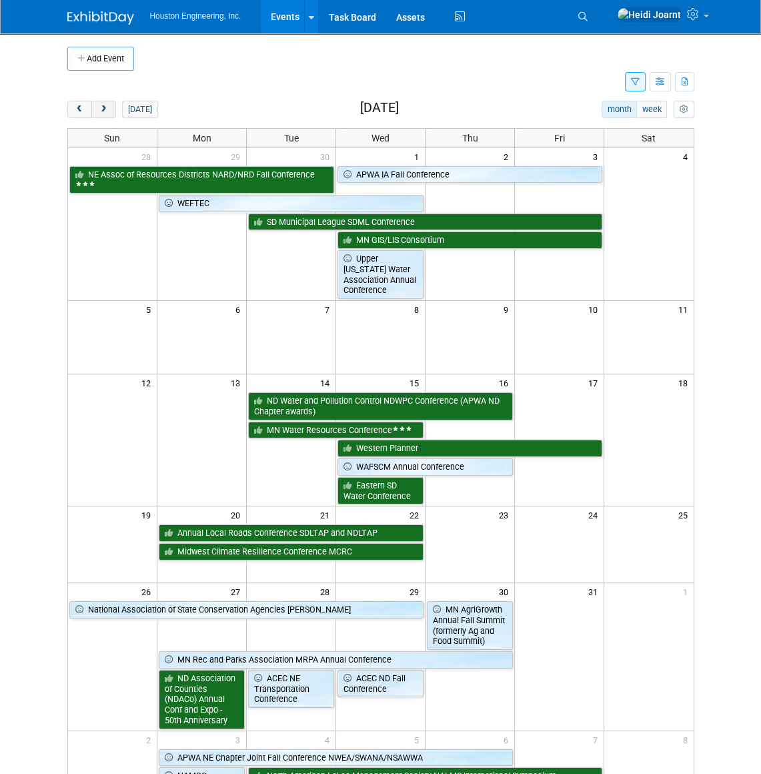
click at [108, 113] on button "next" at bounding box center [103, 109] width 25 height 17
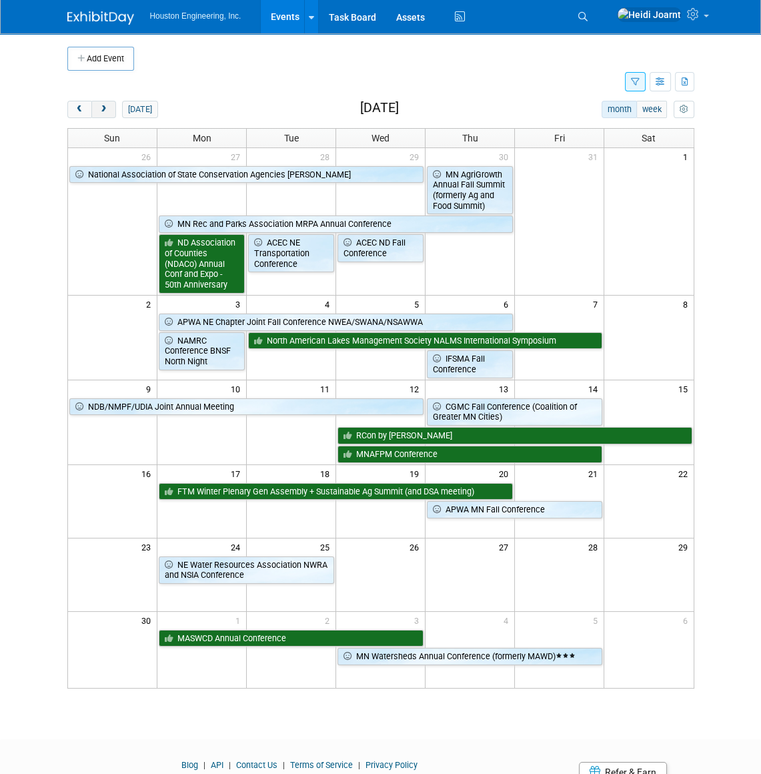
click at [105, 115] on button "next" at bounding box center [103, 109] width 25 height 17
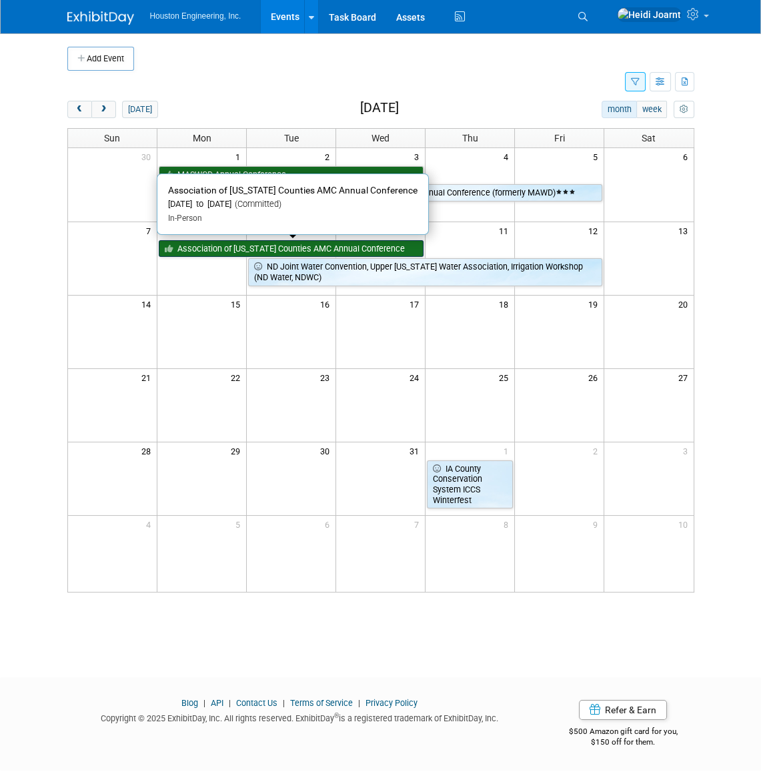
click at [372, 245] on link "Association of [US_STATE] Counties AMC Annual Conference" at bounding box center [291, 248] width 265 height 17
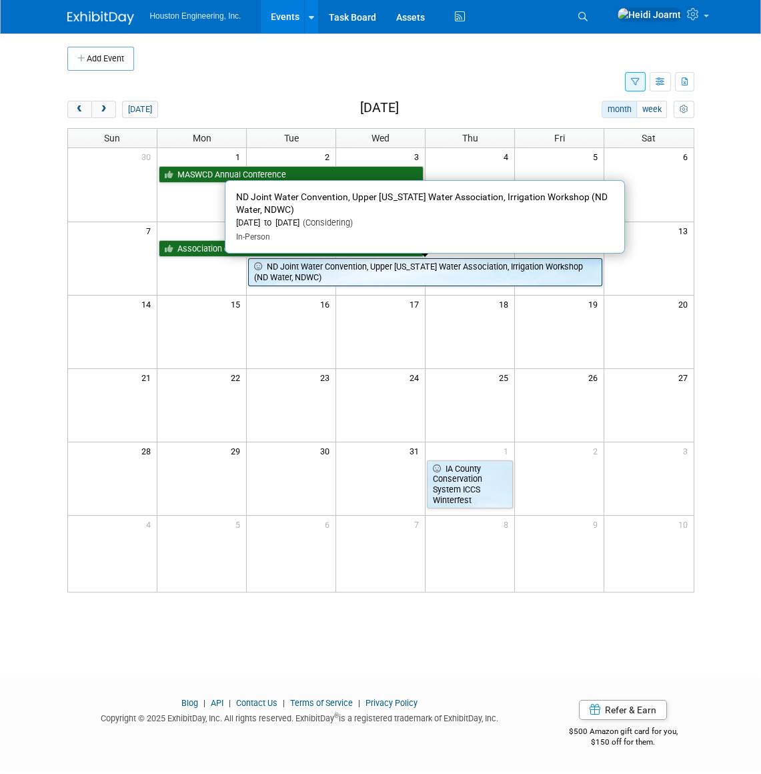
click at [364, 275] on link "ND Joint Water Convention, Upper [US_STATE] Water Association, Irrigation Works…" at bounding box center [425, 271] width 354 height 27
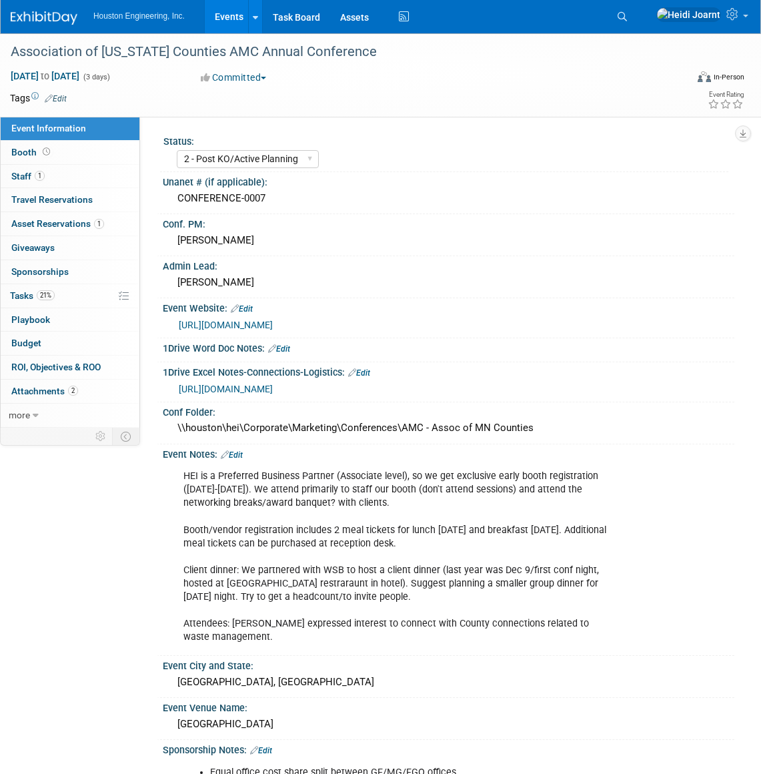
select select "2 - Post KO/Active Planning"
select select "No"
select select "Transportation"
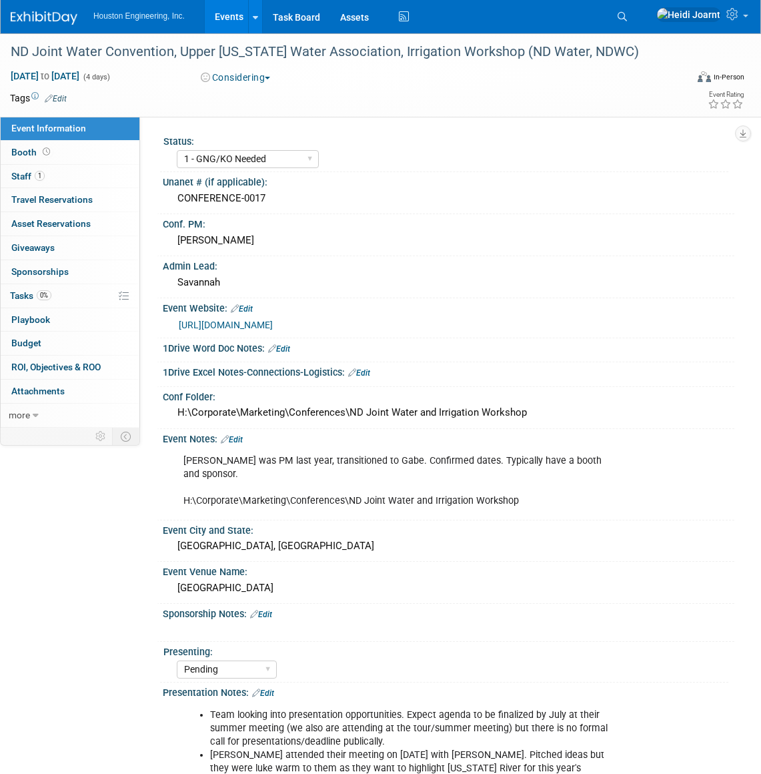
select select "1 - GNG/KO Needed"
select select "Pending"
select select "Water Resources"
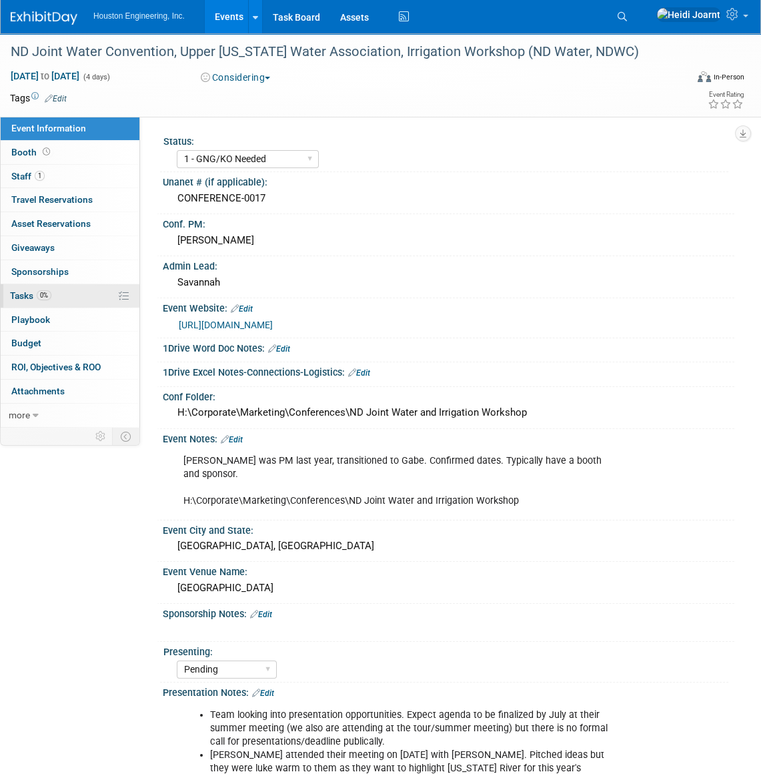
click at [53, 305] on link "0% Tasks 0%" at bounding box center [70, 295] width 139 height 23
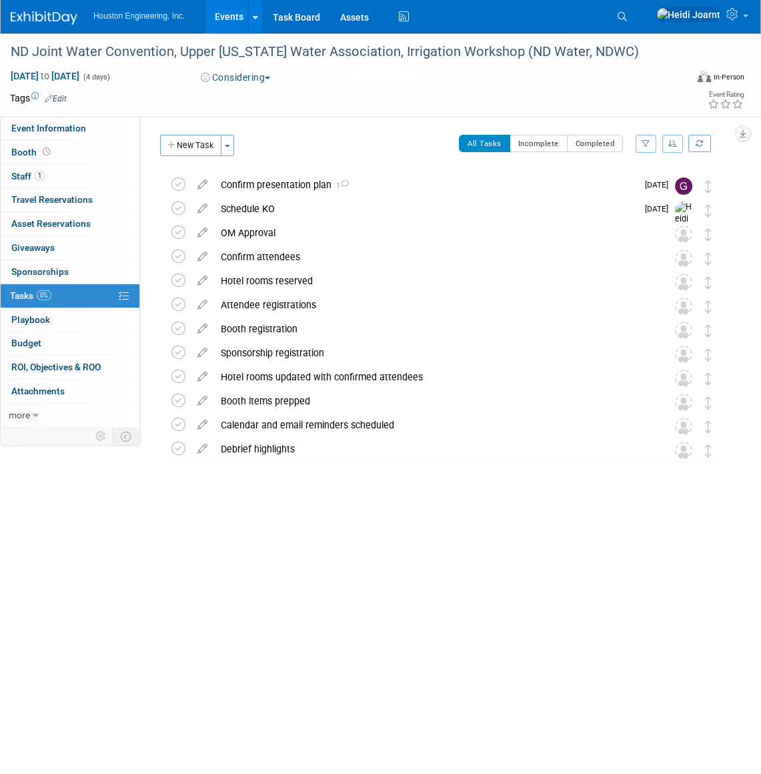
click at [227, 19] on link "Events" at bounding box center [229, 16] width 49 height 33
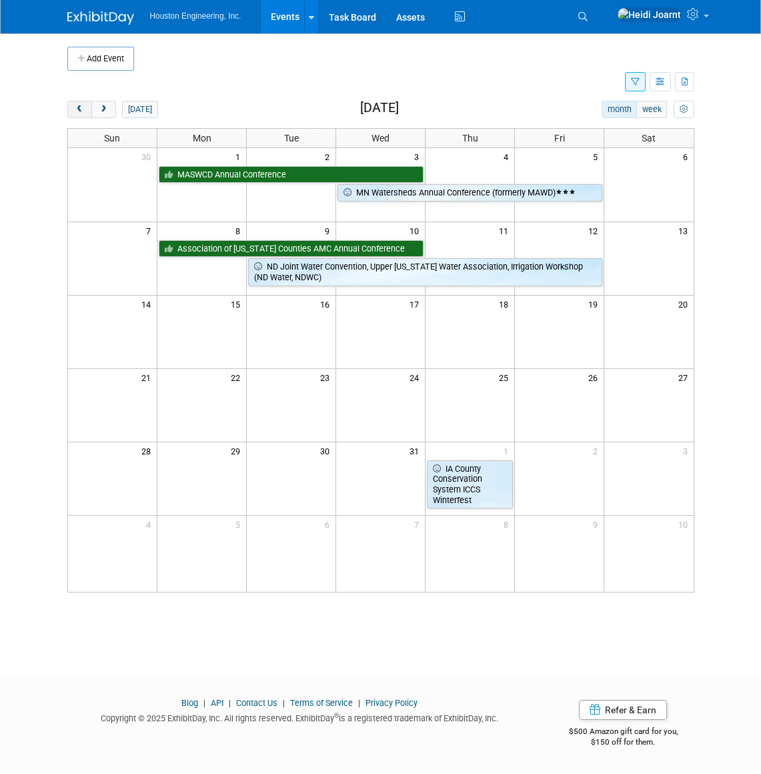
click at [77, 113] on span "prev" at bounding box center [80, 109] width 10 height 9
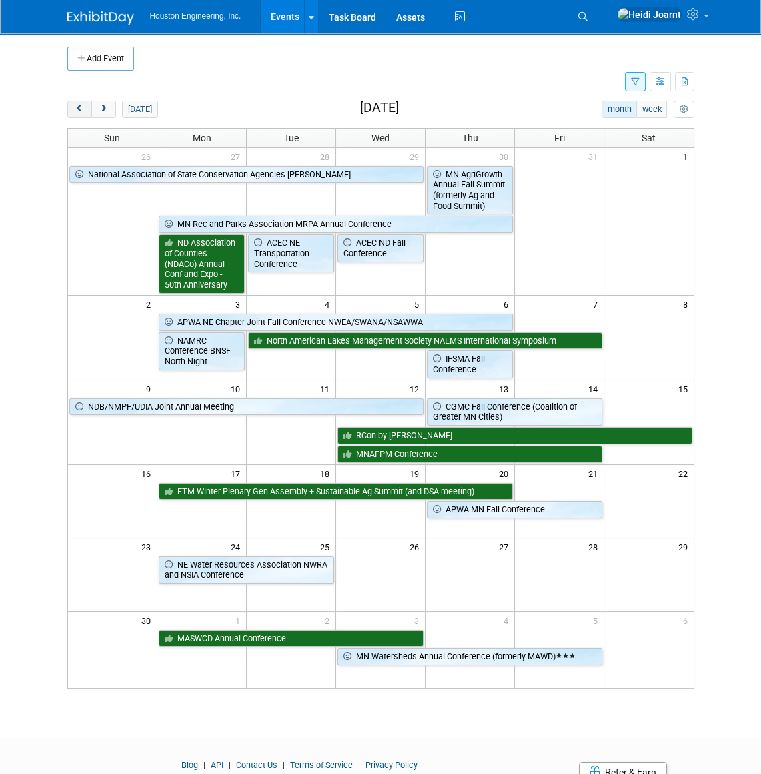
click at [72, 113] on button "prev" at bounding box center [79, 109] width 25 height 17
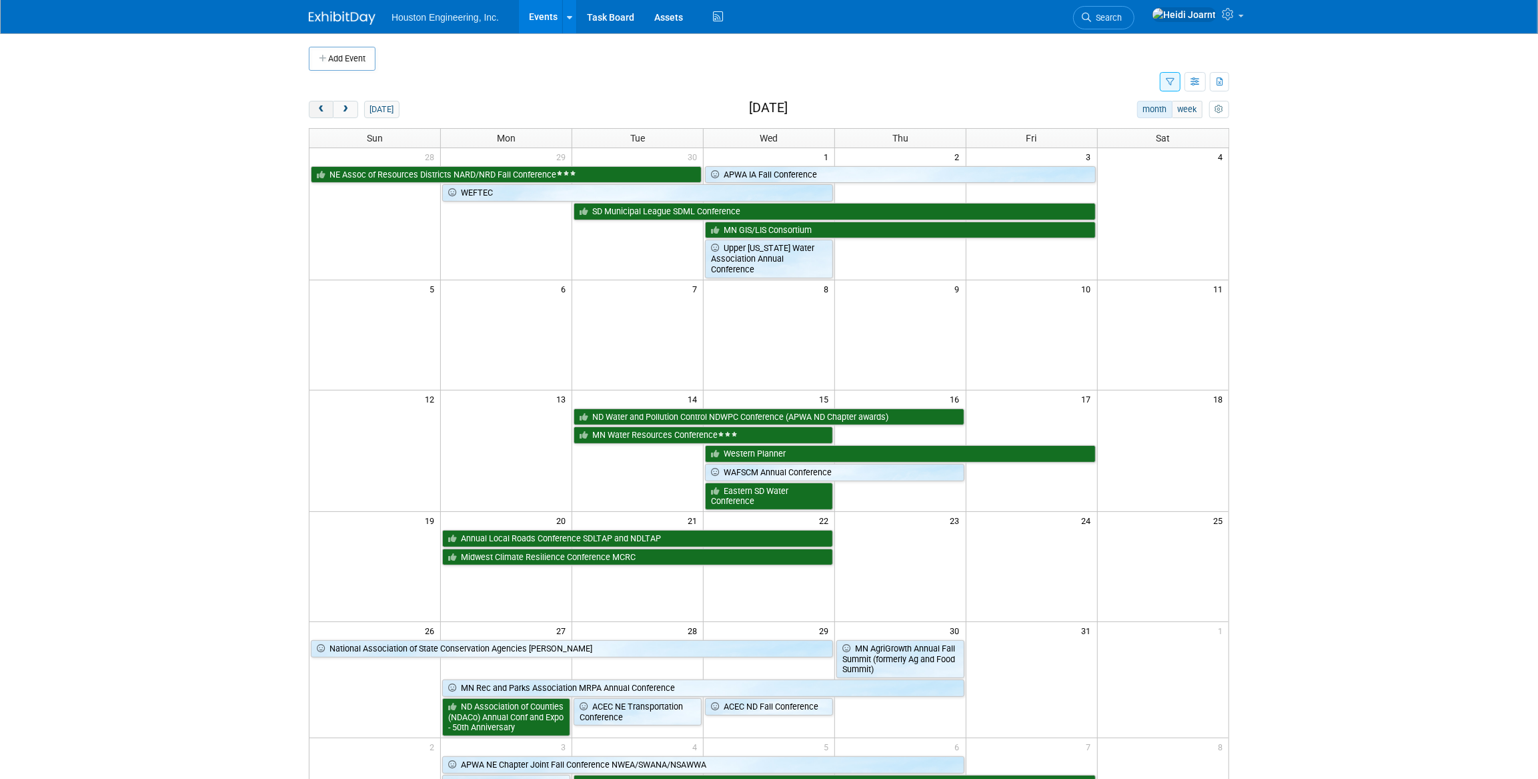
click at [323, 109] on span "prev" at bounding box center [321, 109] width 10 height 9
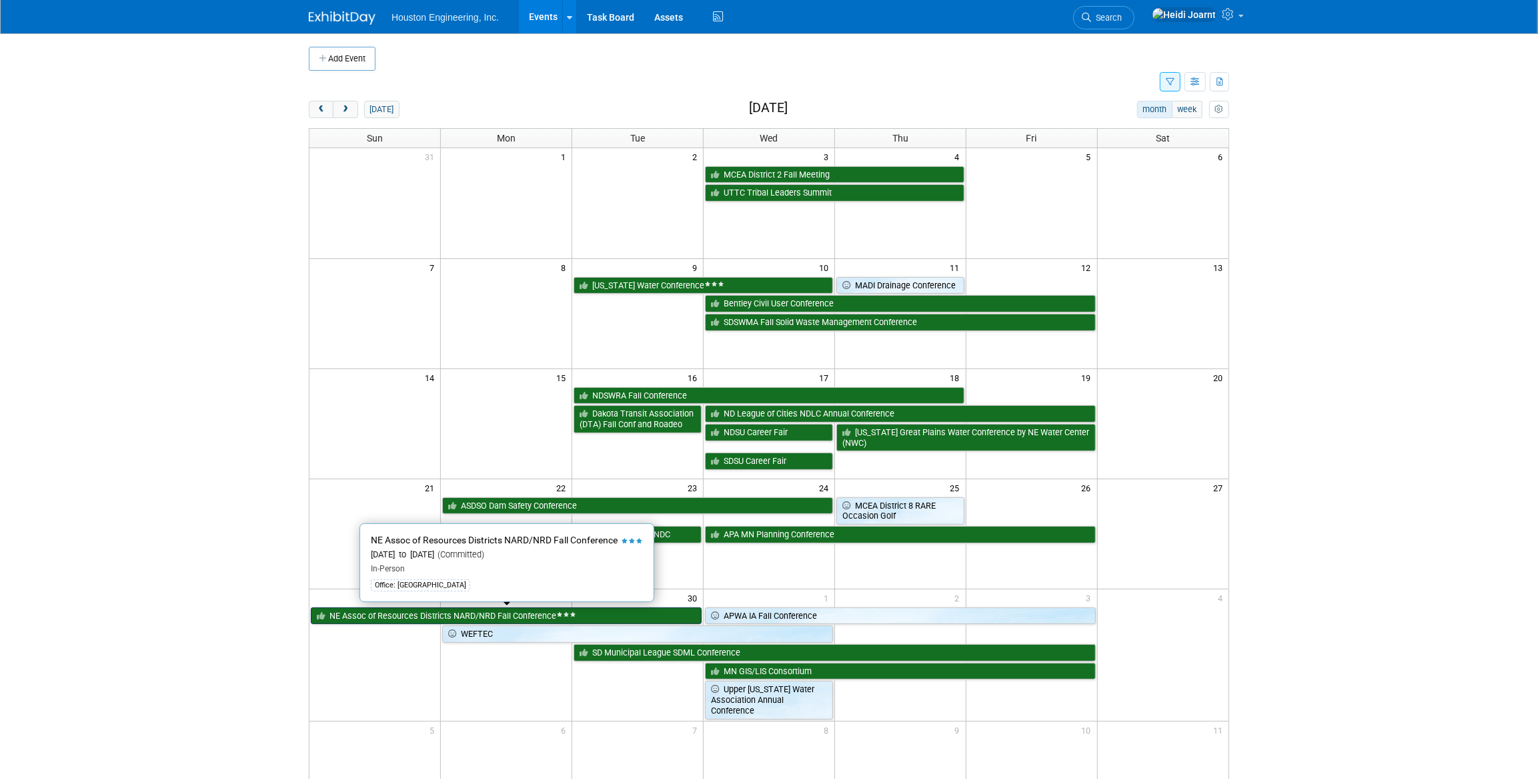
click at [407, 613] on link "NE Assoc of Resources Districts NARD/NRD Fall Conference" at bounding box center [506, 615] width 391 height 17
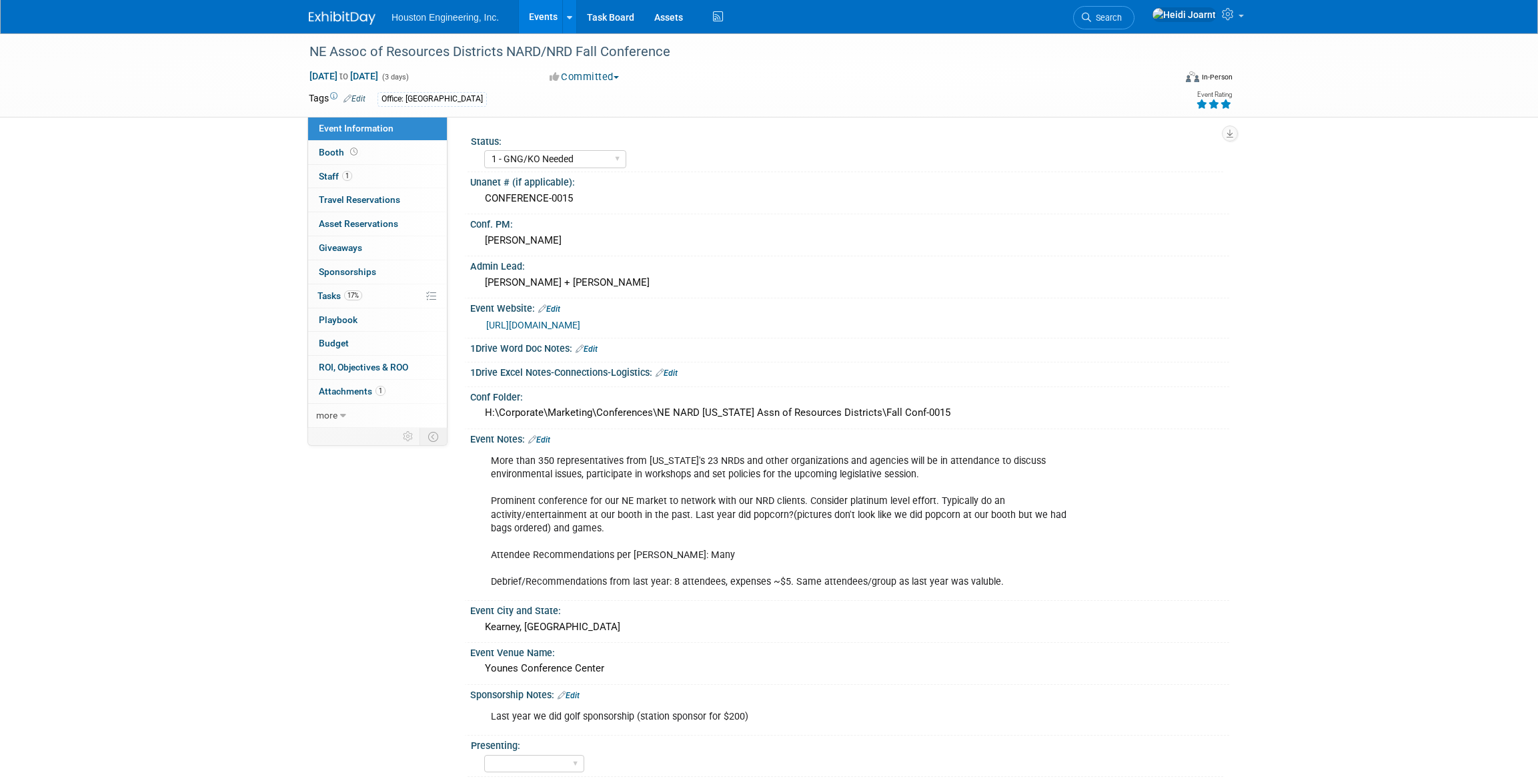
select select "1 - GNG/KO Needed"
select select "Water Resources"
drag, startPoint x: 711, startPoint y: 578, endPoint x: 1025, endPoint y: 582, distance: 313.6
click at [1025, 582] on div "More than 350 representatives from Nebraska's 23 NRDs and other organizations a…" at bounding box center [782, 521] width 601 height 147
click at [653, 577] on div "More than 350 representatives from Nebraska's 23 NRDs and other organizations a…" at bounding box center [782, 521] width 601 height 147
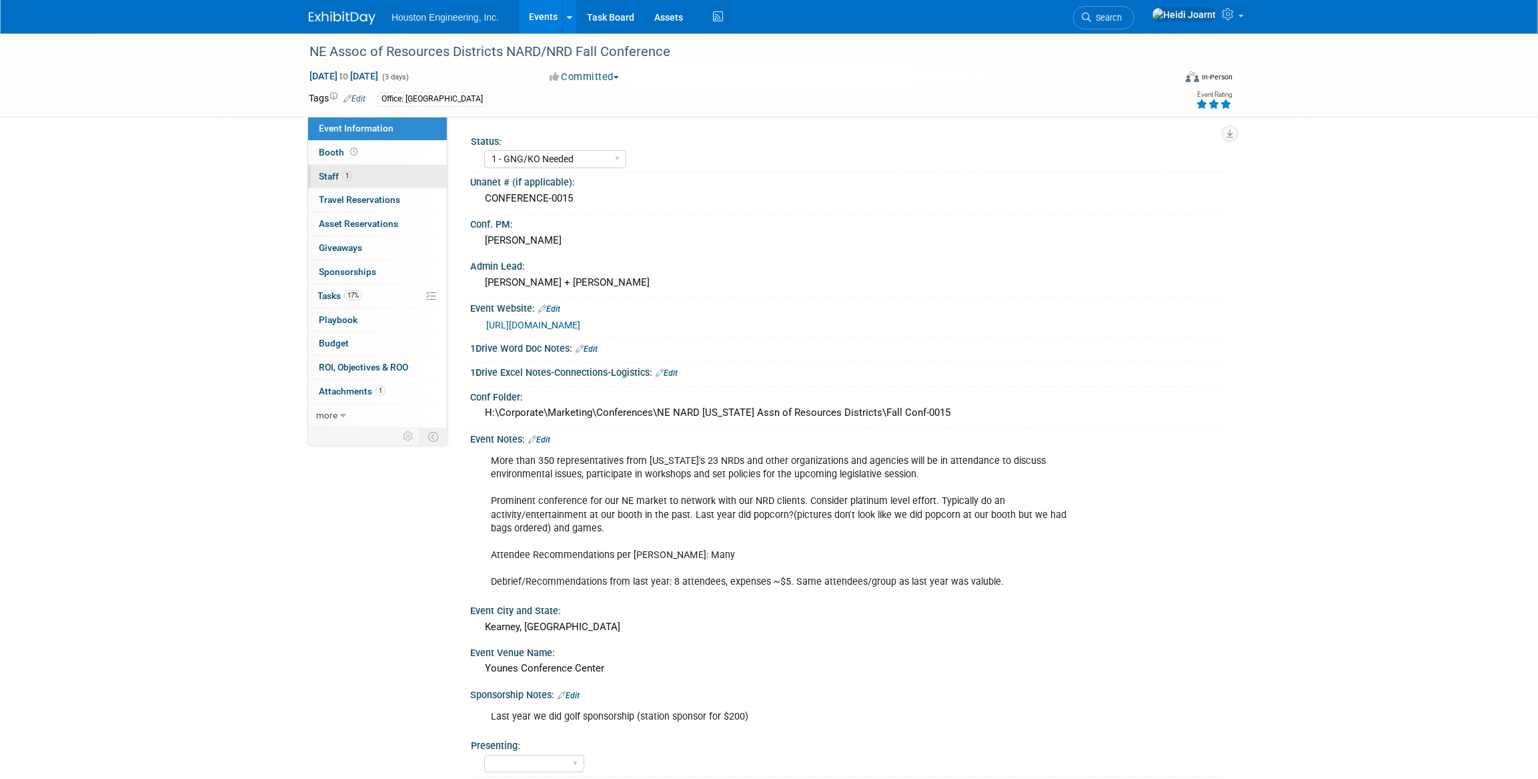
click at [354, 170] on link "1 Staff 1" at bounding box center [377, 176] width 139 height 23
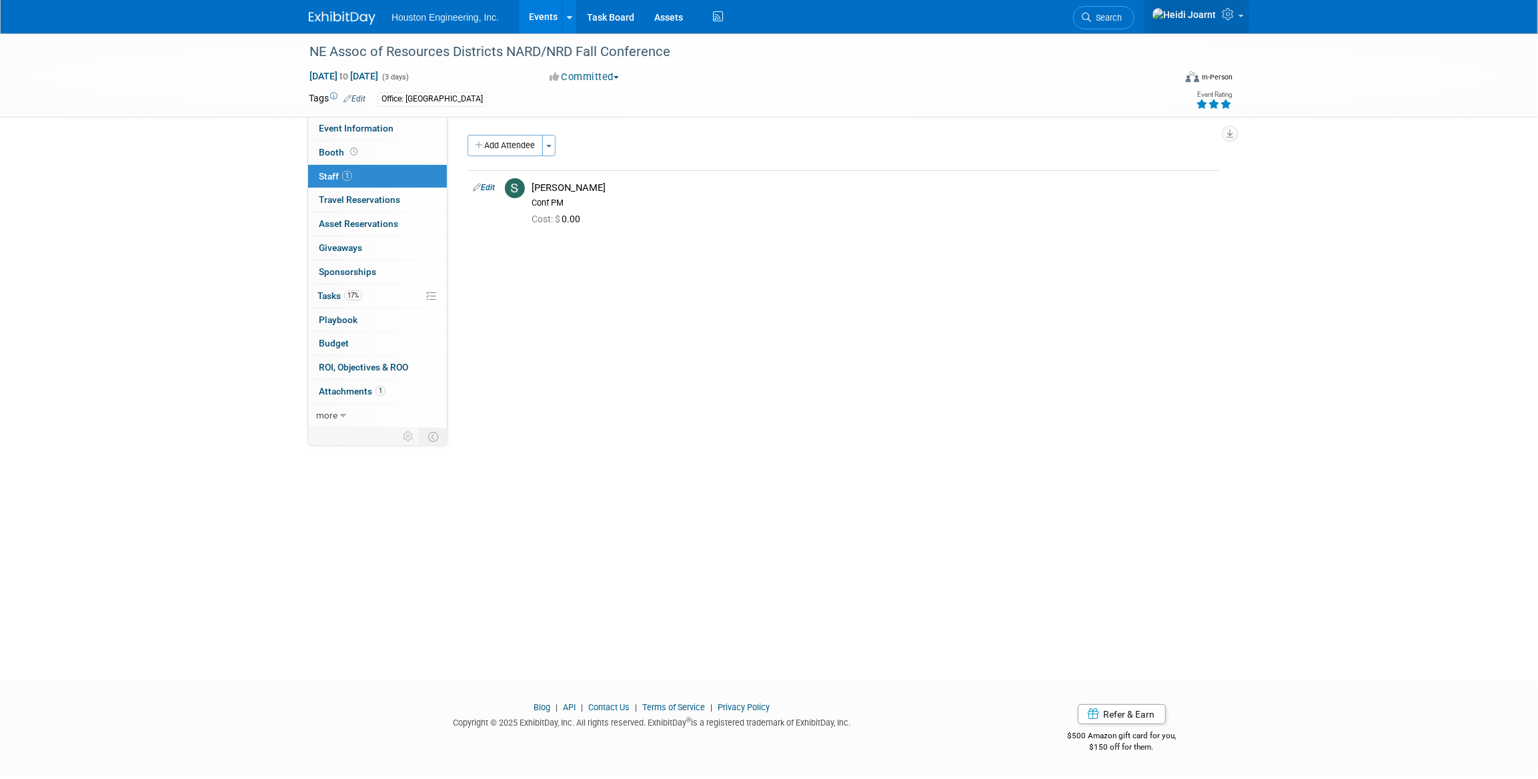
click at [1239, 15] on link at bounding box center [1197, 16] width 105 height 33
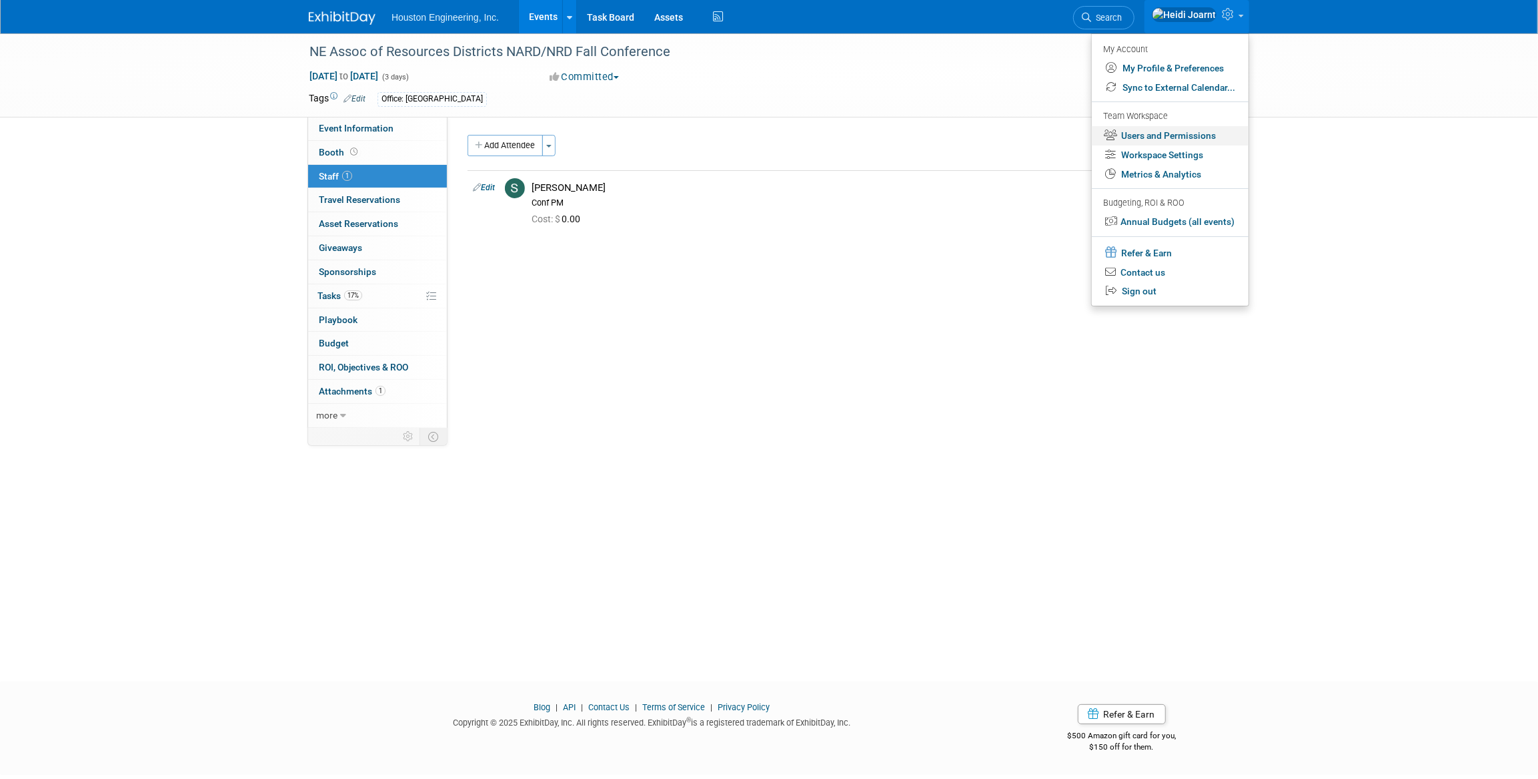
click at [1171, 143] on link "Users and Permissions" at bounding box center [1170, 135] width 157 height 19
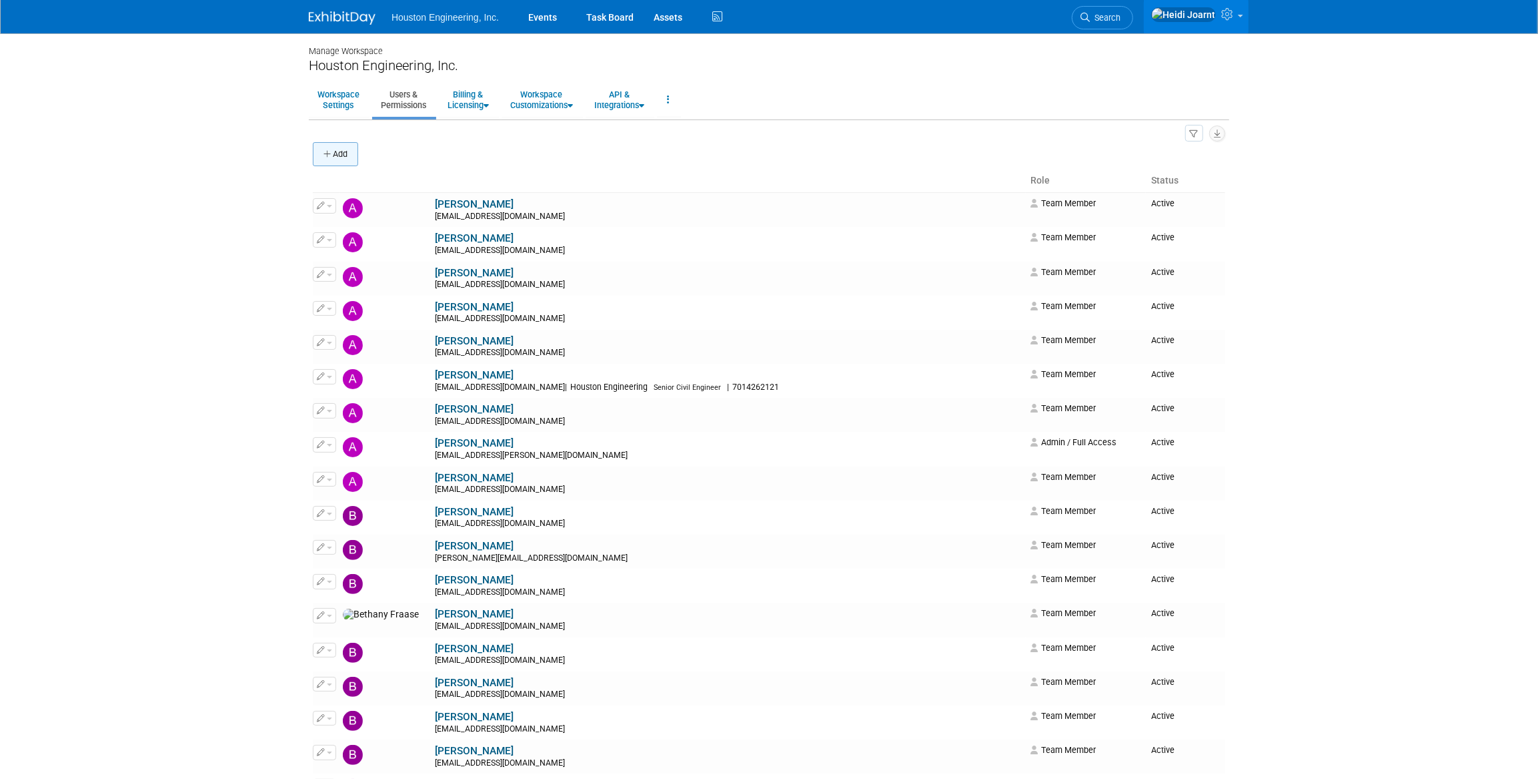
click at [342, 153] on button "Add" at bounding box center [335, 154] width 45 height 24
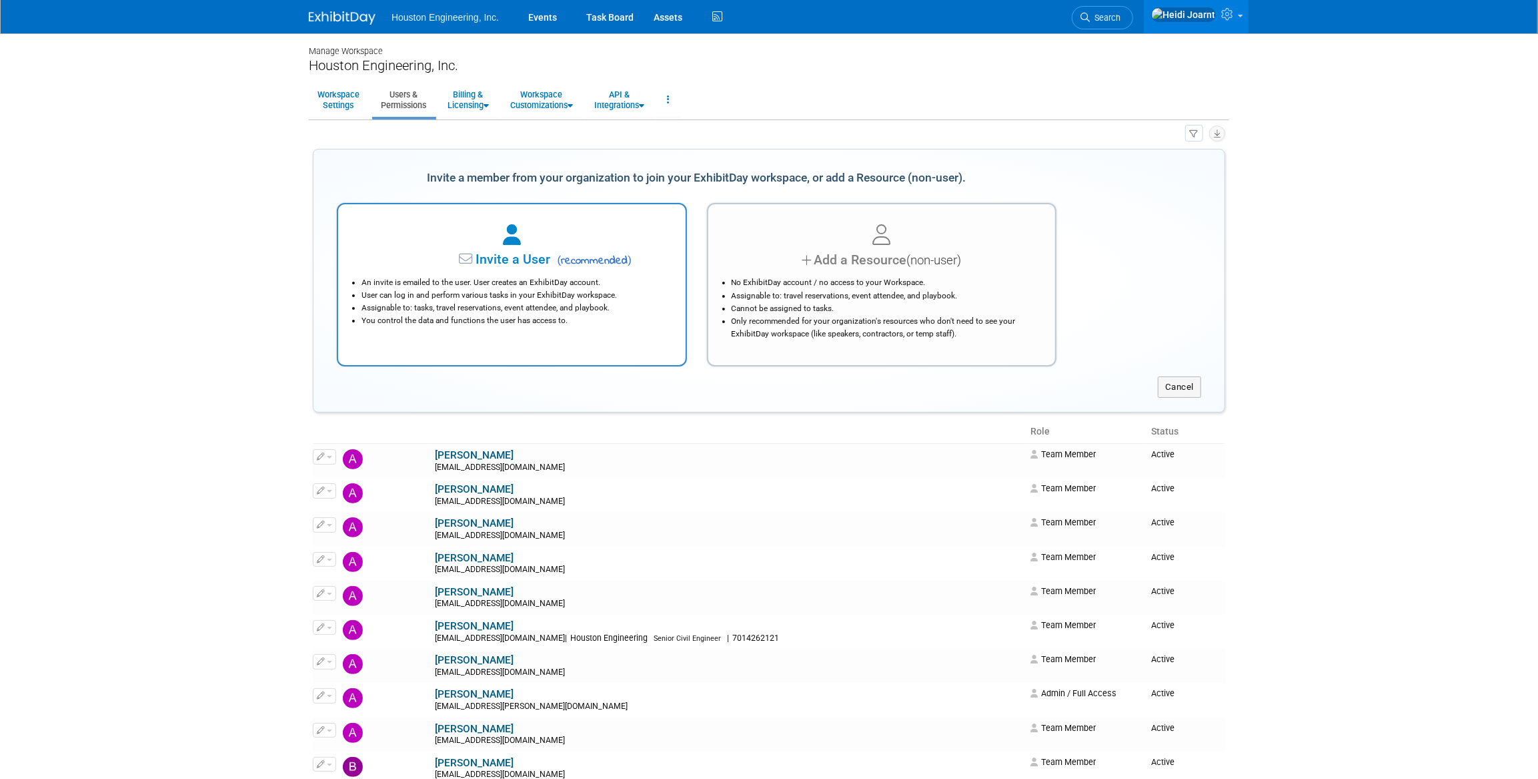
click at [567, 250] on div "Invite a User ( recommended )" at bounding box center [512, 259] width 314 height 19
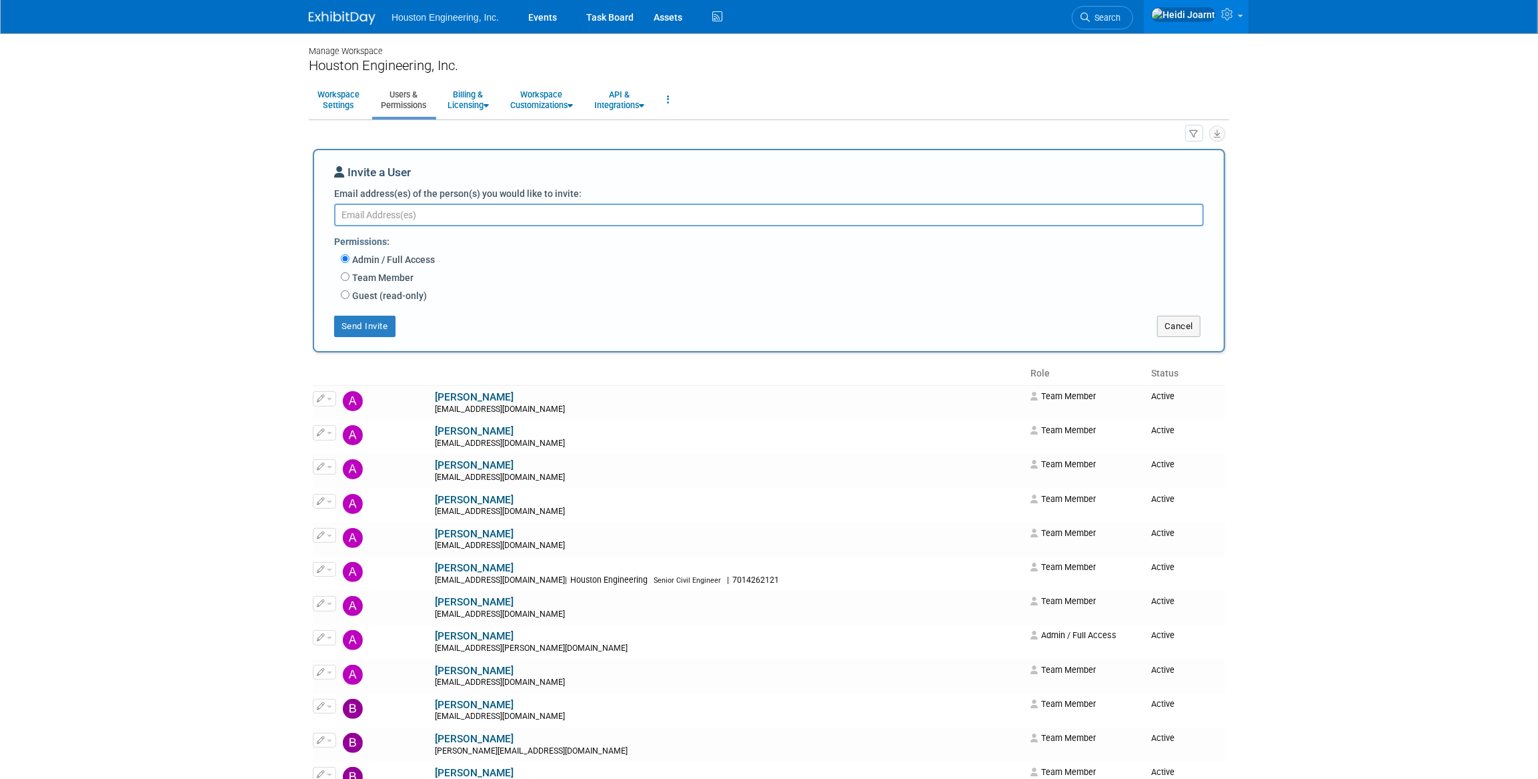
click at [385, 280] on label "Team Member" at bounding box center [382, 277] width 64 height 13
click at [350, 280] on input "Team Member" at bounding box center [345, 276] width 9 height 9
radio input "true"
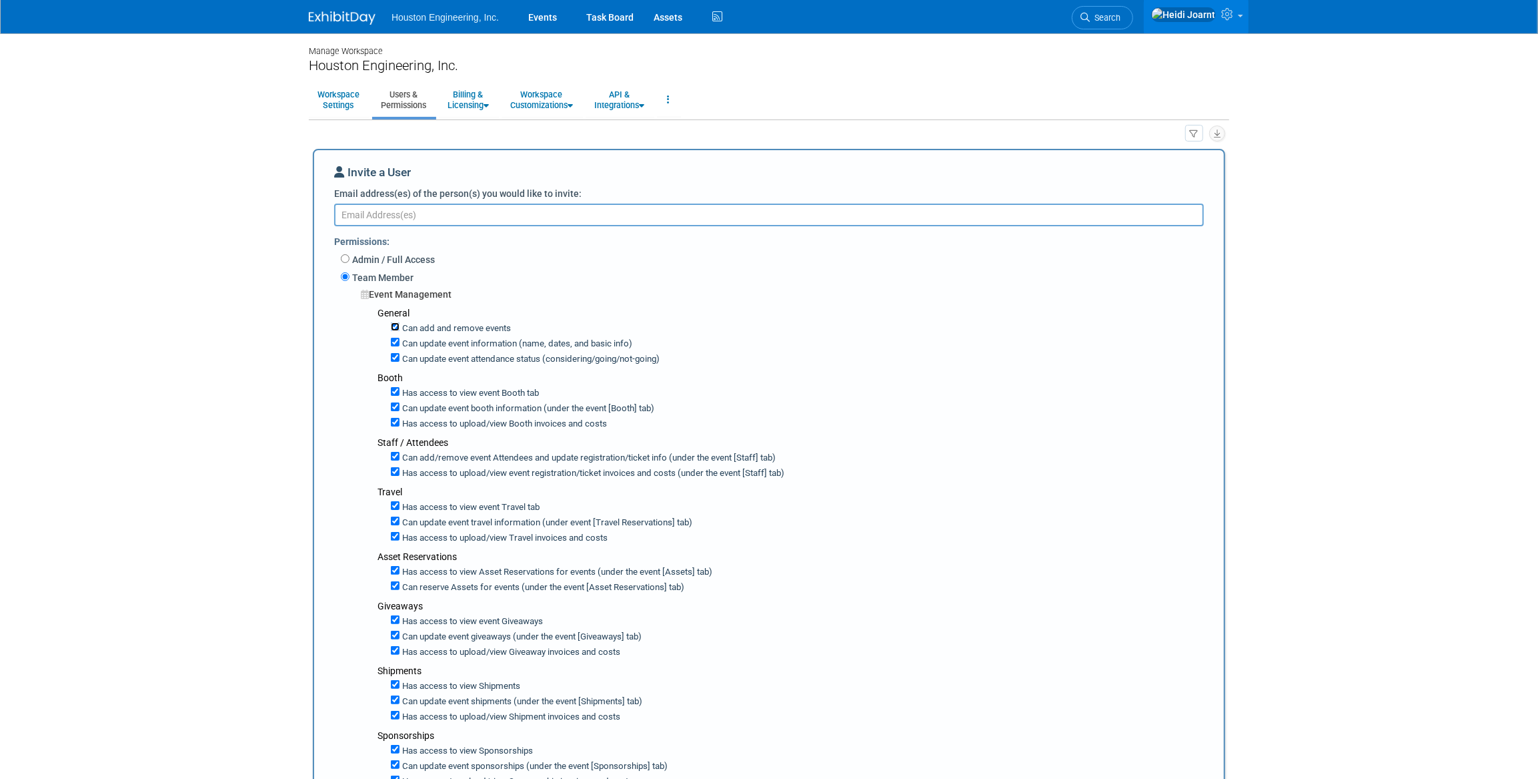
click at [391, 324] on input "Can add and remove events" at bounding box center [395, 326] width 9 height 9
checkbox input "false"
click at [398, 344] on input "Can update event information (name, dates, and basic info)" at bounding box center [395, 342] width 9 height 9
checkbox input "false"
click at [397, 360] on input "Can update event attendance status (considering/going/not-going)" at bounding box center [395, 357] width 9 height 9
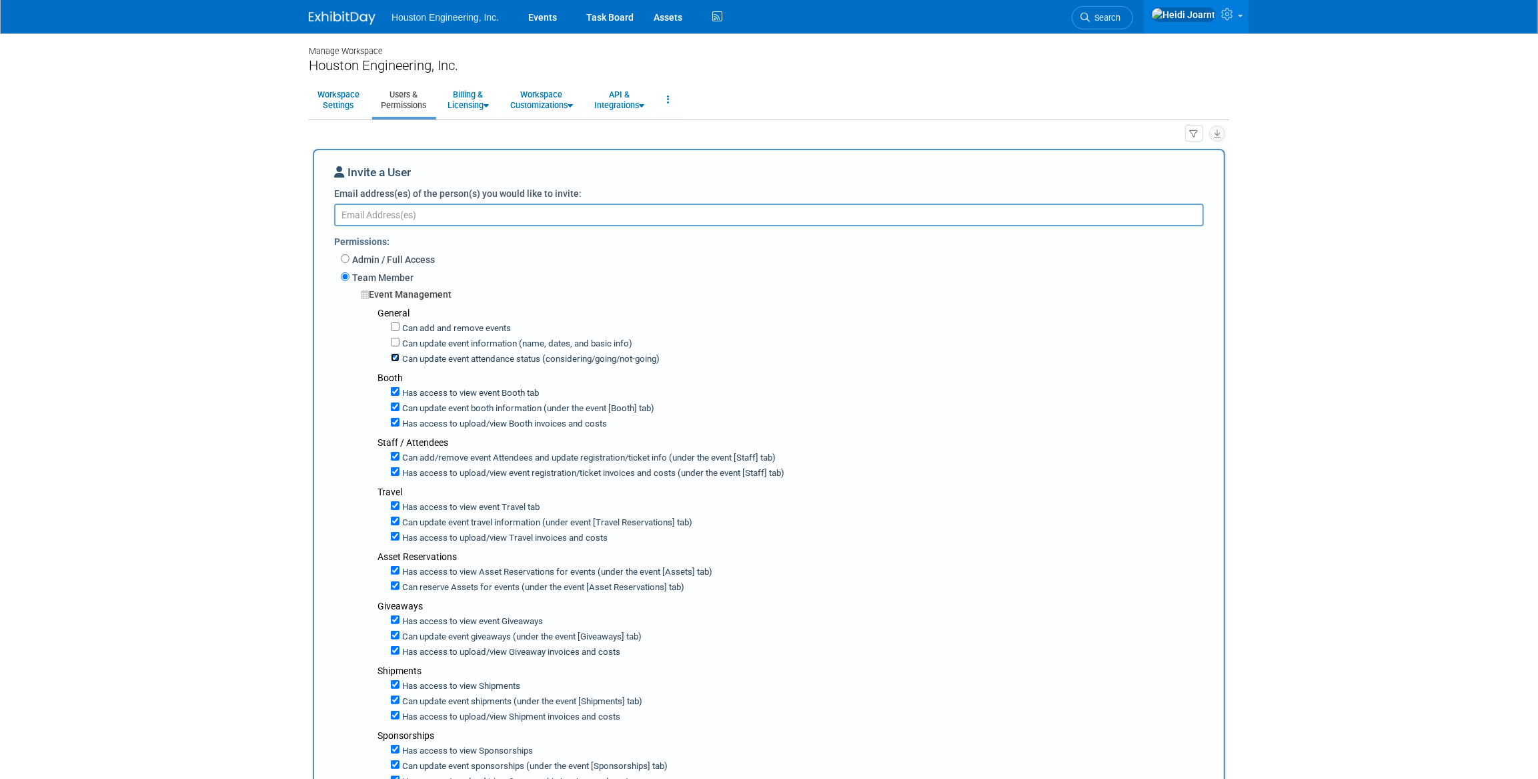
checkbox input "false"
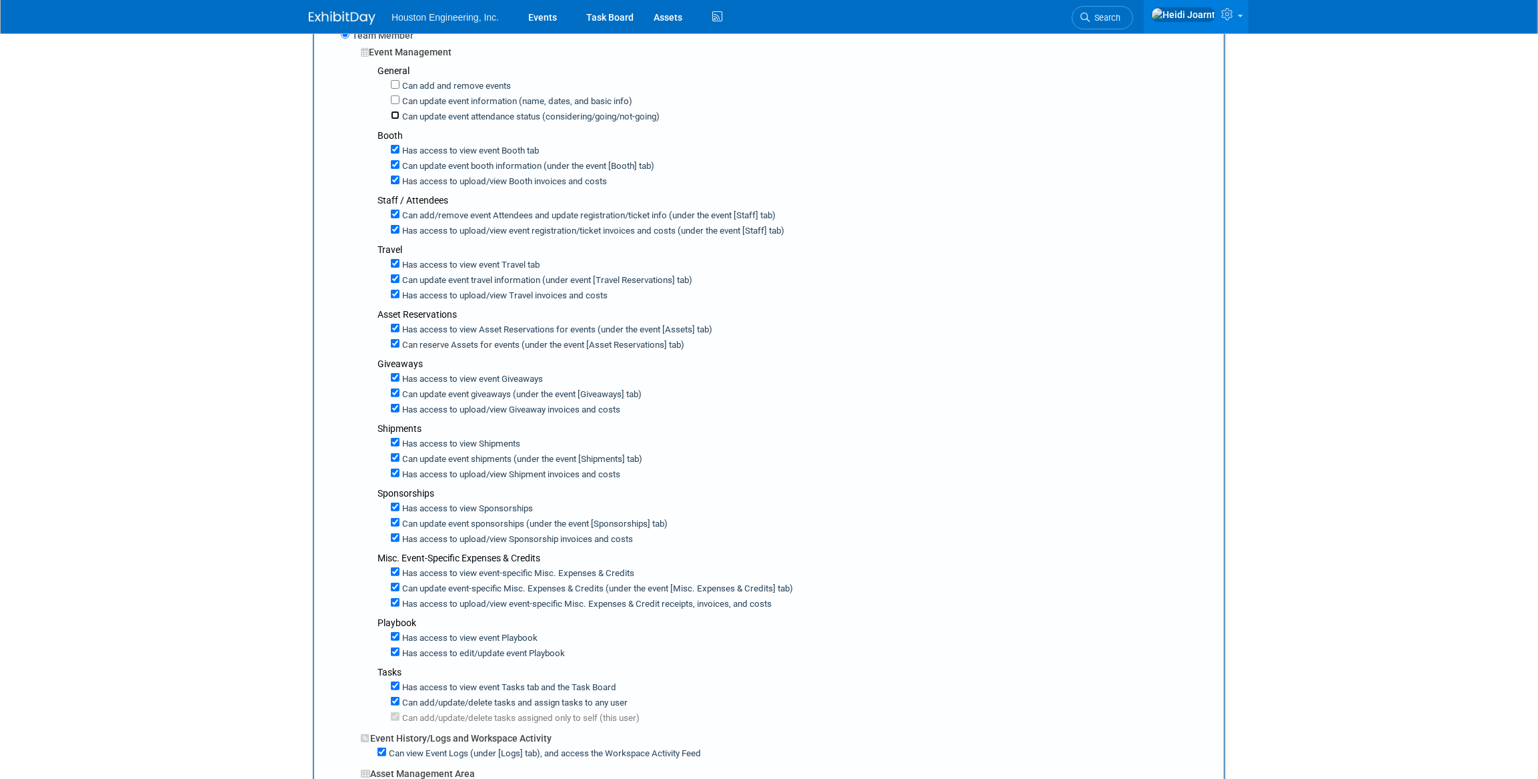
scroll to position [485, 0]
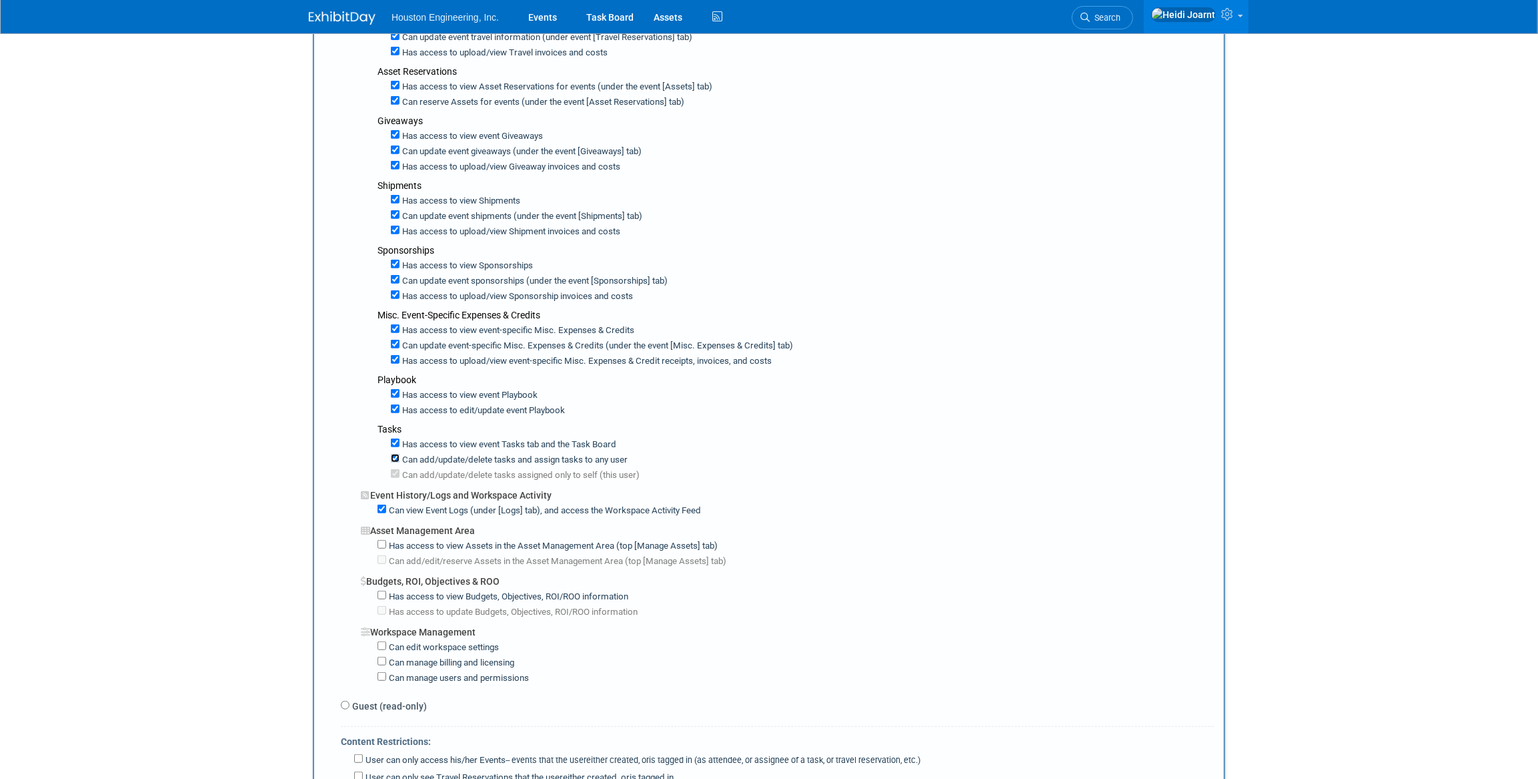
click at [394, 454] on input "Can add/update/delete tasks and assign tasks to any user" at bounding box center [395, 458] width 9 height 9
checkbox input "false"
click at [378, 540] on input "Has access to view Assets in the Asset Management Area (top [Manage Assets] tab)" at bounding box center [382, 544] width 9 height 9
checkbox input "true"
click at [382, 590] on input "Has access to view Budgets, Objectives, ROI/ROO information" at bounding box center [382, 594] width 9 height 9
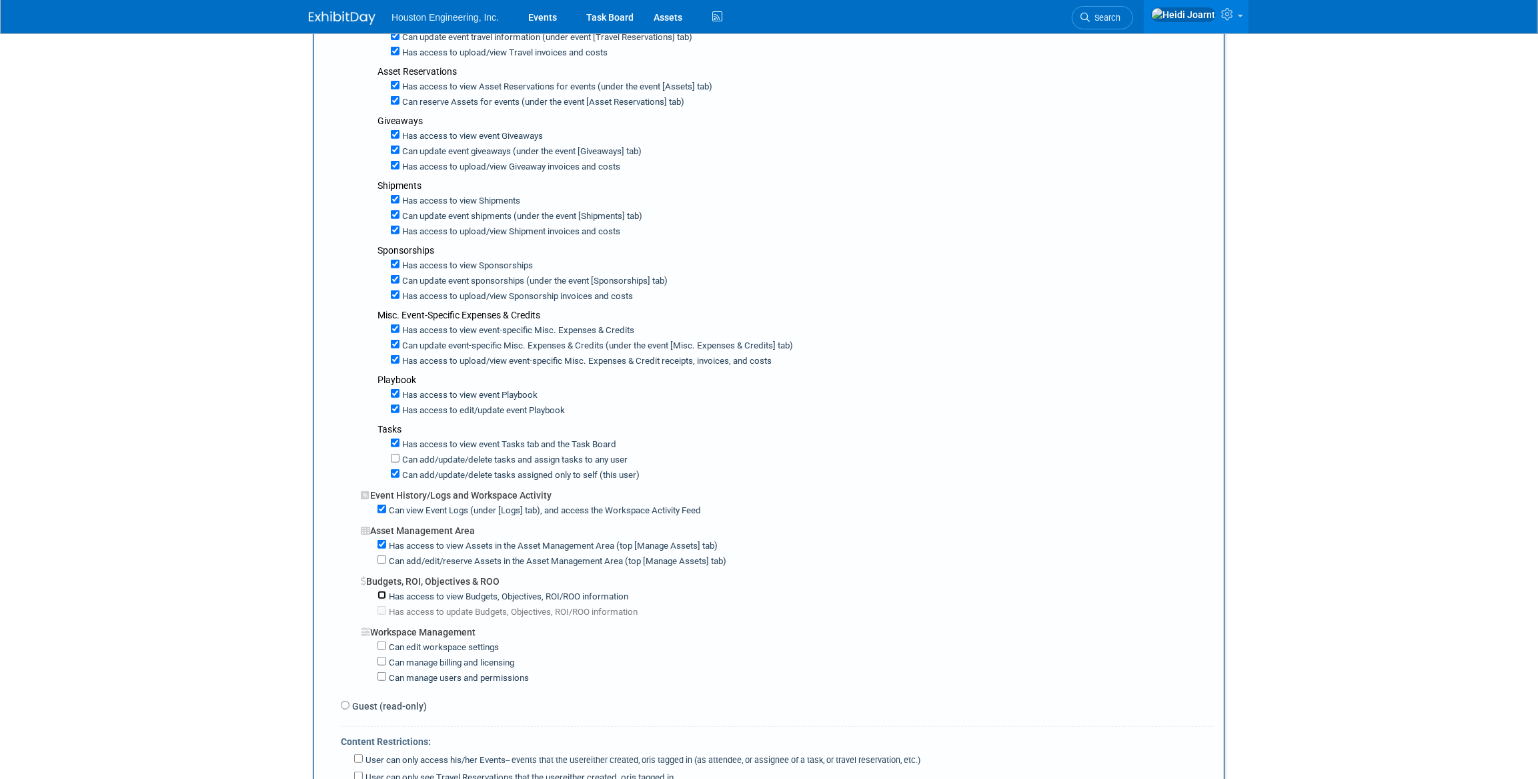
checkbox input "true"
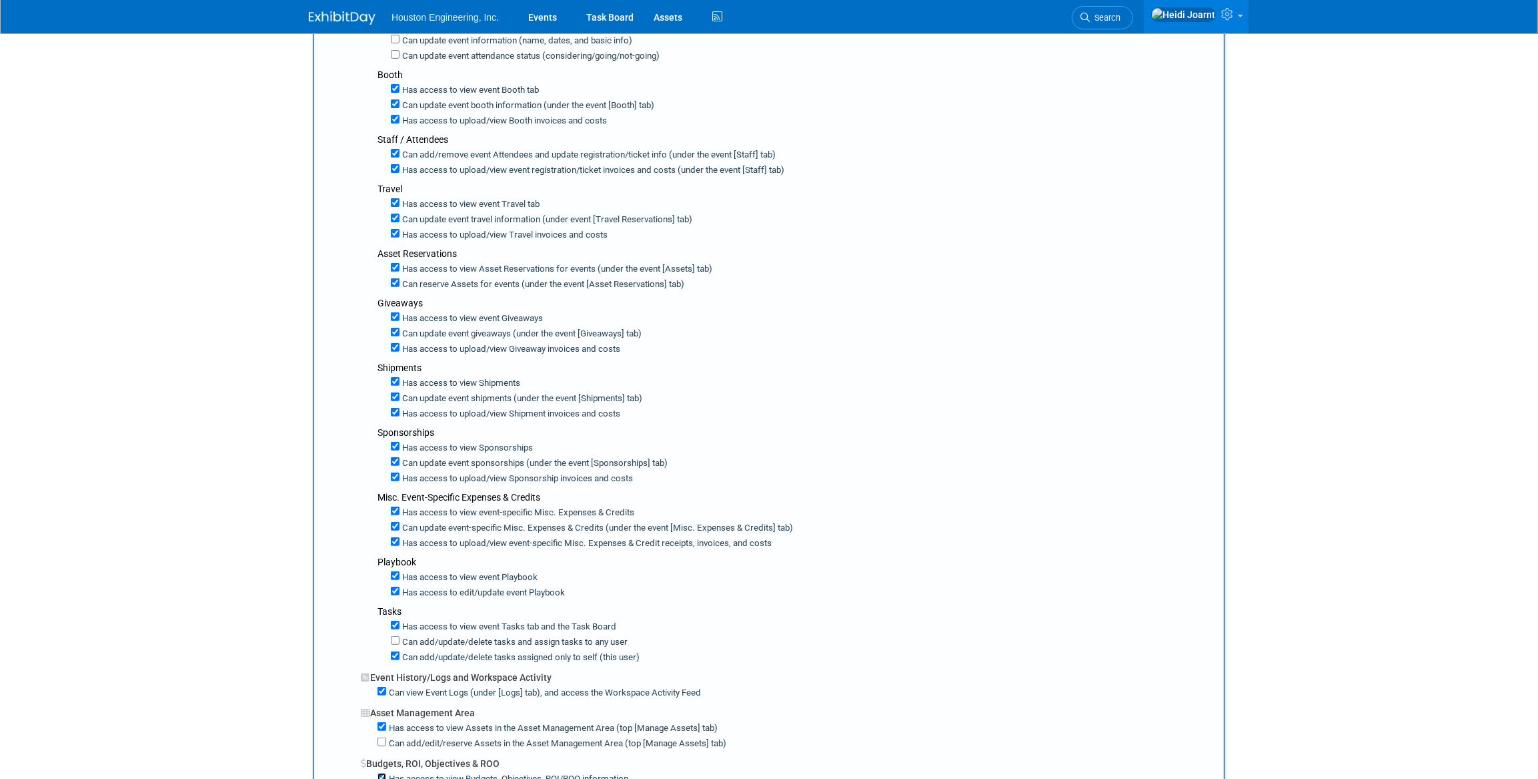
scroll to position [0, 0]
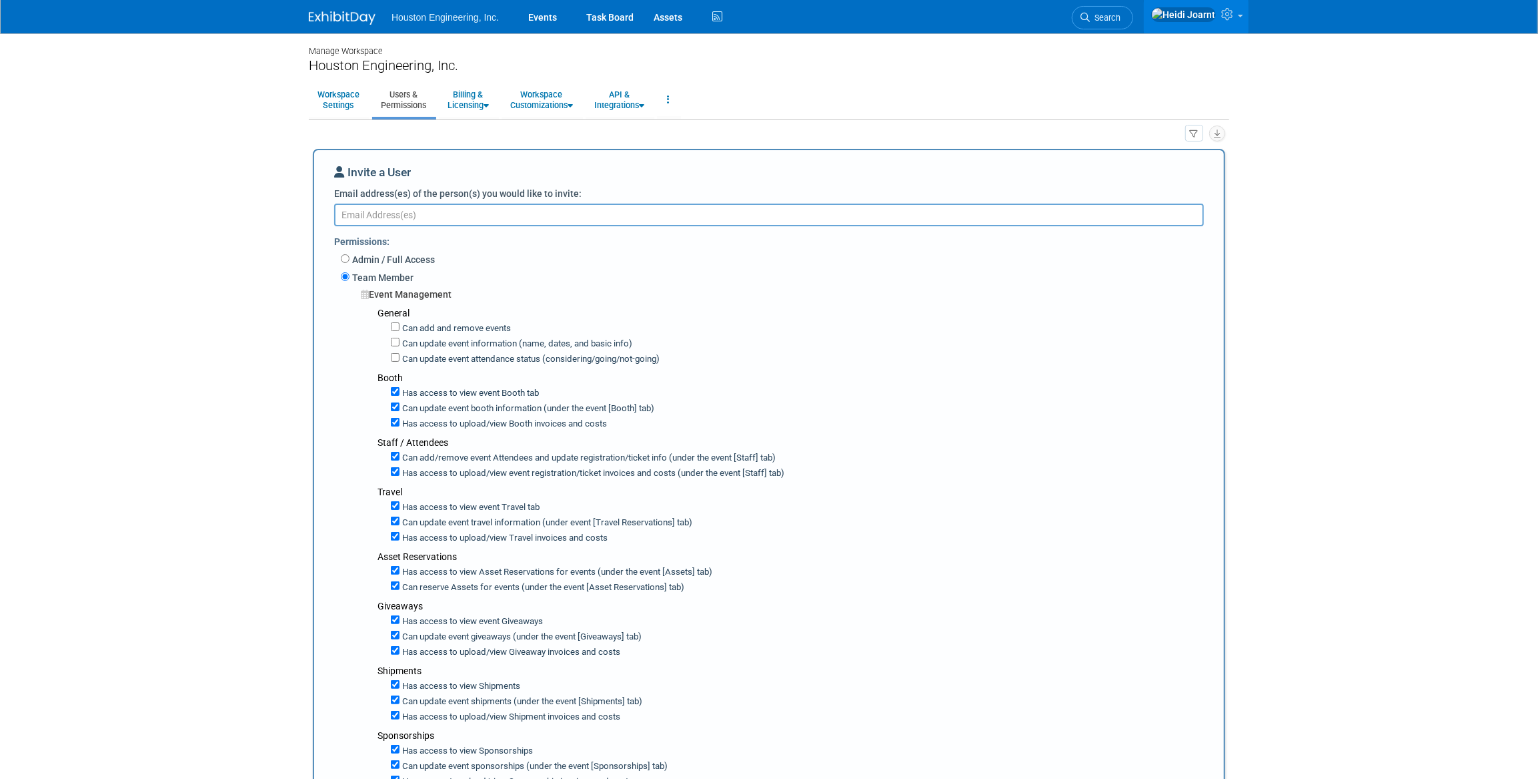
click at [490, 219] on textarea "Email address(es) of the person(s) you would like to invite:" at bounding box center [769, 214] width 870 height 23
paste textarea "[EMAIL_ADDRESS][PERSON_NAME][DOMAIN_NAME]"
type textarea "[EMAIL_ADDRESS][PERSON_NAME][DOMAIN_NAME]"
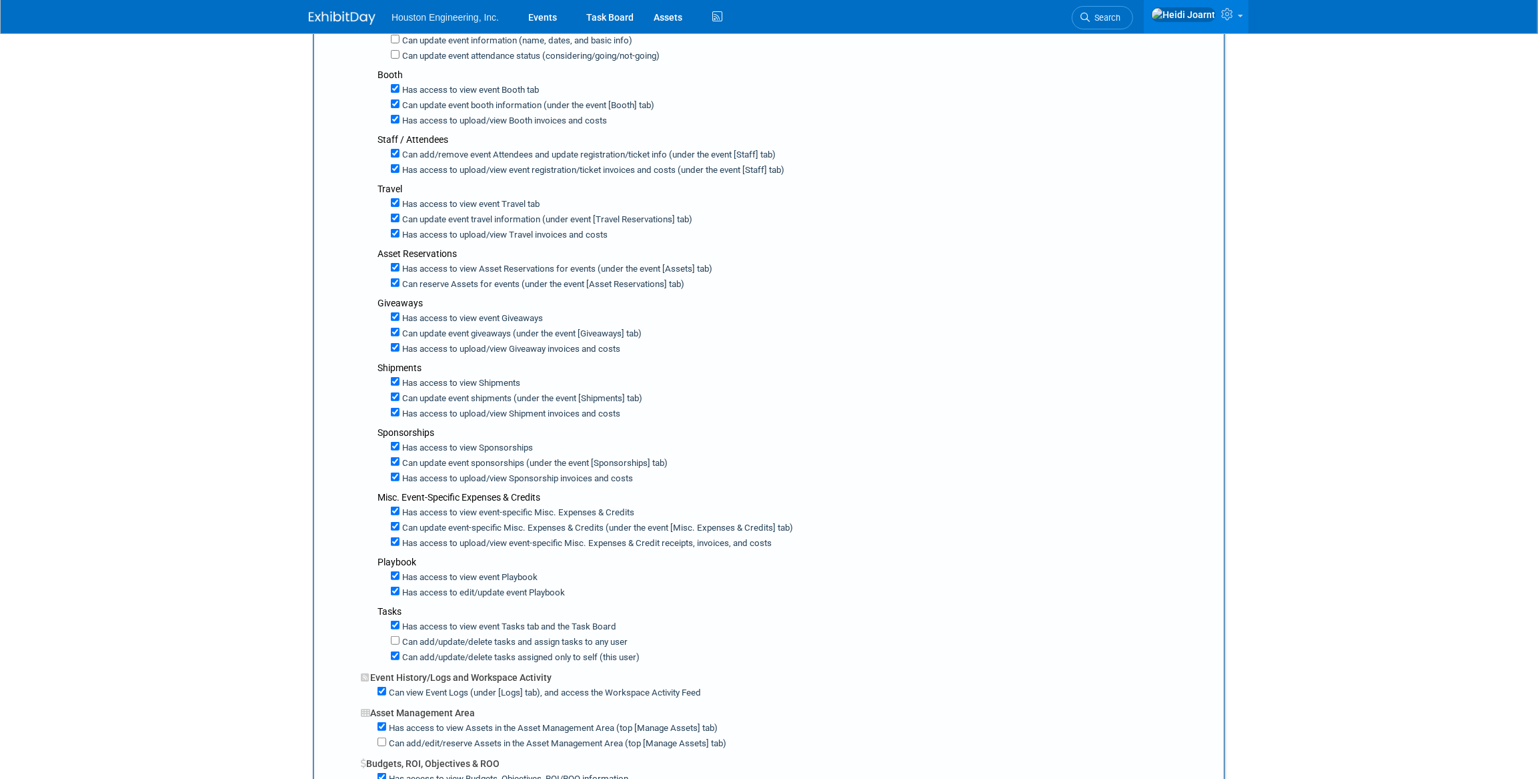
scroll to position [667, 0]
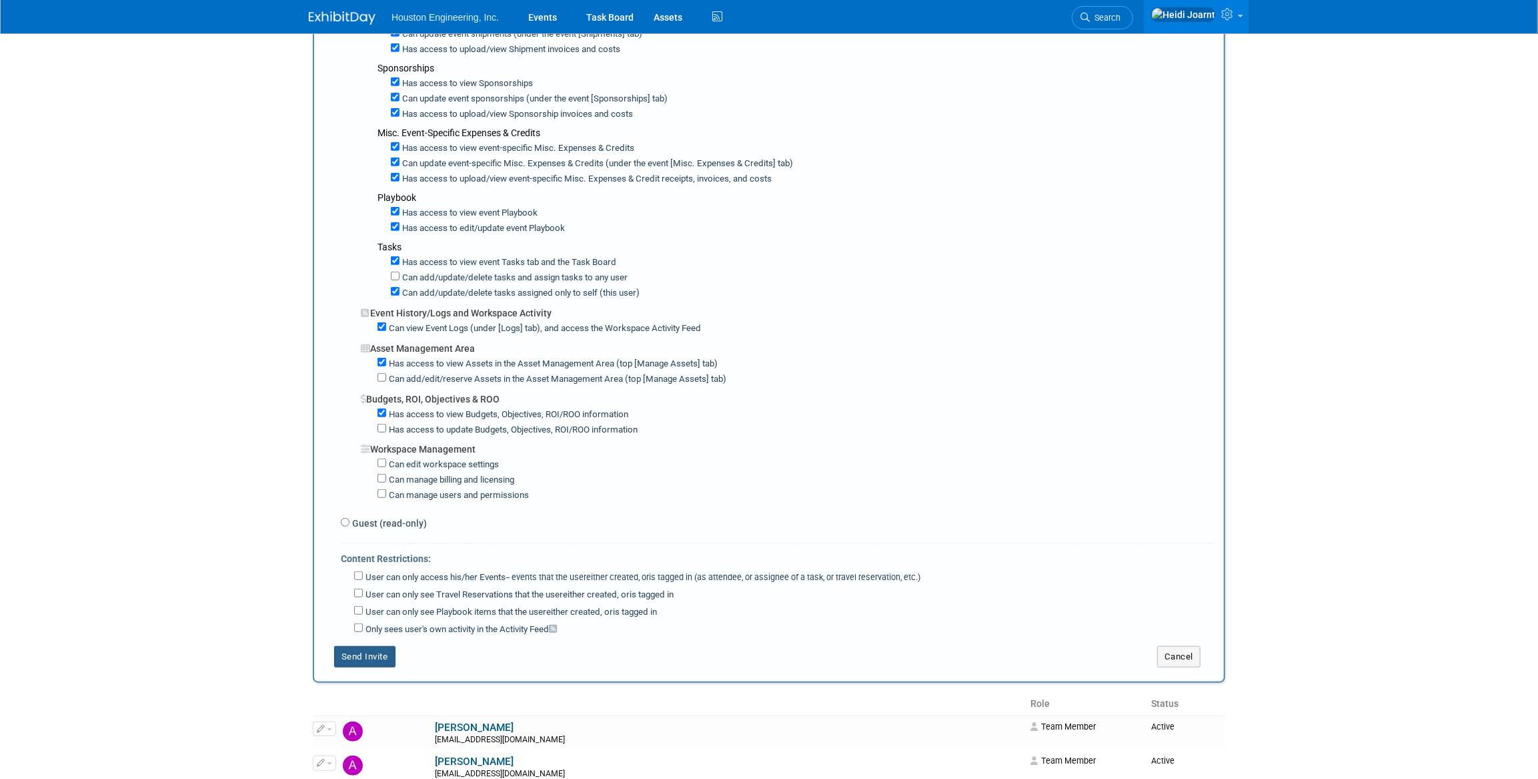
click at [358, 646] on button "Send Invite" at bounding box center [364, 656] width 61 height 21
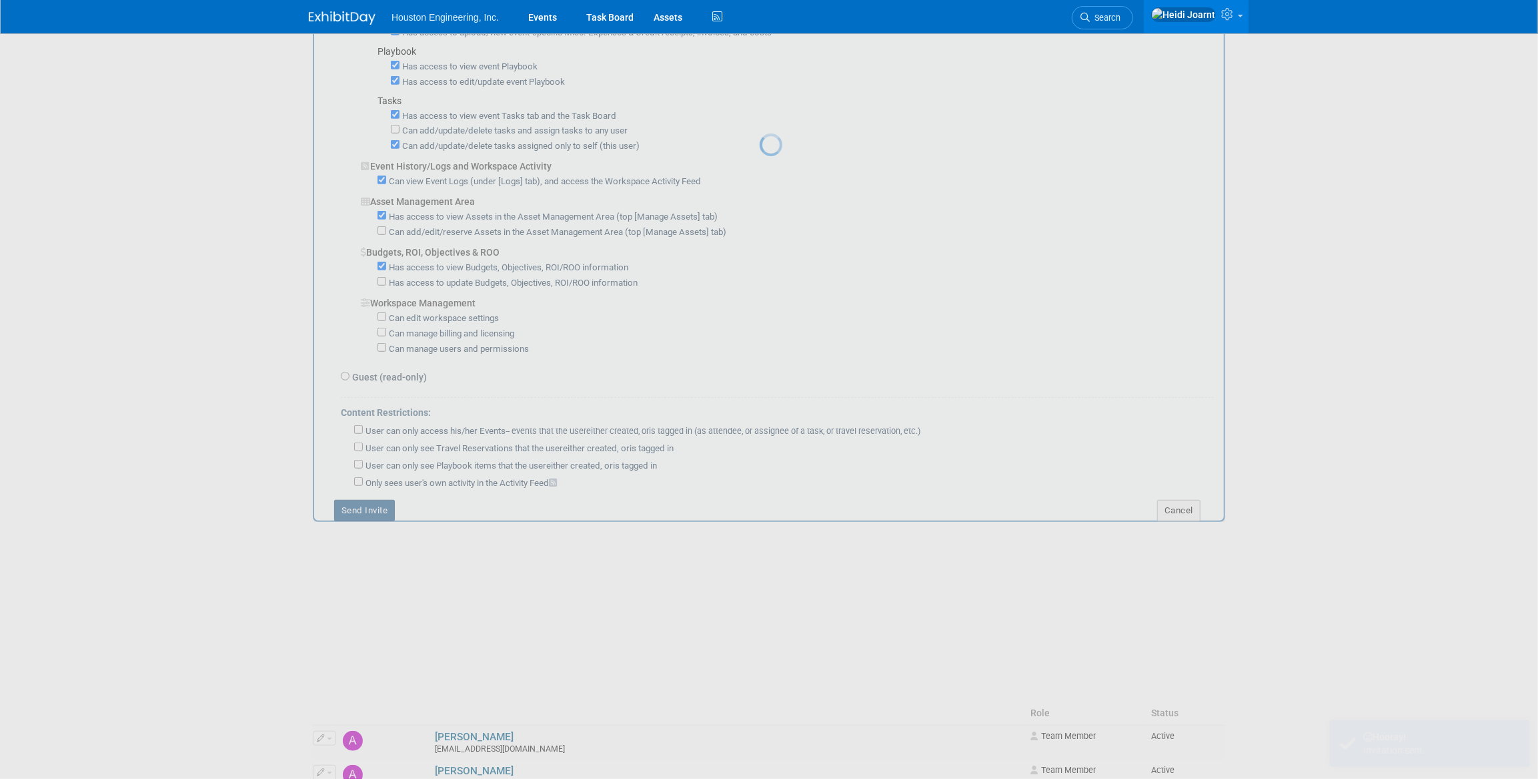
scroll to position [0, 0]
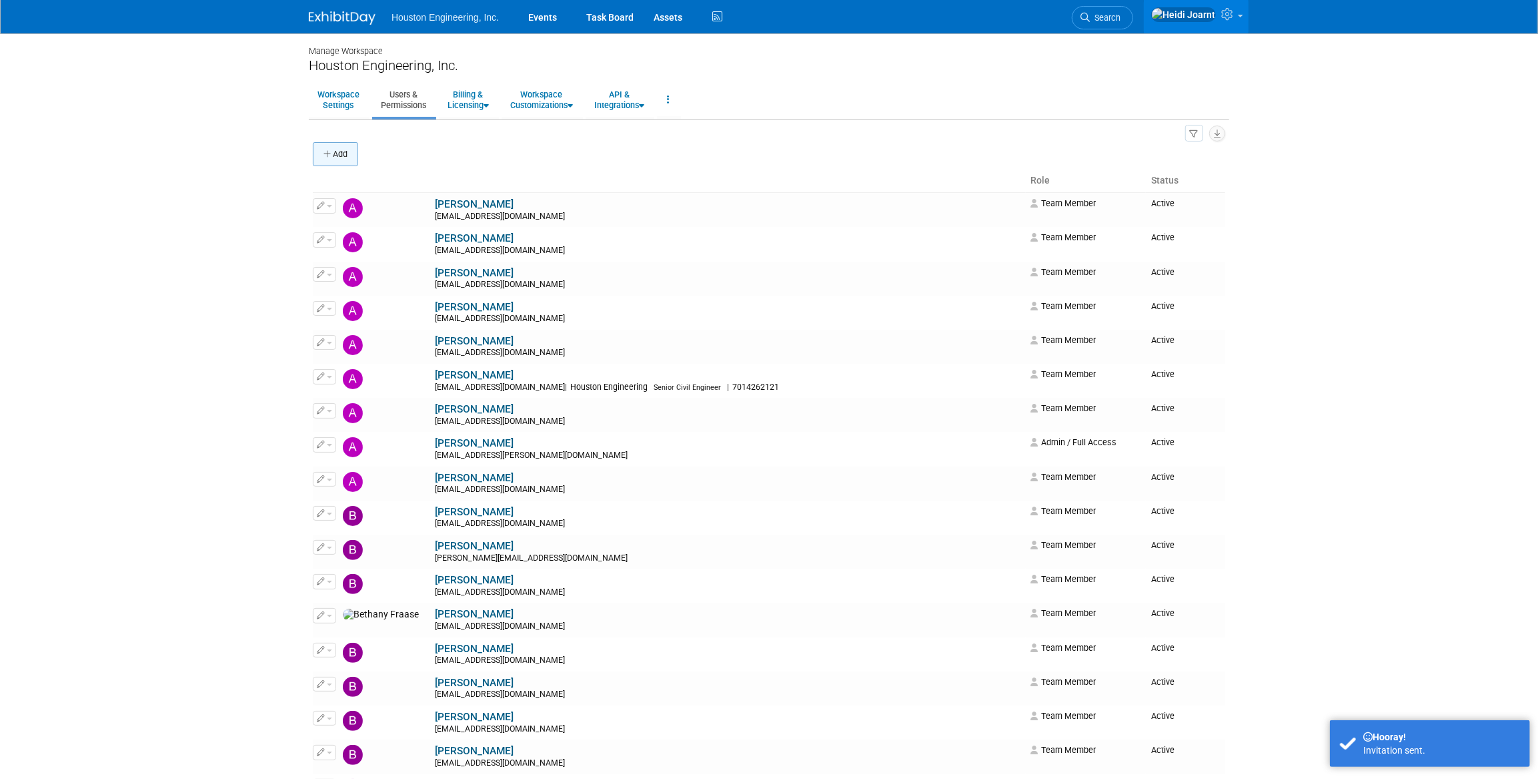
click at [330, 151] on icon "button" at bounding box center [328, 154] width 9 height 9
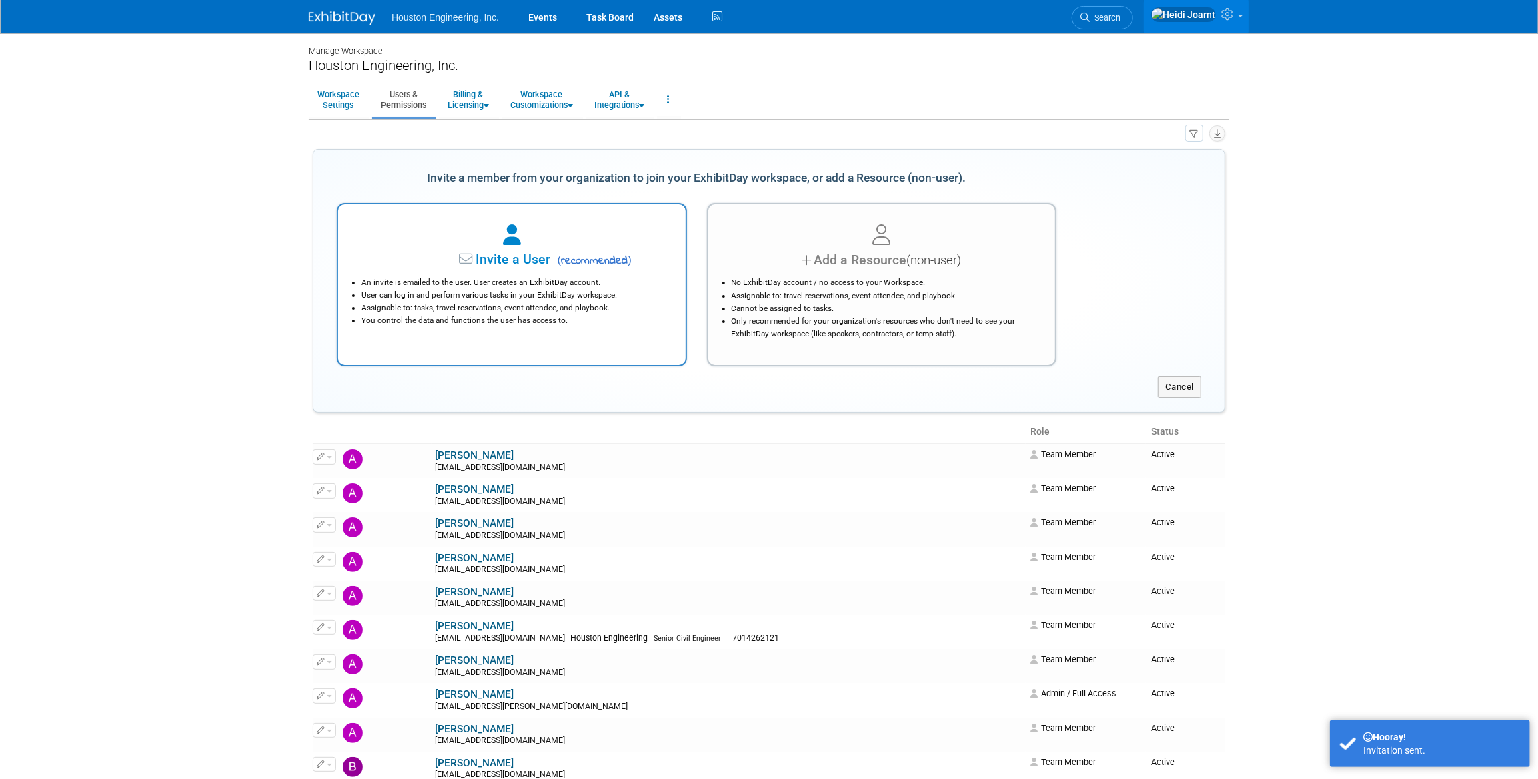
click at [509, 248] on div at bounding box center [512, 235] width 314 height 29
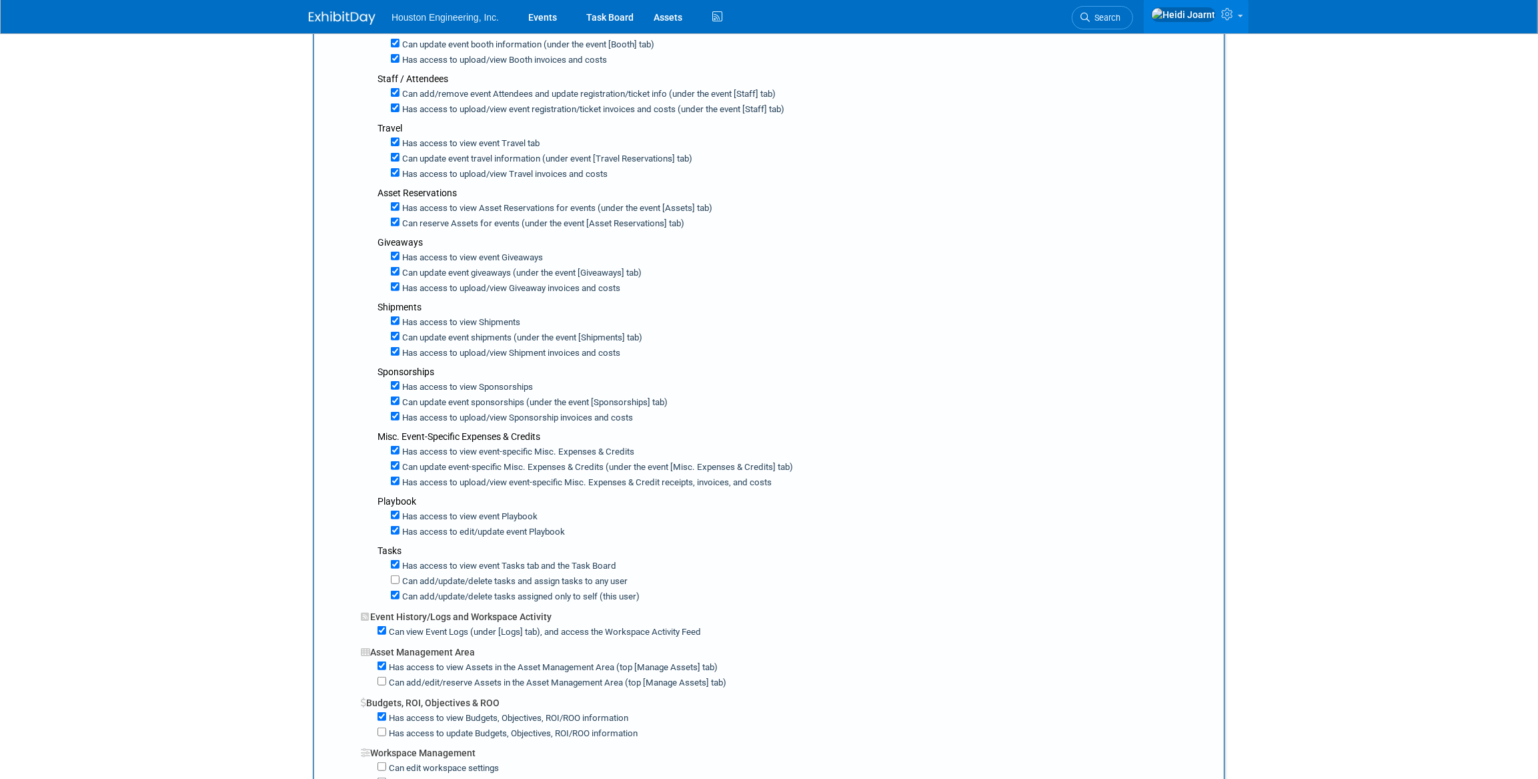
scroll to position [60, 0]
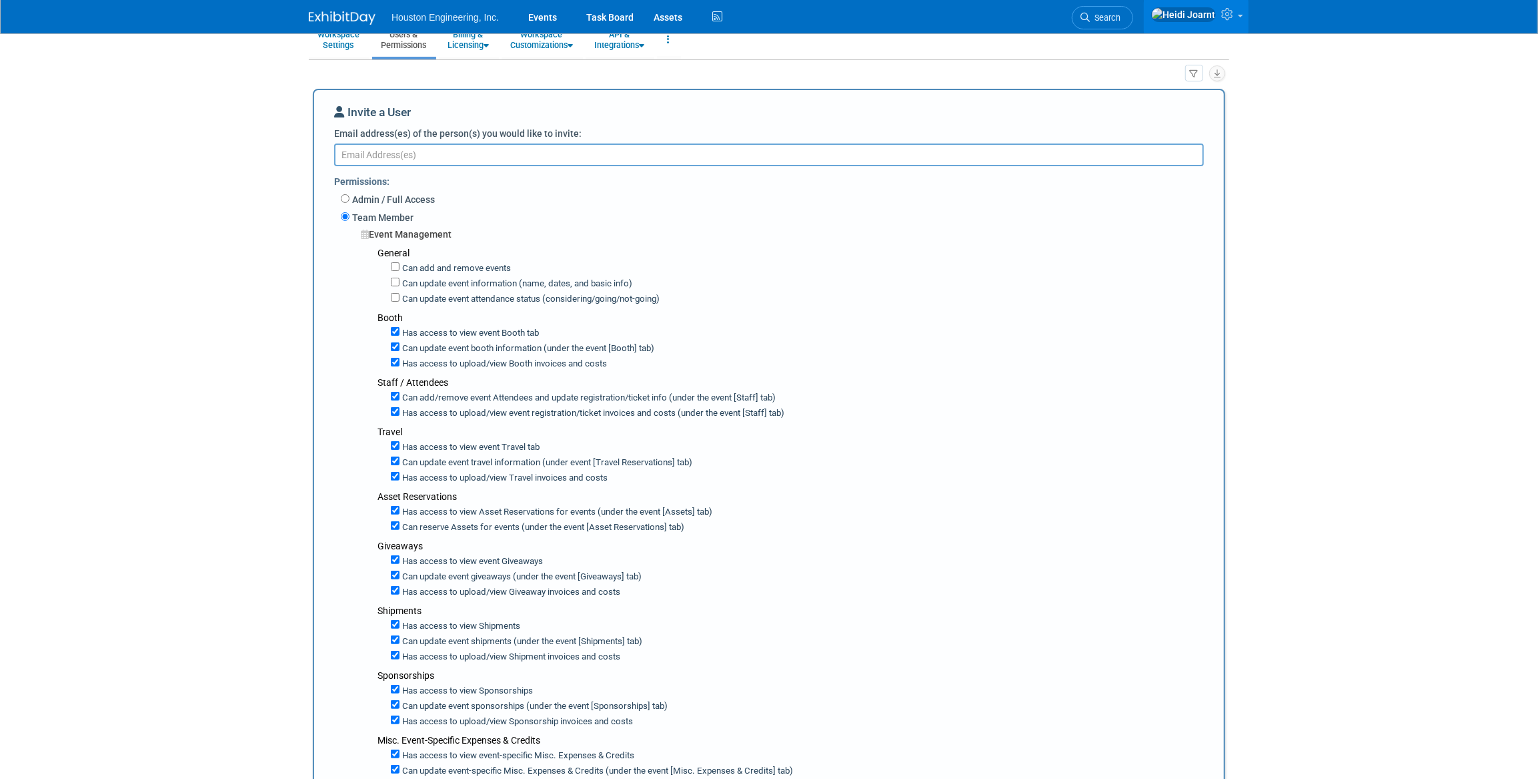
click at [595, 157] on textarea "Email address(es) of the person(s) you would like to invite:" at bounding box center [769, 154] width 870 height 23
paste textarea "bpeschong@houstoneng.com"
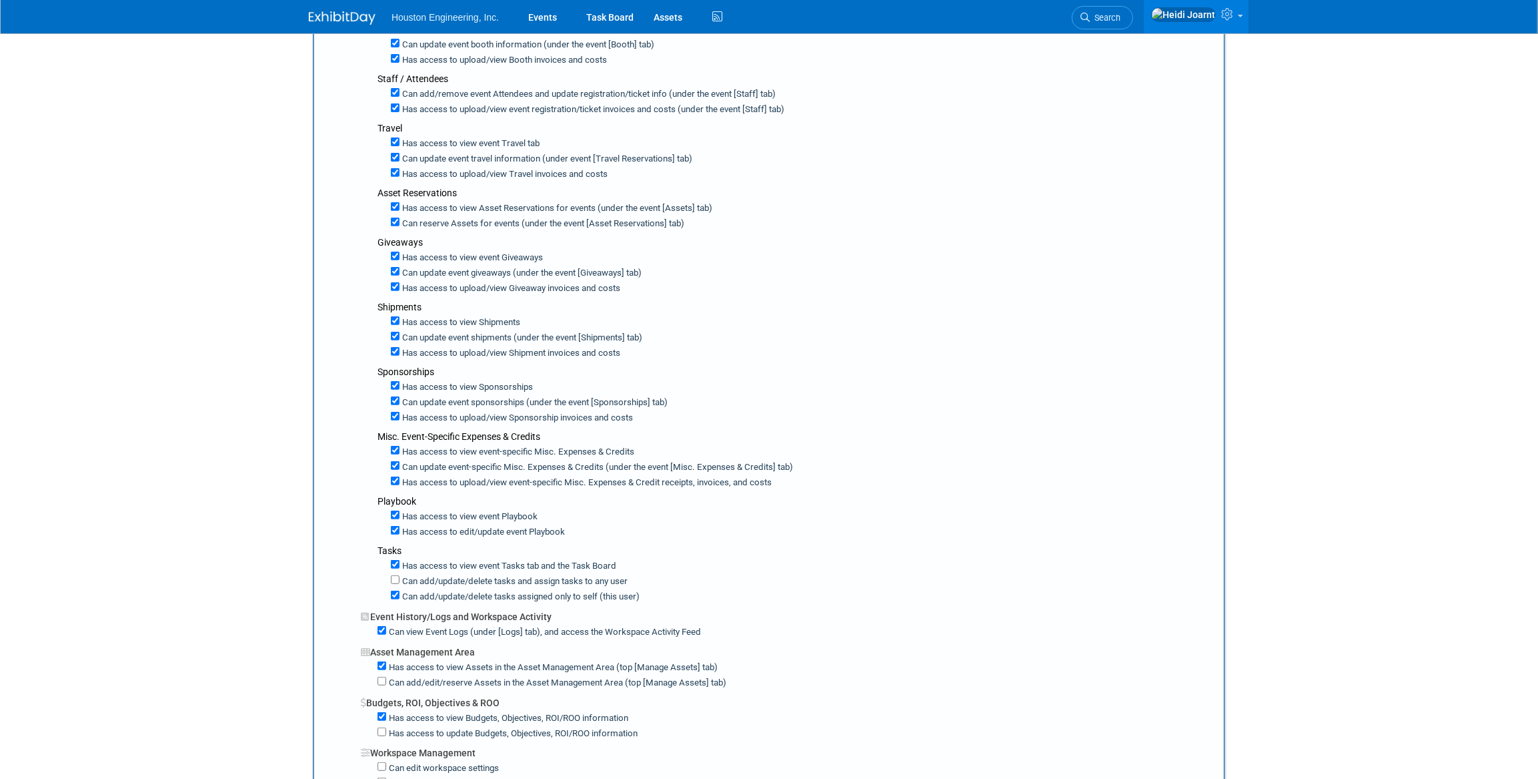
scroll to position [727, 0]
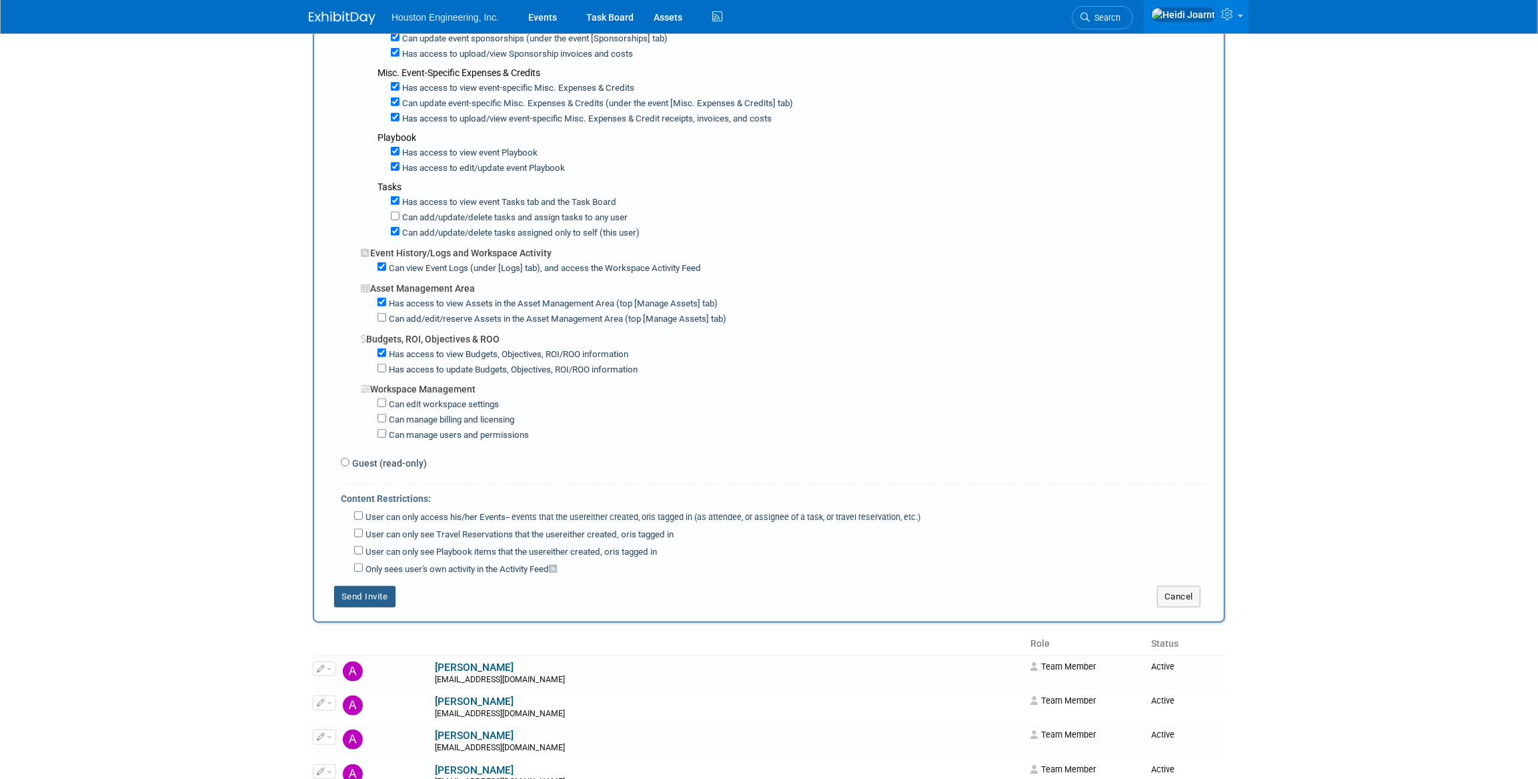
type textarea "bpeschong@houstoneng.com"
click at [378, 586] on button "Send Invite" at bounding box center [364, 596] width 61 height 21
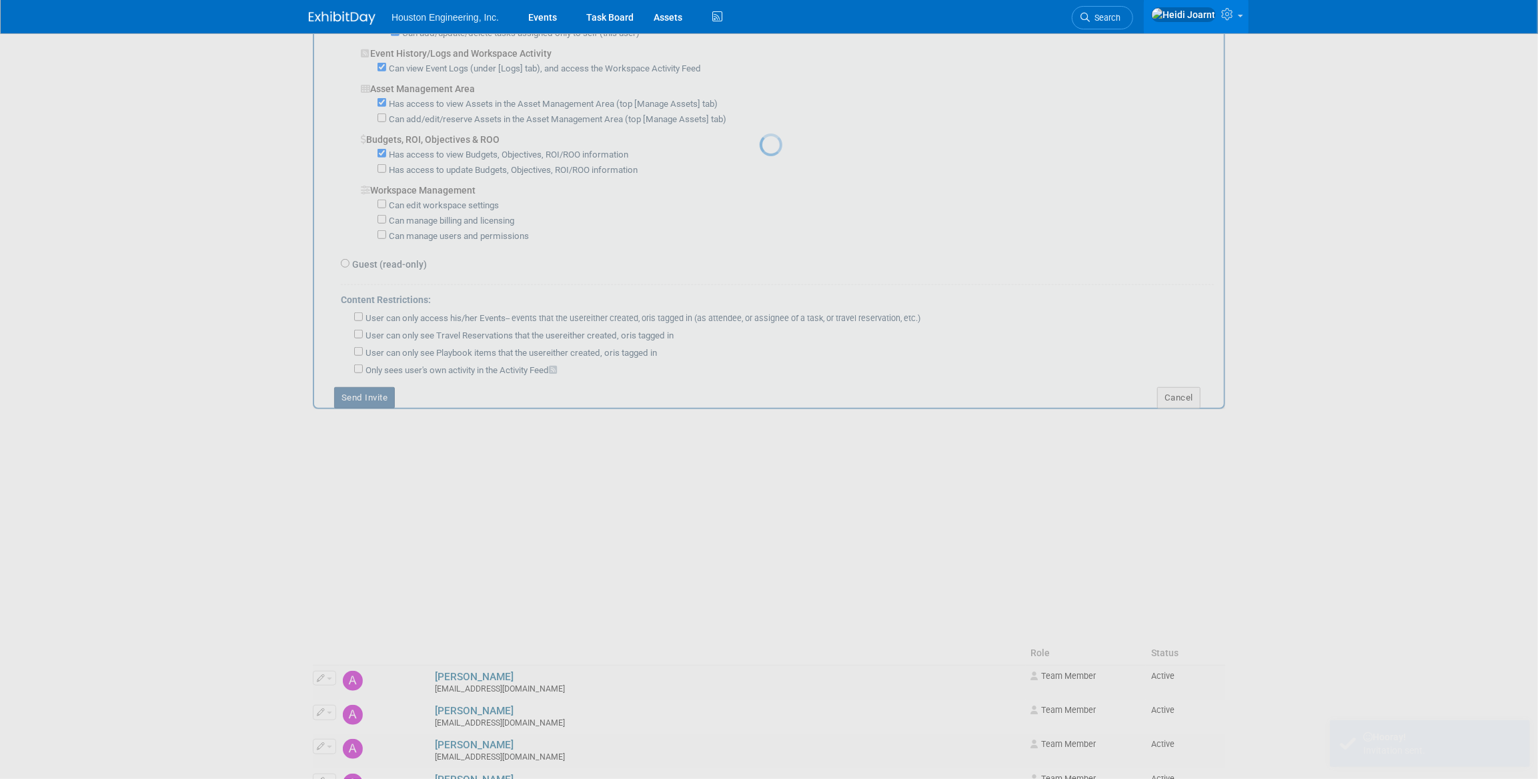
scroll to position [0, 0]
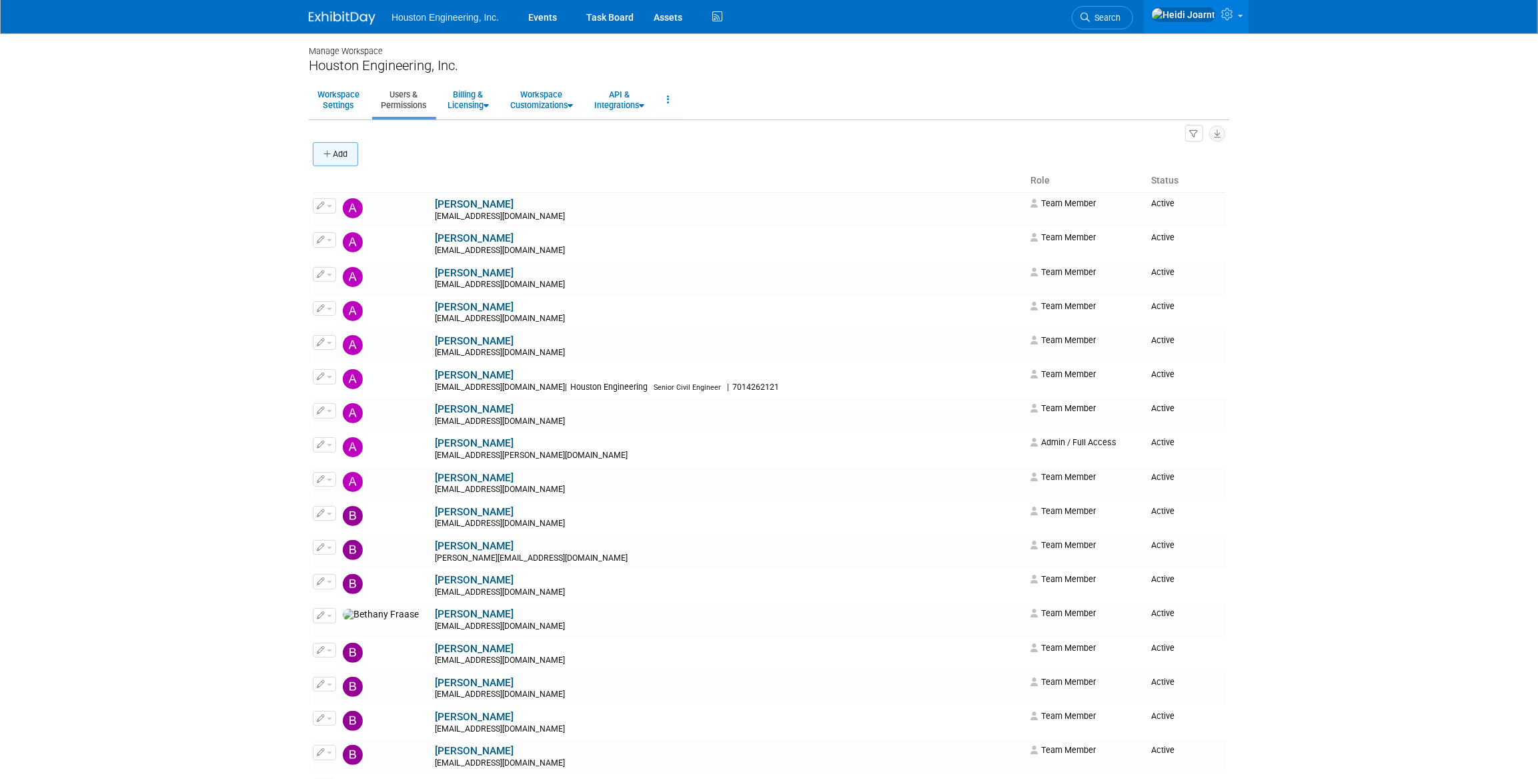
click at [342, 151] on button "Add" at bounding box center [335, 154] width 45 height 24
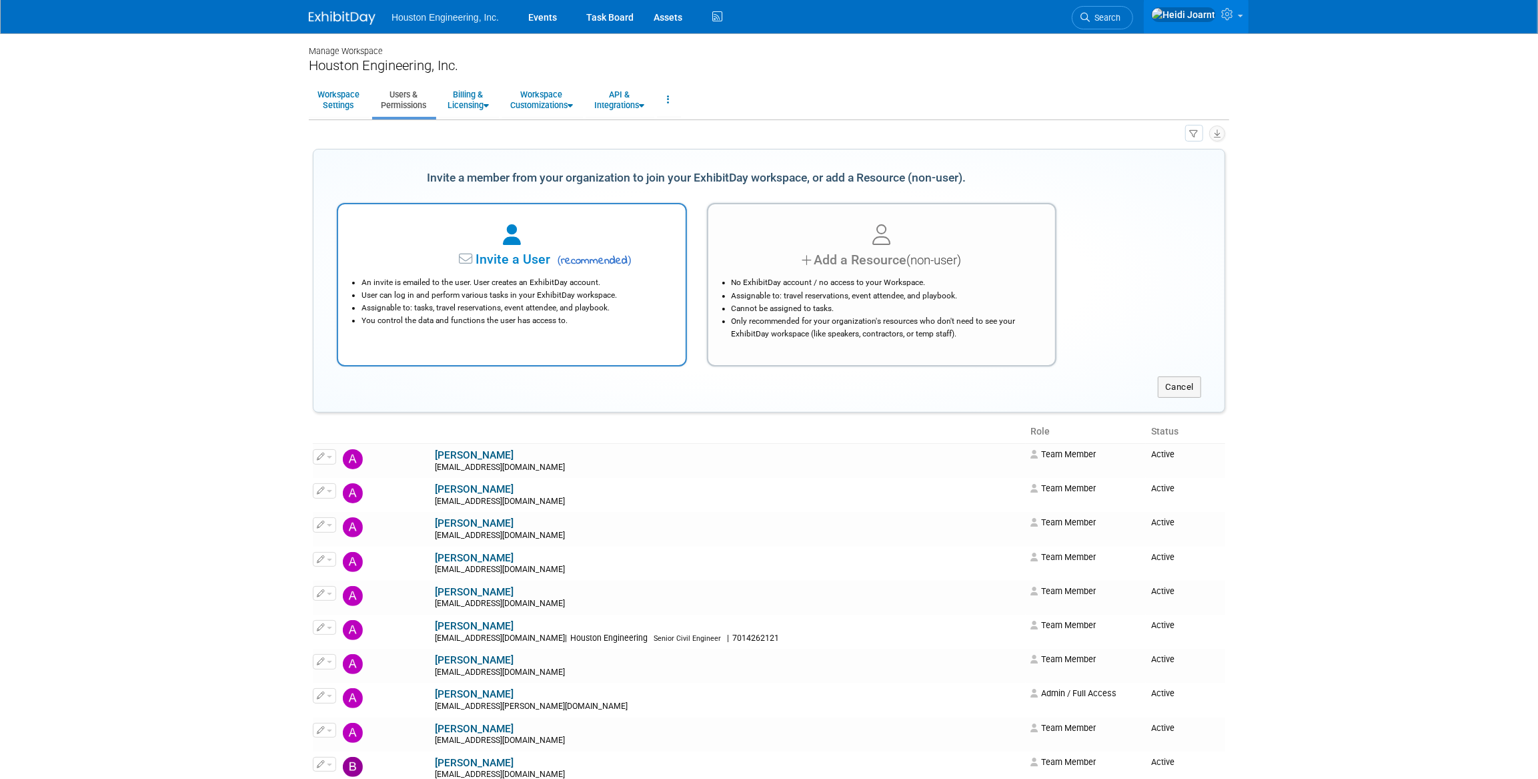
click at [508, 267] on div "Invite a User ( recommended )" at bounding box center [512, 259] width 314 height 19
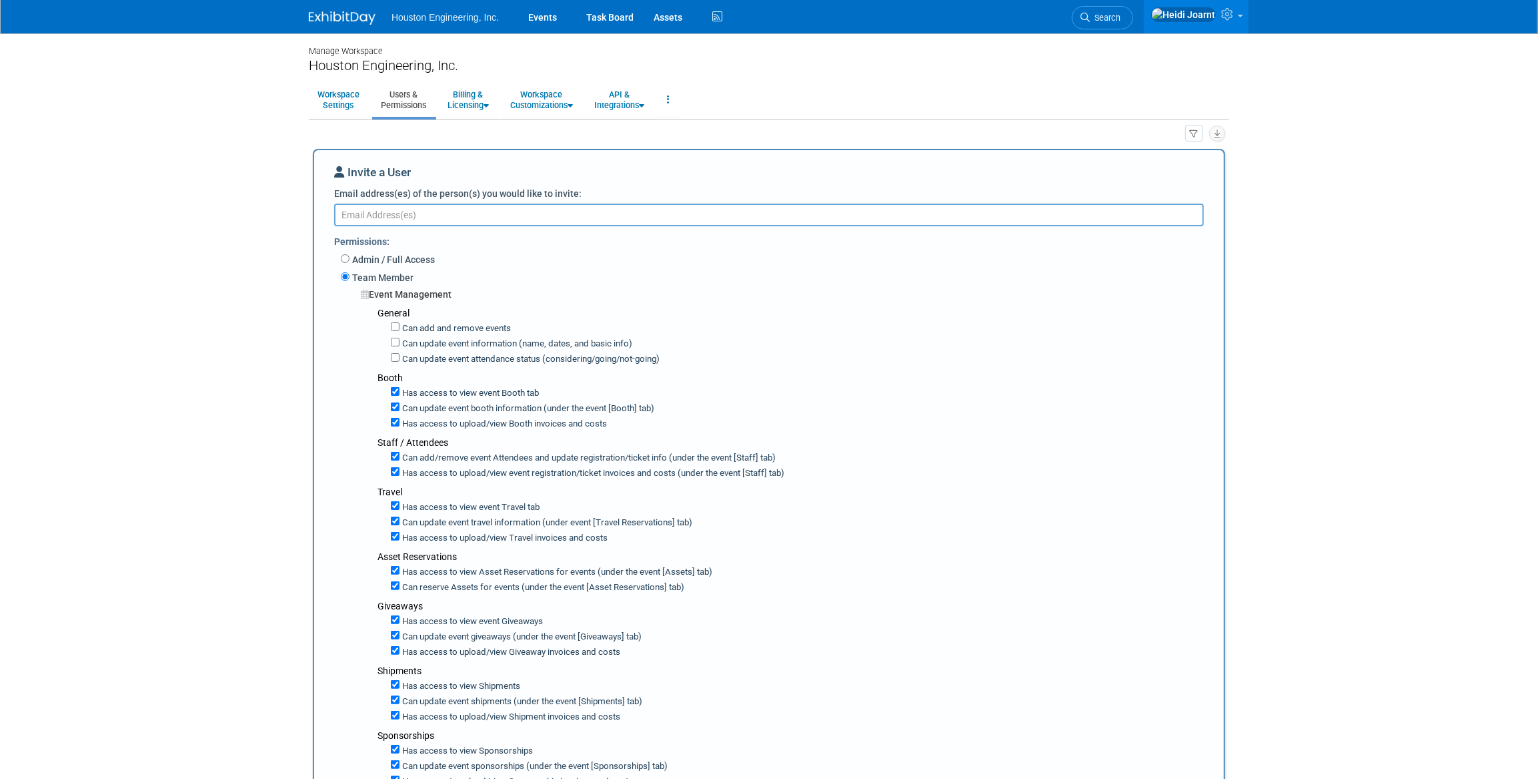
click at [662, 209] on textarea "Email address(es) of the person(s) you would like to invite:" at bounding box center [769, 214] width 870 height 23
paste textarea "nboerboom@houstoneng.com"
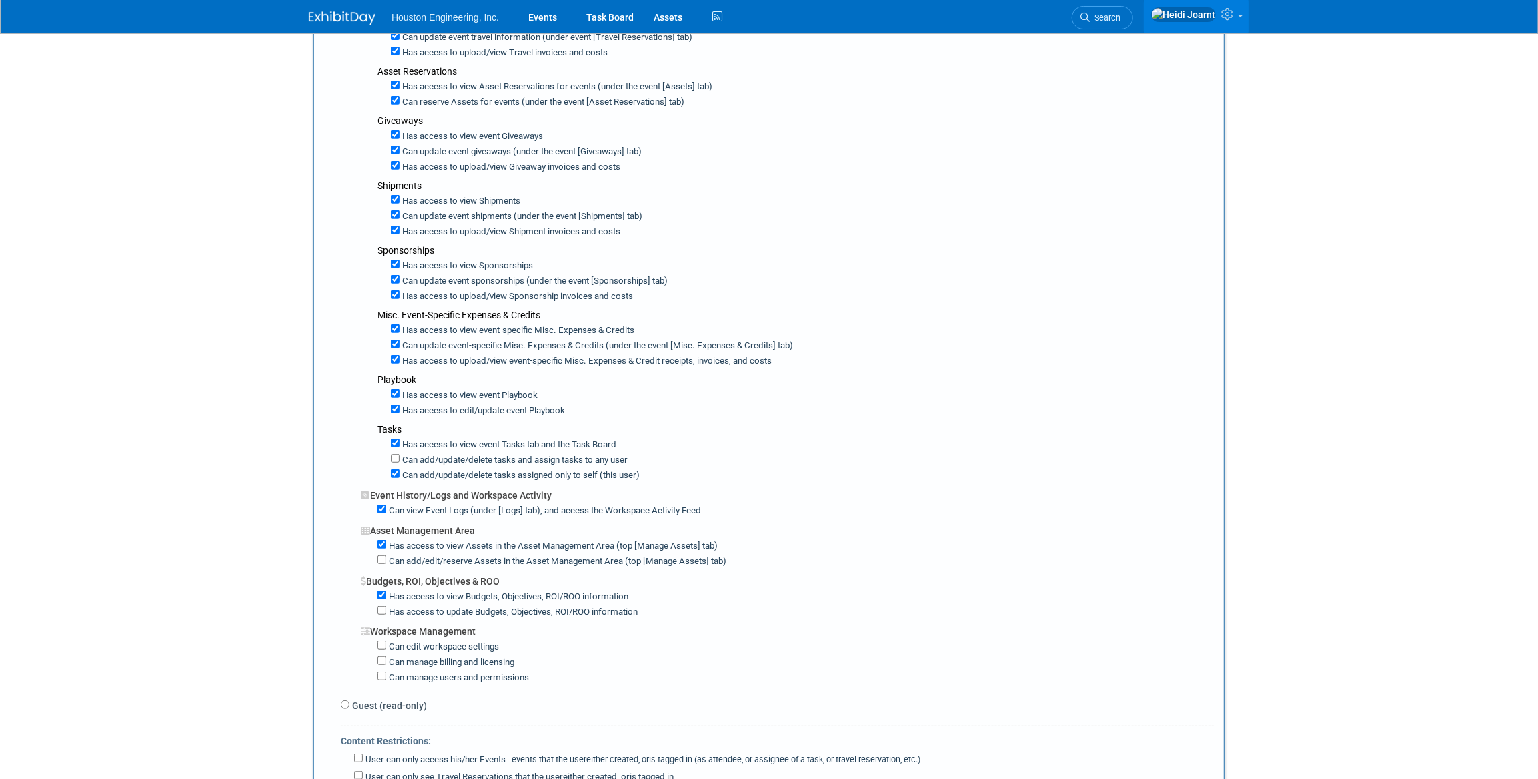
scroll to position [727, 0]
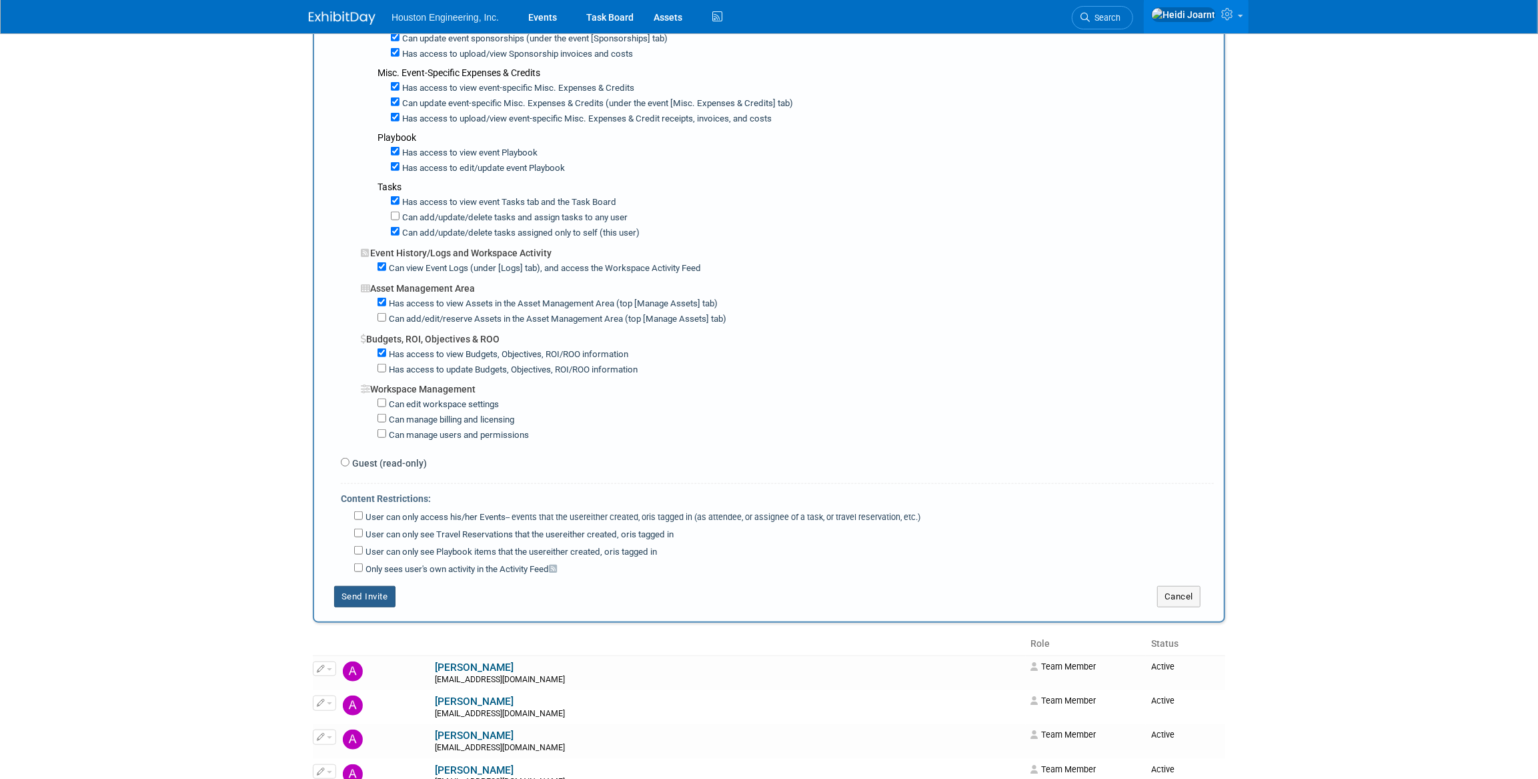
type textarea "nboerboom@houstoneng.com"
click at [362, 586] on button "Send Invite" at bounding box center [364, 596] width 61 height 21
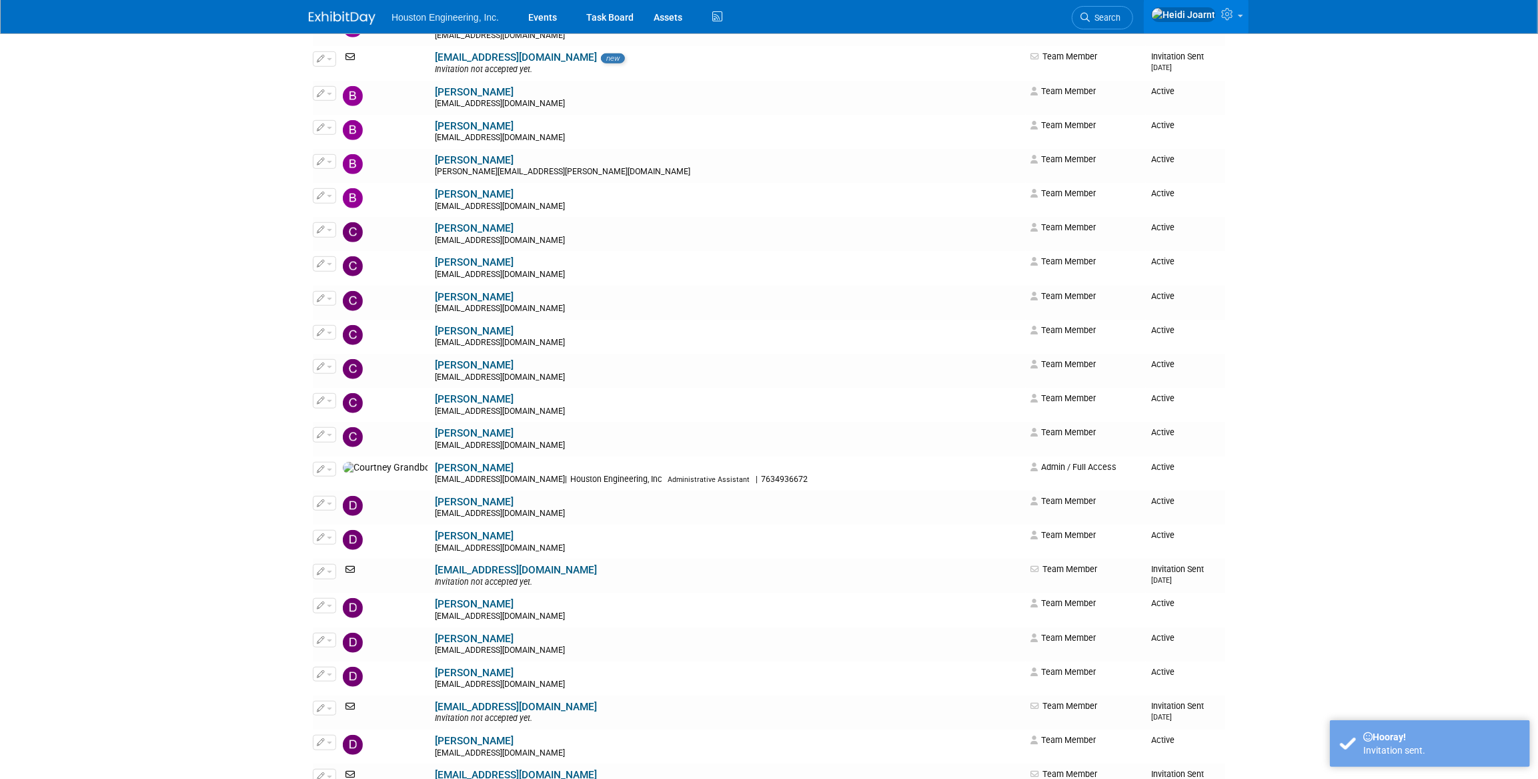
scroll to position [0, 0]
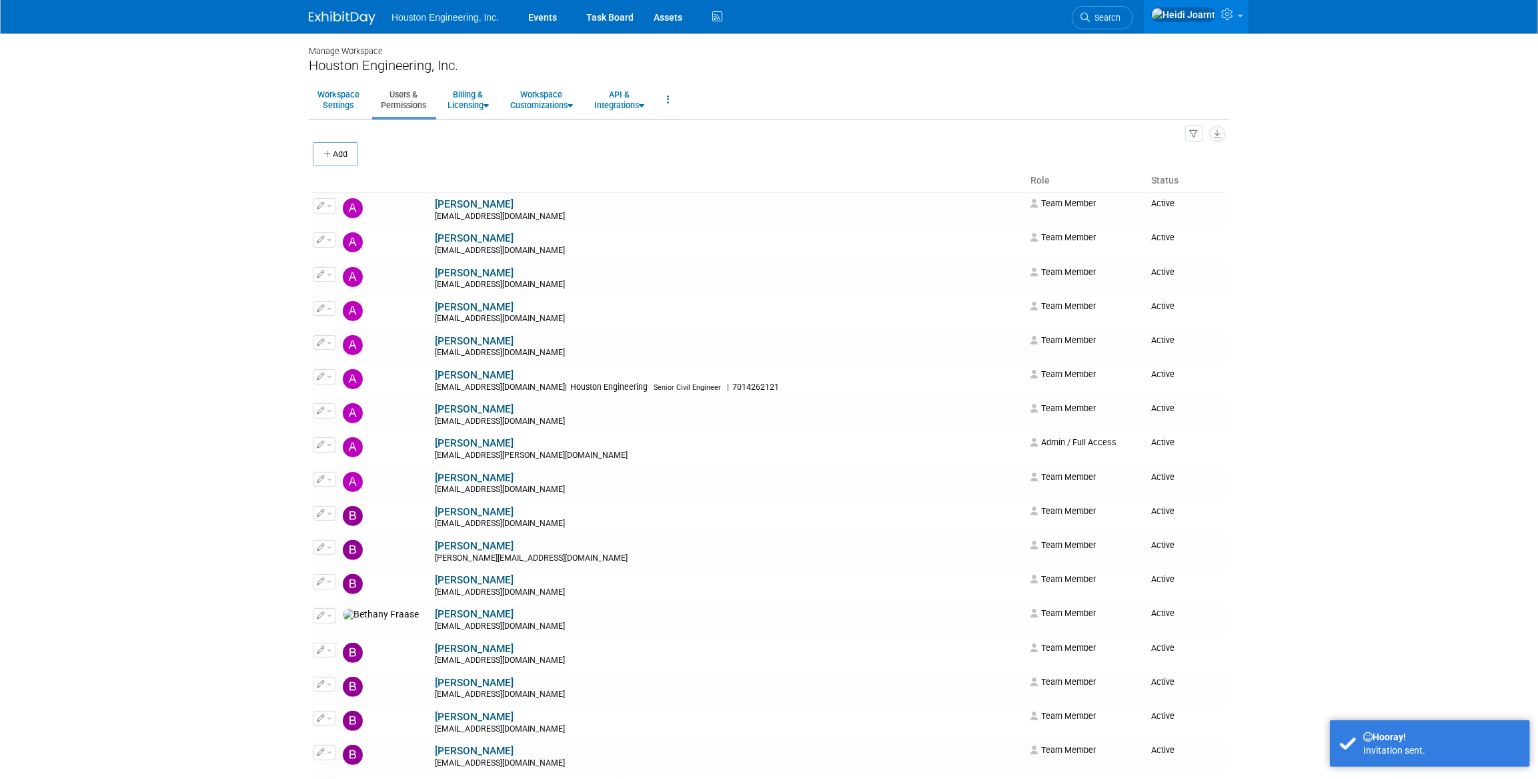
click at [856, 170] on th at bounding box center [669, 180] width 713 height 23
click at [533, 18] on link "Events" at bounding box center [542, 16] width 49 height 33
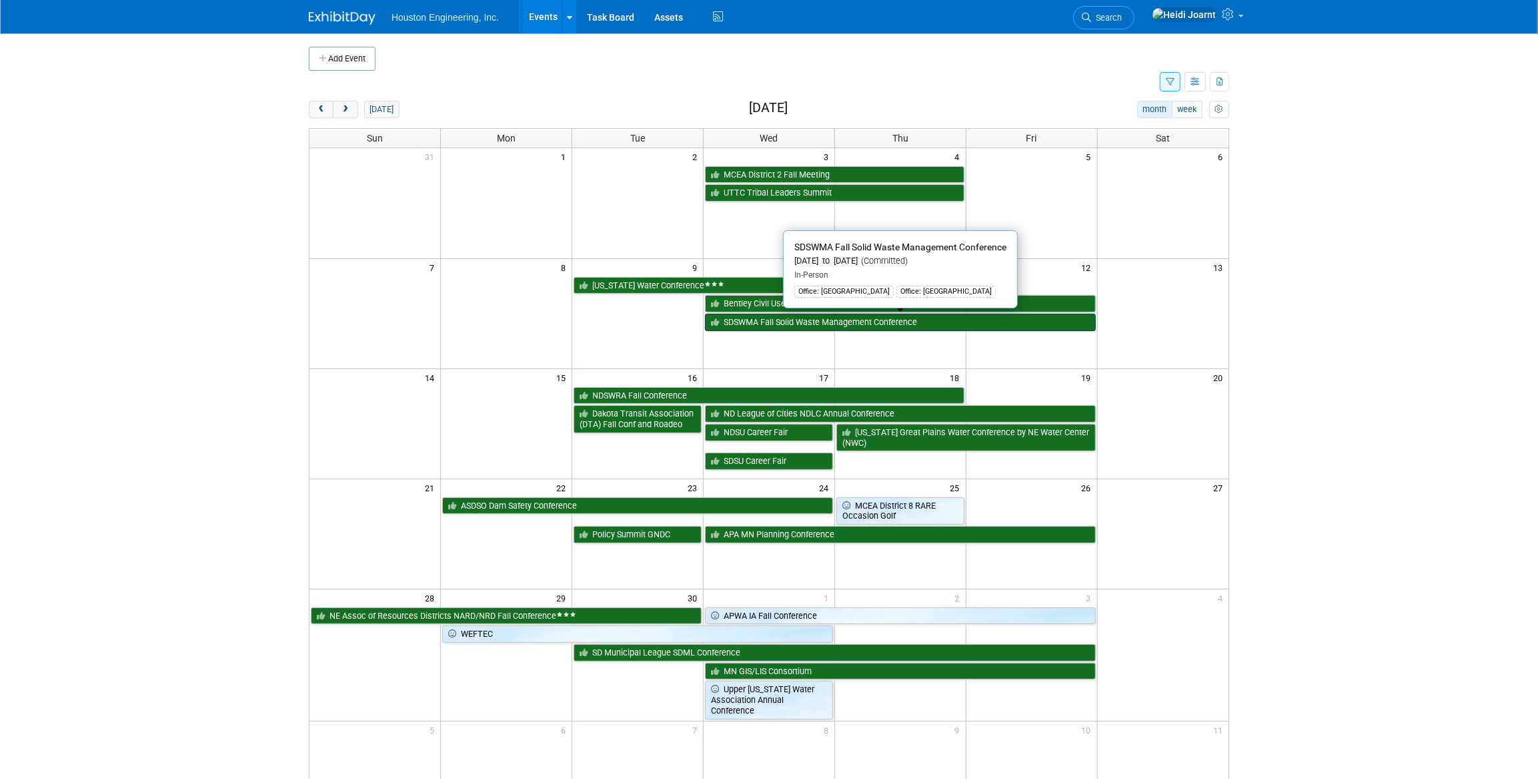
click at [773, 326] on link "SDSWMA Fall Solid Waste Management Conference" at bounding box center [900, 322] width 391 height 17
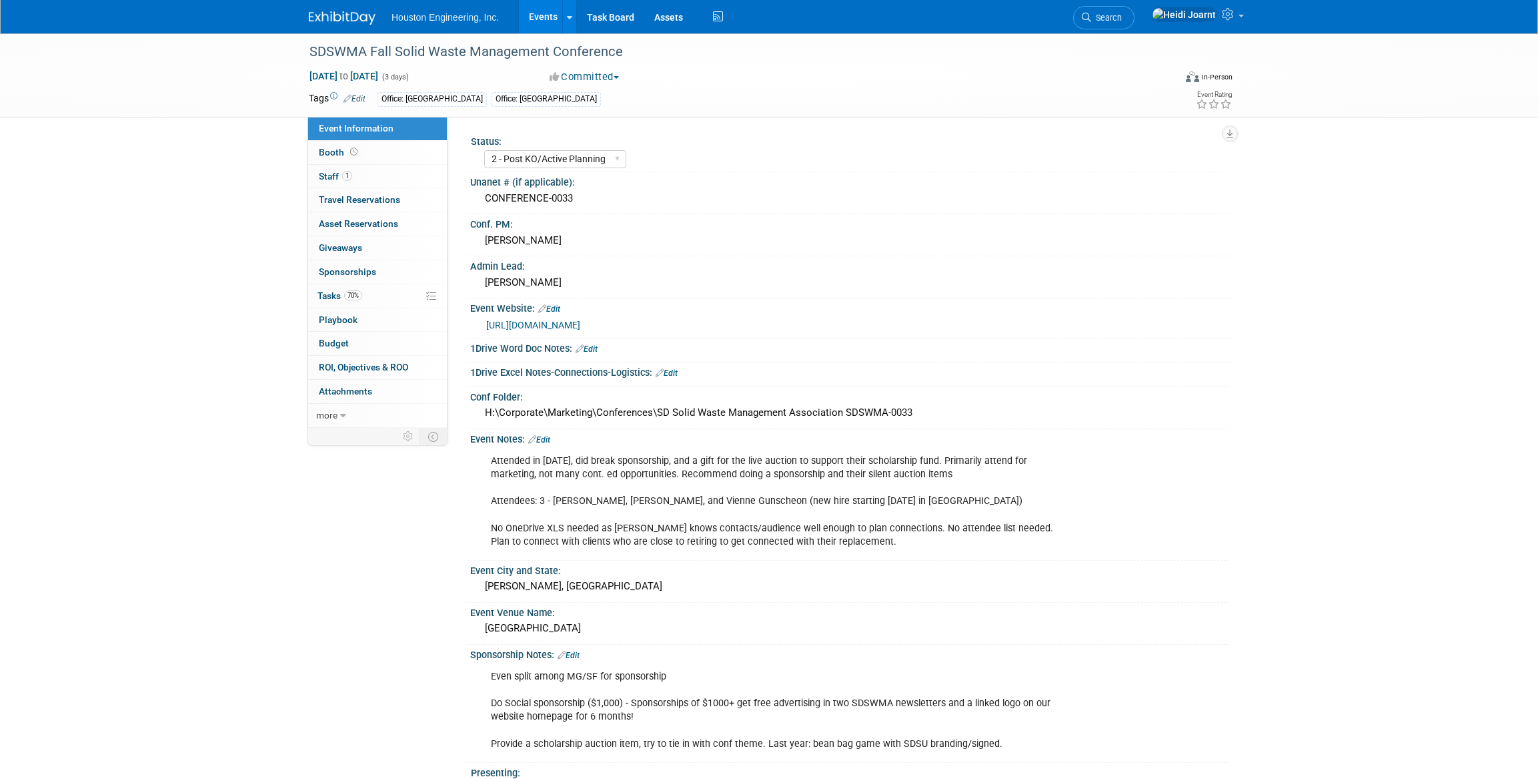
select select "2 - Post KO/Active Planning"
select select "No"
select select "Multi-sector/Any/All"
click at [389, 177] on link "1 Staff 1" at bounding box center [377, 176] width 139 height 23
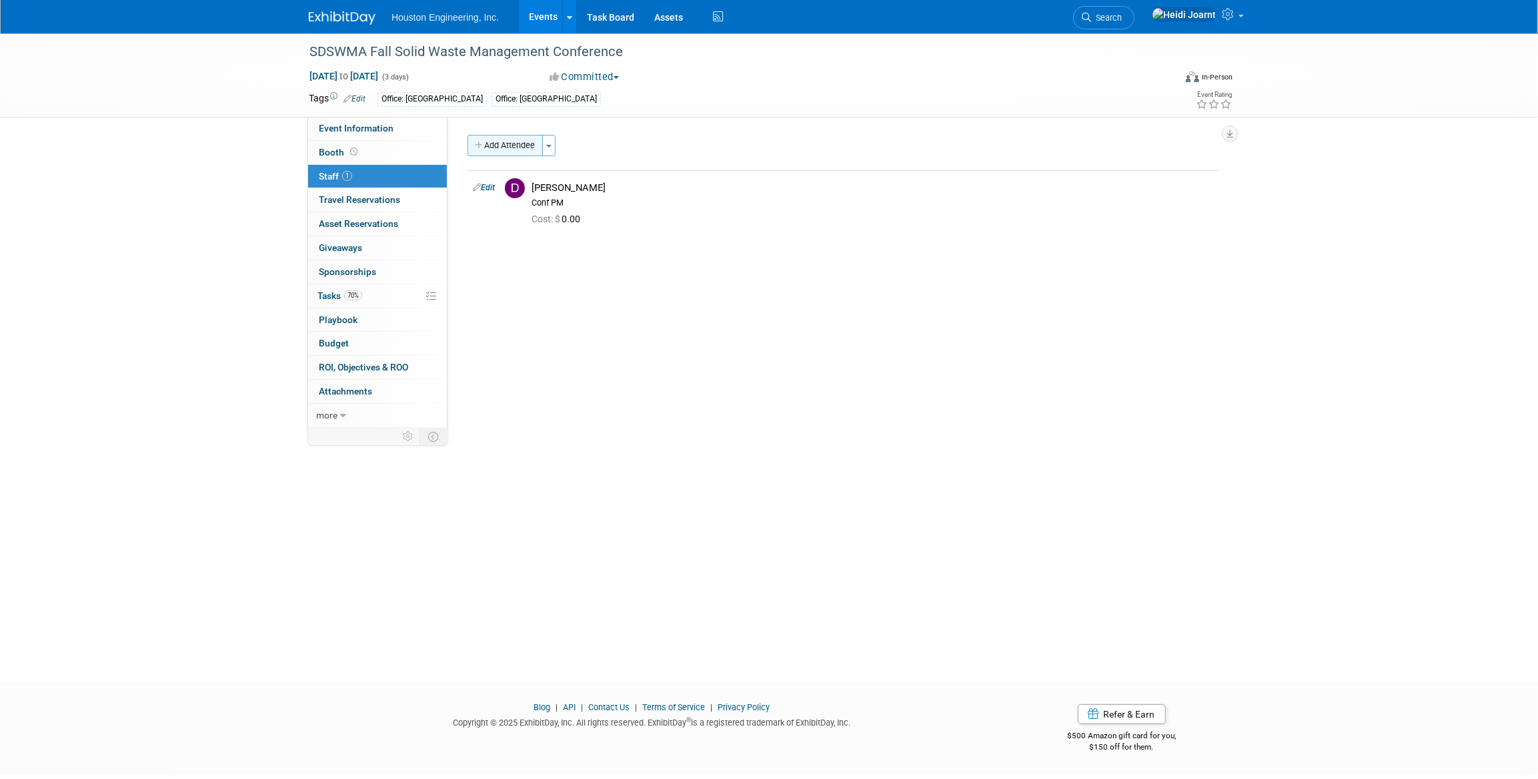
click at [520, 153] on button "Add Attendee" at bounding box center [505, 145] width 75 height 21
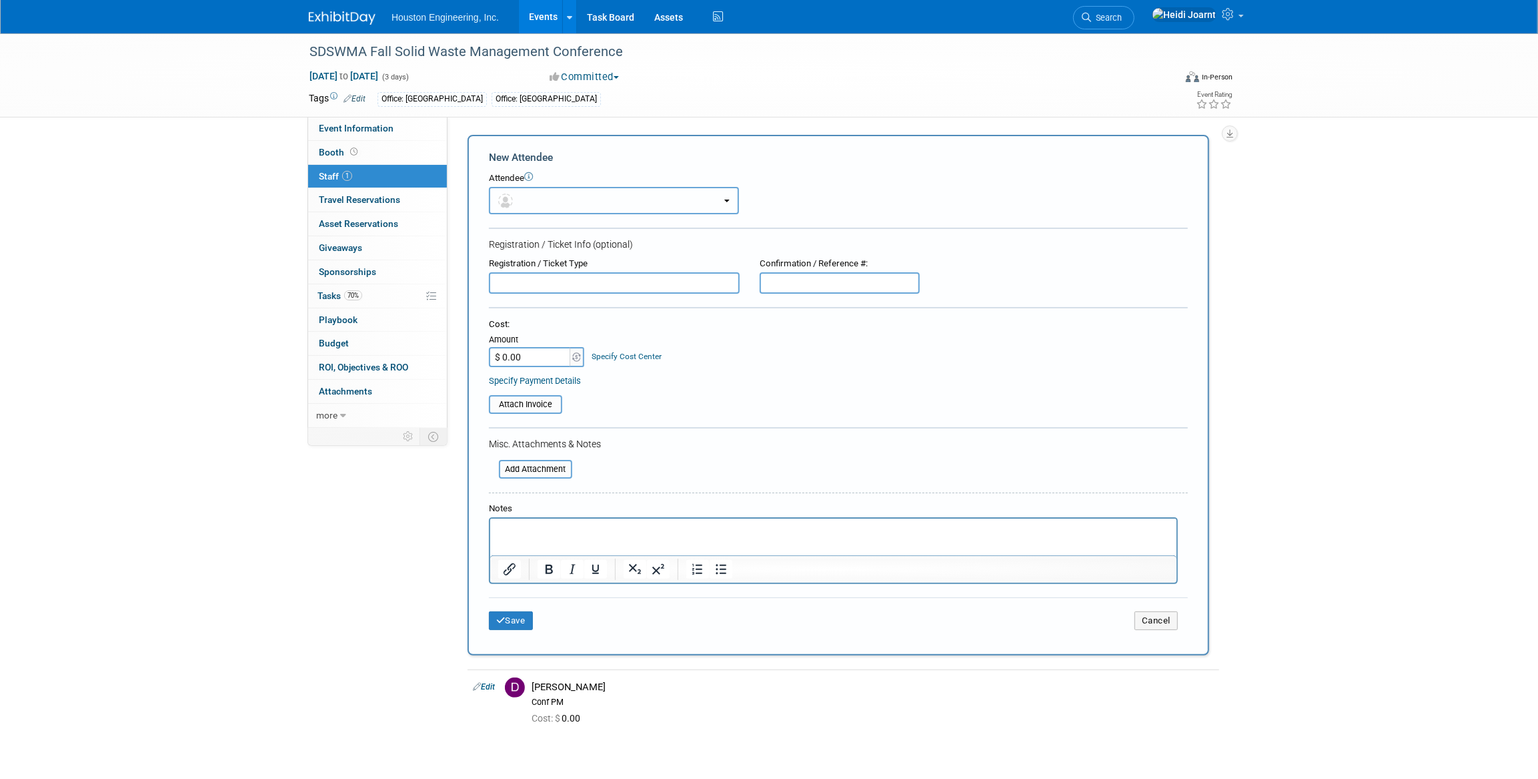
click at [540, 208] on button "button" at bounding box center [614, 200] width 250 height 27
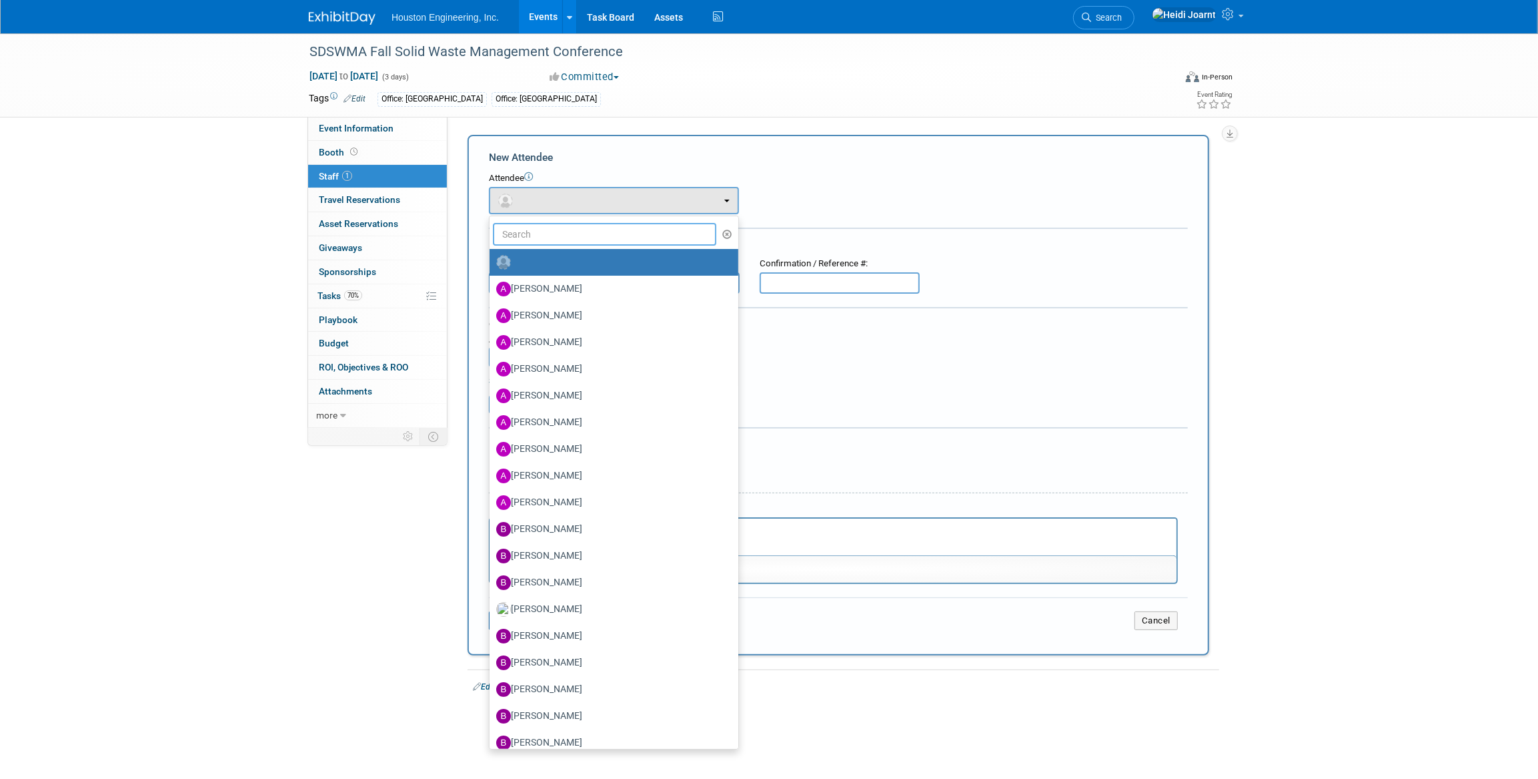
click at [555, 233] on input "text" at bounding box center [604, 234] width 223 height 23
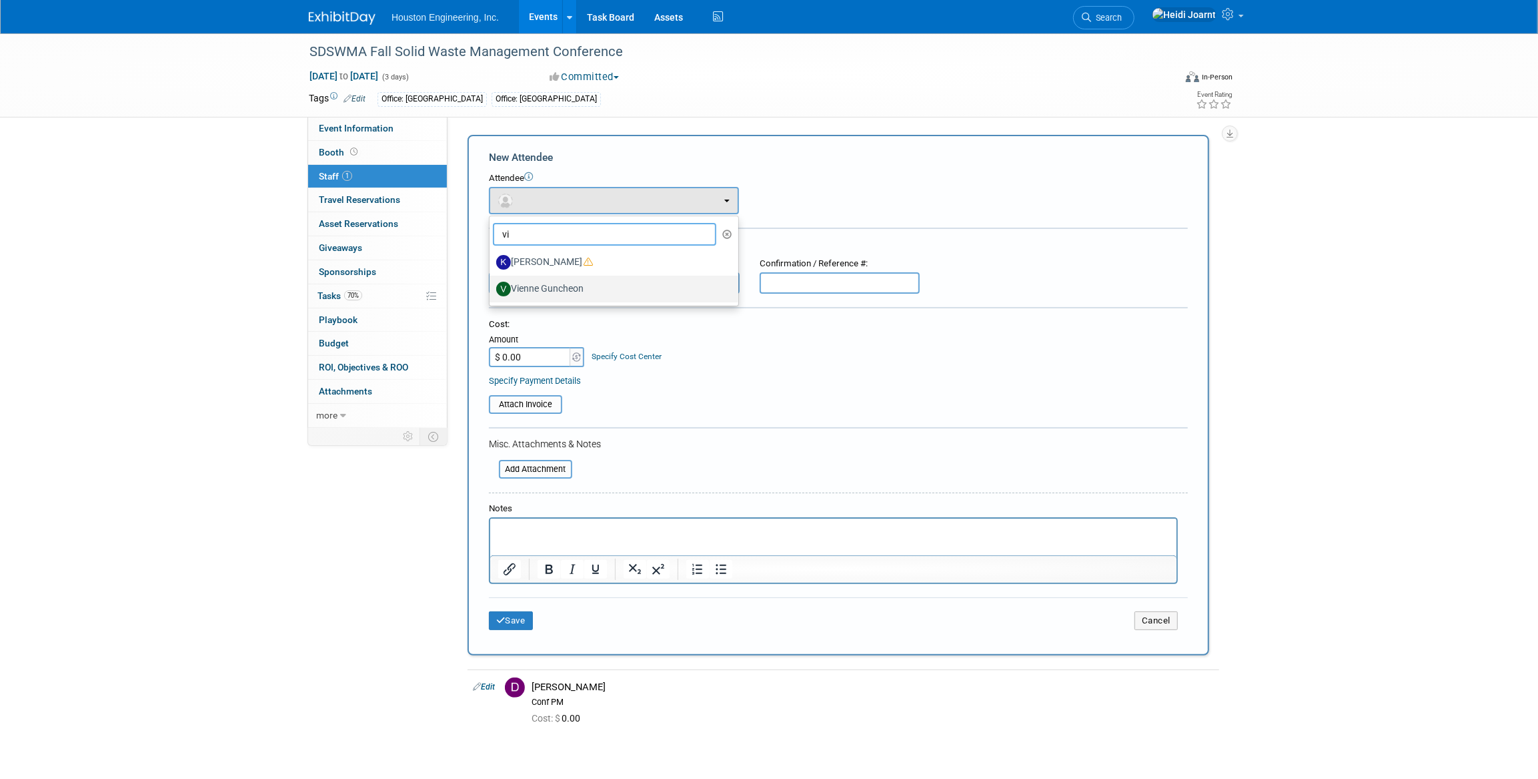
type input "vi"
click at [573, 287] on label "Vienne Guncheon" at bounding box center [610, 288] width 229 height 21
click at [492, 287] on input "Vienne Guncheon" at bounding box center [487, 287] width 9 height 9
select select "0f1abab0-42d5-40b5-b8bb-7f1cadbee213"
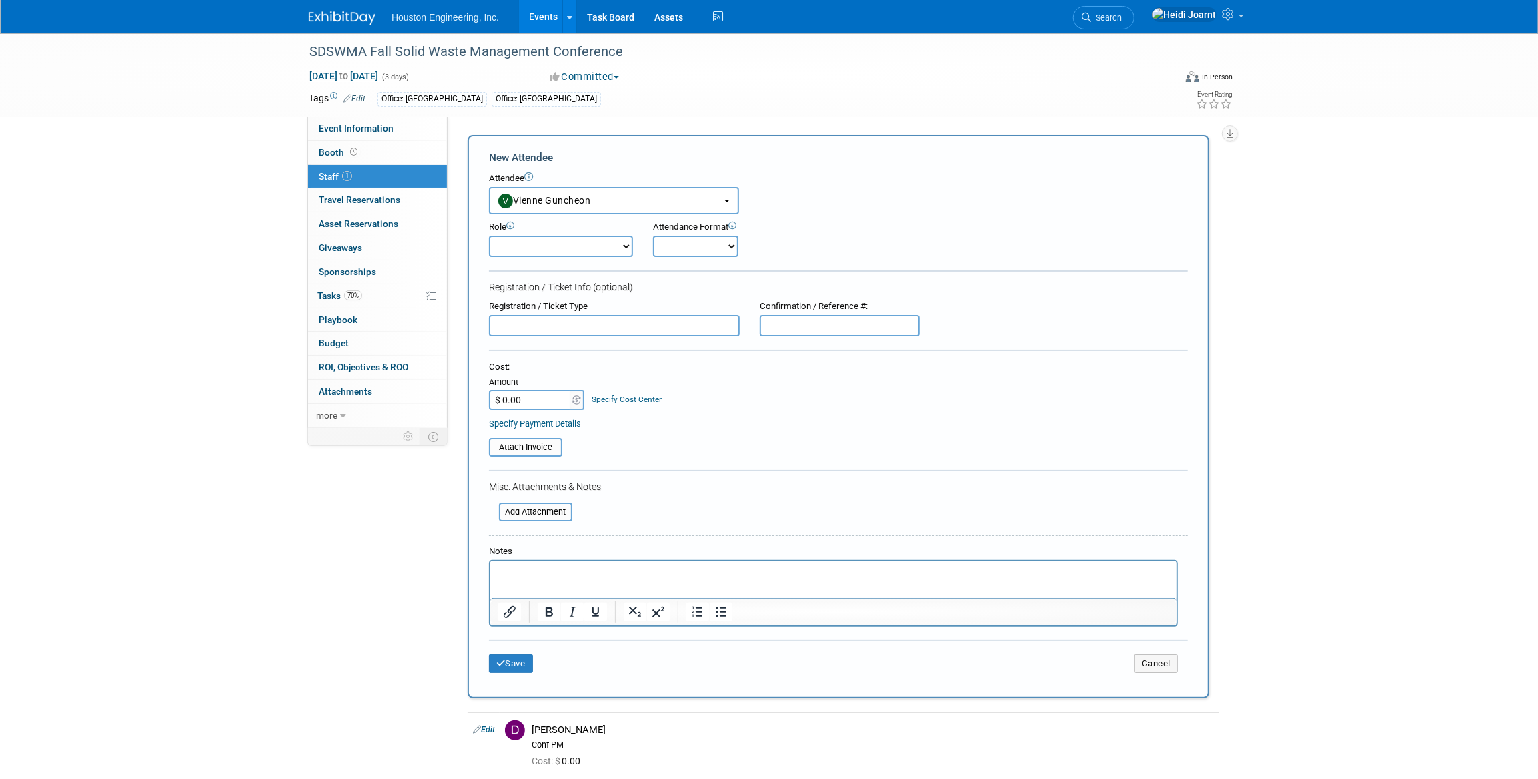
click at [544, 245] on select "Conf Attendee Conf PM Demonstrator Host Planner Presenter Sales Representative" at bounding box center [561, 245] width 144 height 21
select select "200"
click at [489, 235] on select "Conf Attendee Conf PM Demonstrator Host Planner Presenter Sales Representative" at bounding box center [561, 245] width 144 height 21
click at [515, 656] on button "Save" at bounding box center [511, 663] width 44 height 19
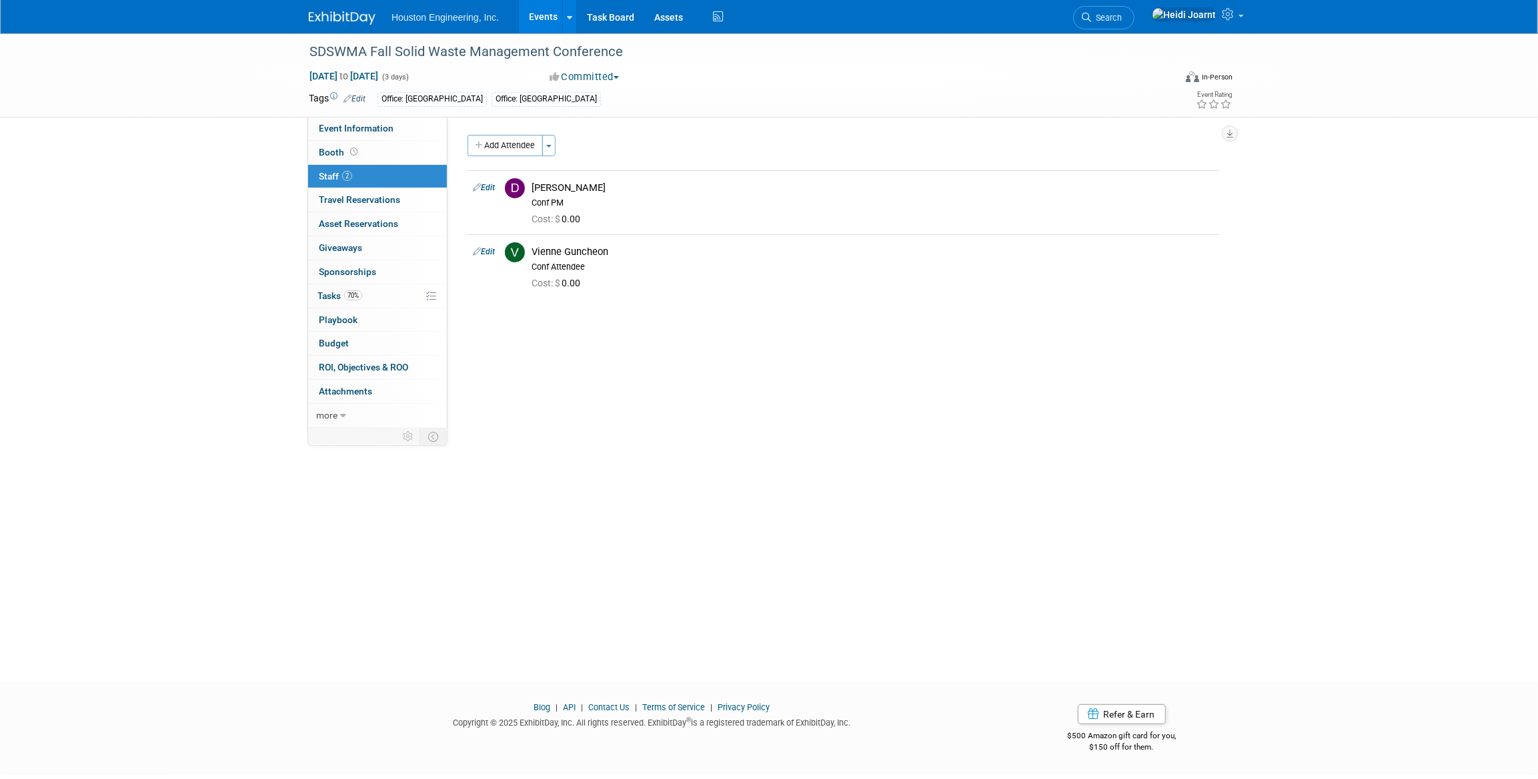
click at [546, 18] on link "Events" at bounding box center [543, 16] width 49 height 33
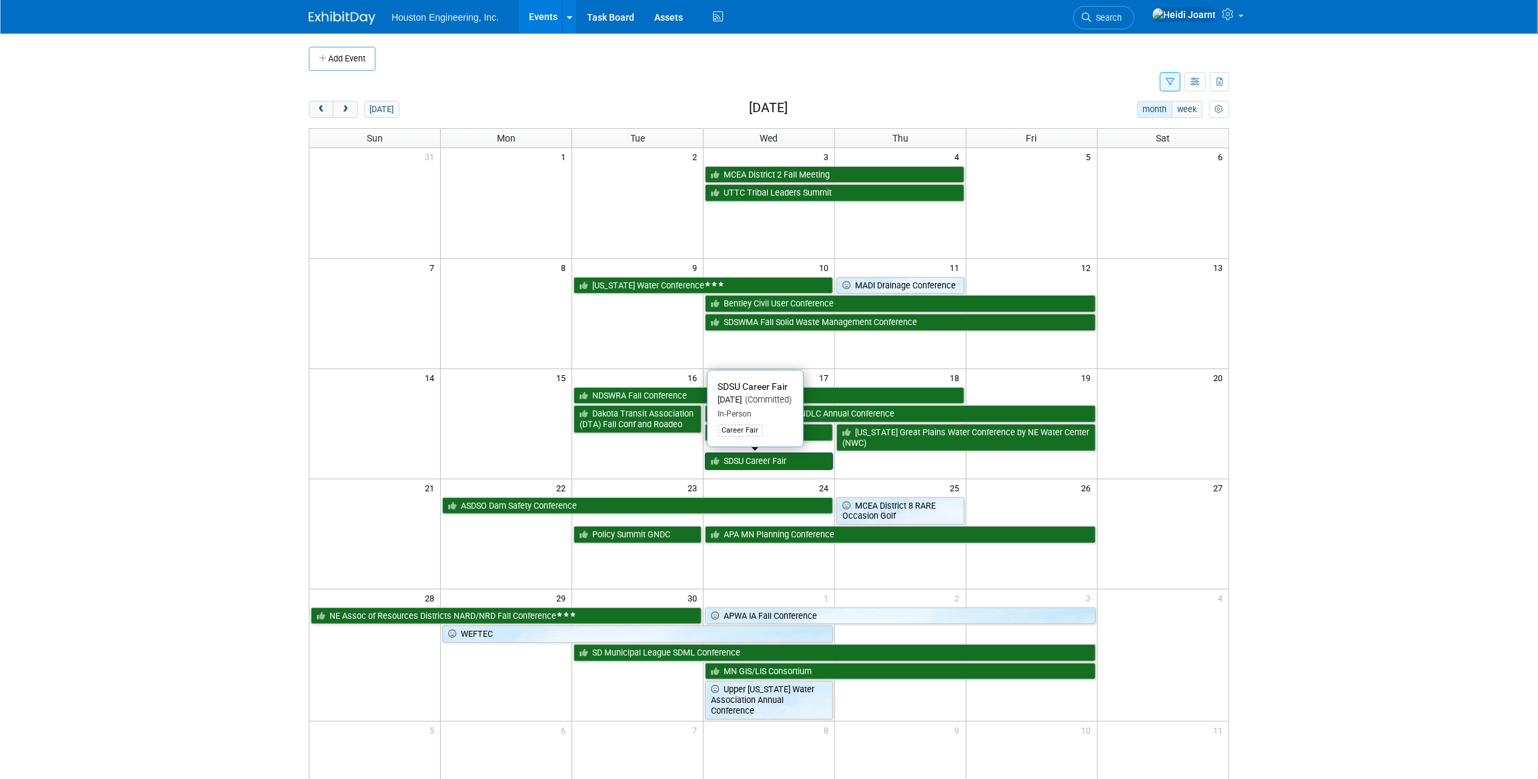
click at [773, 464] on link "SDSU Career Fair" at bounding box center [769, 460] width 128 height 17
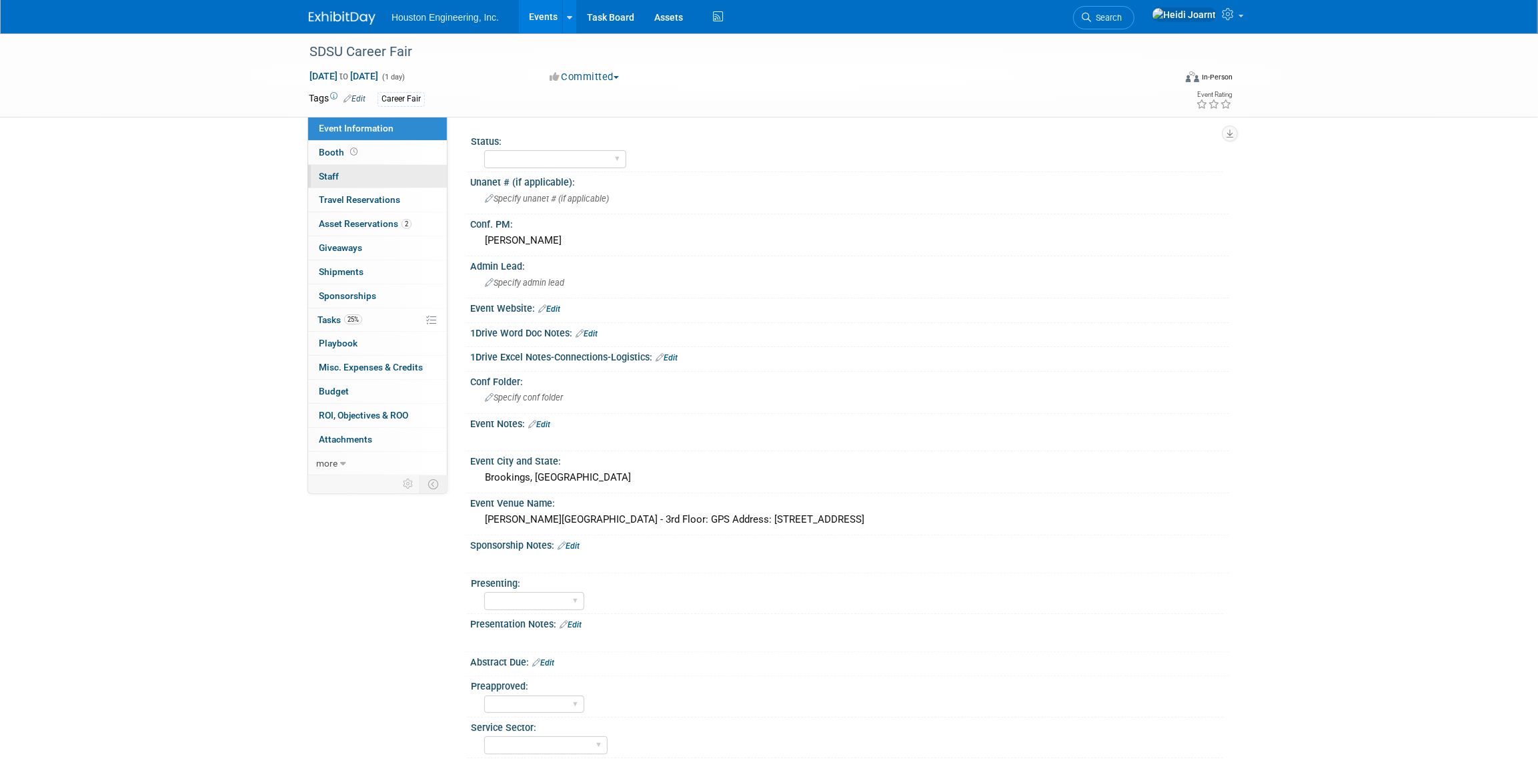
click at [383, 168] on link "0 Staff 0" at bounding box center [377, 176] width 139 height 23
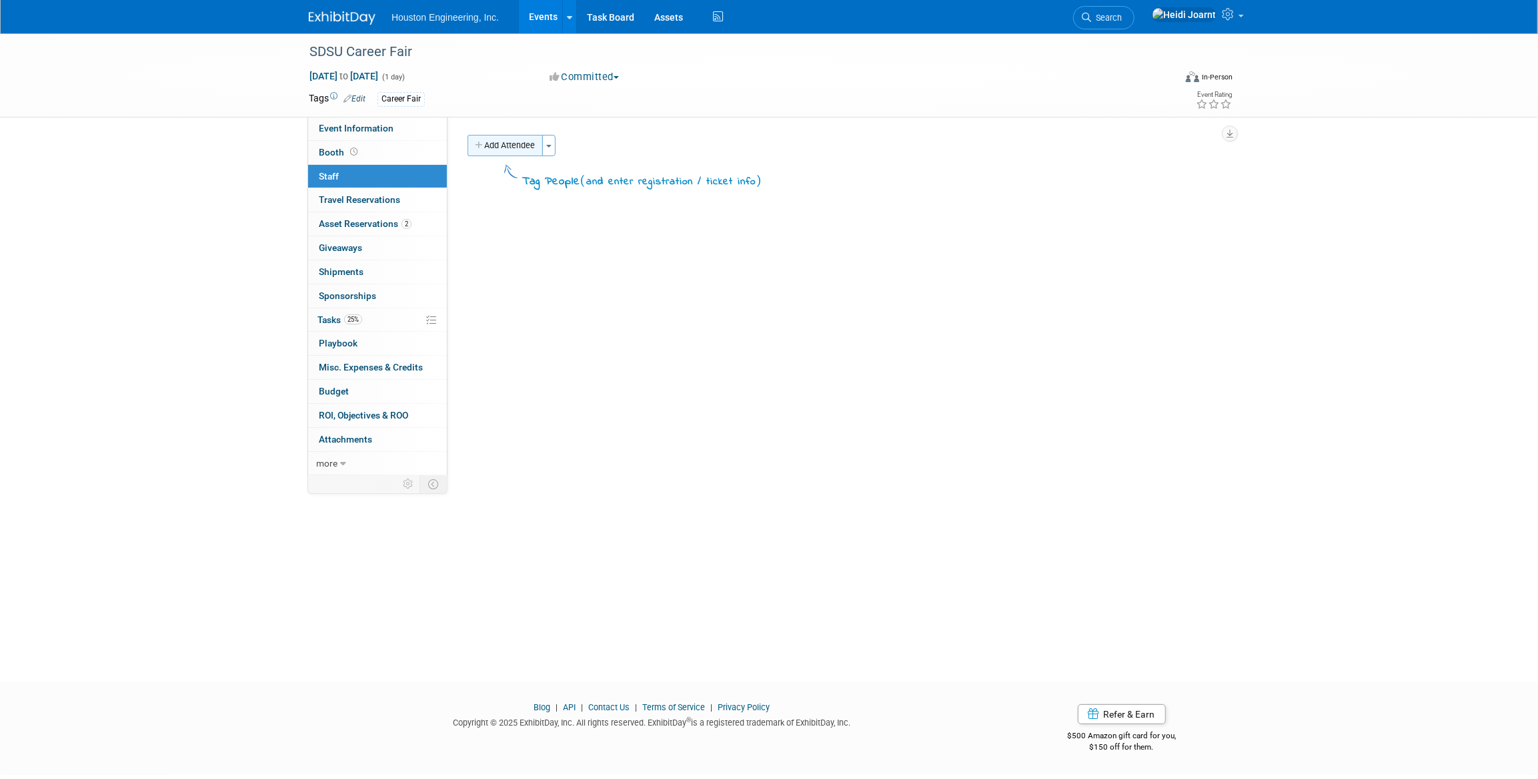
click at [533, 149] on button "Add Attendee" at bounding box center [505, 145] width 75 height 21
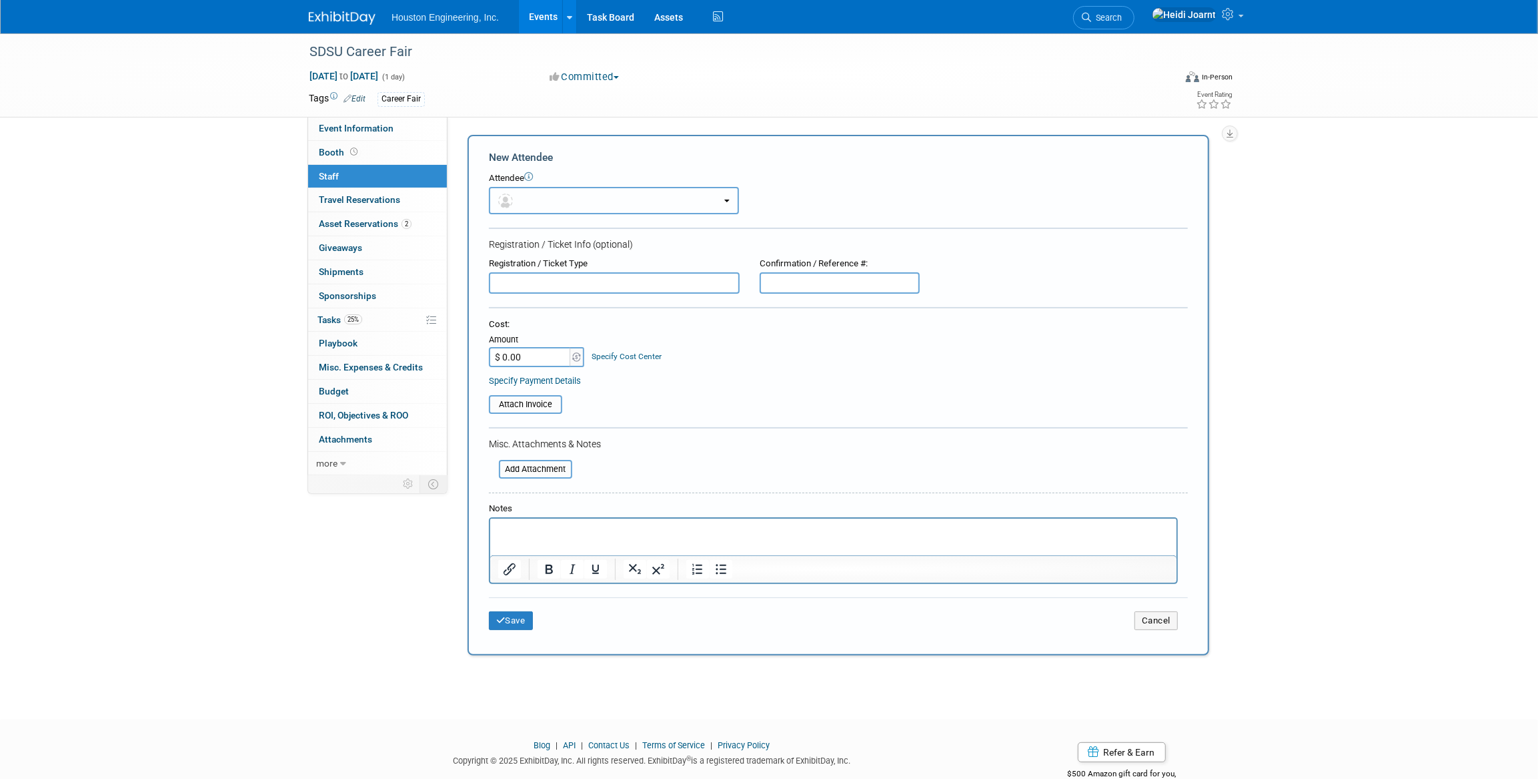
click at [542, 206] on button "button" at bounding box center [614, 200] width 250 height 27
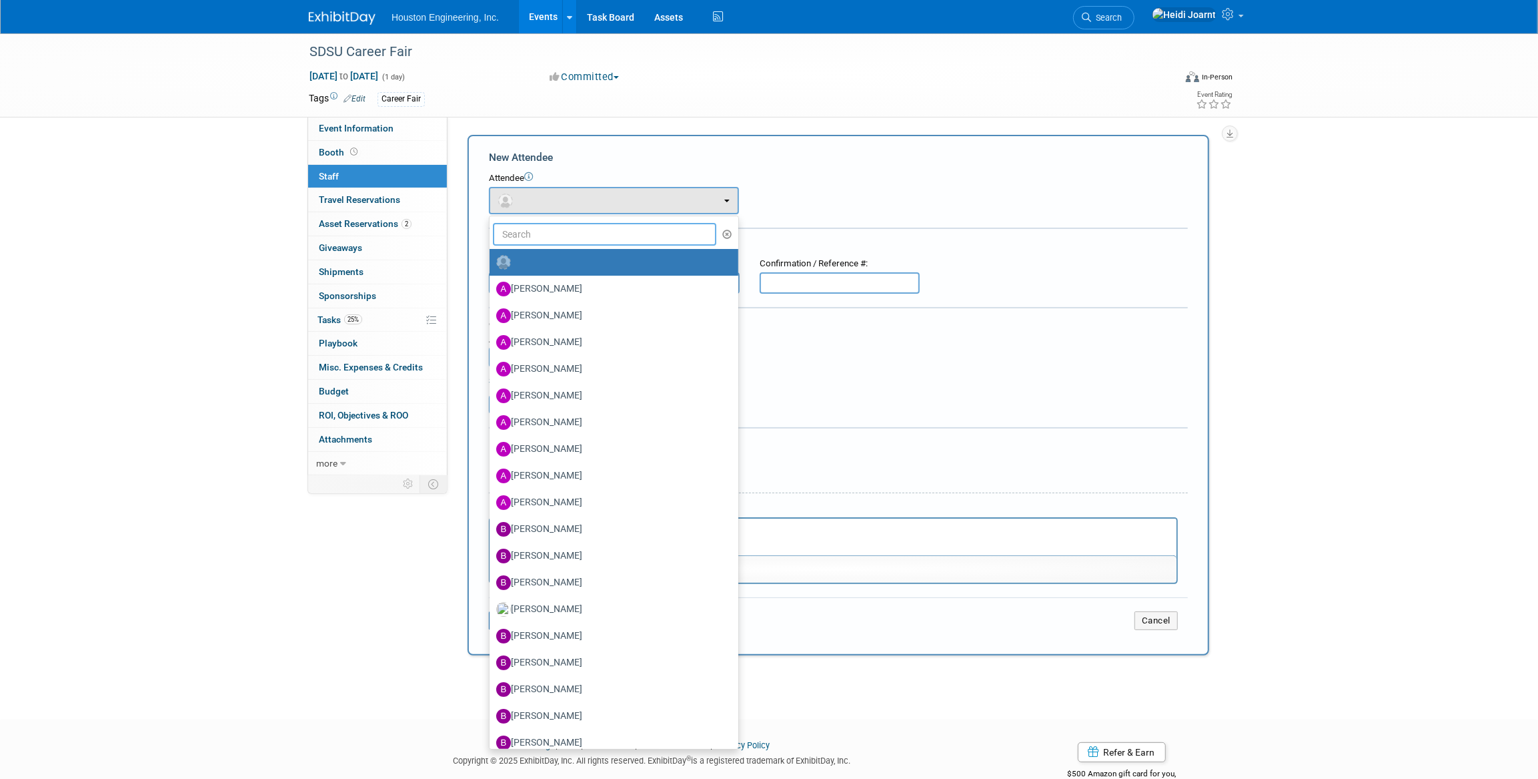
click at [562, 240] on input "text" at bounding box center [604, 234] width 223 height 23
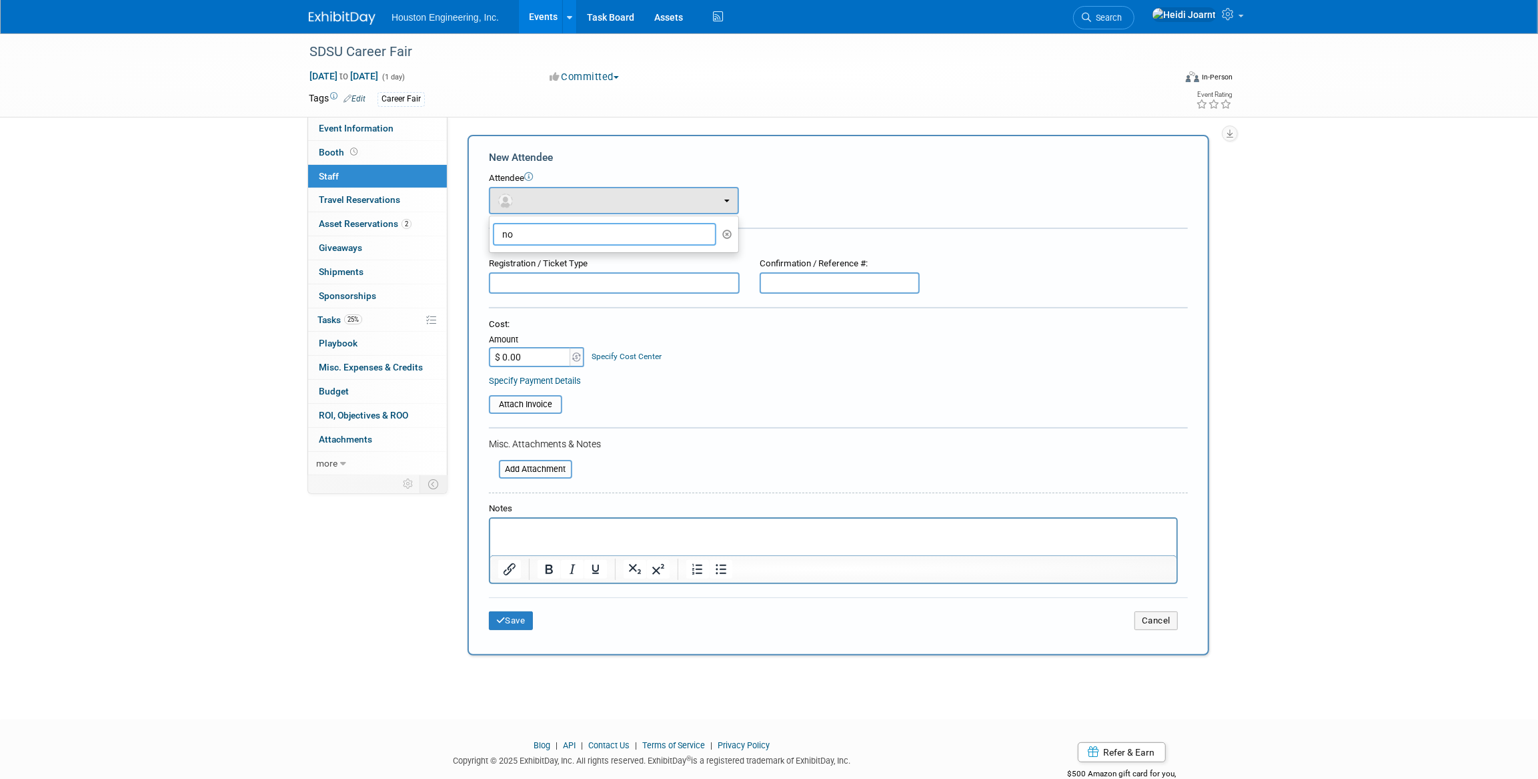
type input "n"
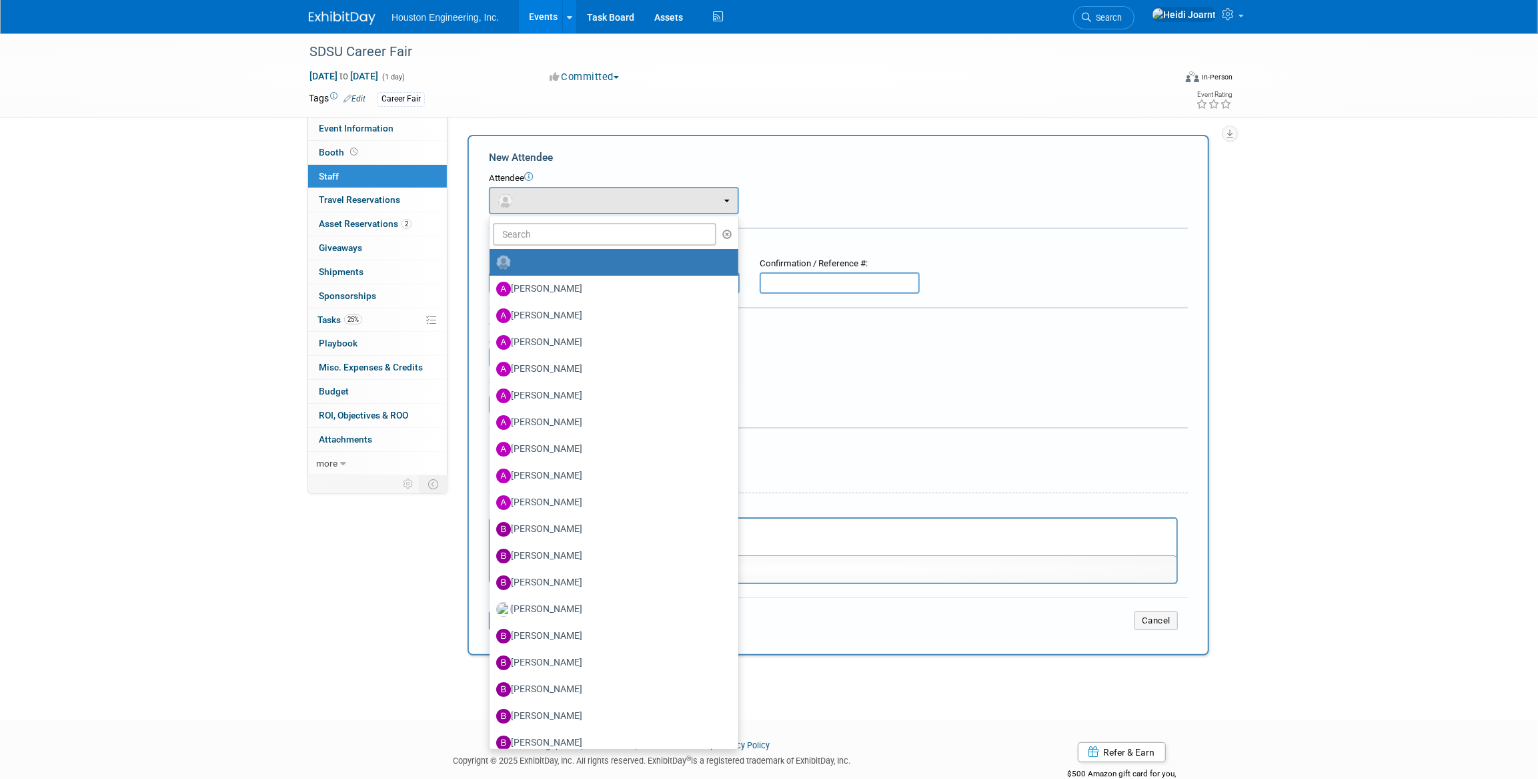
click at [834, 176] on div "Attendee" at bounding box center [838, 178] width 699 height 13
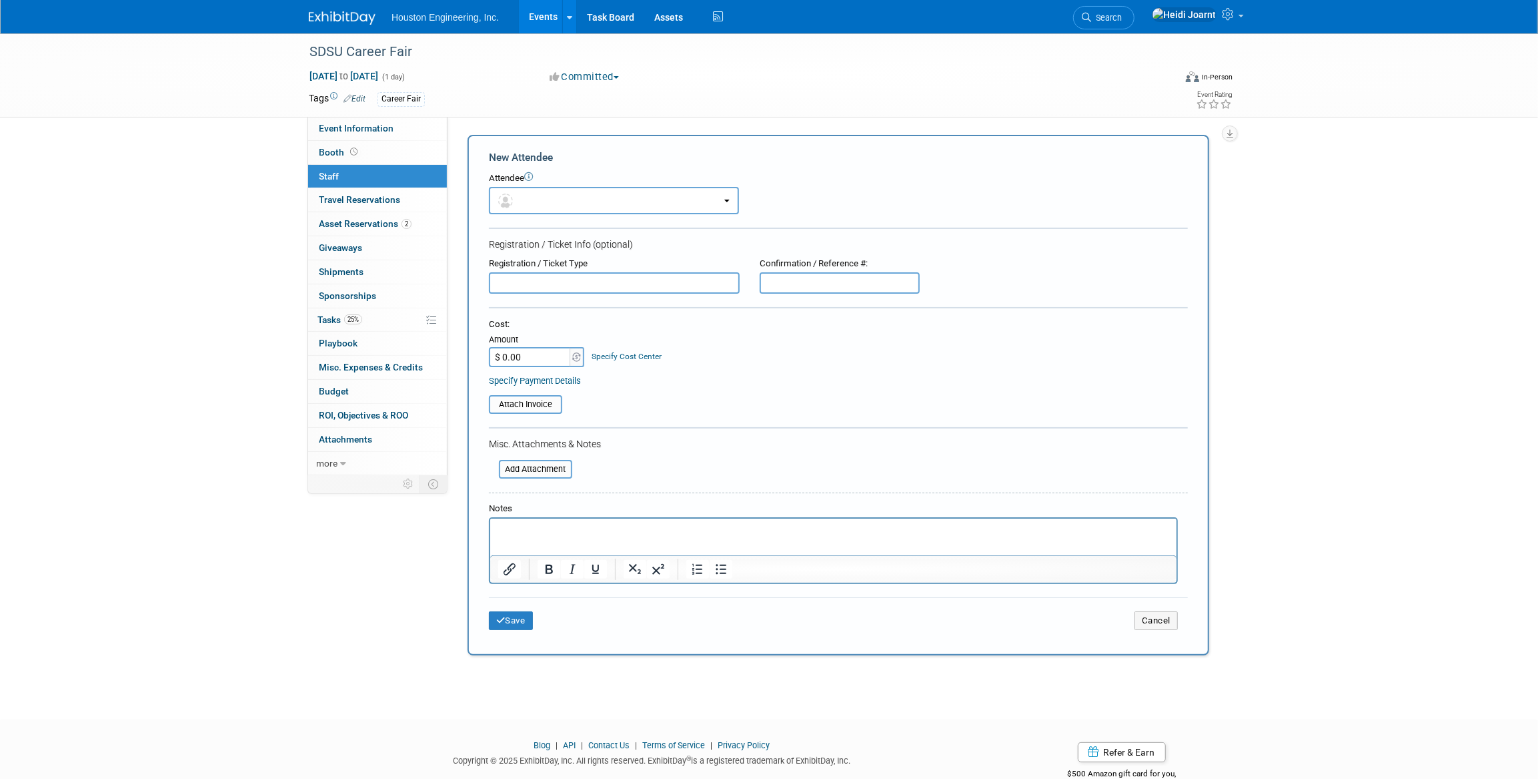
click at [453, 19] on span "Houston Engineering, Inc." at bounding box center [445, 17] width 107 height 11
click at [550, 15] on link "Events" at bounding box center [543, 16] width 49 height 33
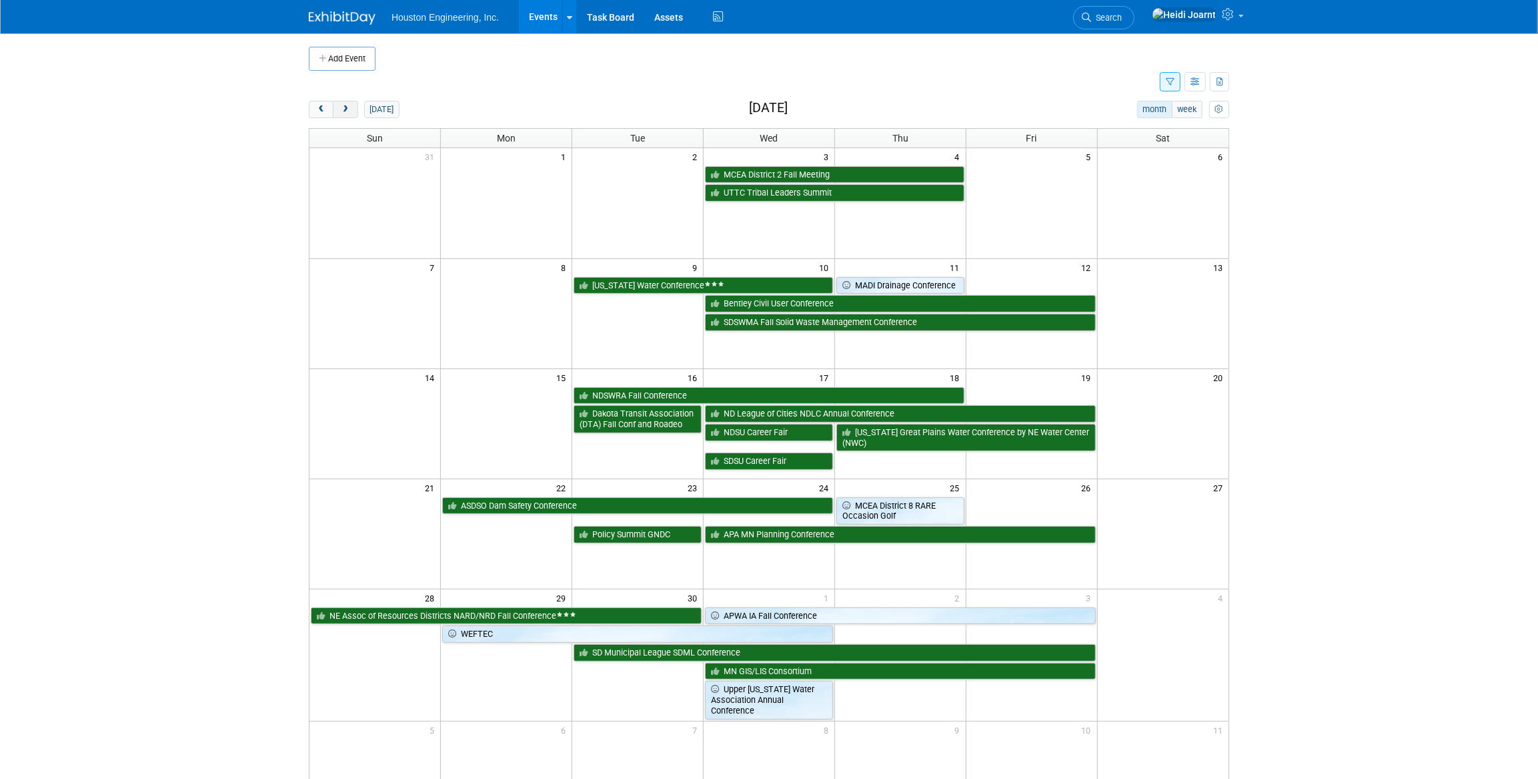
click at [351, 114] on button "next" at bounding box center [345, 109] width 25 height 17
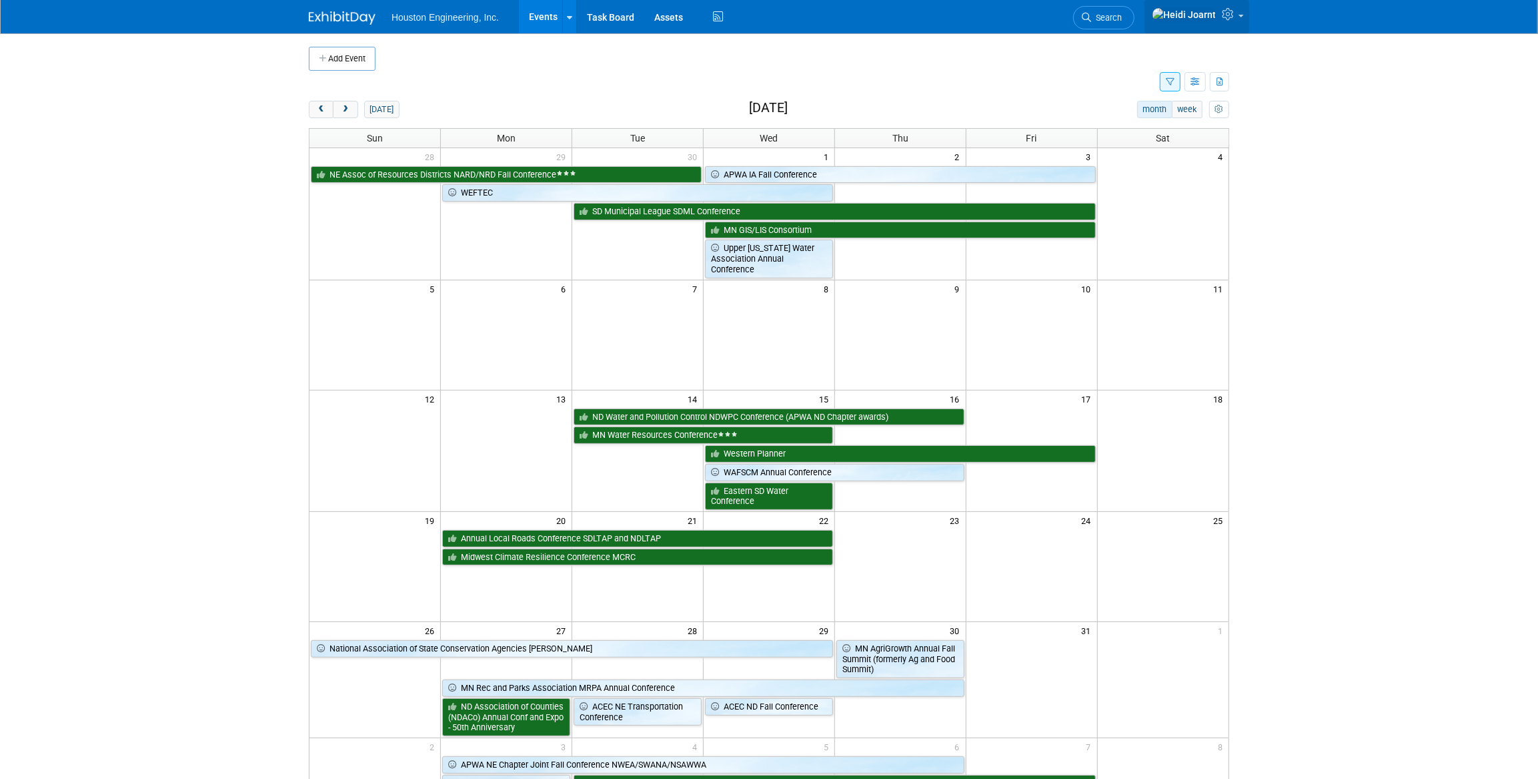
click at [1229, 18] on icon at bounding box center [1229, 14] width 15 height 12
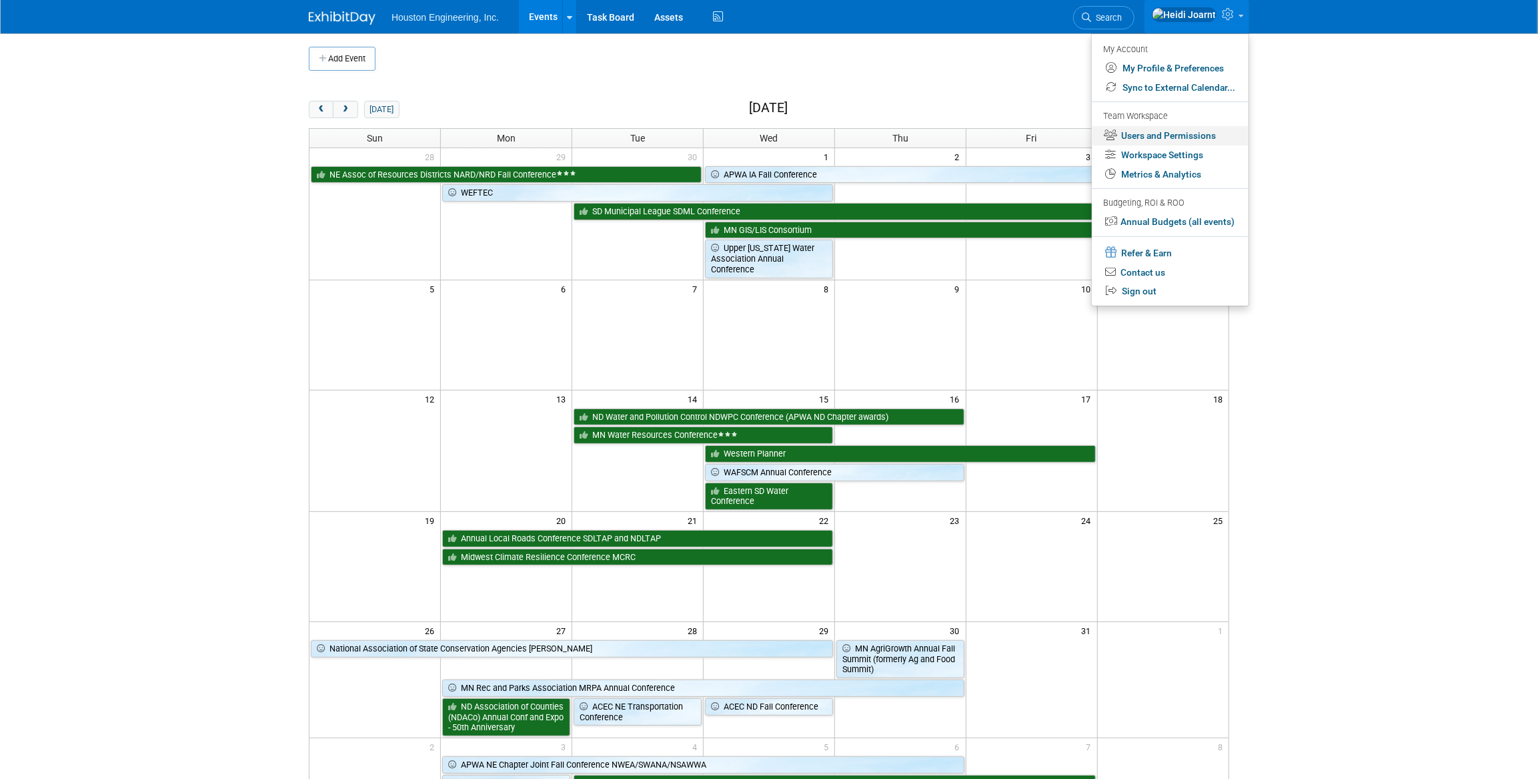
click at [1177, 141] on link "Users and Permissions" at bounding box center [1170, 135] width 157 height 19
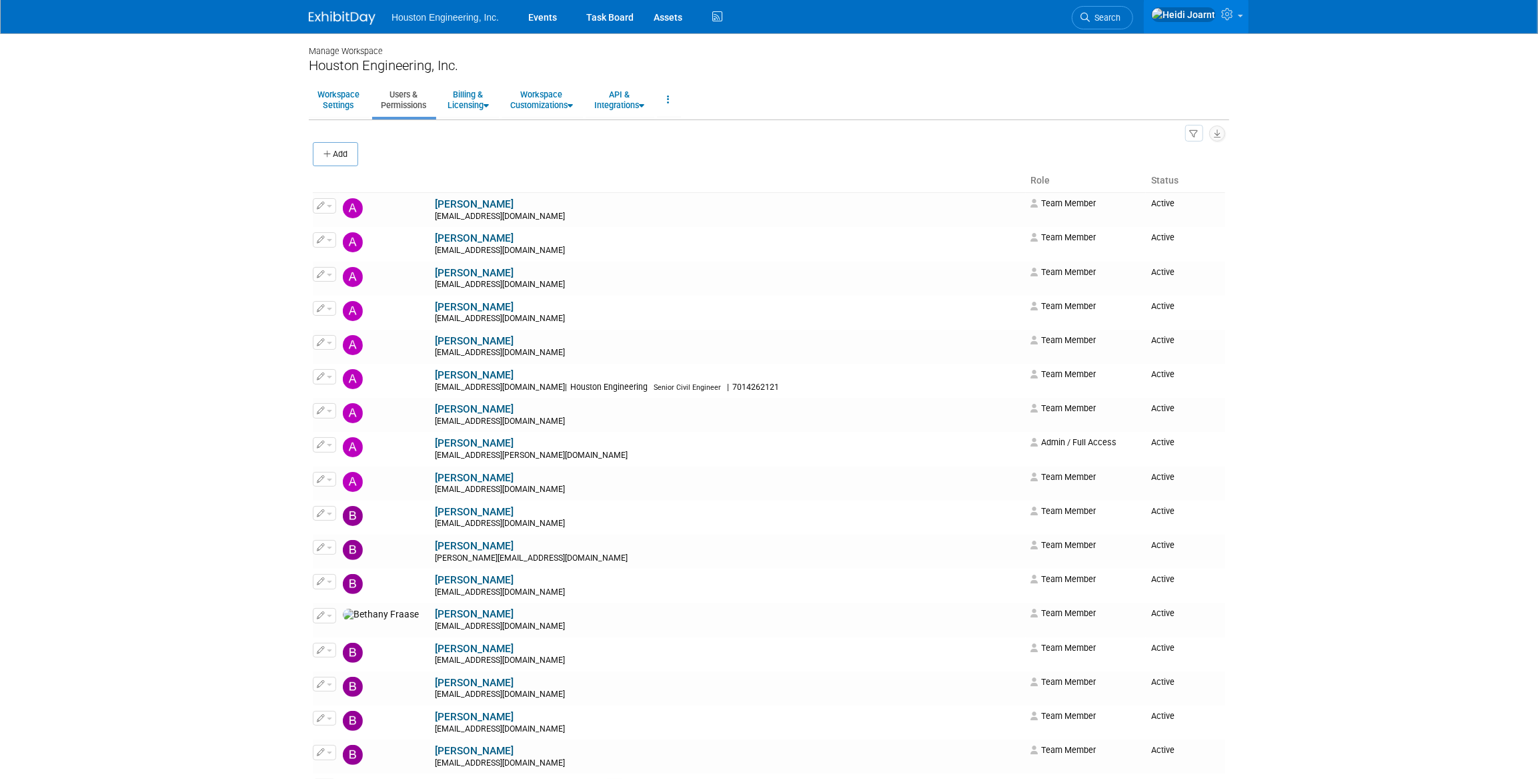
click at [1192, 133] on icon "button" at bounding box center [1194, 134] width 9 height 9
click at [1140, 223] on link "Invitations 9" at bounding box center [1149, 220] width 105 height 23
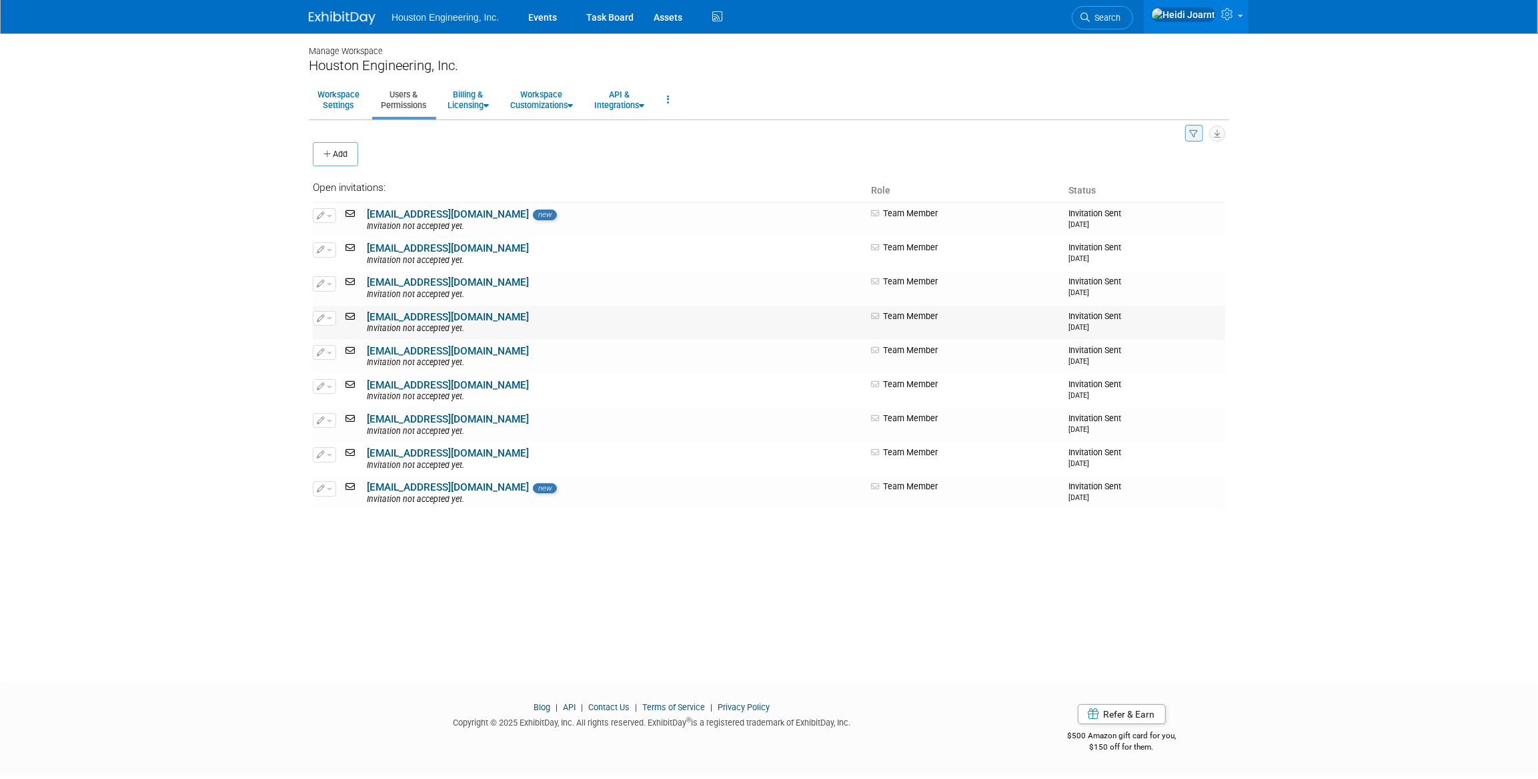
click at [417, 318] on link "[EMAIL_ADDRESS][DOMAIN_NAME]" at bounding box center [448, 317] width 162 height 12
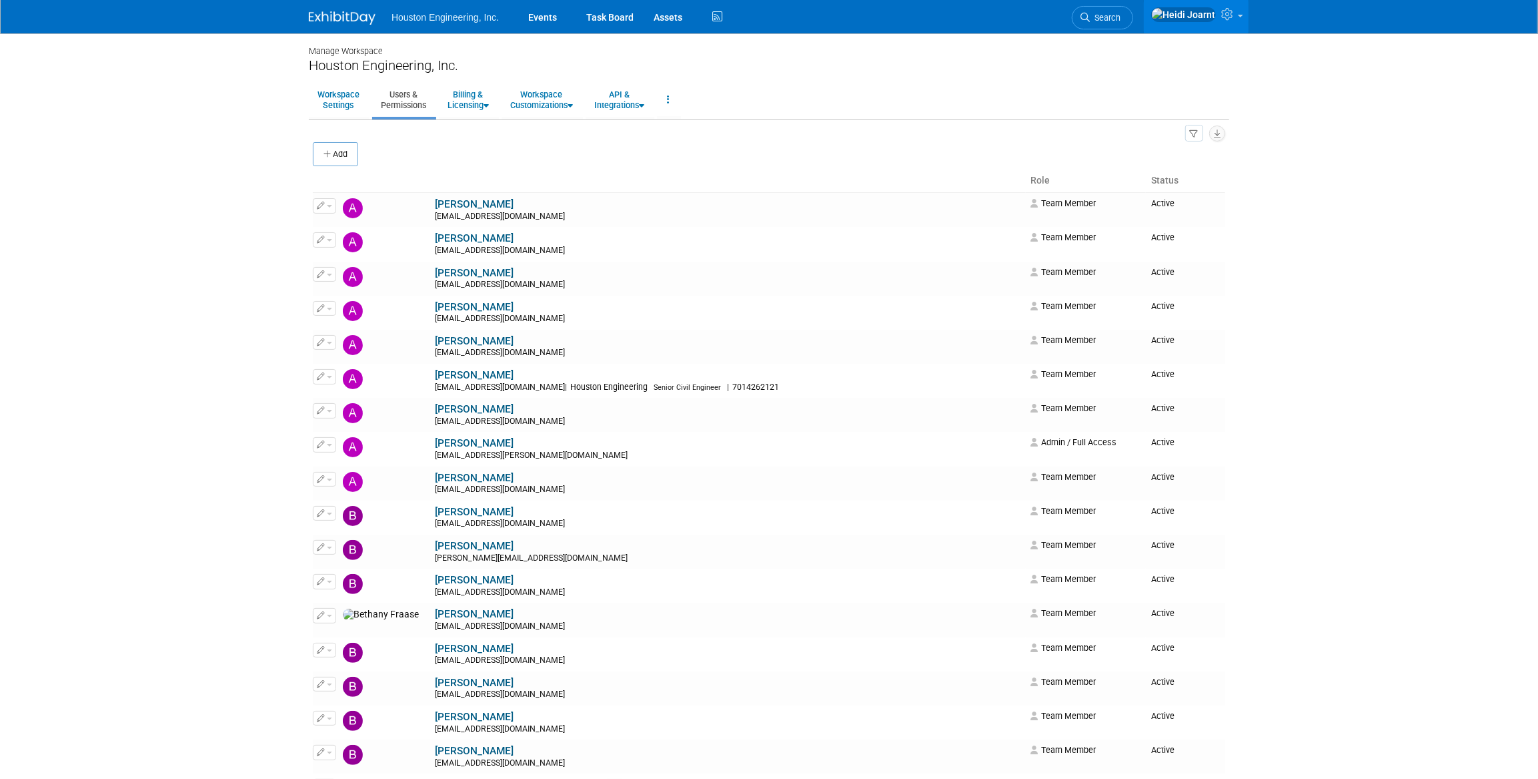
click at [1187, 135] on button "button" at bounding box center [1194, 133] width 19 height 17
click at [1143, 216] on link "Invitations 9" at bounding box center [1149, 220] width 105 height 23
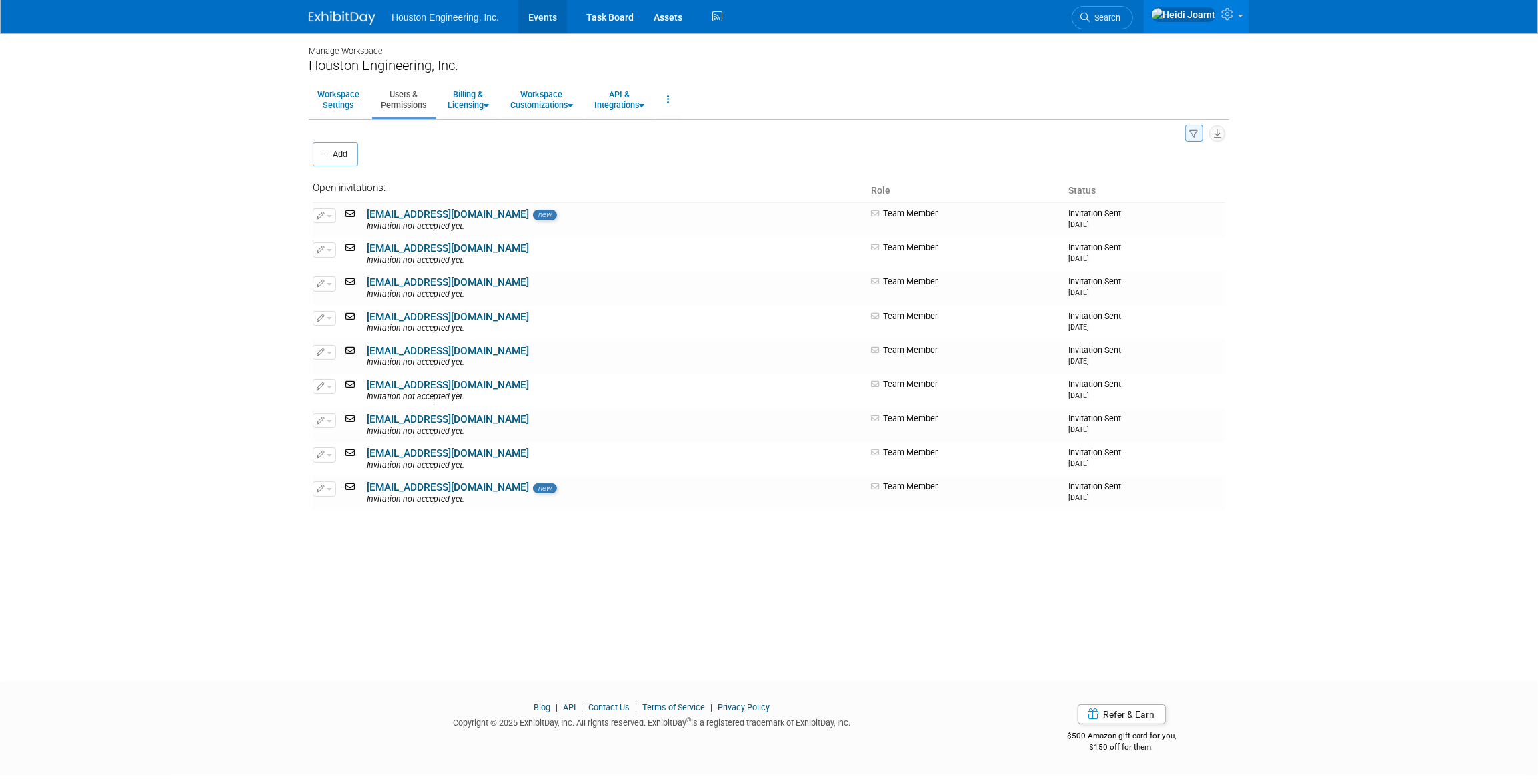
click at [534, 5] on link "Events" at bounding box center [542, 16] width 49 height 33
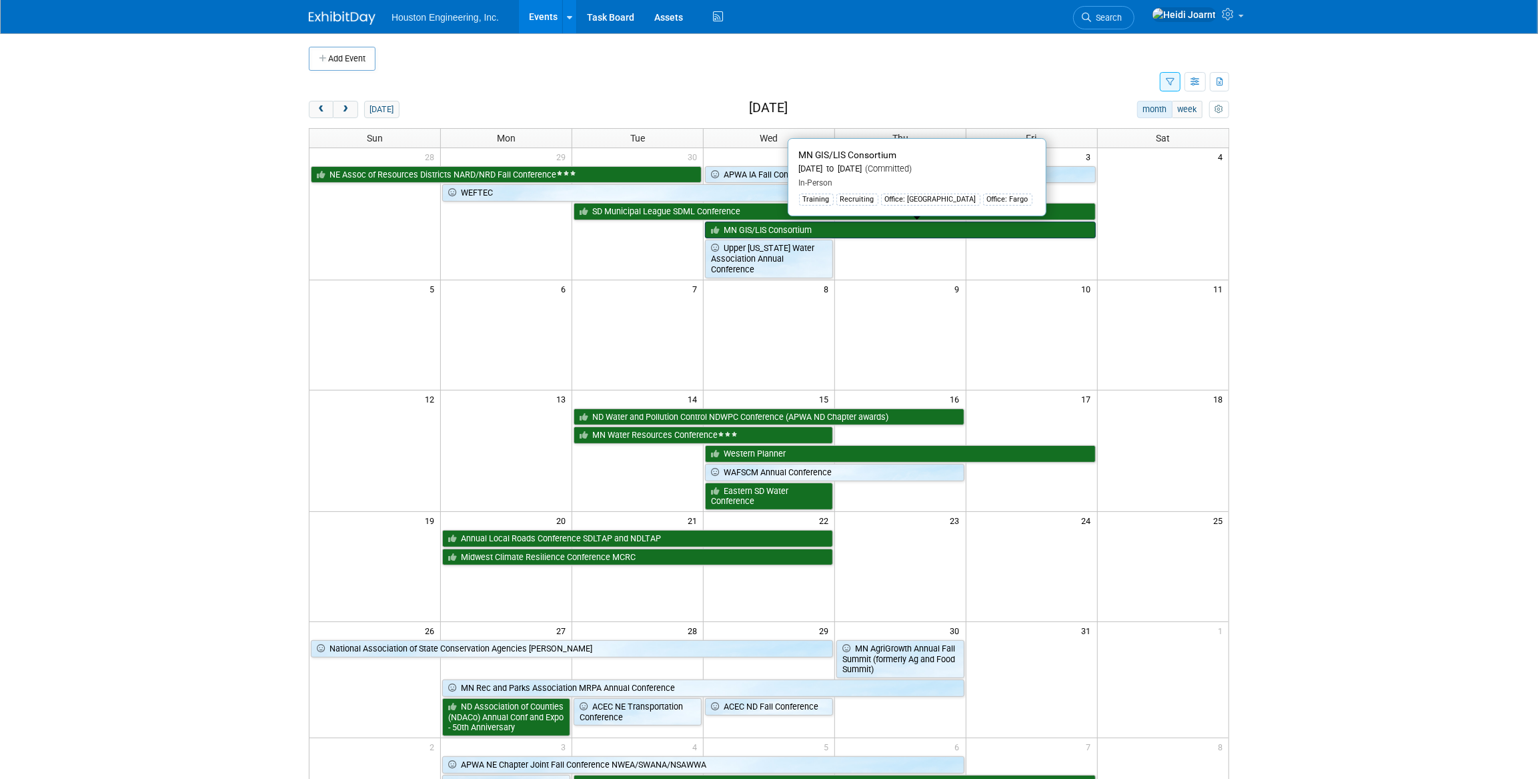
click at [857, 230] on link "MN GIS/LIS Consortium" at bounding box center [900, 229] width 391 height 17
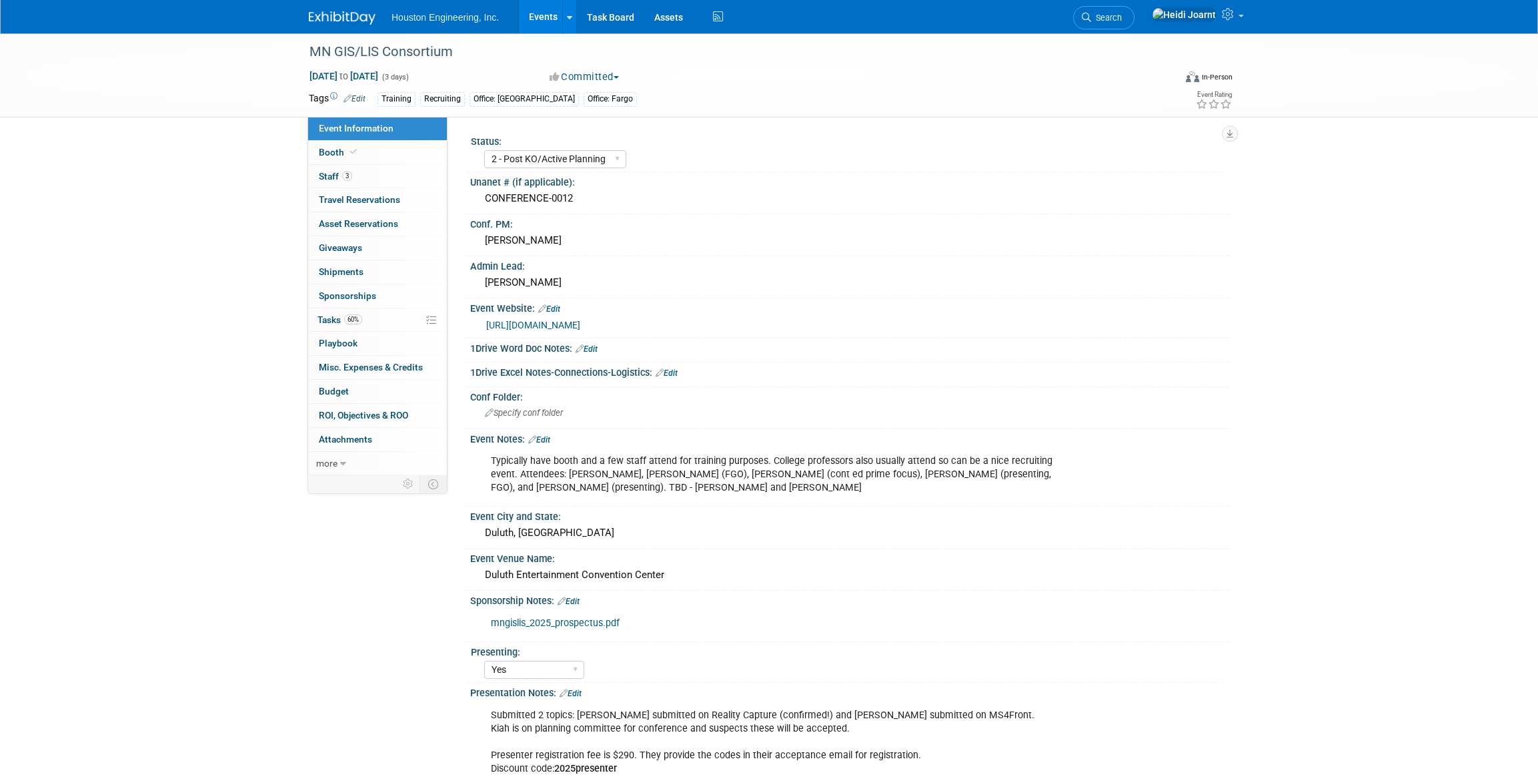
select select "2 - Post KO/Active Planning"
select select "Yes"
select select "Geo. Technology"
click at [387, 316] on link "60% Tasks 60%" at bounding box center [377, 319] width 139 height 23
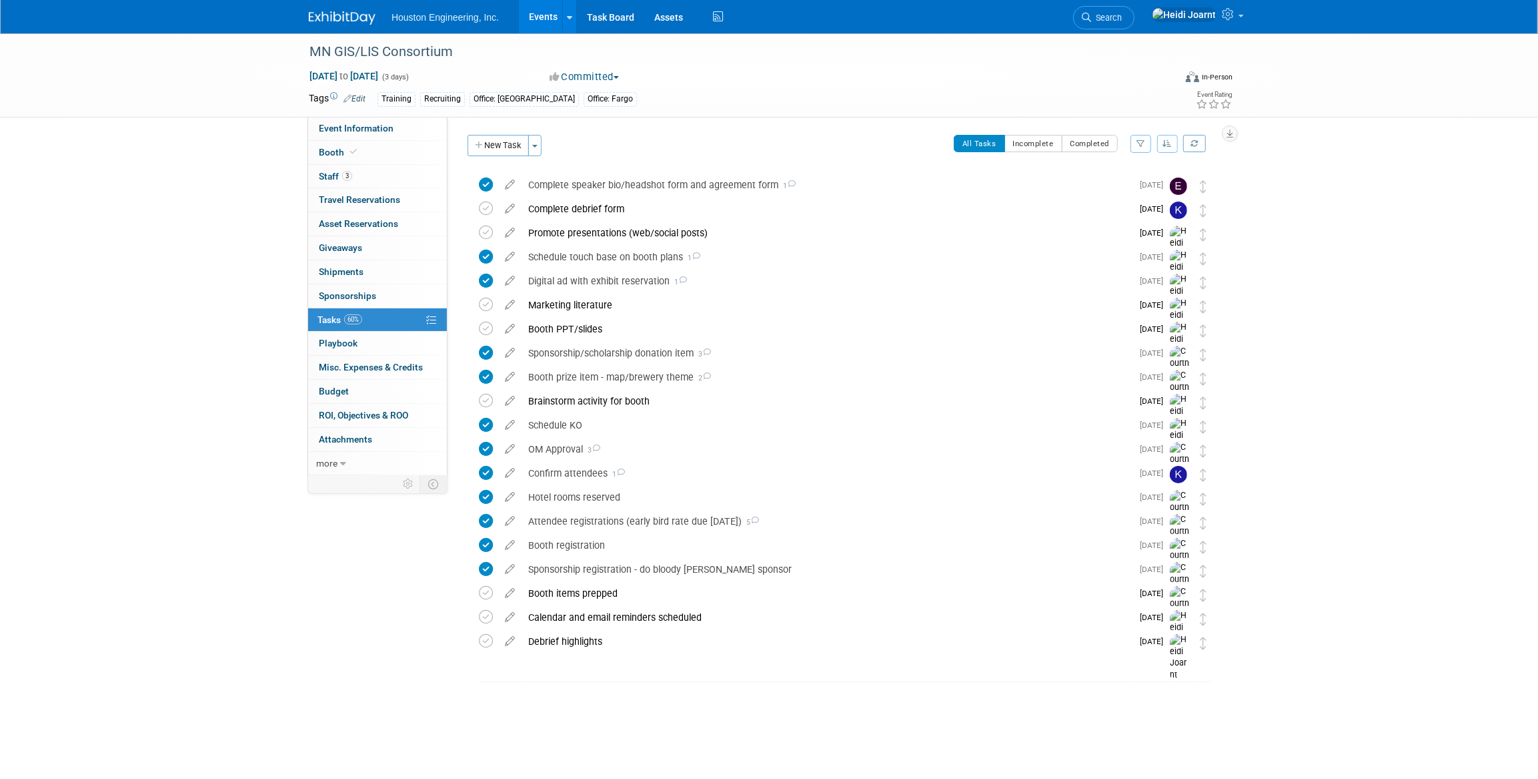
click at [1161, 146] on button "button" at bounding box center [1167, 144] width 21 height 18
click at [1132, 209] on link "By Due Date" at bounding box center [1129, 204] width 95 height 19
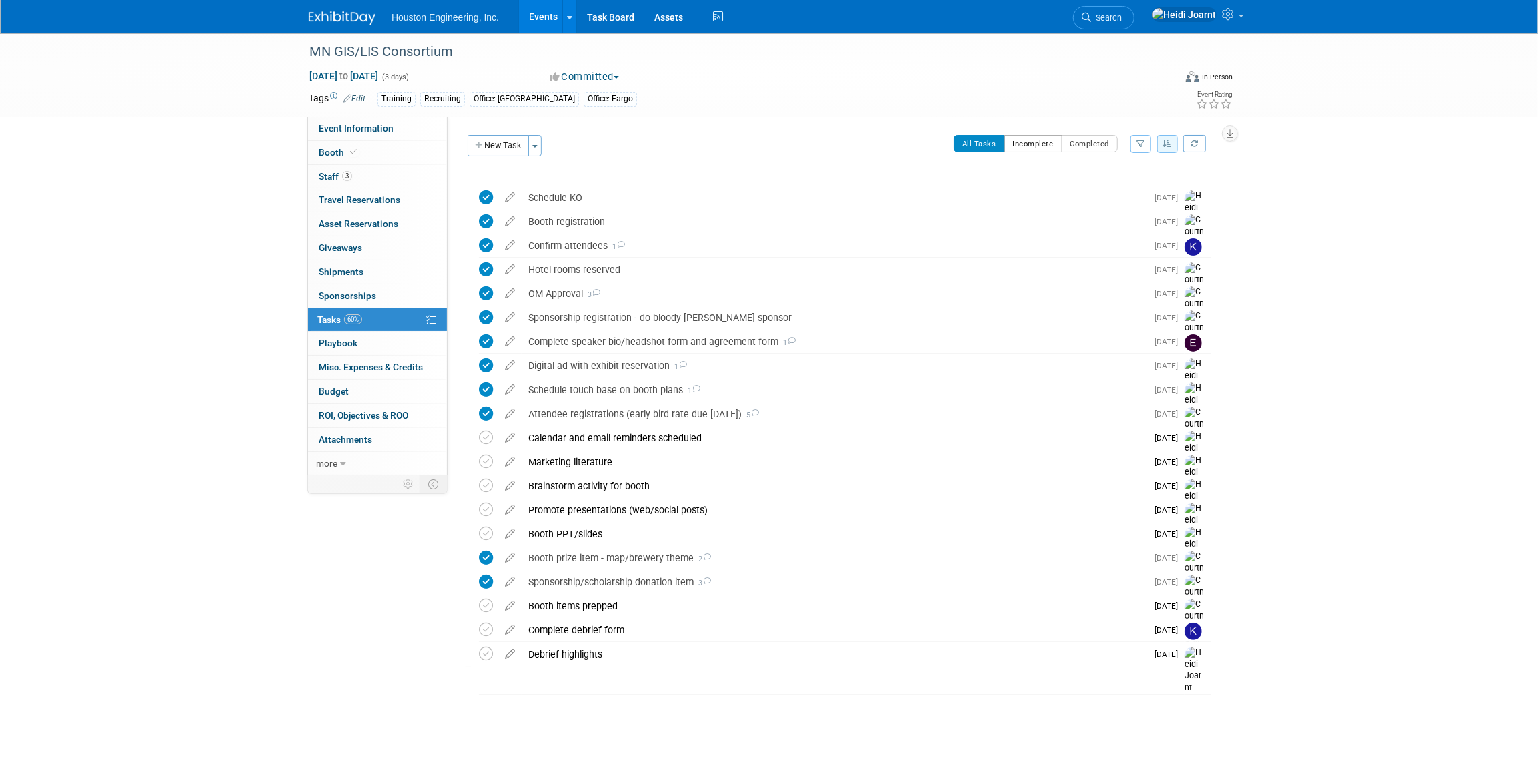
click at [1034, 148] on button "Incomplete" at bounding box center [1034, 143] width 58 height 17
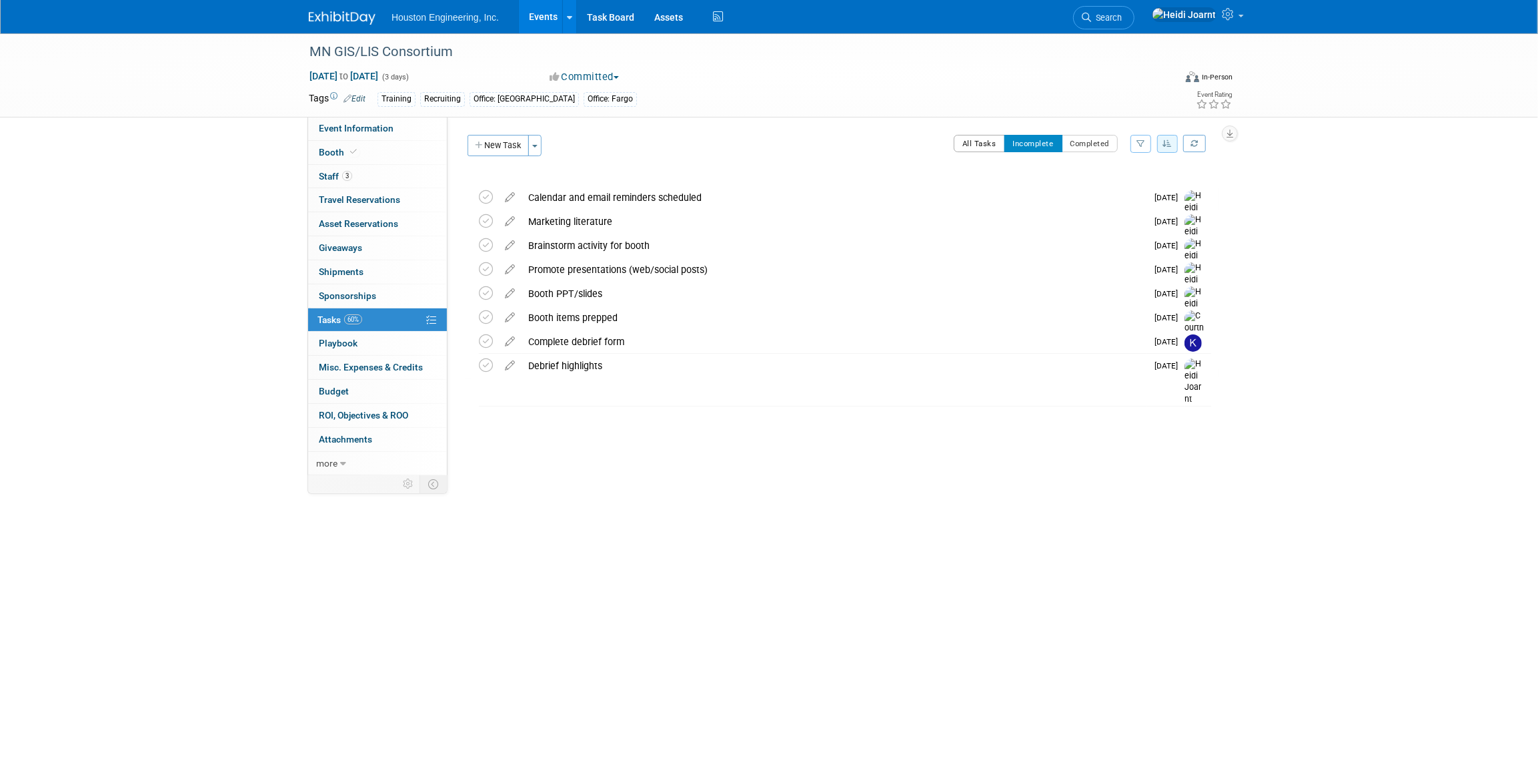
click at [971, 151] on button "All Tasks" at bounding box center [979, 143] width 51 height 17
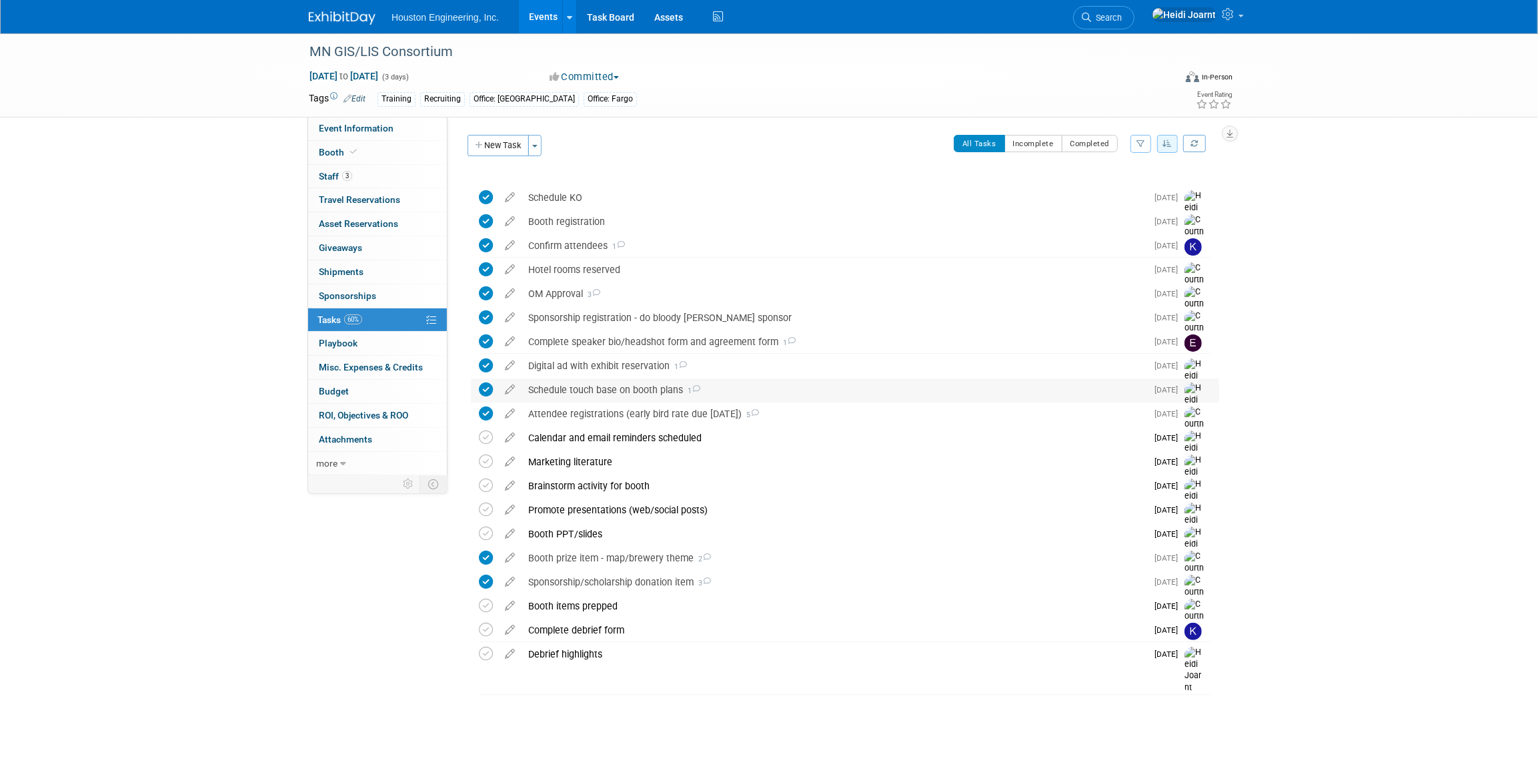
click at [751, 381] on div "Schedule touch base on booth plans 1" at bounding box center [834, 389] width 625 height 23
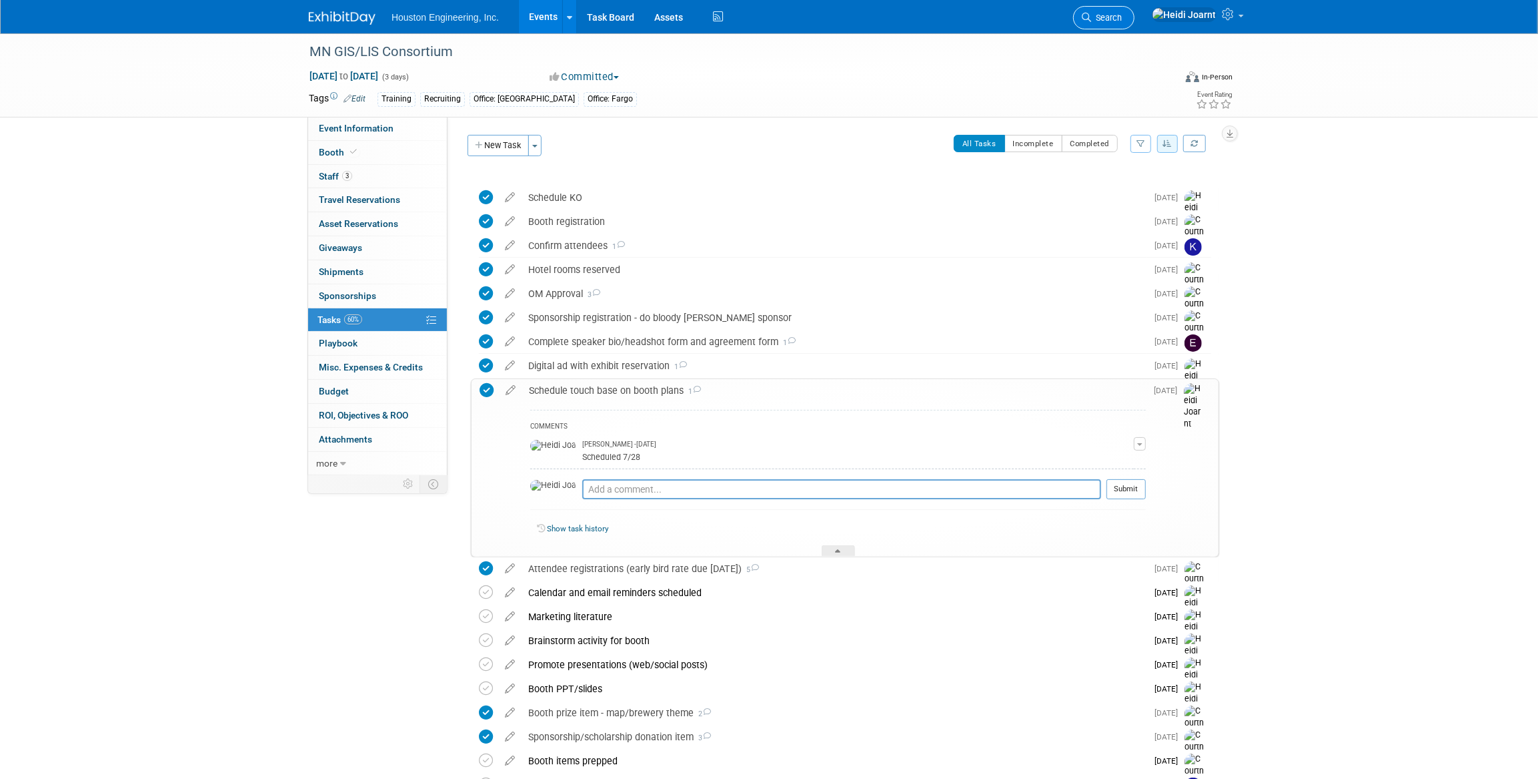
click at [1122, 18] on span "Search" at bounding box center [1106, 18] width 31 height 10
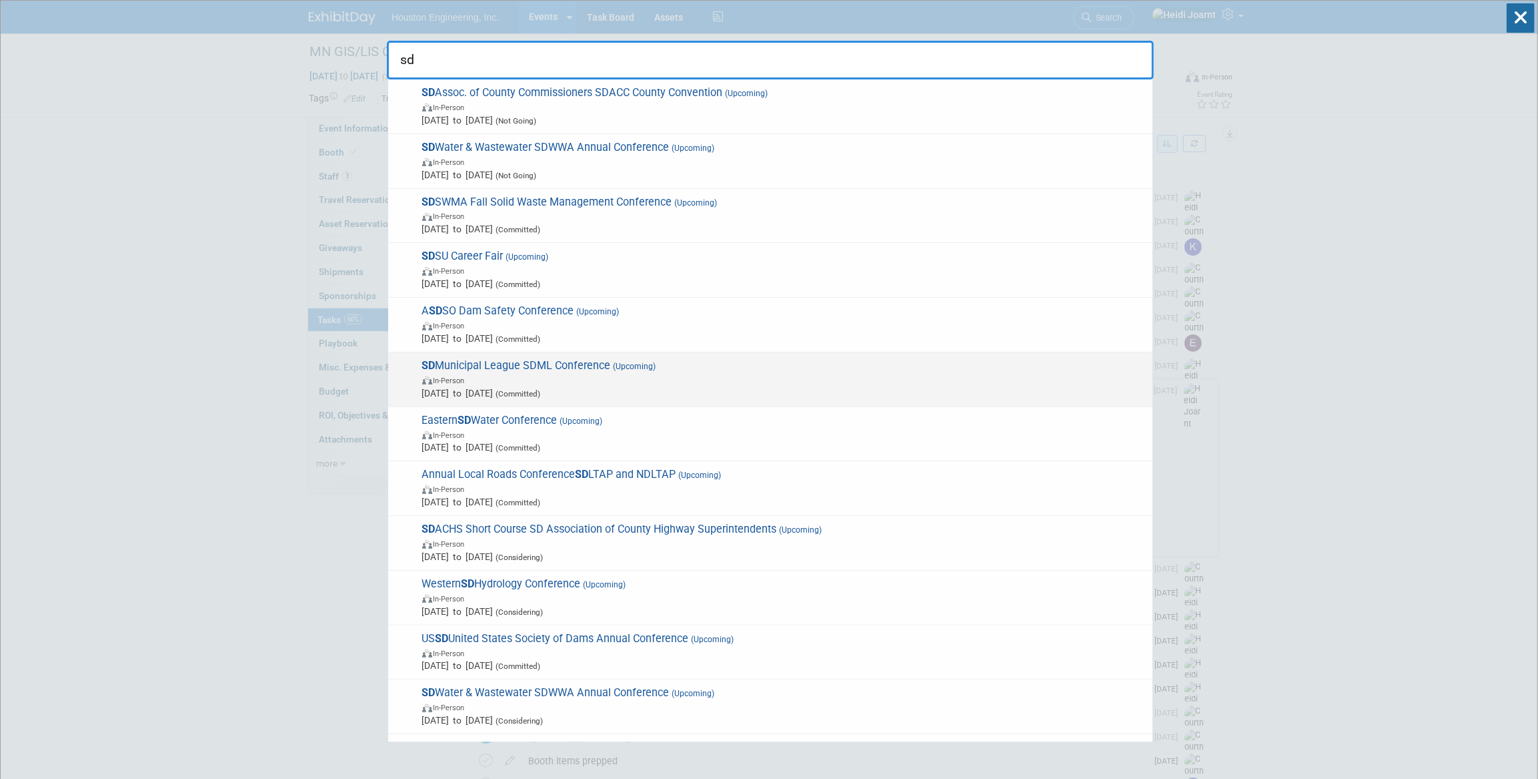
type input "sd"
click at [569, 374] on span "In-Person" at bounding box center [784, 379] width 724 height 13
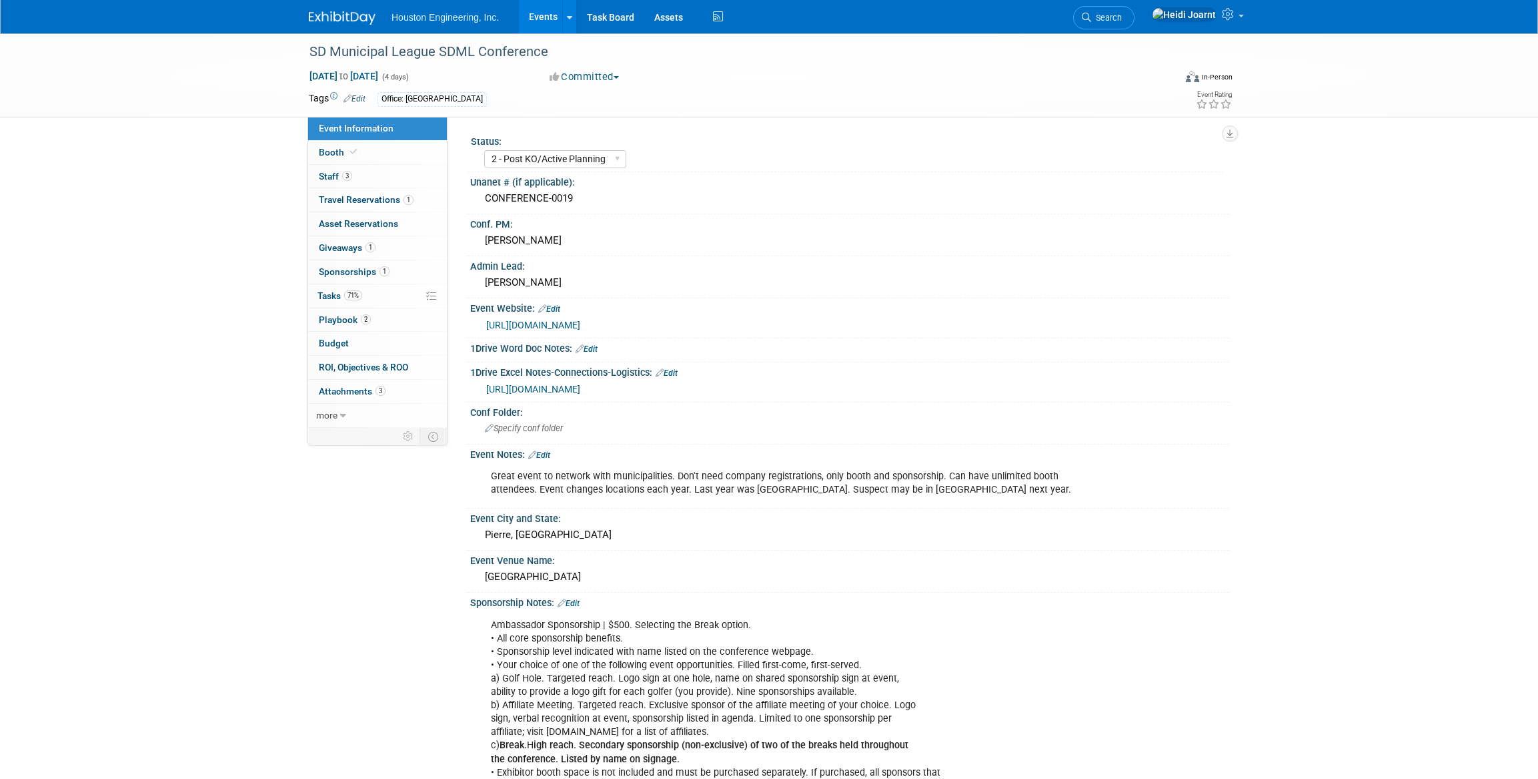
select select "2 - Post KO/Active Planning"
select select "No"
select select "Mun. Infrastructure"
click at [390, 302] on link "71% Tasks 71%" at bounding box center [377, 295] width 139 height 23
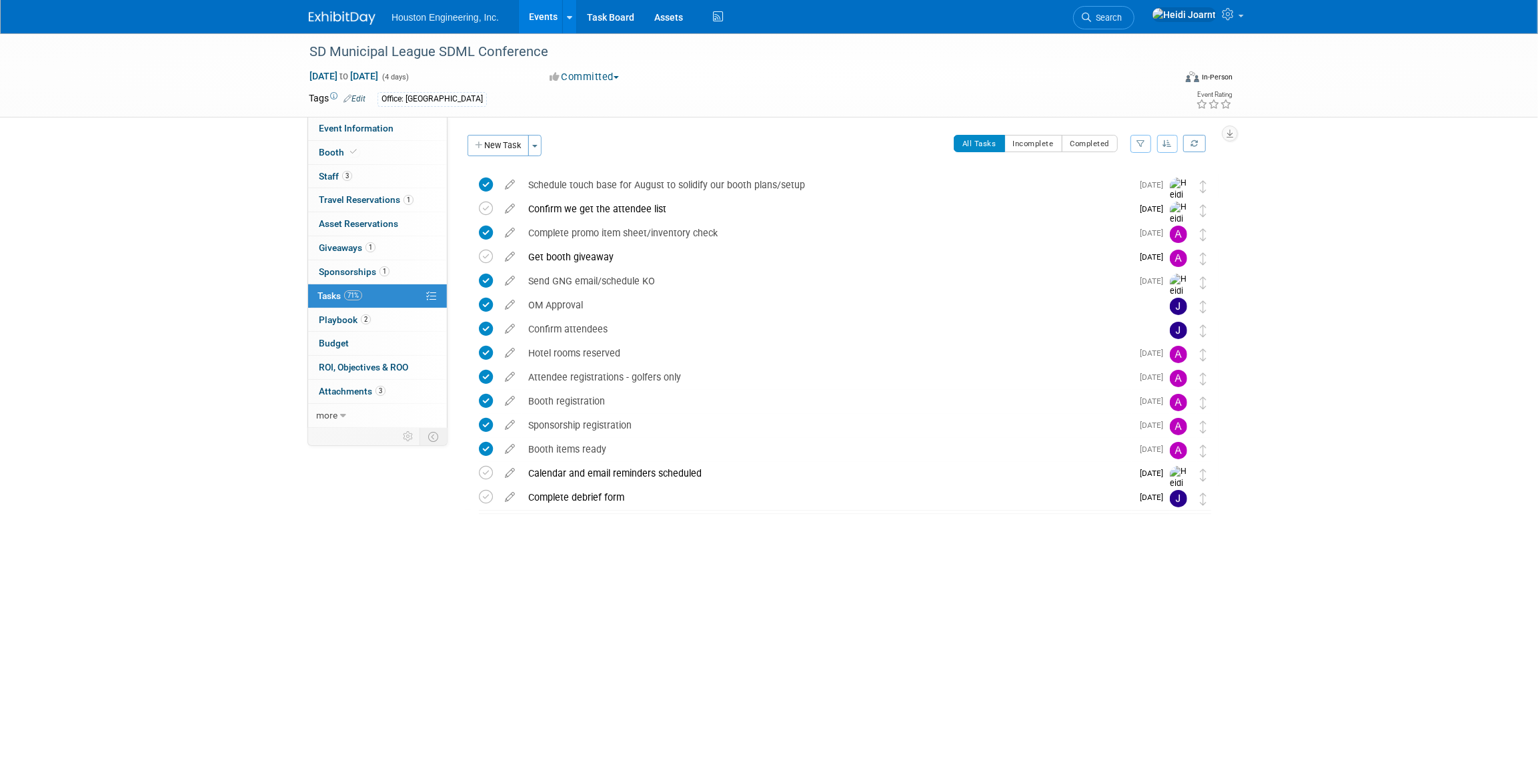
click at [1144, 140] on icon "button" at bounding box center [1141, 143] width 9 height 8
click at [1167, 143] on icon "button" at bounding box center [1167, 143] width 9 height 8
click at [1145, 205] on link "By Due Date" at bounding box center [1129, 204] width 95 height 19
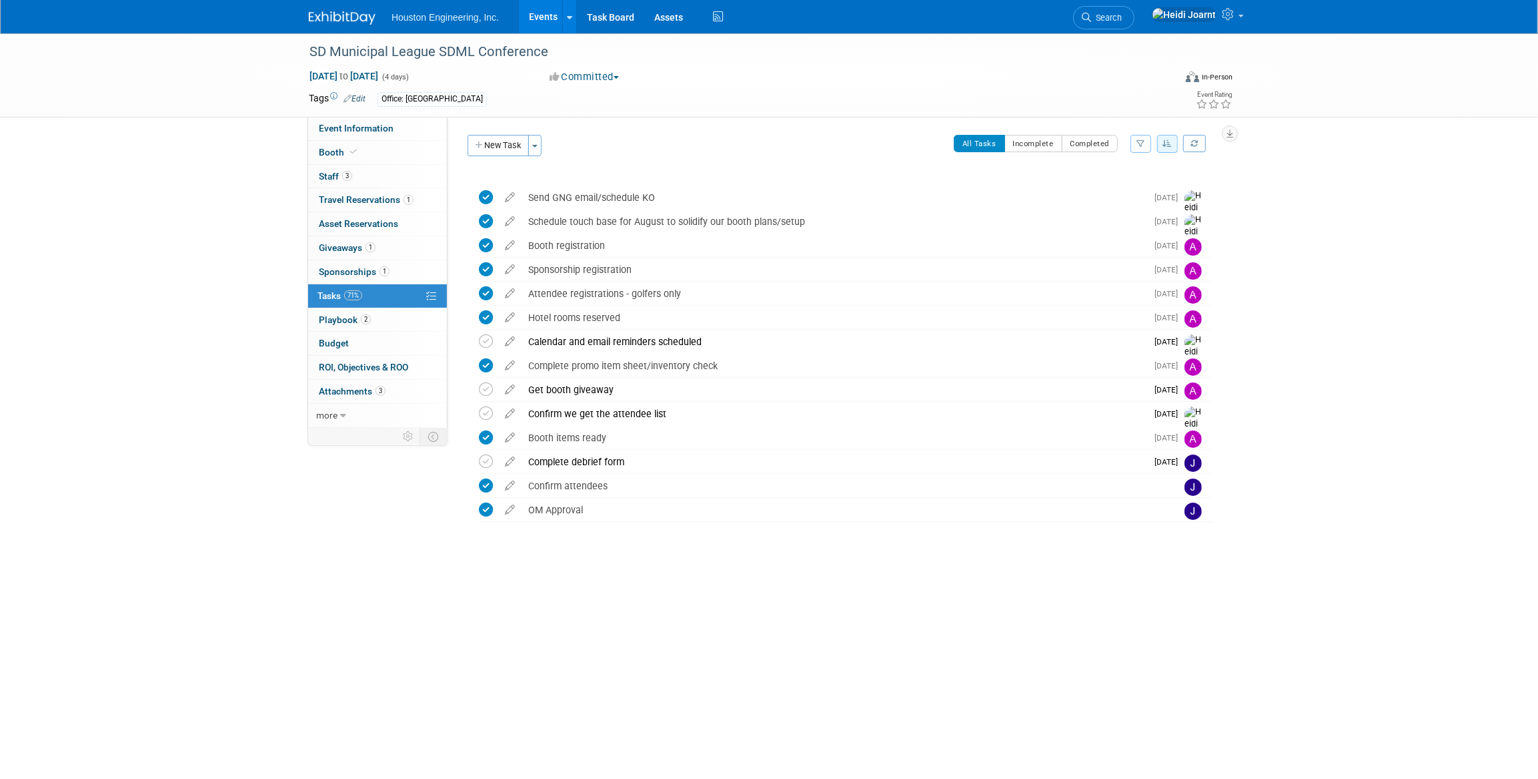
click at [536, 20] on link "Events" at bounding box center [543, 16] width 49 height 33
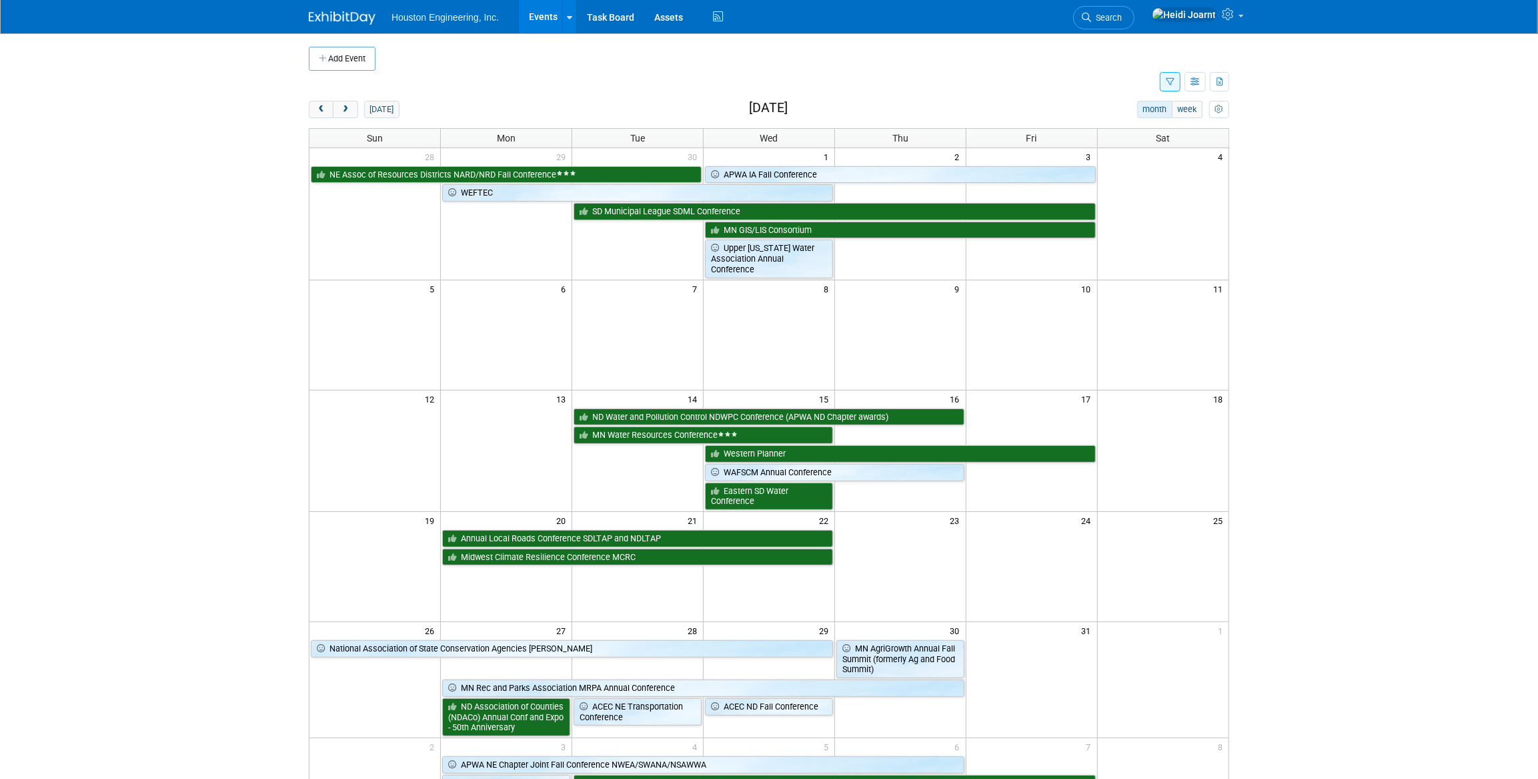
click at [541, 25] on link "Events" at bounding box center [543, 16] width 49 height 33
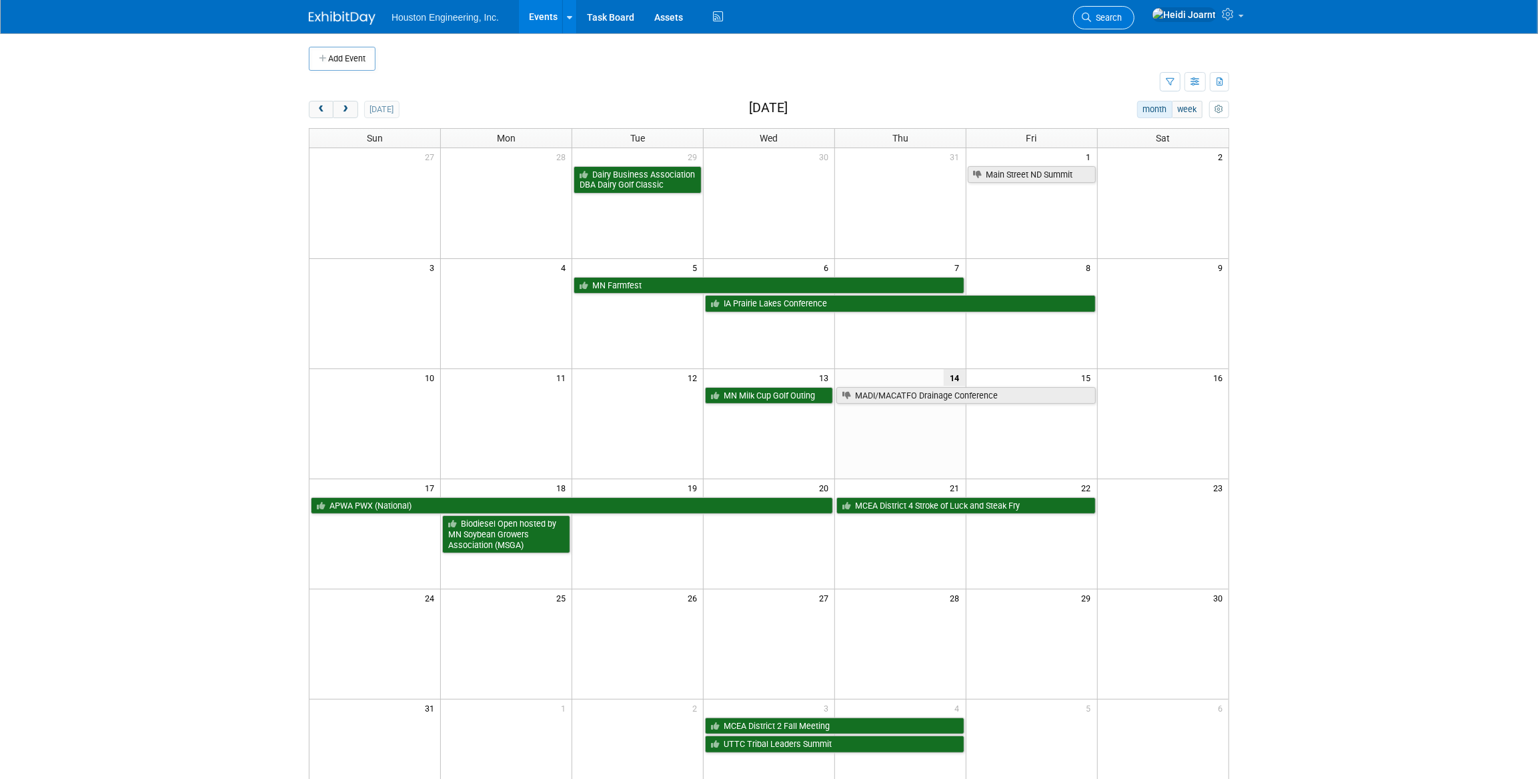
click at [1122, 19] on span "Search" at bounding box center [1106, 18] width 31 height 10
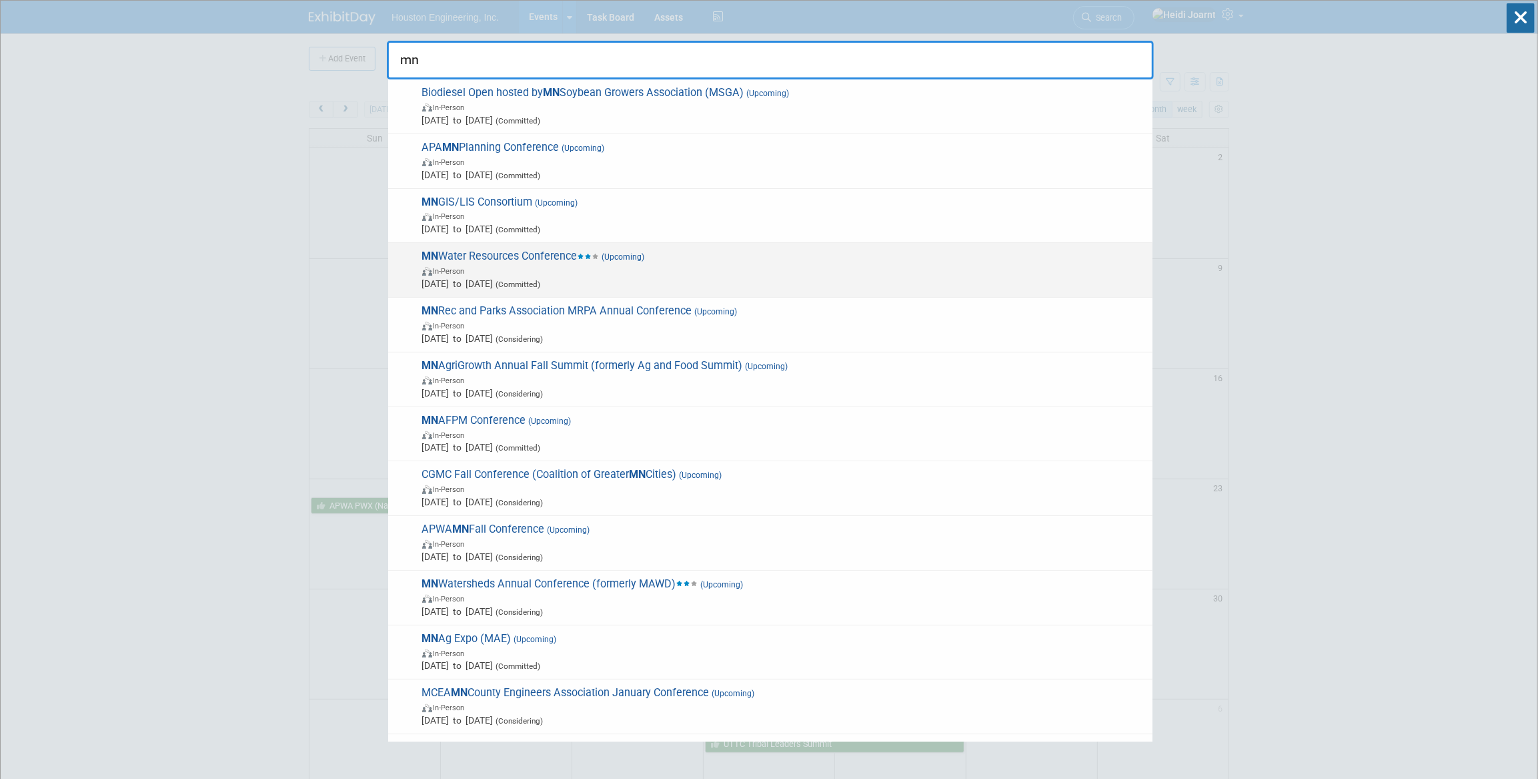
type input "mn"
click at [592, 259] on icon at bounding box center [588, 255] width 7 height 5
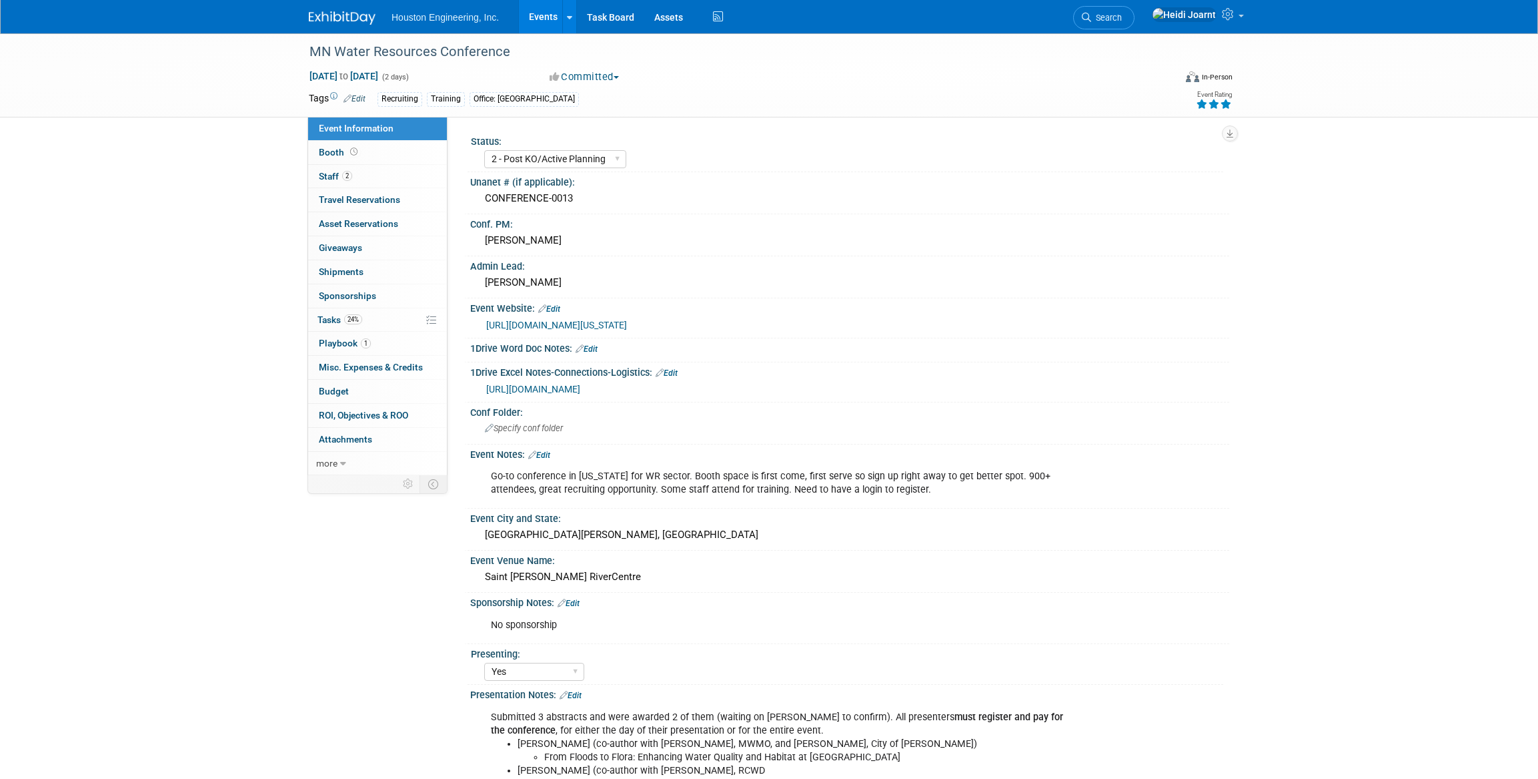
select select "2 - Post KO/Active Planning"
select select "Yes"
select select "Water Resources"
click at [368, 321] on link "24% Tasks 24%" at bounding box center [377, 319] width 139 height 23
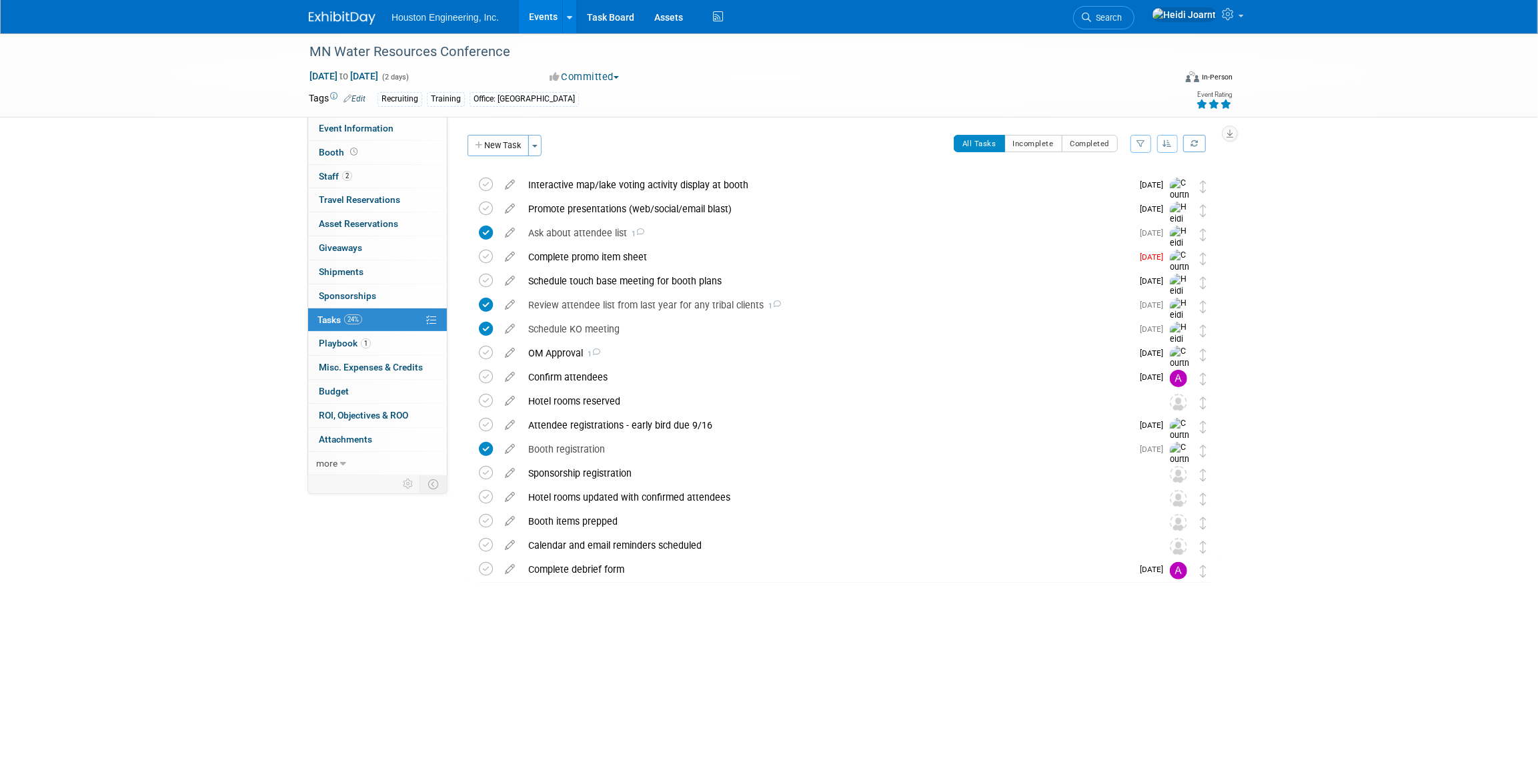
click at [1167, 146] on icon "button" at bounding box center [1167, 143] width 9 height 8
click at [1135, 205] on link "By Due Date" at bounding box center [1129, 204] width 95 height 19
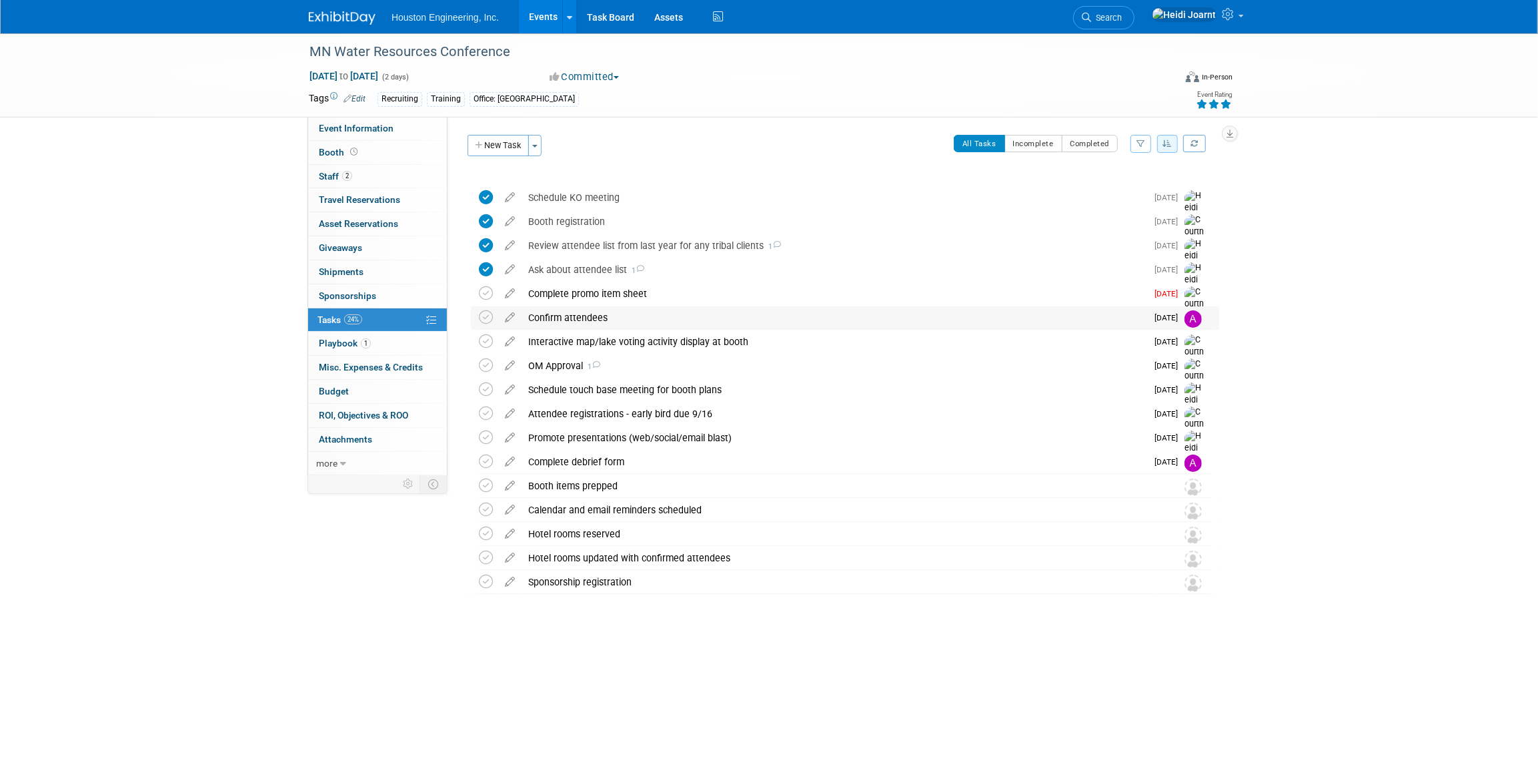
click at [687, 320] on div "Confirm attendees" at bounding box center [834, 317] width 625 height 23
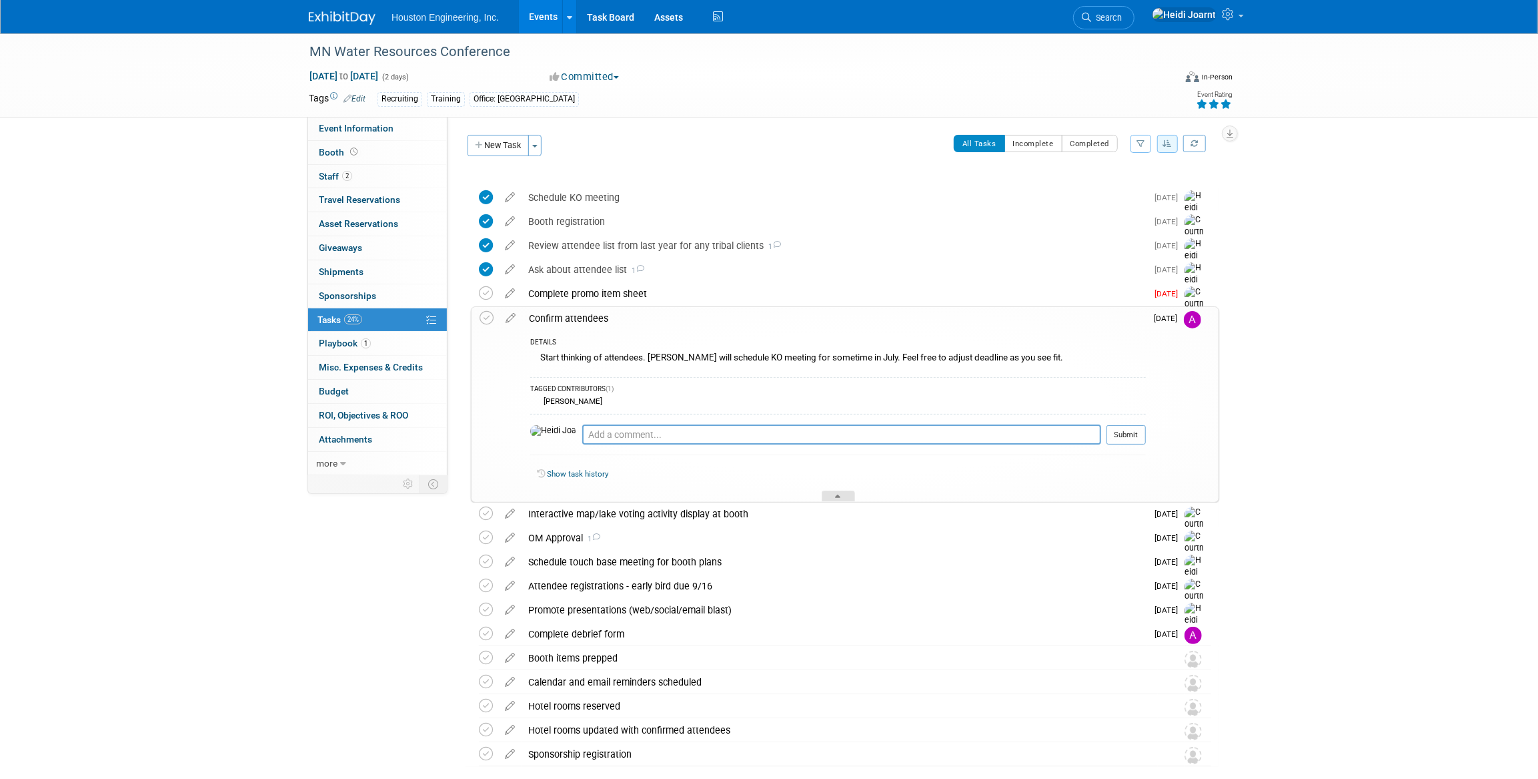
click at [847, 496] on div at bounding box center [838, 495] width 33 height 11
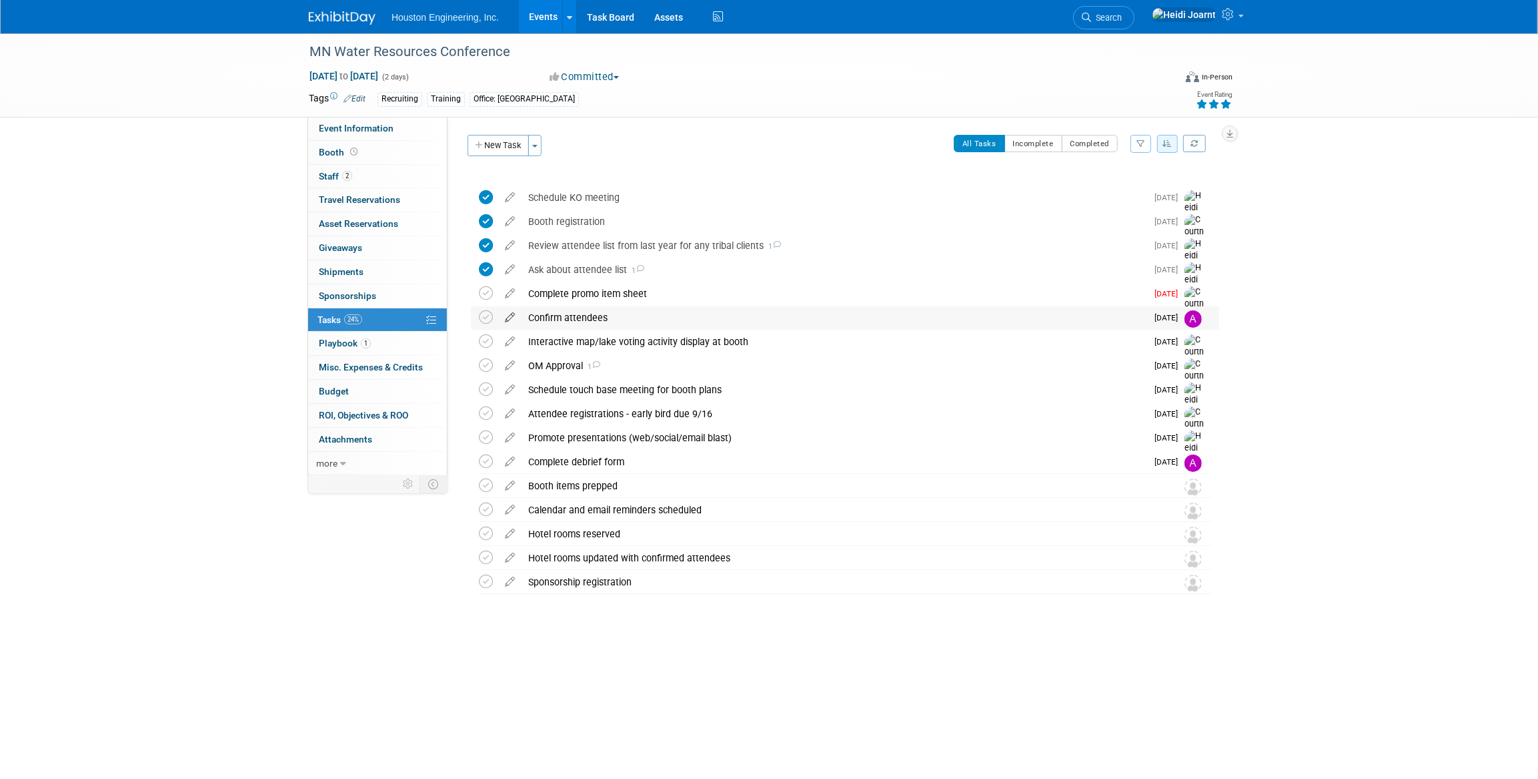
click at [510, 318] on icon at bounding box center [509, 314] width 23 height 17
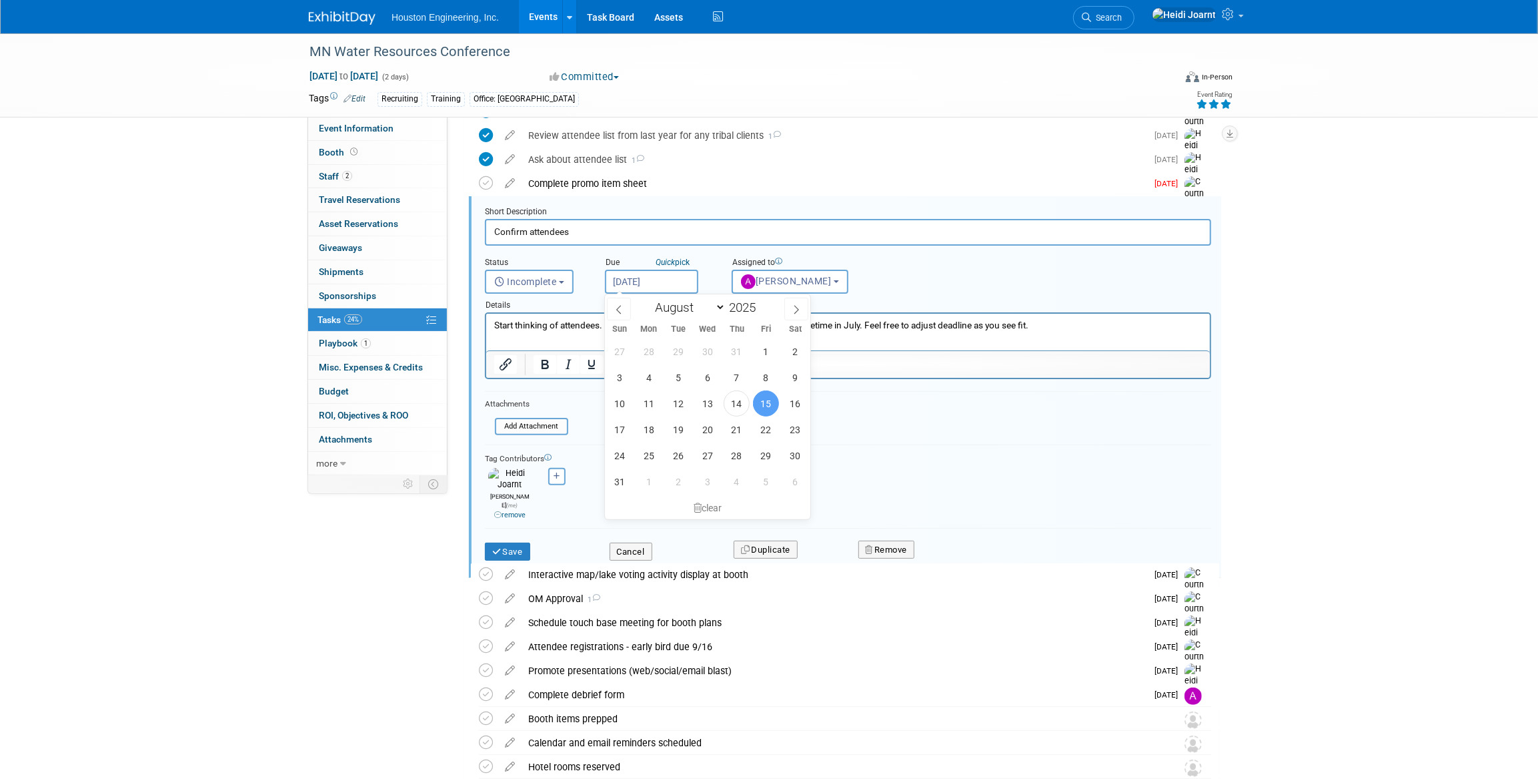
click at [673, 288] on input "Aug 15, 2025" at bounding box center [651, 282] width 93 height 24
click at [797, 314] on span at bounding box center [797, 309] width 24 height 23
select select "8"
click at [905, 370] on div at bounding box center [848, 364] width 724 height 21
click at [636, 542] on button "Cancel" at bounding box center [631, 551] width 43 height 19
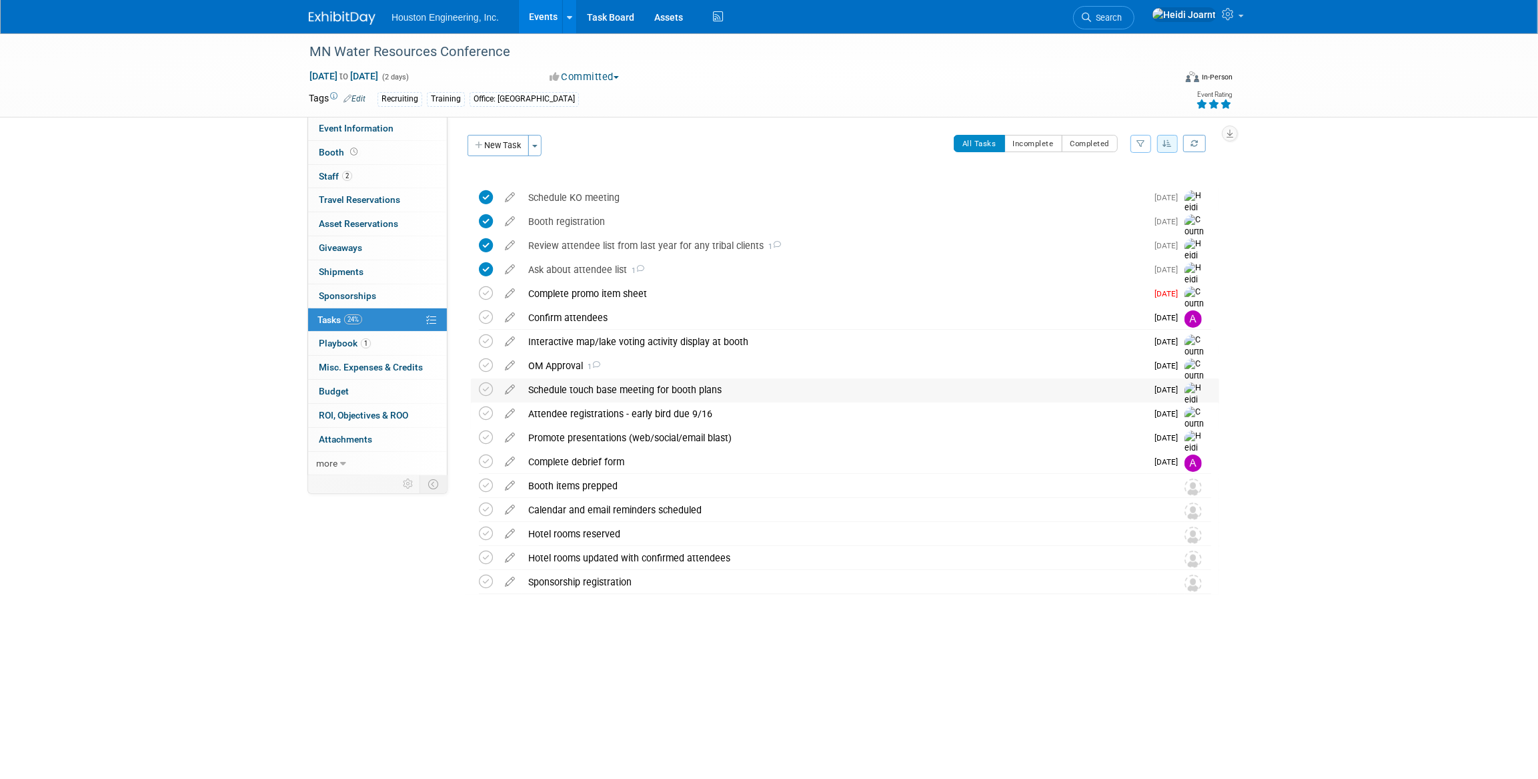
click at [732, 382] on div "Schedule touch base meeting for booth plans" at bounding box center [834, 389] width 625 height 23
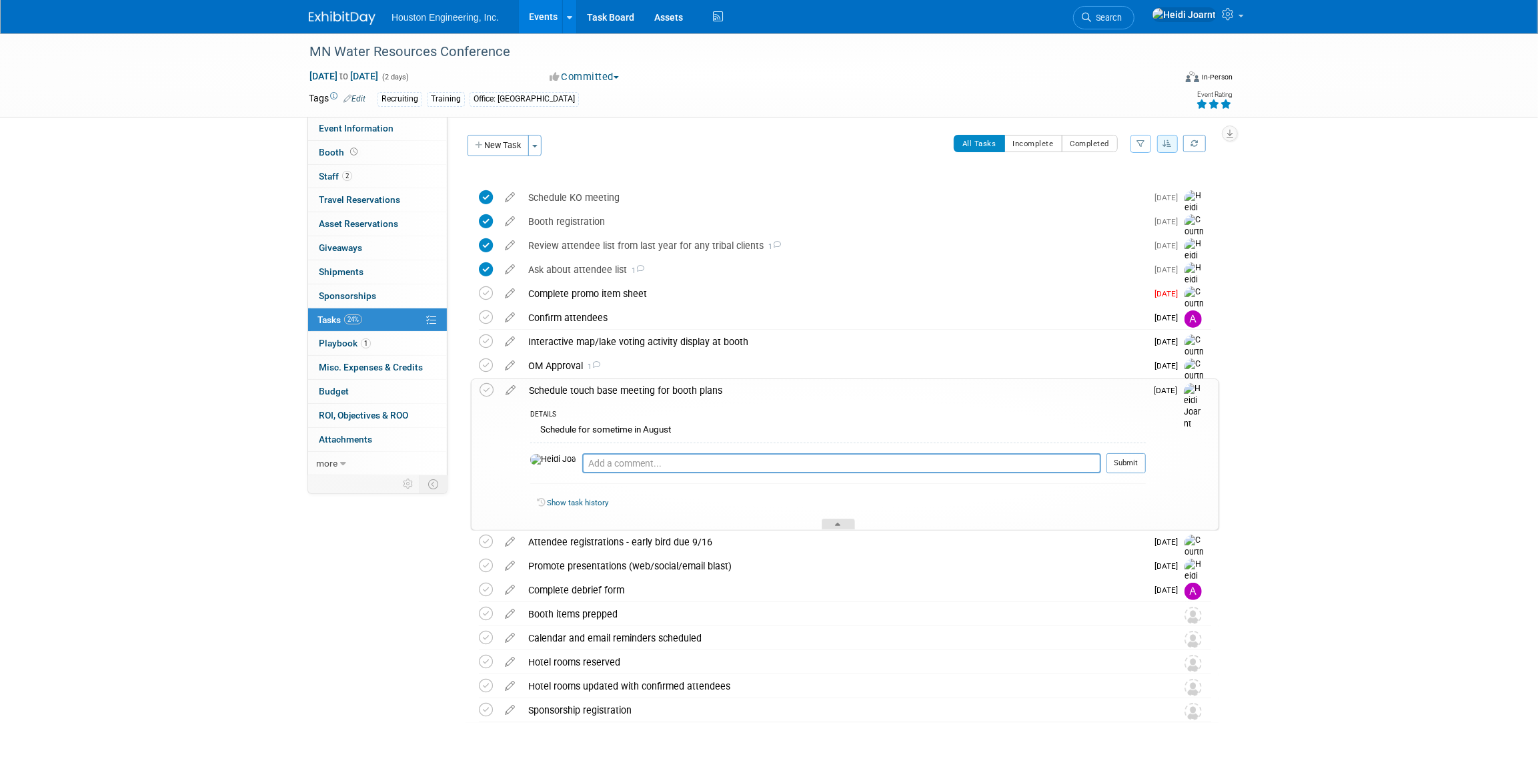
click at [831, 520] on div at bounding box center [838, 523] width 33 height 11
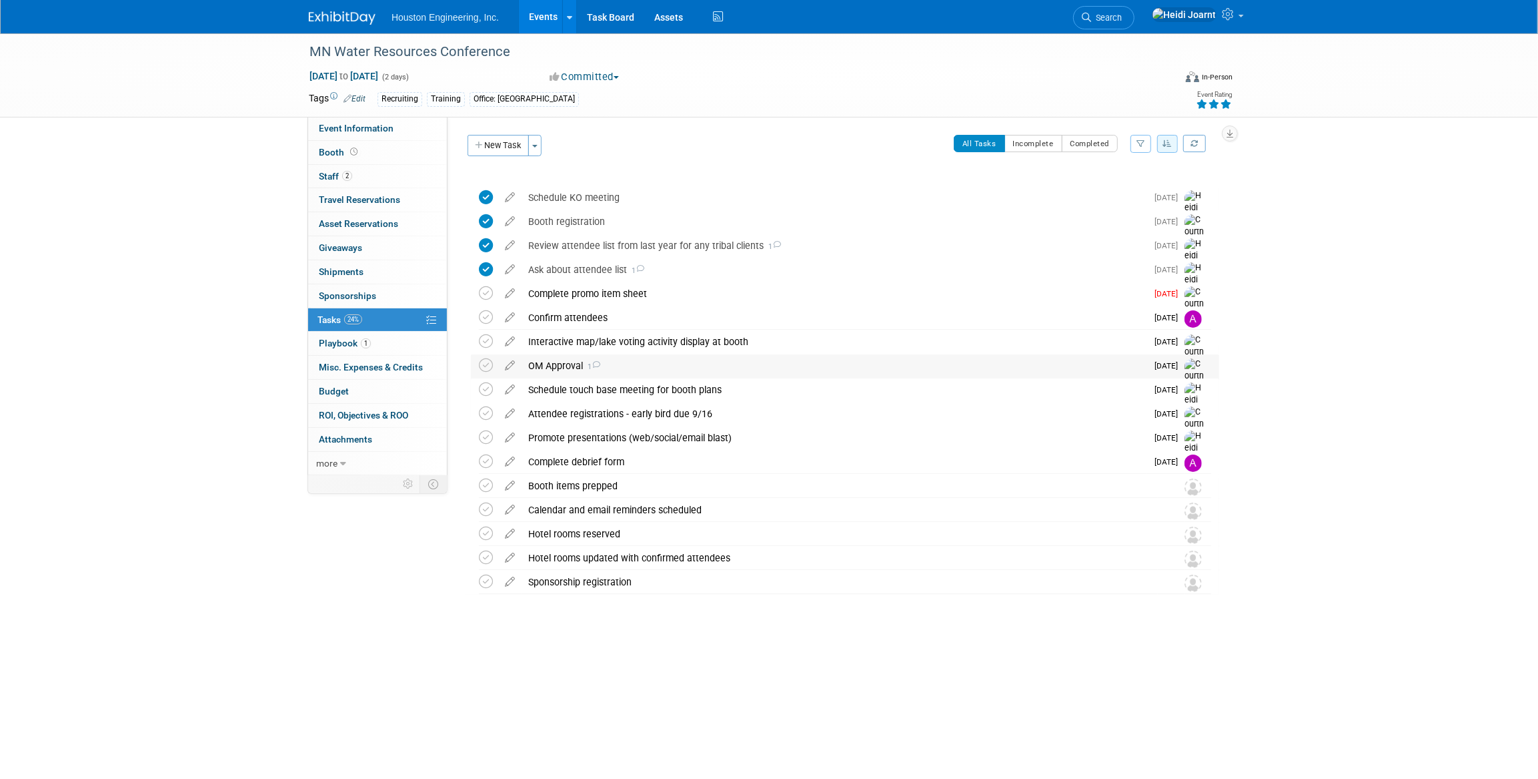
click at [707, 368] on div "OM Approval 1" at bounding box center [834, 365] width 625 height 23
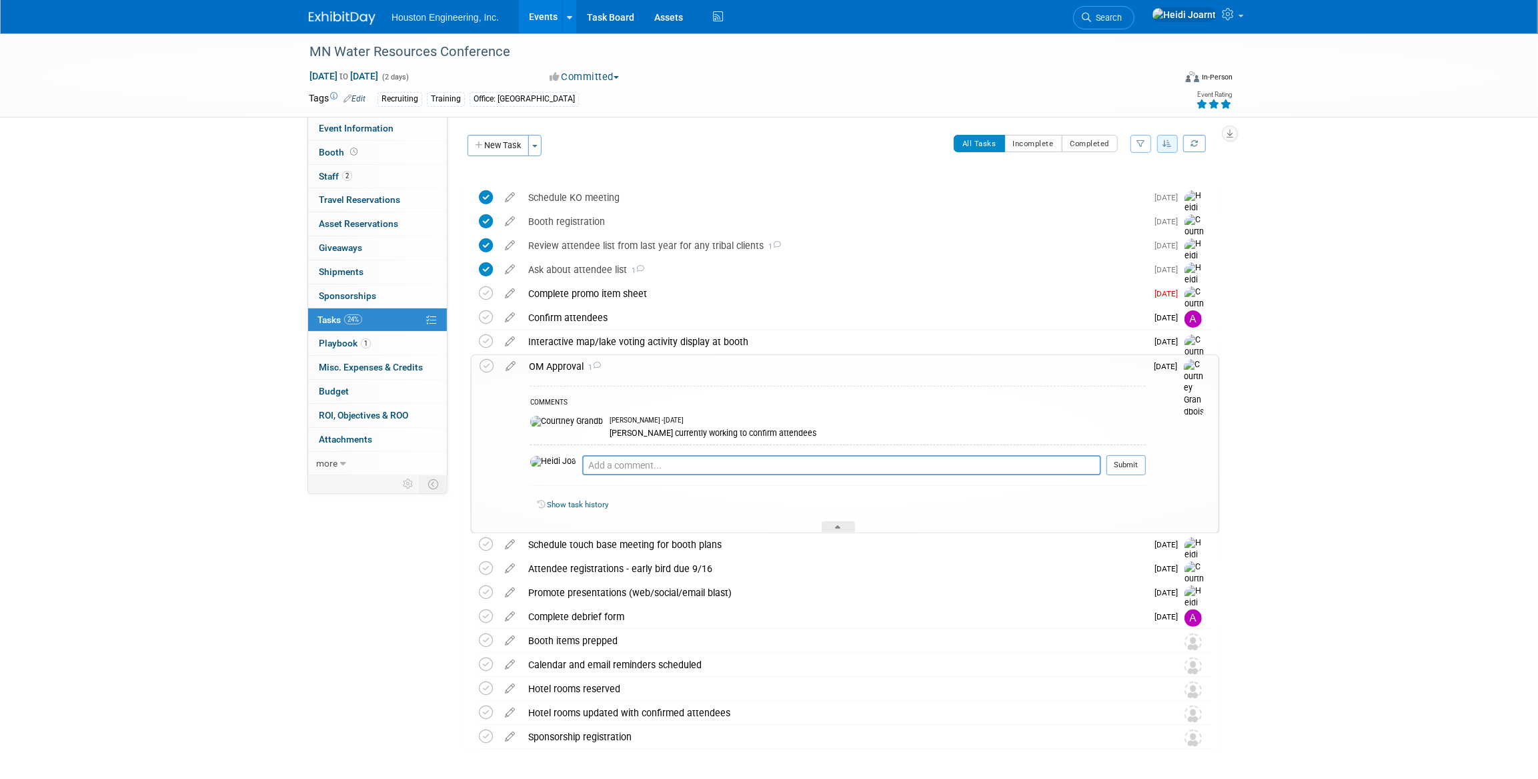
click at [706, 368] on div "OM Approval 1" at bounding box center [834, 366] width 624 height 23
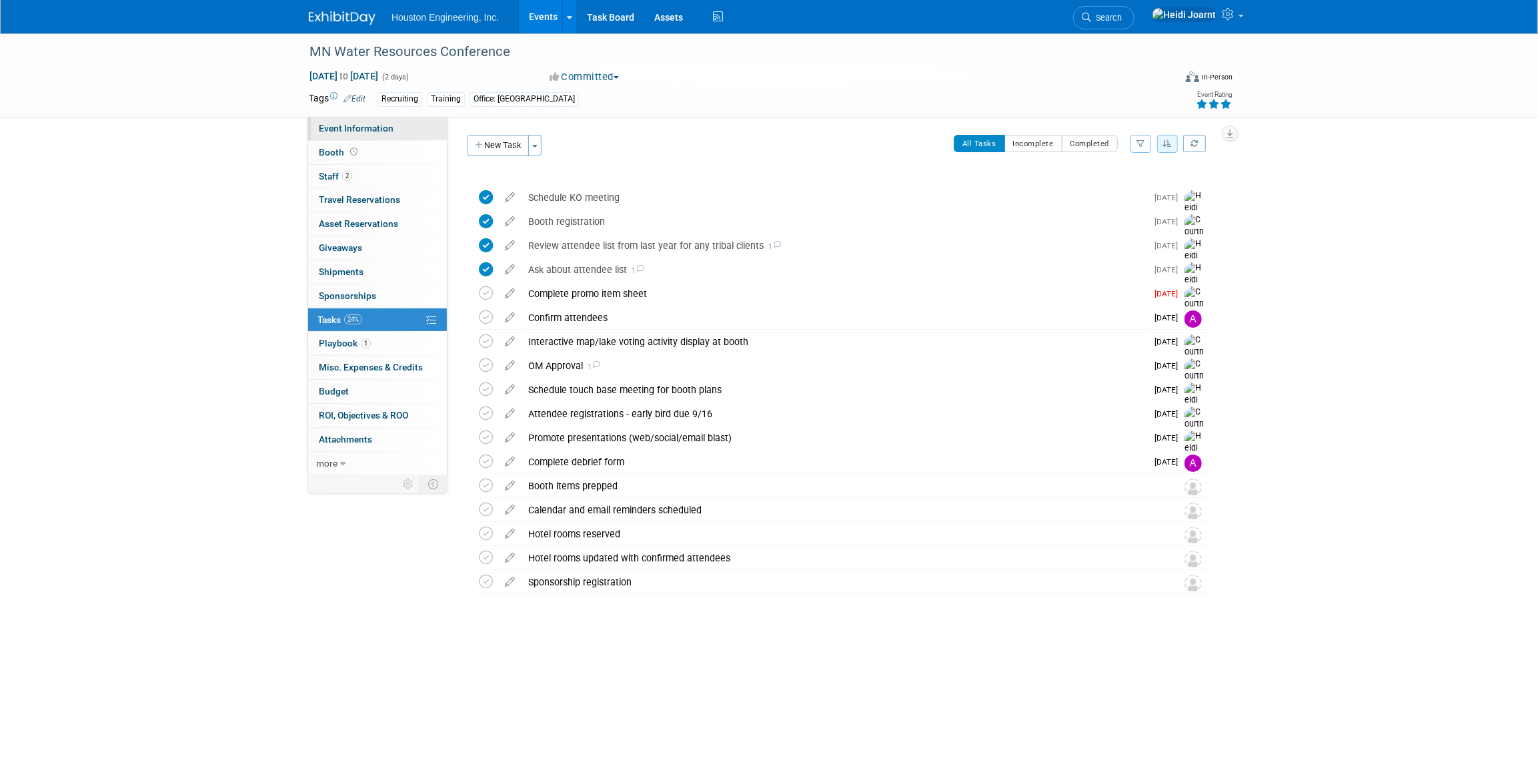
click at [388, 134] on link "Event Information" at bounding box center [377, 128] width 139 height 23
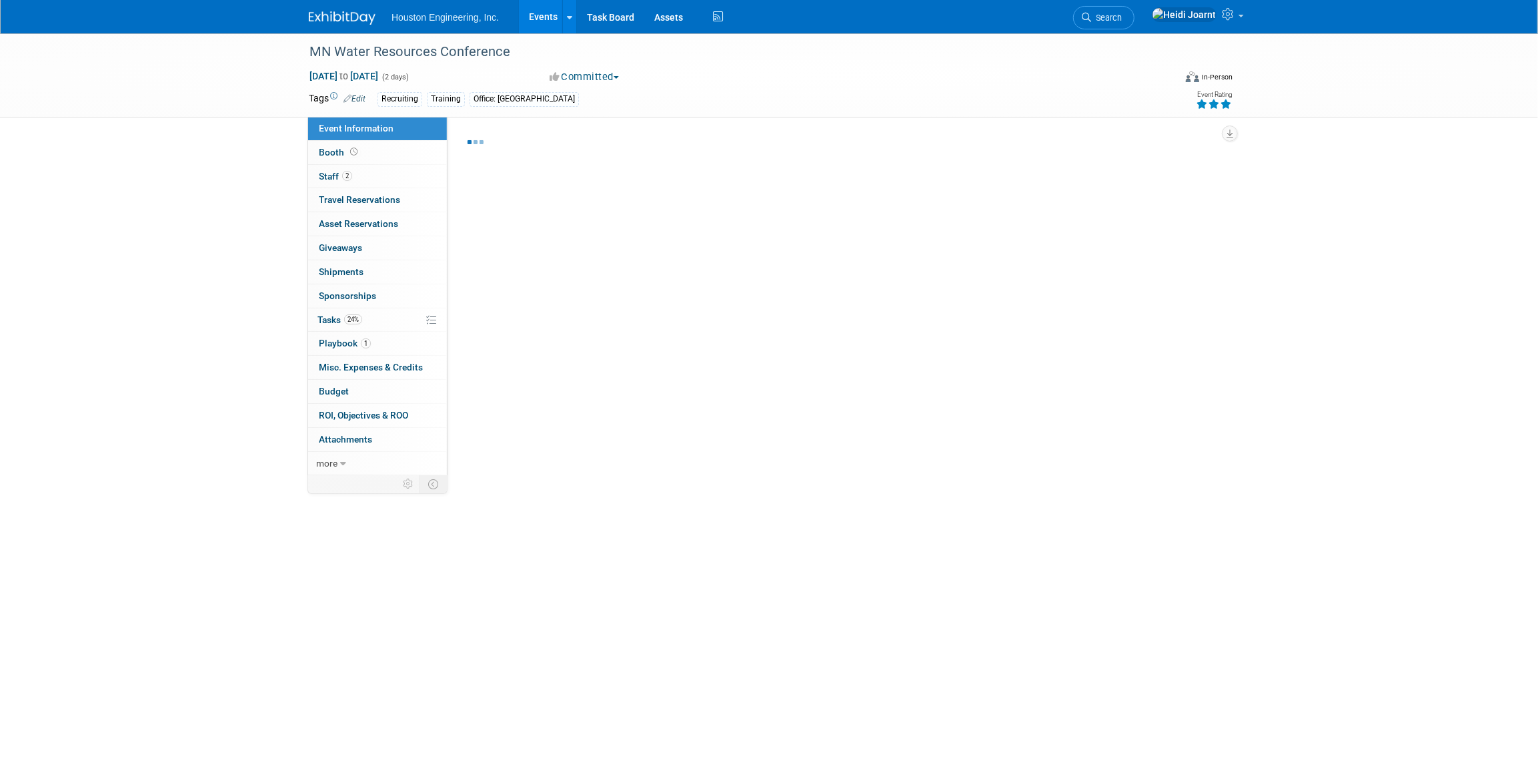
select select "2 - Post KO/Active Planning"
select select "Yes"
select select "Water Resources"
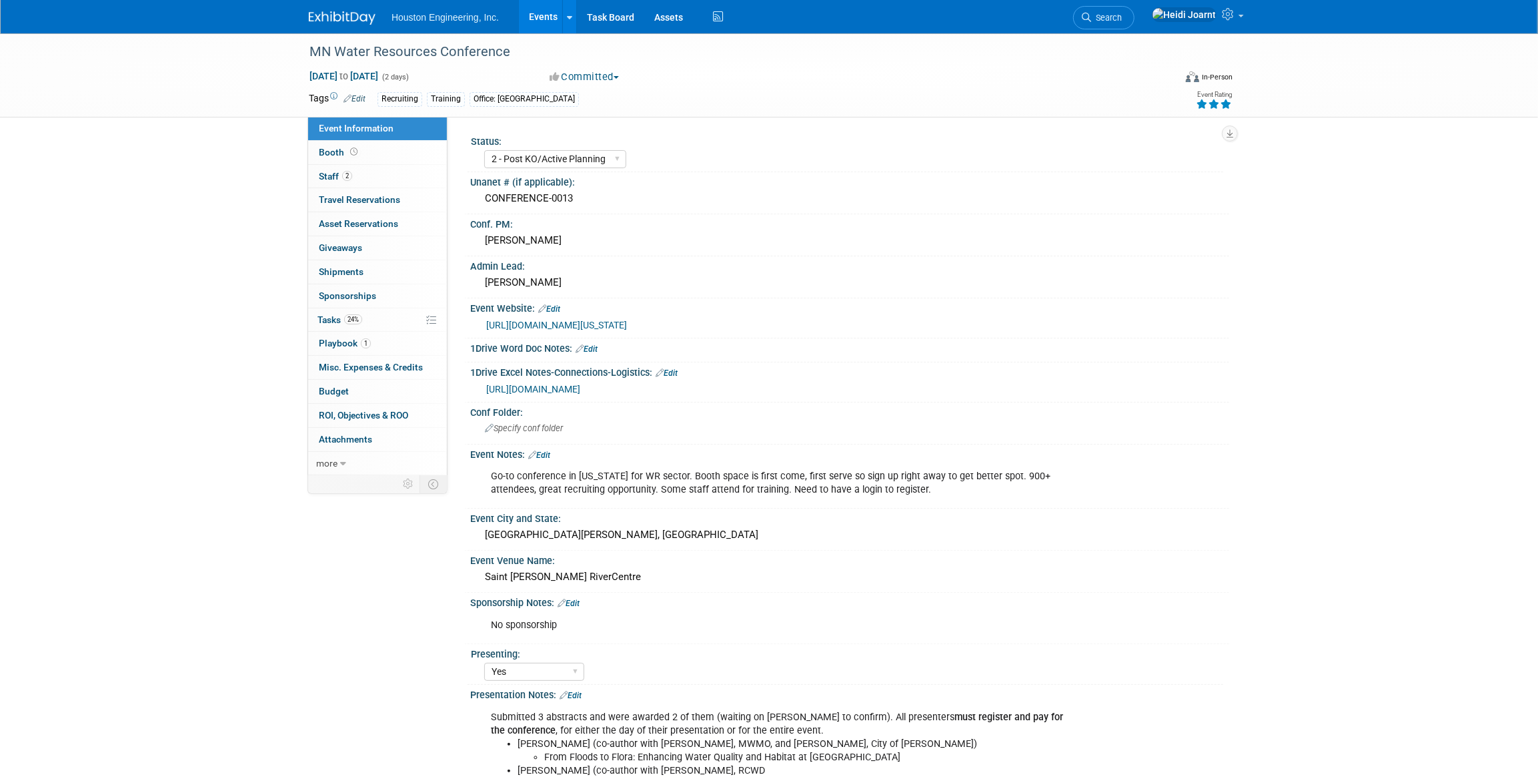
click at [580, 392] on link "https://houstoneng-my.sharepoint.com/:x:/p/hjoarnt/EZPoUNBS1itBgNkTAwUWYtwBiS6m…" at bounding box center [533, 389] width 94 height 11
click at [558, 423] on span "Specify conf folder" at bounding box center [524, 428] width 78 height 10
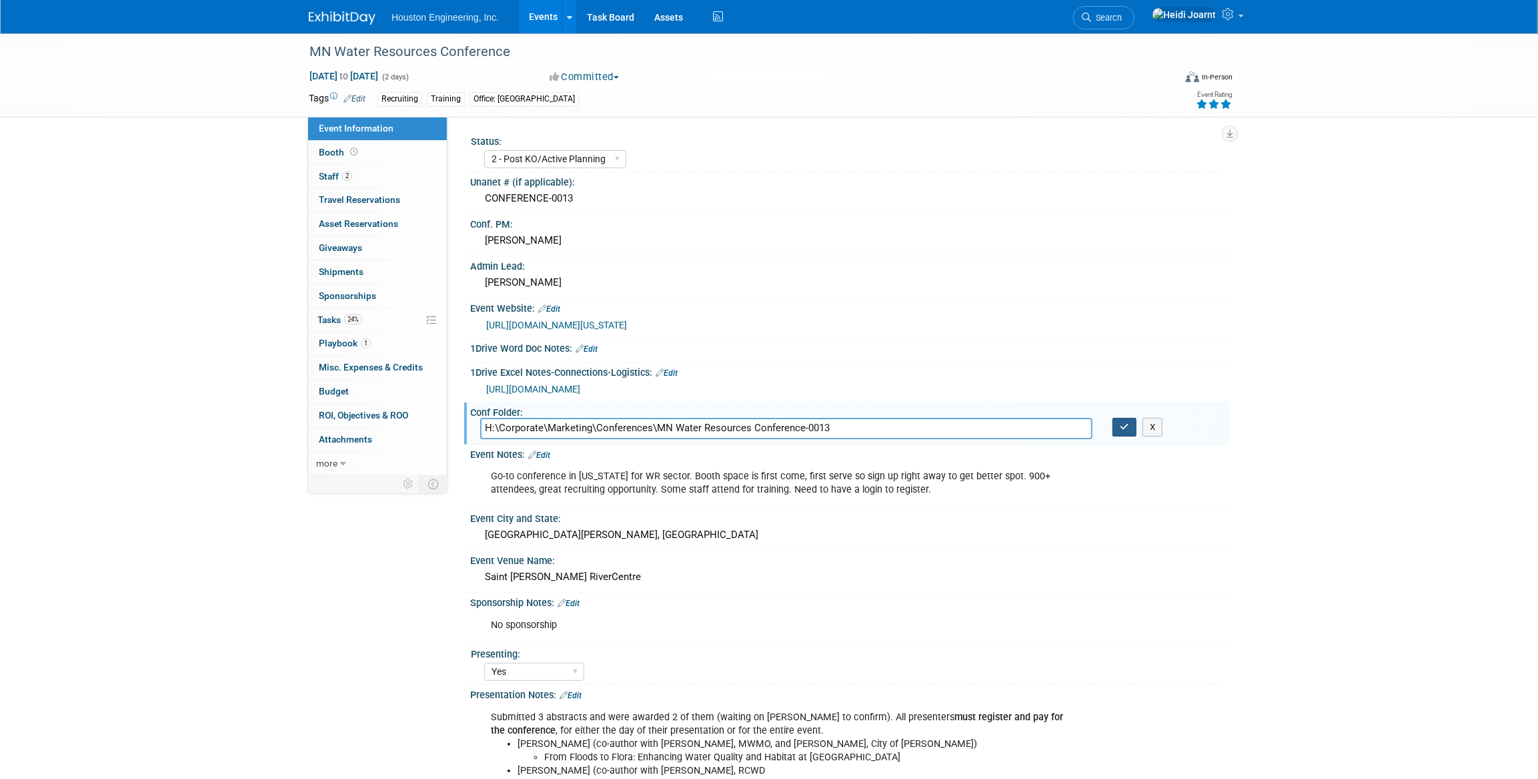
type input "H:\Corporate\Marketing\Conferences\MN Water Resources Conference-0013"
click at [1128, 426] on icon "button" at bounding box center [1124, 426] width 9 height 9
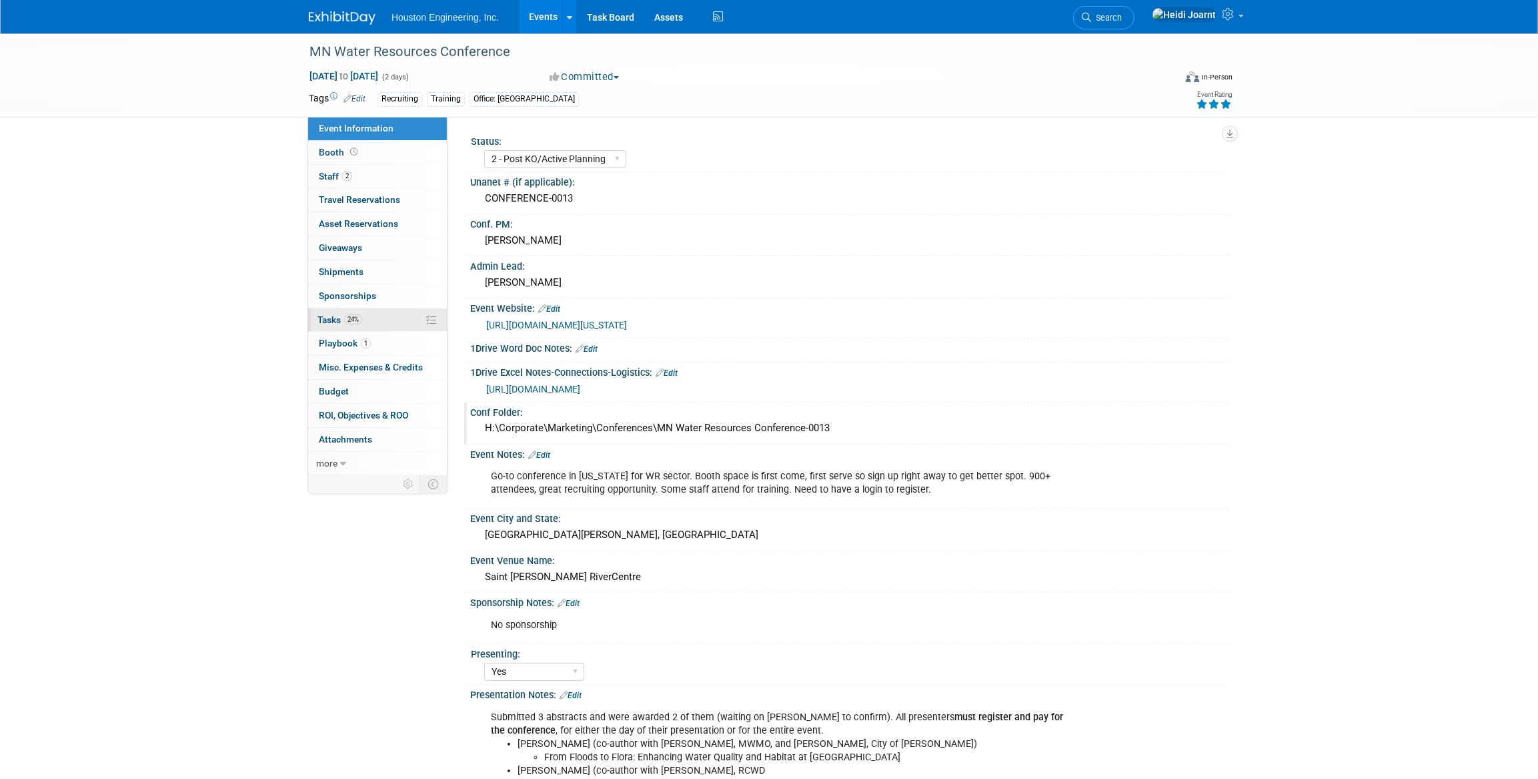
click at [354, 308] on link "24% Tasks 24%" at bounding box center [377, 319] width 139 height 23
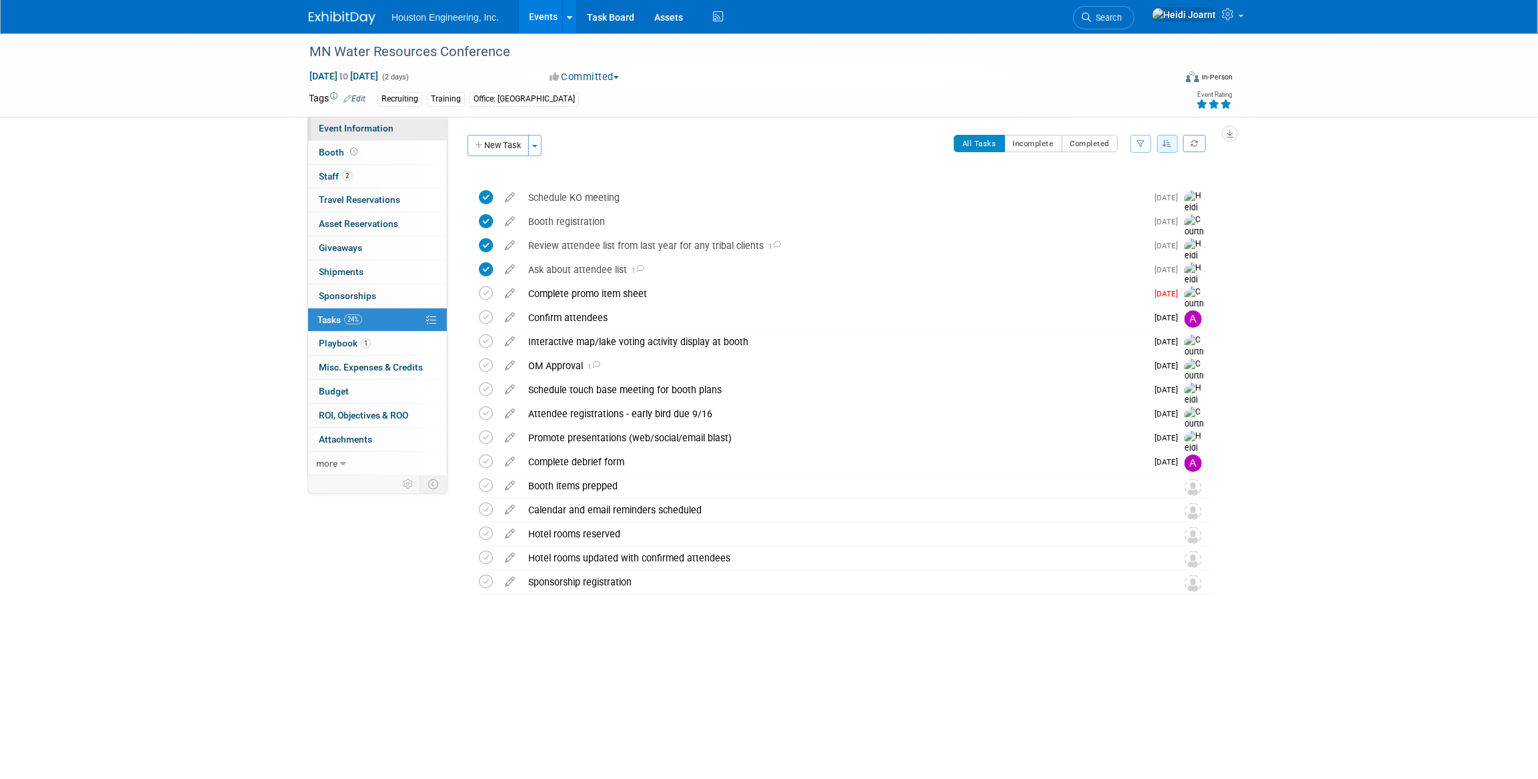
click at [386, 127] on span "Event Information" at bounding box center [356, 128] width 75 height 11
select select "2 - Post KO/Active Planning"
select select "Yes"
select select "Water Resources"
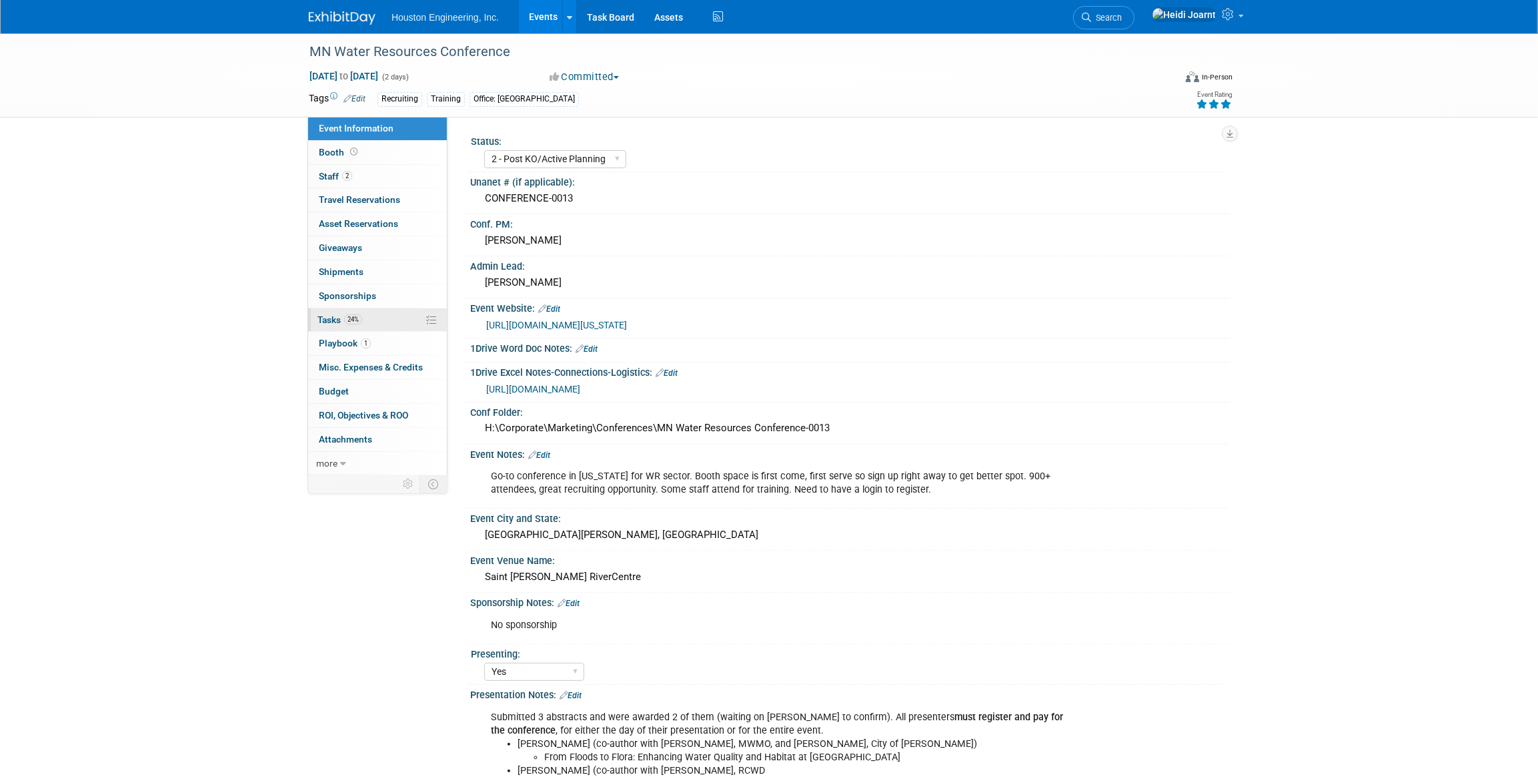
click at [371, 321] on link "24% Tasks 24%" at bounding box center [377, 319] width 139 height 23
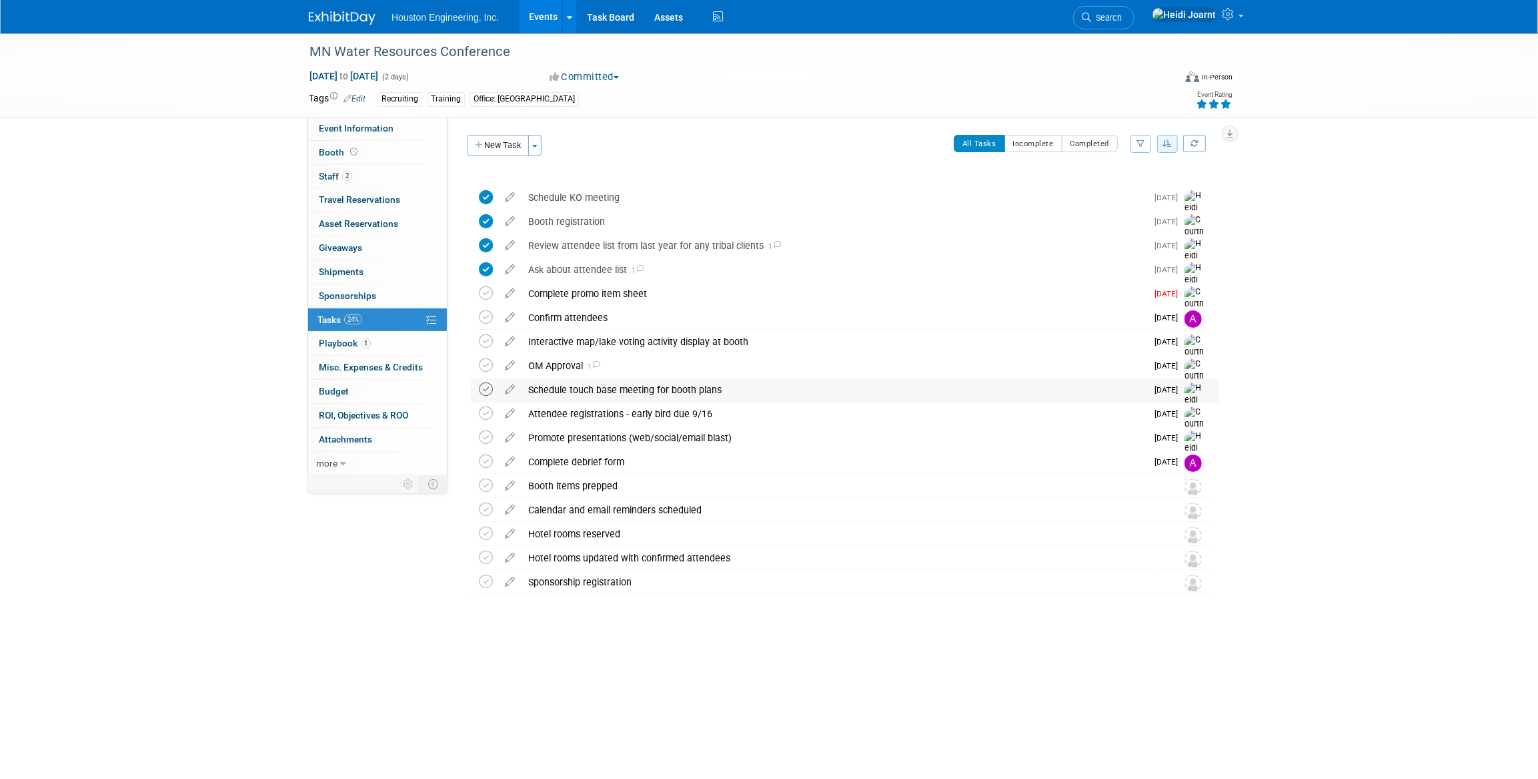
click at [485, 393] on icon at bounding box center [486, 389] width 14 height 14
click at [584, 395] on div "Schedule touch base meeting for booth plans" at bounding box center [834, 389] width 625 height 23
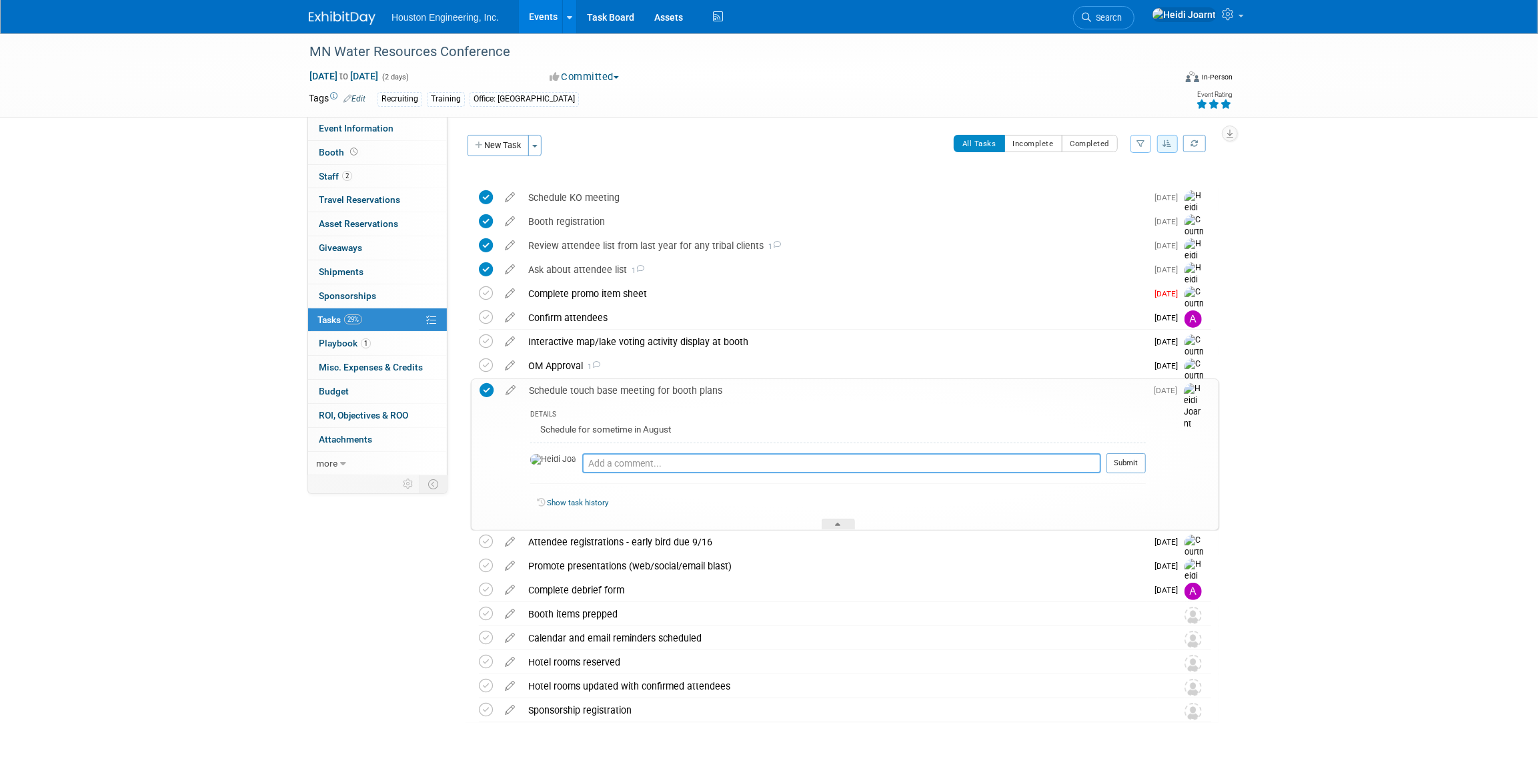
click at [608, 467] on textarea at bounding box center [841, 463] width 519 height 20
type textarea "Booked for Aug 28"
click at [1115, 467] on button "Submit" at bounding box center [1126, 463] width 39 height 20
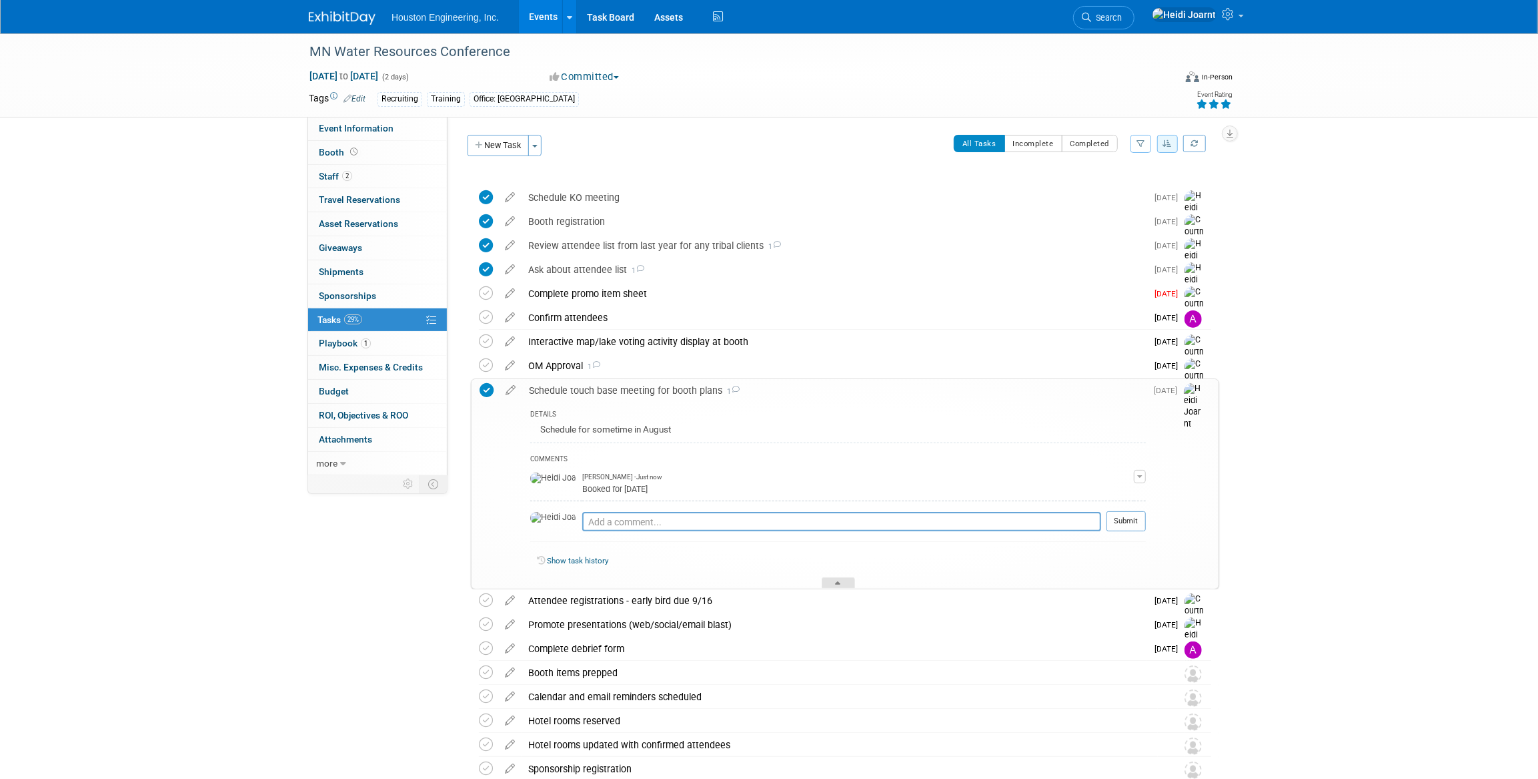
click at [828, 582] on div at bounding box center [838, 582] width 33 height 11
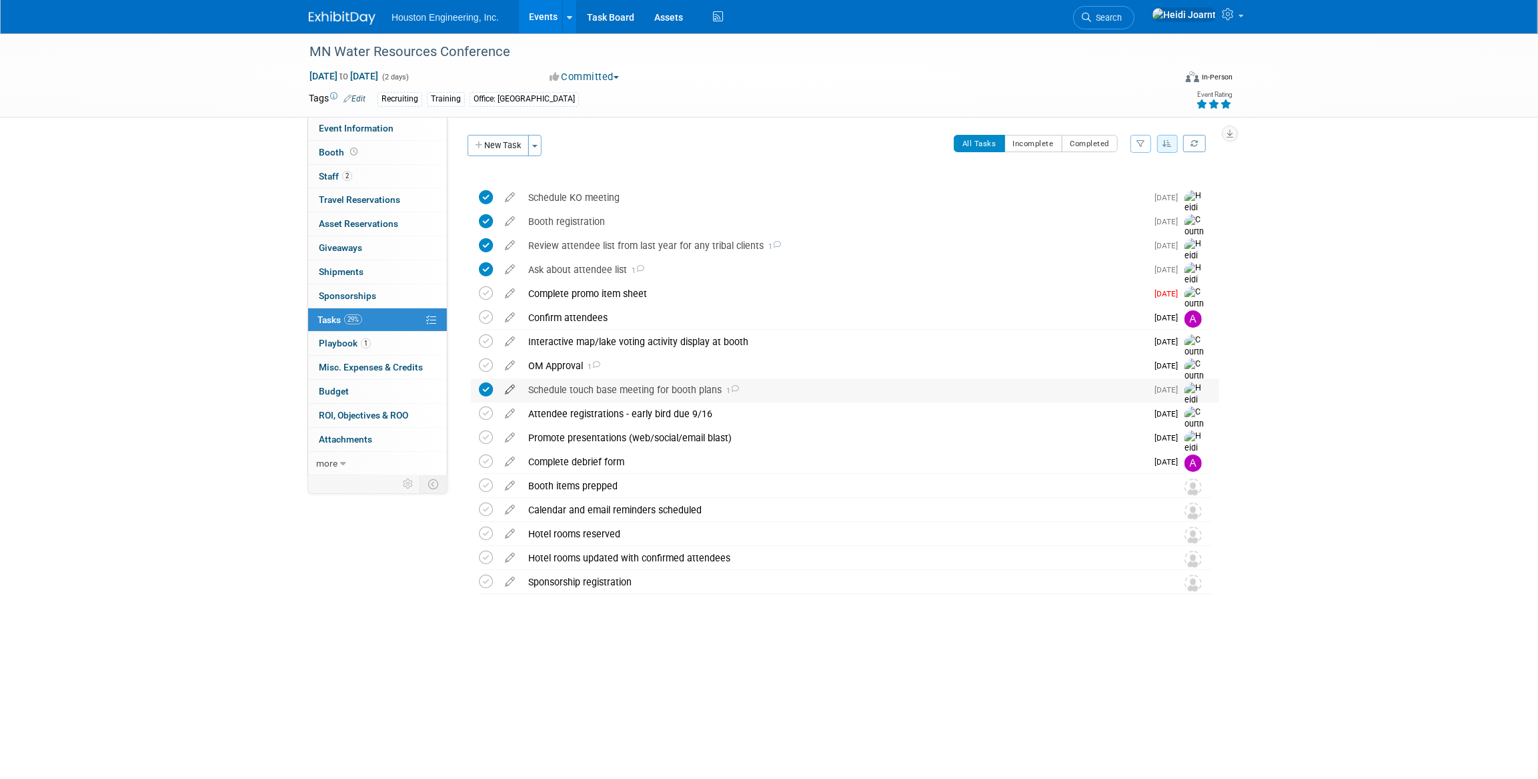
click at [500, 384] on icon at bounding box center [509, 386] width 23 height 17
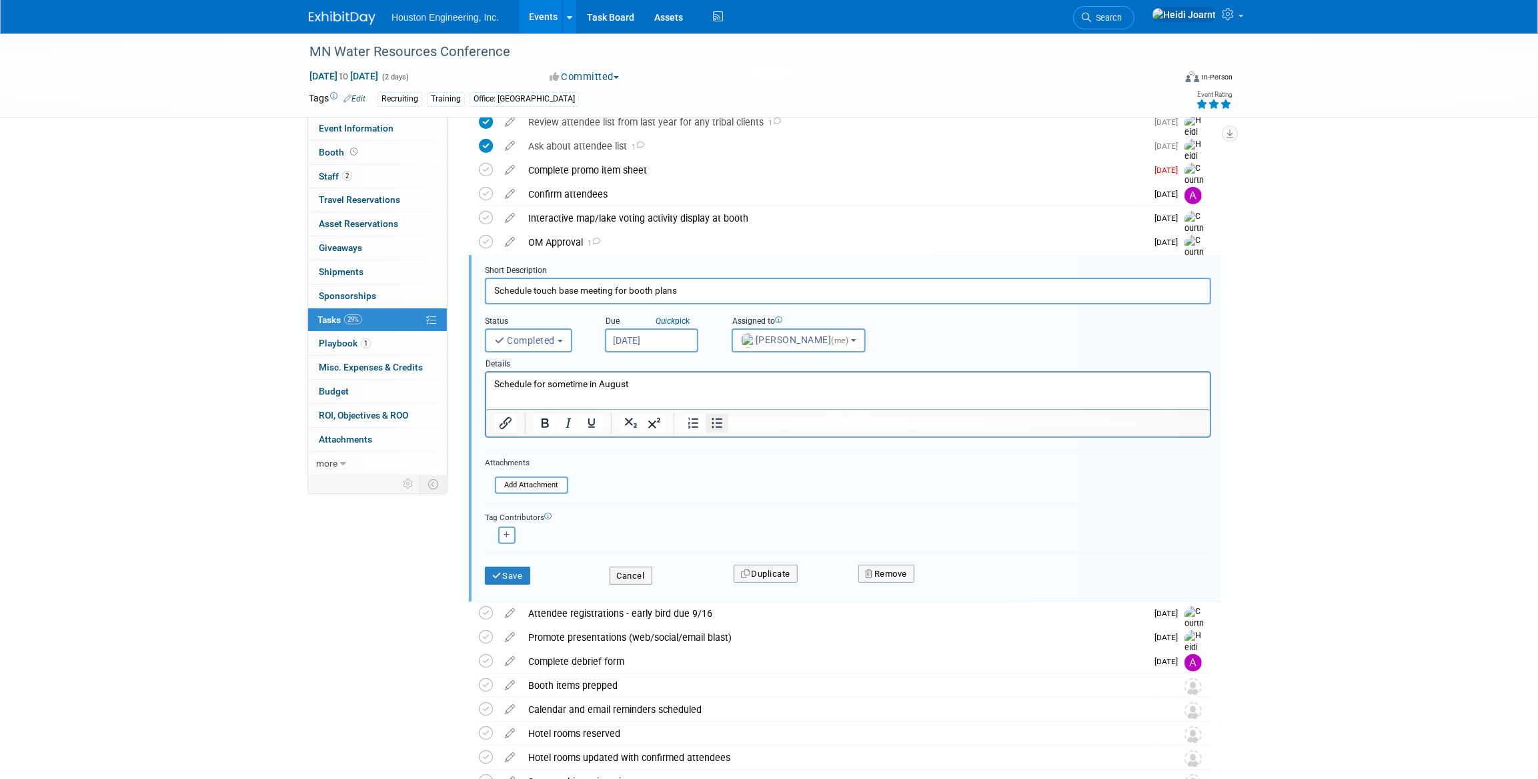
scroll to position [182, 0]
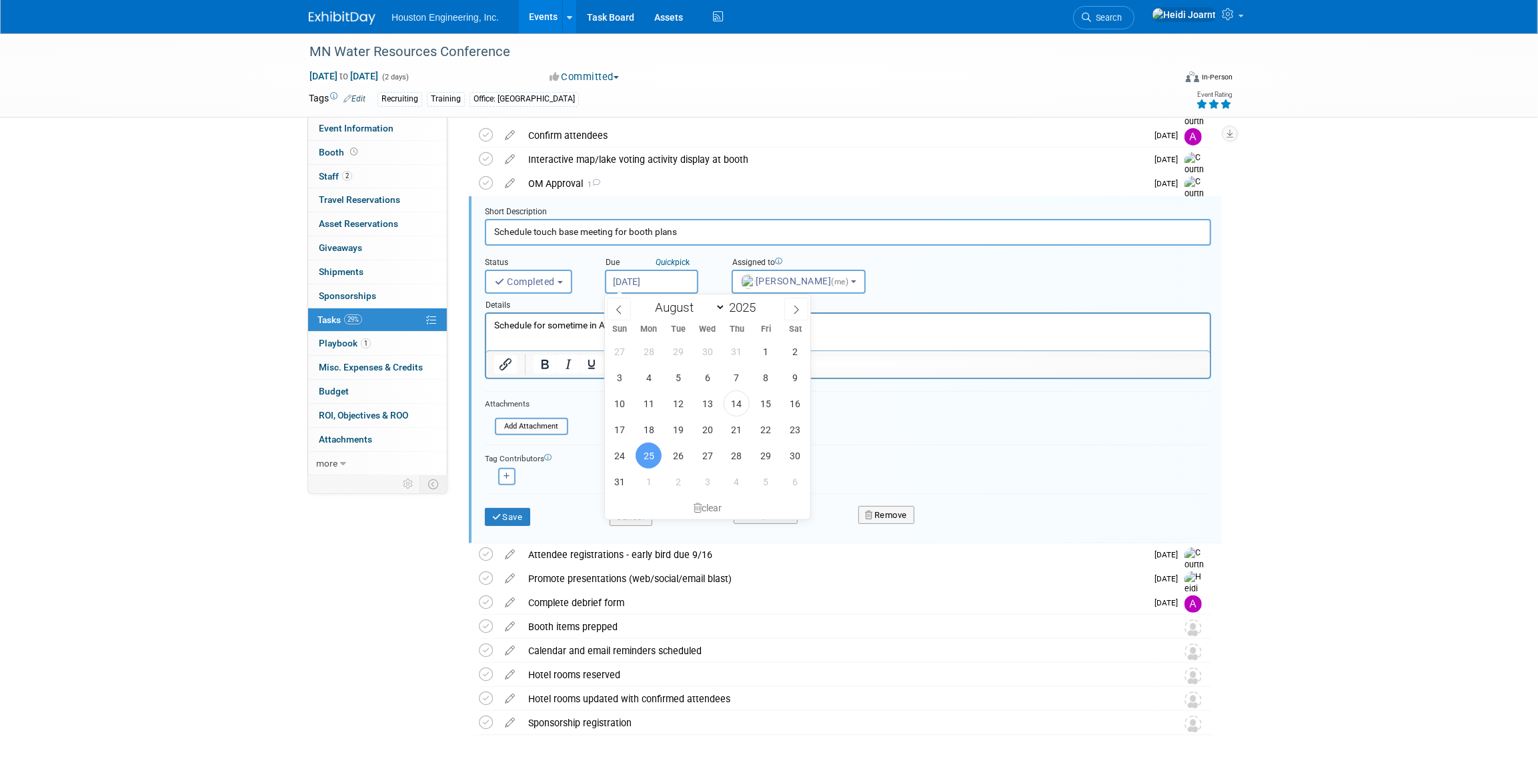
click at [673, 283] on input "Aug 25, 2025" at bounding box center [651, 282] width 93 height 24
click at [727, 406] on span "14" at bounding box center [737, 403] width 26 height 26
type input "Aug 14, 2025"
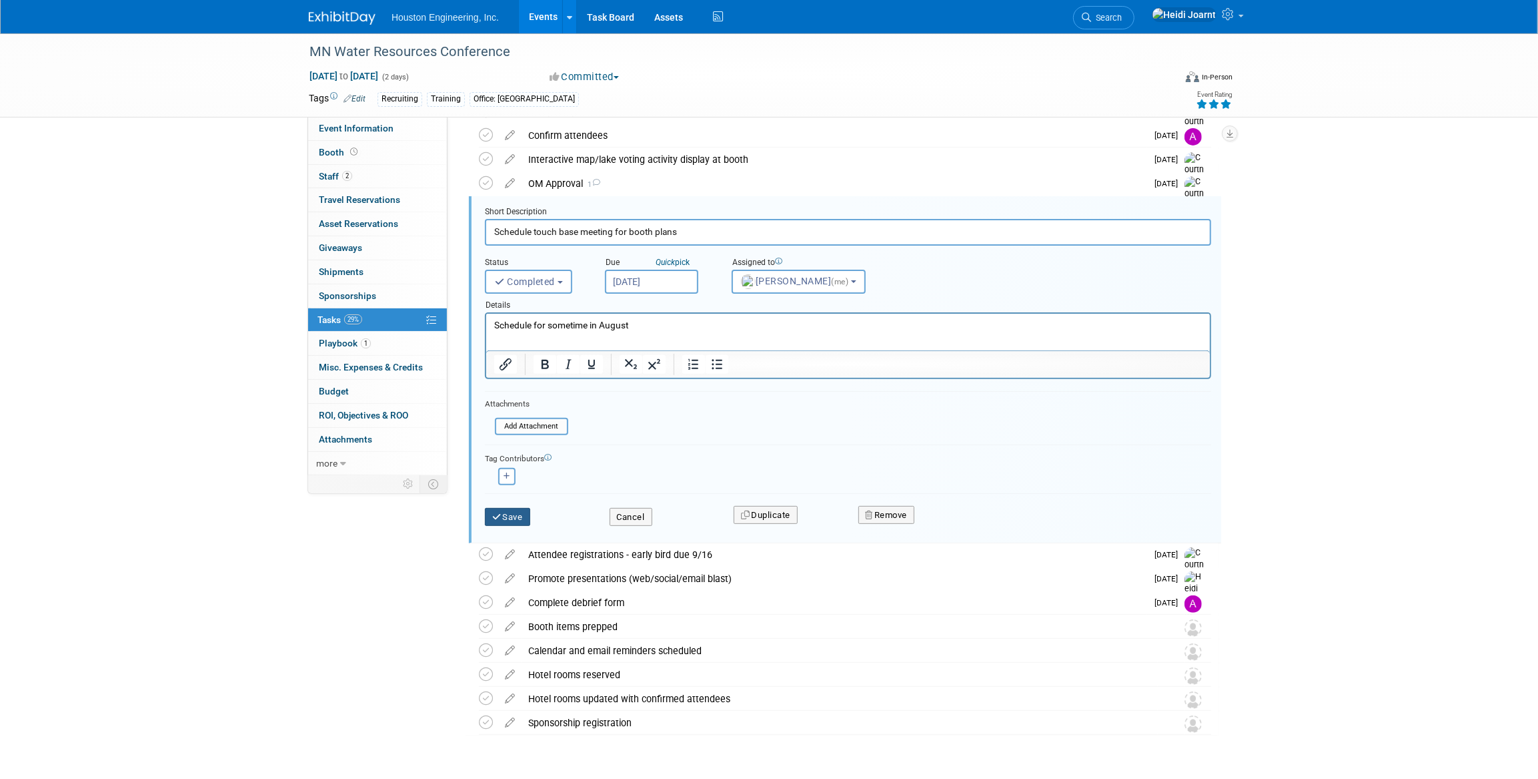
click at [522, 520] on button "Save" at bounding box center [507, 517] width 45 height 19
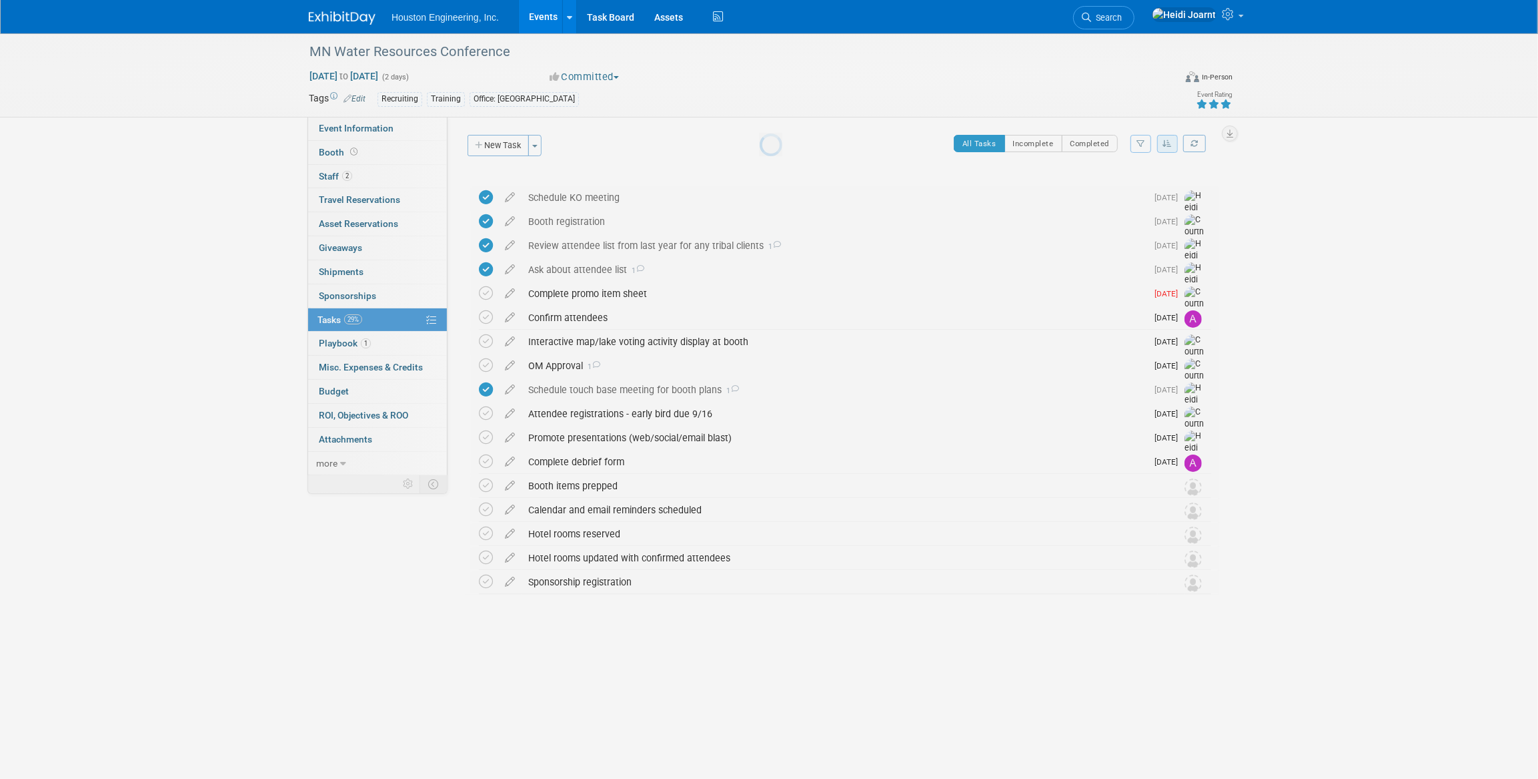
scroll to position [0, 0]
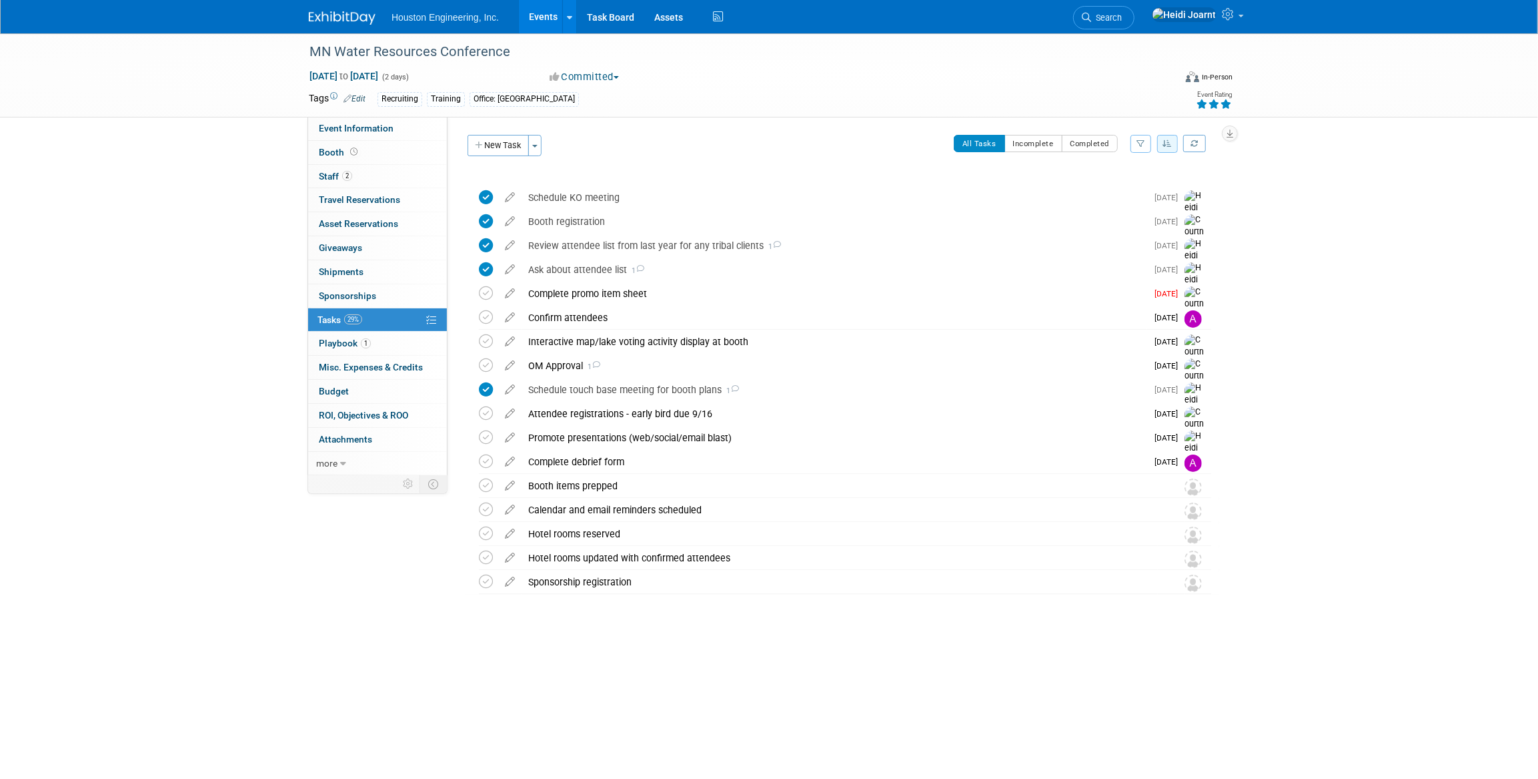
click at [1170, 139] on icon "button" at bounding box center [1167, 143] width 9 height 8
click at [1136, 201] on link "By Due Date" at bounding box center [1129, 204] width 95 height 19
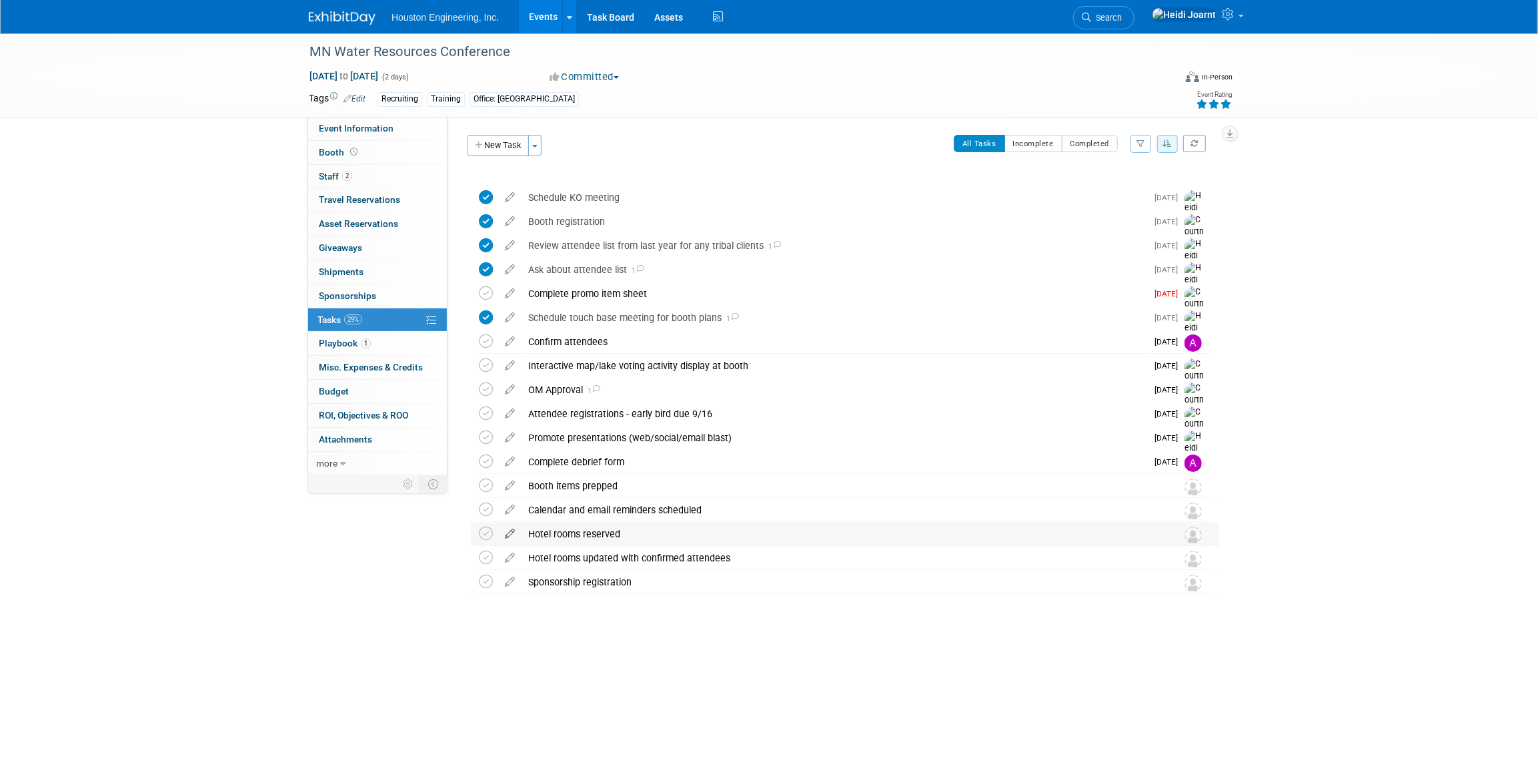
click at [513, 528] on icon at bounding box center [509, 530] width 23 height 17
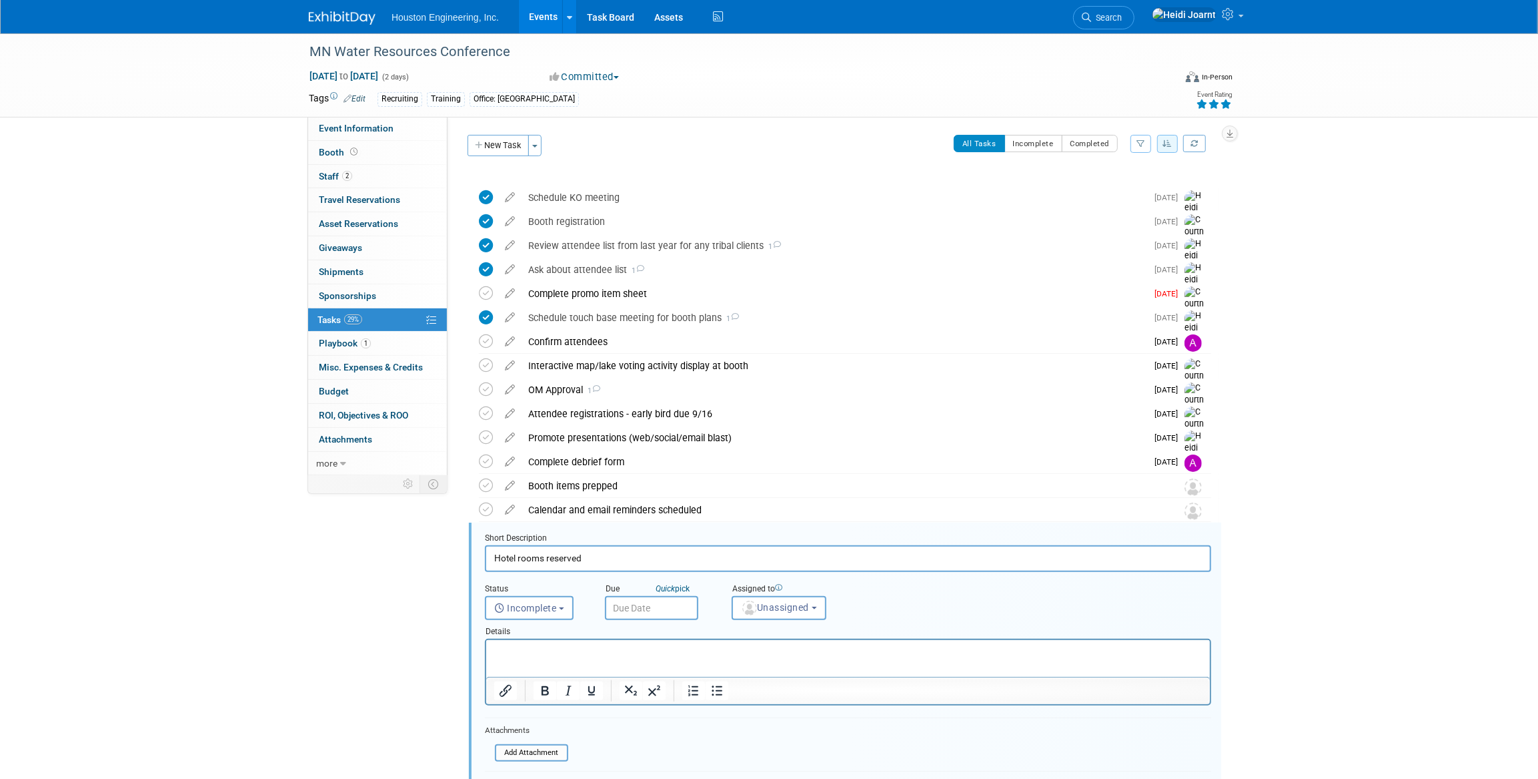
scroll to position [219, 0]
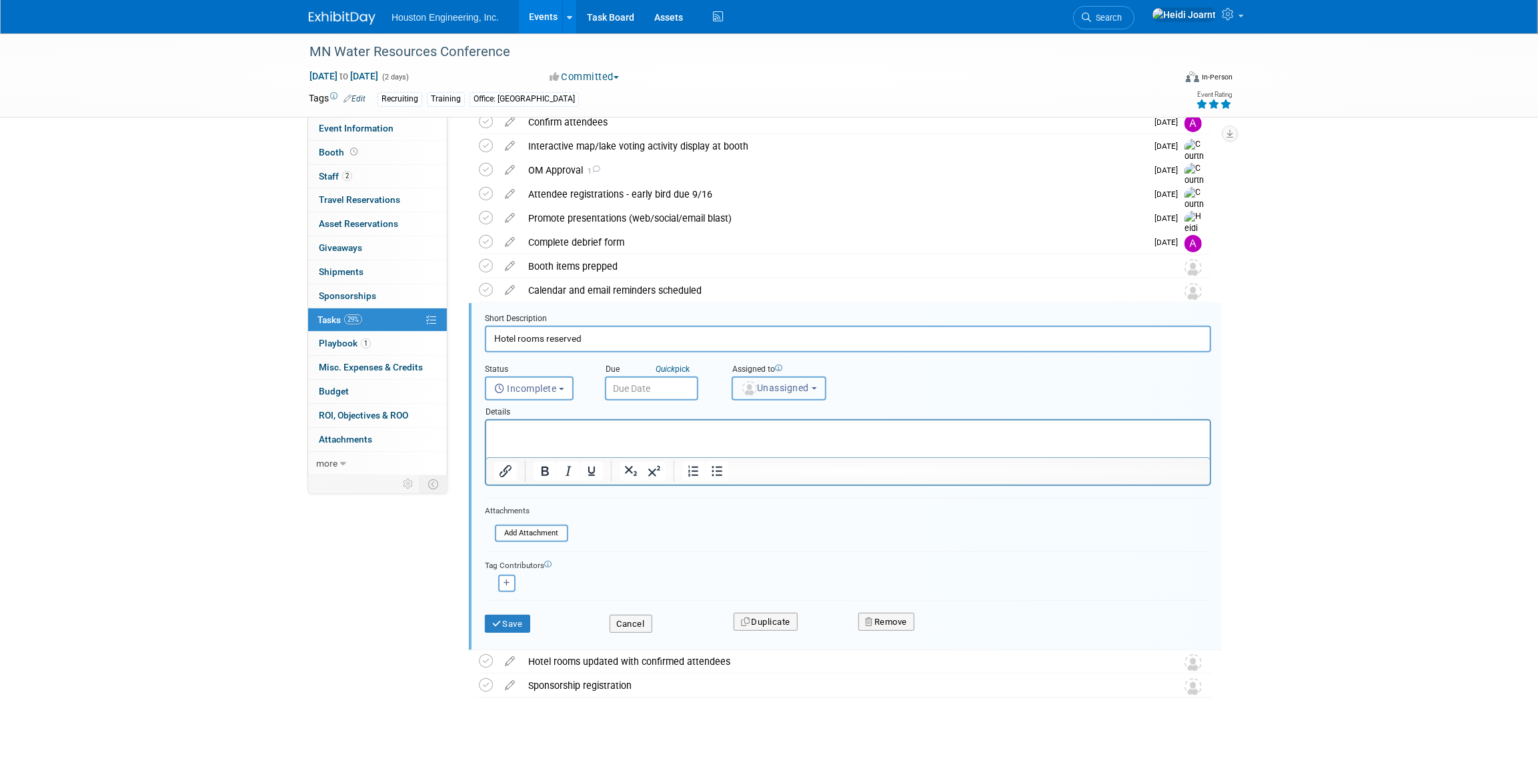
click at [767, 391] on span "Unassigned" at bounding box center [775, 387] width 68 height 11
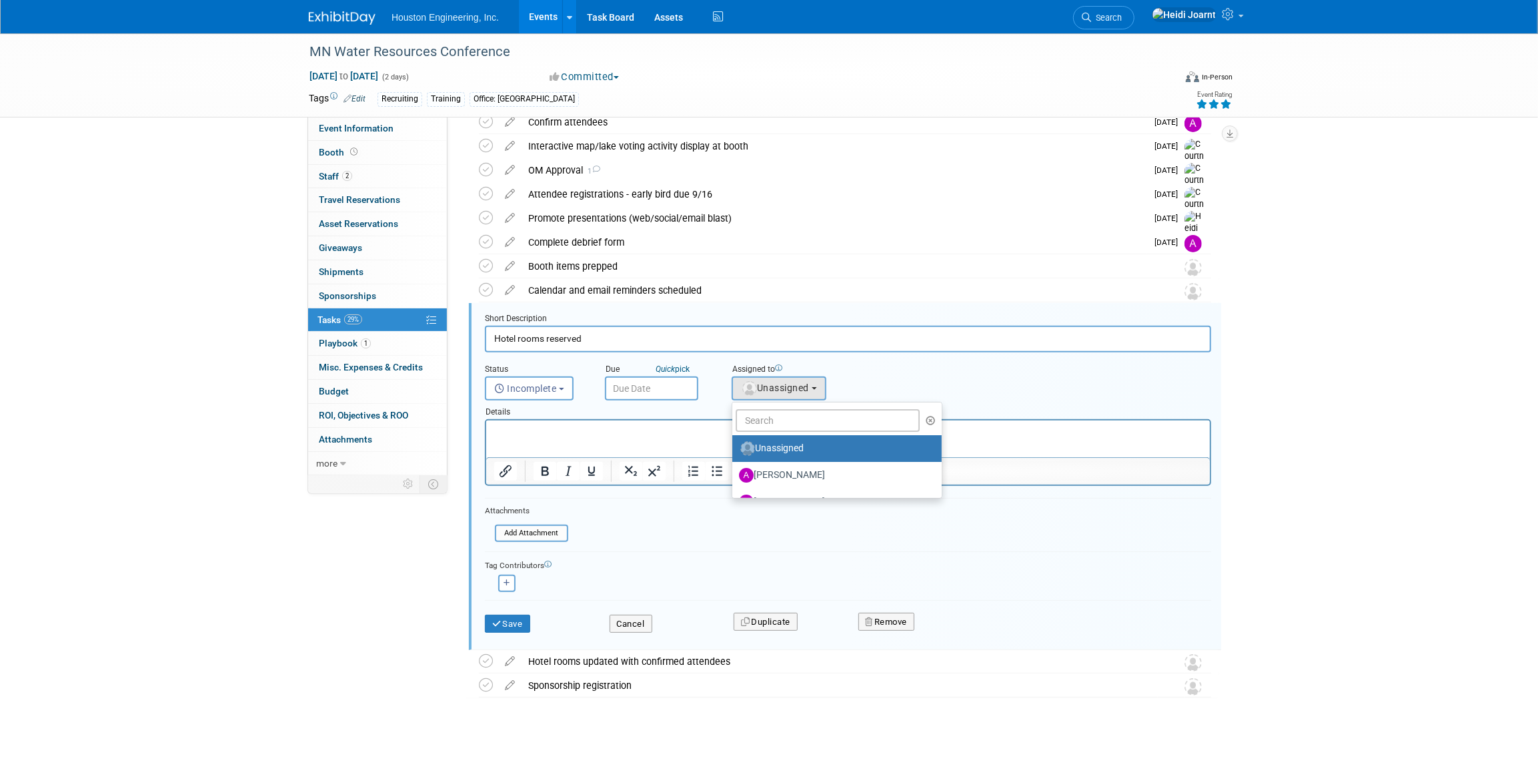
click at [701, 409] on div "Details" at bounding box center [848, 409] width 726 height 19
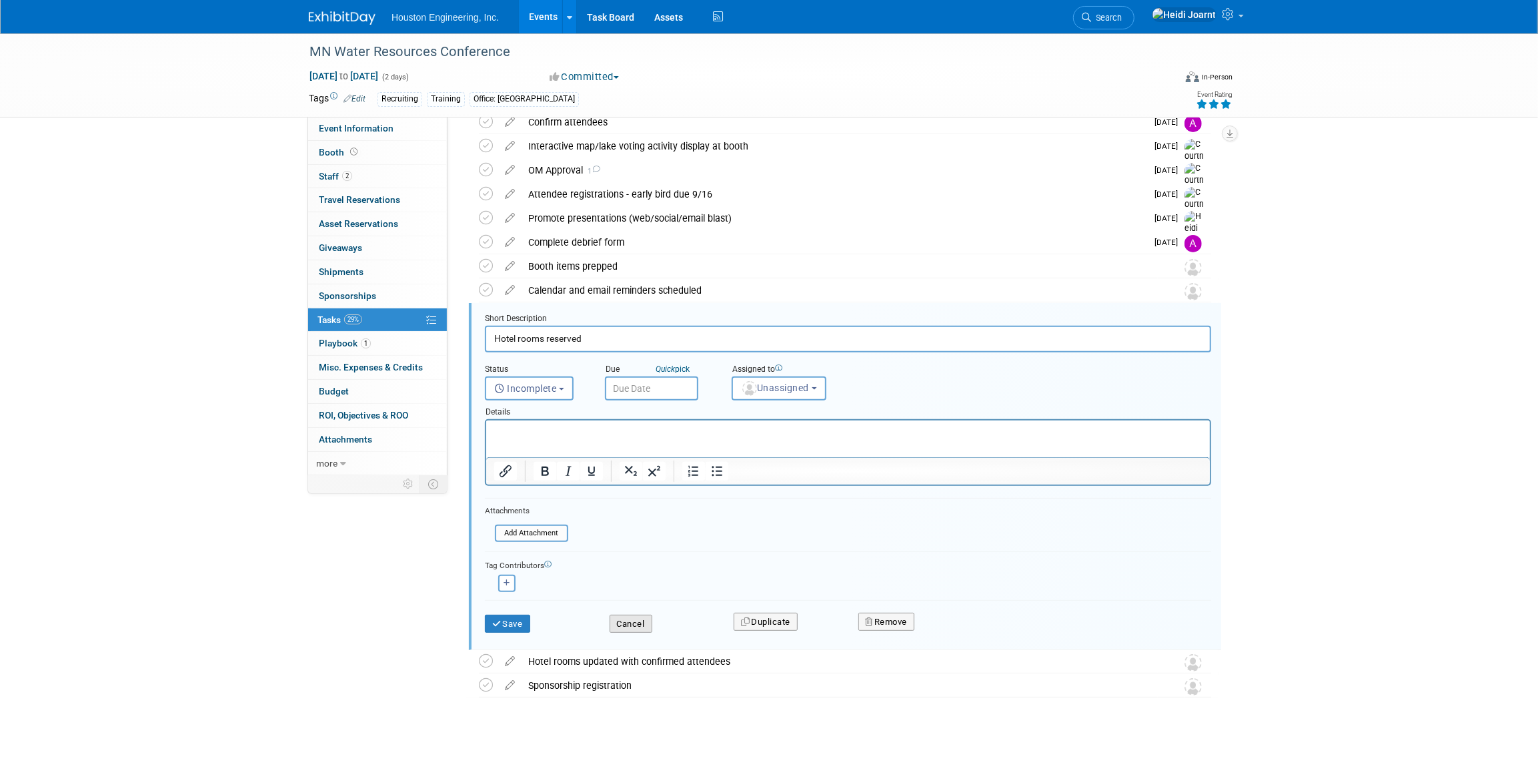
click at [642, 621] on button "Cancel" at bounding box center [631, 623] width 43 height 19
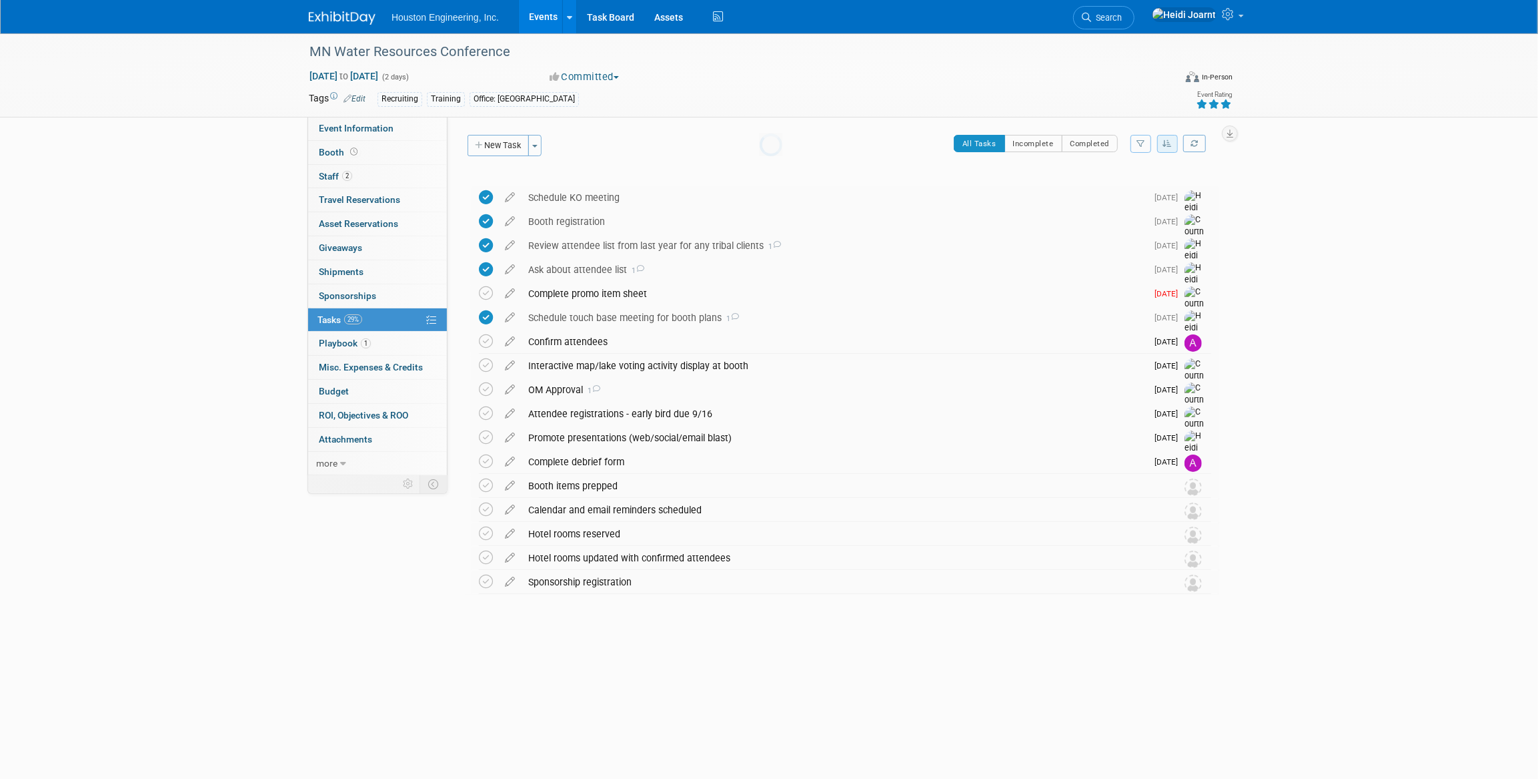
scroll to position [0, 0]
click at [384, 125] on span "Event Information" at bounding box center [356, 128] width 75 height 11
select select "2 - Post KO/Active Planning"
select select "Yes"
select select "Water Resources"
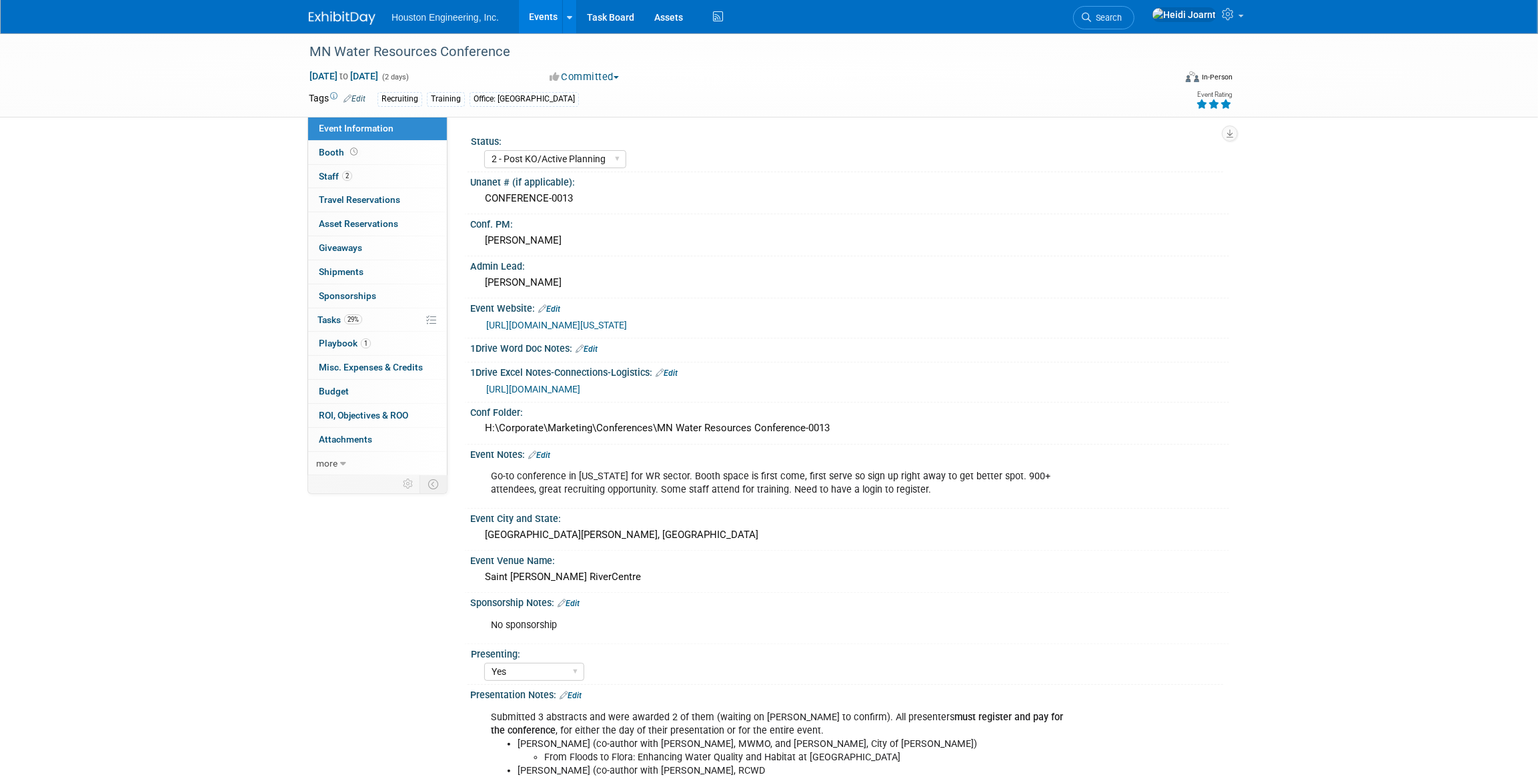
click at [366, 129] on span "Event Information" at bounding box center [356, 128] width 75 height 11
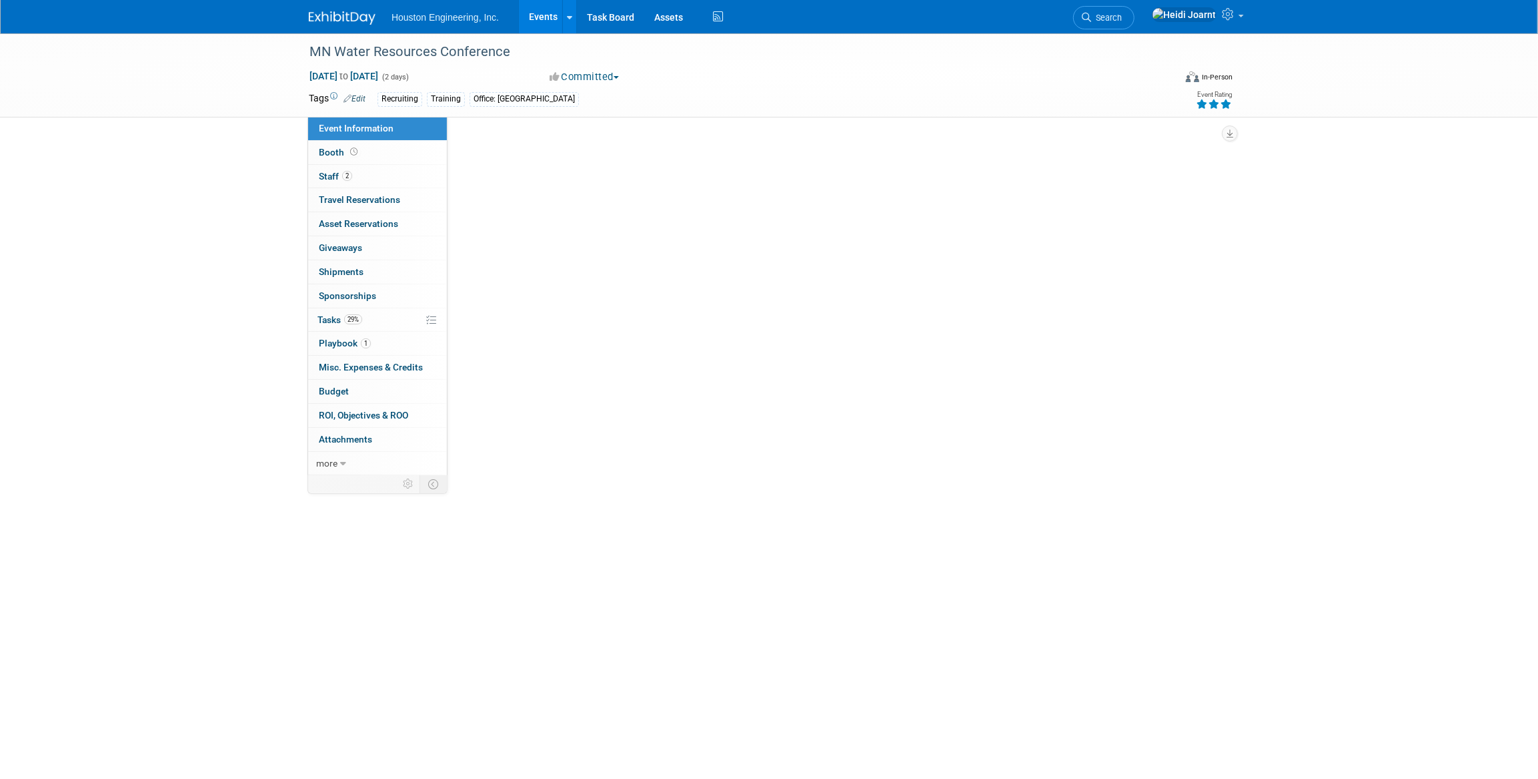
select select "2 - Post KO/Active Planning"
select select "Yes"
select select "Water Resources"
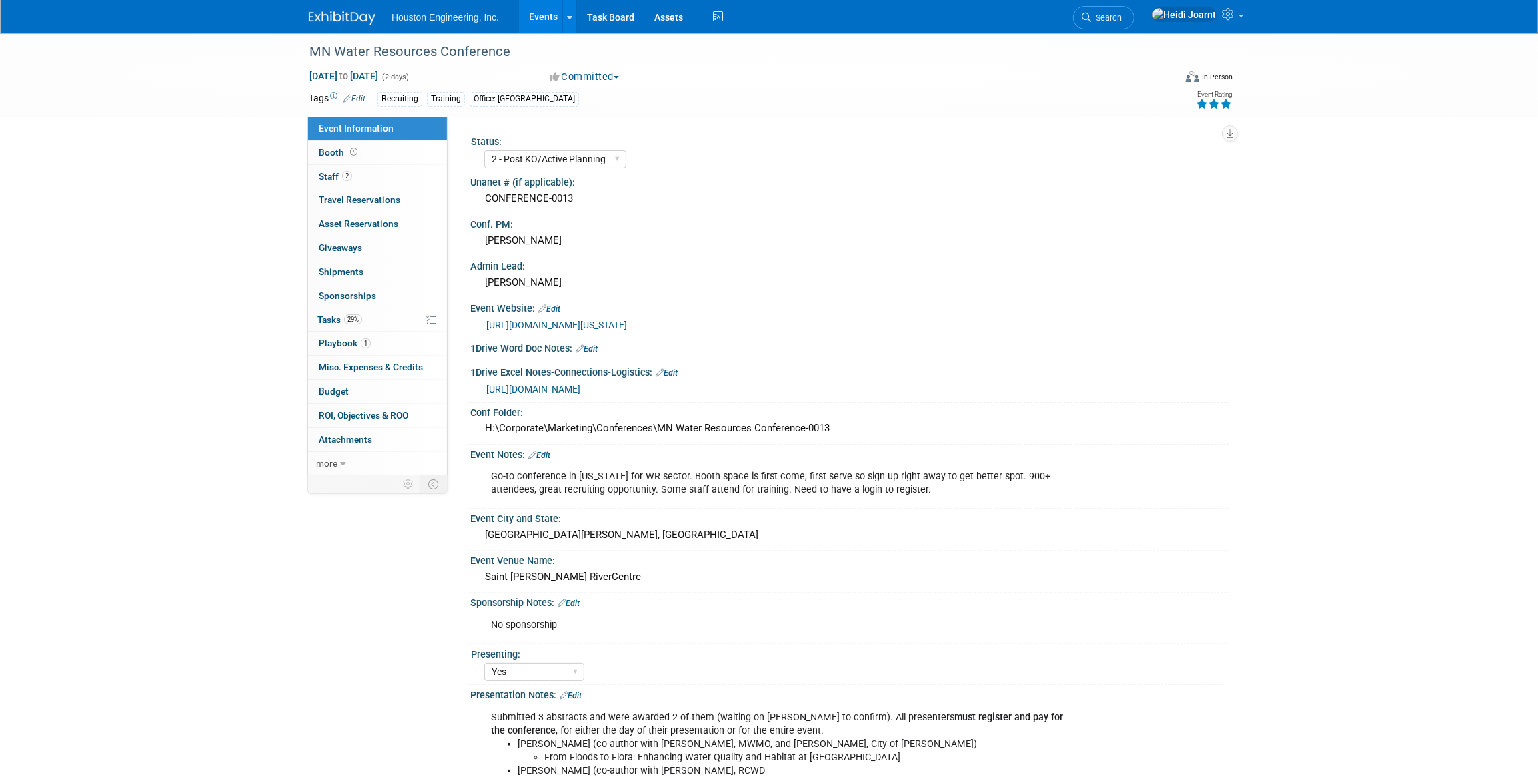
scroll to position [181, 0]
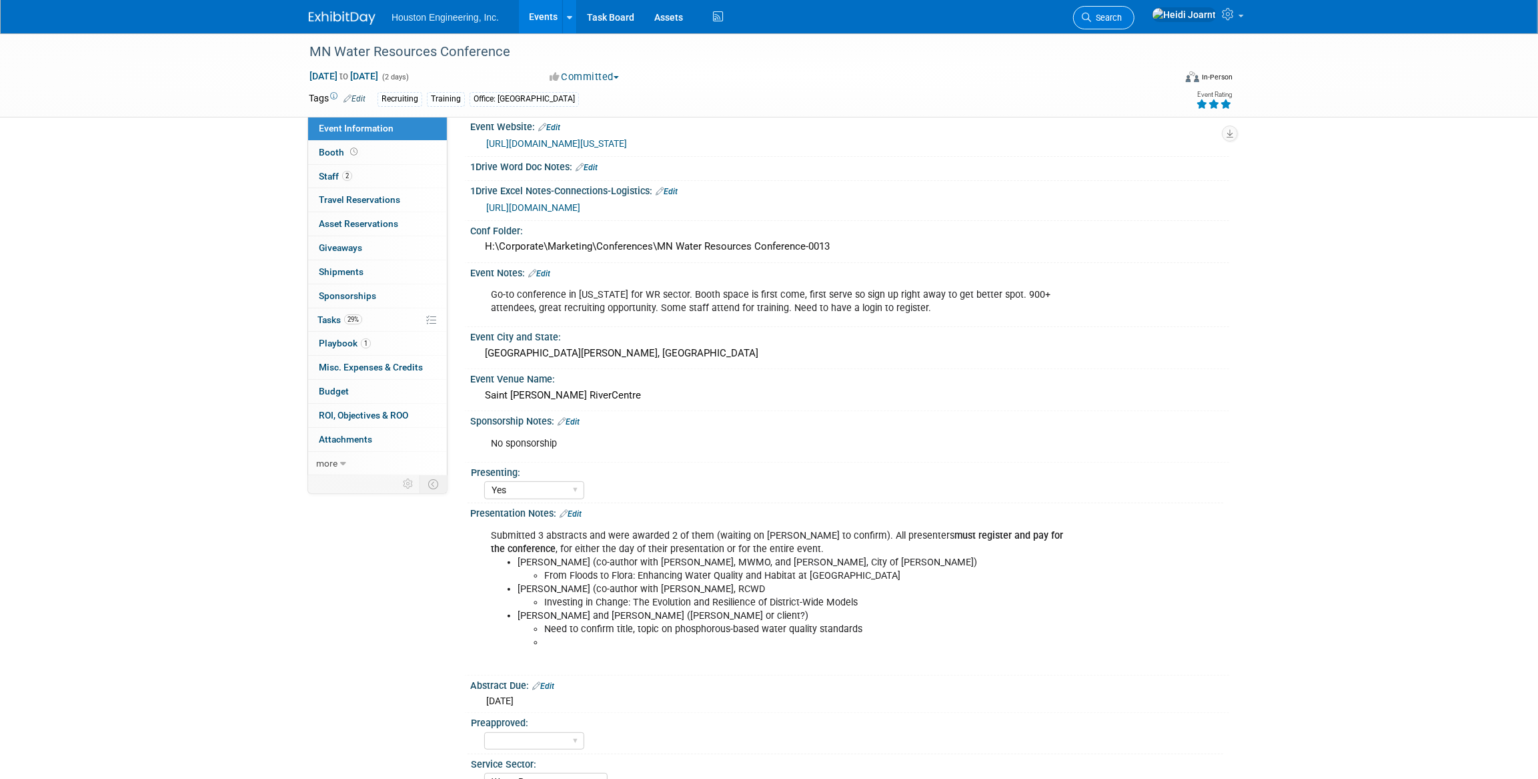
click at [1135, 23] on link "Search" at bounding box center [1103, 17] width 61 height 23
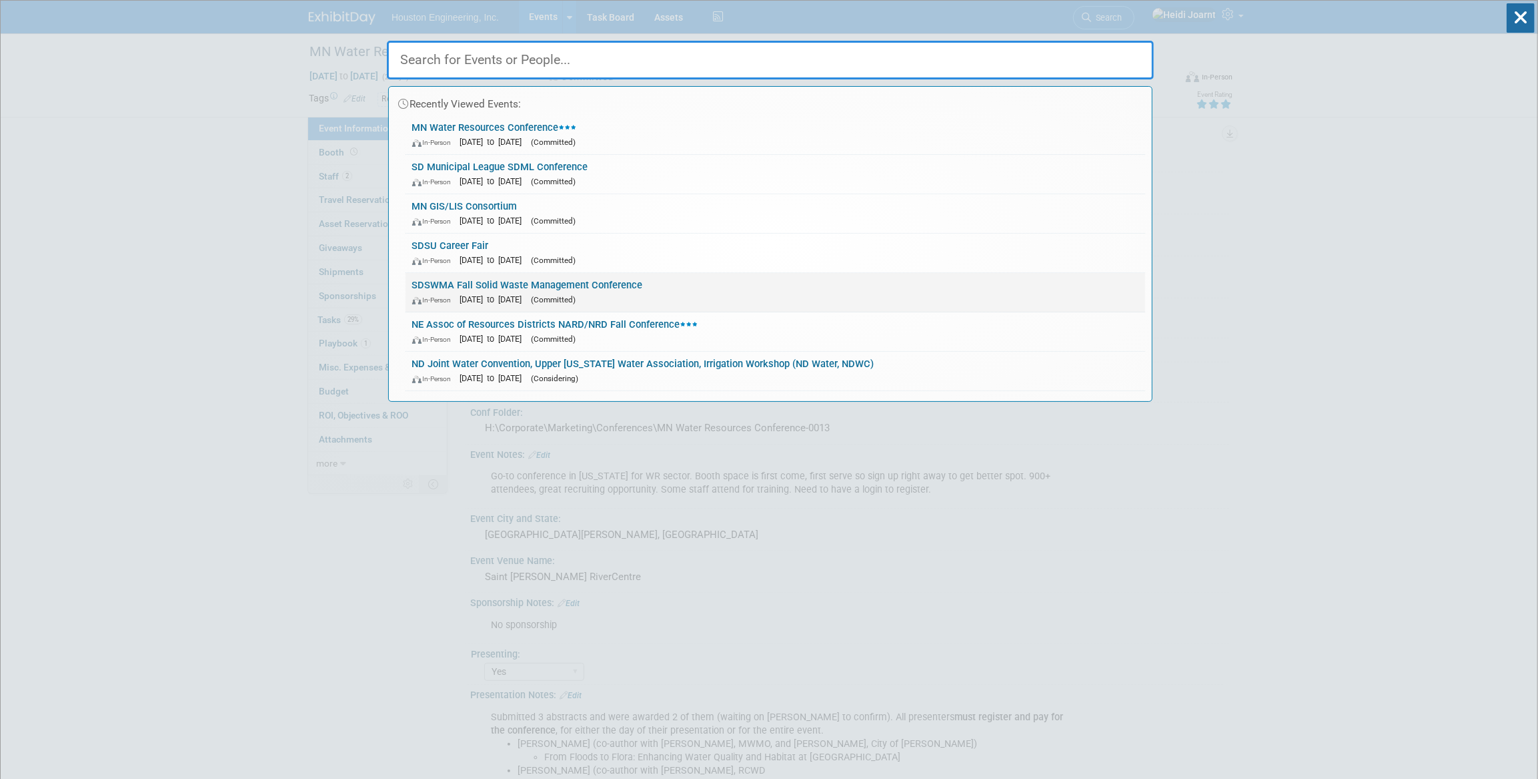
click at [646, 286] on link "SDSWMA Fall Solid Waste Management Conference In-Person Sep 10, 2025 to Sep 12,…" at bounding box center [776, 292] width 740 height 39
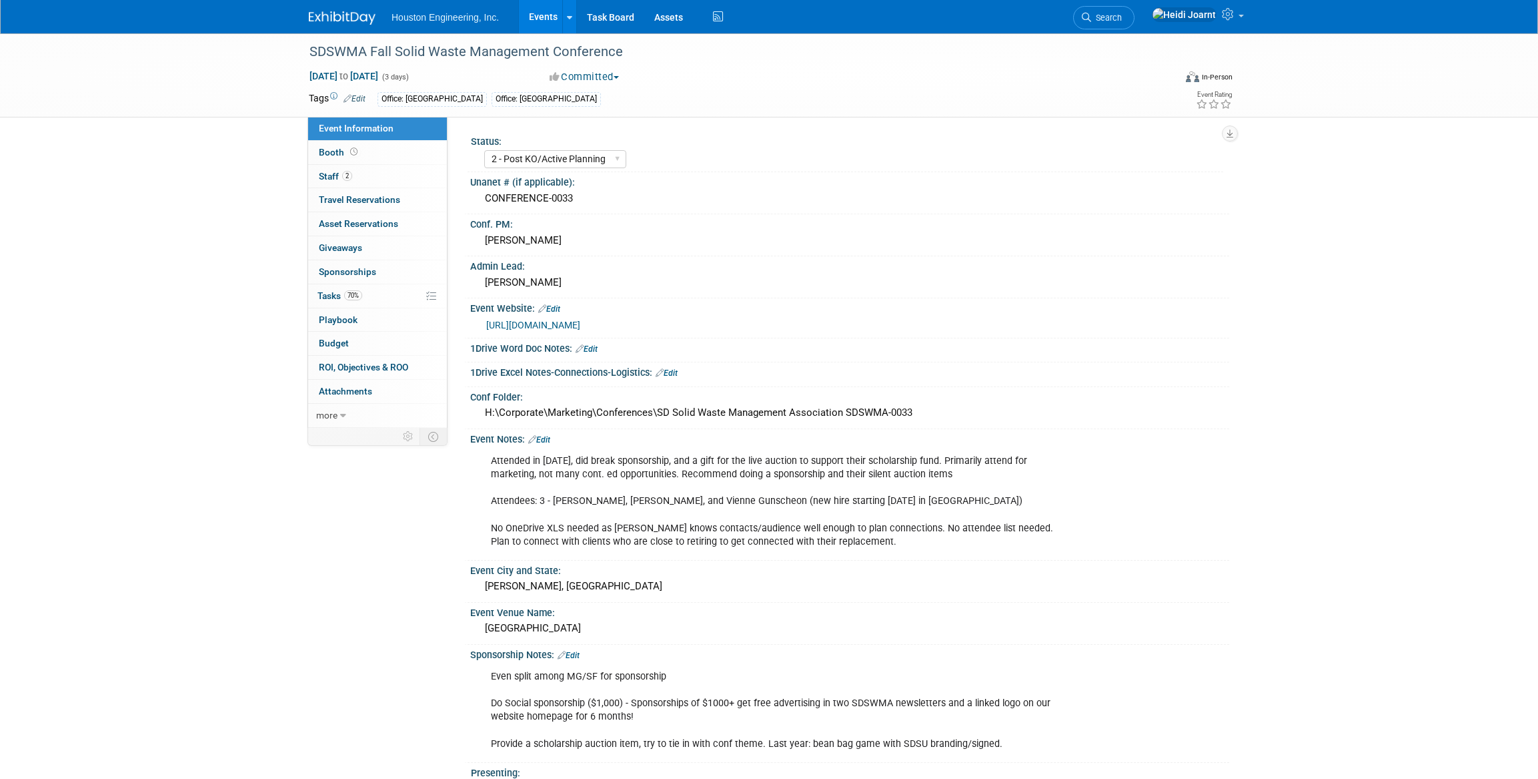
select select "2 - Post KO/Active Planning"
select select "No"
select select "Multi-sector/Any/All"
click at [392, 171] on link "2 Staff 2" at bounding box center [377, 176] width 139 height 23
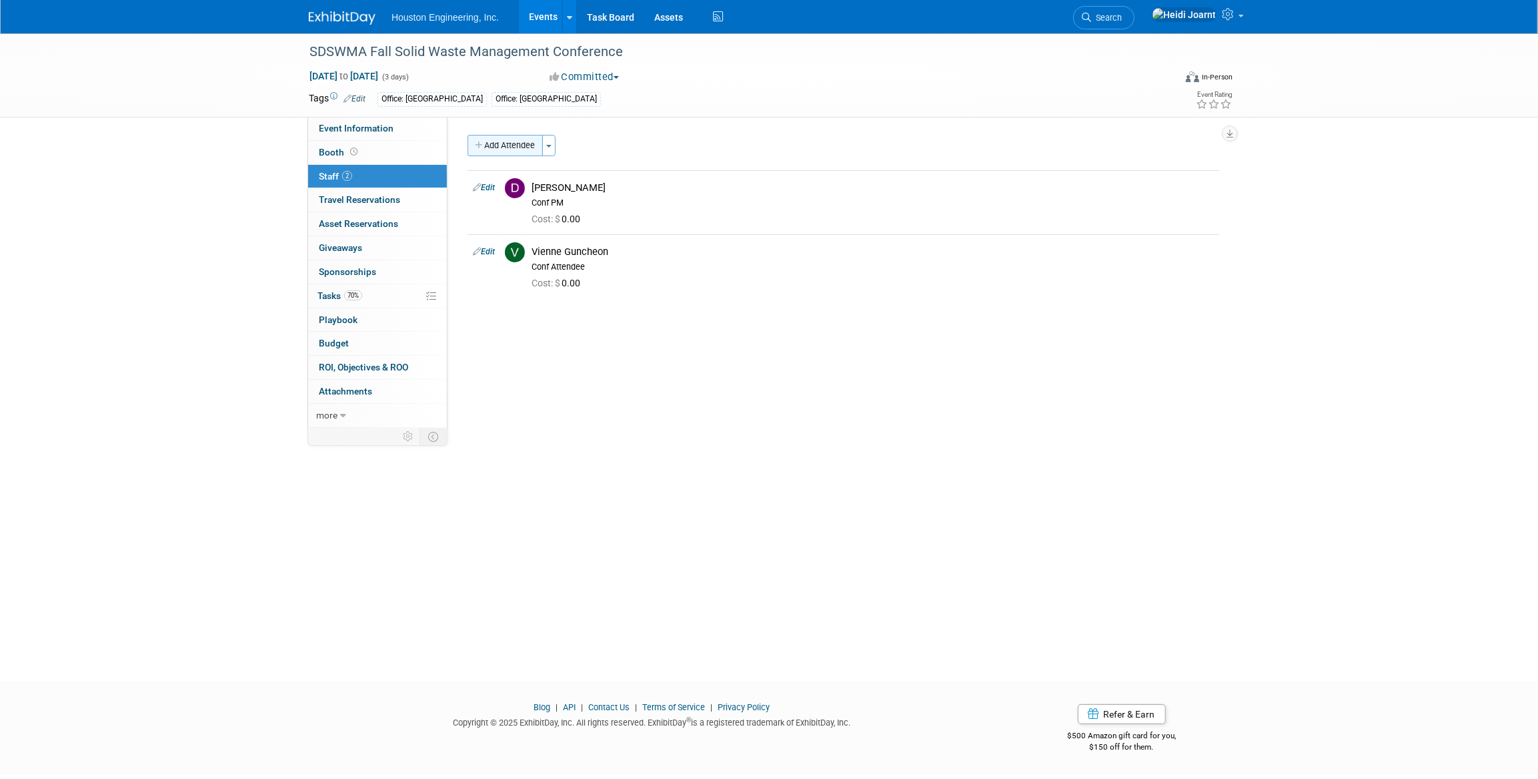
click at [520, 144] on button "Add Attendee" at bounding box center [505, 145] width 75 height 21
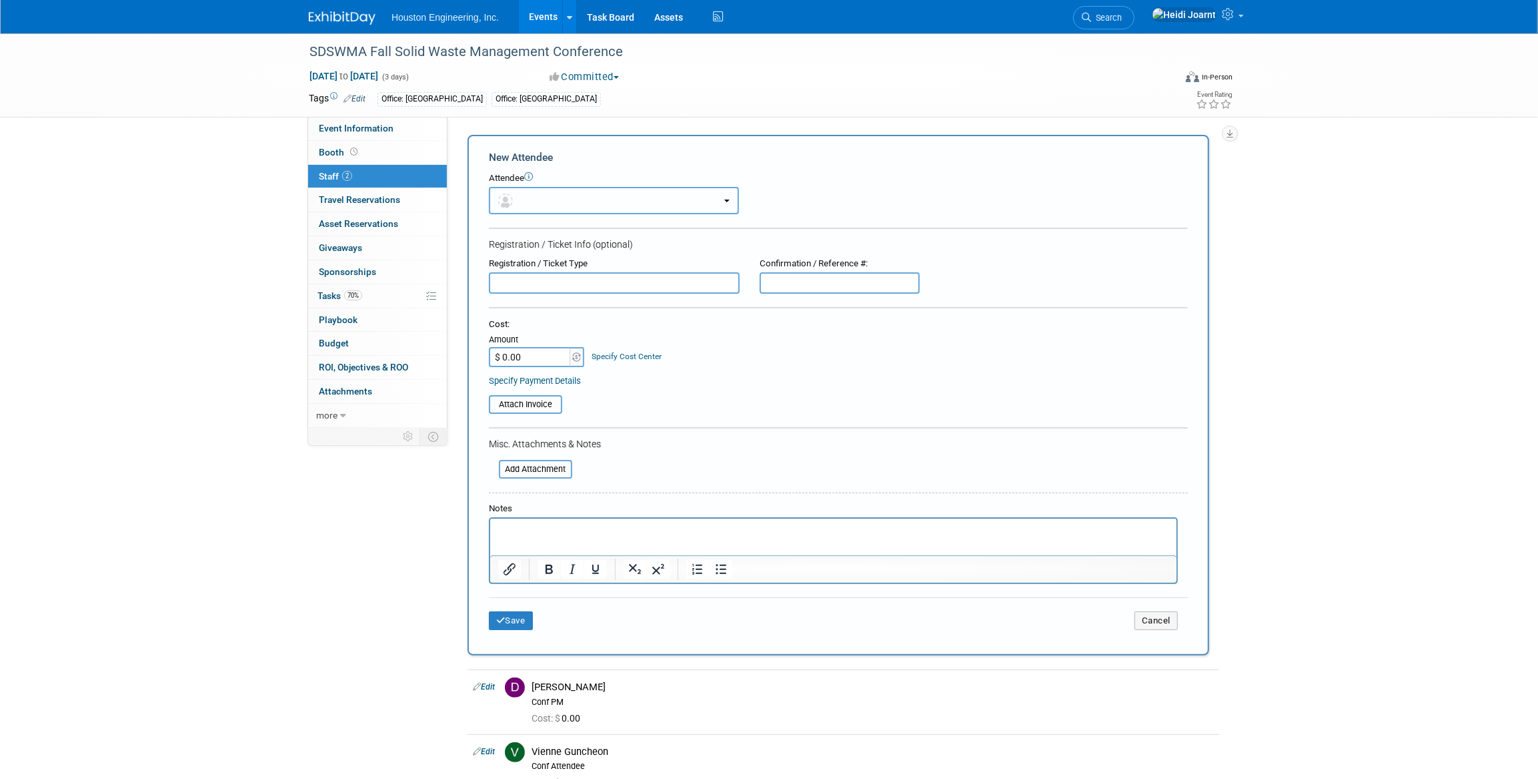
click at [546, 203] on button "button" at bounding box center [614, 200] width 250 height 27
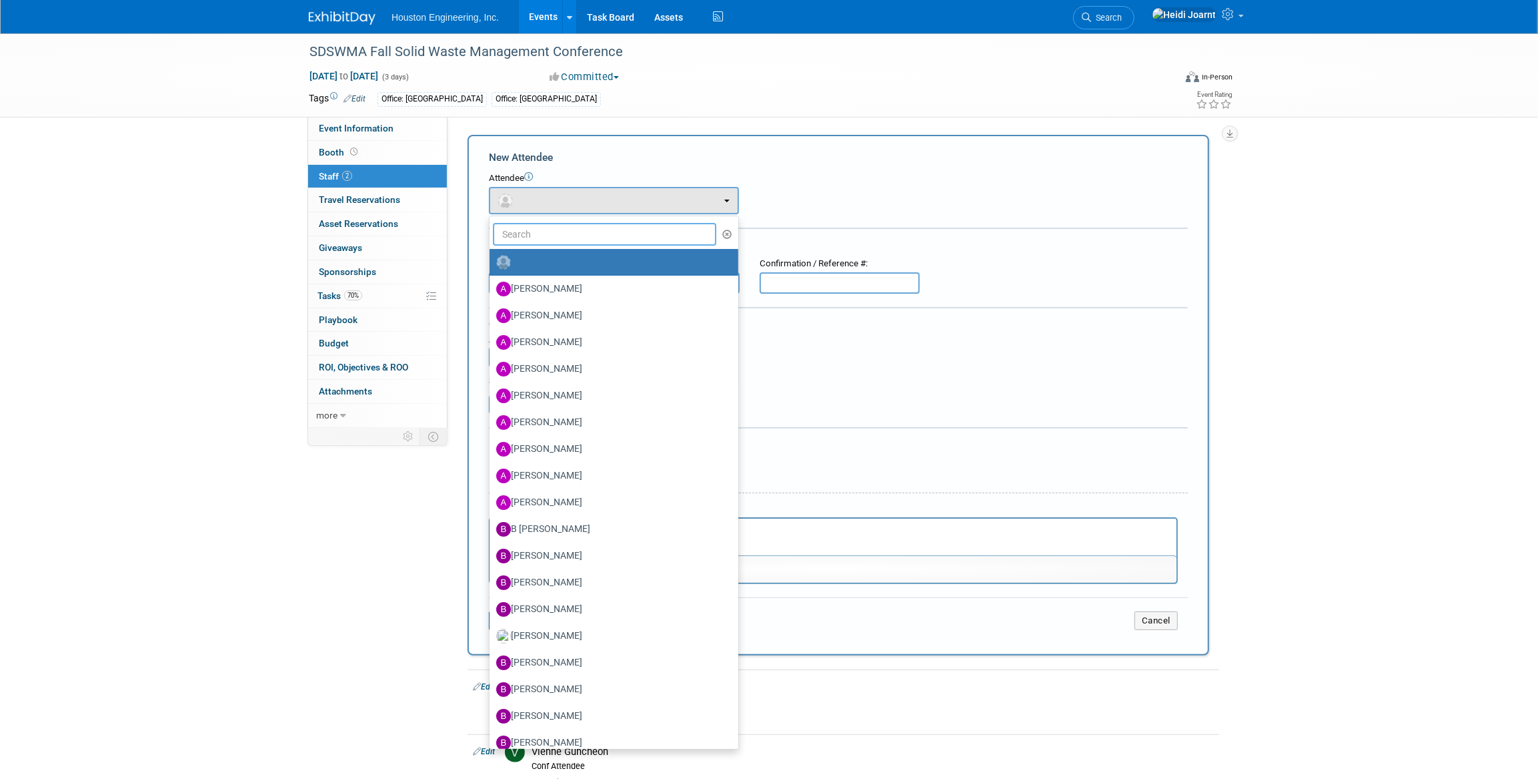
click at [561, 231] on input "text" at bounding box center [604, 234] width 223 height 23
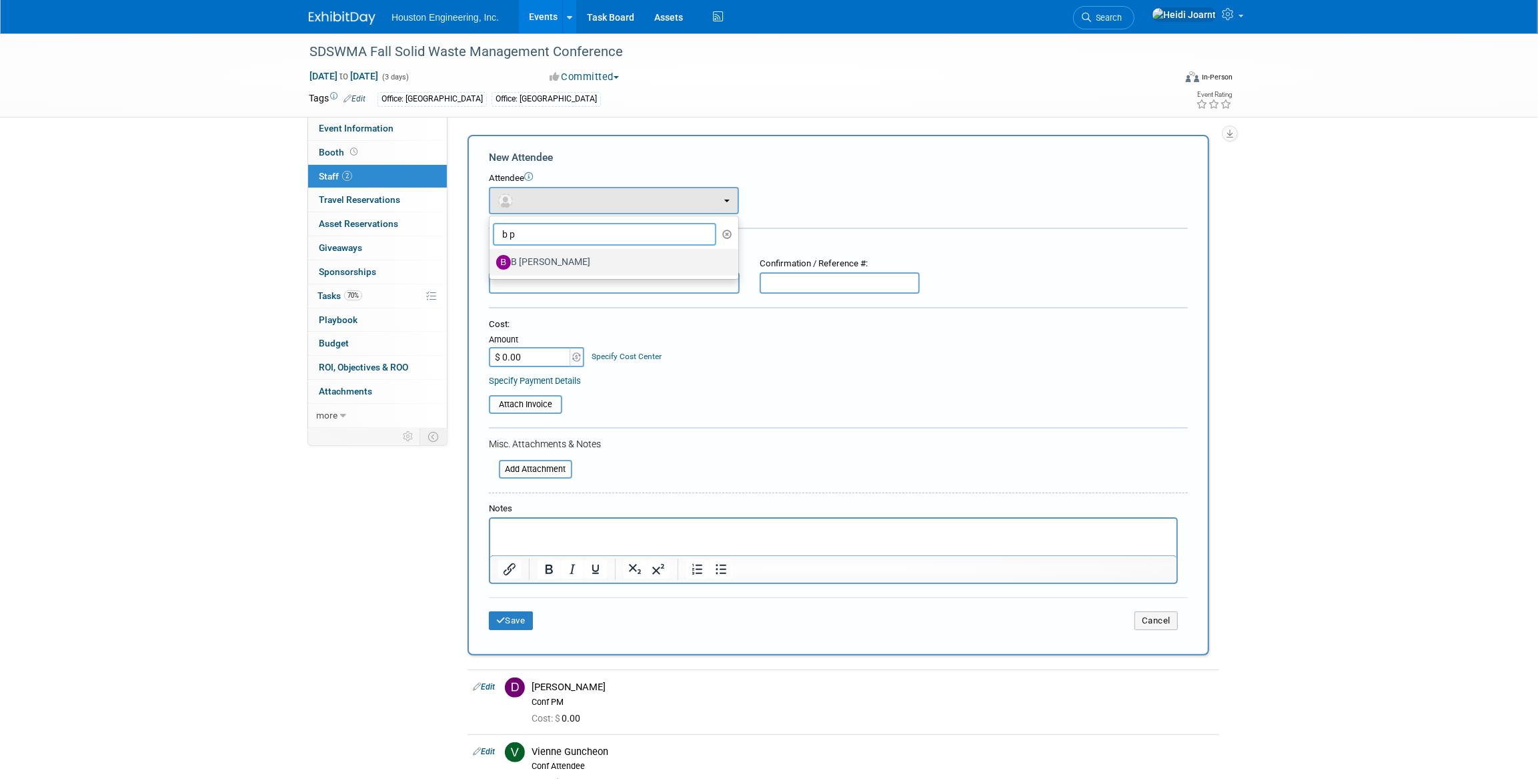
type input "b p"
click at [560, 274] on link "B Peschong" at bounding box center [614, 262] width 249 height 27
click at [558, 258] on label "B Peschong" at bounding box center [610, 261] width 229 height 21
click at [492, 258] on input "B Peschong" at bounding box center [487, 260] width 9 height 9
select select "5a80ff7c-14f5-4ac0-9d3b-b74b09792eb5"
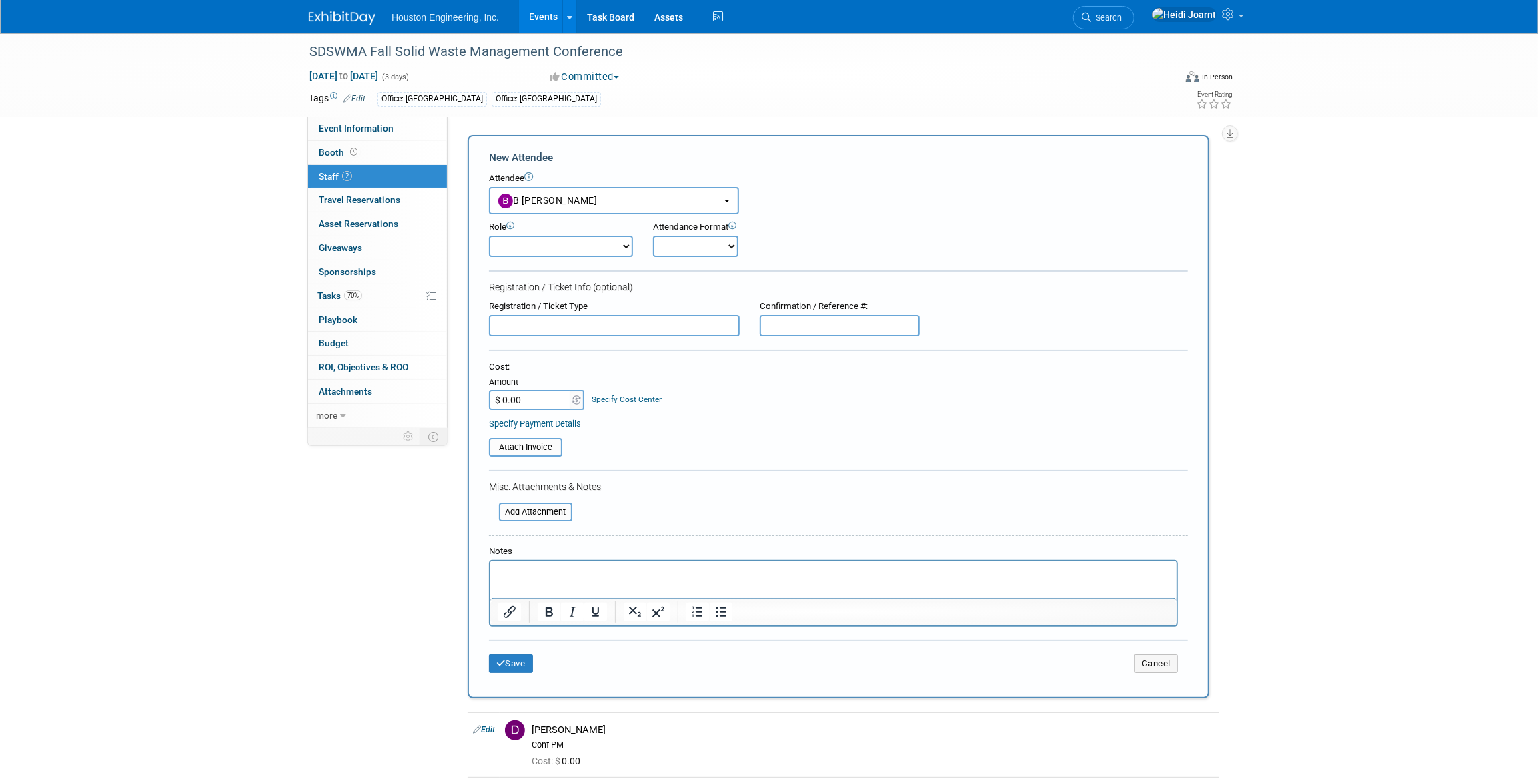
click at [555, 248] on select "Conf Attendee Conf PM Demonstrator Host Planner Presenter Sales Representative" at bounding box center [561, 245] width 144 height 21
select select "200"
click at [489, 235] on select "Conf Attendee Conf PM Demonstrator Host Planner Presenter Sales Representative" at bounding box center [561, 245] width 144 height 21
click at [510, 664] on button "Save" at bounding box center [511, 663] width 44 height 19
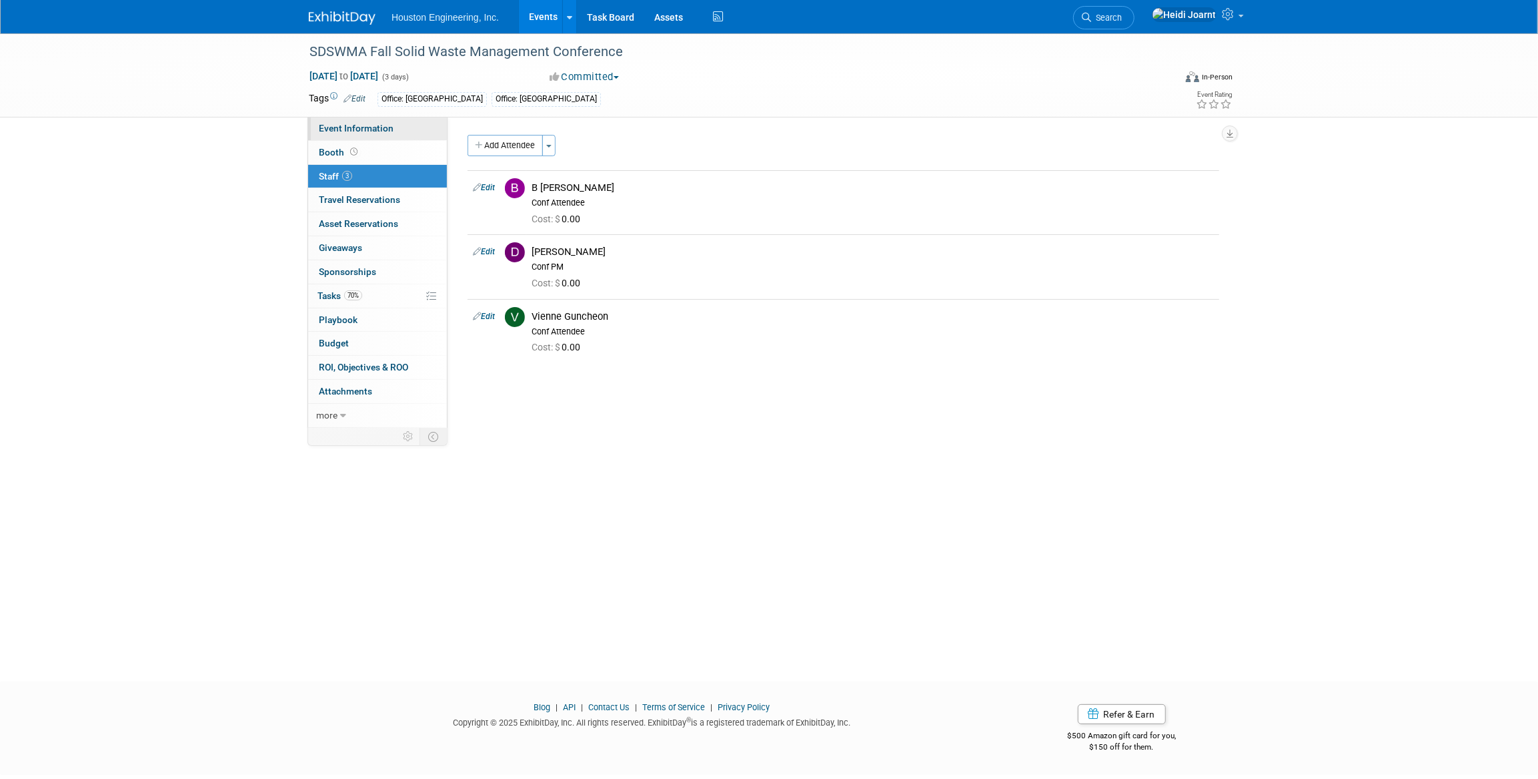
click at [350, 127] on span "Event Information" at bounding box center [356, 128] width 75 height 11
select select "2 - Post KO/Active Planning"
select select "No"
select select "Multi-sector/Any/All"
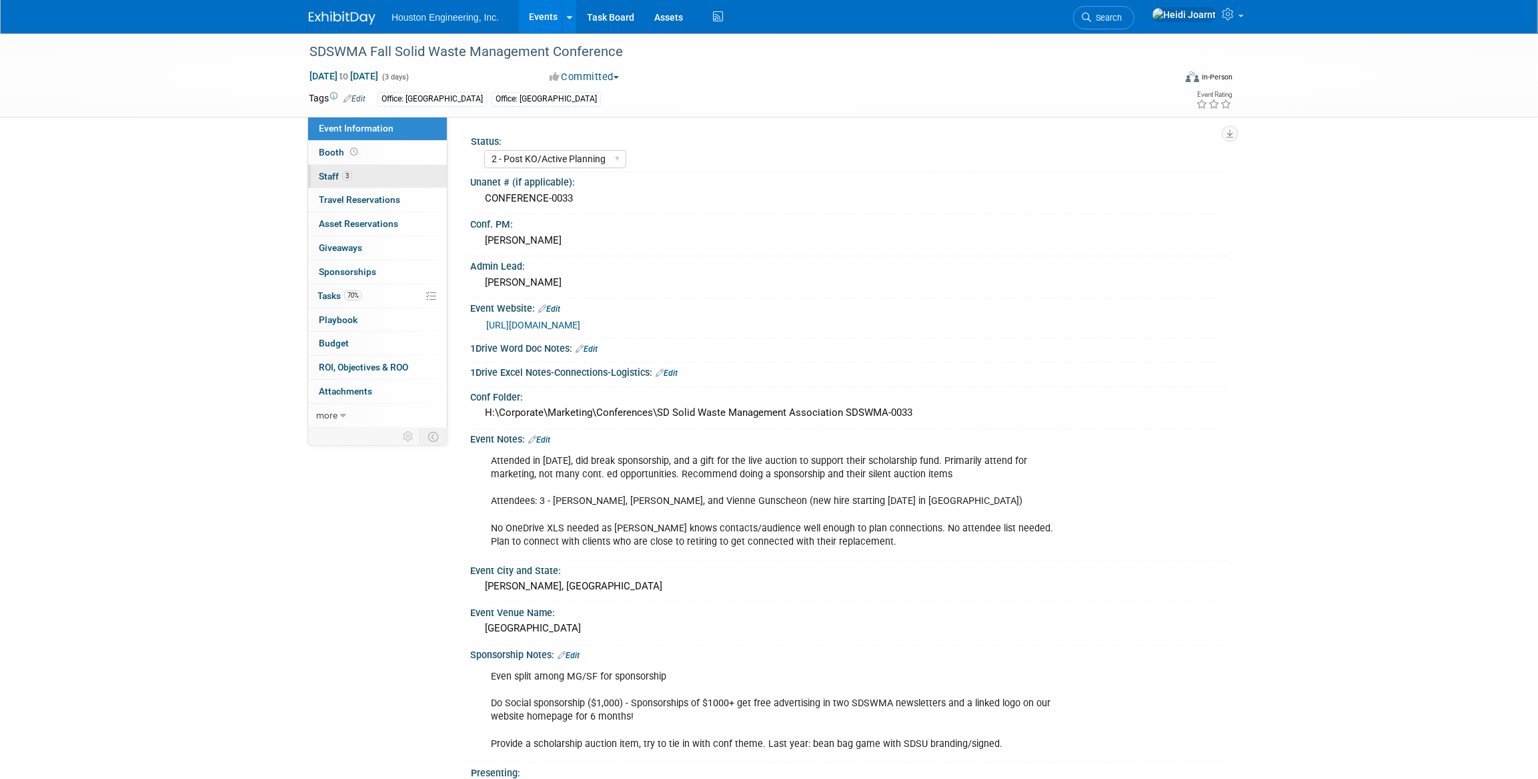
click at [384, 175] on link "3 Staff 3" at bounding box center [377, 176] width 139 height 23
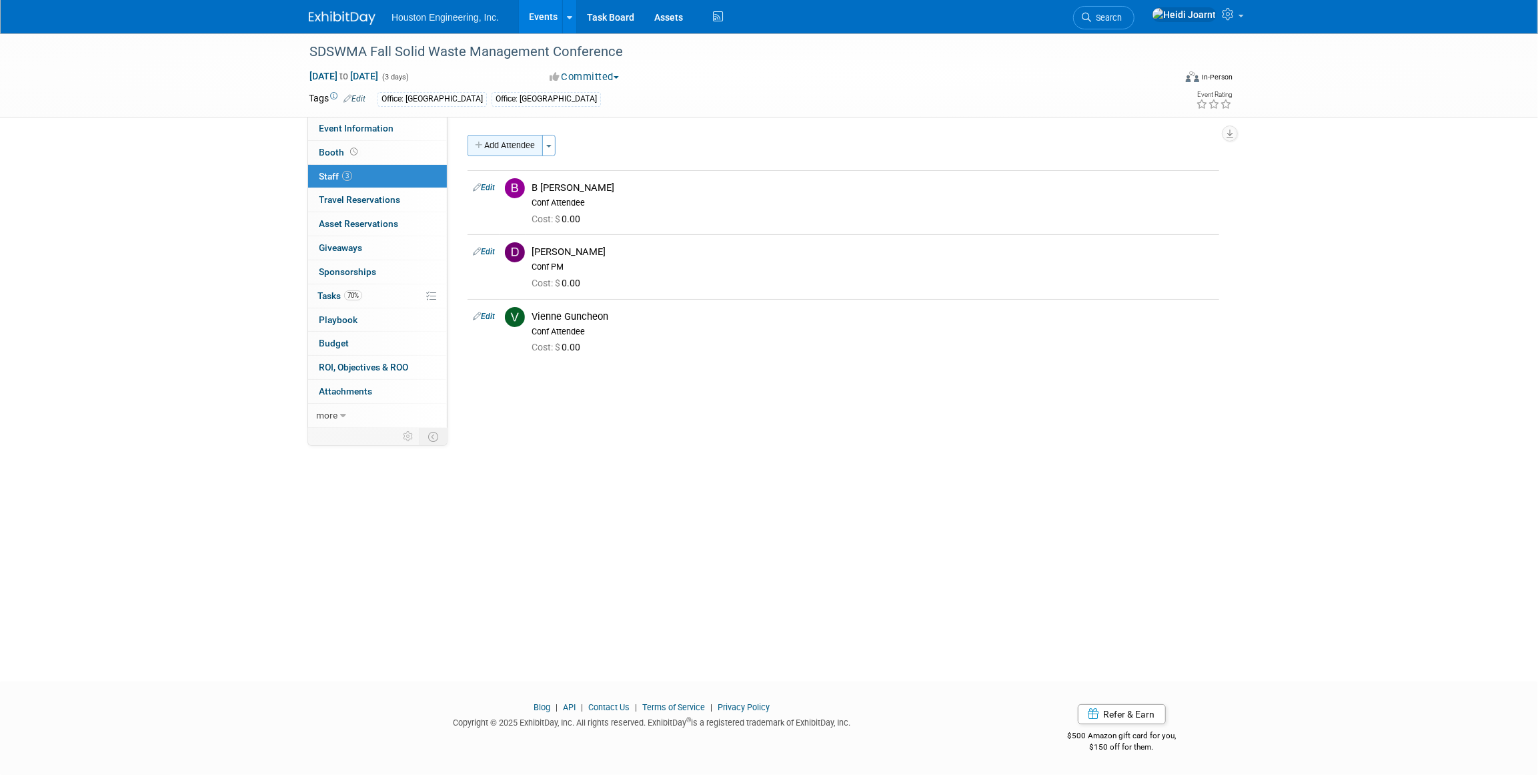
click at [518, 151] on button "Add Attendee" at bounding box center [505, 145] width 75 height 21
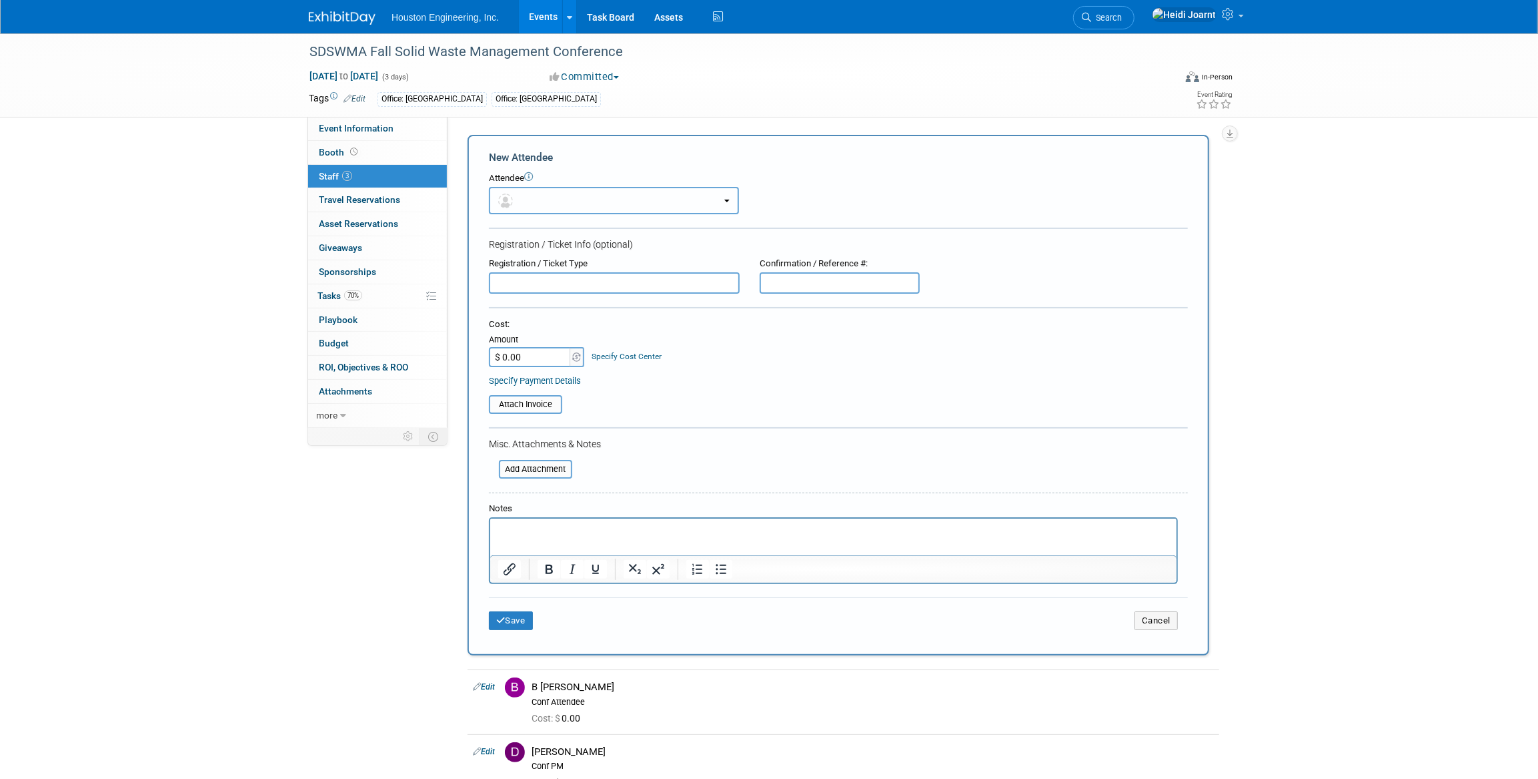
click at [528, 201] on button "button" at bounding box center [614, 200] width 250 height 27
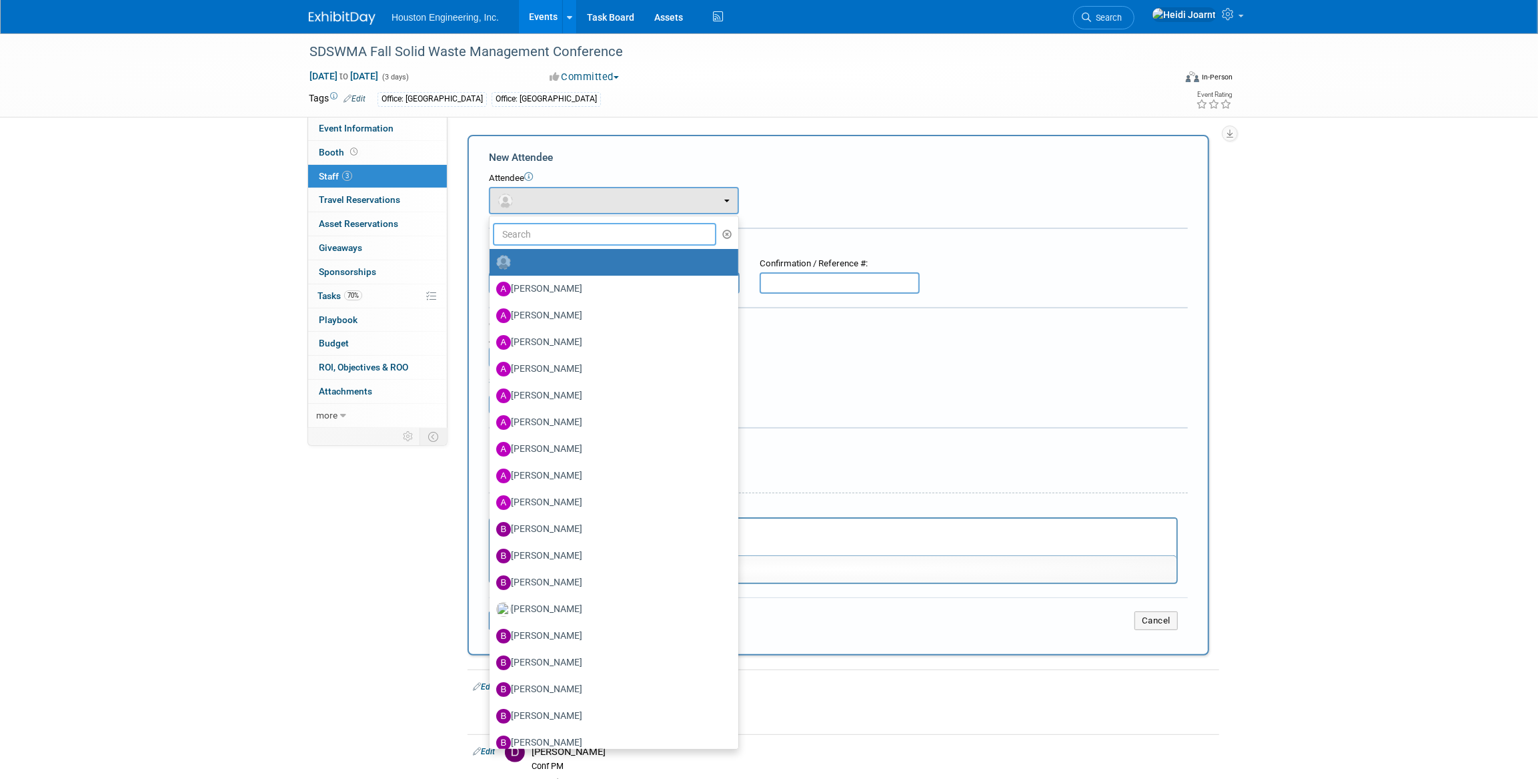
click at [545, 233] on input "text" at bounding box center [604, 234] width 223 height 23
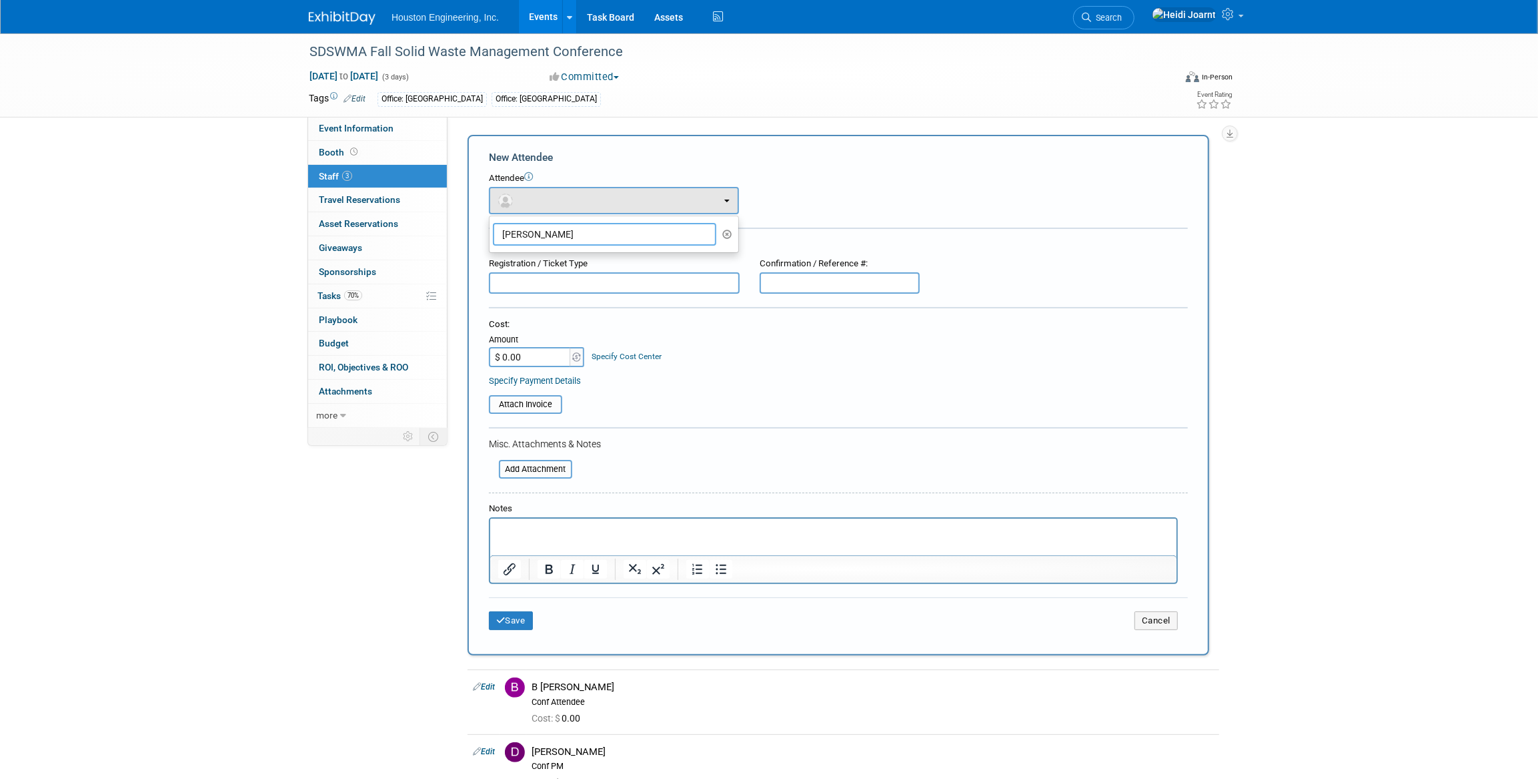
drag, startPoint x: 545, startPoint y: 233, endPoint x: 499, endPoint y: 234, distance: 46.0
click at [499, 234] on input "brad" at bounding box center [604, 234] width 223 height 23
type input "b"
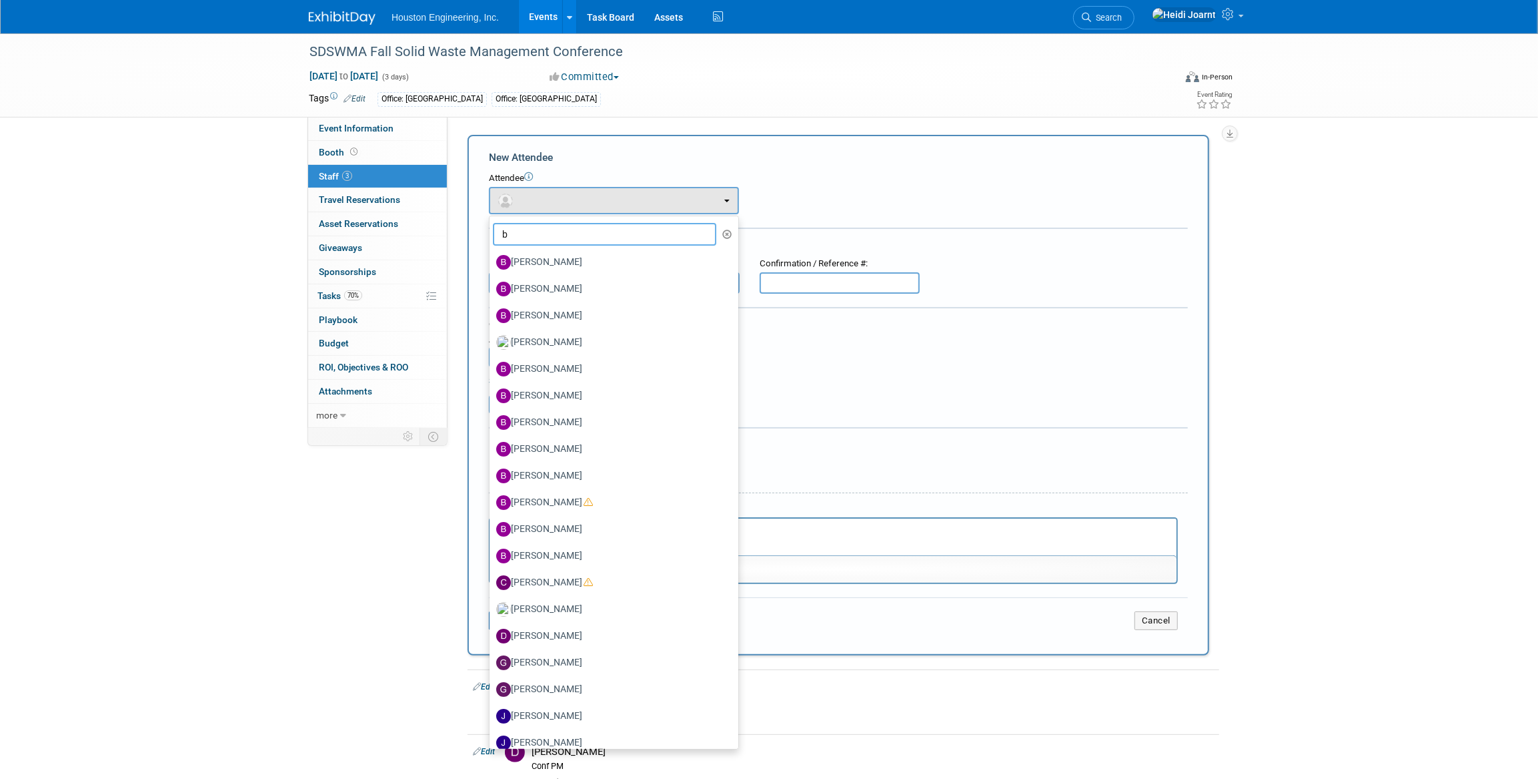
drag, startPoint x: 519, startPoint y: 233, endPoint x: 488, endPoint y: 231, distance: 30.7
click at [489, 231] on ul "b Aaron Frankl Aaron Carrell Adam Walker Adam Pawelk Adam Ruud (me)" at bounding box center [614, 482] width 250 height 534
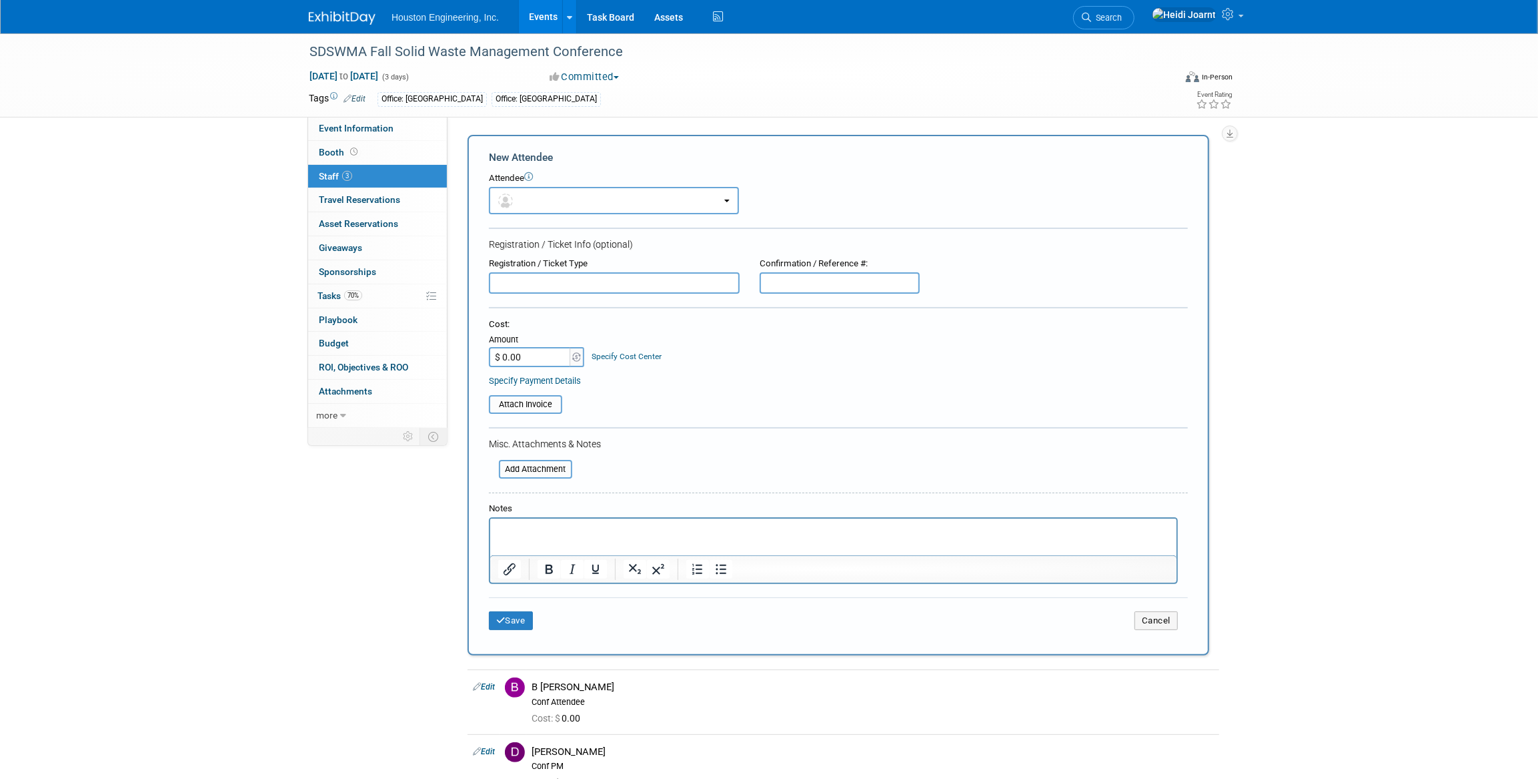
click at [547, 17] on link "Events" at bounding box center [543, 16] width 49 height 33
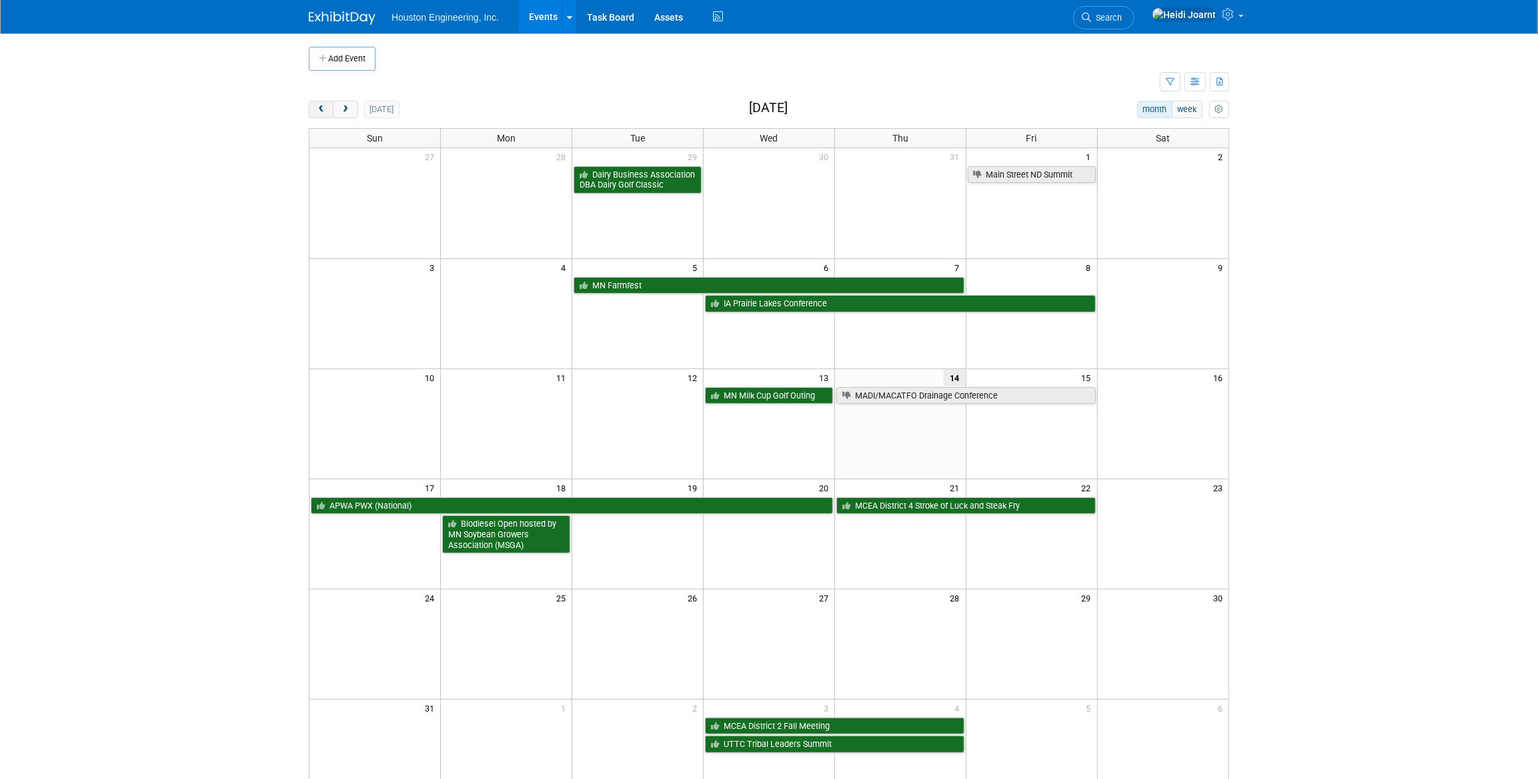
click at [320, 112] on span "prev" at bounding box center [321, 109] width 10 height 9
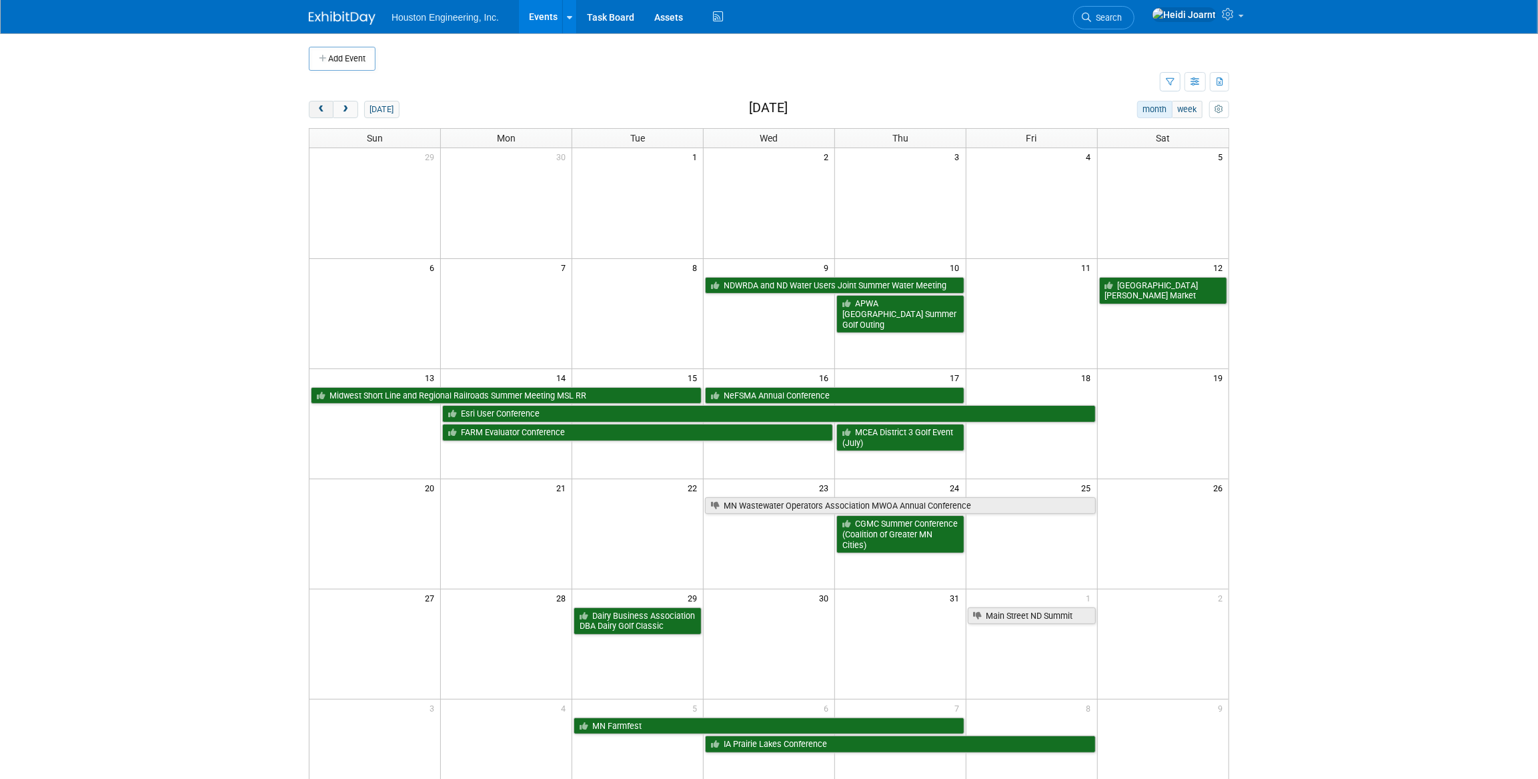
click at [320, 112] on span "prev" at bounding box center [321, 109] width 10 height 9
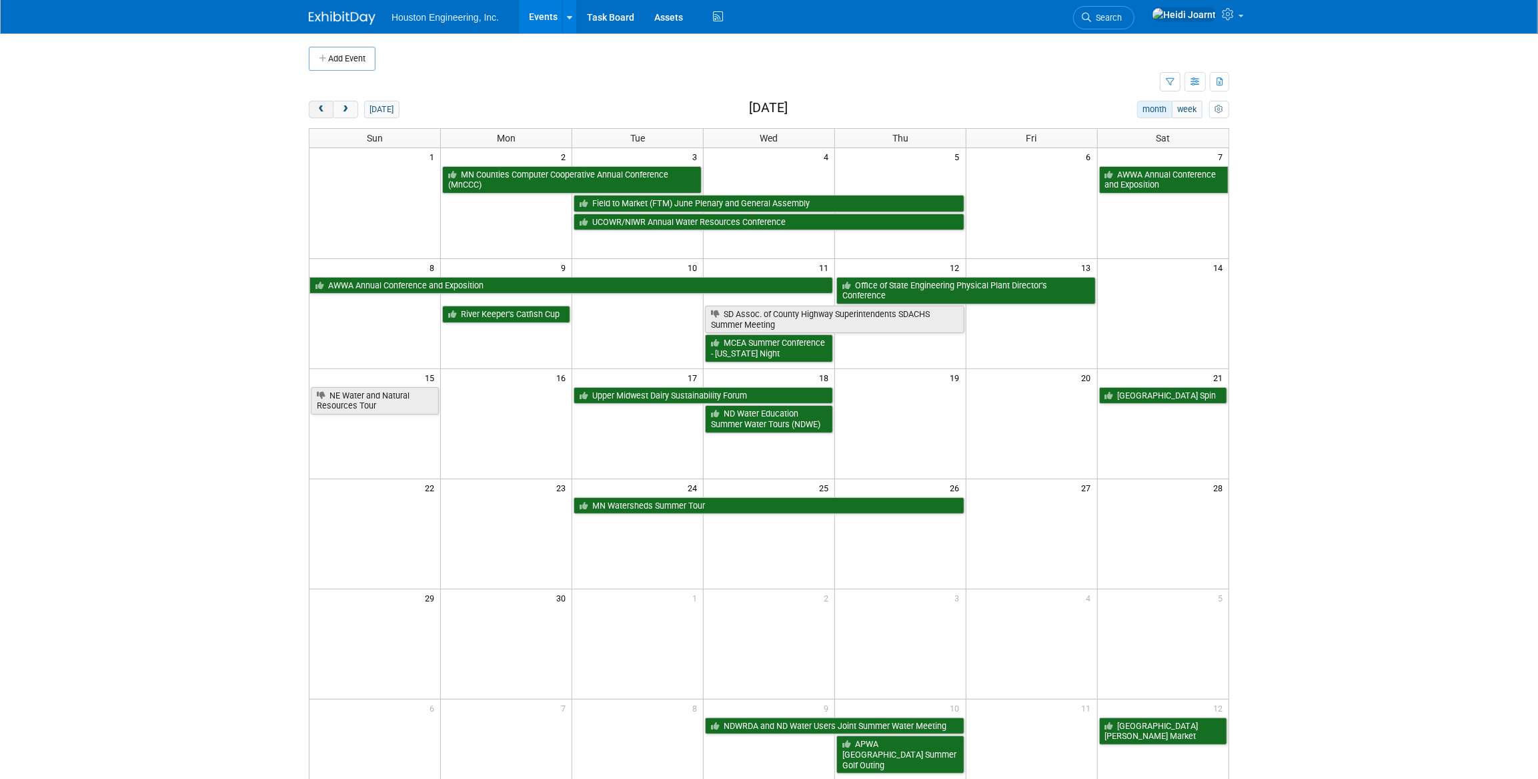
click at [320, 112] on span "prev" at bounding box center [321, 109] width 10 height 9
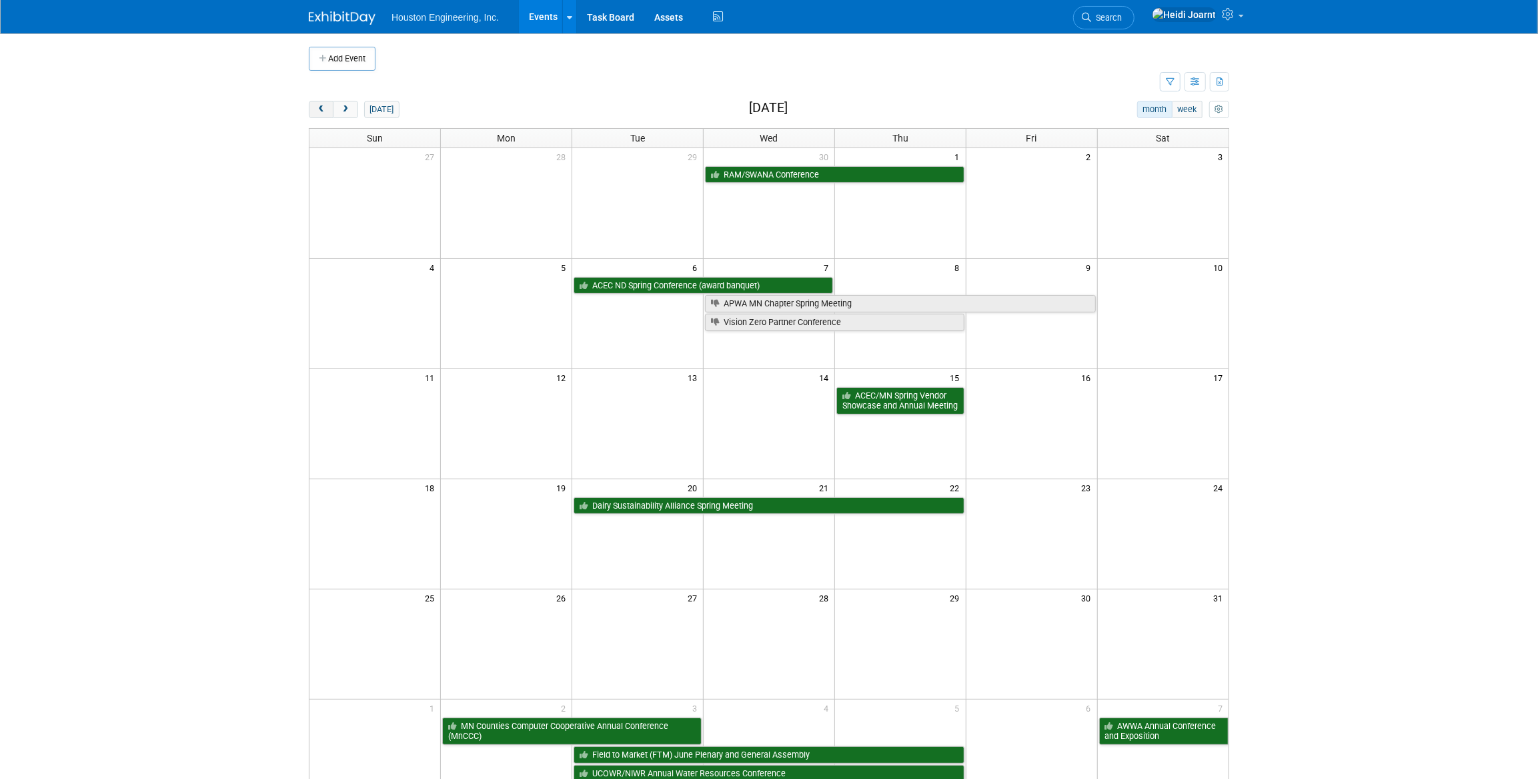
click at [320, 112] on span "prev" at bounding box center [321, 109] width 10 height 9
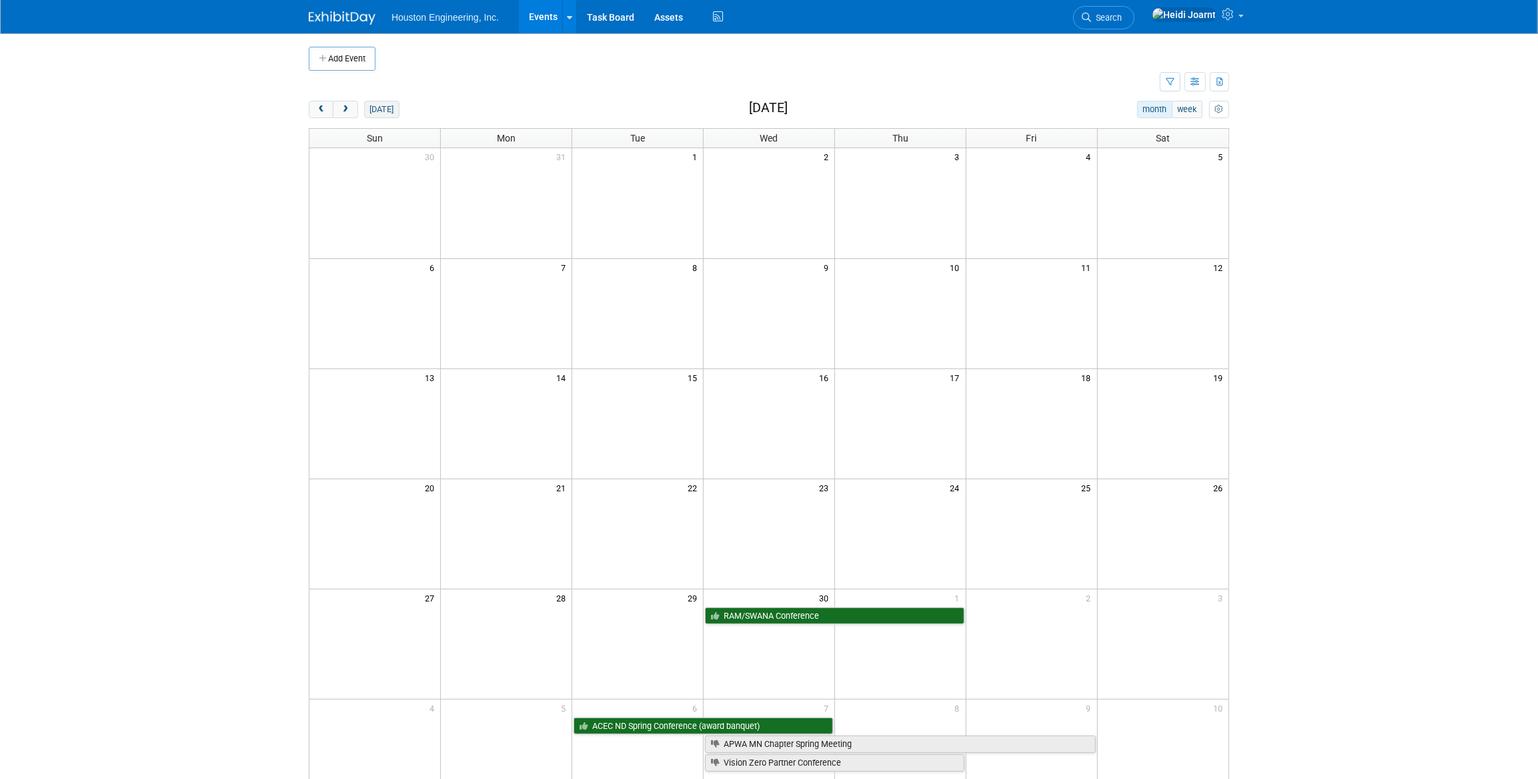
click at [378, 109] on button "today" at bounding box center [381, 109] width 35 height 17
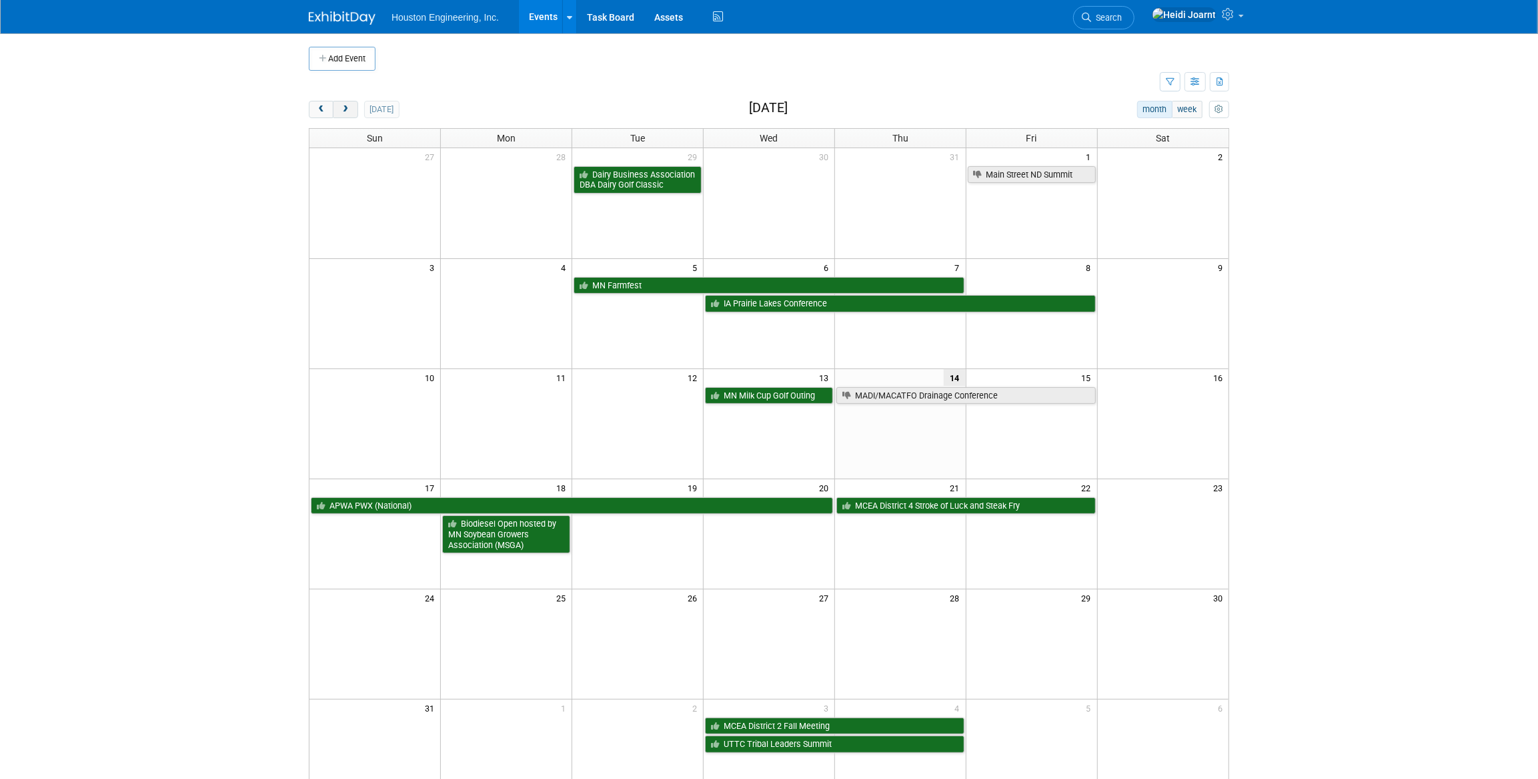
click at [350, 113] on button "next" at bounding box center [345, 109] width 25 height 17
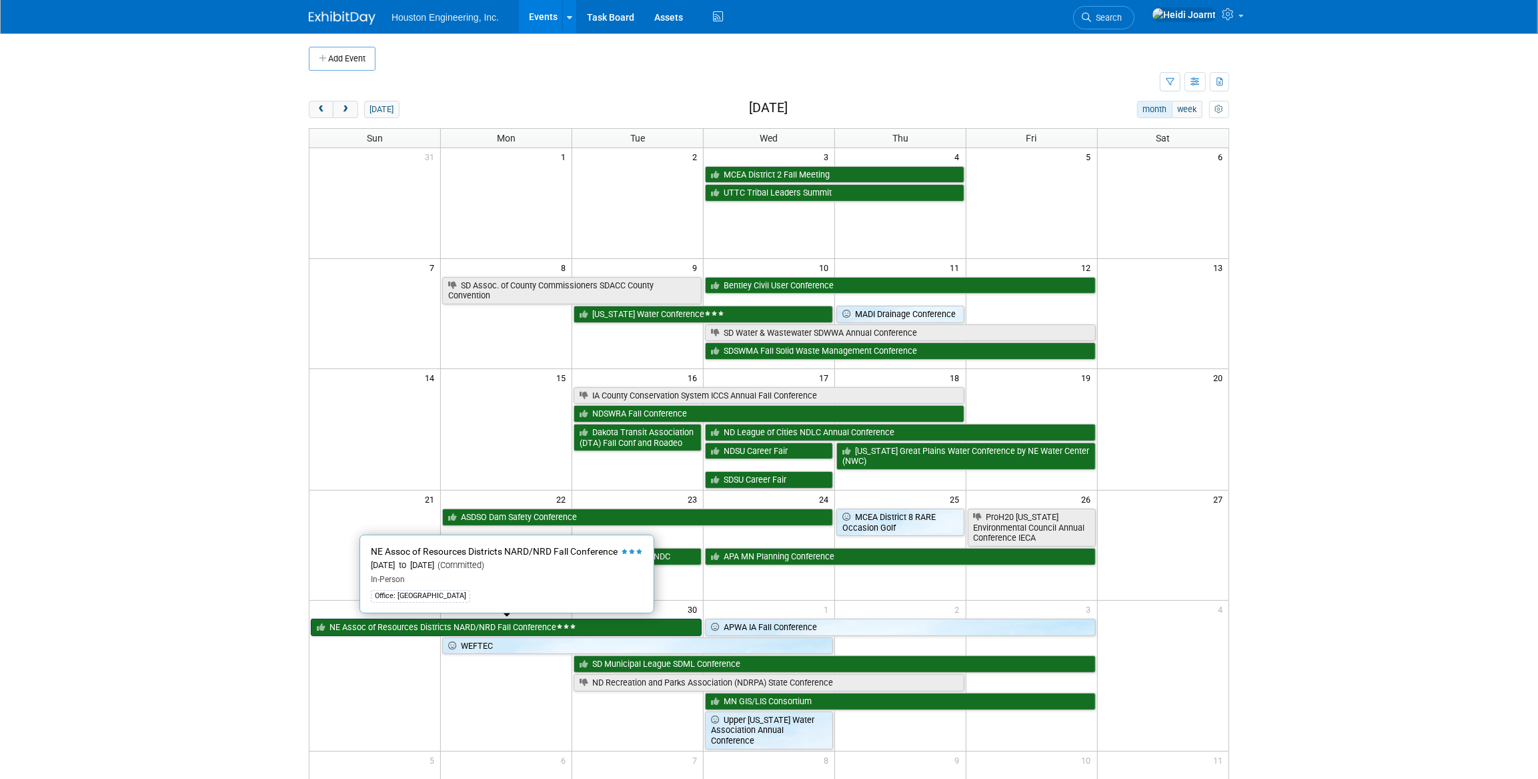
click at [448, 629] on link "NE Assoc of Resources Districts NARD/NRD Fall Conference" at bounding box center [506, 626] width 391 height 17
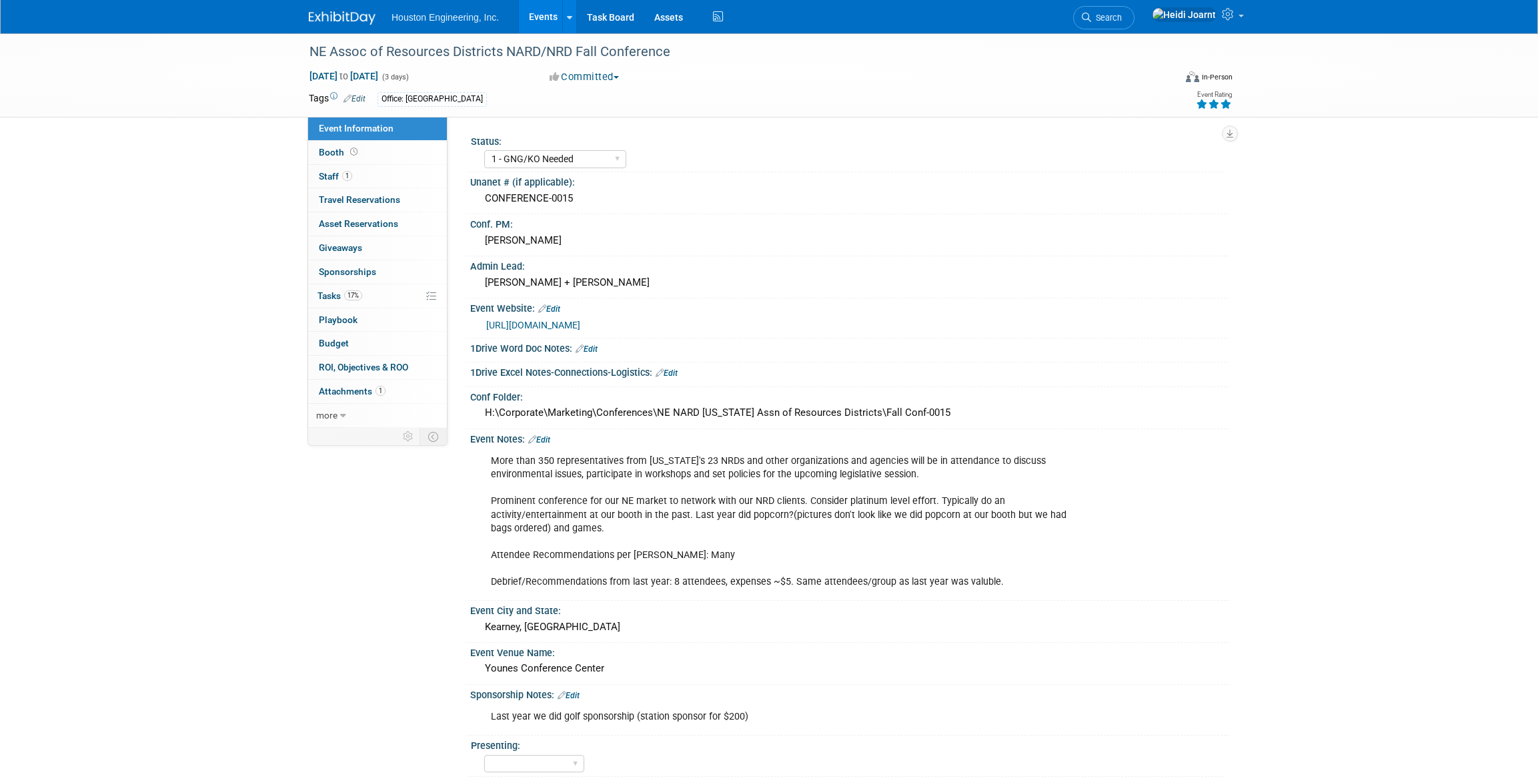
select select "1 - GNG/KO Needed"
select select "Water Resources"
click at [367, 302] on link "17% Tasks 17%" at bounding box center [377, 295] width 139 height 23
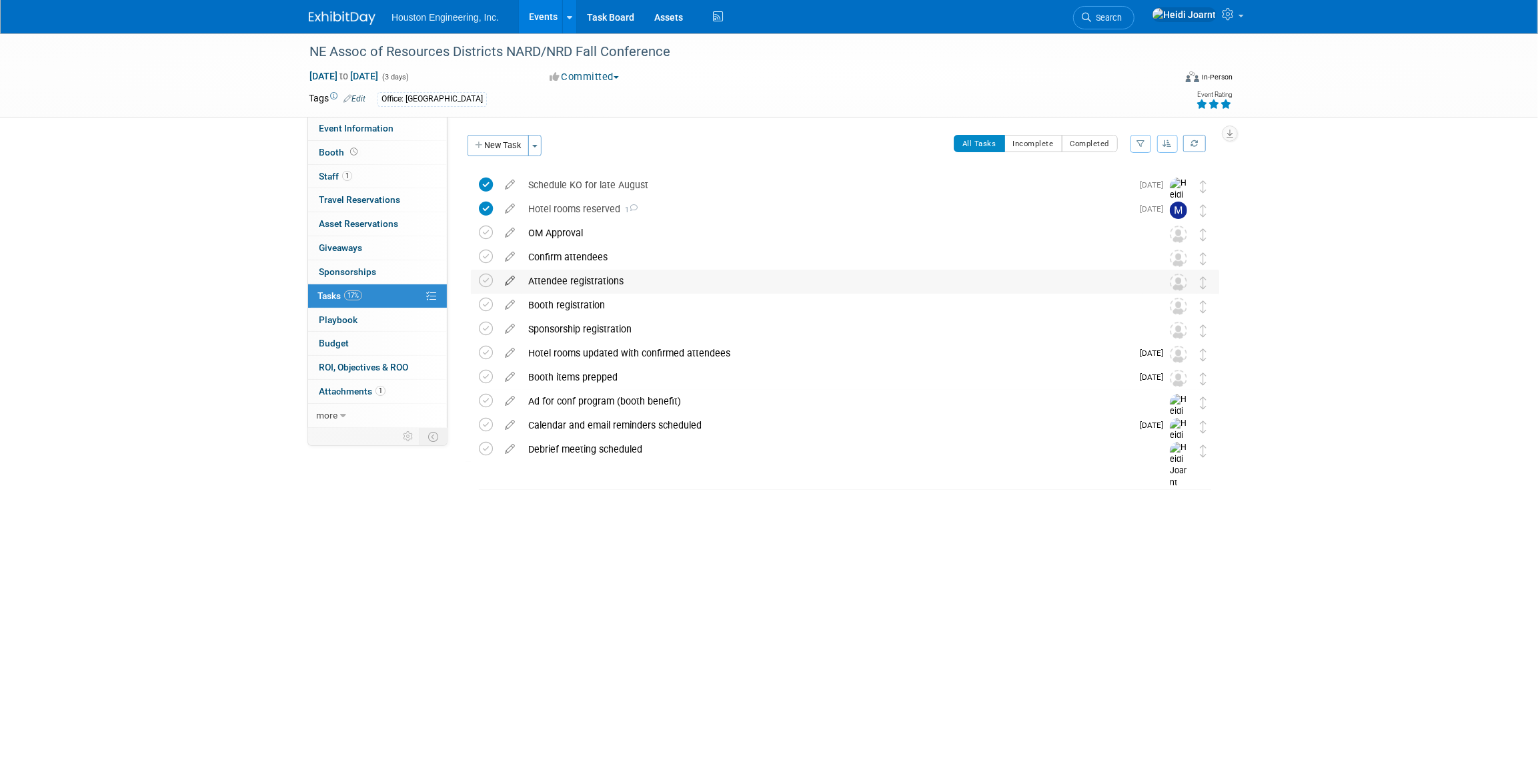
click at [512, 280] on icon at bounding box center [509, 278] width 23 height 17
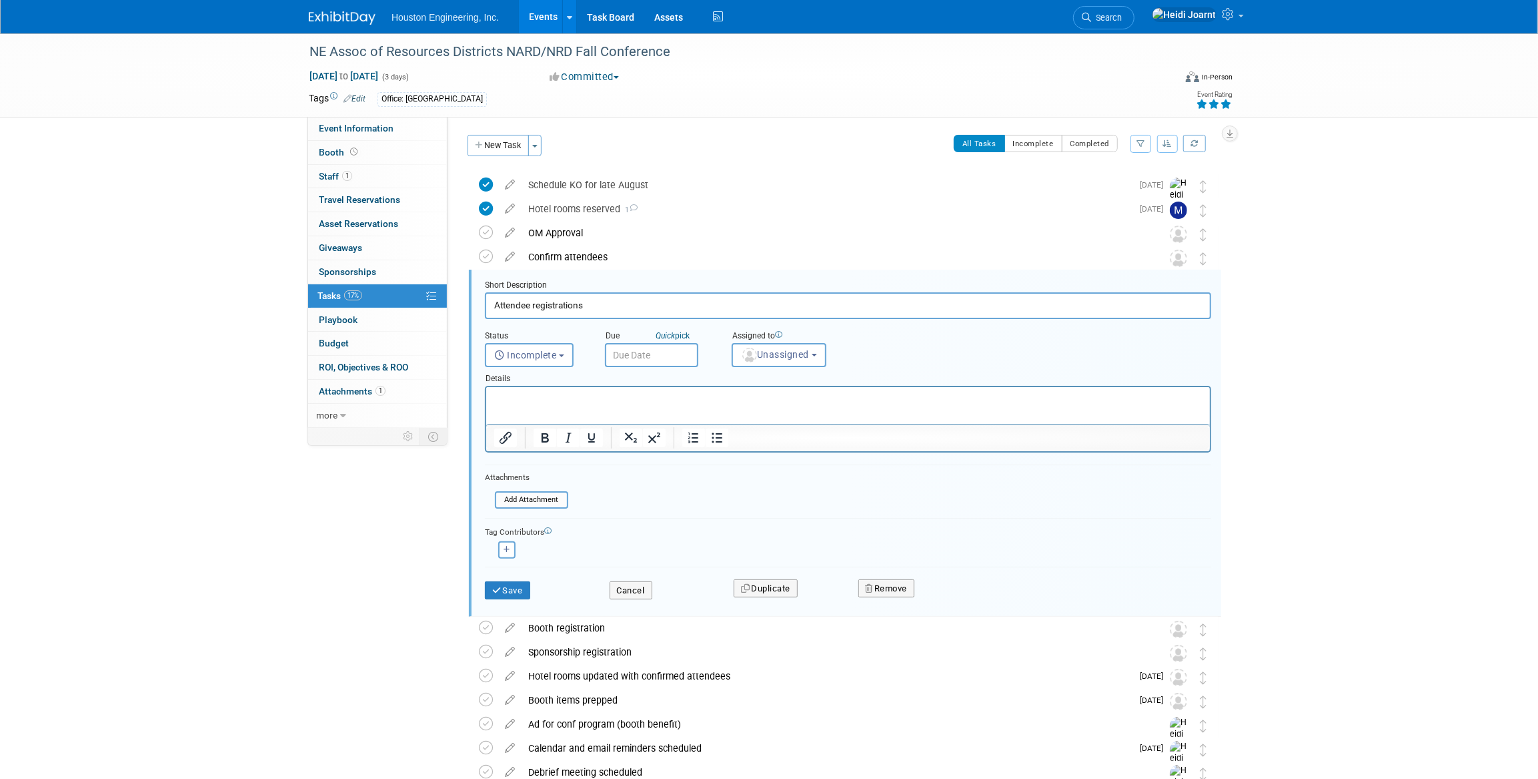
scroll to position [73, 0]
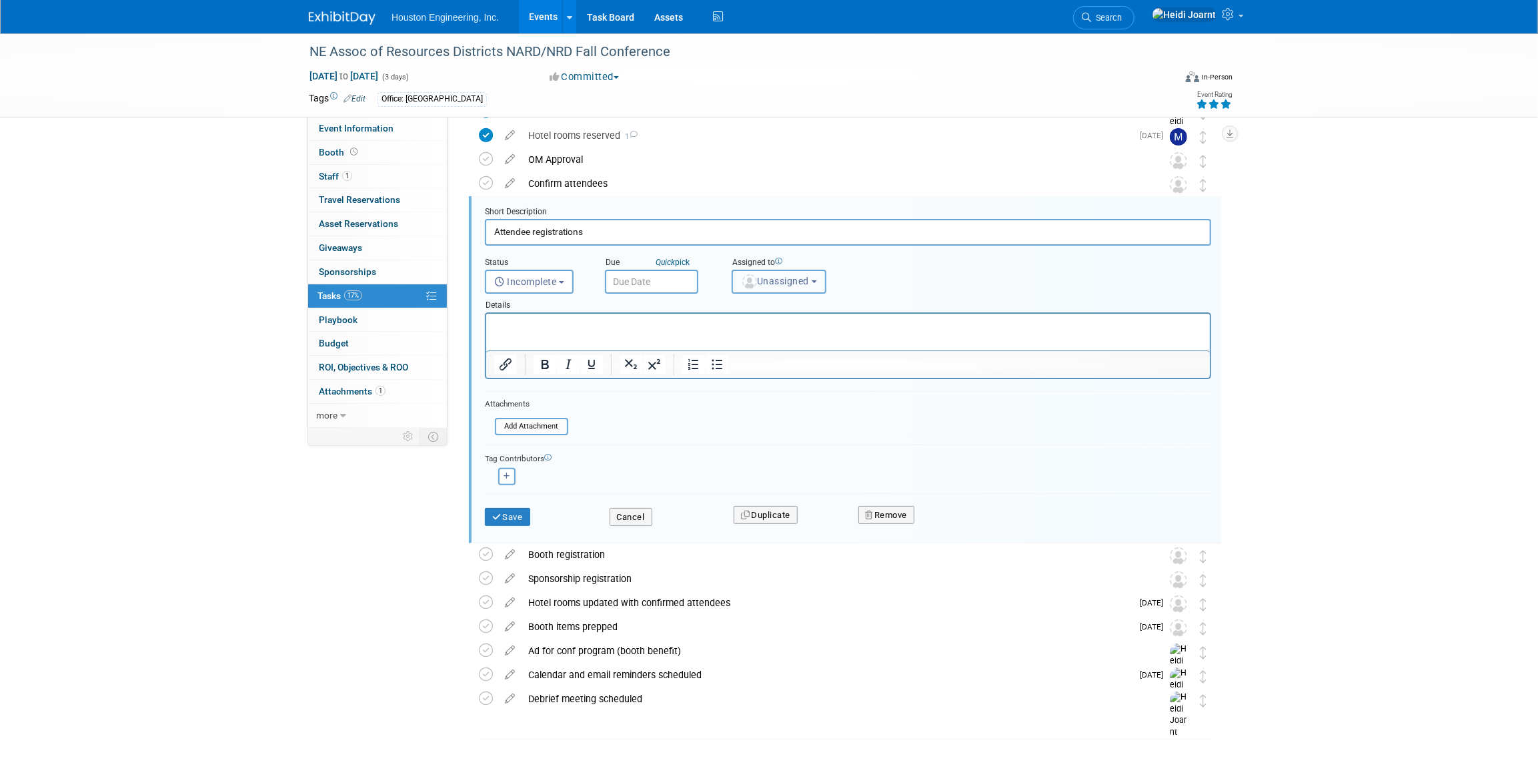
click at [760, 277] on span "Unassigned" at bounding box center [775, 281] width 68 height 11
click at [775, 306] on input "text" at bounding box center [828, 313] width 184 height 23
type input "jessi"
click at [793, 339] on label "[PERSON_NAME]" at bounding box center [808, 341] width 139 height 21
click at [734, 339] on input "[PERSON_NAME]" at bounding box center [730, 340] width 9 height 9
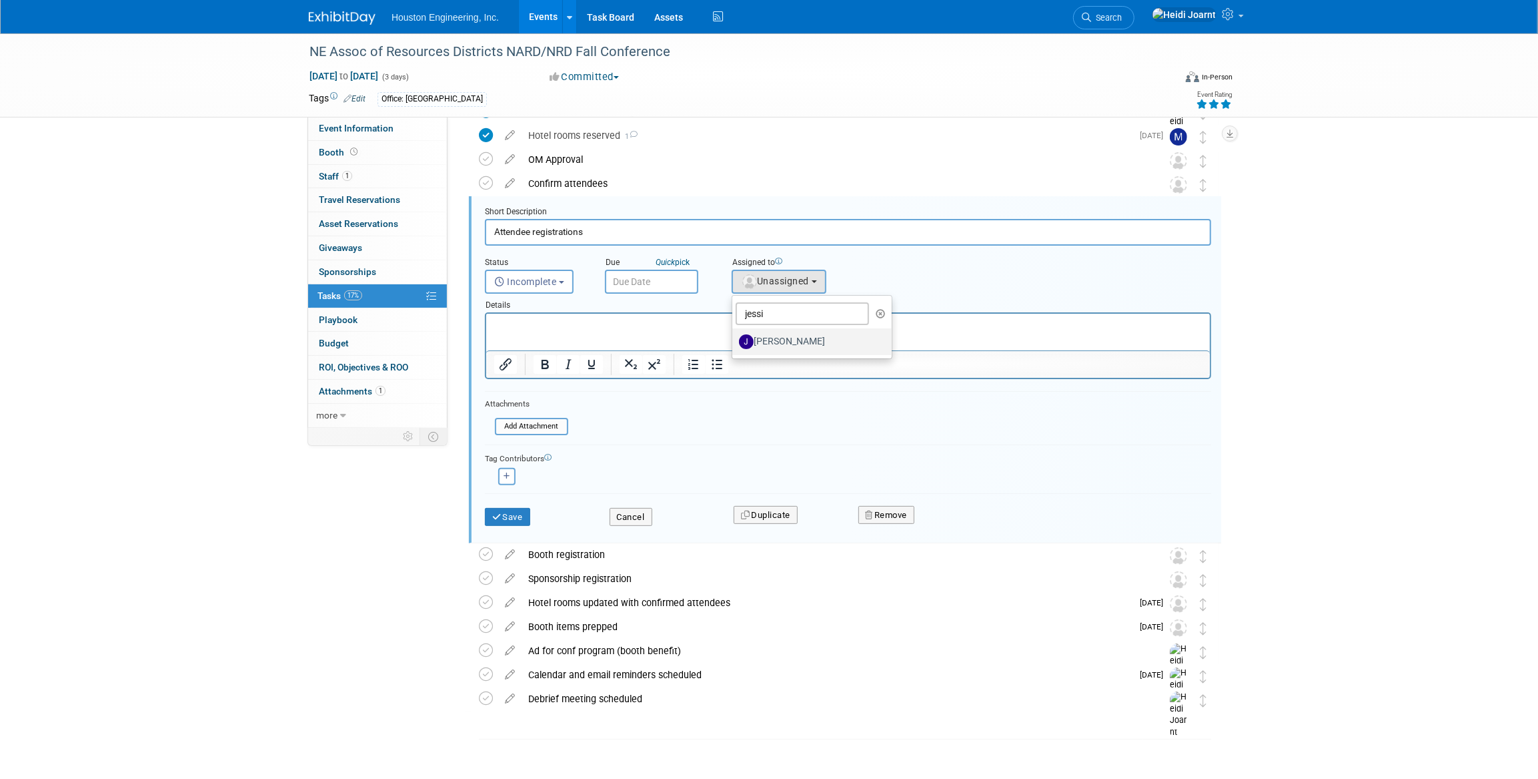
select select "fa151804-de92-4cec-a8ce-bf453f5438ea"
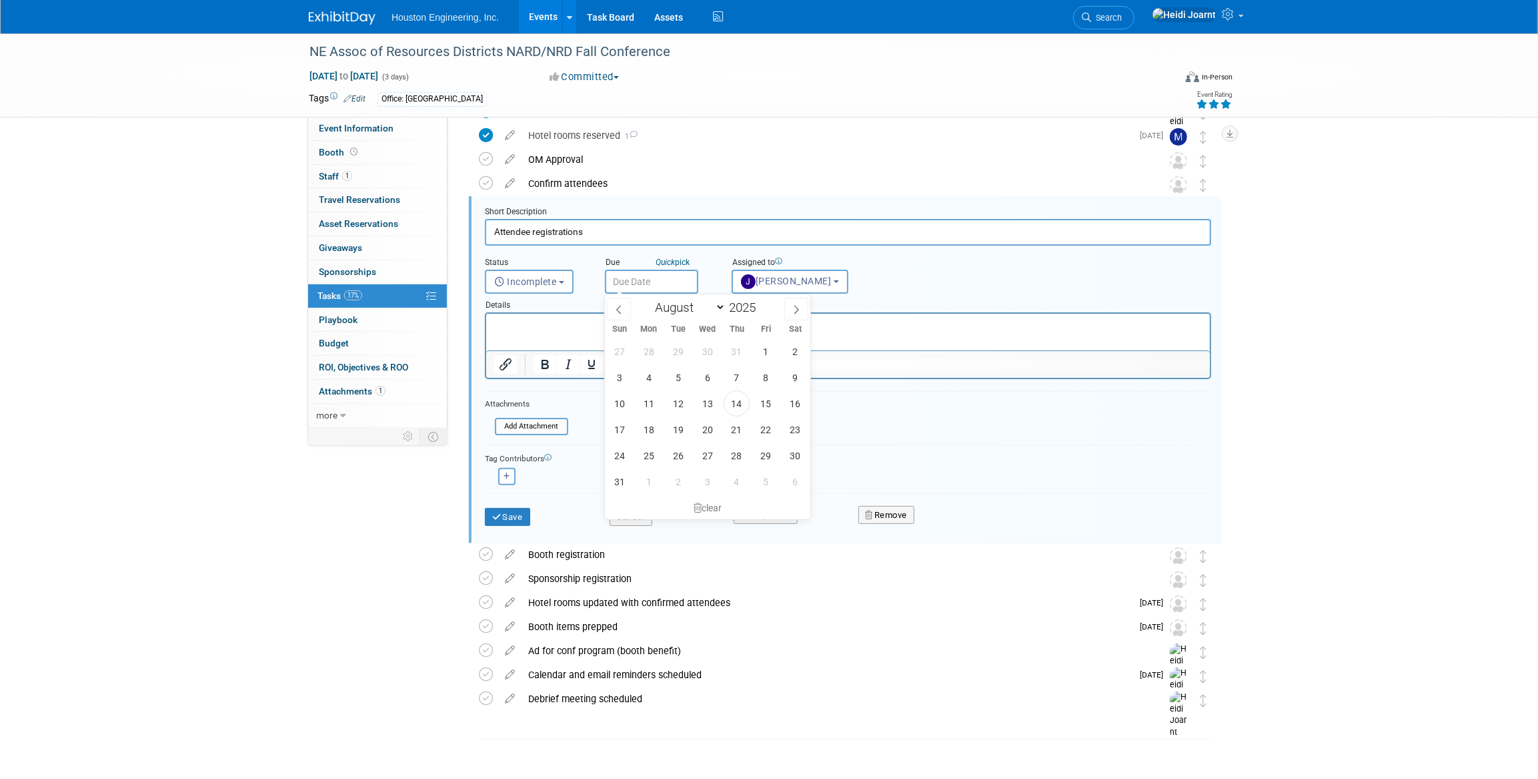
click at [660, 286] on input "text" at bounding box center [651, 282] width 93 height 24
click at [764, 455] on span "29" at bounding box center [766, 455] width 26 height 26
type input "Aug 29, 2025"
click at [500, 514] on icon "submit" at bounding box center [497, 516] width 11 height 9
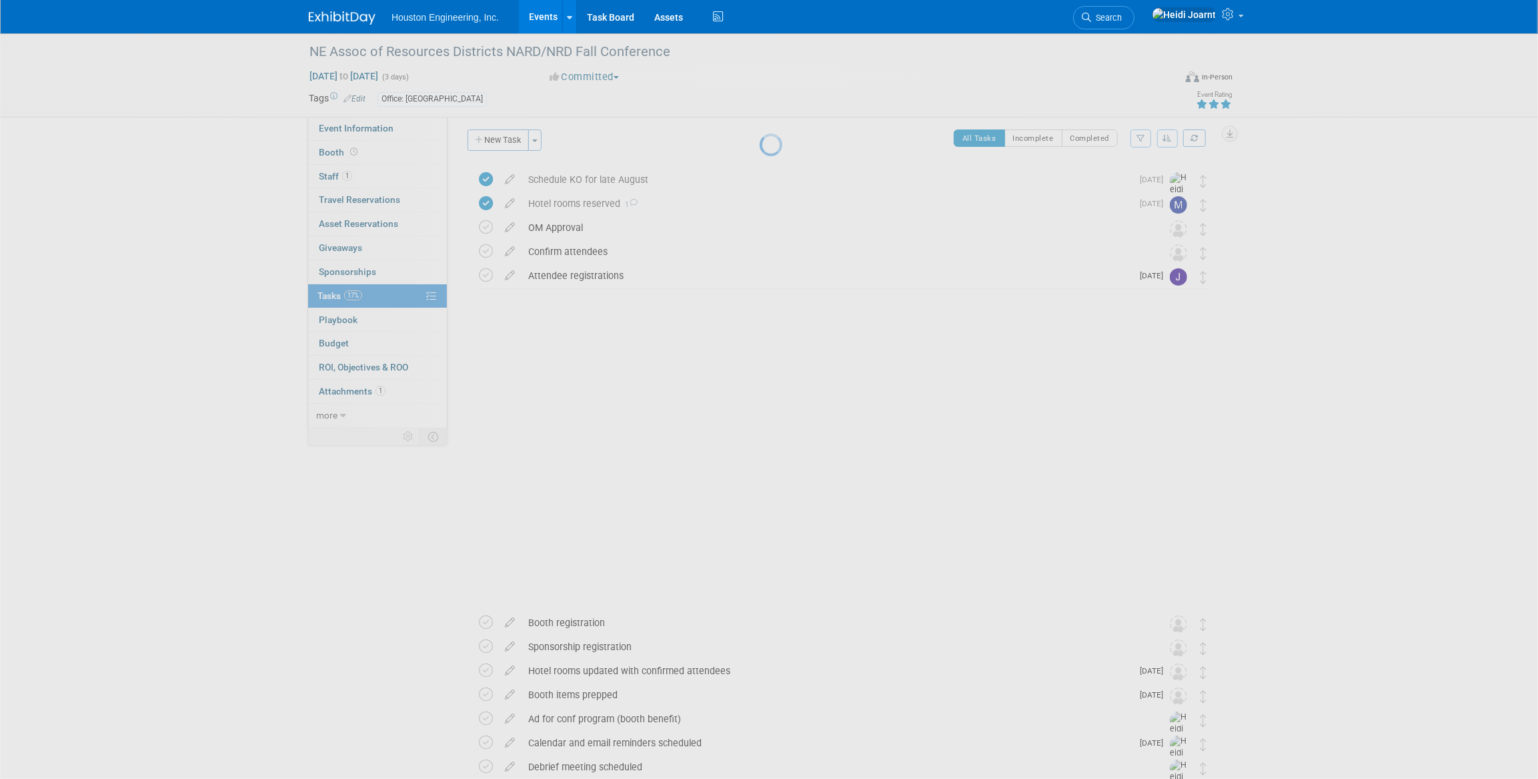
scroll to position [0, 0]
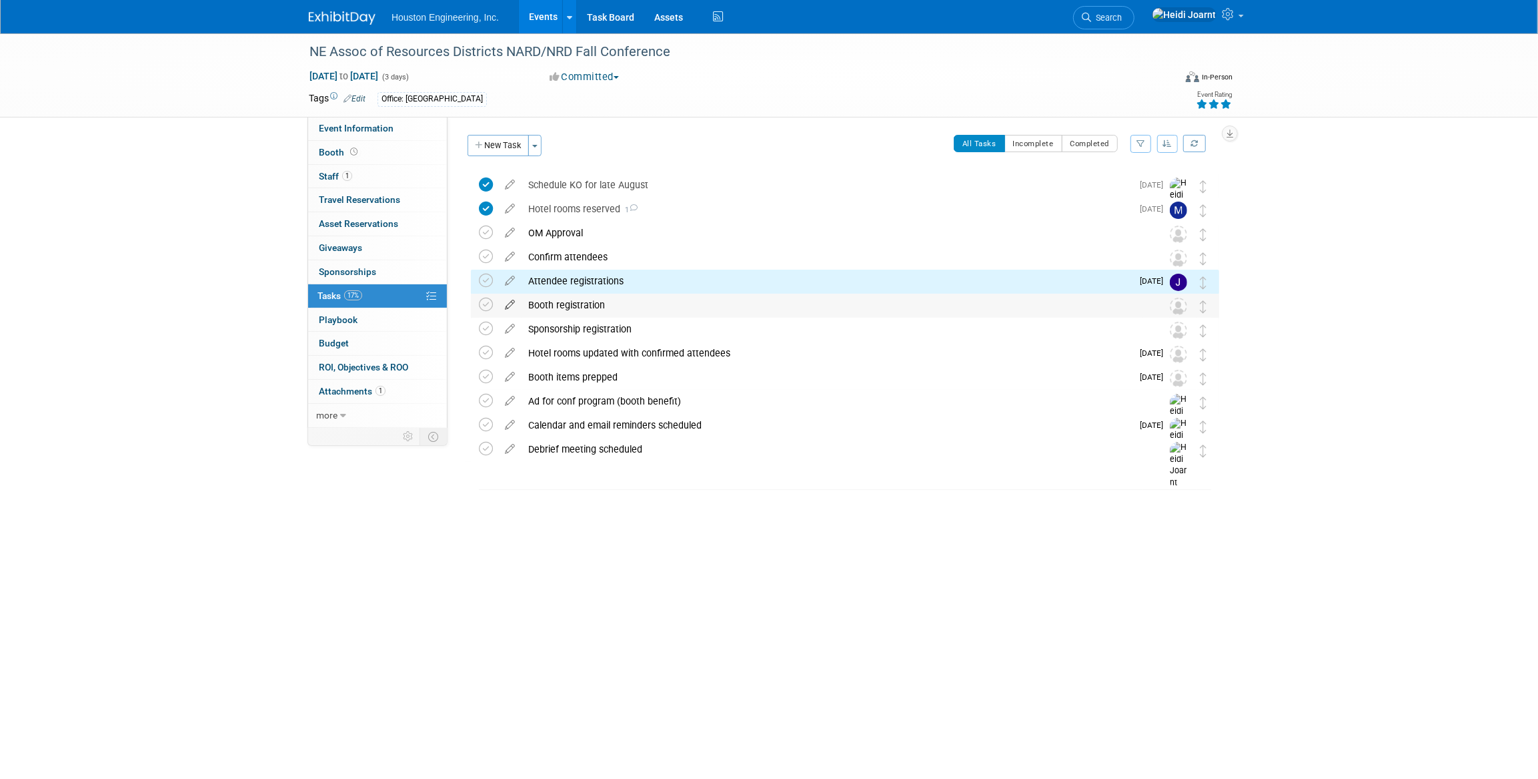
click at [508, 305] on icon at bounding box center [509, 302] width 23 height 17
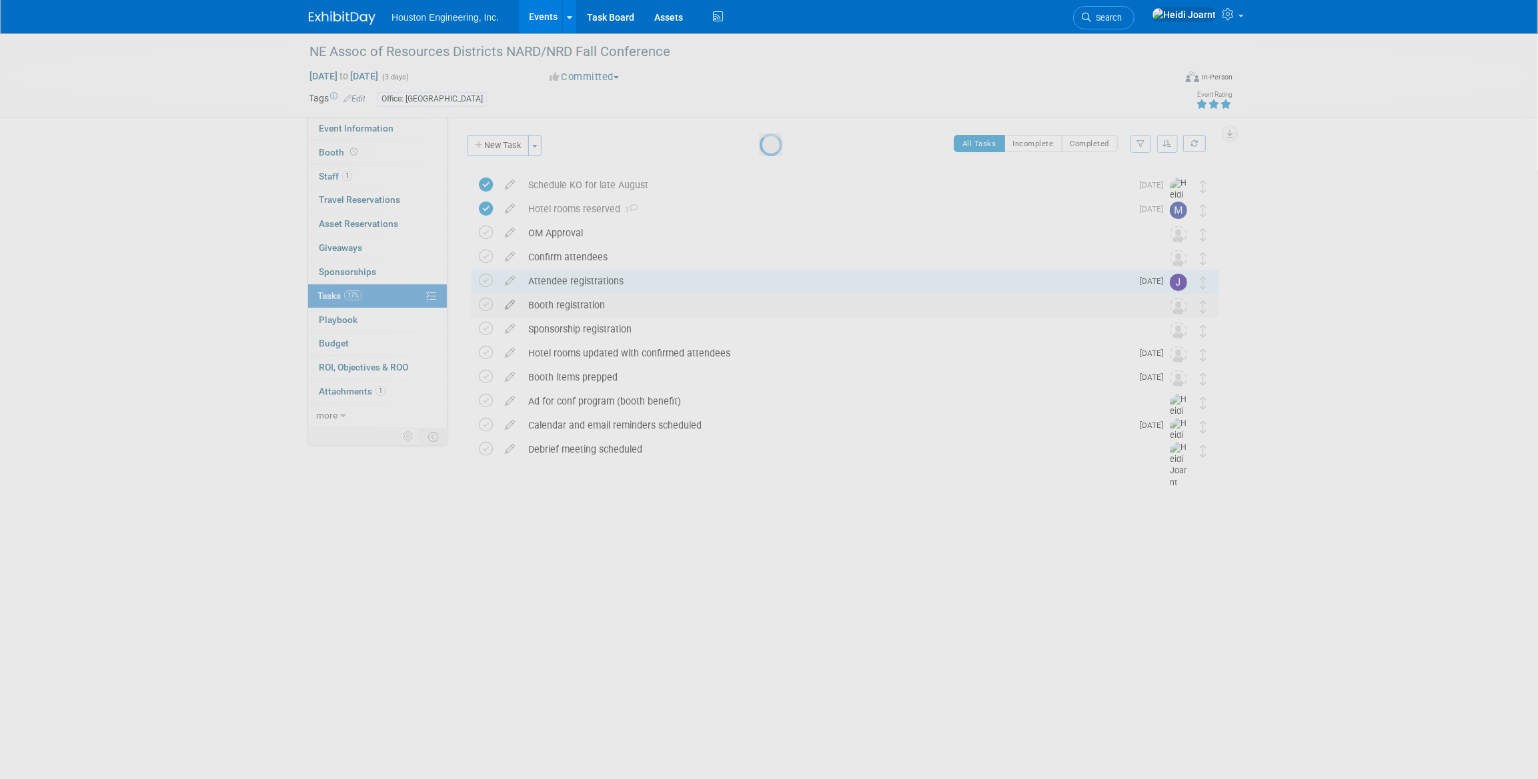
select select "7"
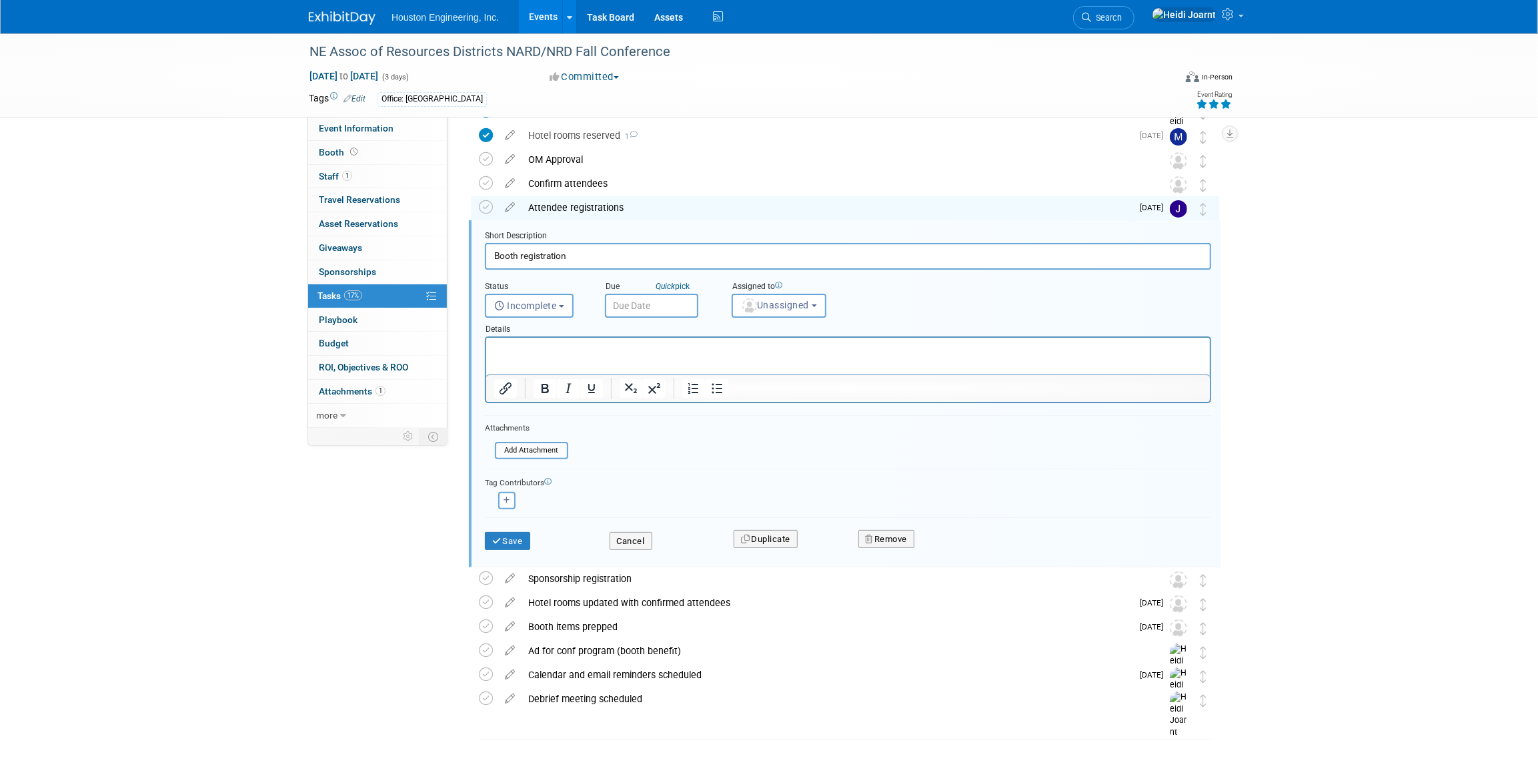
scroll to position [87, 0]
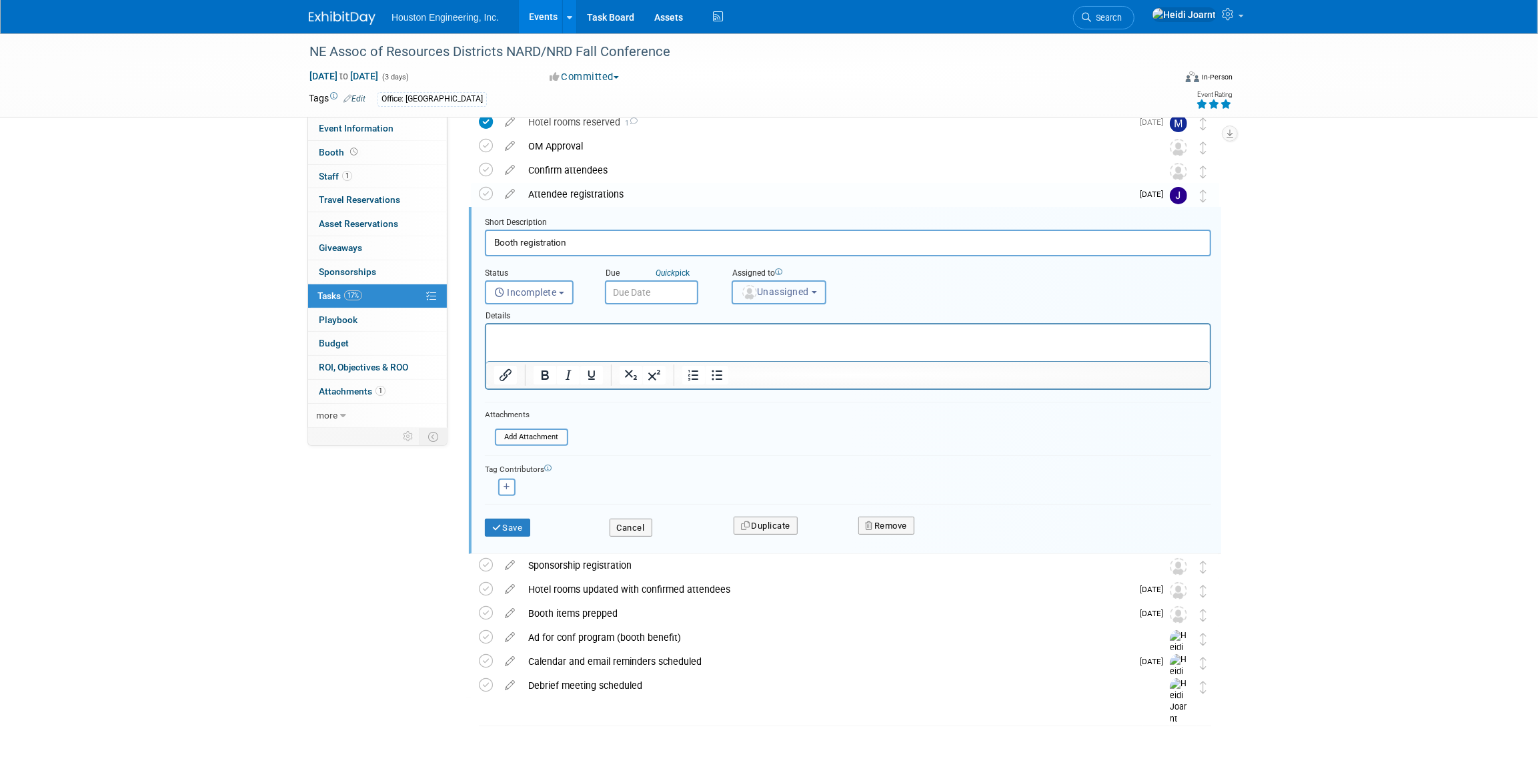
click at [779, 289] on span "Unassigned" at bounding box center [775, 291] width 68 height 11
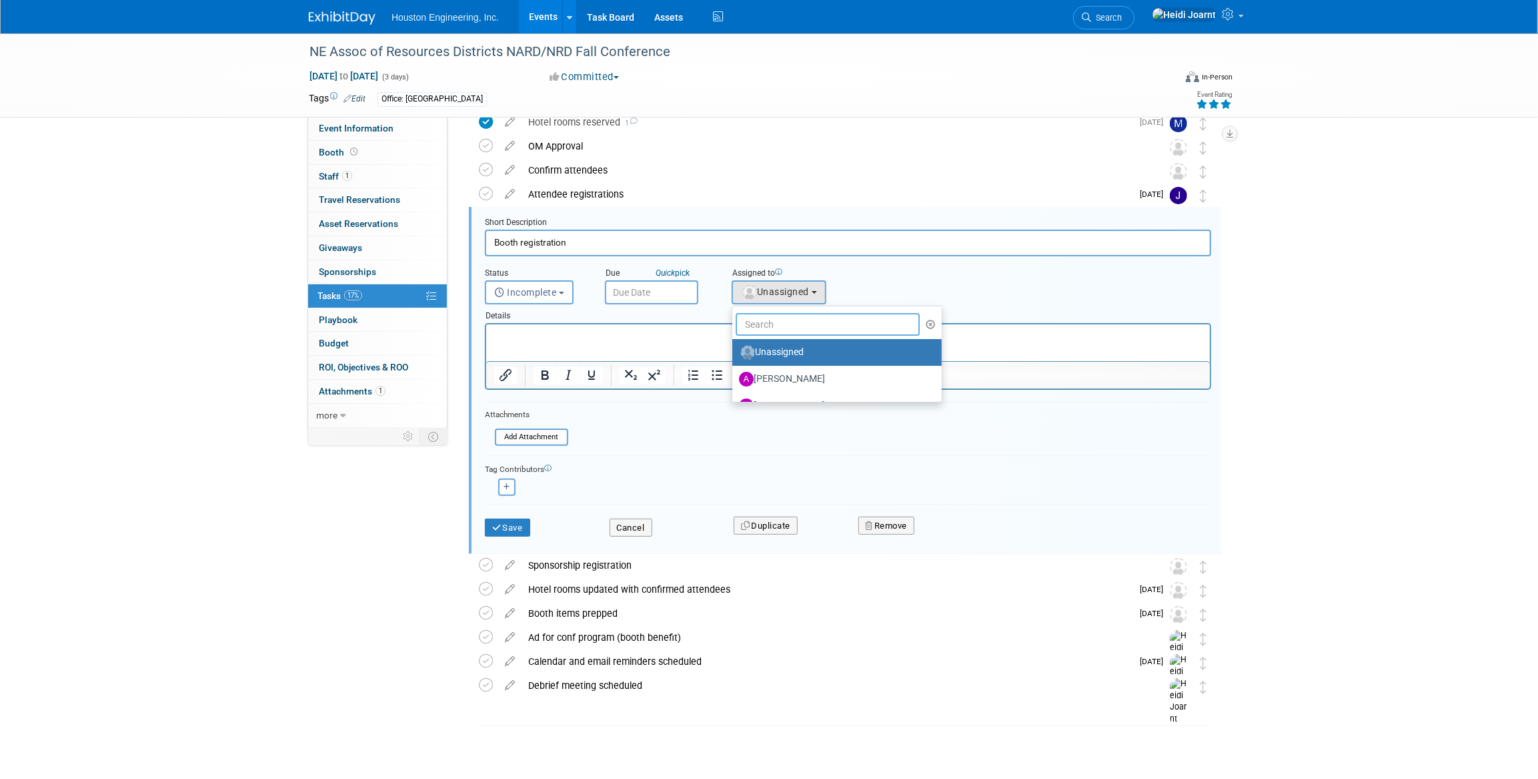
click at [787, 320] on input "text" at bounding box center [828, 324] width 184 height 23
type input "jess"
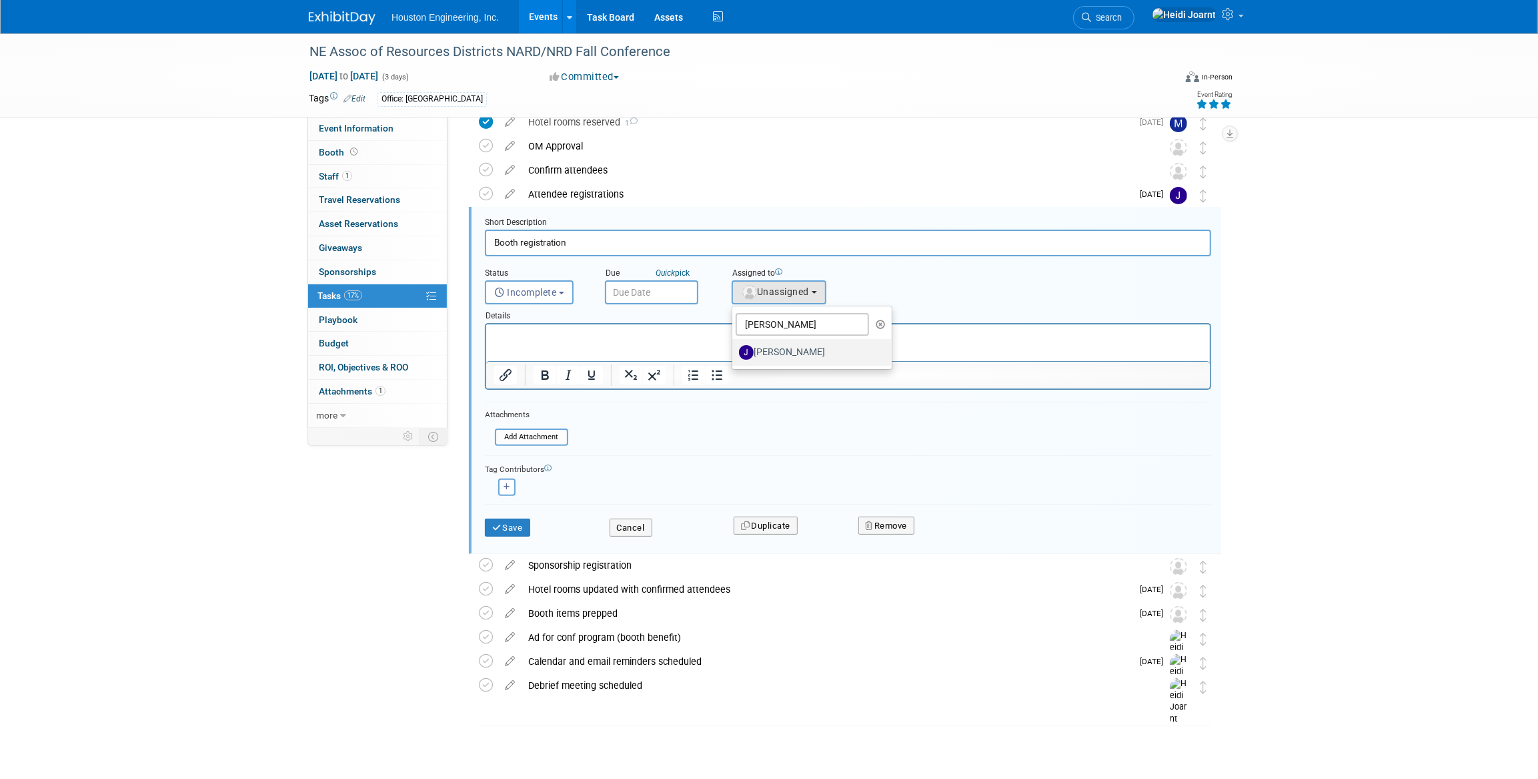
click at [799, 354] on label "[PERSON_NAME]" at bounding box center [808, 352] width 139 height 21
click at [734, 354] on input "[PERSON_NAME]" at bounding box center [730, 350] width 9 height 9
select select "fa151804-de92-4cec-a8ce-bf453f5438ea"
click at [646, 296] on input "text" at bounding box center [651, 292] width 93 height 24
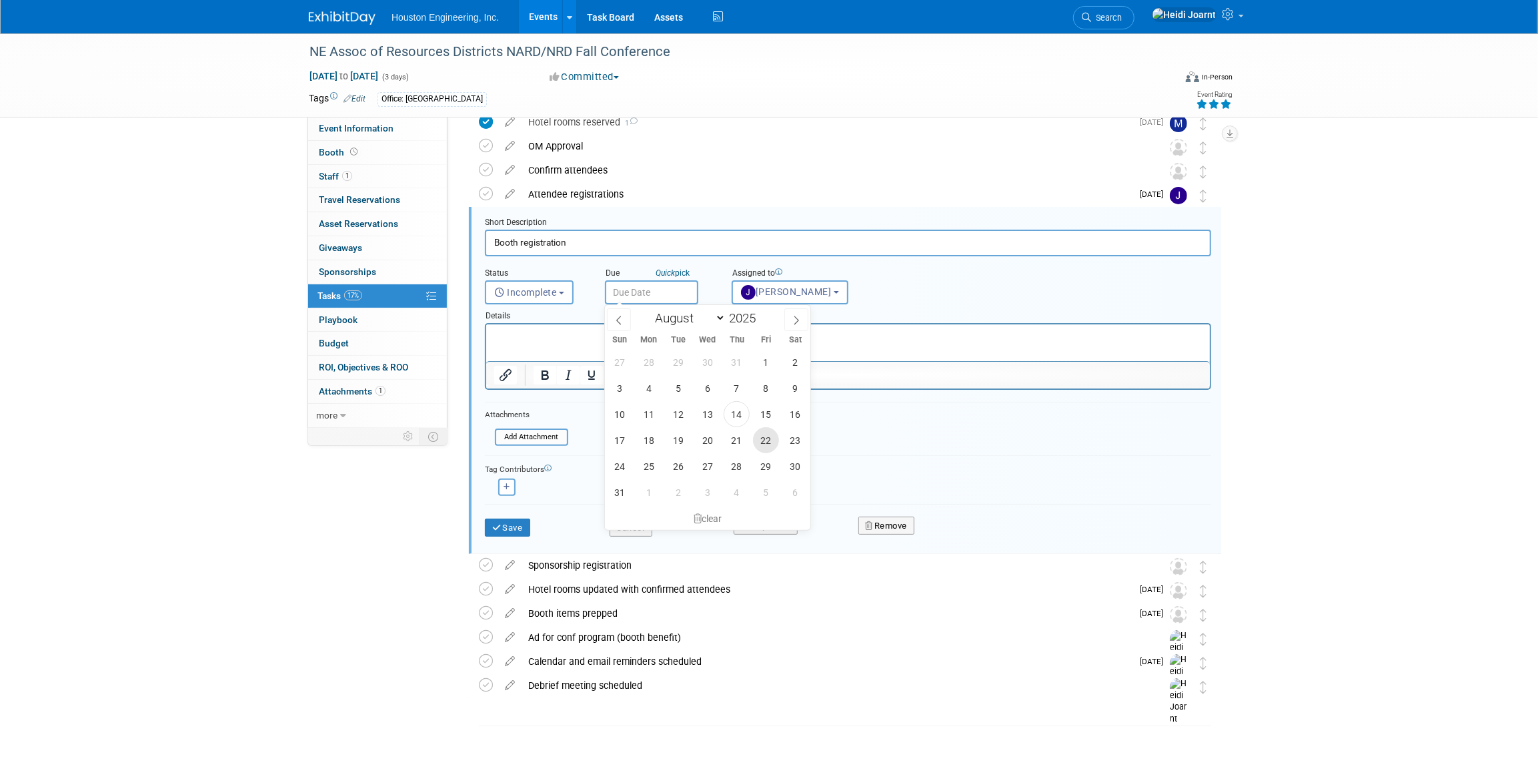
click at [767, 442] on span "22" at bounding box center [766, 440] width 26 height 26
type input "Aug 22, 2025"
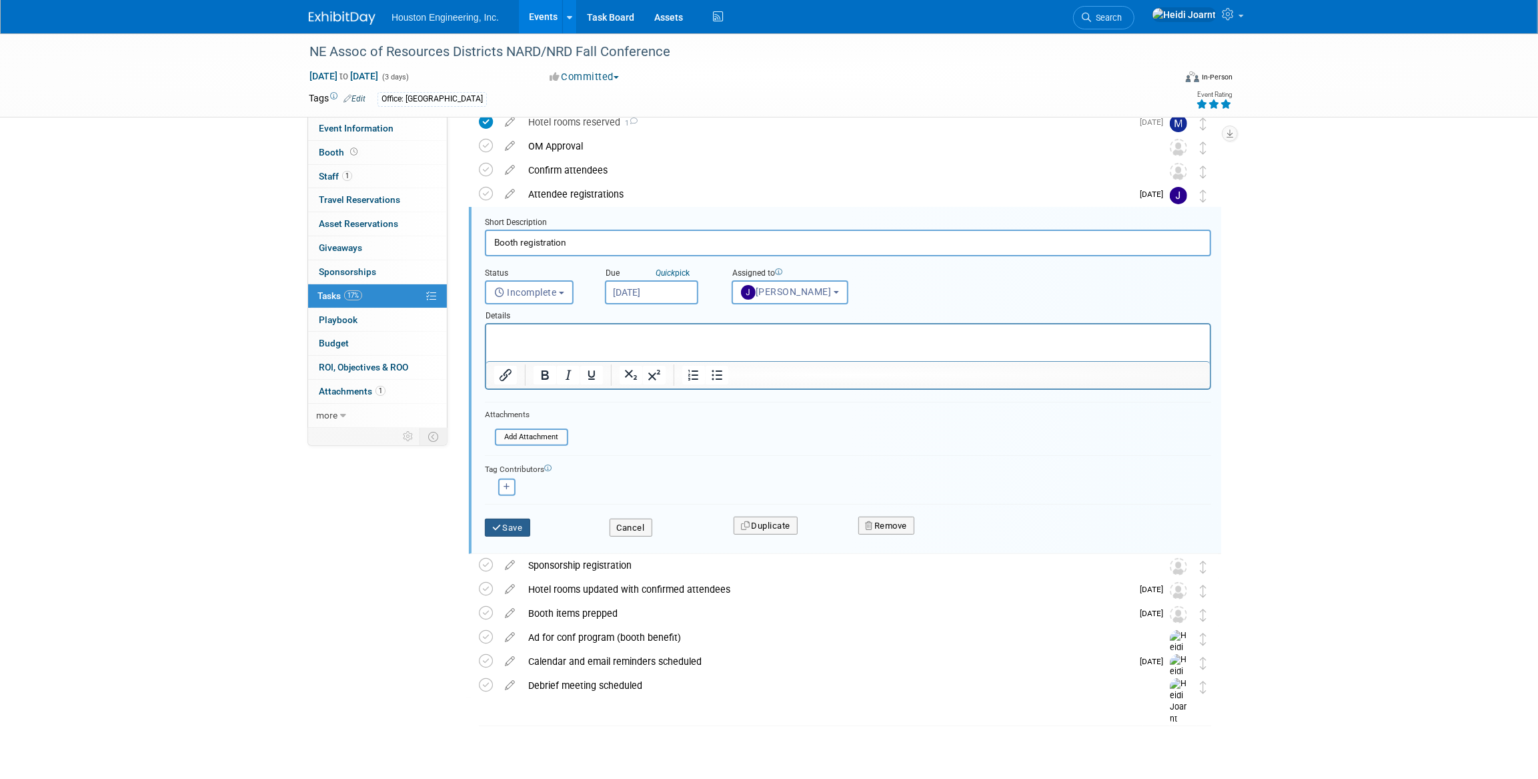
click at [516, 524] on button "Save" at bounding box center [507, 527] width 45 height 19
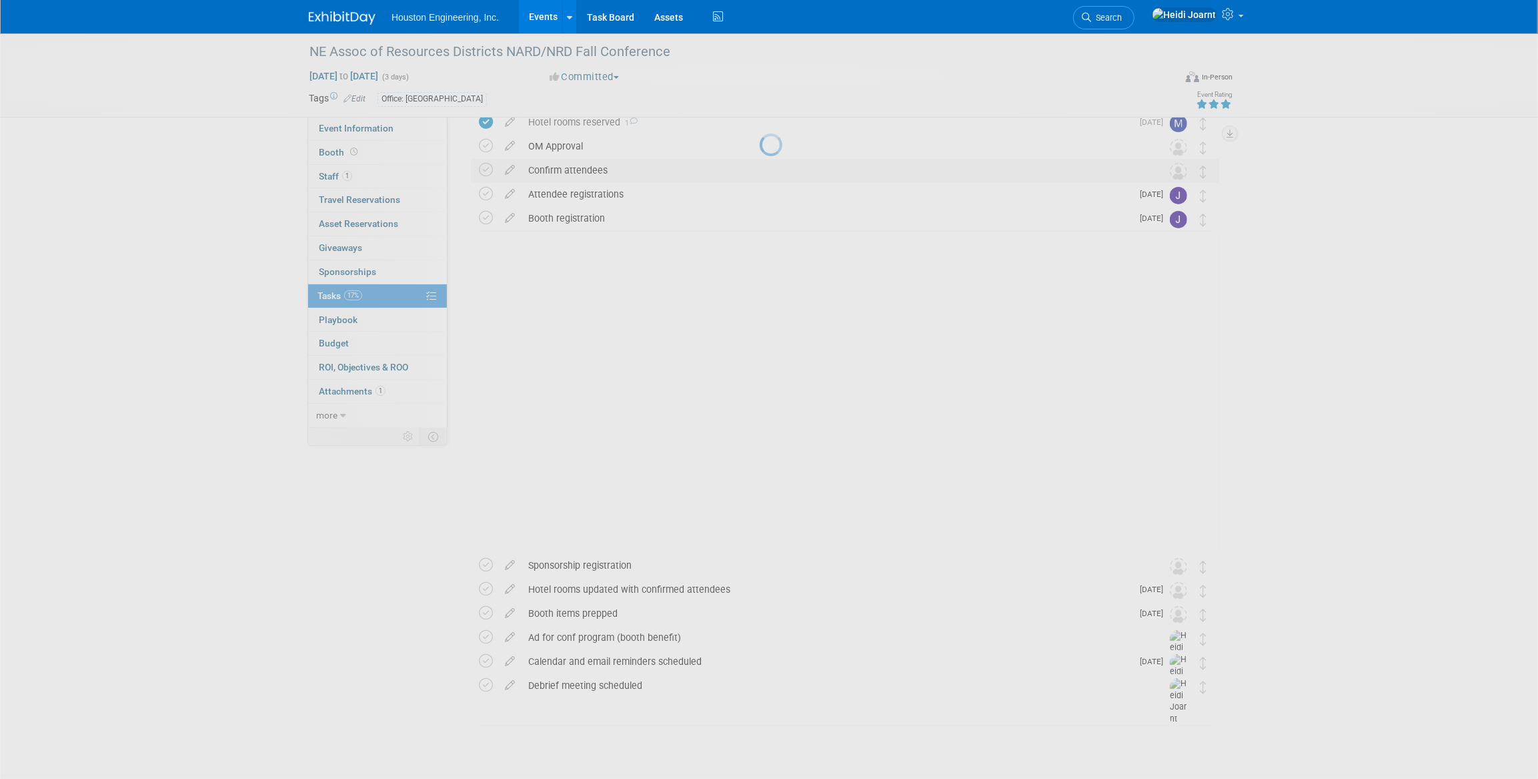
scroll to position [0, 0]
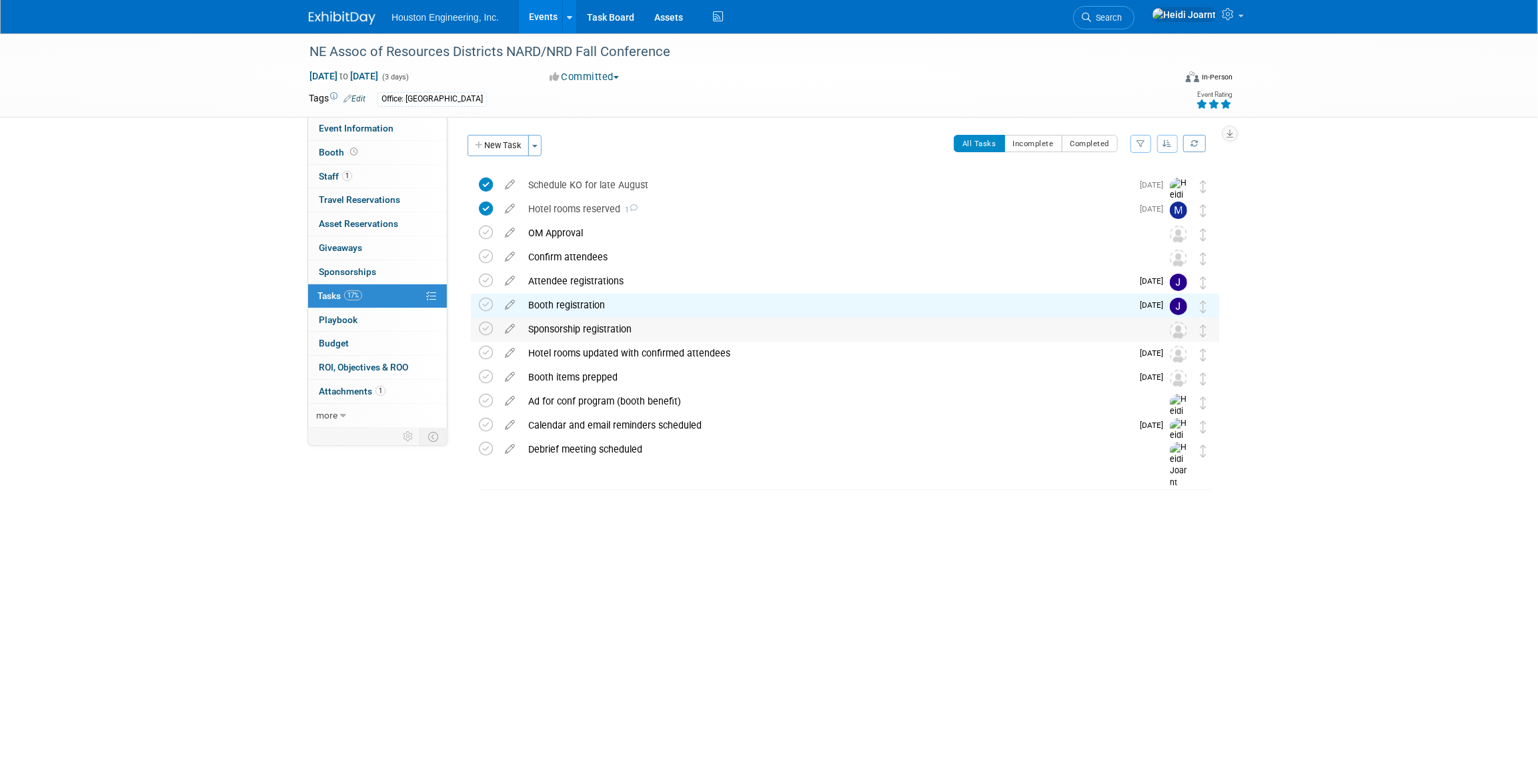
click at [508, 336] on td at bounding box center [509, 330] width 23 height 24
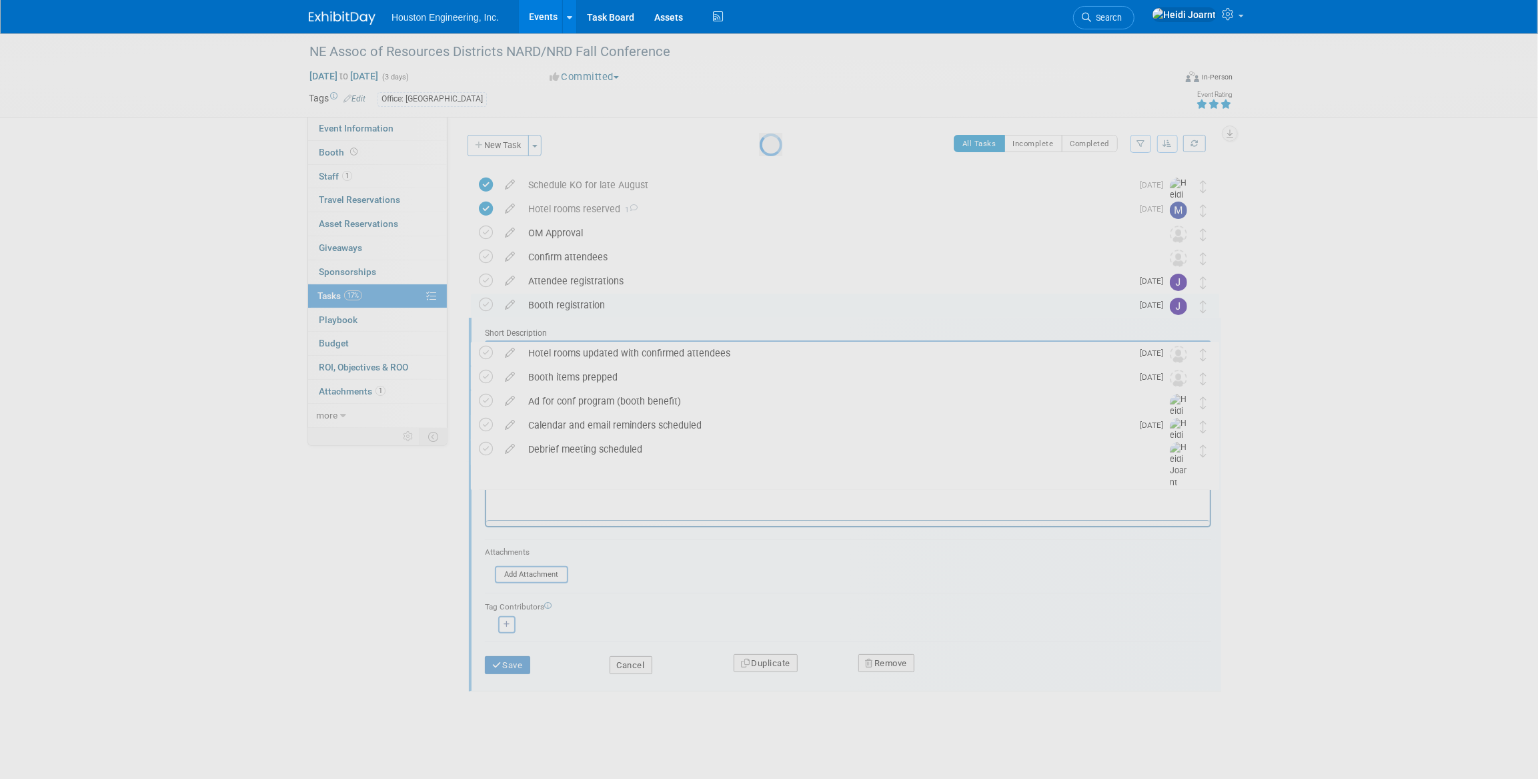
click at [760, 332] on div at bounding box center [769, 389] width 19 height 779
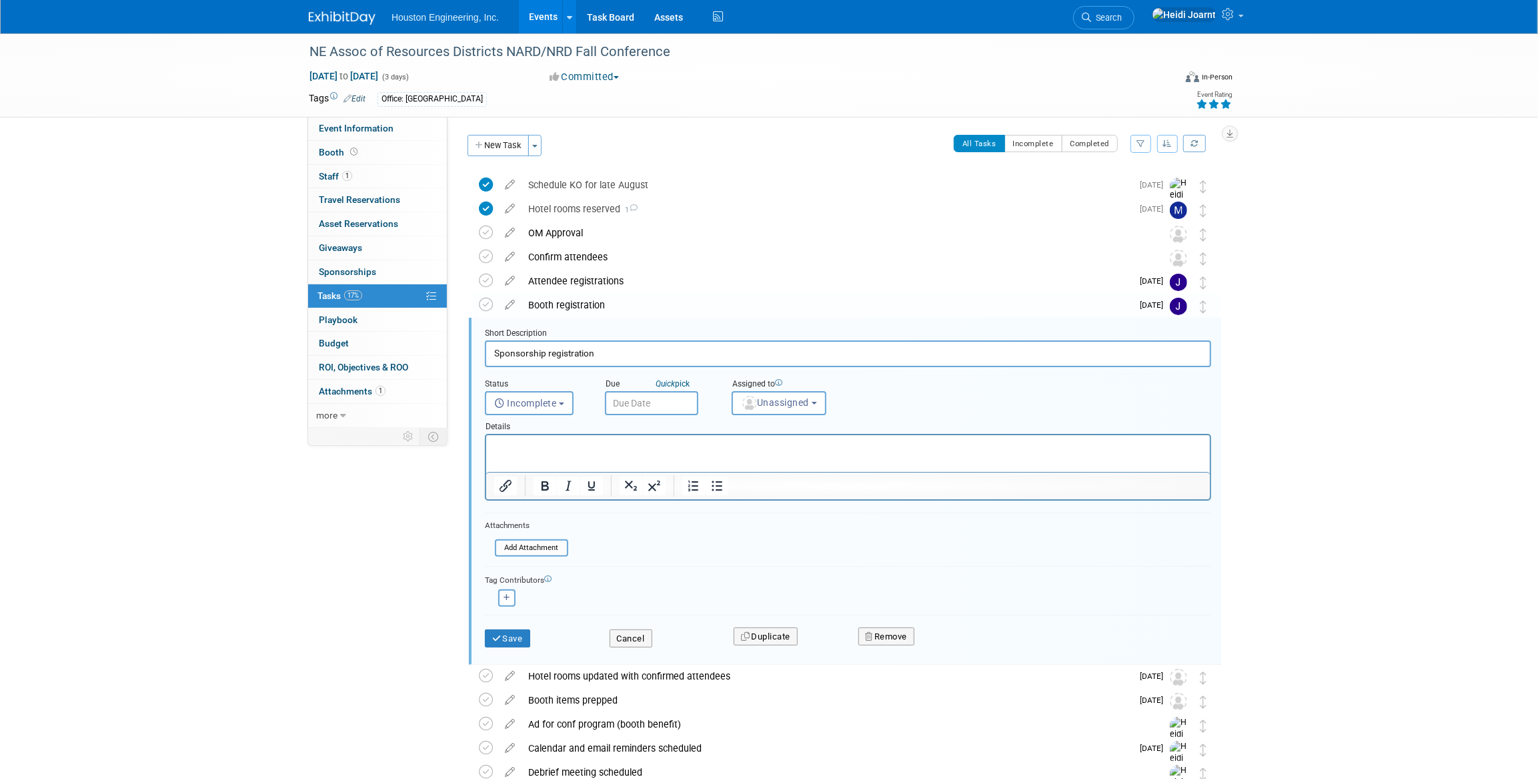
scroll to position [87, 0]
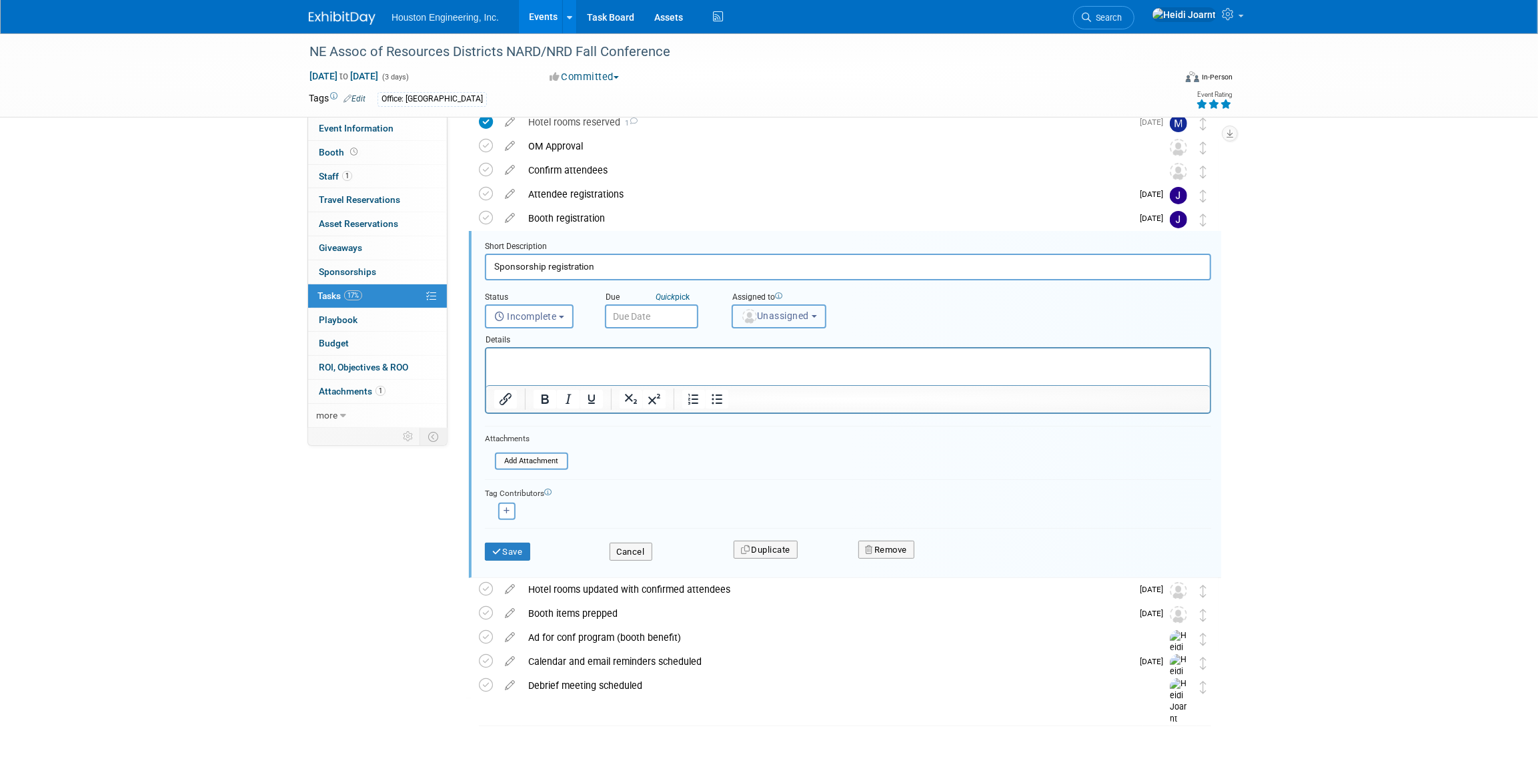
click at [746, 318] on img "button" at bounding box center [749, 316] width 15 height 15
click at [777, 344] on input "text" at bounding box center [828, 348] width 184 height 23
type input "jess"
click at [787, 373] on label "[PERSON_NAME]" at bounding box center [808, 376] width 139 height 21
click at [734, 373] on input "[PERSON_NAME]" at bounding box center [730, 374] width 9 height 9
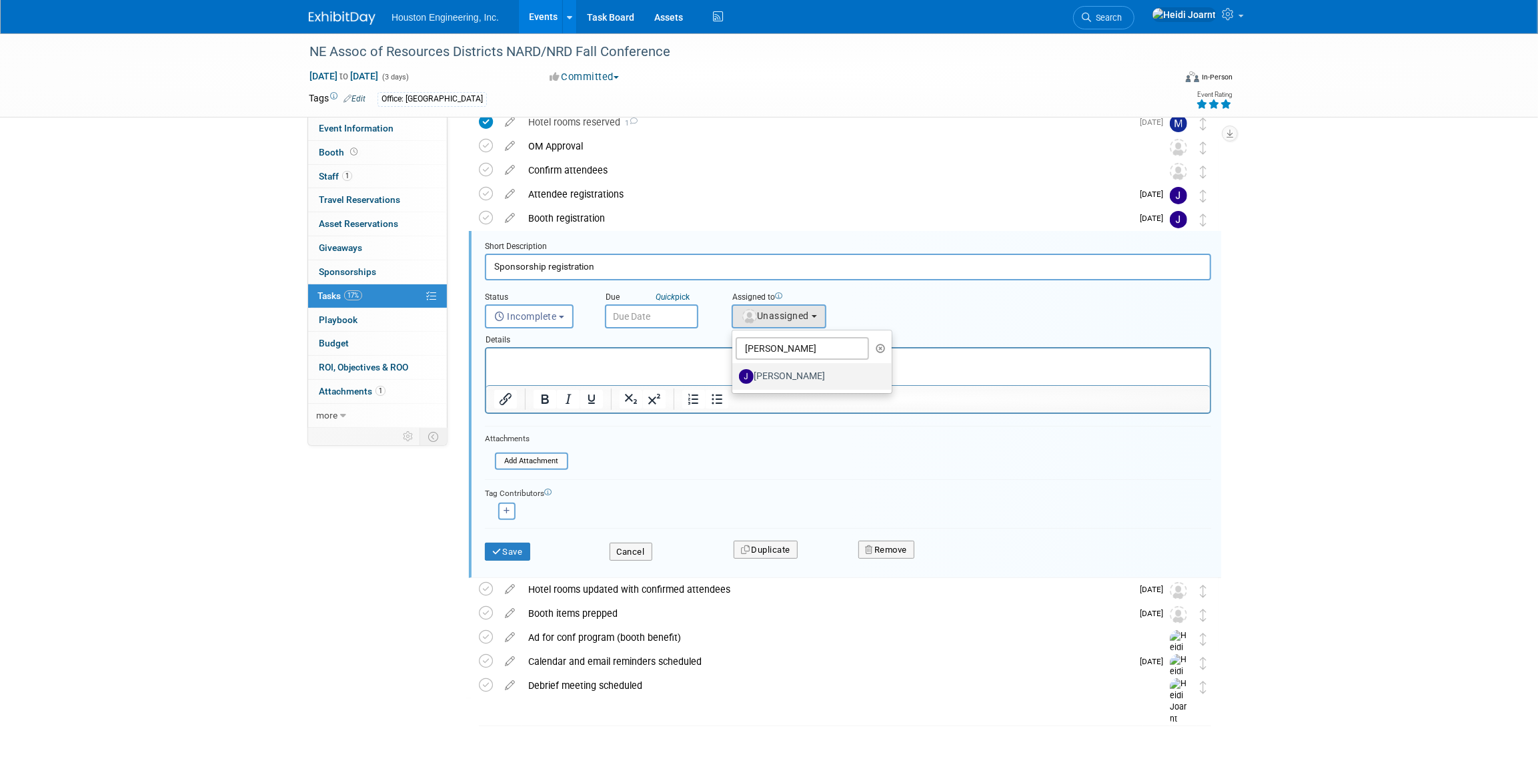
select select "fa151804-de92-4cec-a8ce-bf453f5438ea"
click at [620, 314] on input "text" at bounding box center [651, 316] width 93 height 24
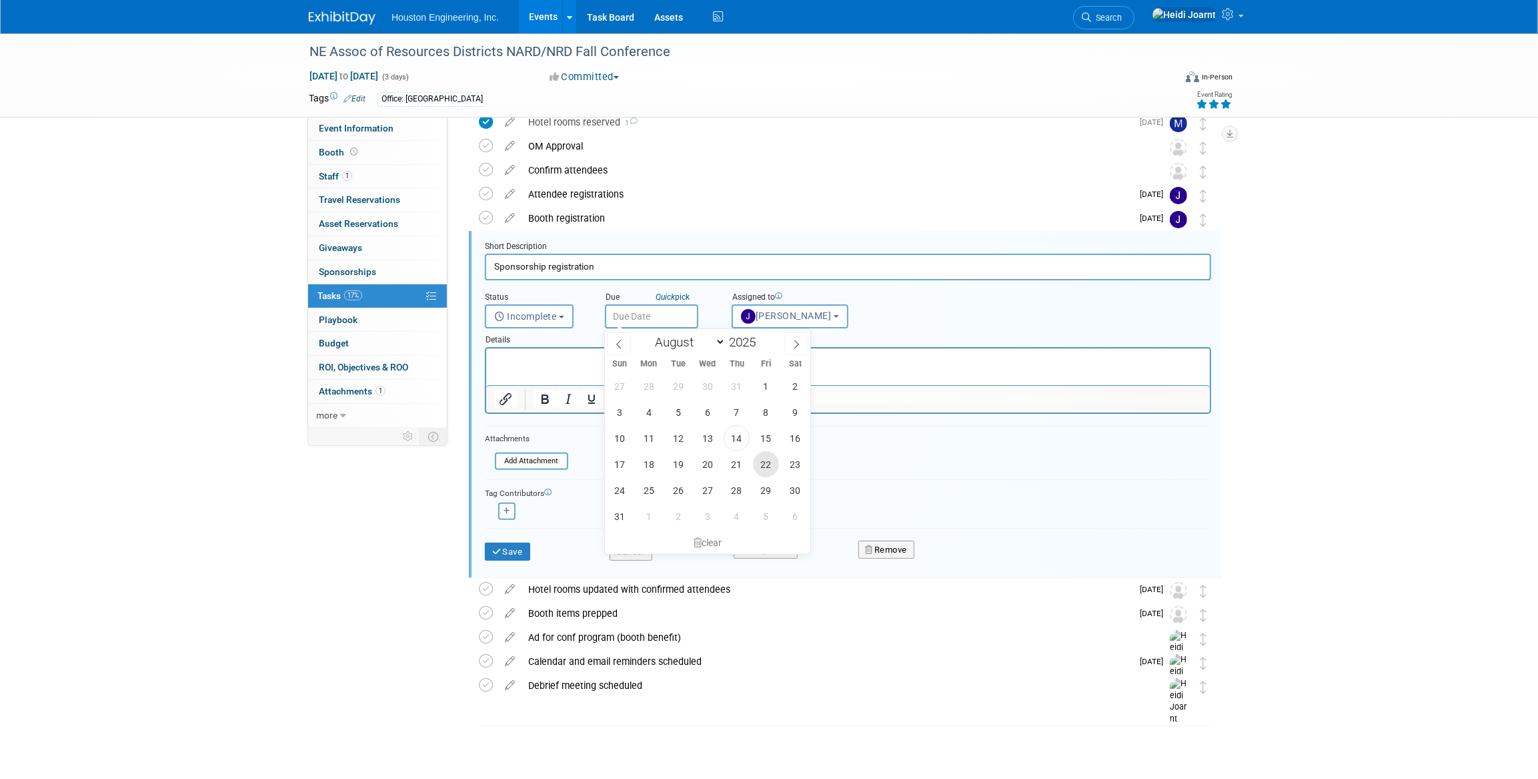
click at [768, 465] on span "22" at bounding box center [766, 464] width 26 height 26
type input "Aug 22, 2025"
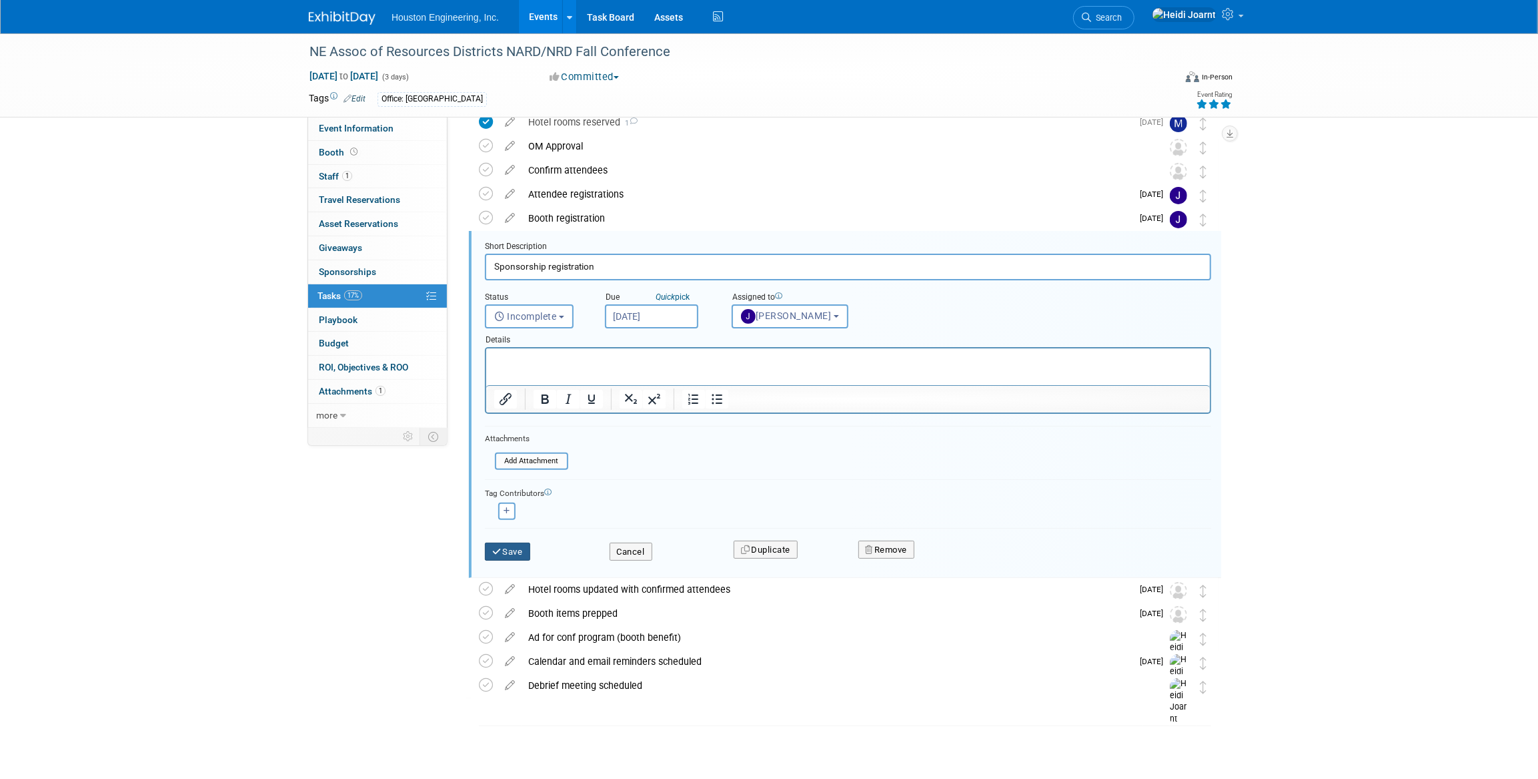
click at [515, 553] on button "Save" at bounding box center [507, 551] width 45 height 19
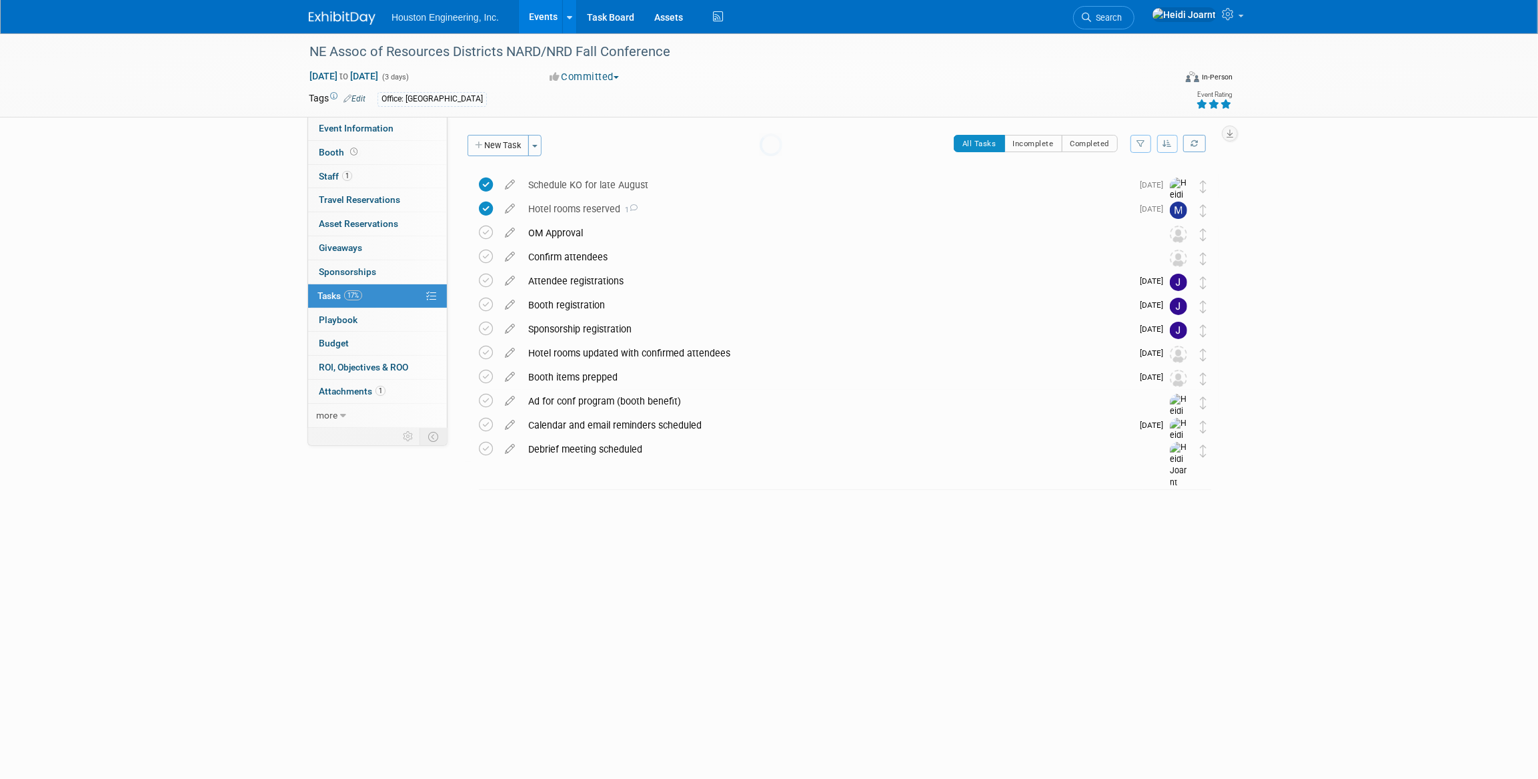
scroll to position [0, 0]
click at [508, 353] on icon at bounding box center [509, 350] width 23 height 17
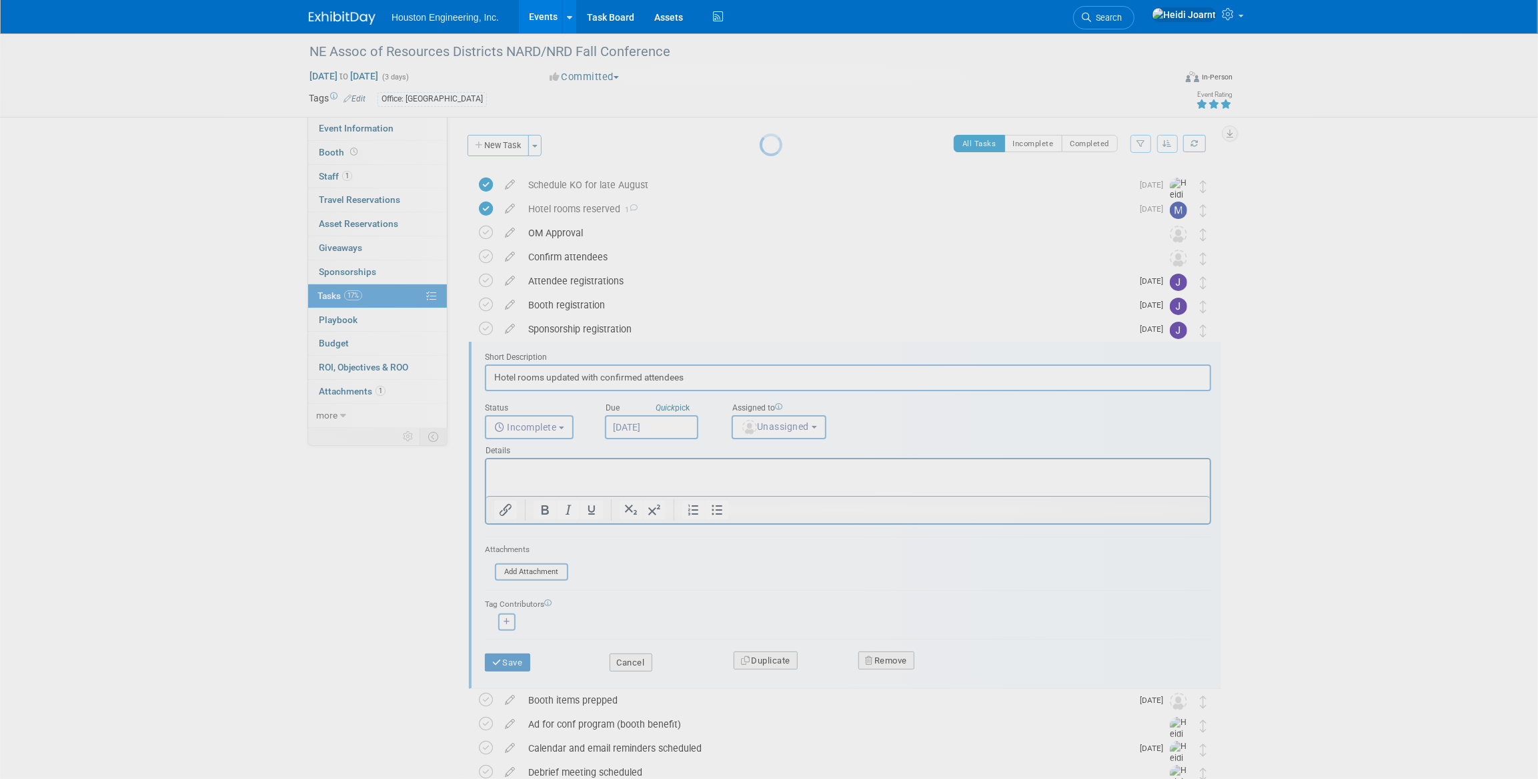
scroll to position [87, 0]
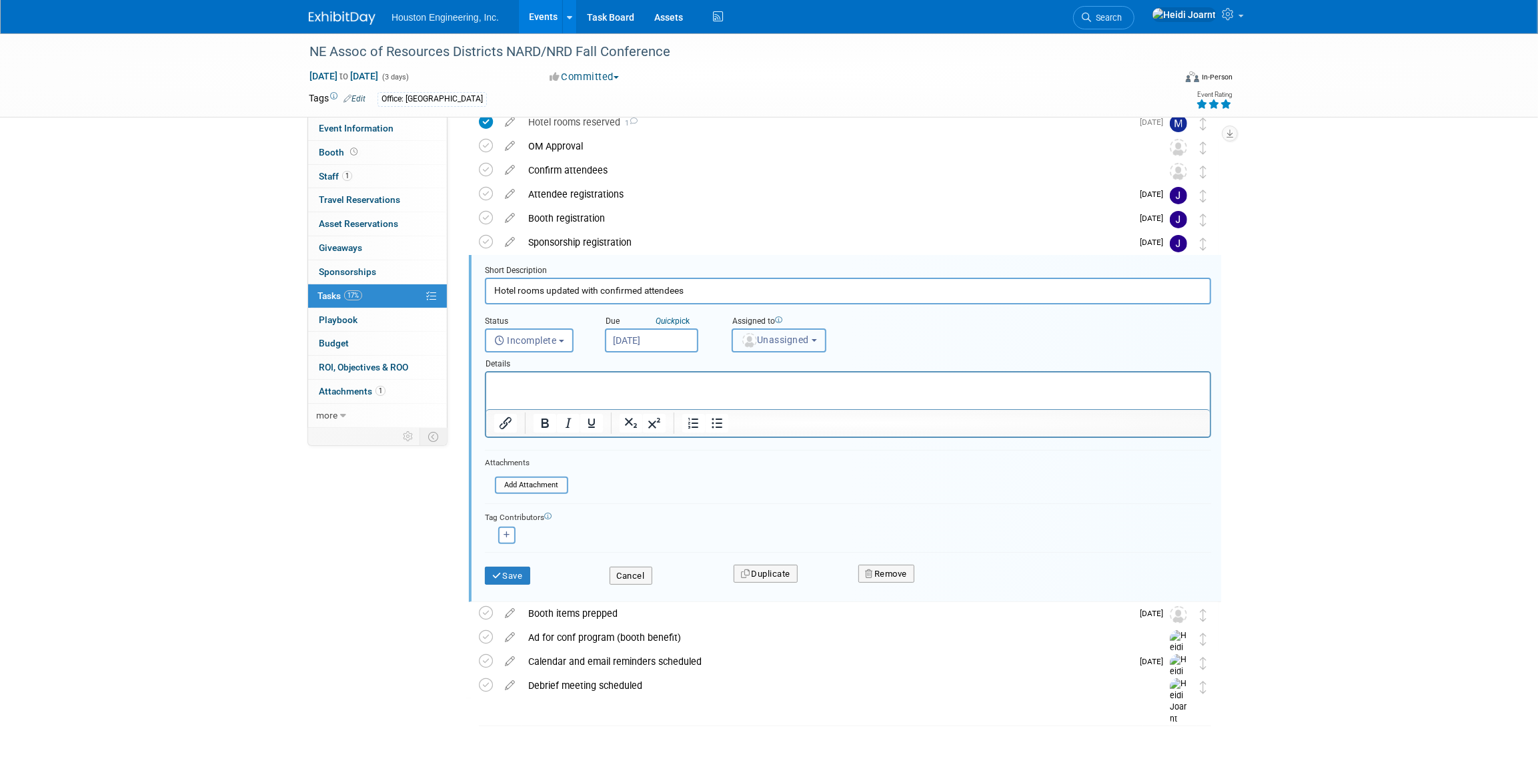
click at [785, 339] on span "Unassigned" at bounding box center [775, 339] width 68 height 11
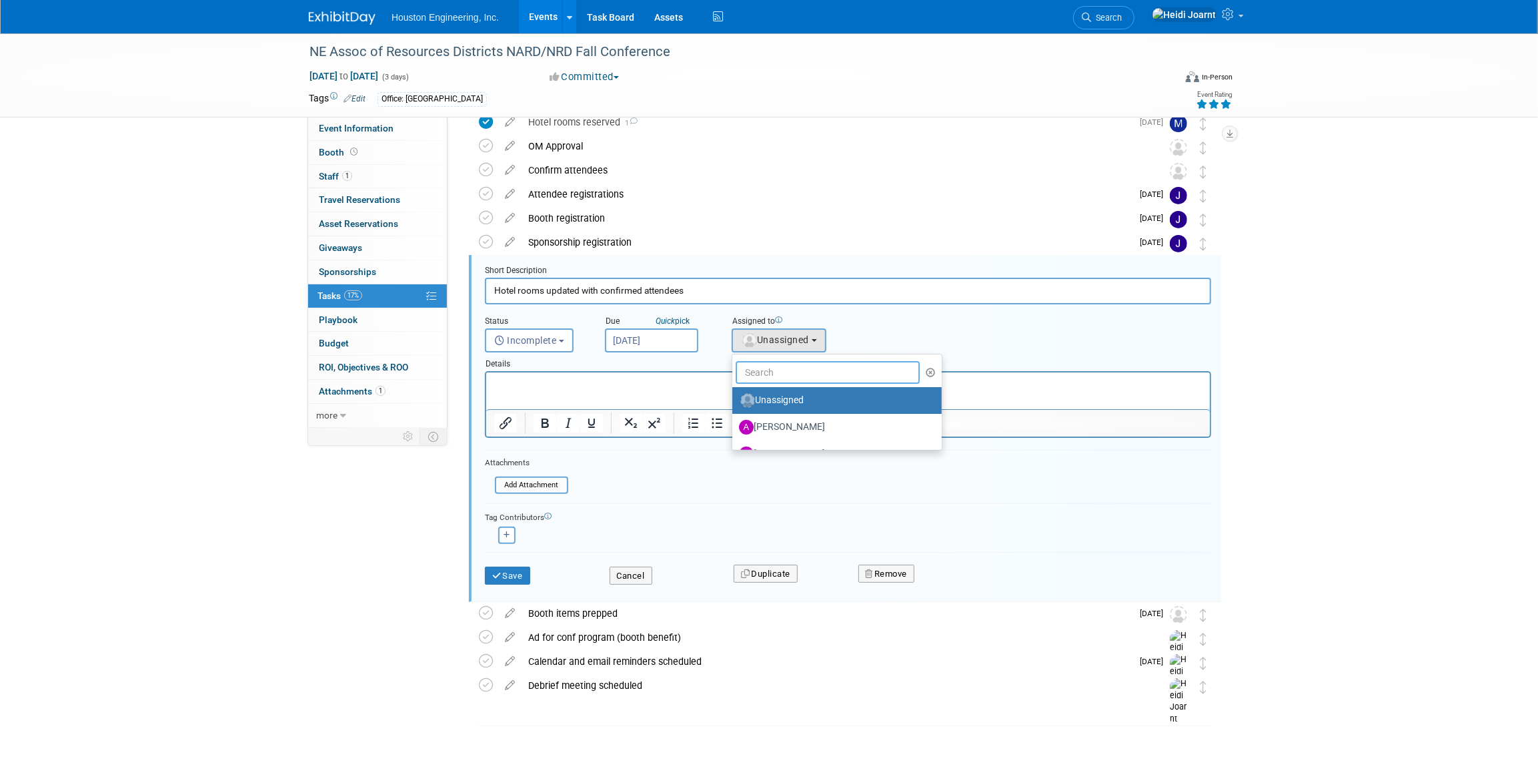
click at [785, 369] on input "text" at bounding box center [828, 372] width 184 height 23
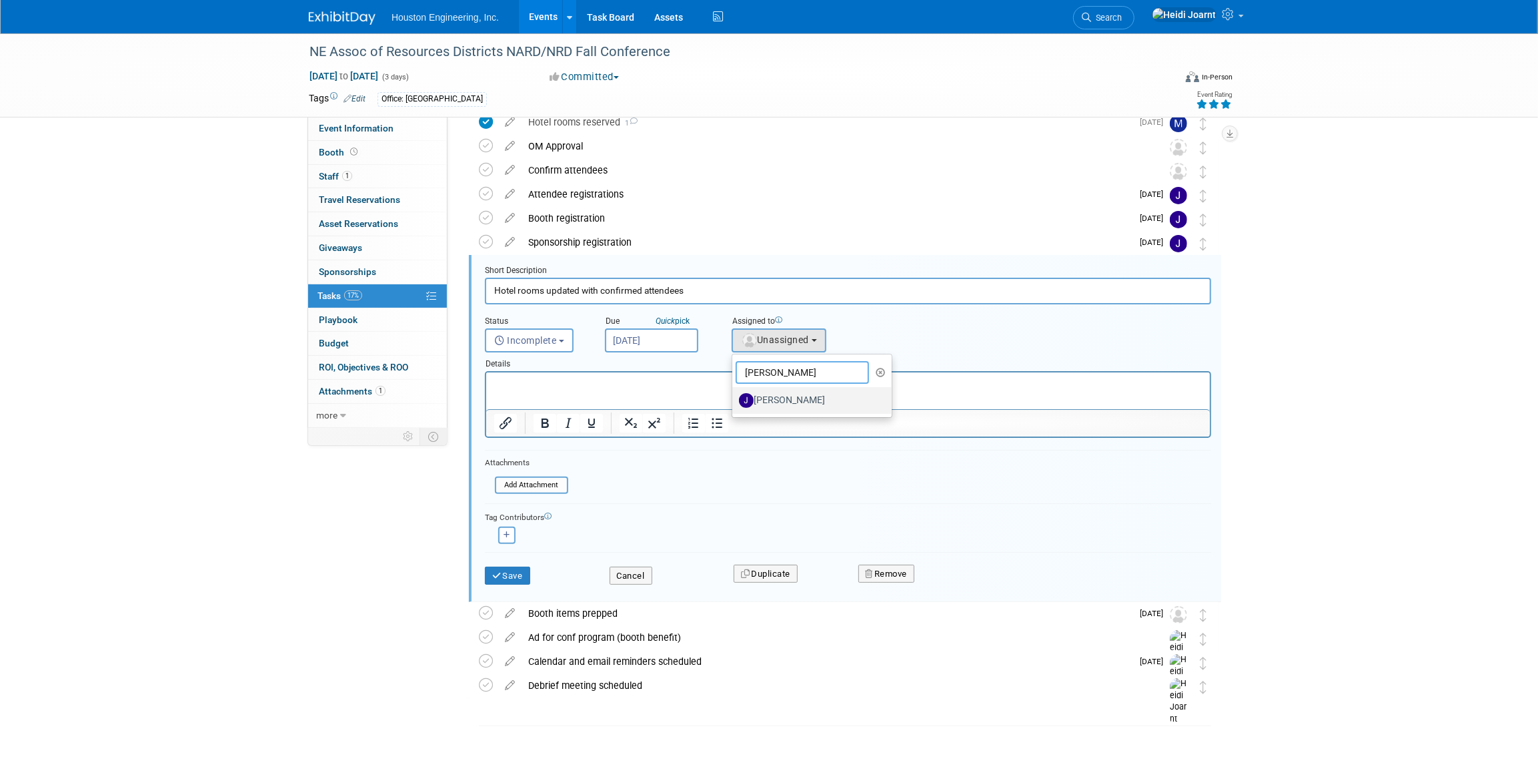
type input "jess"
click at [807, 401] on label "[PERSON_NAME]" at bounding box center [808, 400] width 139 height 21
click at [734, 401] on input "[PERSON_NAME]" at bounding box center [730, 398] width 9 height 9
select select "fa151804-de92-4cec-a8ce-bf453f5438ea"
click at [524, 567] on button "Save" at bounding box center [507, 575] width 45 height 19
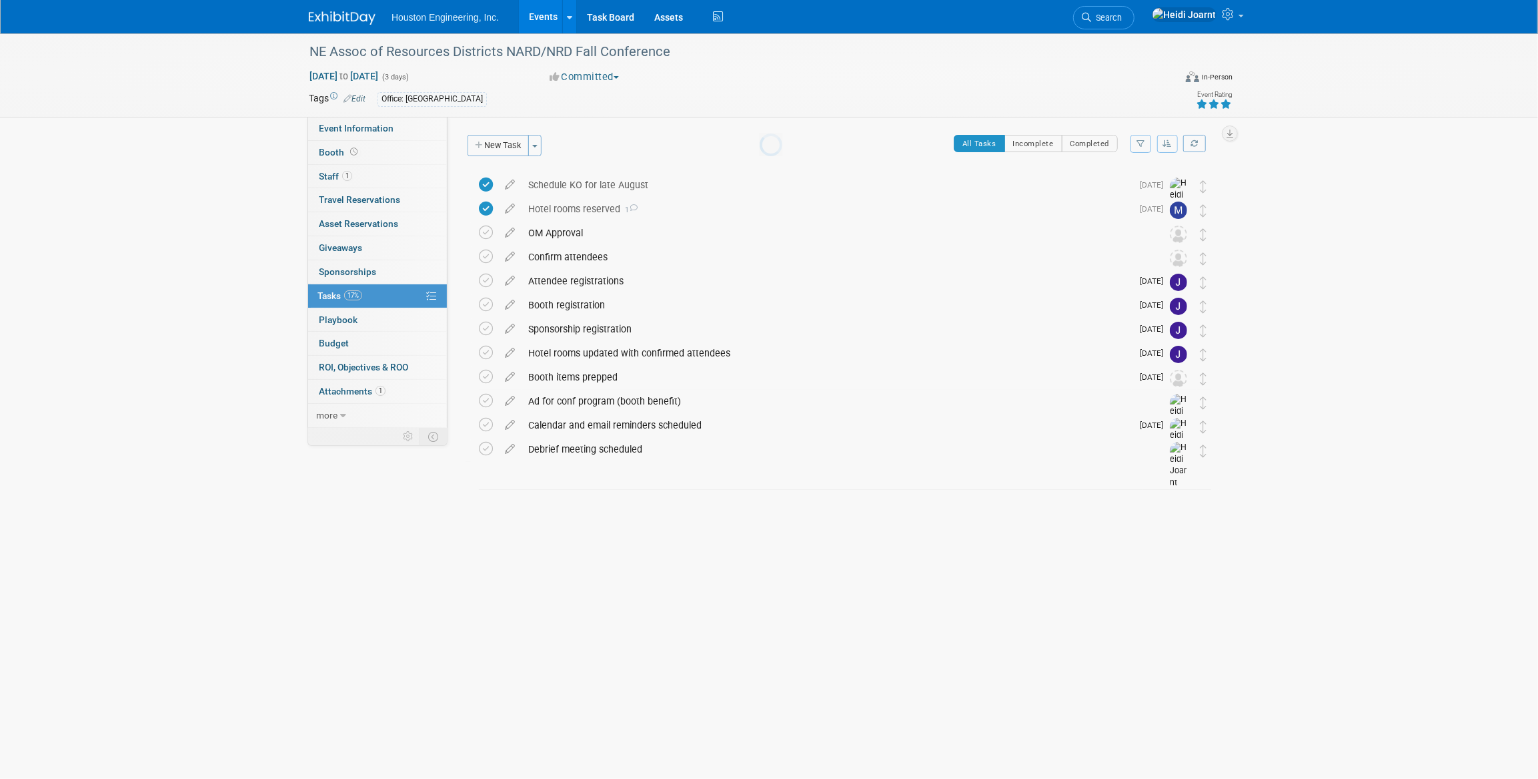
scroll to position [0, 0]
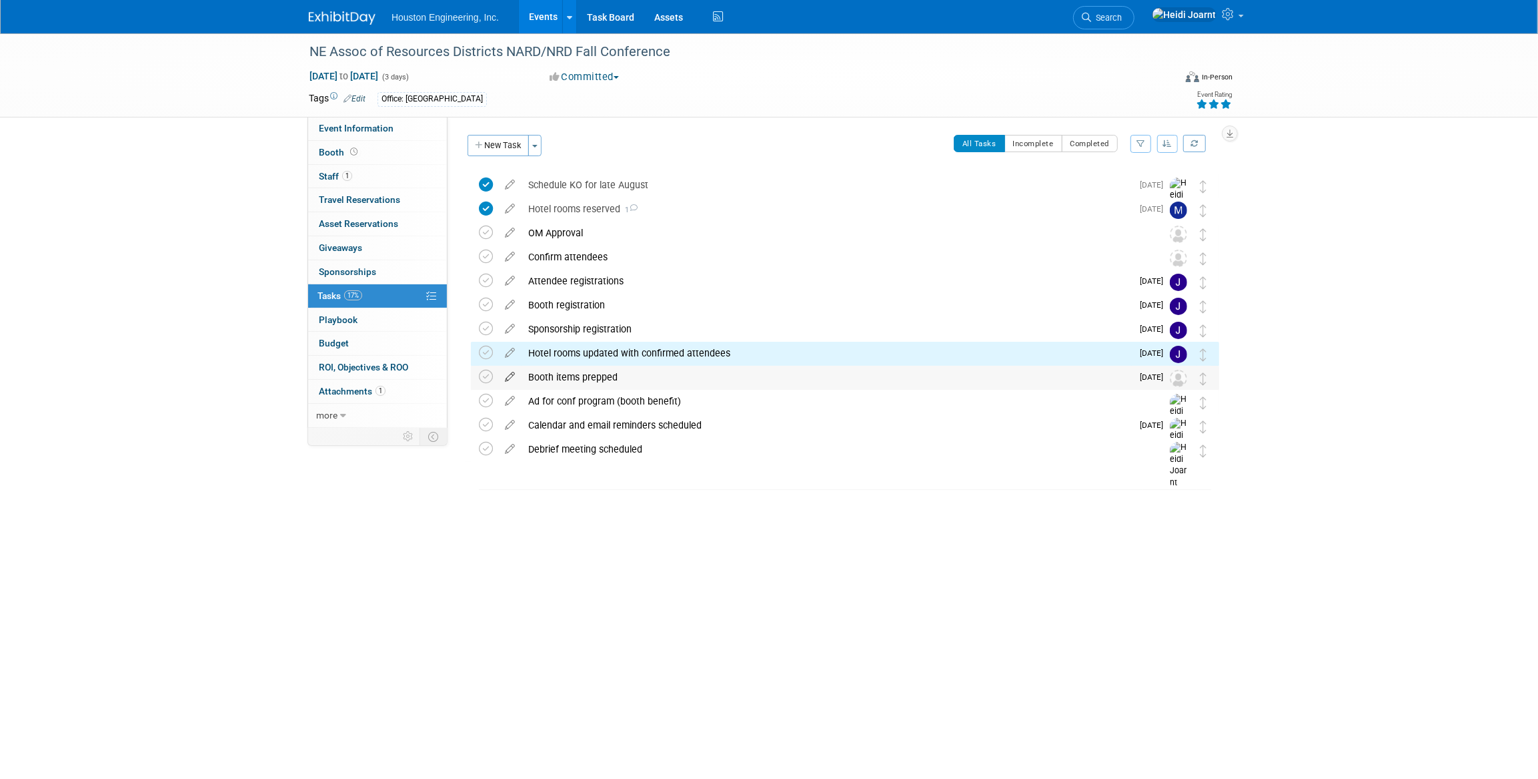
click at [507, 375] on icon at bounding box center [509, 374] width 23 height 17
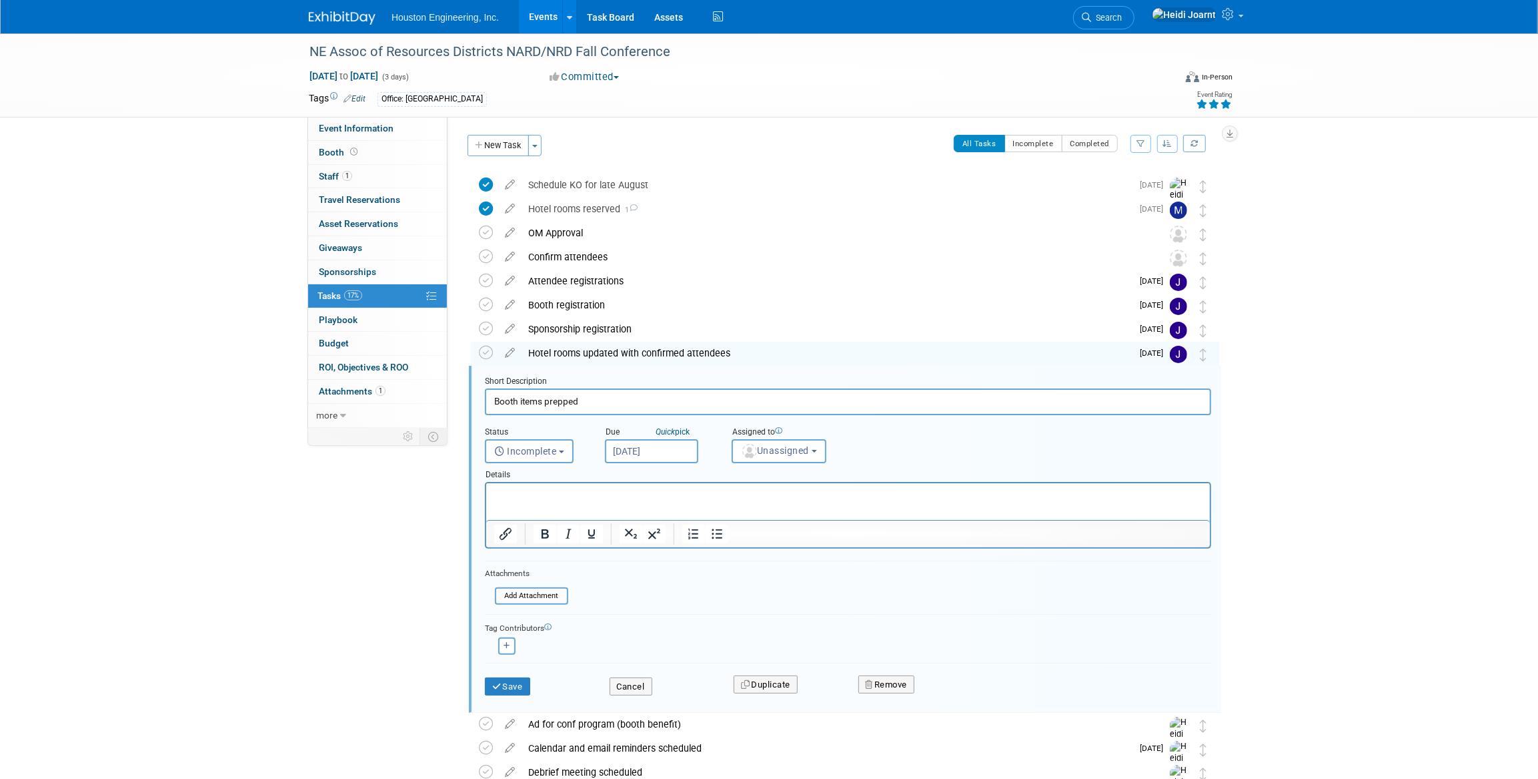
scroll to position [87, 0]
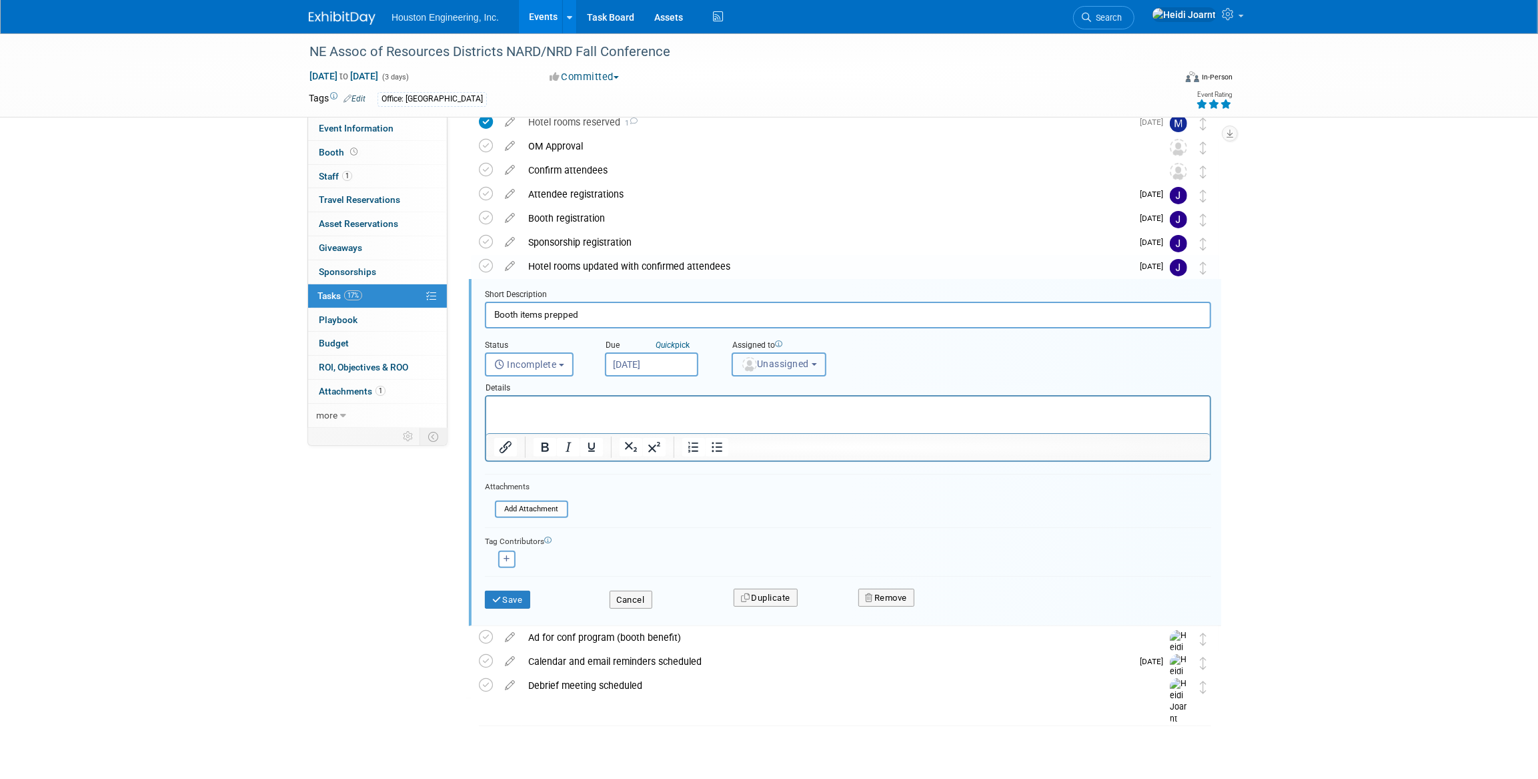
click at [770, 366] on span "Unassigned" at bounding box center [775, 363] width 68 height 11
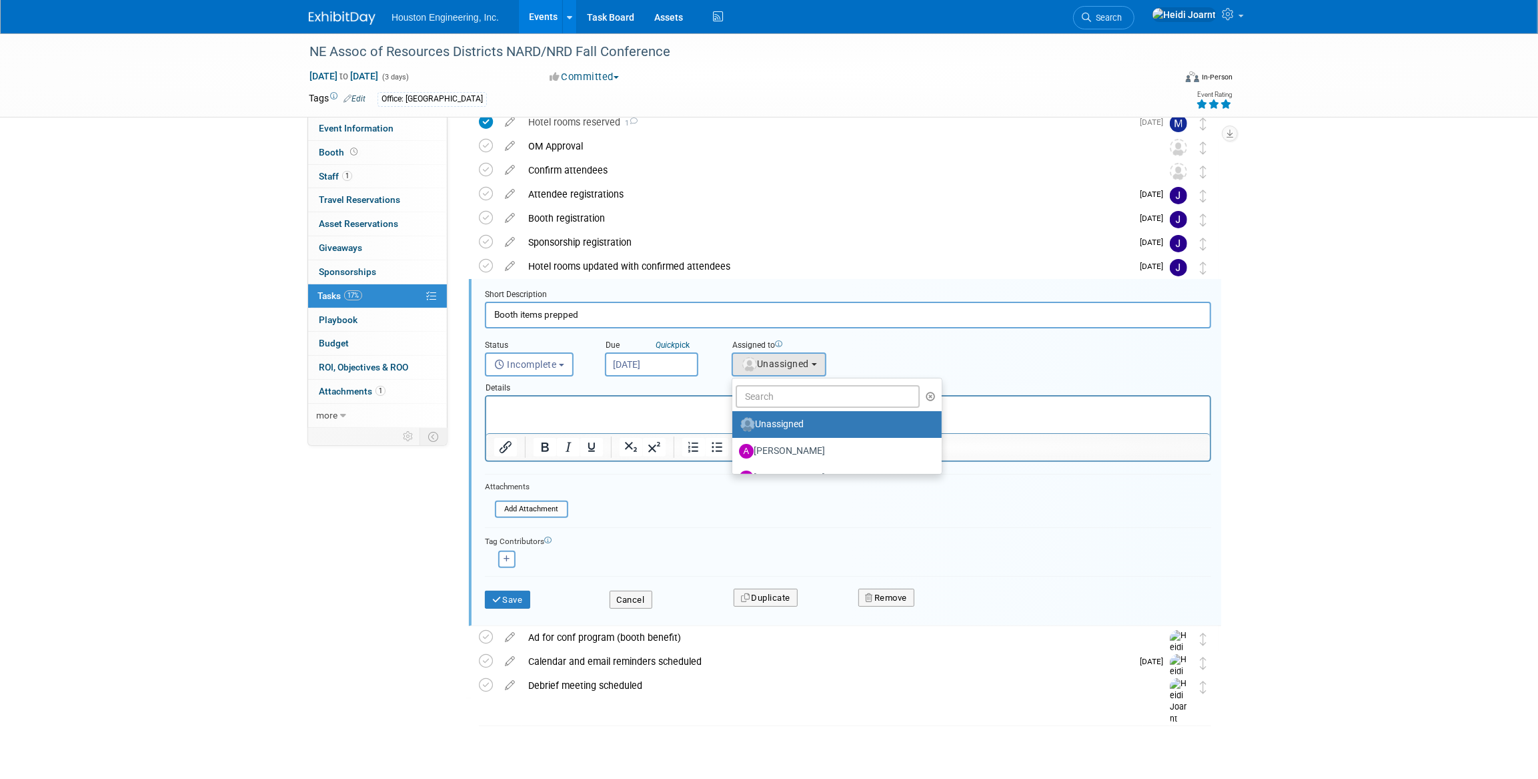
click at [775, 411] on link "Unassigned" at bounding box center [836, 424] width 209 height 27
click at [784, 400] on input "text" at bounding box center [828, 396] width 184 height 23
type input "jess"
click at [789, 422] on label "[PERSON_NAME]" at bounding box center [808, 424] width 139 height 21
click at [734, 422] on input "[PERSON_NAME]" at bounding box center [730, 422] width 9 height 9
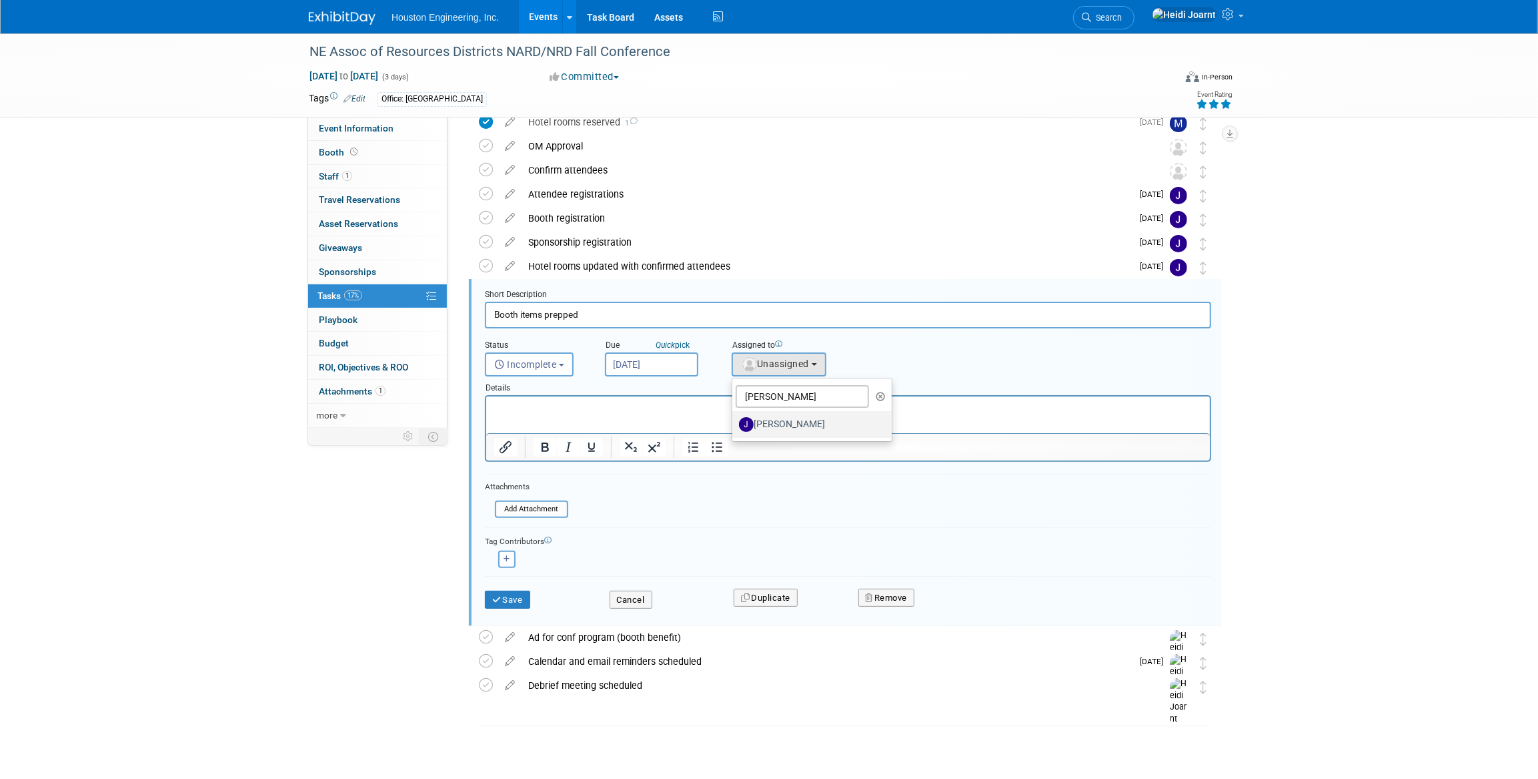
select select "fa151804-de92-4cec-a8ce-bf453f5438ea"
click at [519, 593] on button "Save" at bounding box center [507, 599] width 45 height 19
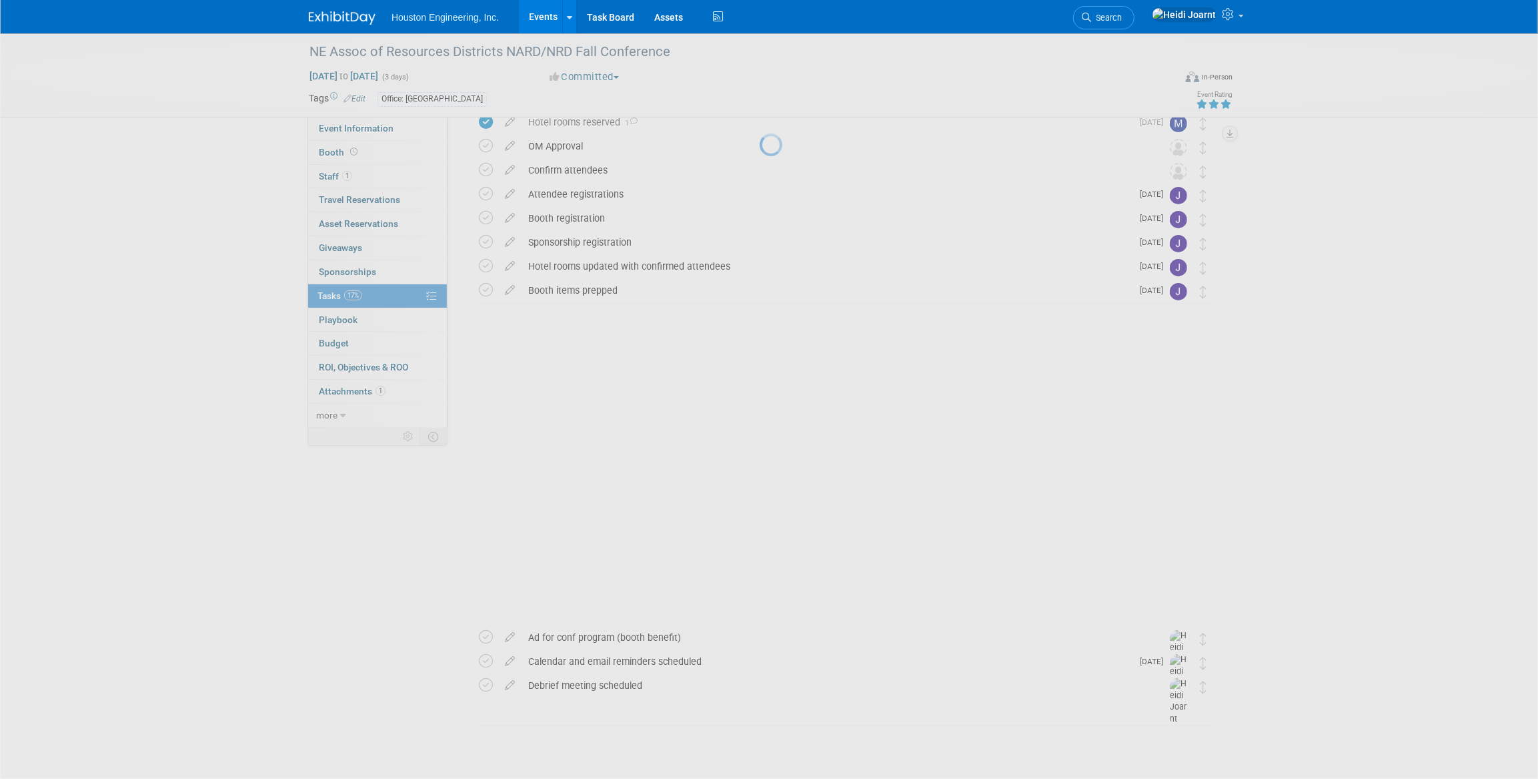
scroll to position [0, 0]
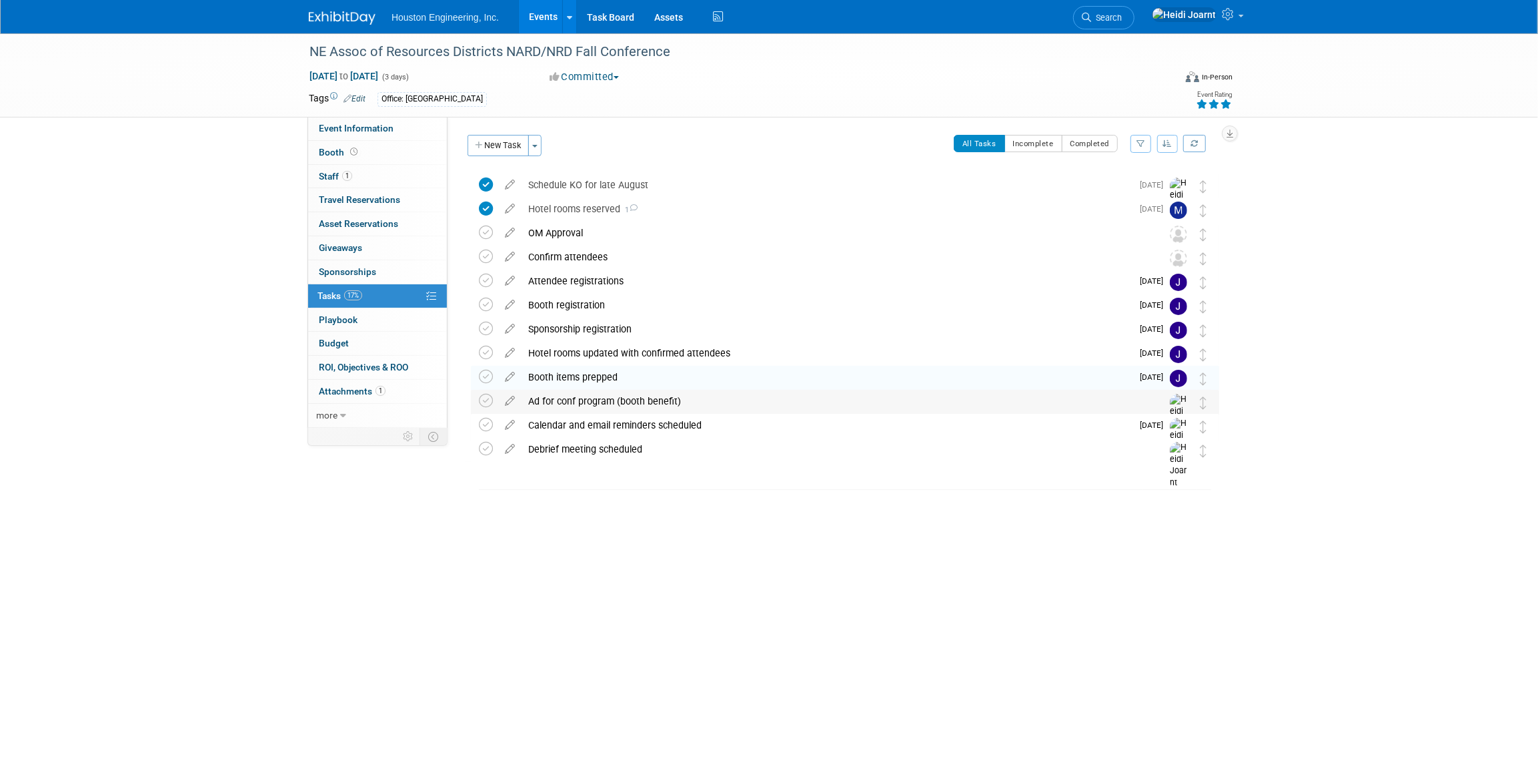
click at [626, 397] on div "Ad for conf program (booth benefit)" at bounding box center [833, 401] width 622 height 23
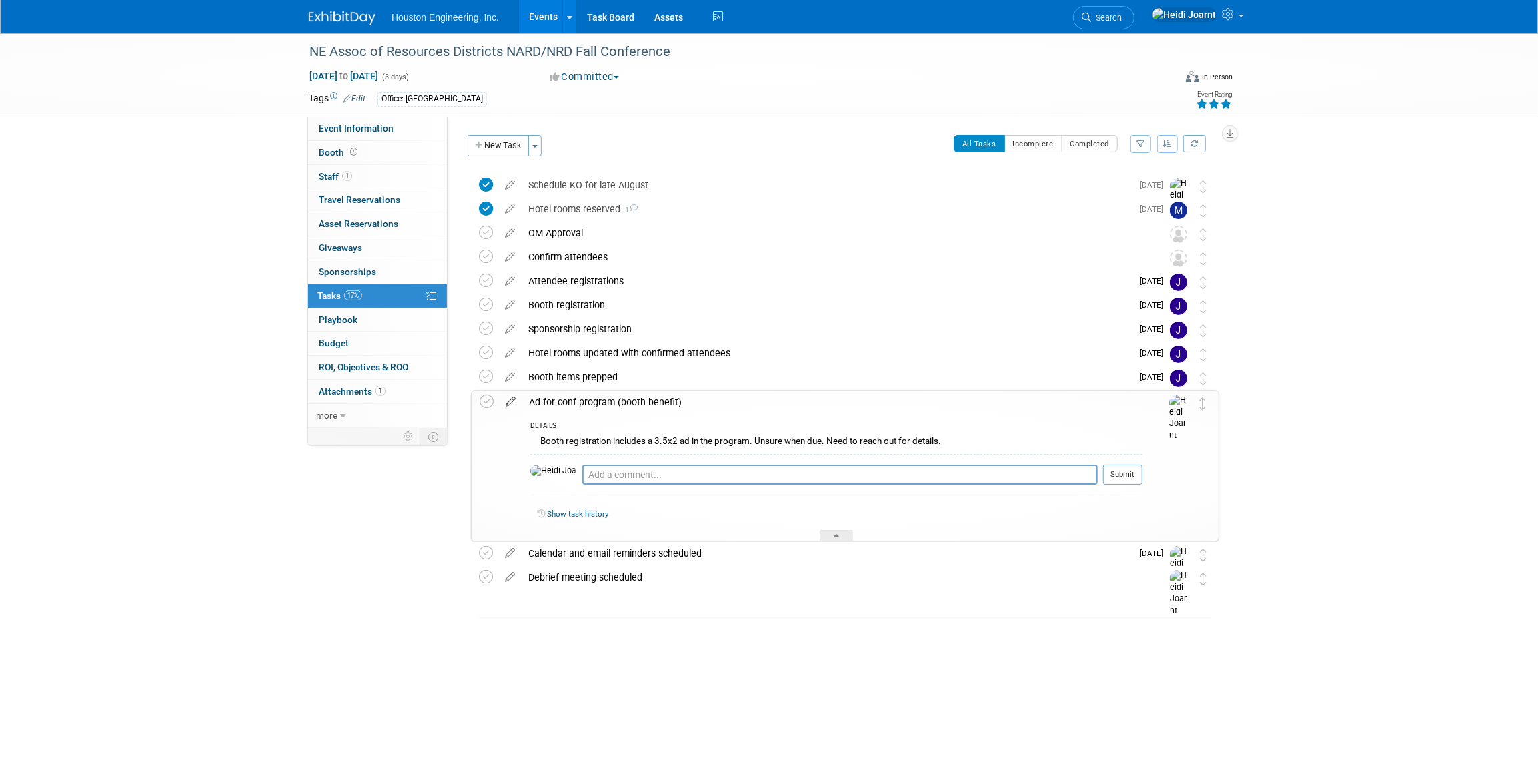
click at [508, 404] on icon at bounding box center [510, 398] width 23 height 17
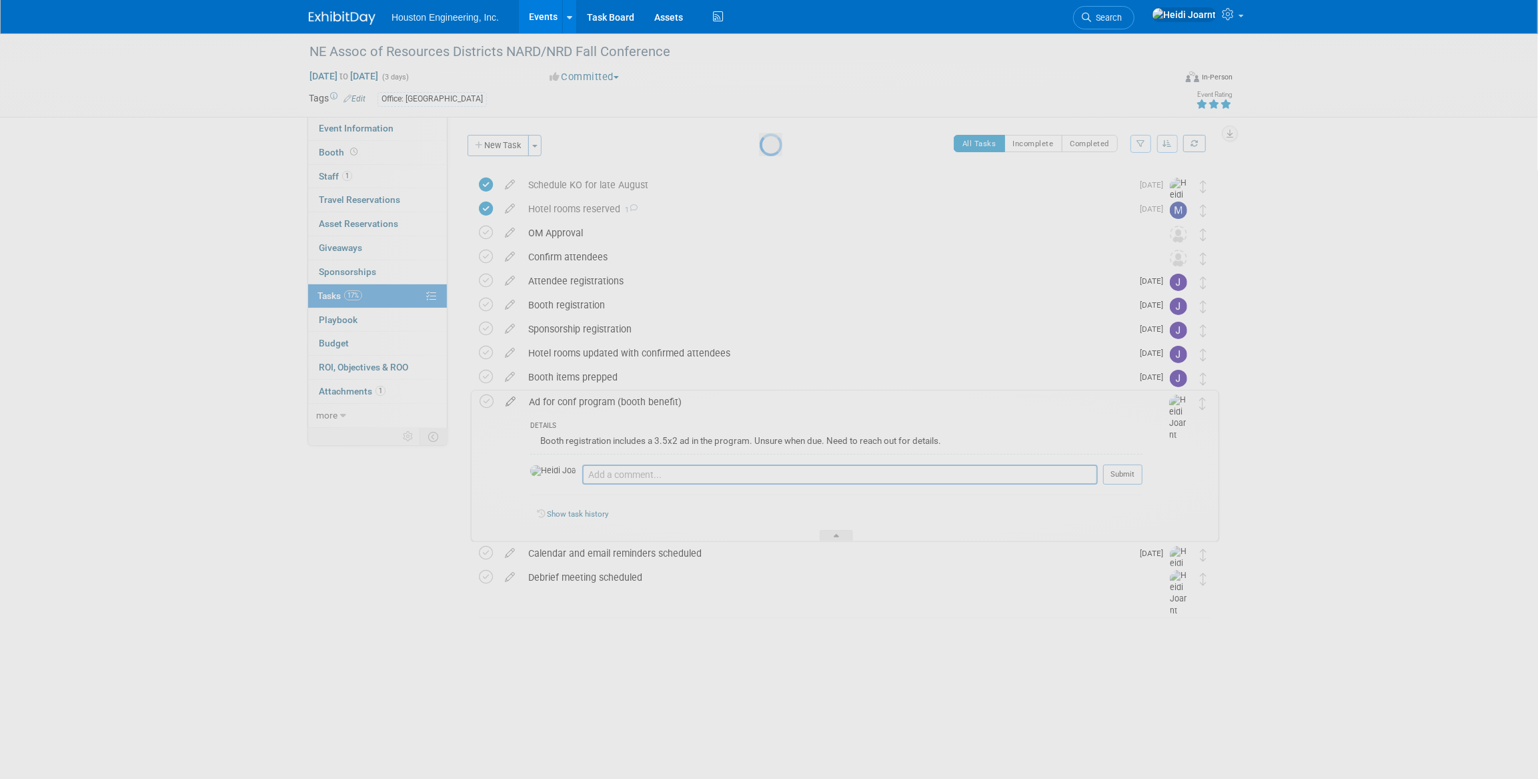
select select "7"
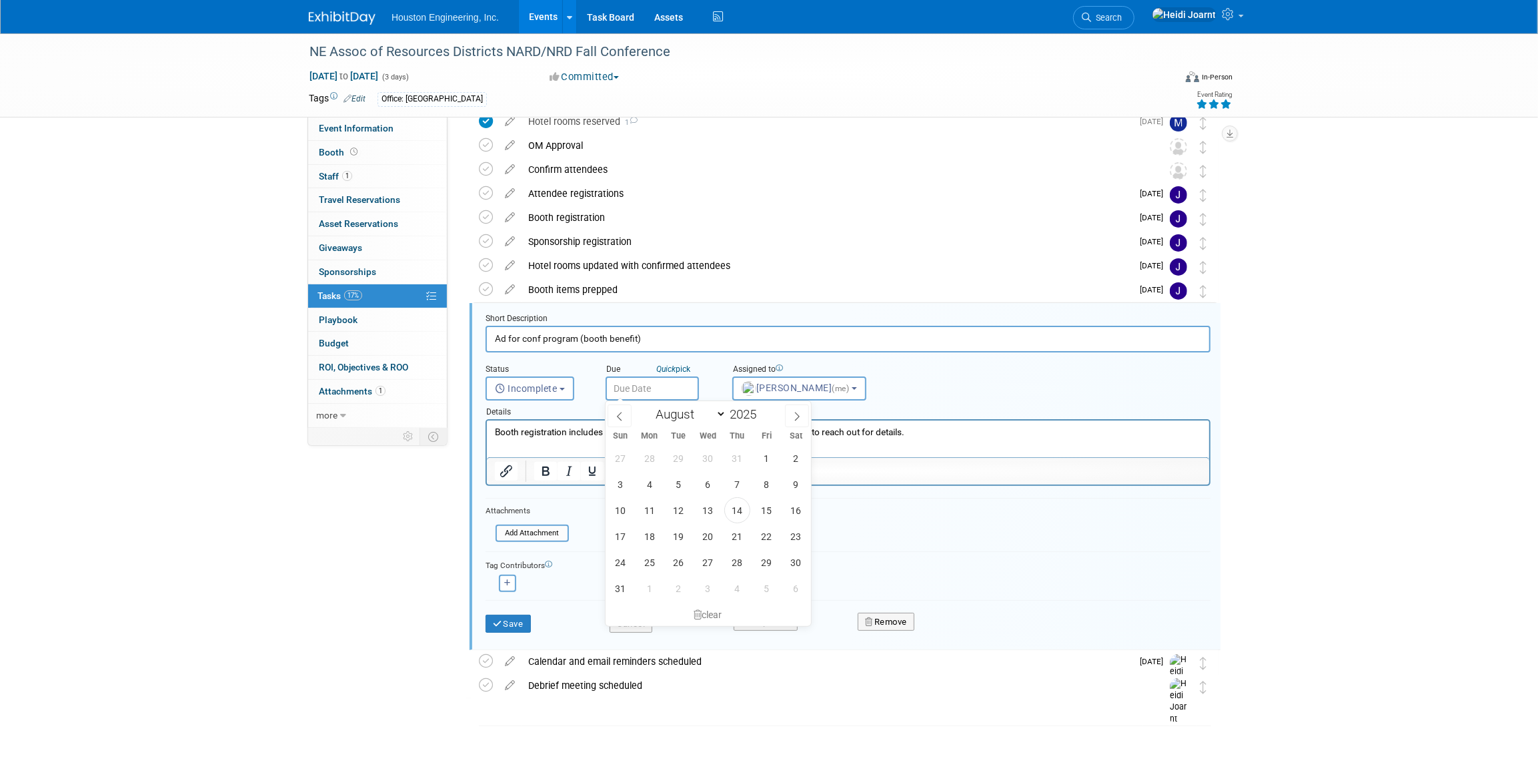
click at [662, 388] on input "text" at bounding box center [652, 388] width 93 height 24
click at [769, 536] on span "22" at bounding box center [767, 536] width 26 height 26
type input "Aug 22, 2025"
click at [664, 344] on input "Ad for conf program (booth benefit)" at bounding box center [848, 339] width 725 height 26
type input "Ad for conf program (booth benefit) - reach out for deadline"
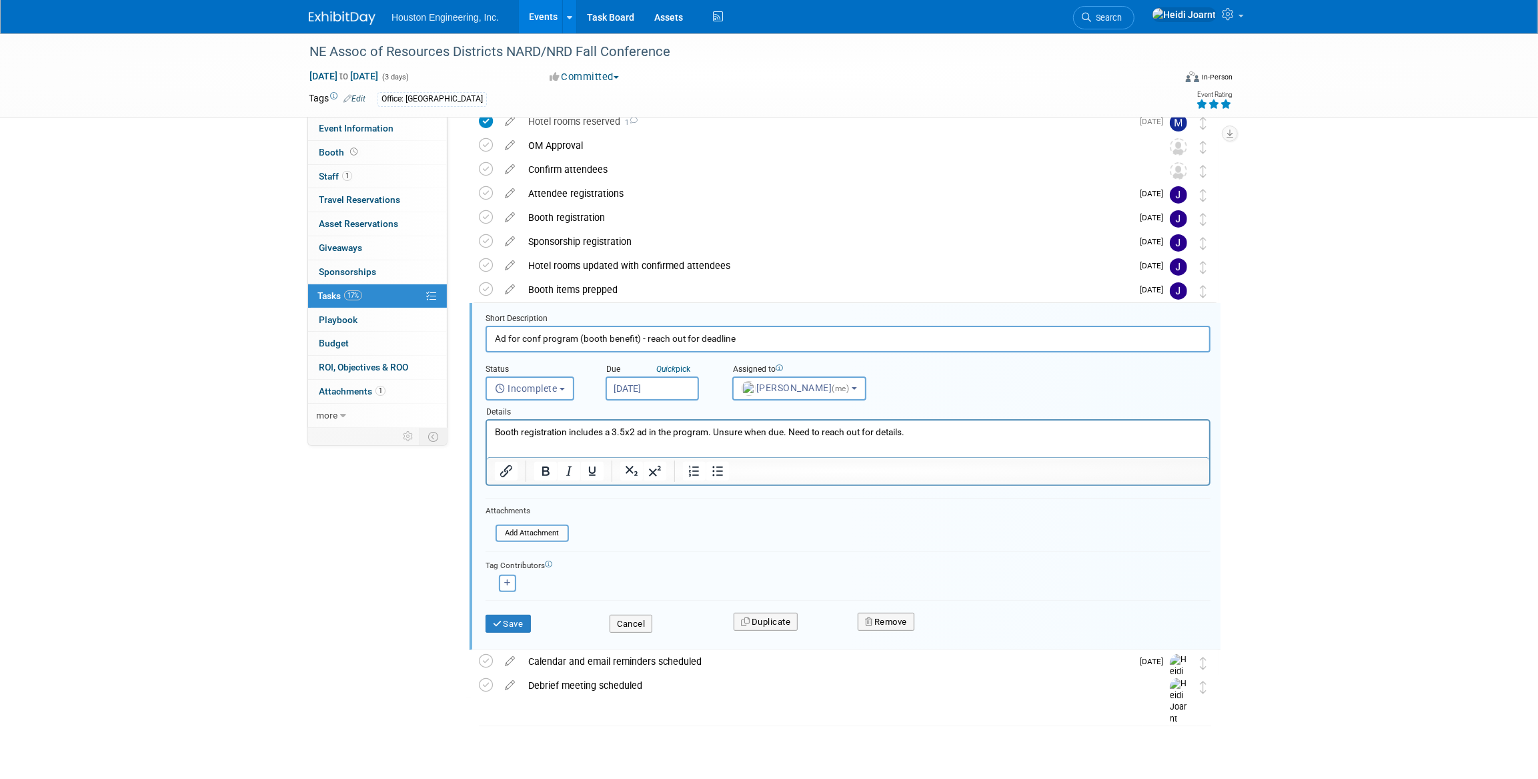
click at [662, 389] on input "Aug 22, 2025" at bounding box center [652, 388] width 93 height 24
click at [650, 530] on span "18" at bounding box center [649, 536] width 26 height 26
type input "Aug 18, 2025"
click at [516, 625] on button "Save" at bounding box center [508, 623] width 45 height 19
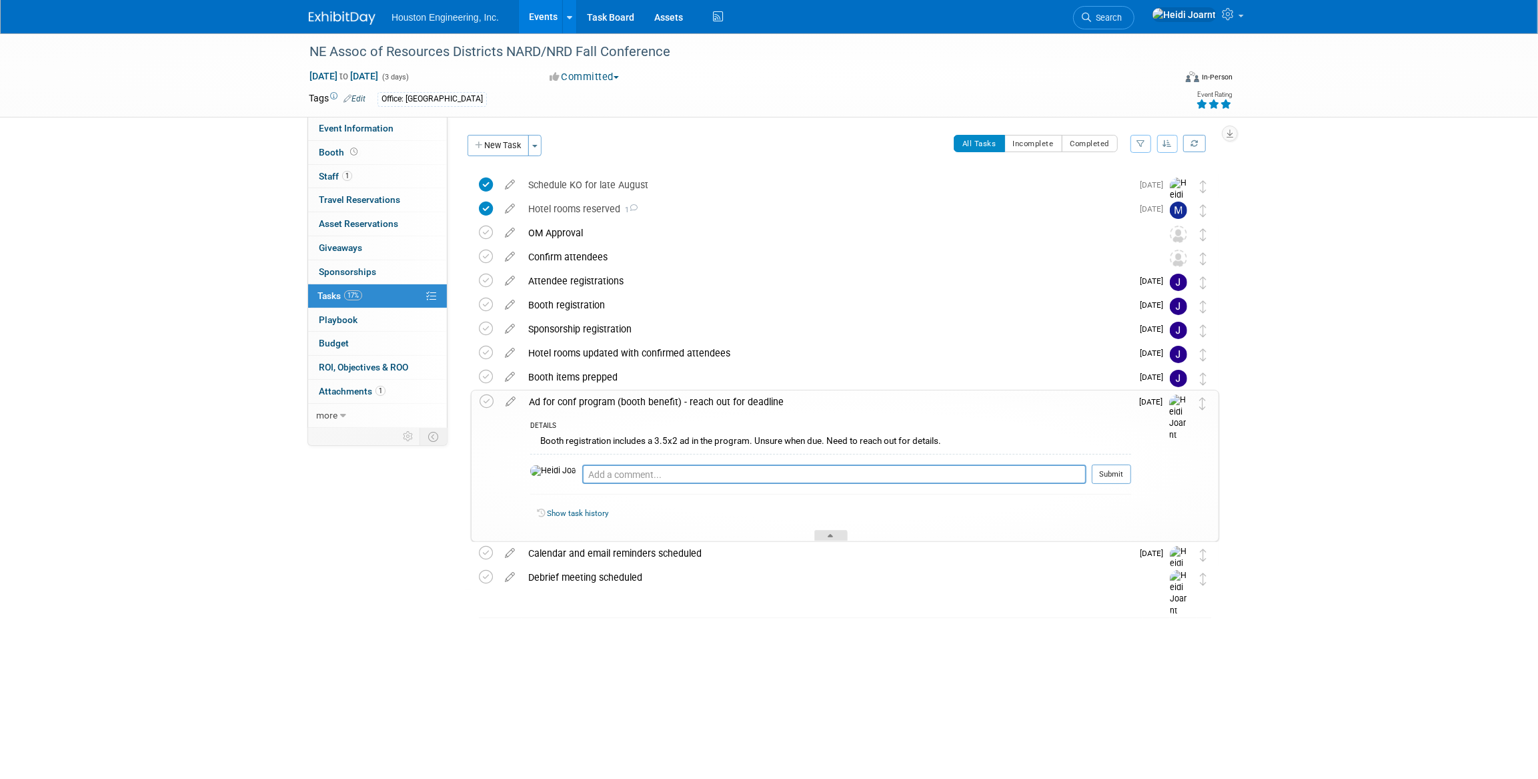
click at [847, 533] on div at bounding box center [831, 535] width 33 height 11
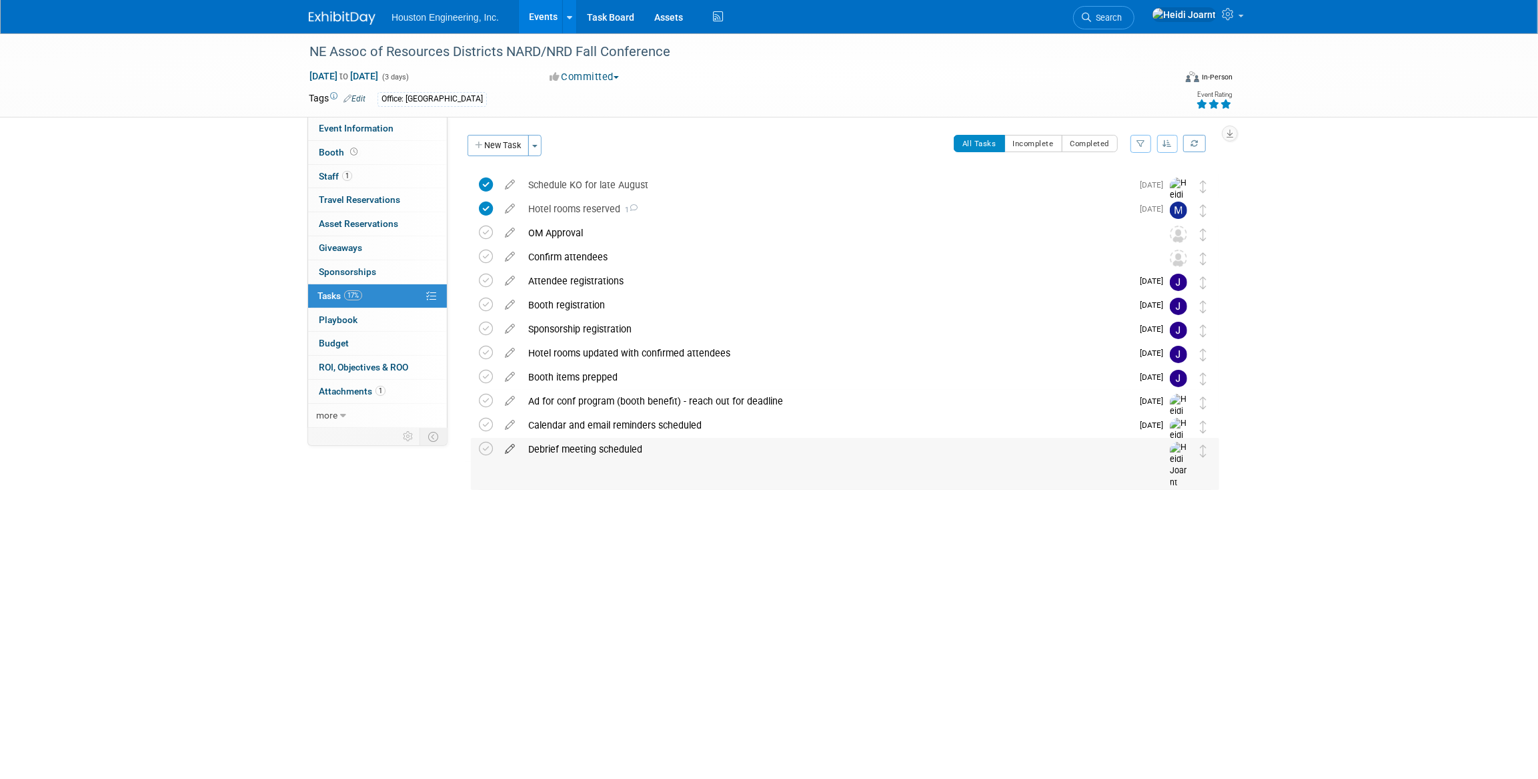
click at [510, 448] on icon at bounding box center [509, 446] width 23 height 17
select select "7"
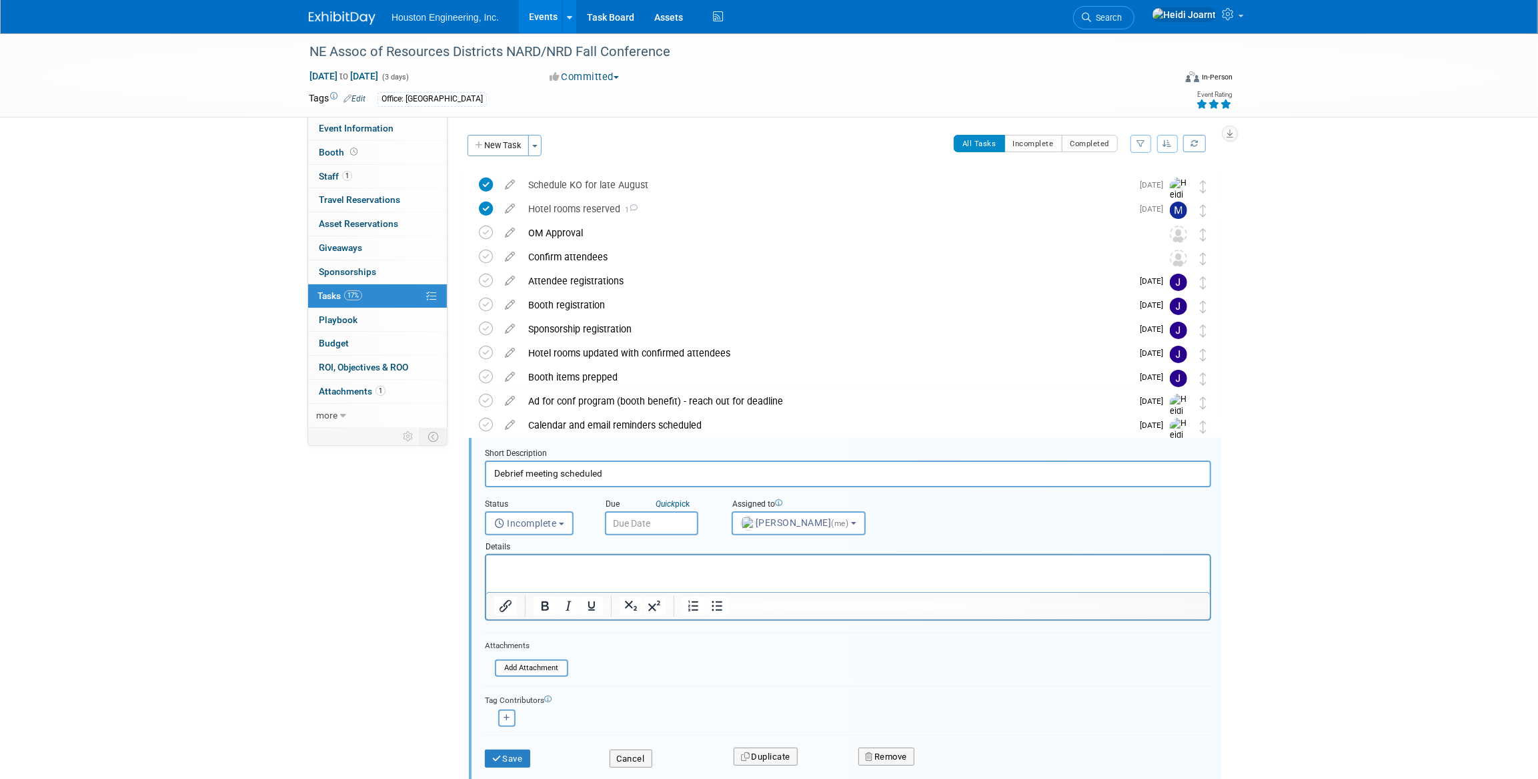
scroll to position [87, 0]
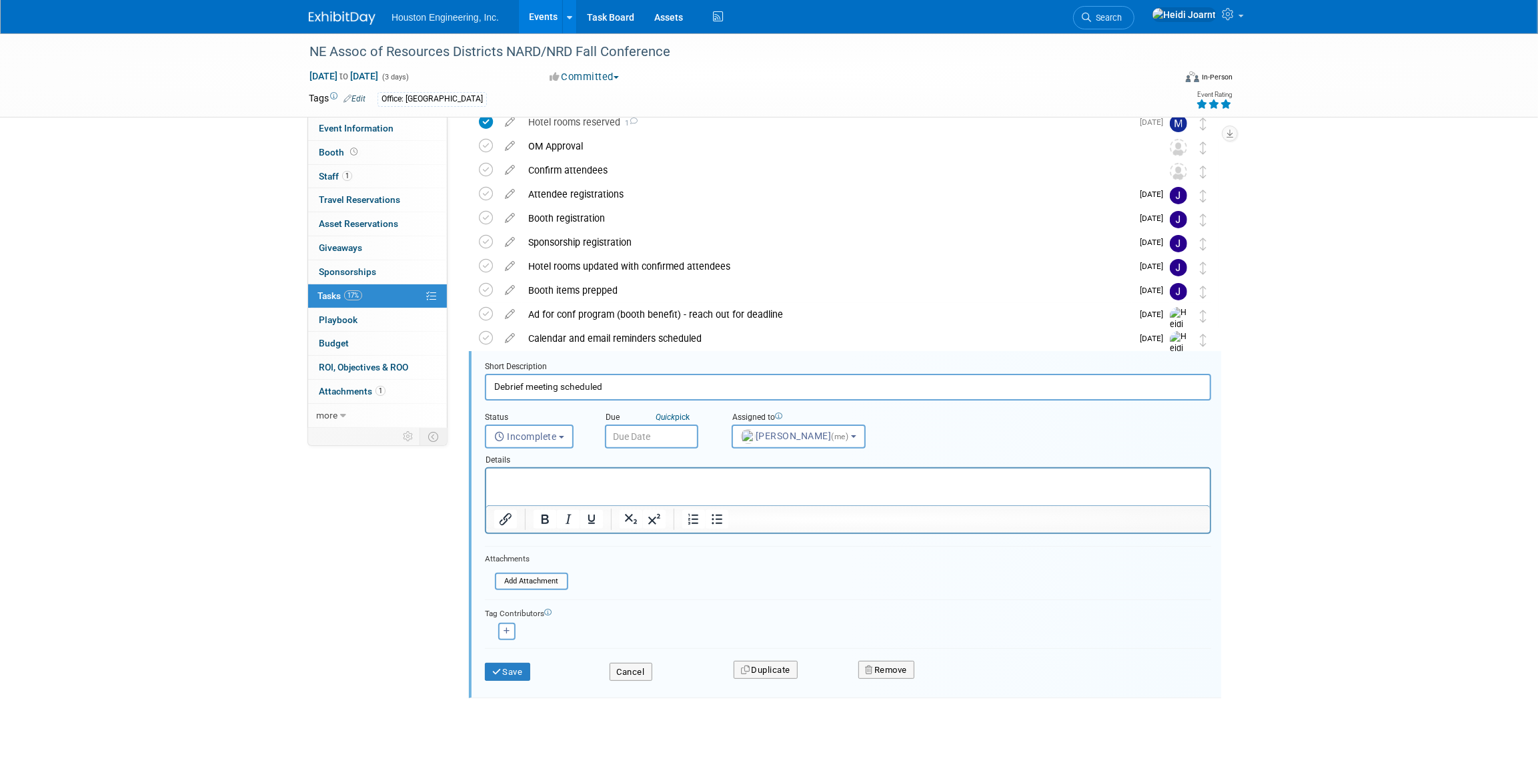
click at [670, 443] on input "text" at bounding box center [651, 436] width 93 height 24
click at [767, 606] on span "29" at bounding box center [766, 610] width 26 height 26
type input "Aug 29, 2025"
click at [506, 673] on button "Save" at bounding box center [507, 671] width 45 height 19
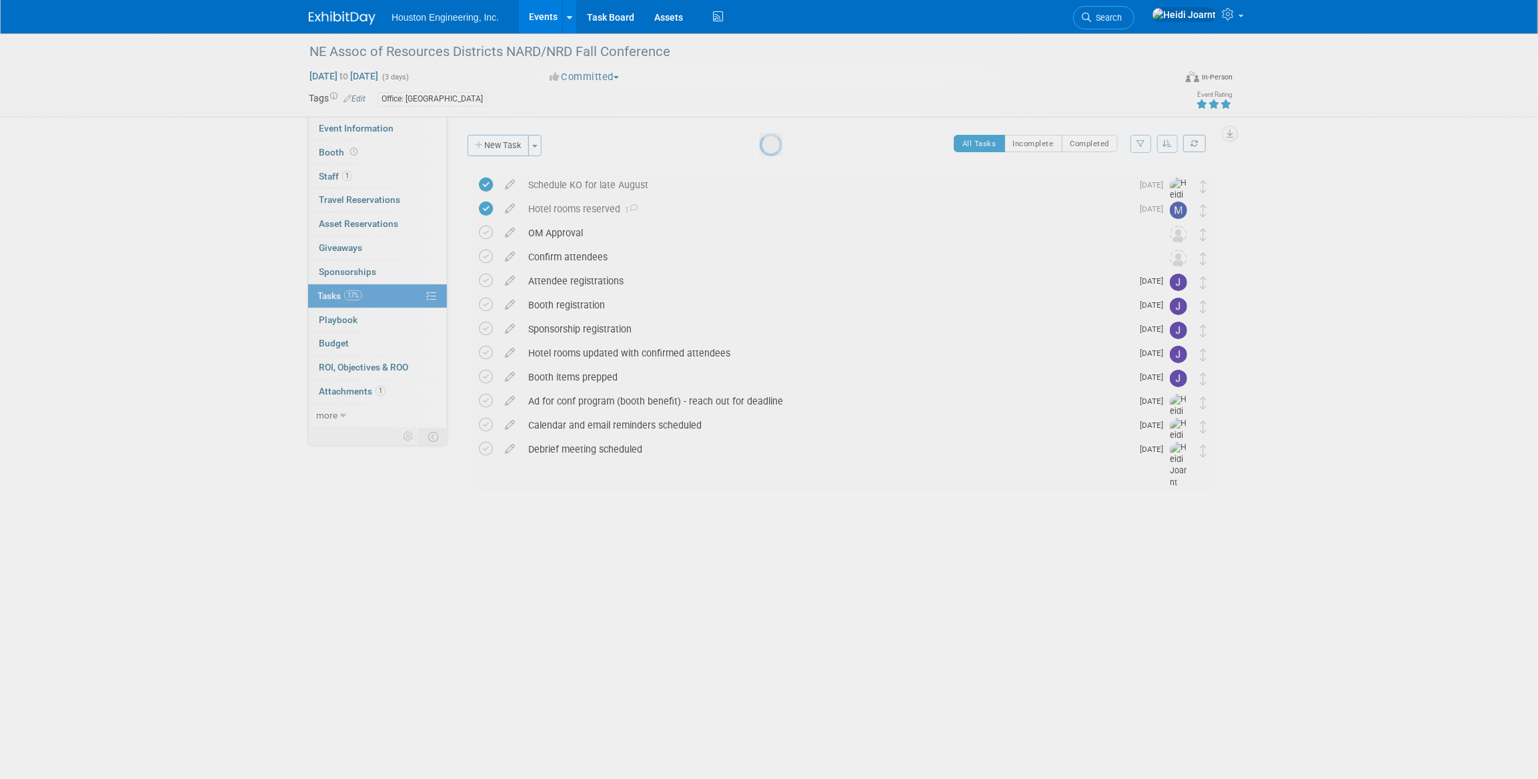
scroll to position [0, 0]
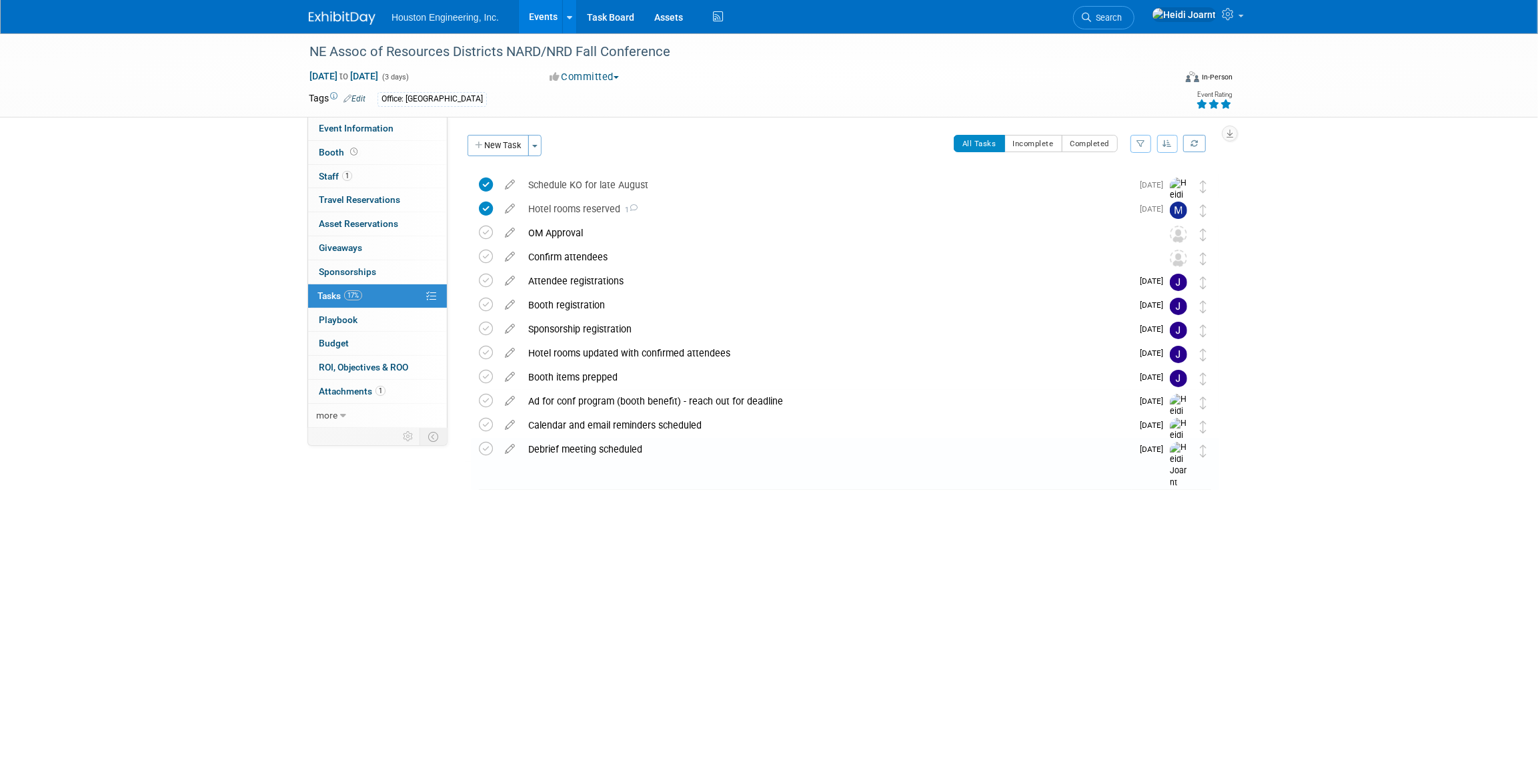
click at [375, 117] on div "NE Assoc of Resources Districts NARD/NRD Fall Conference Sep 28, 2025 to Sep 30…" at bounding box center [769, 75] width 1538 height 84
click at [378, 123] on span "Event Information" at bounding box center [356, 128] width 75 height 11
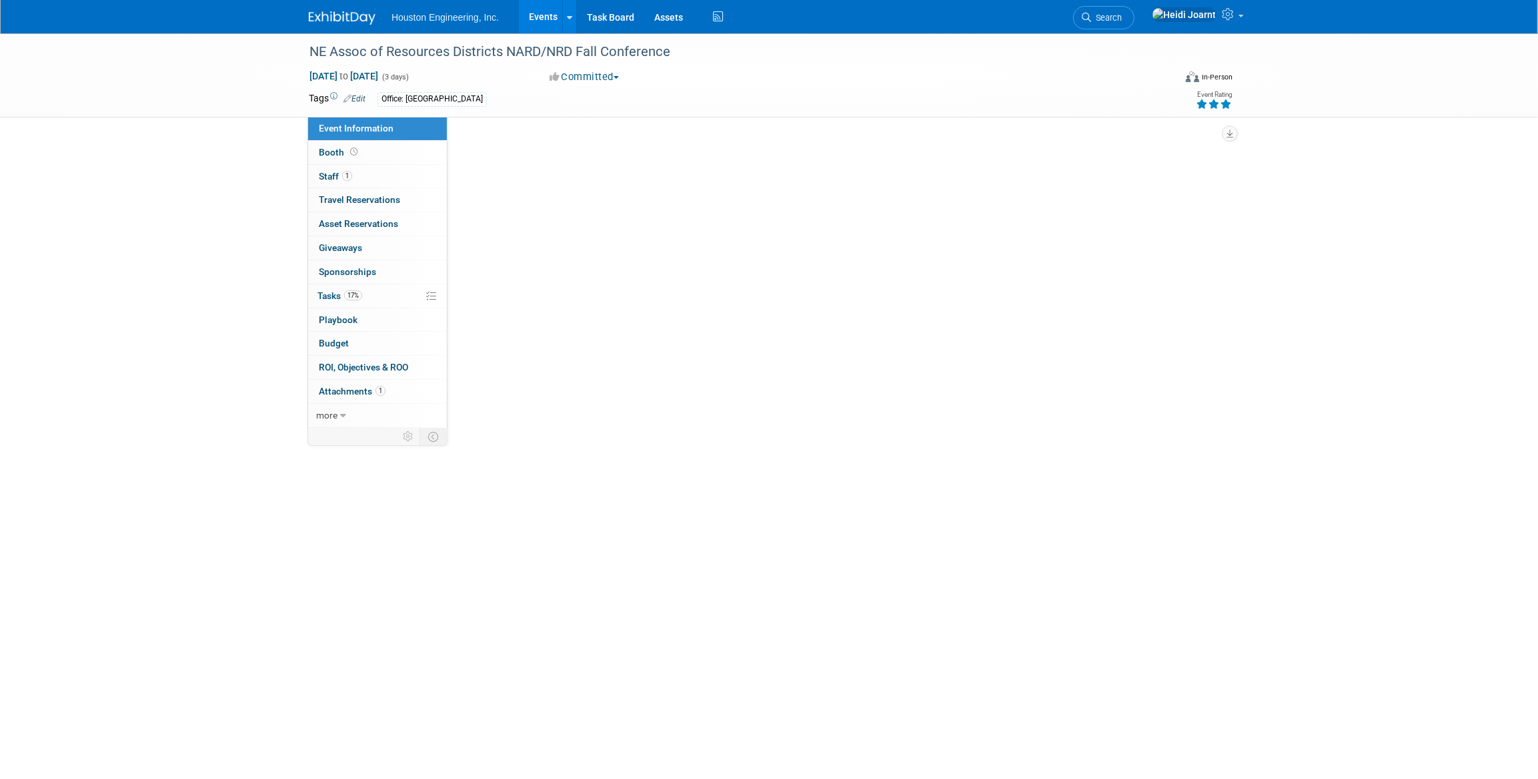
select select "1 - GNG/KO Needed"
select select "Water Resources"
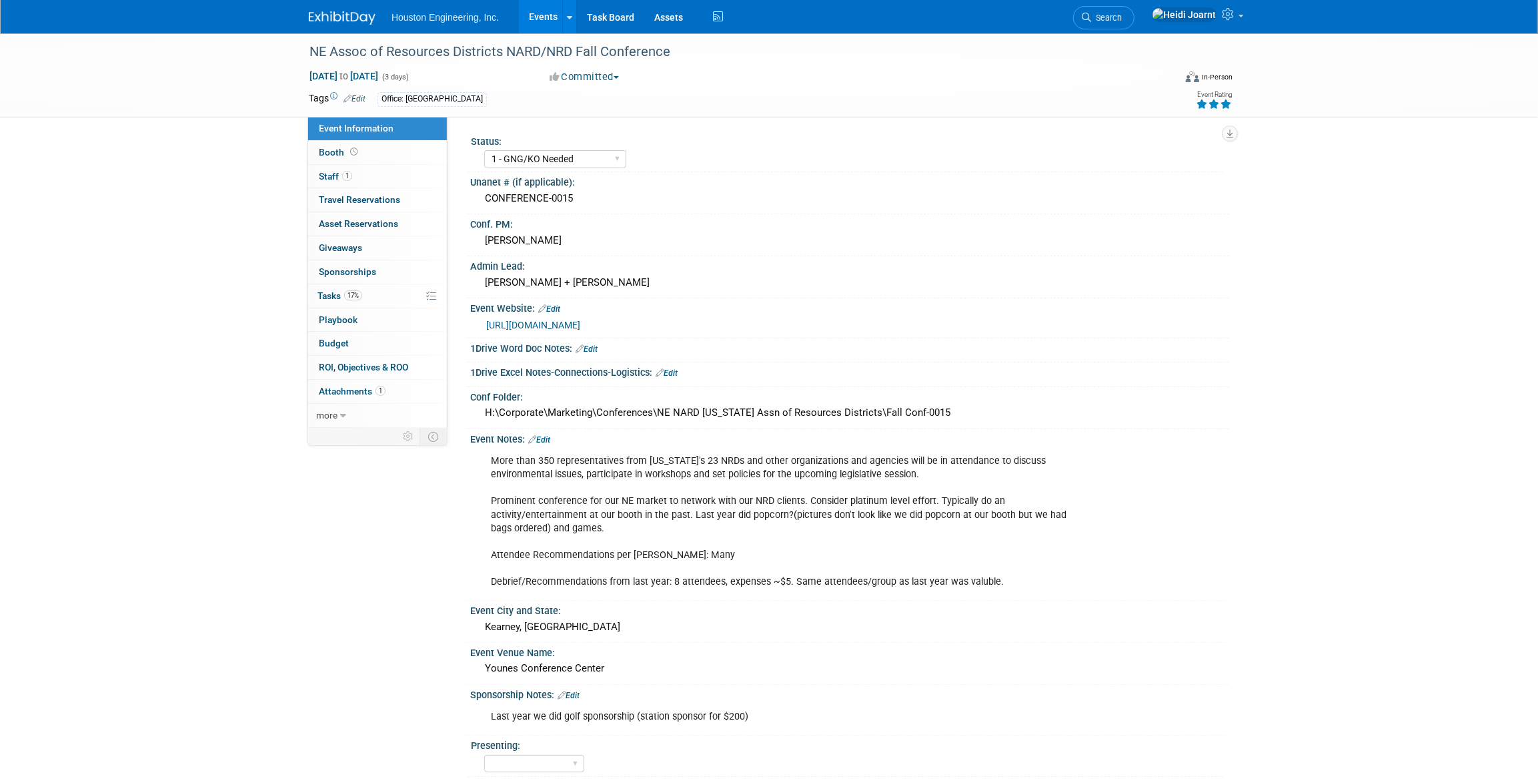
scroll to position [121, 0]
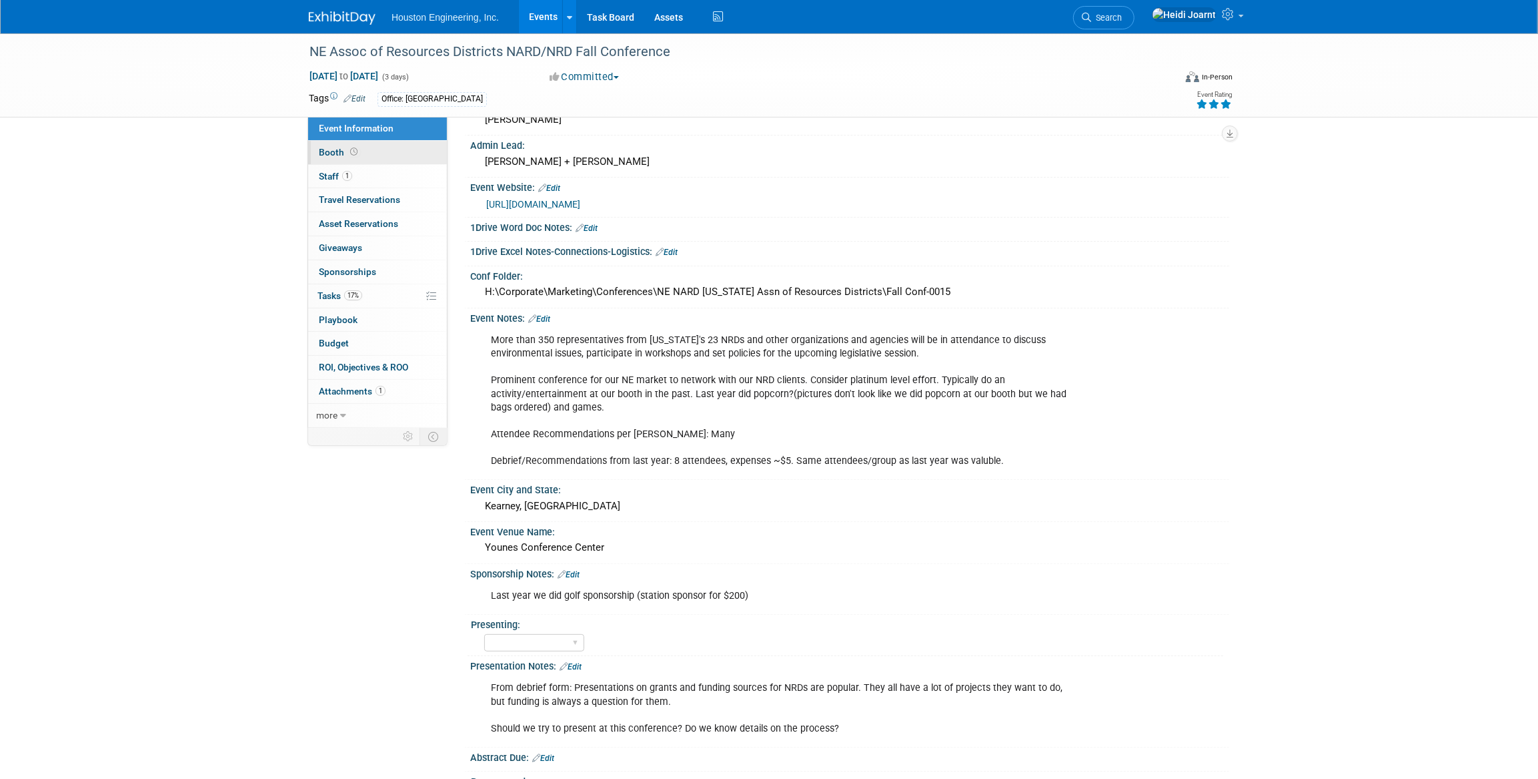
click at [378, 153] on link "Booth" at bounding box center [377, 152] width 139 height 23
select select "Yes"
select select "[GEOGRAPHIC_DATA]"
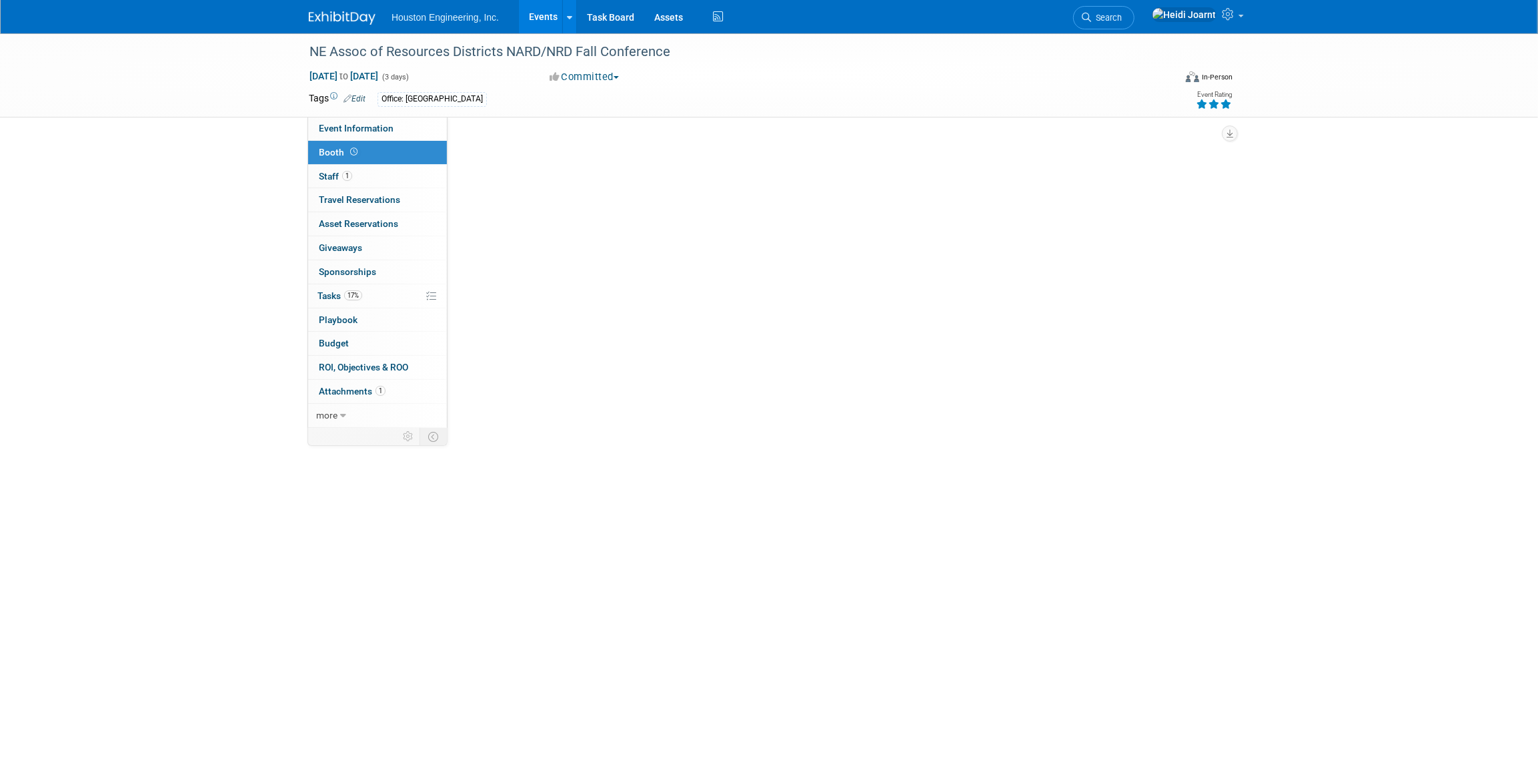
scroll to position [0, 0]
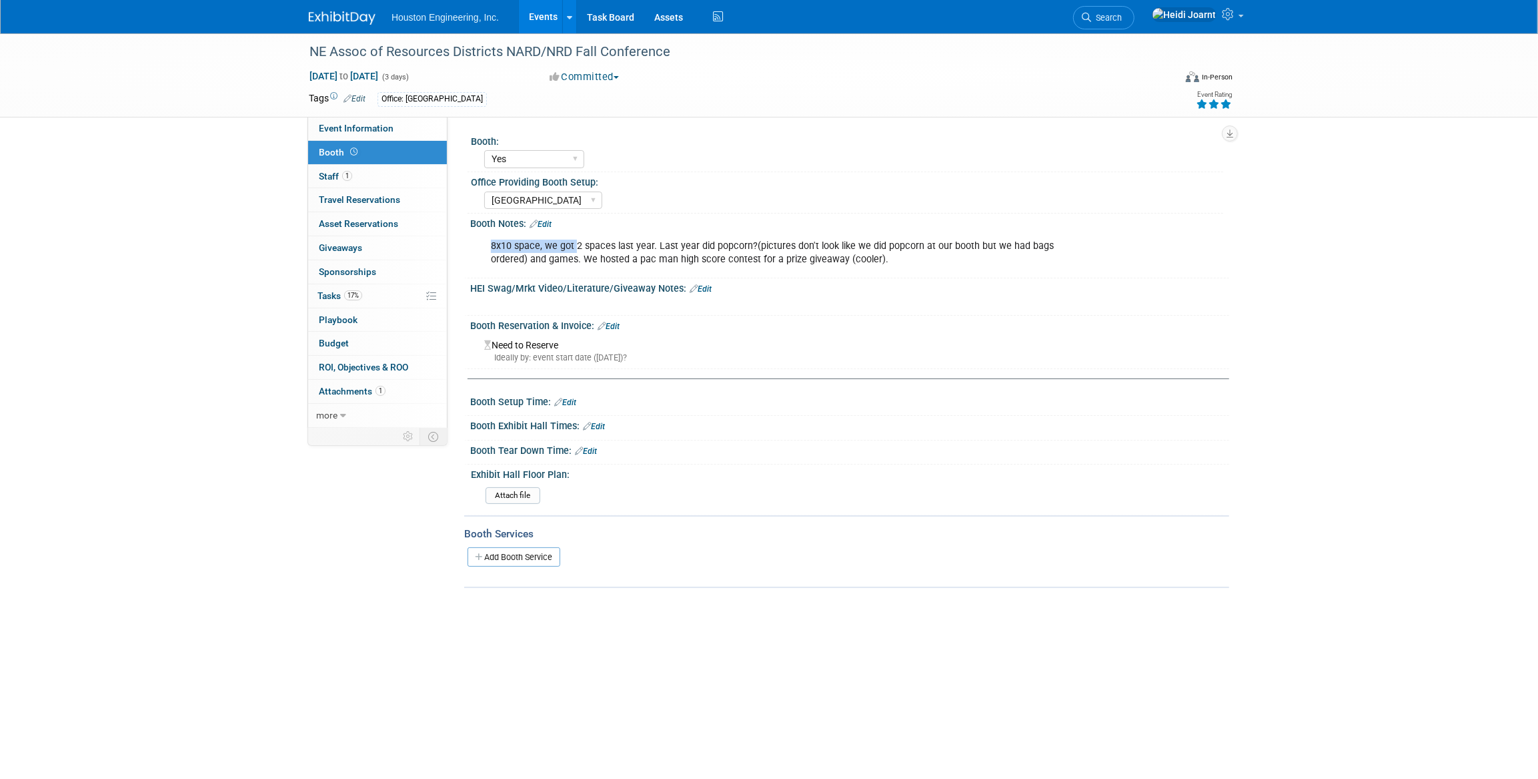
drag, startPoint x: 575, startPoint y: 236, endPoint x: 763, endPoint y: 228, distance: 188.3
click at [763, 229] on div "8x10 space, we got 2 spaces last year. Last year did popcorn?(pictures don't lo…" at bounding box center [848, 232] width 742 height 7
drag, startPoint x: 763, startPoint y: 228, endPoint x: 699, endPoint y: 253, distance: 68.9
click at [699, 253] on div "8x10 space, we got 2 spaces last year. Last year did popcorn?(pictures don't lo…" at bounding box center [782, 253] width 601 height 40
click at [368, 131] on span "Event Information" at bounding box center [356, 128] width 75 height 11
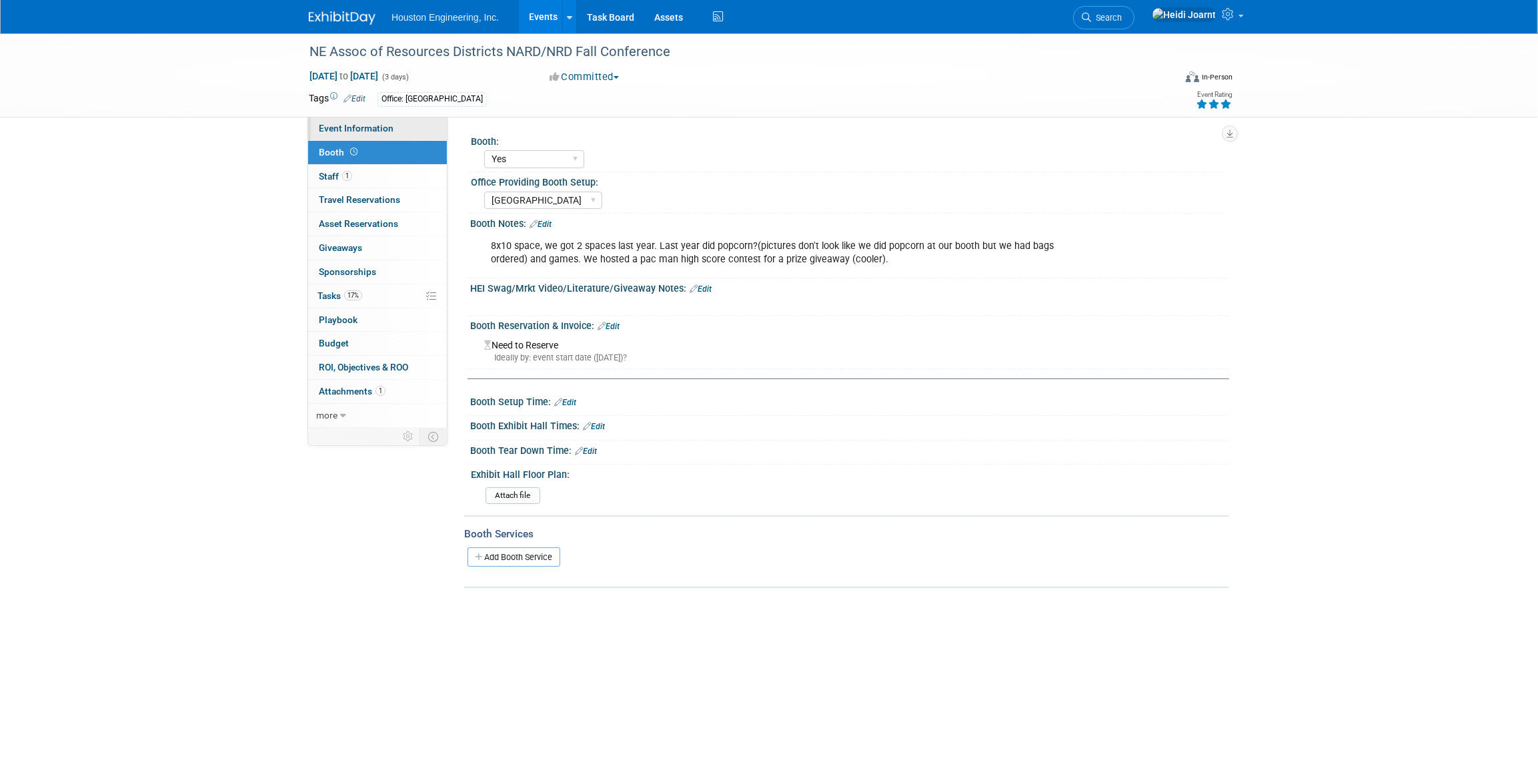
select select "1 - GNG/KO Needed"
select select "Water Resources"
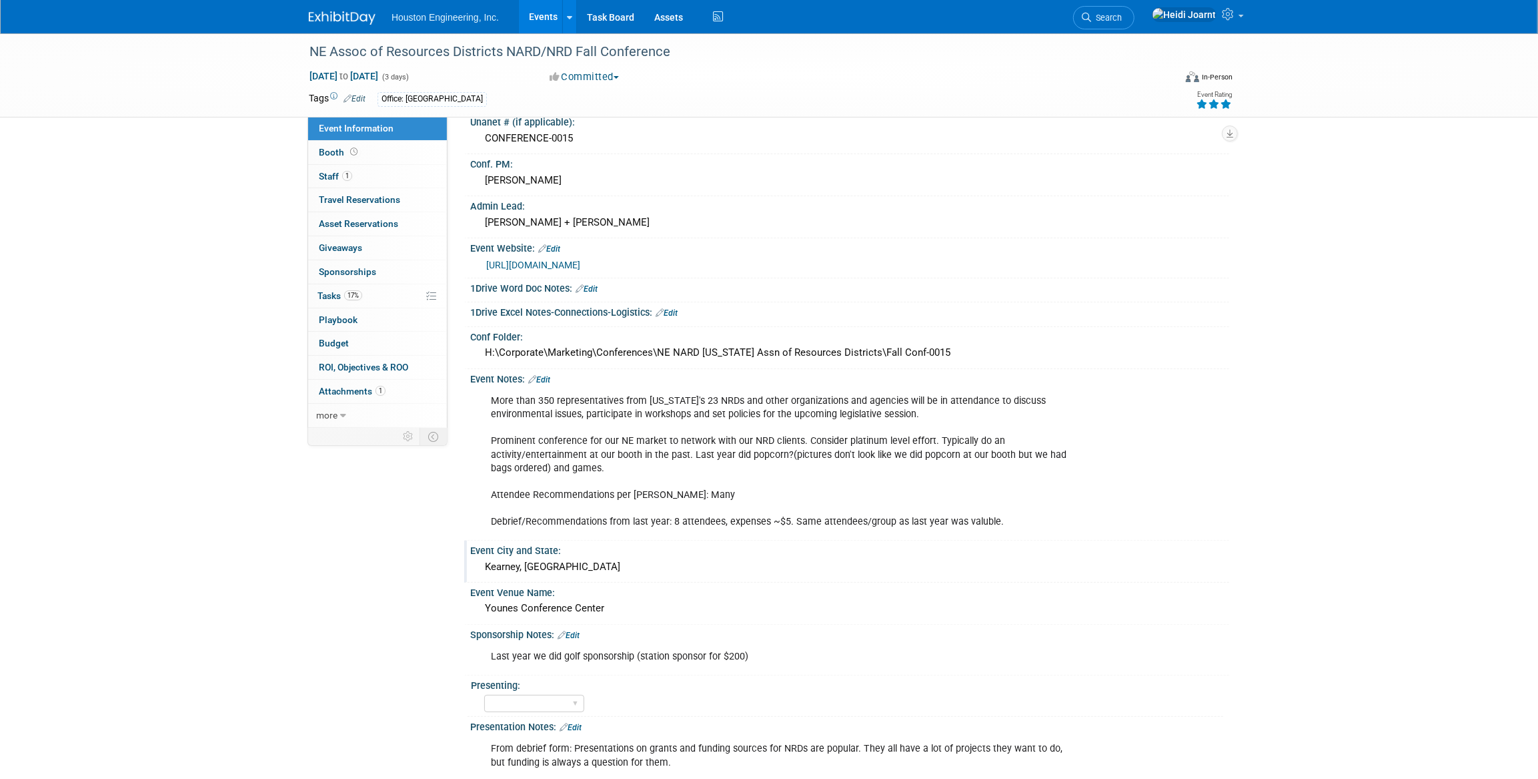
scroll to position [121, 0]
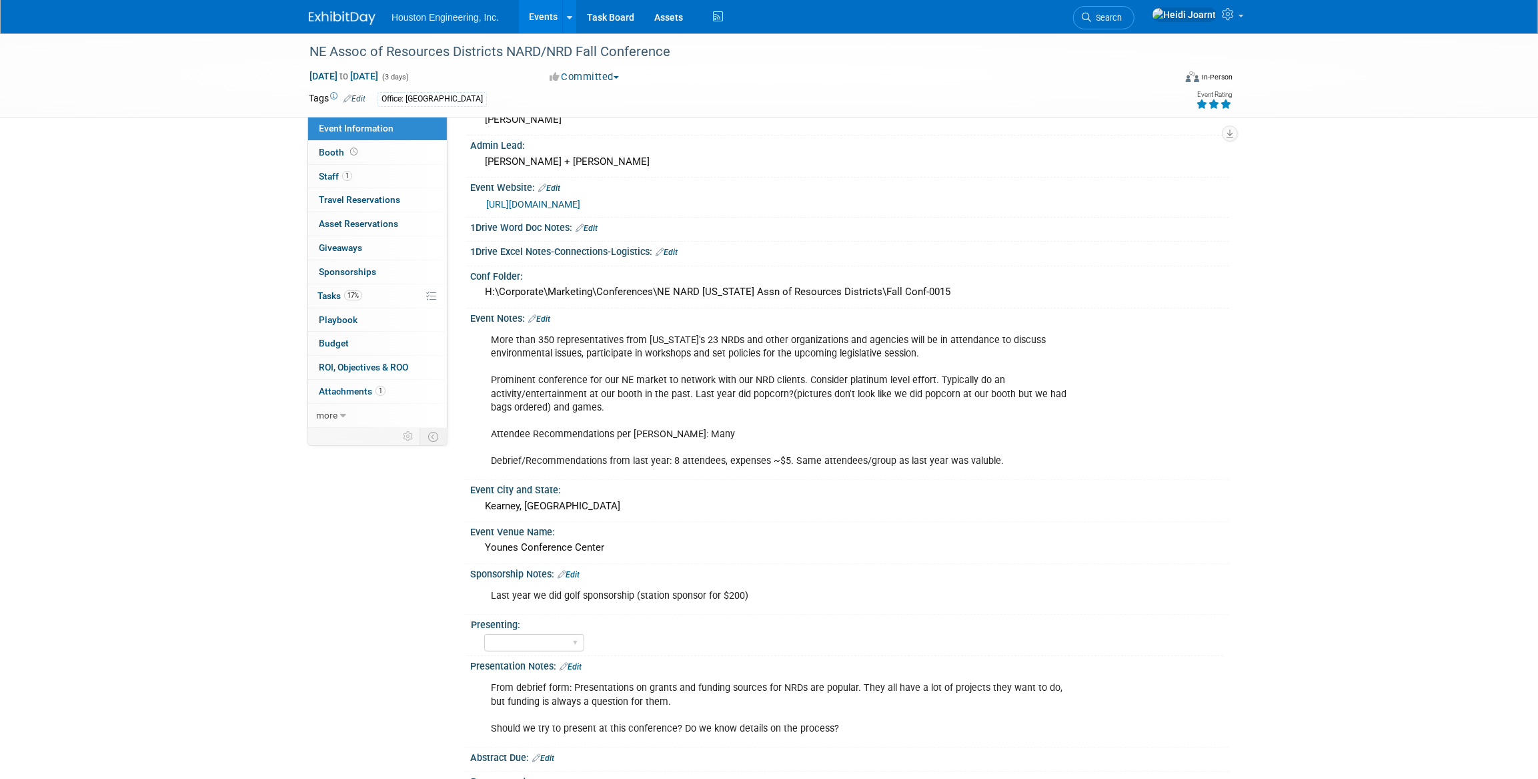
drag, startPoint x: 753, startPoint y: 594, endPoint x: 632, endPoint y: 592, distance: 121.4
click at [632, 592] on div "Last year we did golf sponsorship (station sponsor for $200)" at bounding box center [782, 595] width 601 height 27
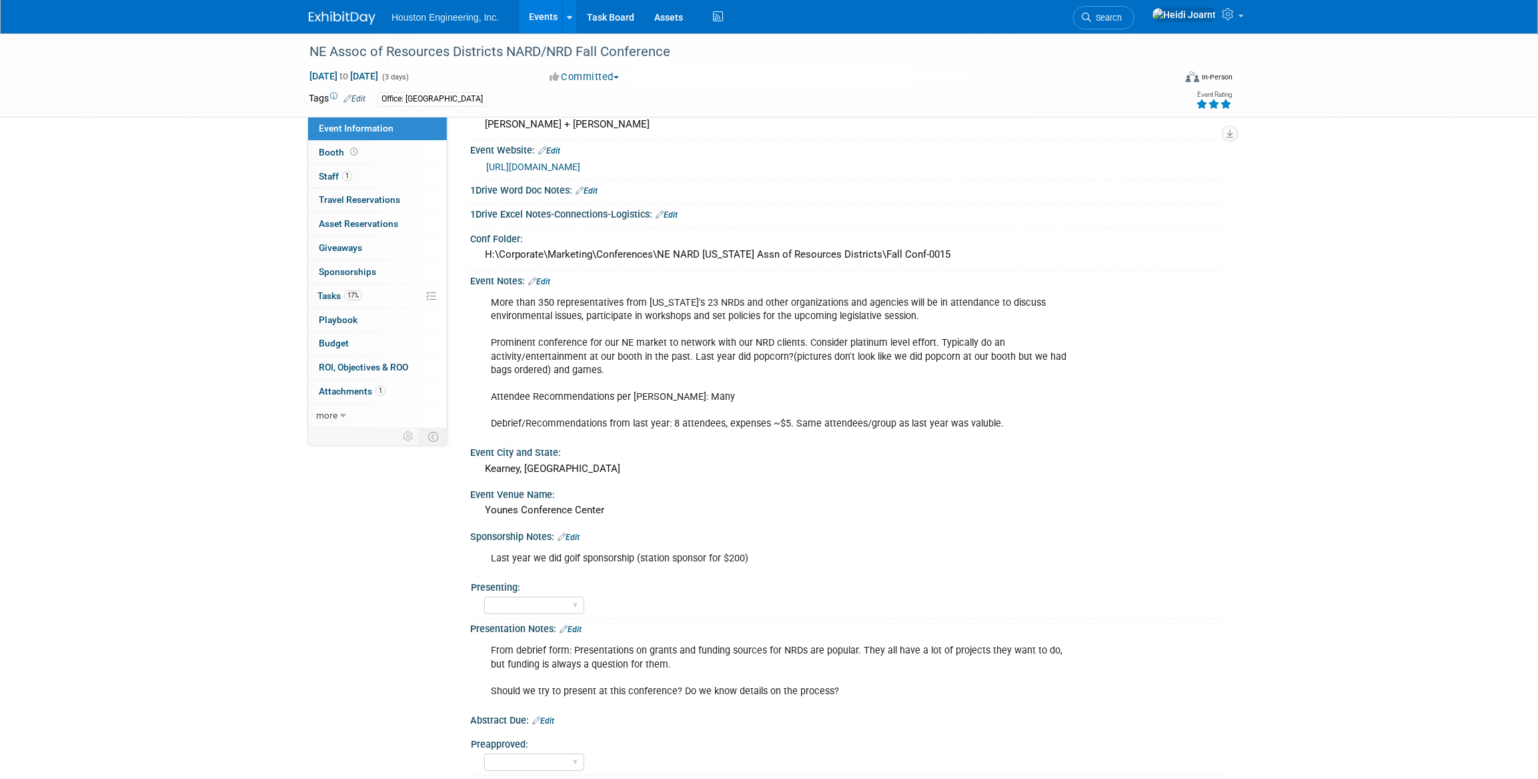
scroll to position [0, 0]
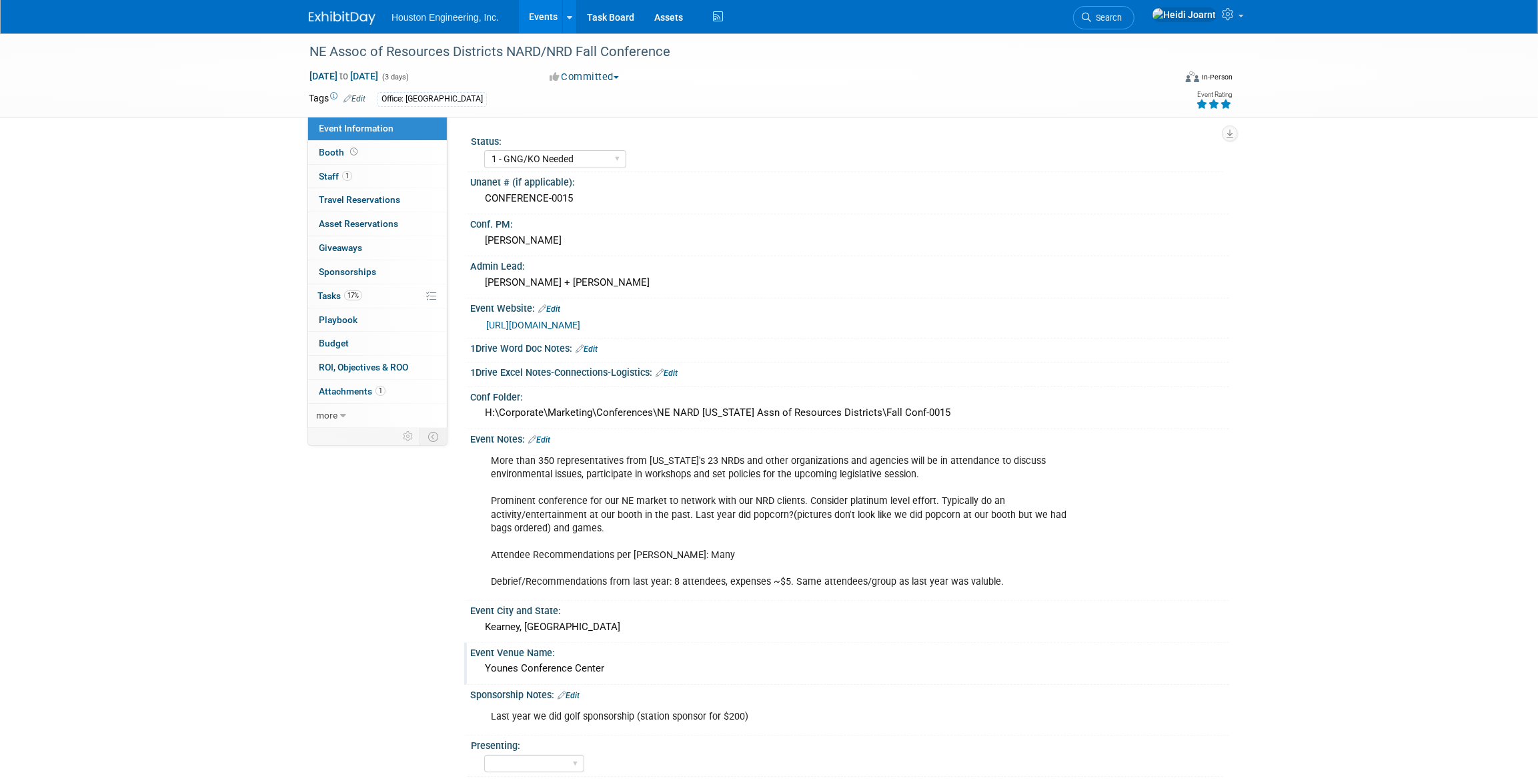
click at [804, 658] on div "Younes Conference Center" at bounding box center [849, 668] width 739 height 21
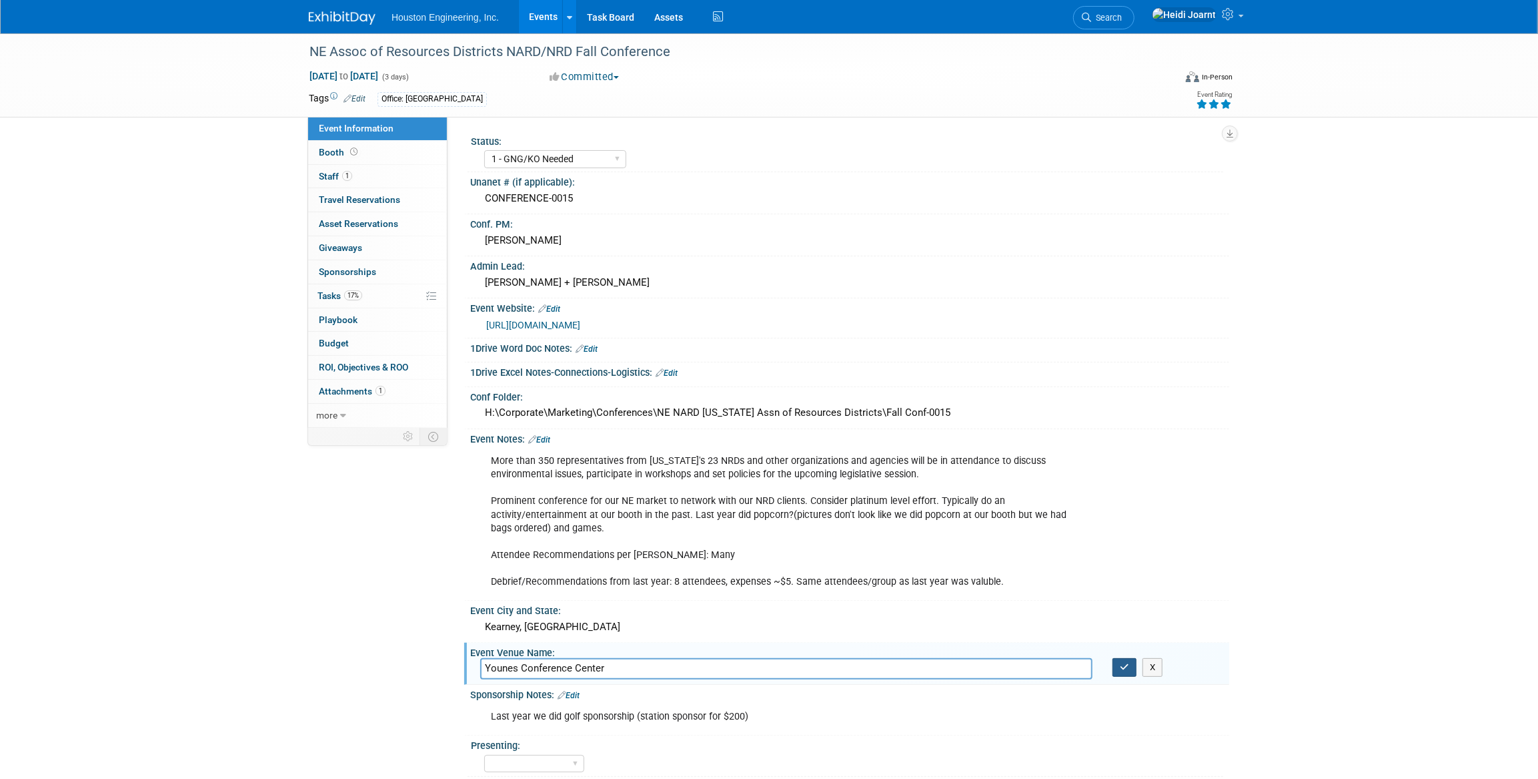
click at [1129, 672] on button "button" at bounding box center [1125, 667] width 24 height 19
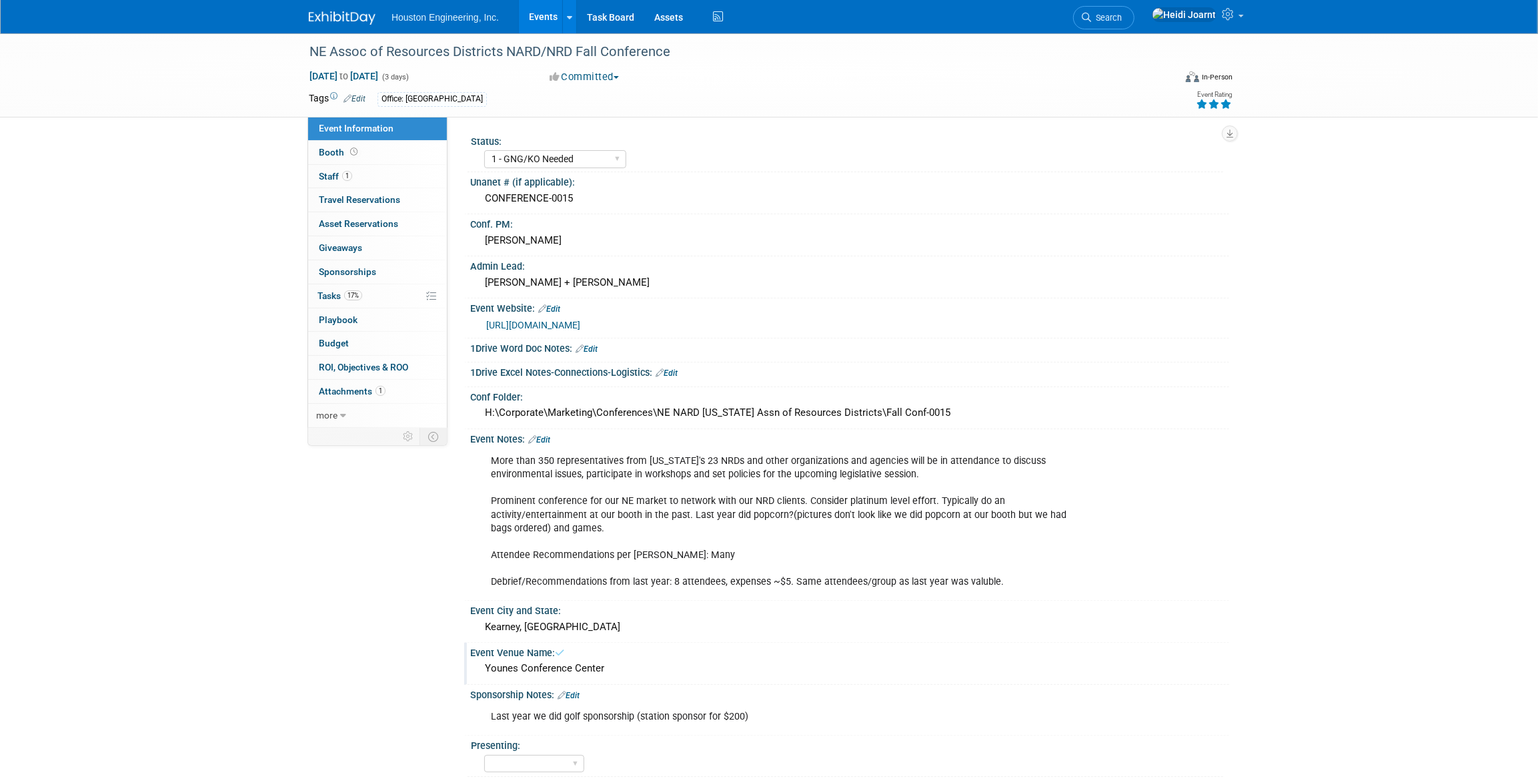
click at [539, 21] on link "Events" at bounding box center [543, 16] width 49 height 33
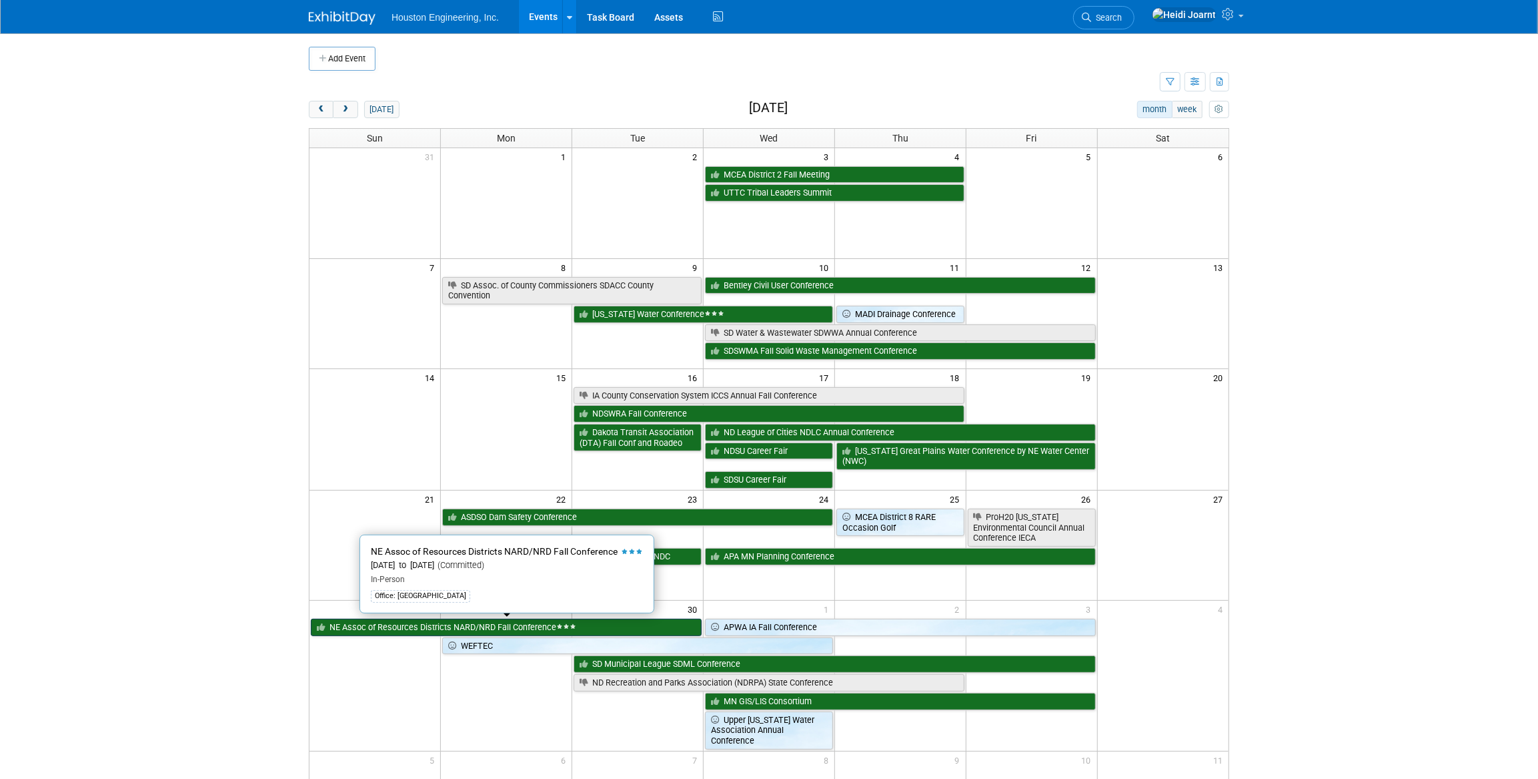
click at [406, 626] on link "NE Assoc of Resources Districts NARD/NRD Fall Conference" at bounding box center [506, 626] width 391 height 17
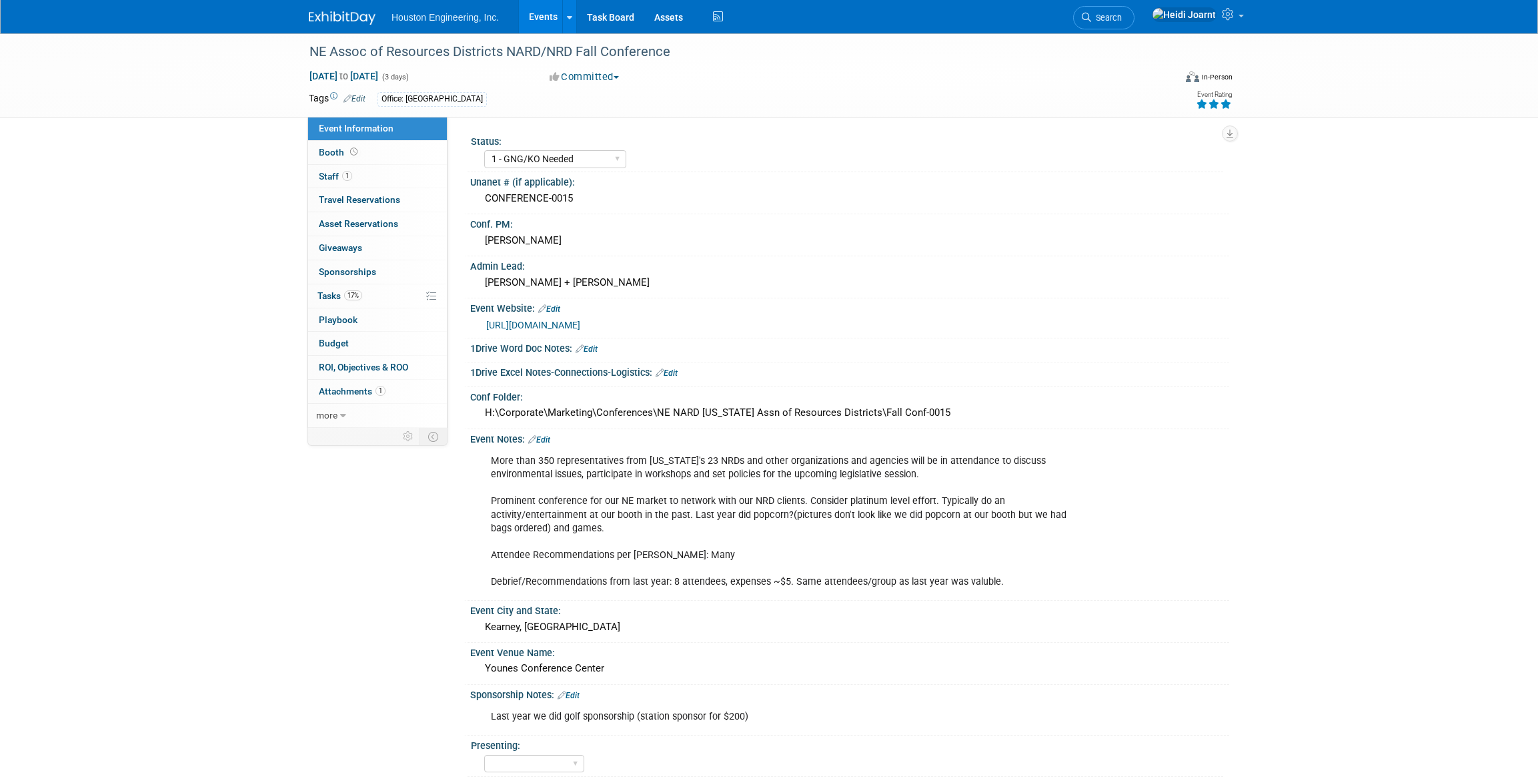
select select "1 - GNG/KO Needed"
select select "Water Resources"
drag, startPoint x: 975, startPoint y: 416, endPoint x: 485, endPoint y: 408, distance: 489.7
click at [485, 408] on div "H:\Corporate\Marketing\Conferences\NE NARD [US_STATE] Assn of Resources Distric…" at bounding box center [849, 412] width 739 height 21
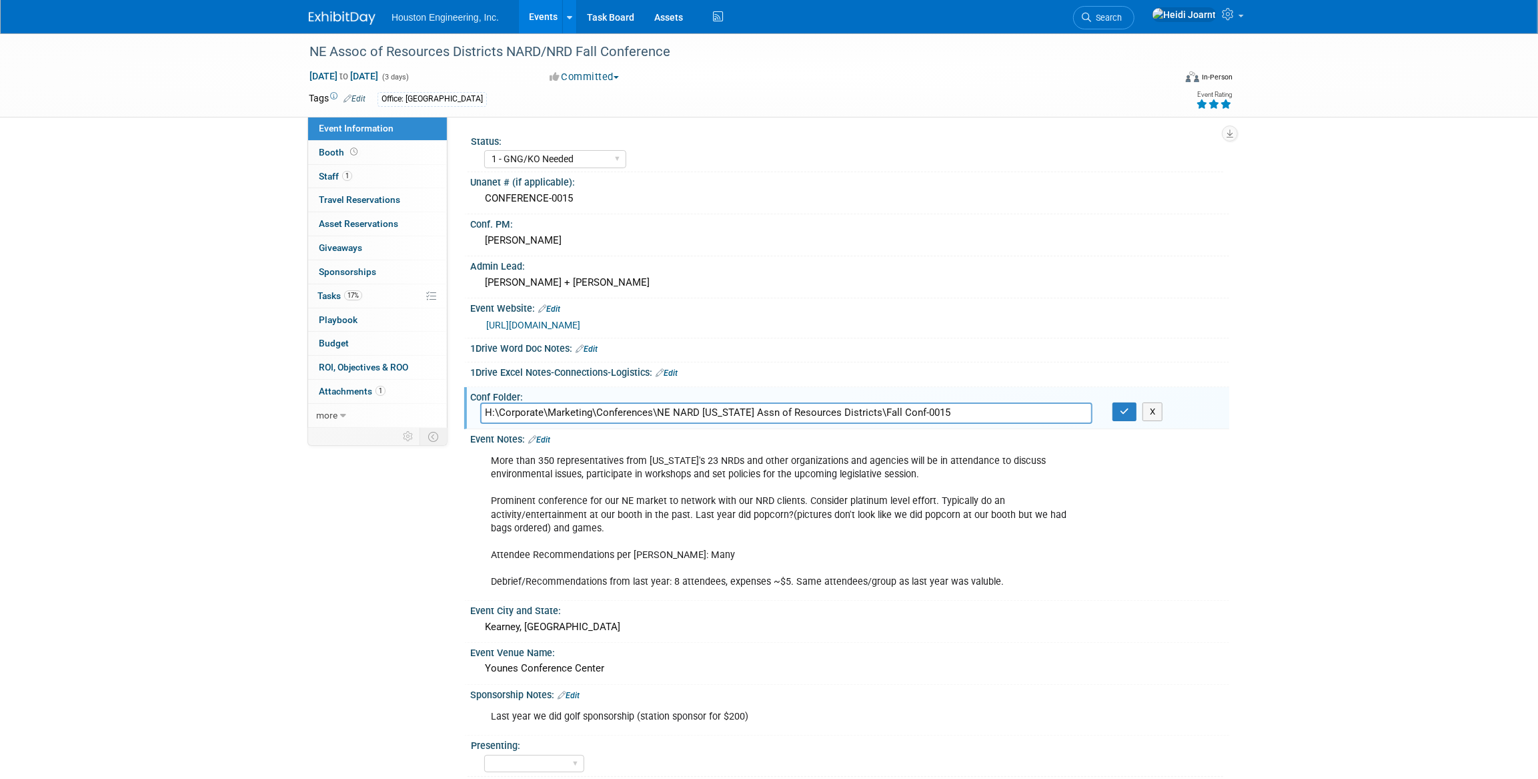
drag, startPoint x: 949, startPoint y: 412, endPoint x: 452, endPoint y: 429, distance: 497.9
click at [452, 429] on div "Event Information Event Info Booth Booth 1 Staff 1 Staff 0 Travel Reservations …" at bounding box center [769, 503] width 941 height 941
click at [1123, 409] on icon "button" at bounding box center [1124, 411] width 9 height 9
